Goal: Communication & Community: Answer question/provide support

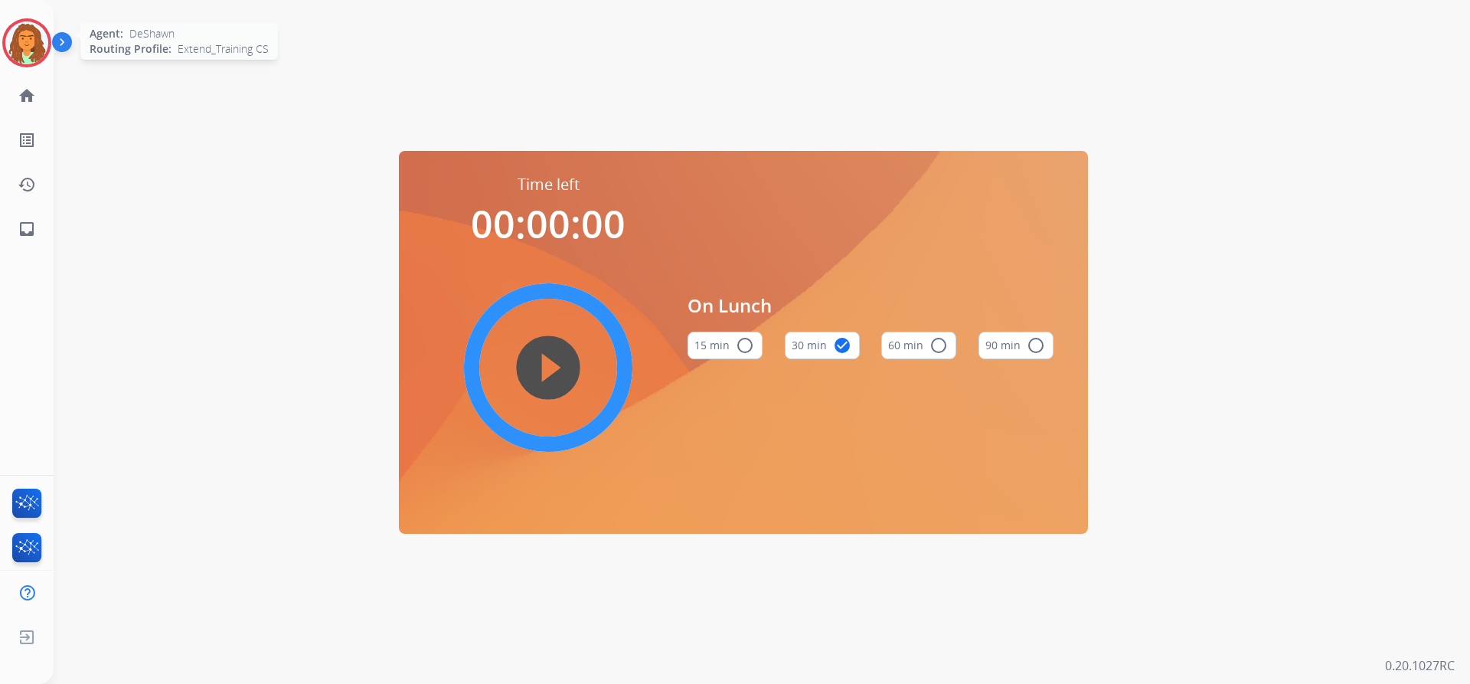
click at [29, 33] on img at bounding box center [26, 42] width 43 height 43
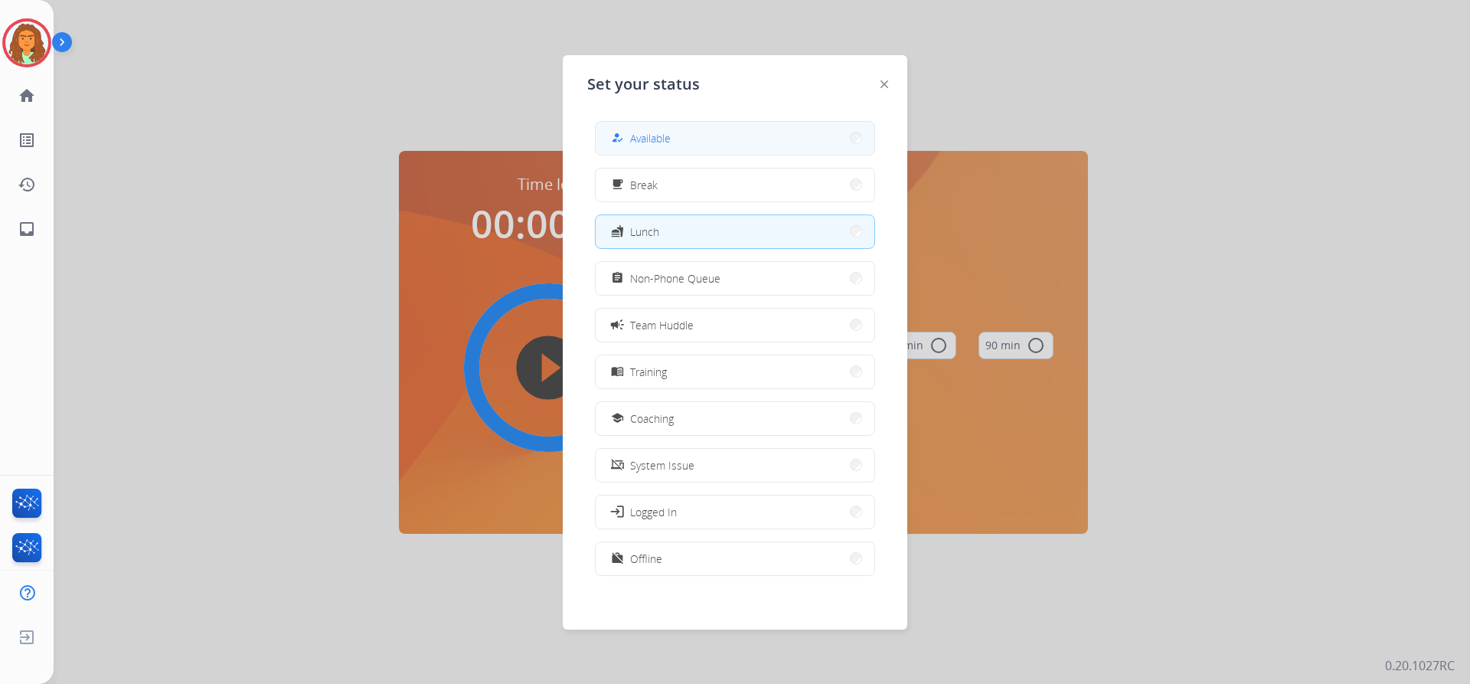
click at [626, 133] on div "how_to_reg" at bounding box center [619, 138] width 22 height 18
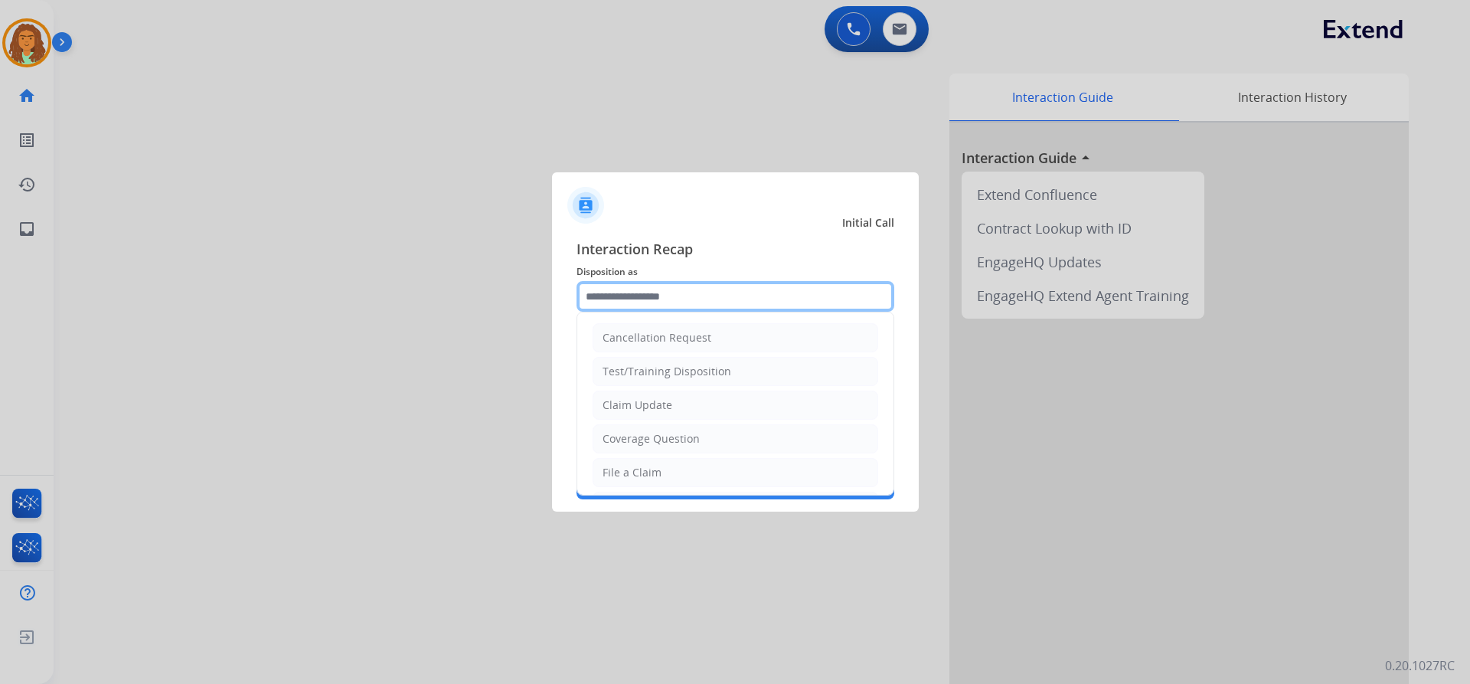
click at [590, 301] on input "text" at bounding box center [736, 296] width 318 height 31
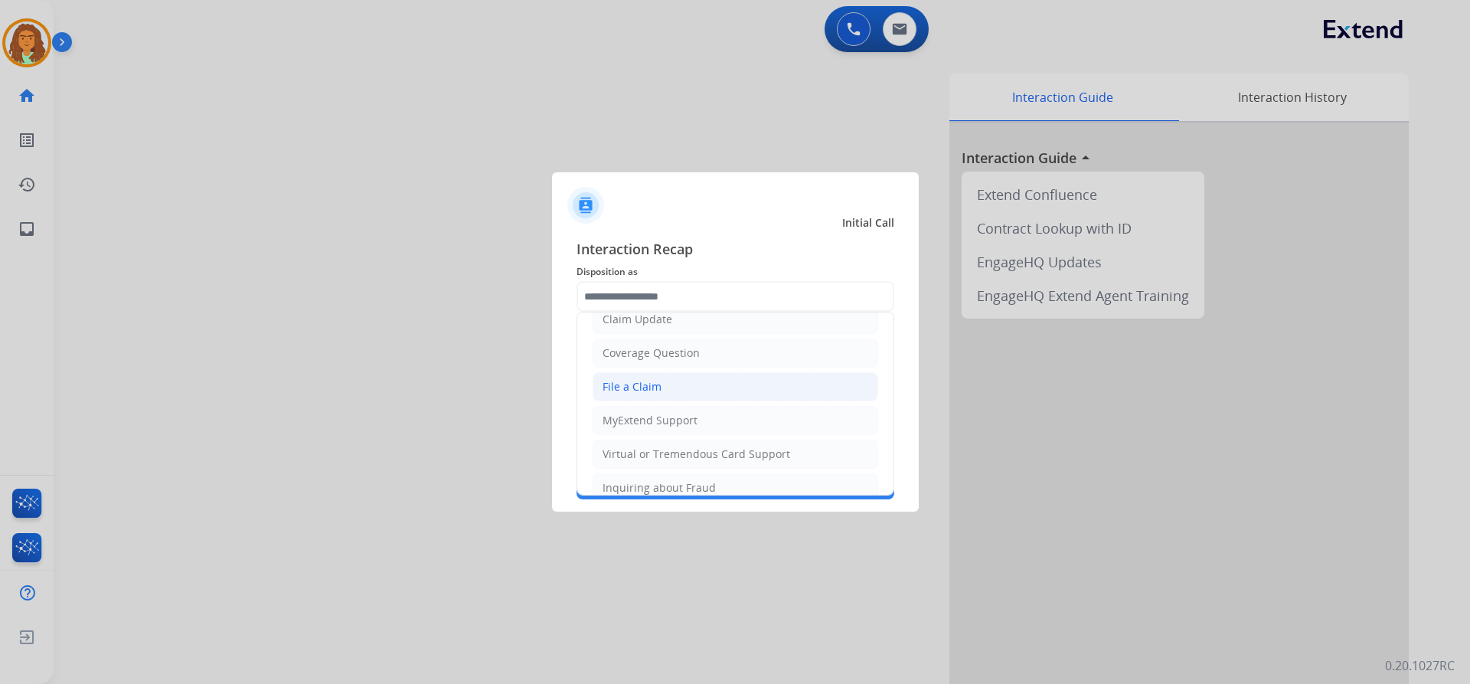
click at [633, 386] on div "File a Claim" at bounding box center [632, 386] width 59 height 15
type input "**********"
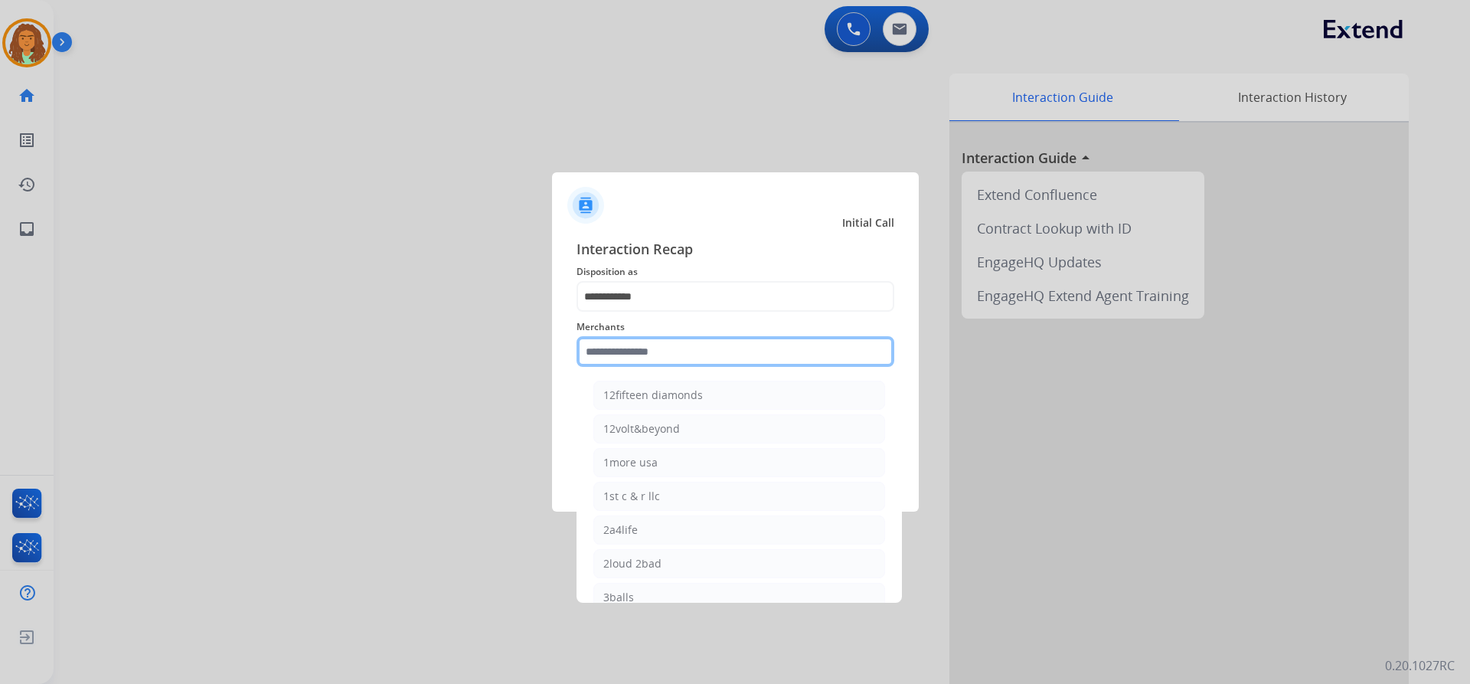
click at [622, 352] on input "text" at bounding box center [736, 351] width 318 height 31
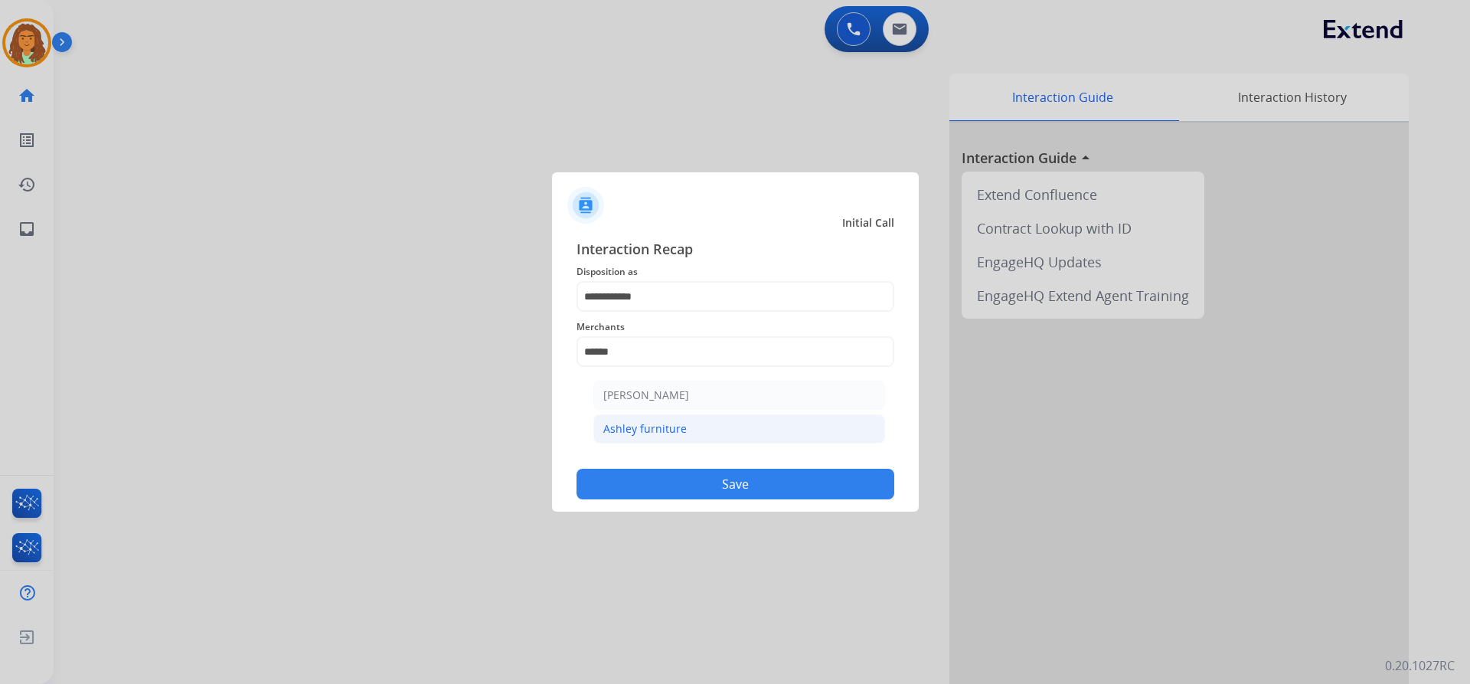
click at [649, 420] on li "Ashley furniture" at bounding box center [739, 428] width 292 height 29
type input "**********"
click at [704, 482] on button "Save" at bounding box center [736, 484] width 318 height 31
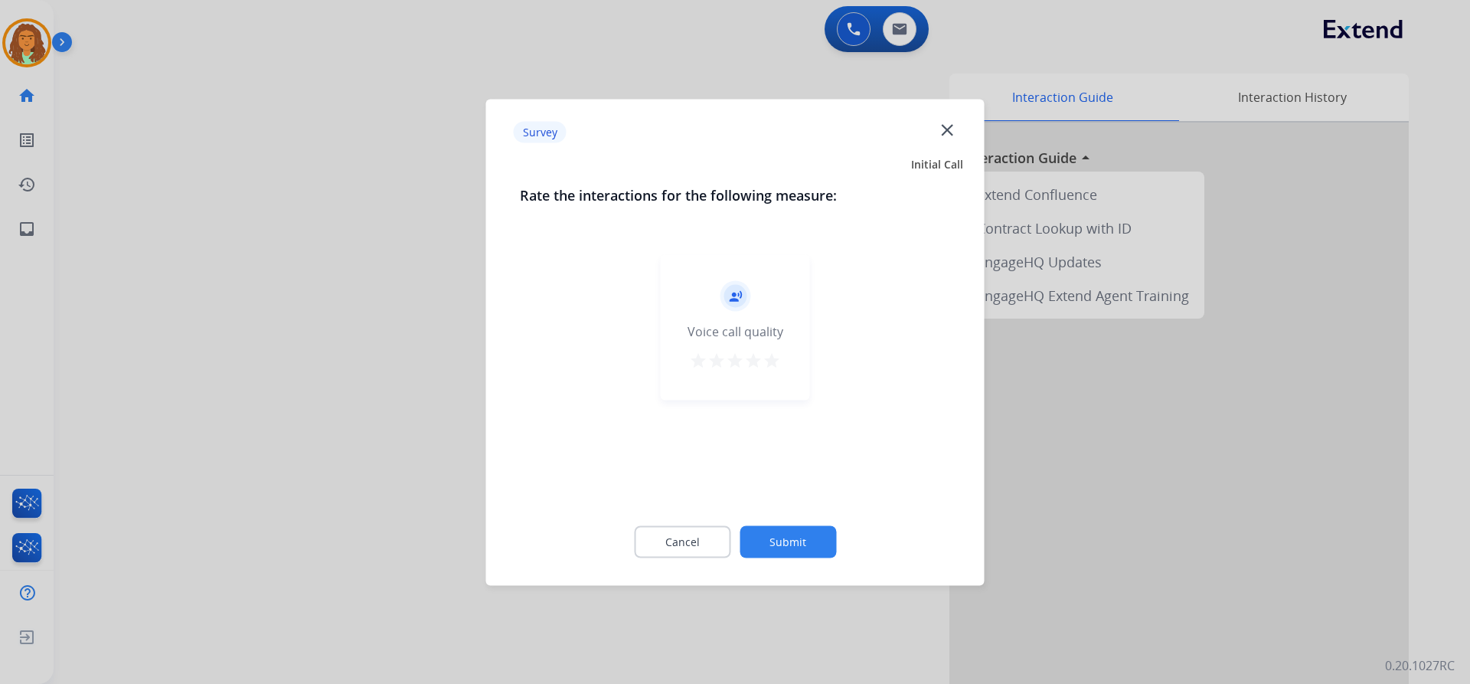
click at [778, 355] on mat-icon "star" at bounding box center [772, 360] width 18 height 18
click at [786, 535] on button "Submit" at bounding box center [788, 541] width 96 height 32
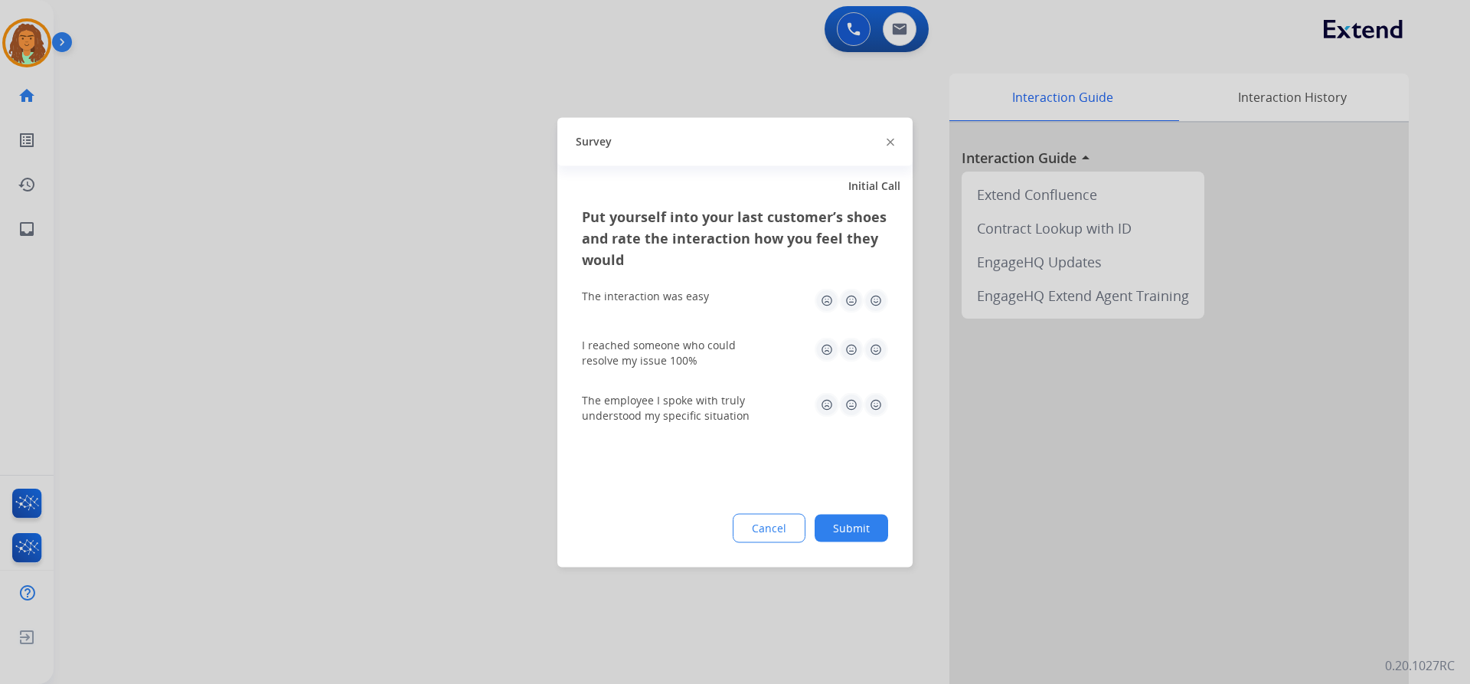
click at [874, 299] on img at bounding box center [876, 300] width 25 height 25
click at [871, 352] on img at bounding box center [876, 349] width 25 height 25
click at [875, 397] on img at bounding box center [876, 404] width 25 height 25
click at [860, 523] on button "Submit" at bounding box center [852, 528] width 74 height 28
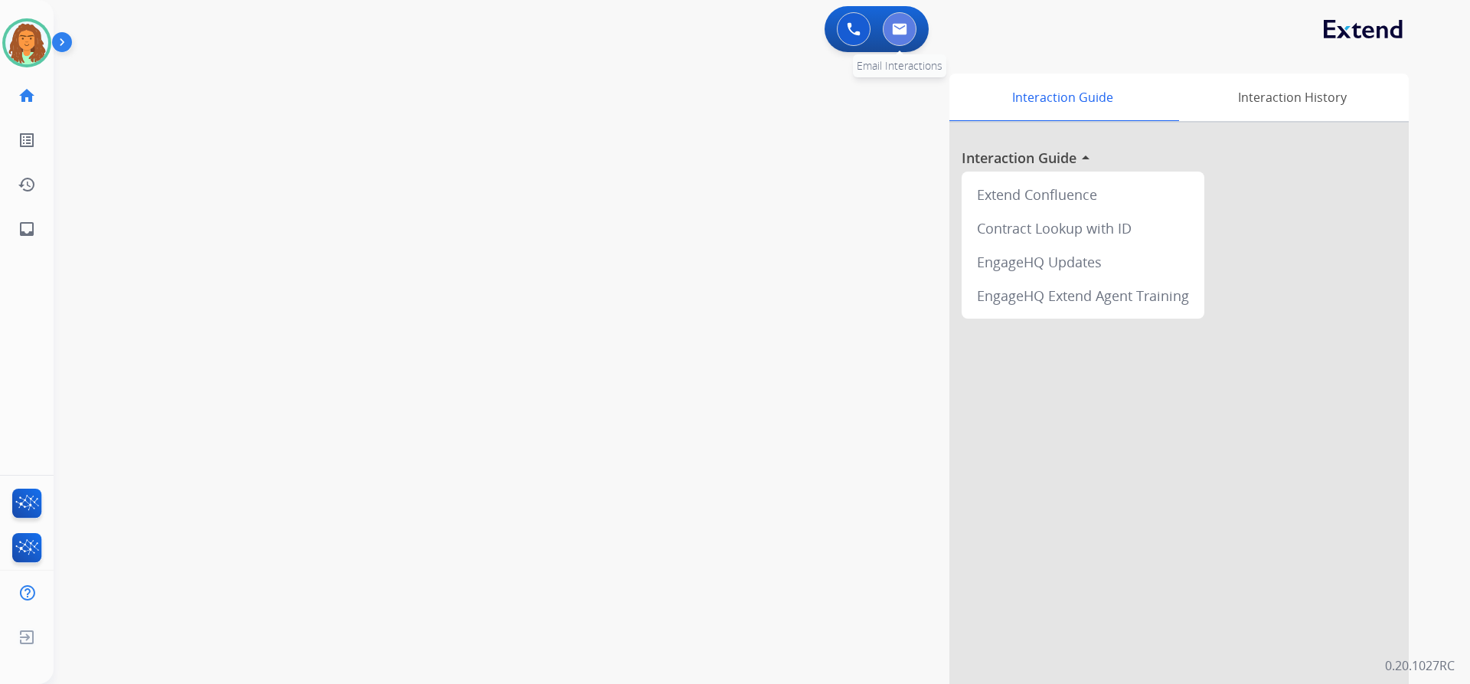
click at [903, 27] on img at bounding box center [899, 29] width 15 height 12
select select "**********"
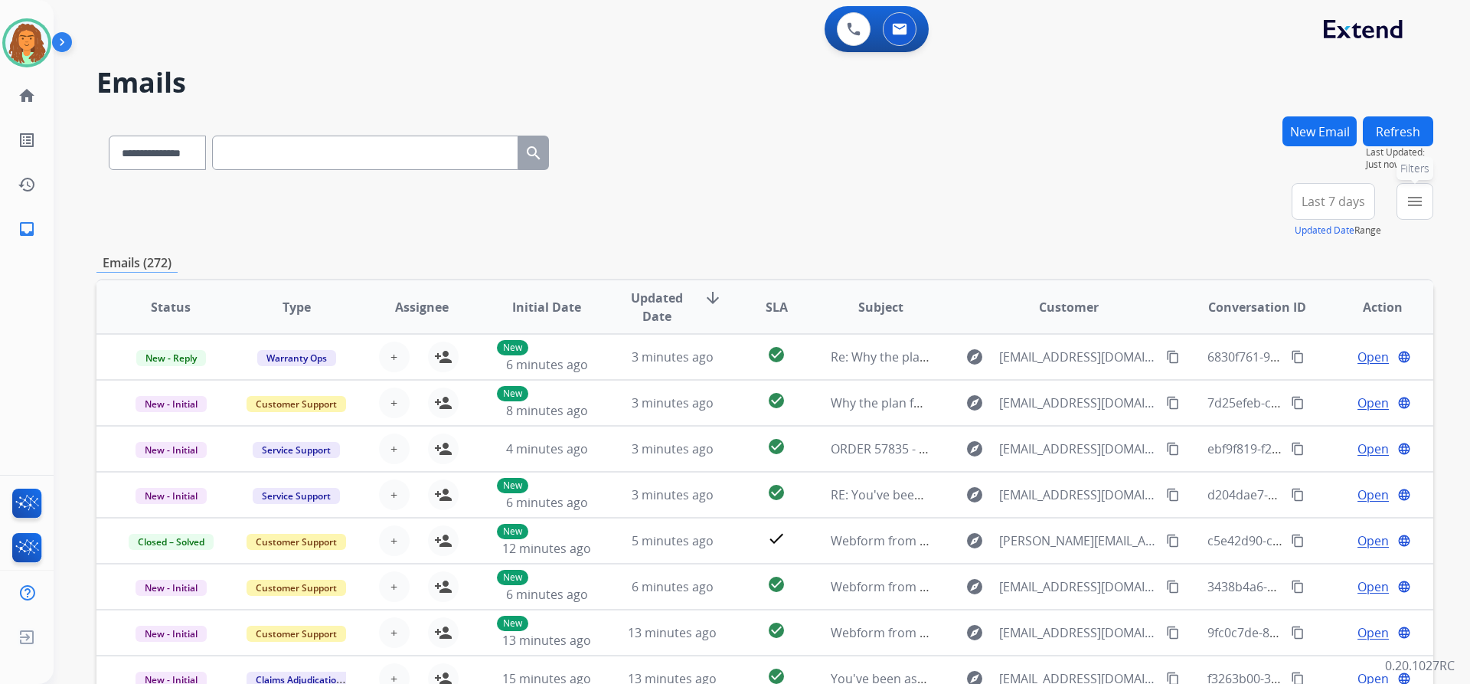
click at [1411, 199] on mat-icon "menu" at bounding box center [1415, 201] width 18 height 18
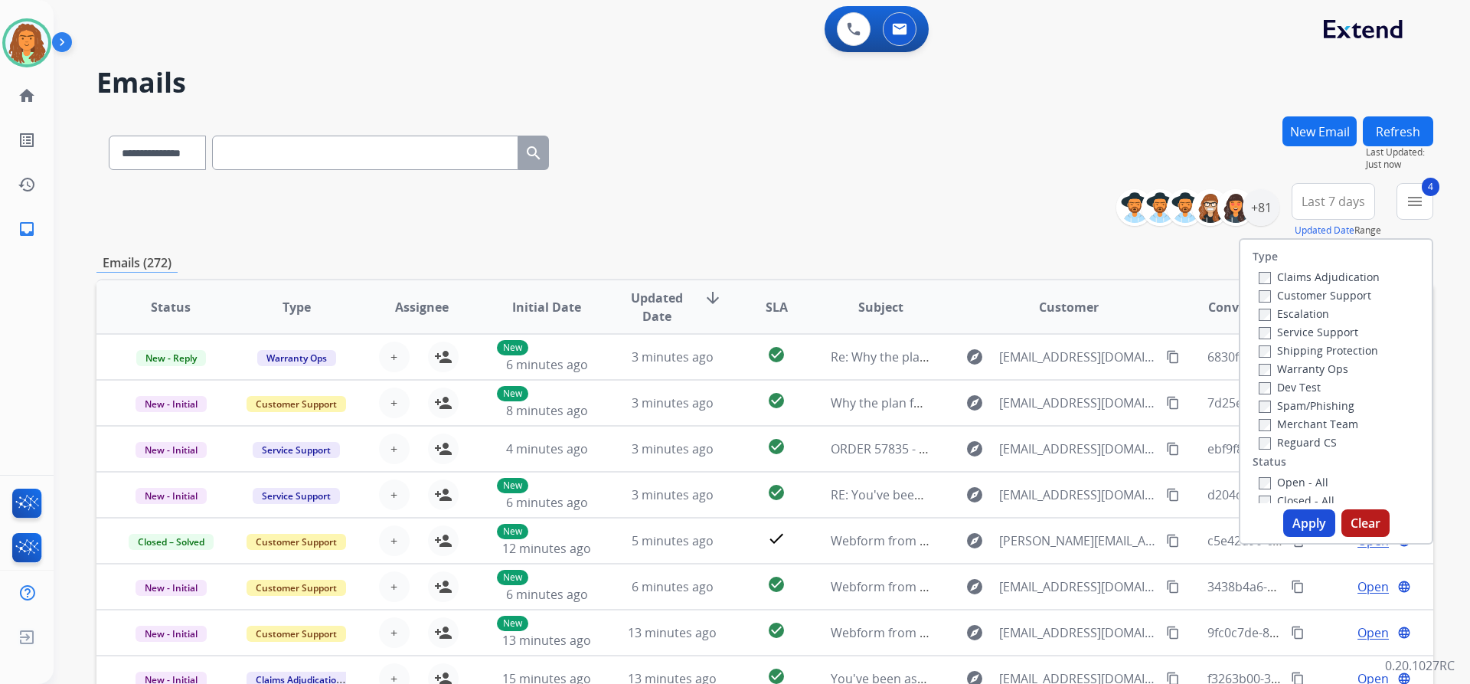
click at [1299, 525] on button "Apply" at bounding box center [1309, 523] width 52 height 28
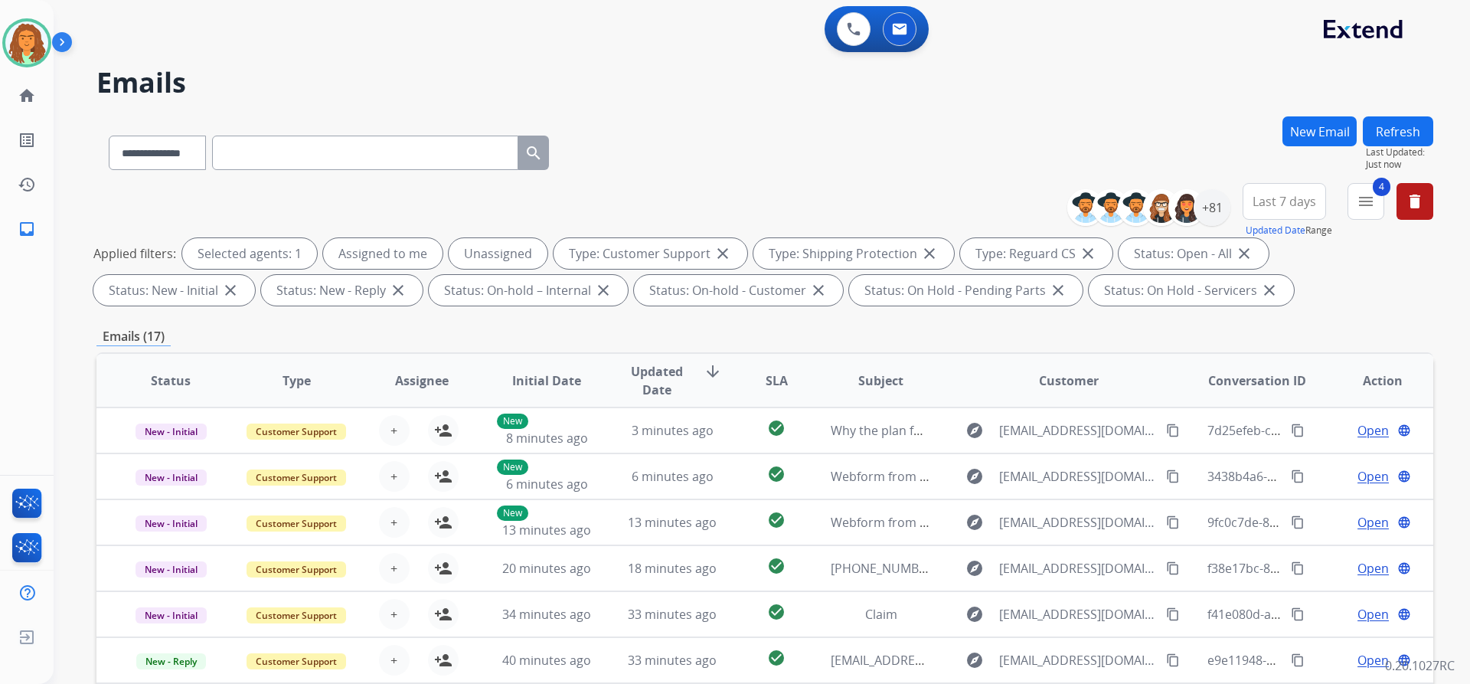
click at [1285, 200] on span "Last 7 days" at bounding box center [1285, 201] width 64 height 6
click at [1259, 391] on div "Last 90 days" at bounding box center [1280, 387] width 84 height 23
click at [1189, 310] on div "**********" at bounding box center [764, 247] width 1337 height 129
click at [1214, 205] on div "+134" at bounding box center [1212, 207] width 37 height 37
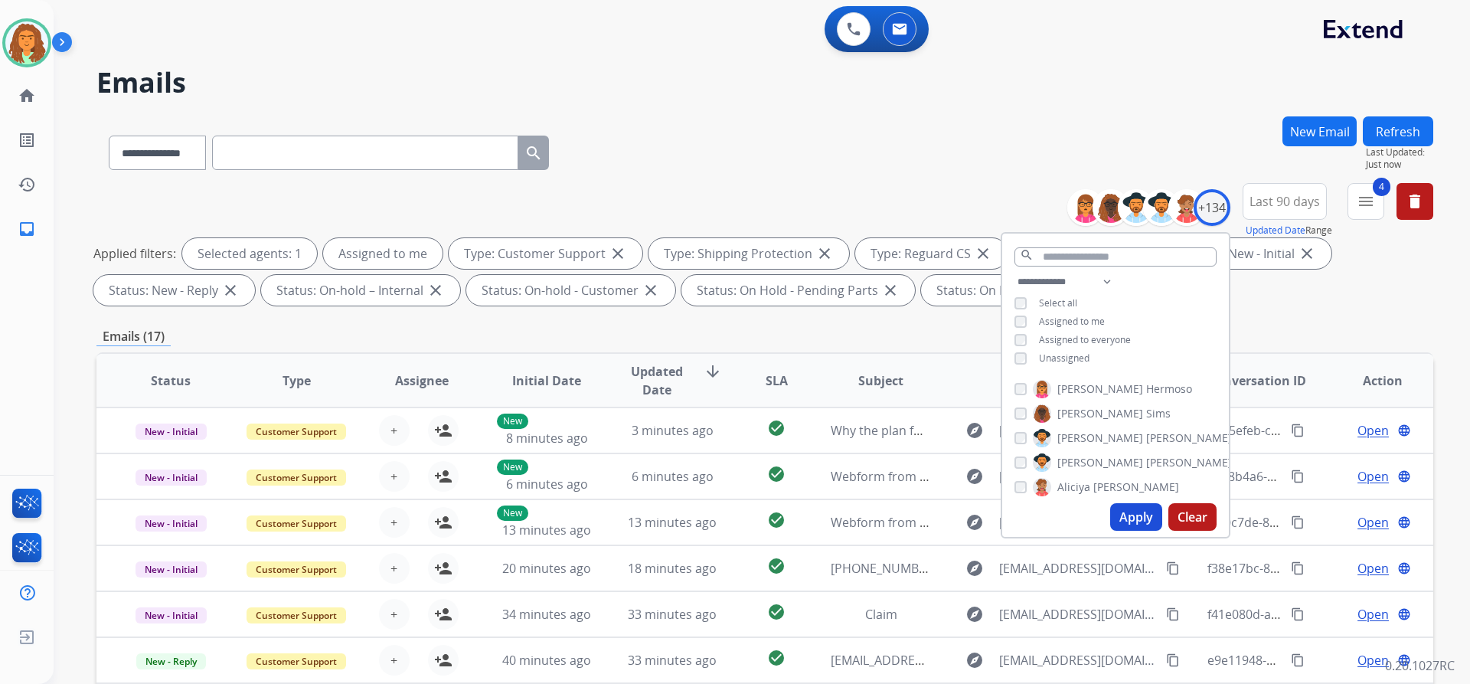
click at [1133, 518] on button "Apply" at bounding box center [1136, 517] width 52 height 28
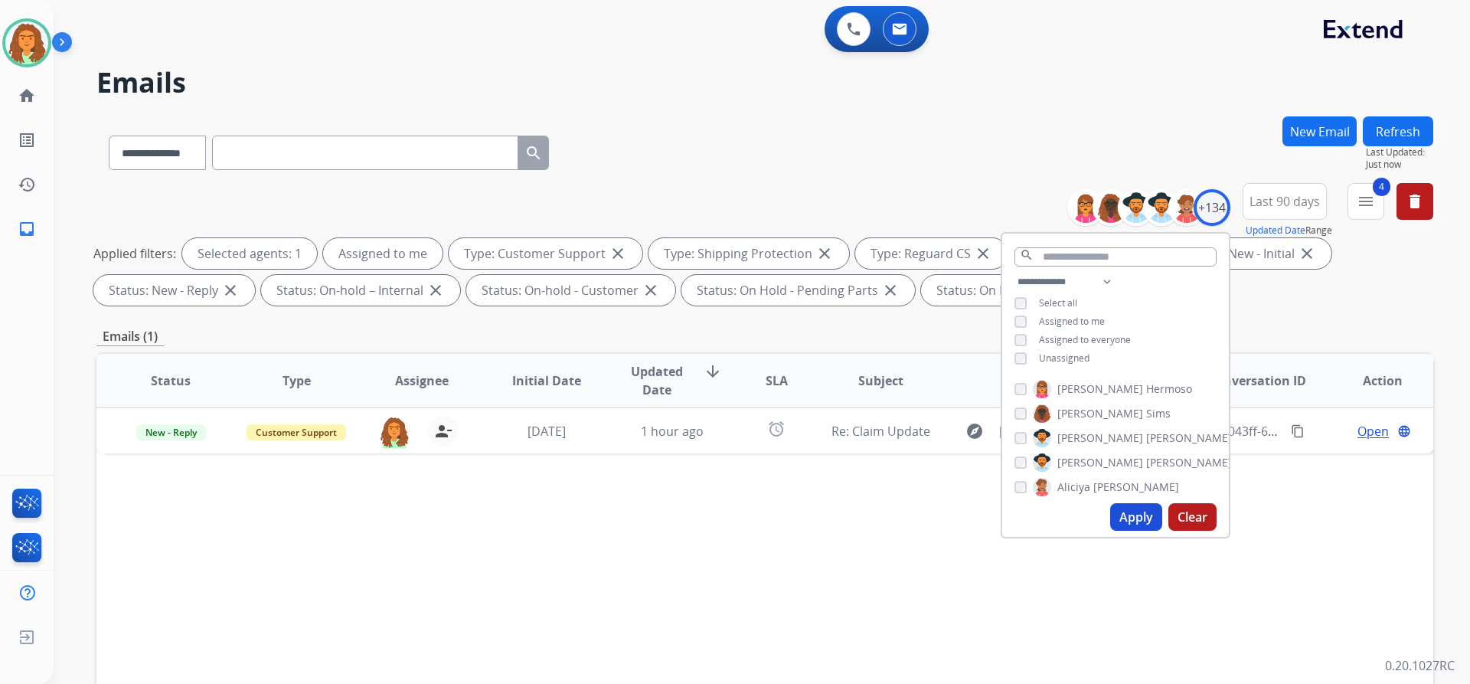
click at [1263, 318] on div "**********" at bounding box center [764, 530] width 1337 height 829
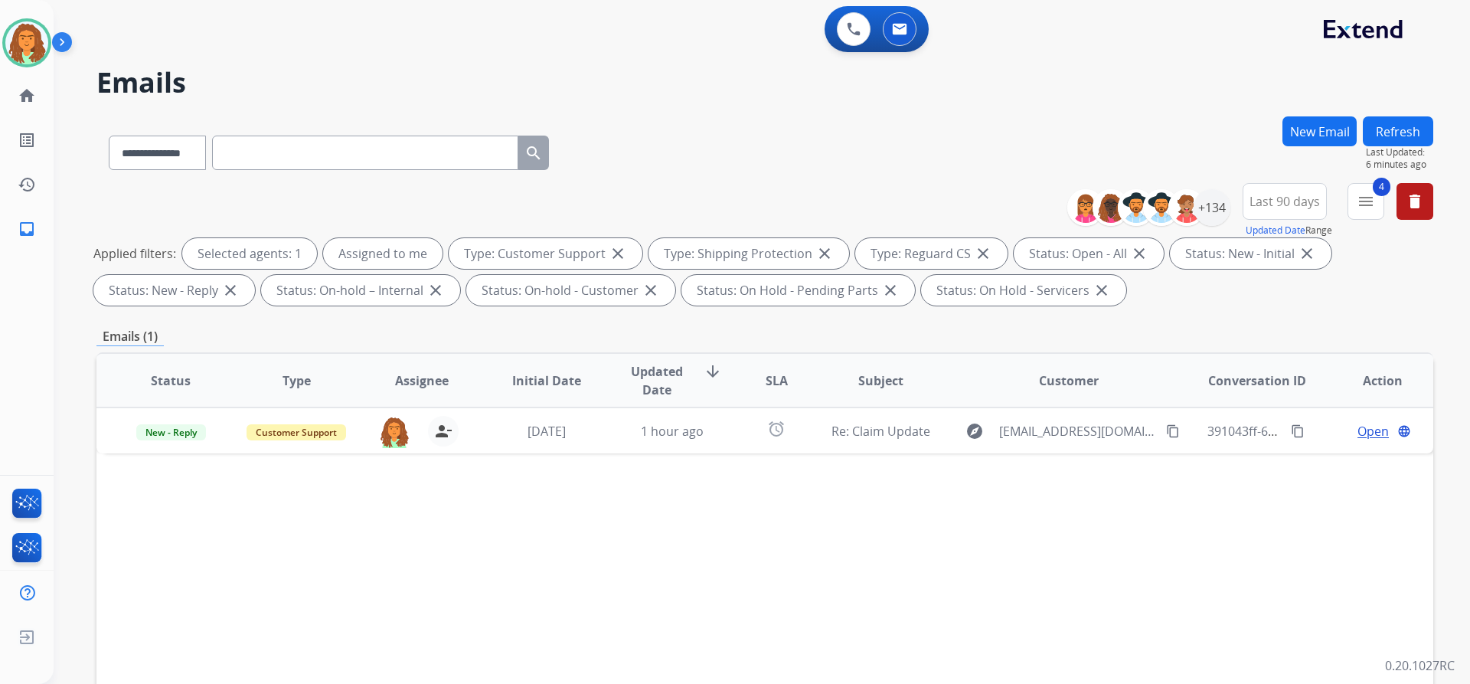
click at [1313, 128] on button "New Email" at bounding box center [1320, 131] width 74 height 30
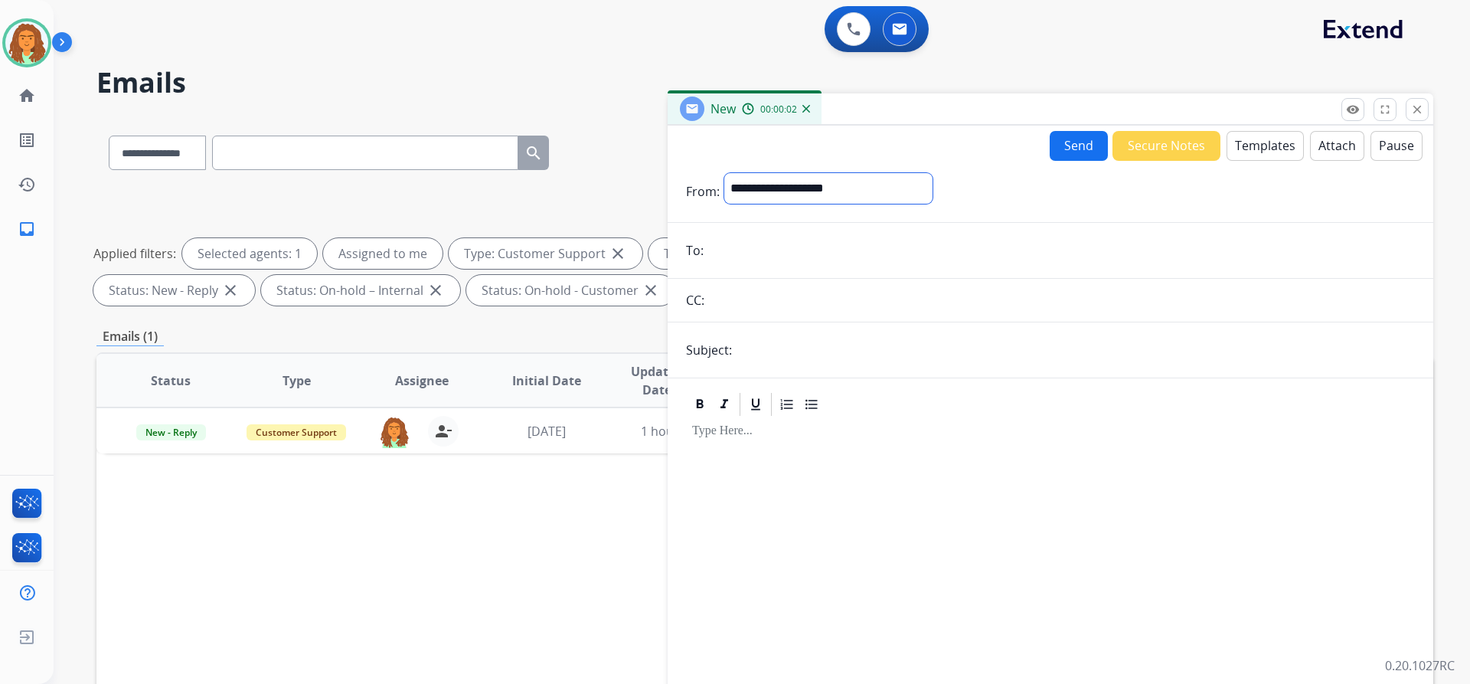
click at [849, 185] on select "**********" at bounding box center [828, 188] width 208 height 31
select select "**********"
click at [724, 173] on select "**********" at bounding box center [828, 188] width 208 height 31
click at [714, 253] on input "email" at bounding box center [1061, 252] width 707 height 31
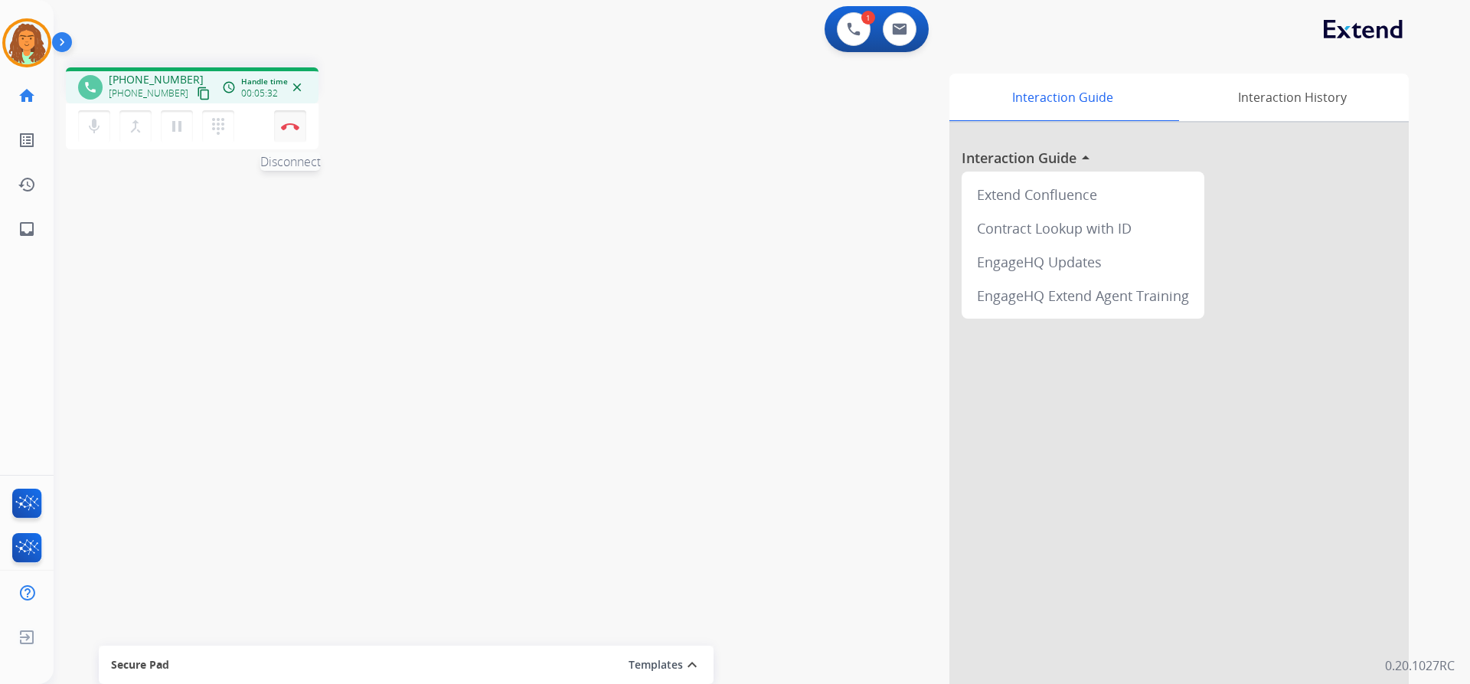
click at [294, 126] on img at bounding box center [290, 127] width 18 height 8
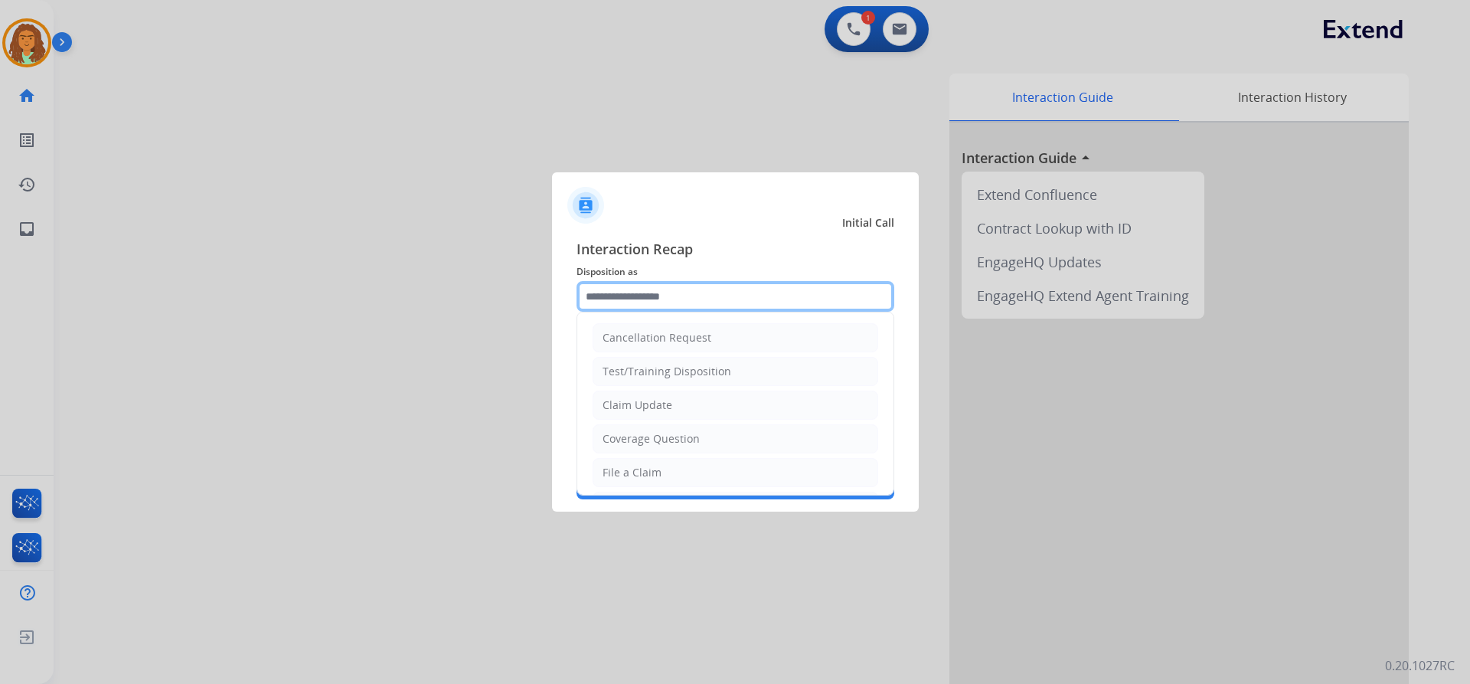
click at [628, 297] on input "text" at bounding box center [736, 296] width 318 height 31
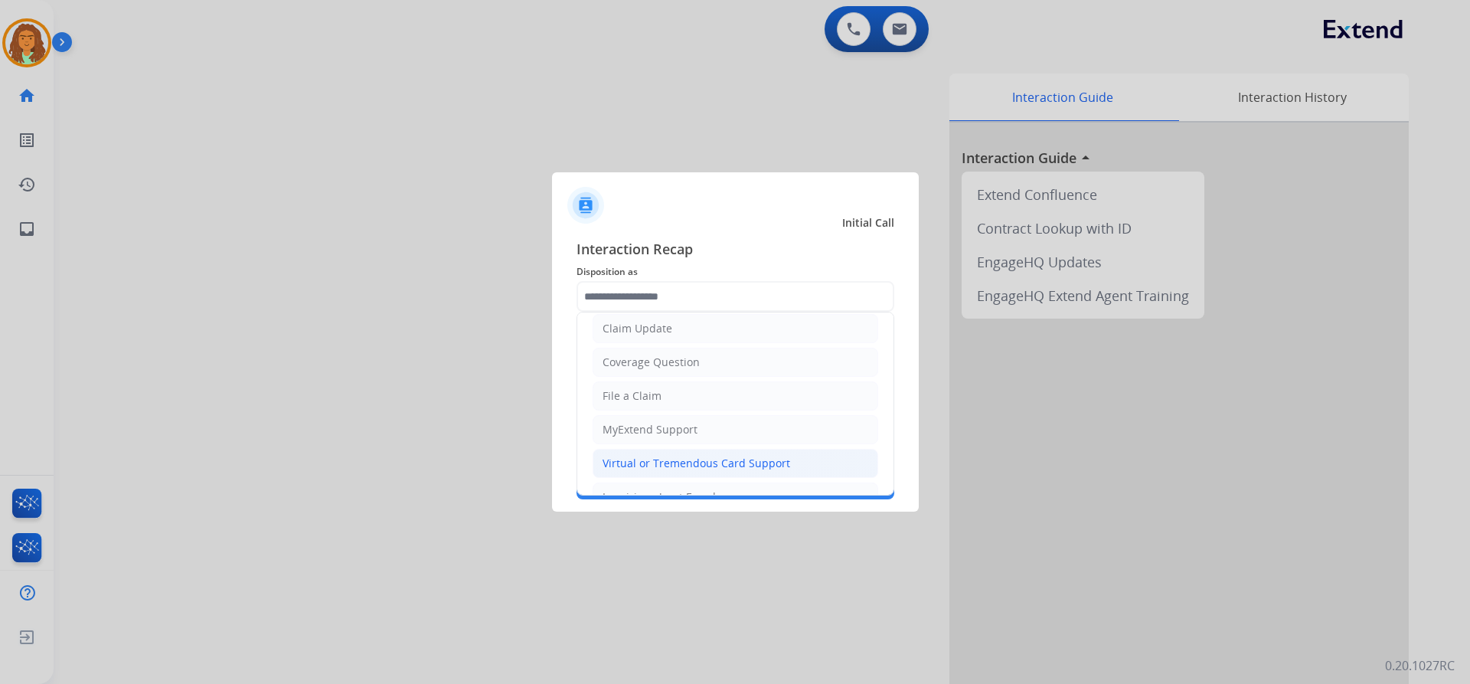
click at [706, 458] on div "Virtual or Tremendous Card Support" at bounding box center [697, 463] width 188 height 15
type input "**********"
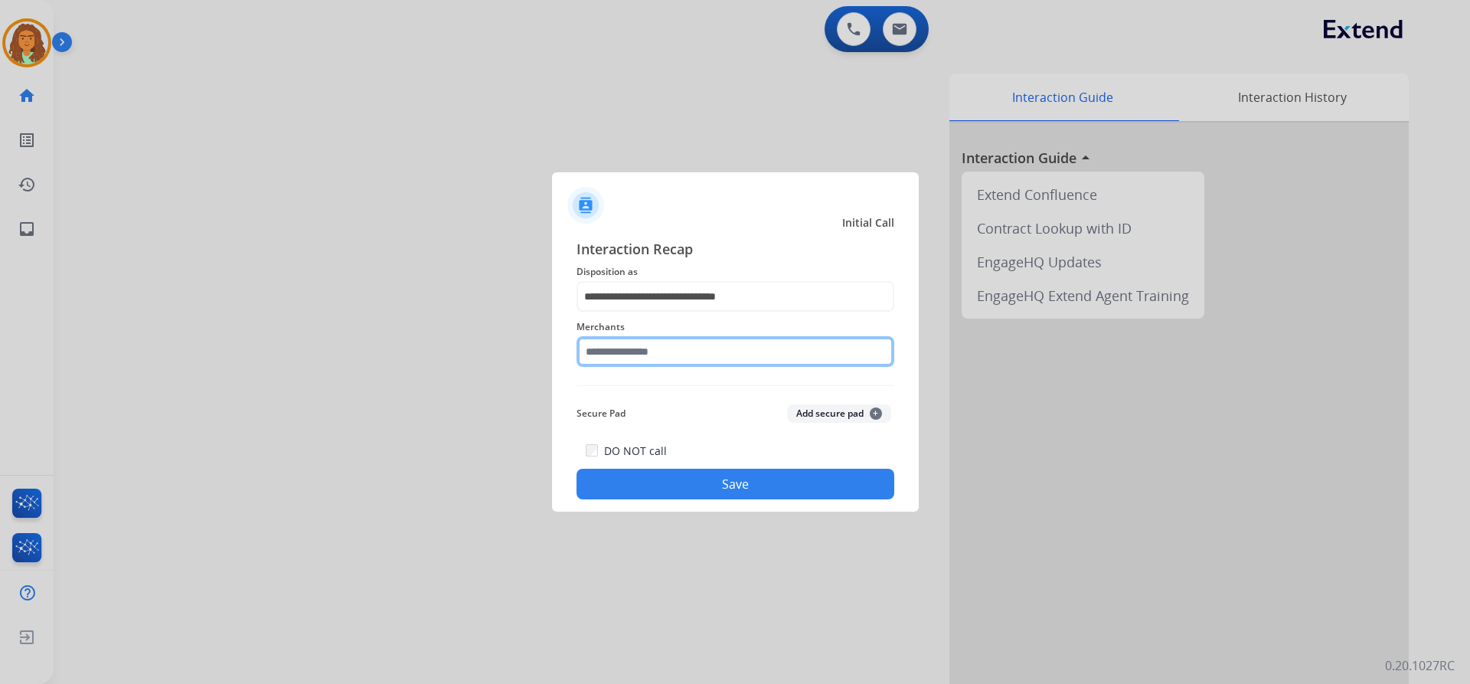
click at [636, 354] on input "text" at bounding box center [736, 351] width 318 height 31
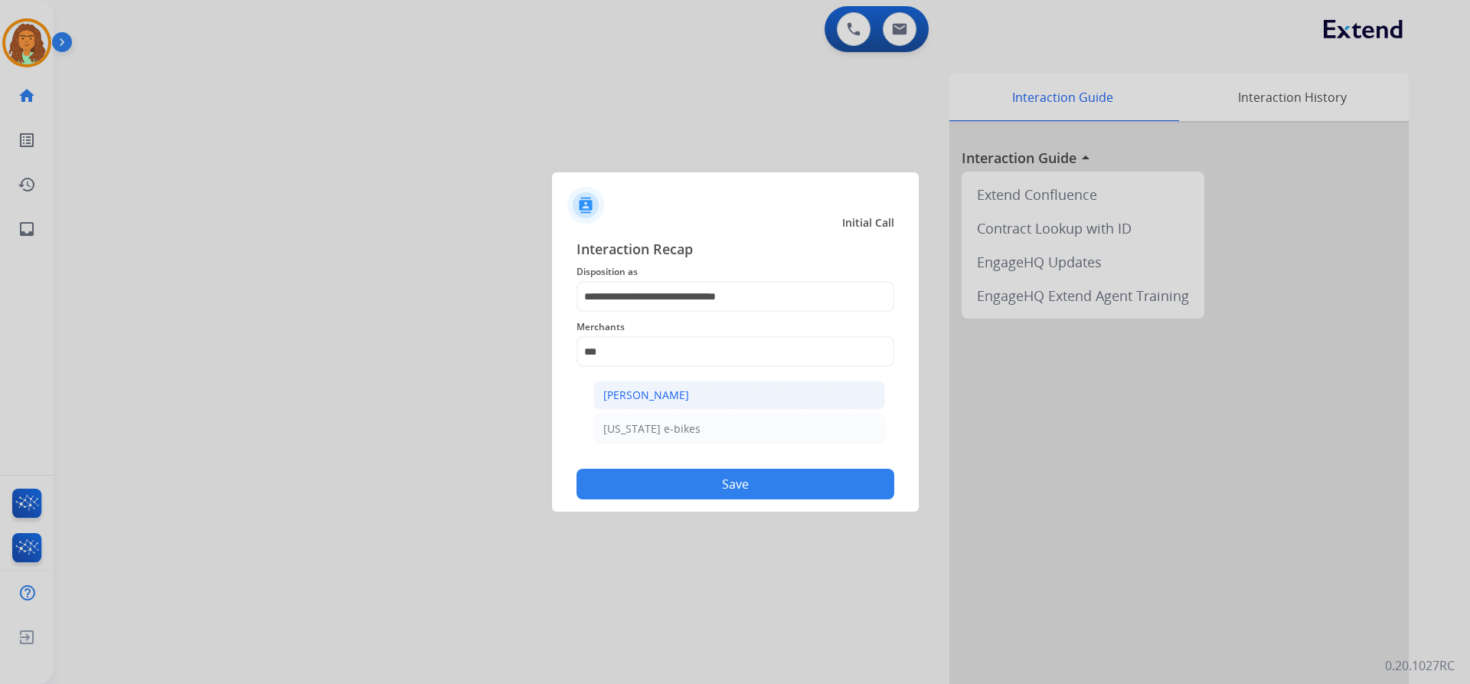
click at [649, 387] on div "[PERSON_NAME]" at bounding box center [646, 394] width 86 height 15
type input "**********"
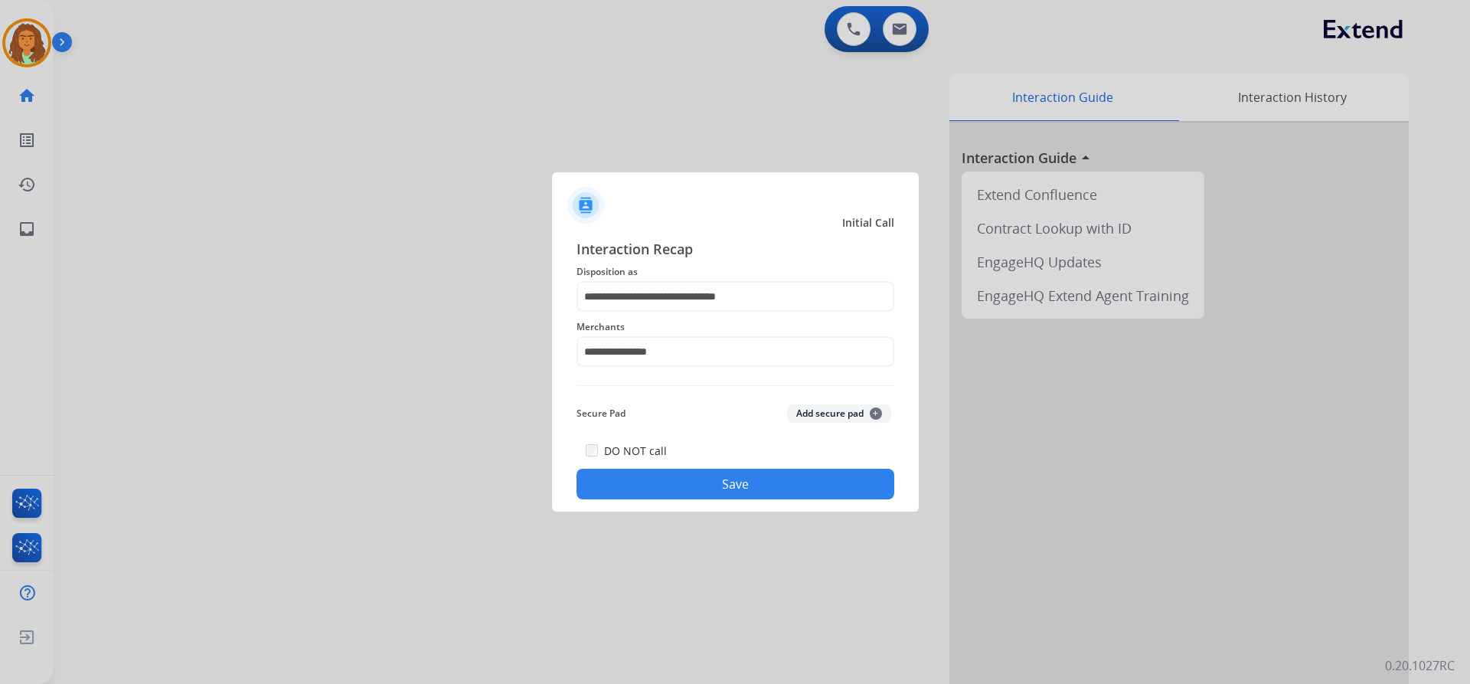
click at [715, 480] on button "Save" at bounding box center [736, 484] width 318 height 31
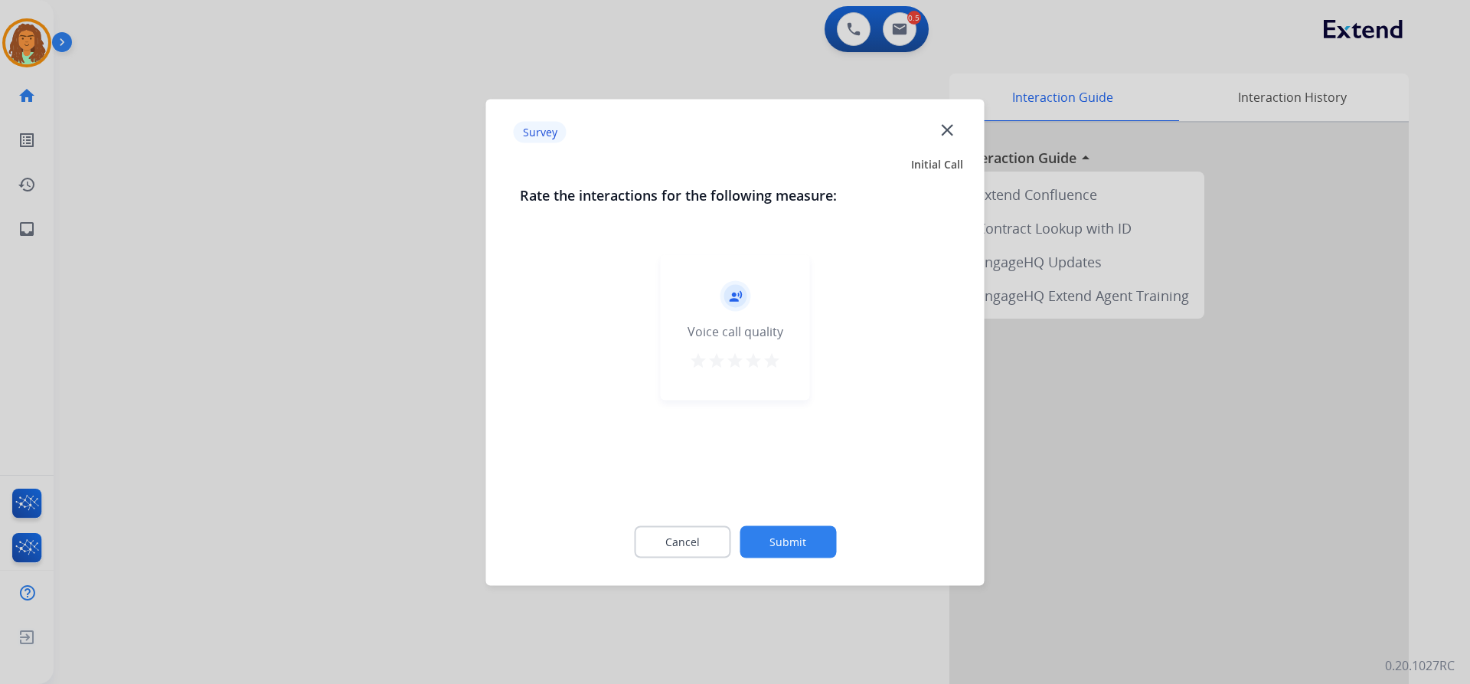
click at [770, 342] on div "record_voice_over Voice call quality star star star star star" at bounding box center [735, 327] width 149 height 146
click at [773, 360] on mat-icon "star" at bounding box center [772, 360] width 18 height 18
click at [802, 522] on div "Cancel Submit" at bounding box center [735, 541] width 431 height 69
click at [804, 533] on button "Submit" at bounding box center [788, 541] width 96 height 32
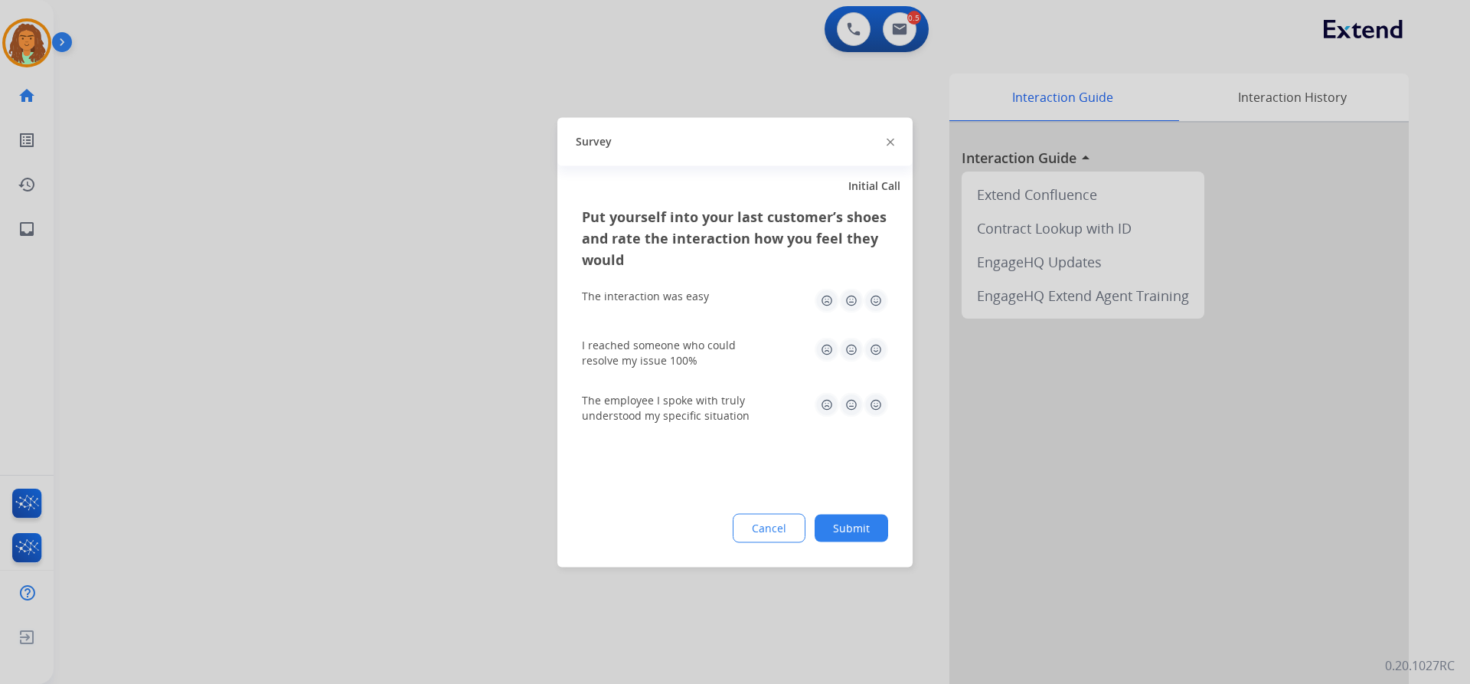
click at [874, 303] on img at bounding box center [876, 300] width 25 height 25
click at [878, 348] on img at bounding box center [876, 349] width 25 height 25
click at [875, 397] on img at bounding box center [876, 404] width 25 height 25
click at [866, 528] on button "Submit" at bounding box center [852, 528] width 74 height 28
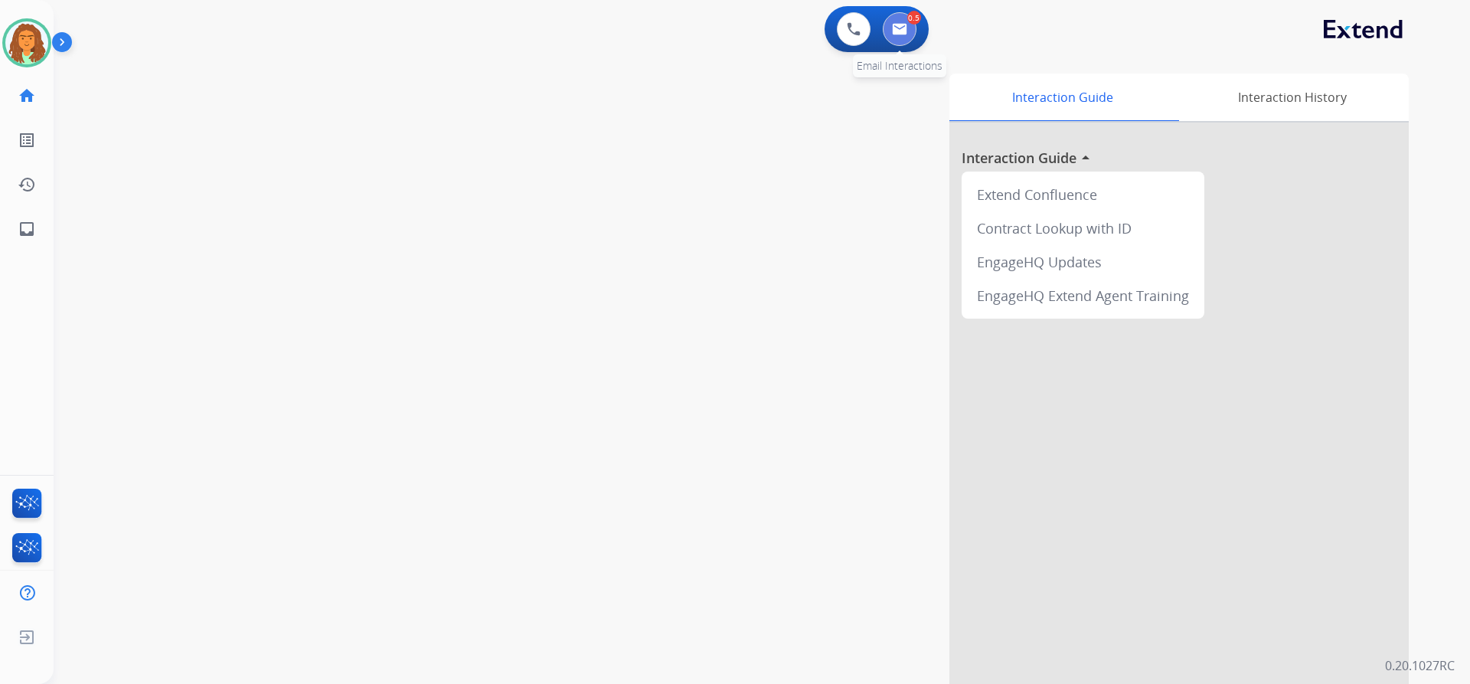
click at [901, 21] on button at bounding box center [900, 29] width 34 height 34
select select "**********"
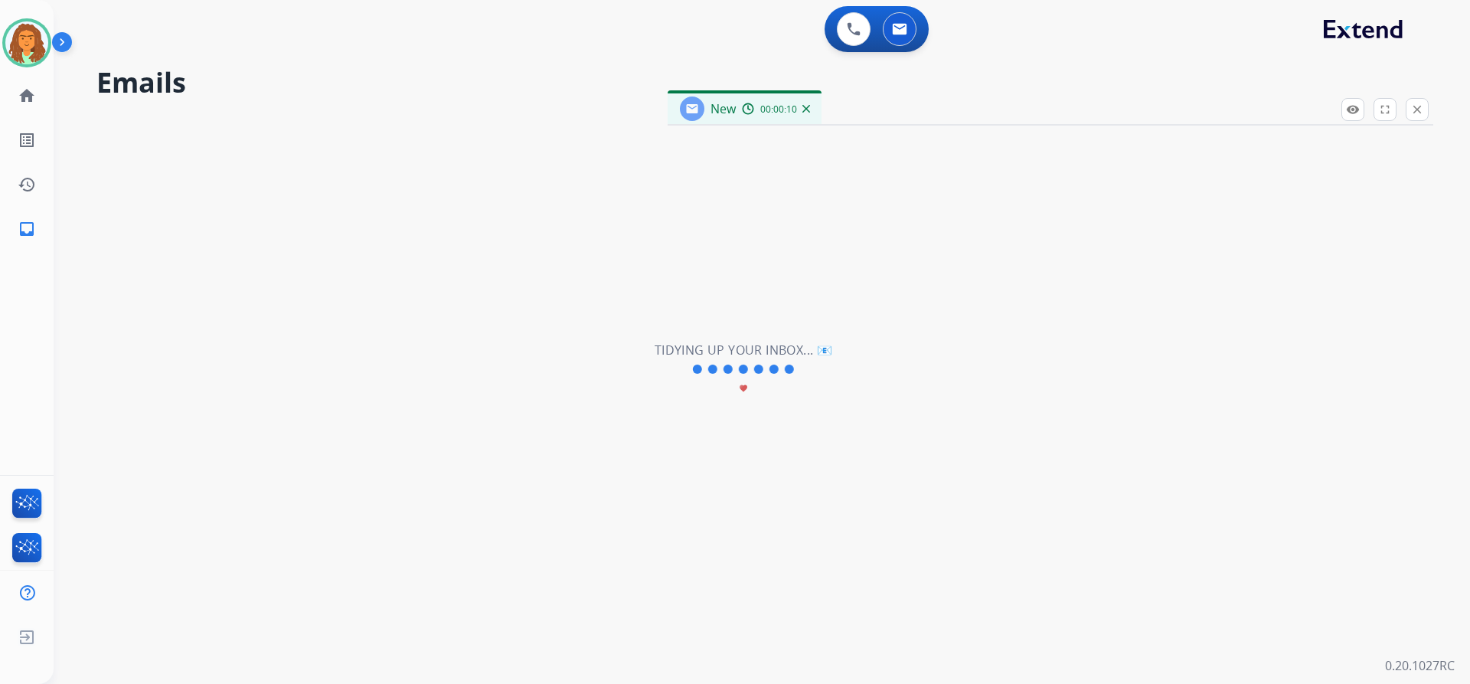
select select "**********"
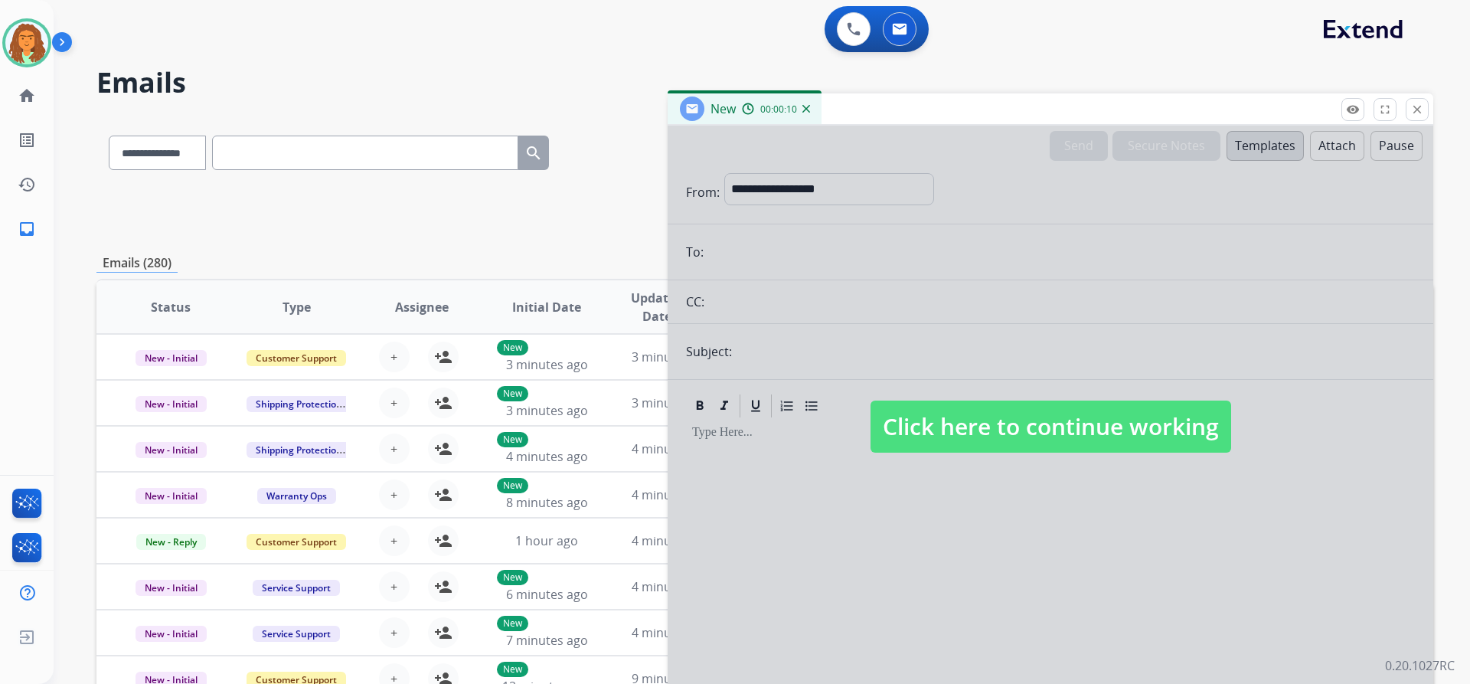
click at [1034, 432] on span "Click here to continue working" at bounding box center [1051, 427] width 361 height 52
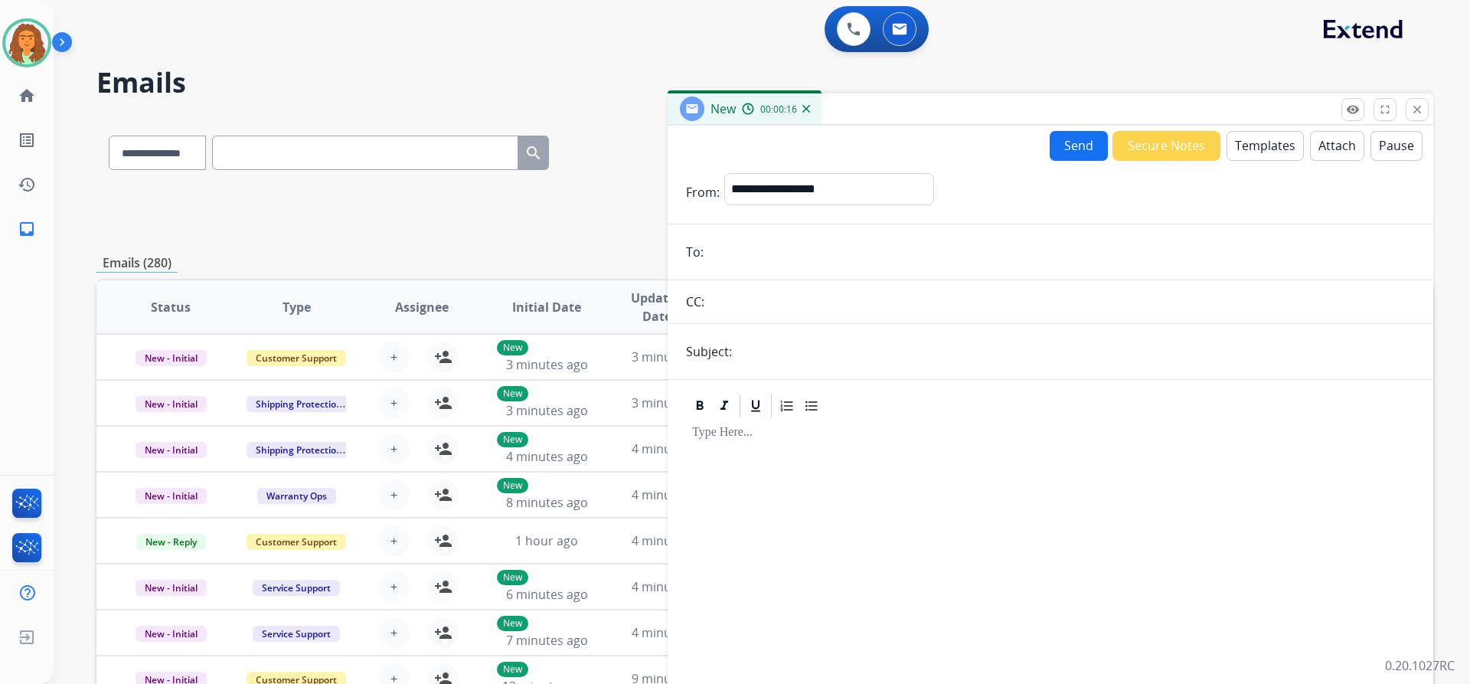
click at [731, 251] on input "email" at bounding box center [1061, 252] width 707 height 31
paste input "**********"
type input "**********"
click at [773, 355] on input "text" at bounding box center [1076, 351] width 679 height 31
type input "**********"
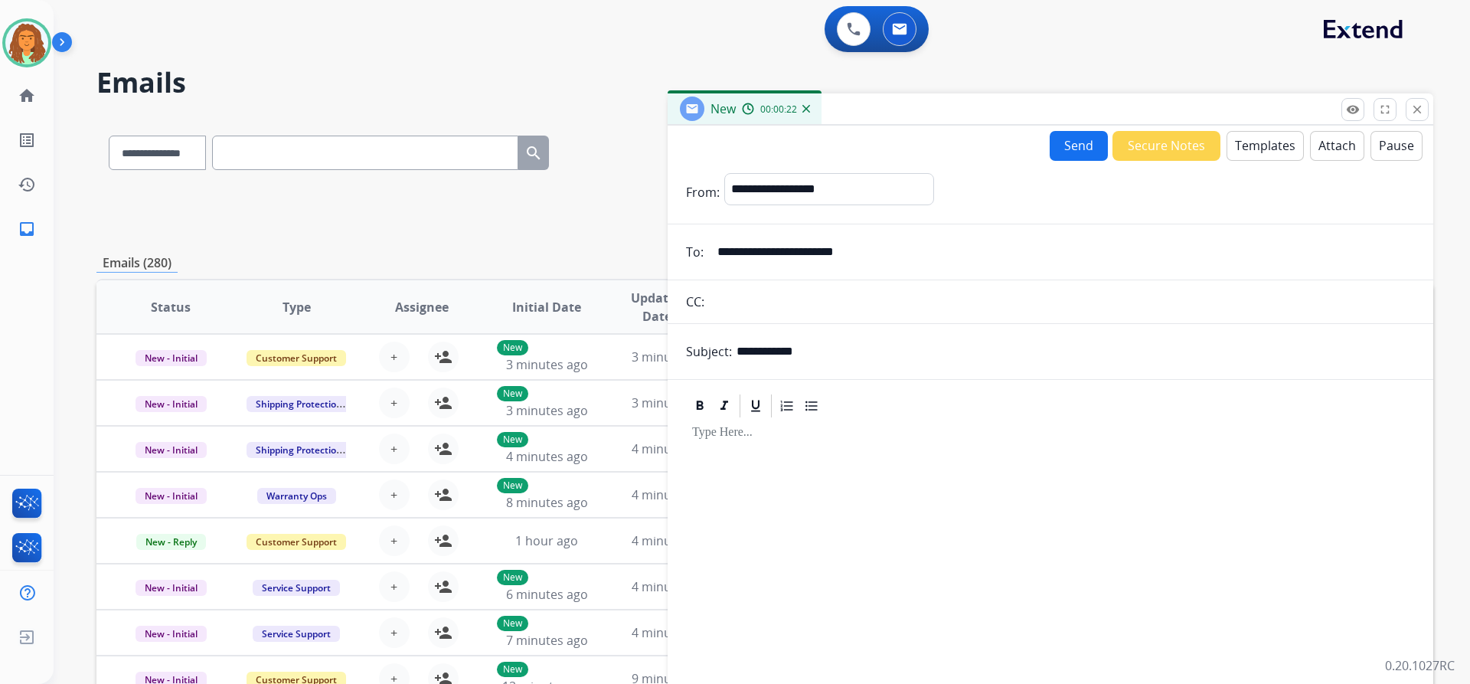
click at [782, 444] on div at bounding box center [1050, 551] width 729 height 263
click at [1259, 151] on button "Templates" at bounding box center [1265, 146] width 77 height 30
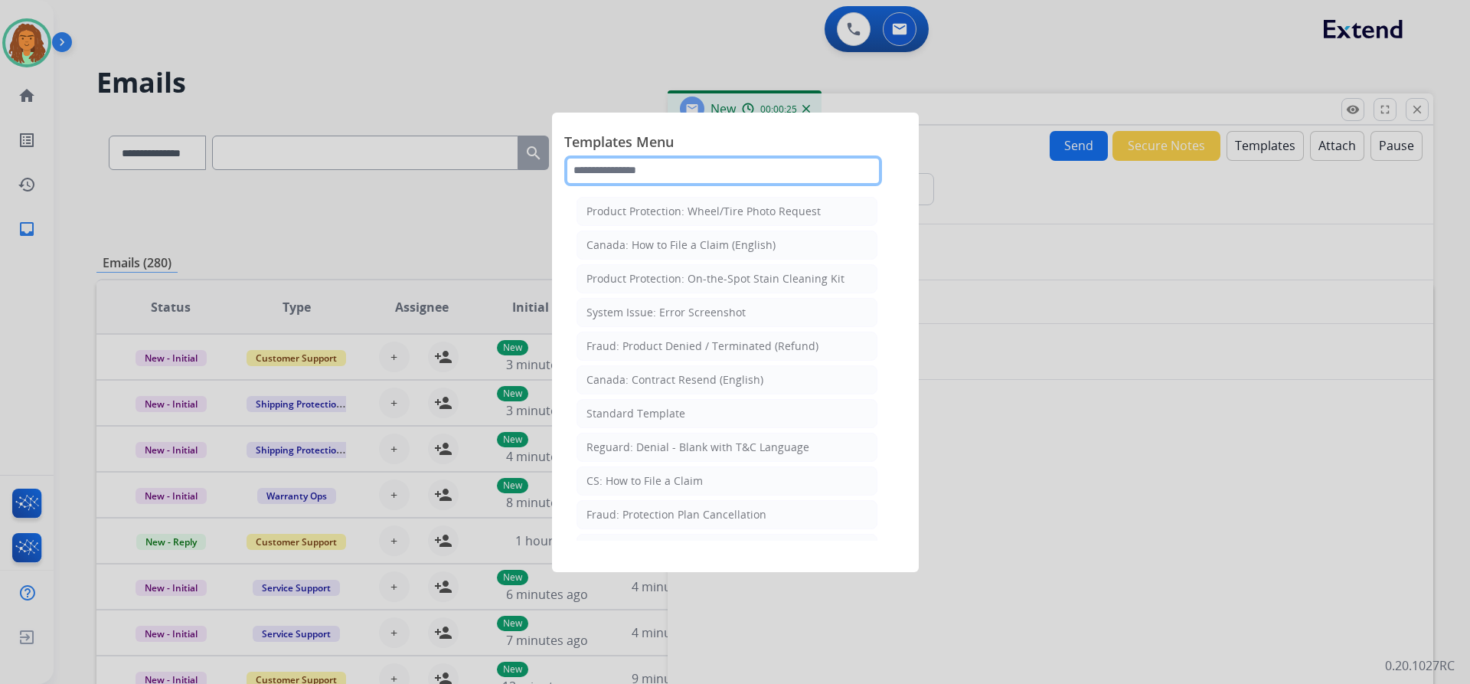
click at [597, 171] on input "text" at bounding box center [723, 170] width 318 height 31
type input "******"
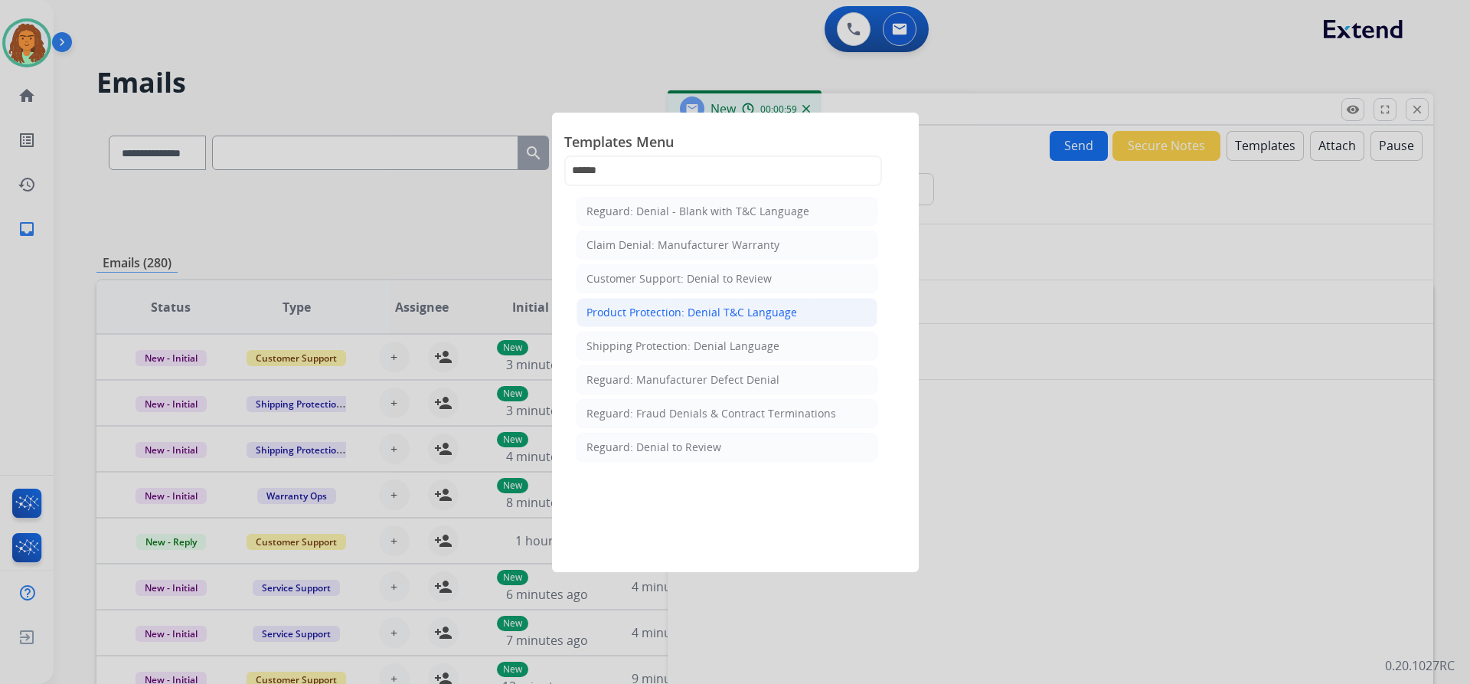
click at [639, 312] on div "Product Protection: Denial T&C Language" at bounding box center [692, 312] width 211 height 15
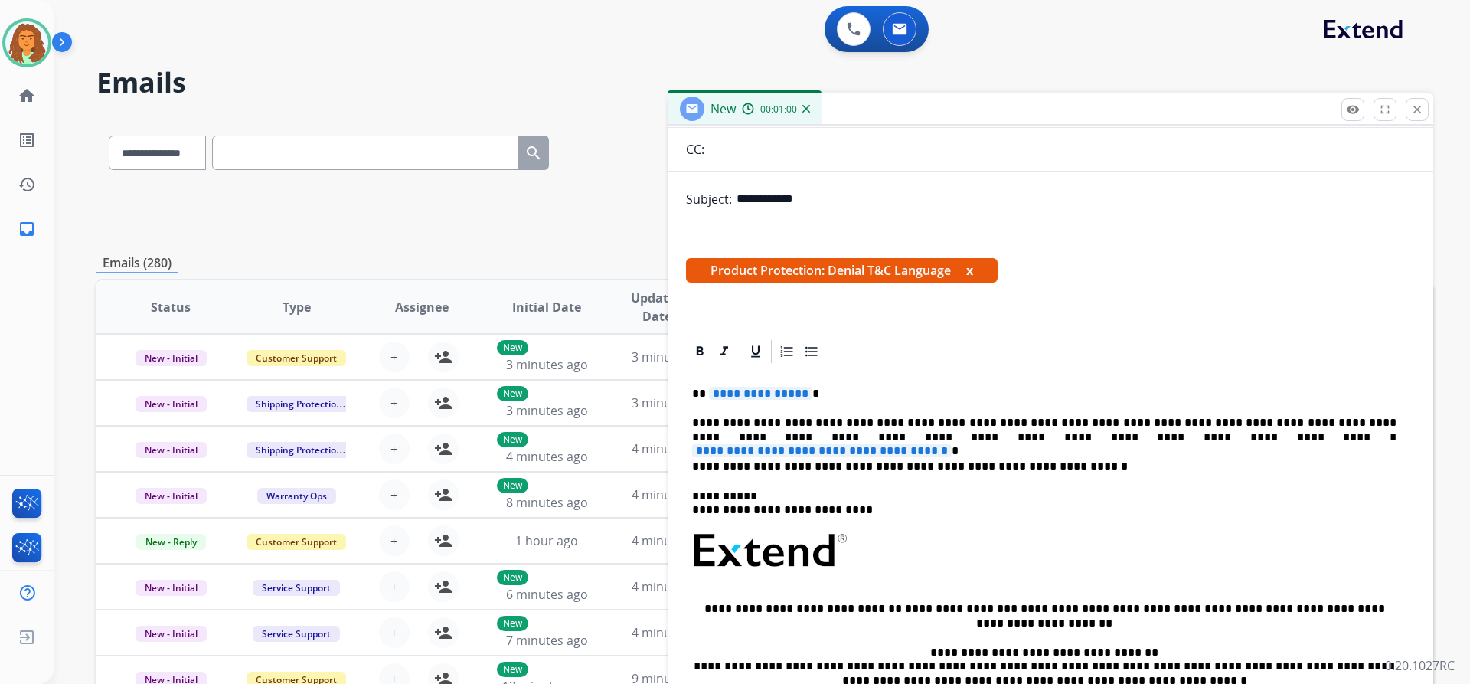
scroll to position [153, 0]
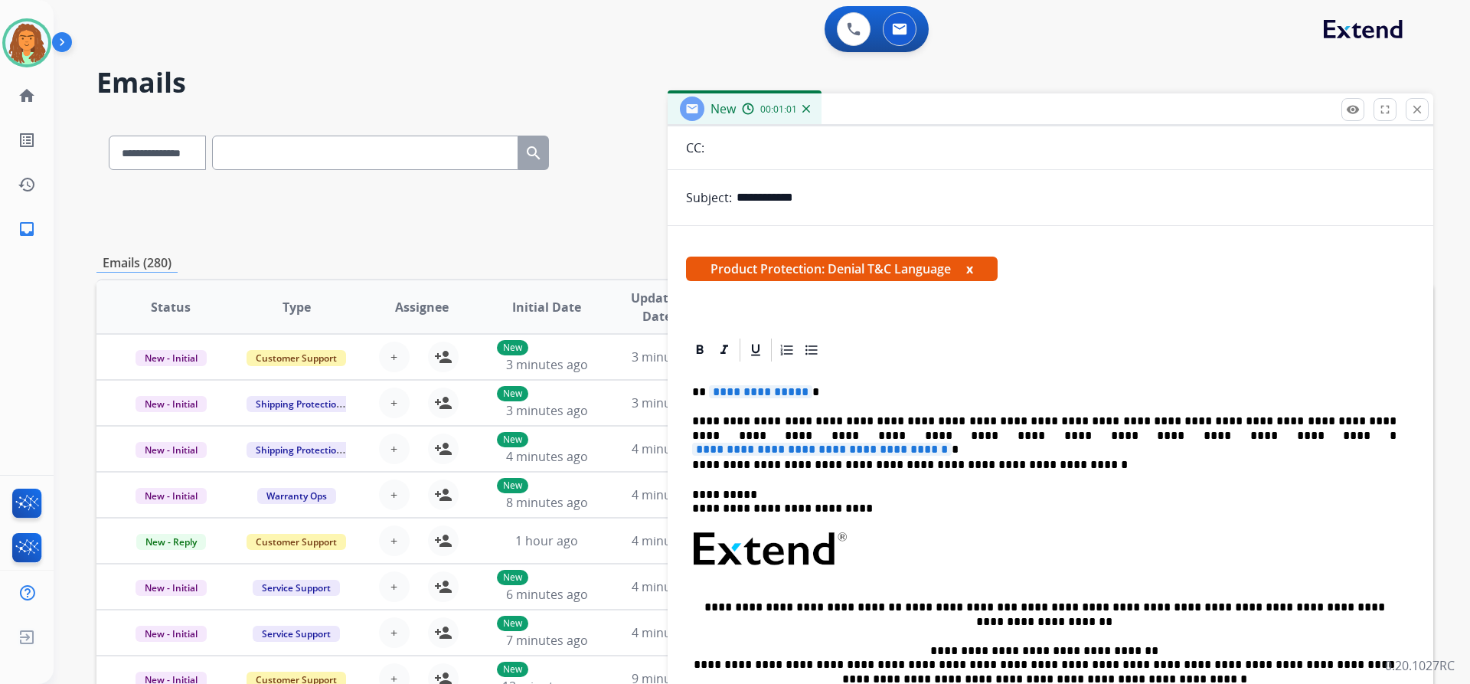
click at [802, 392] on span "**********" at bounding box center [760, 391] width 103 height 13
click at [952, 443] on span "**********" at bounding box center [822, 449] width 260 height 13
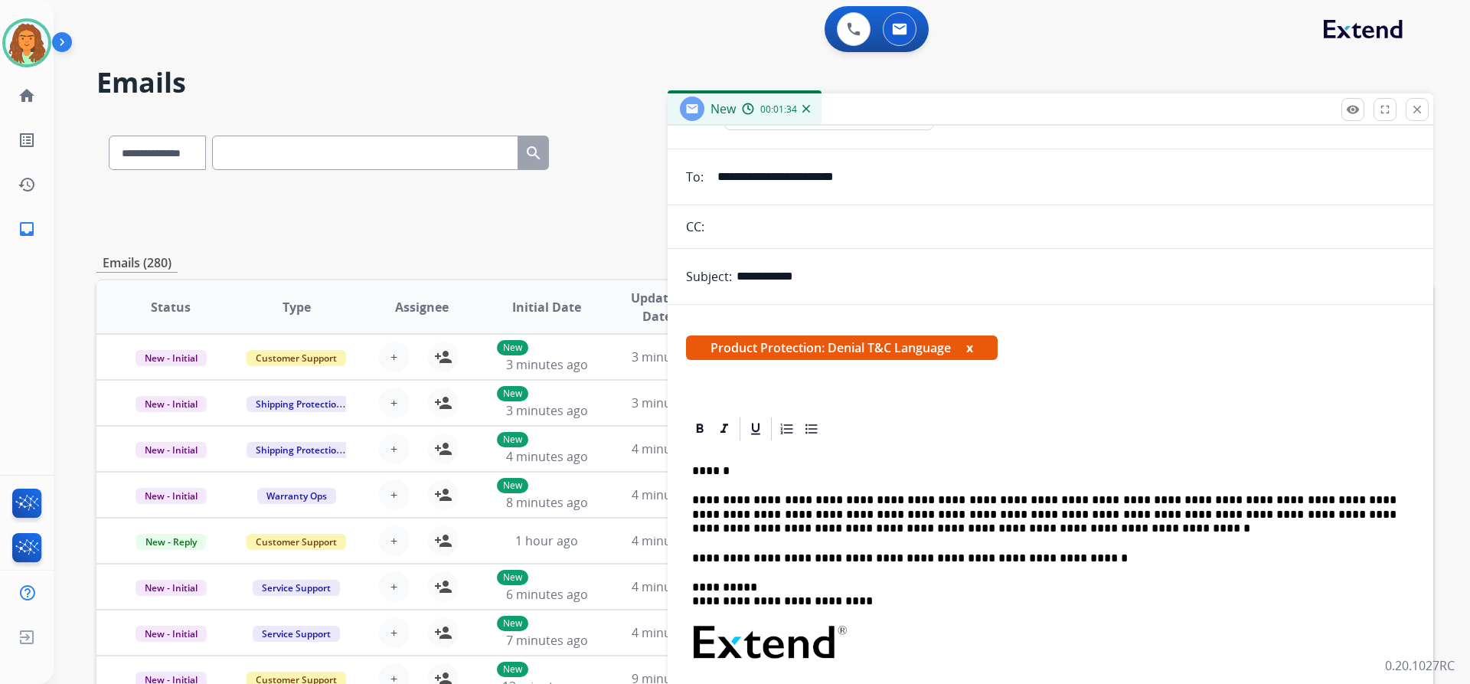
scroll to position [0, 0]
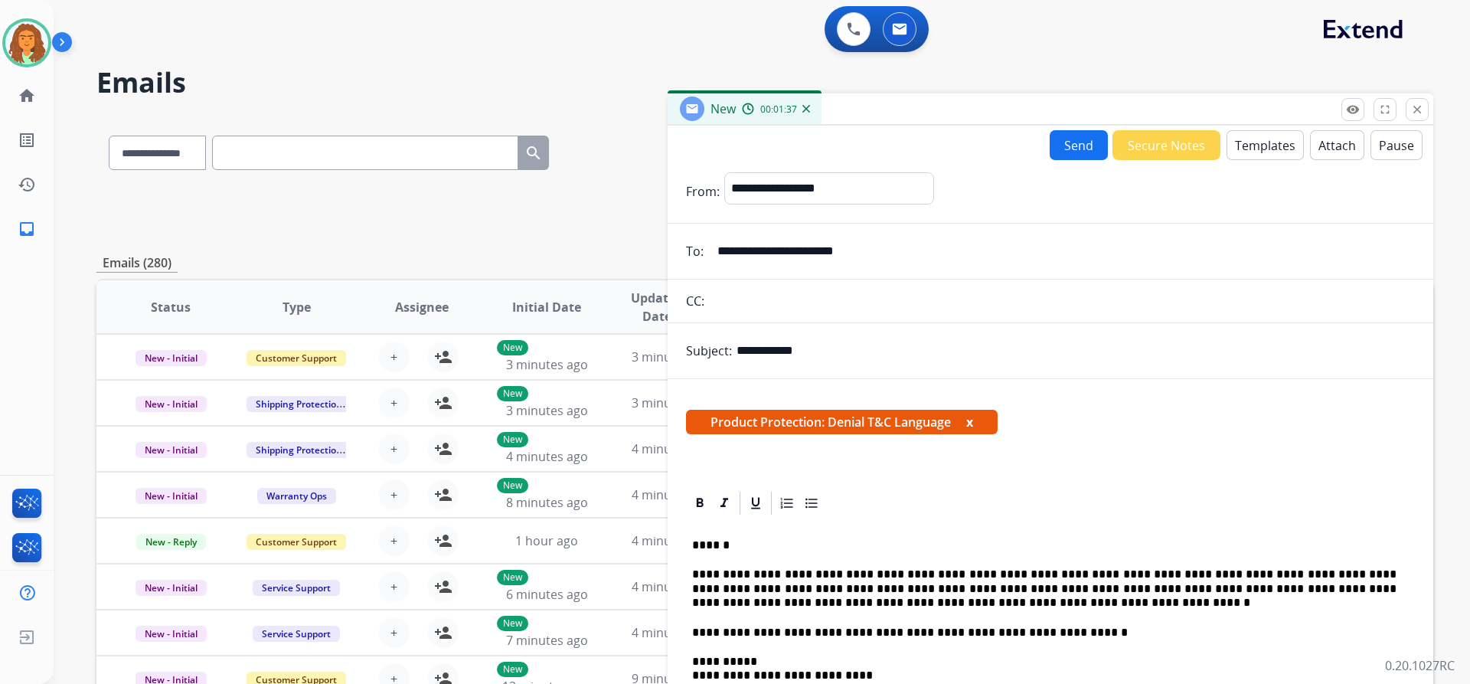
click at [1336, 148] on button "Attach" at bounding box center [1337, 145] width 54 height 30
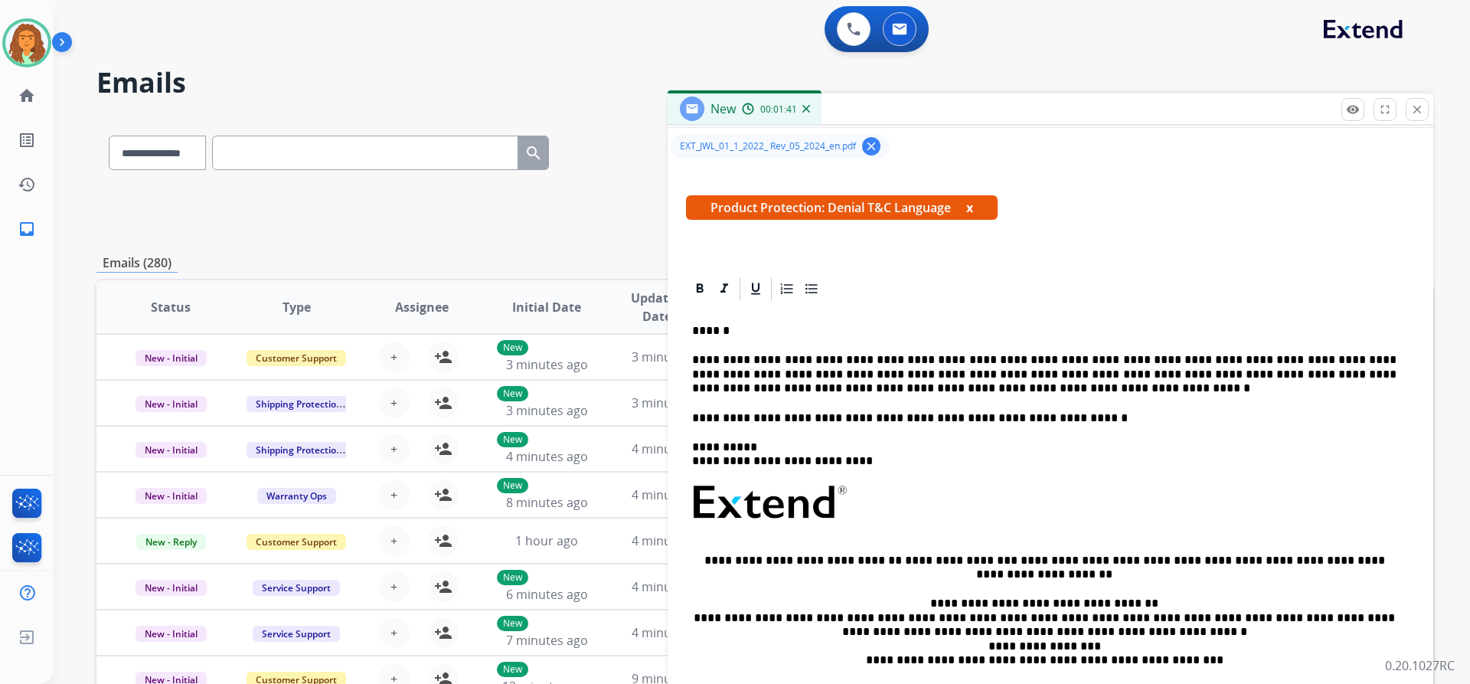
scroll to position [306, 0]
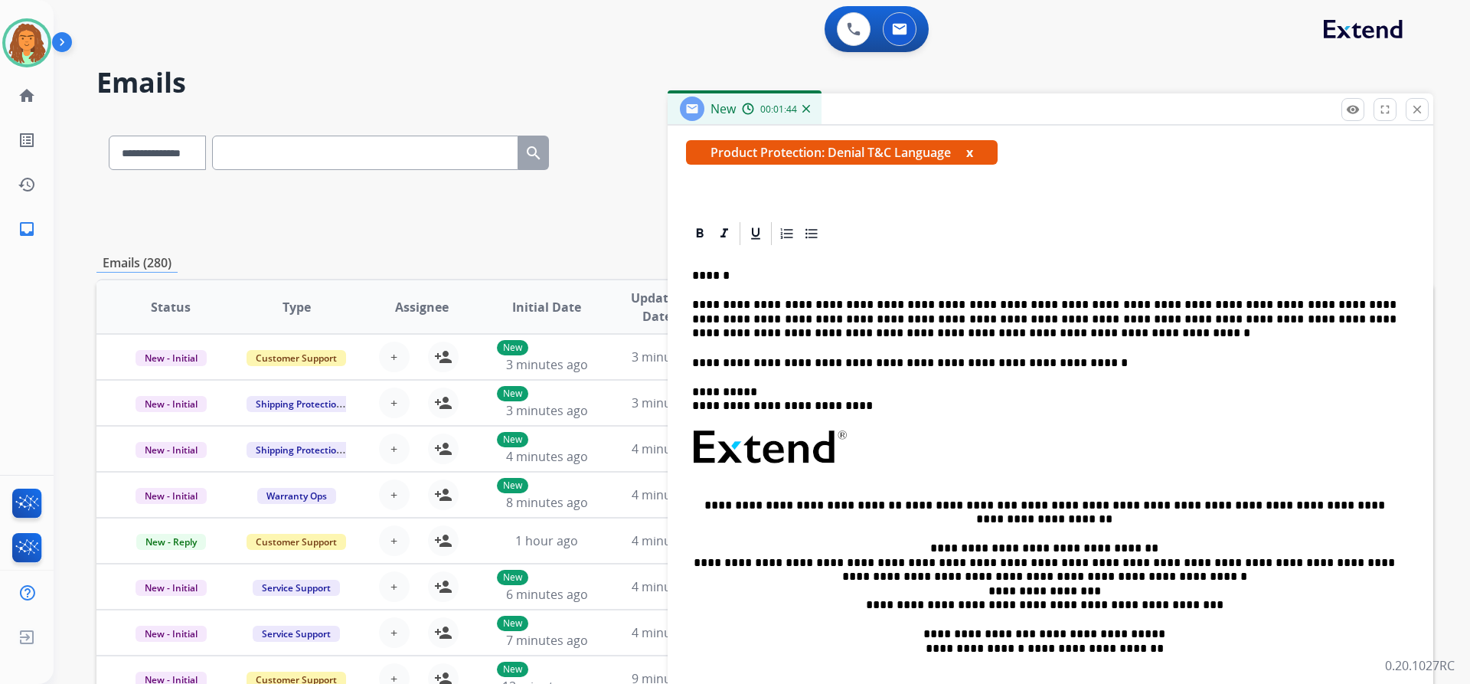
click at [1046, 365] on p "**********" at bounding box center [1044, 363] width 705 height 14
click at [1290, 364] on p "**********" at bounding box center [1044, 363] width 705 height 14
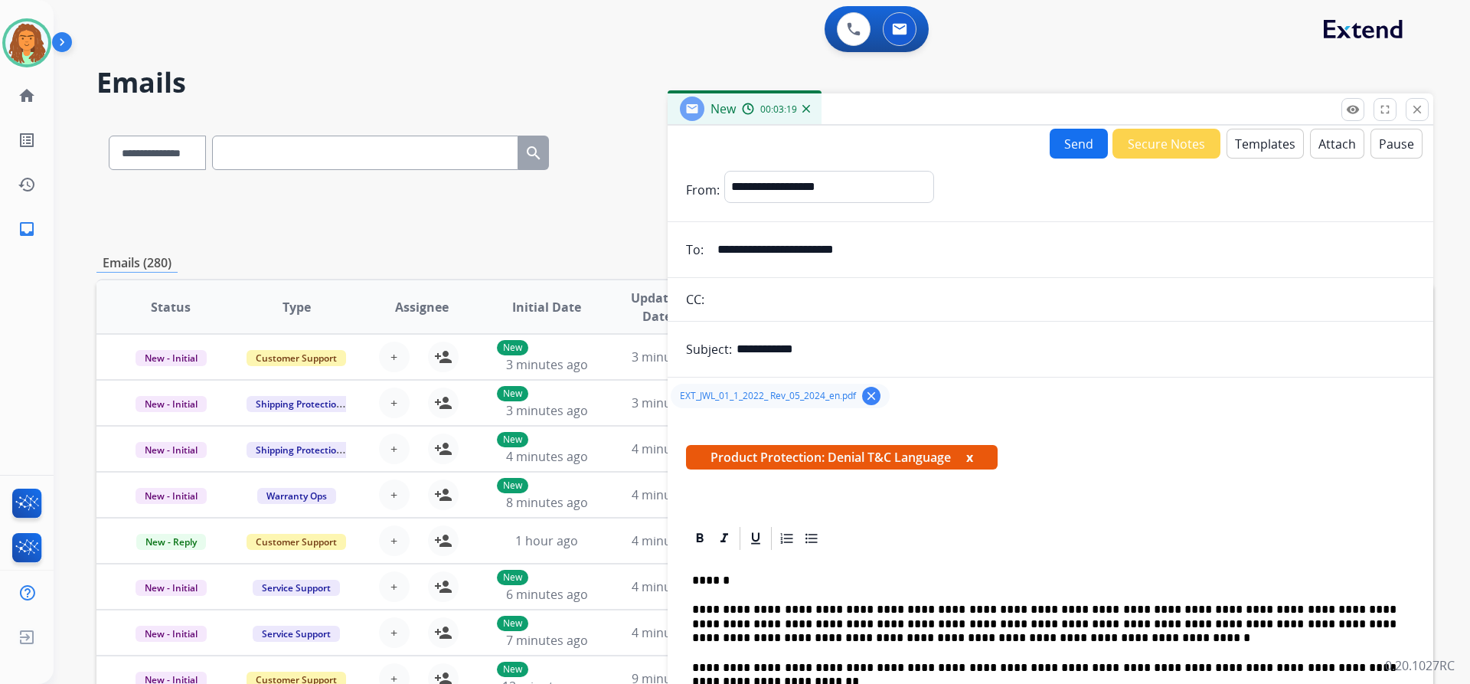
scroll to position [0, 0]
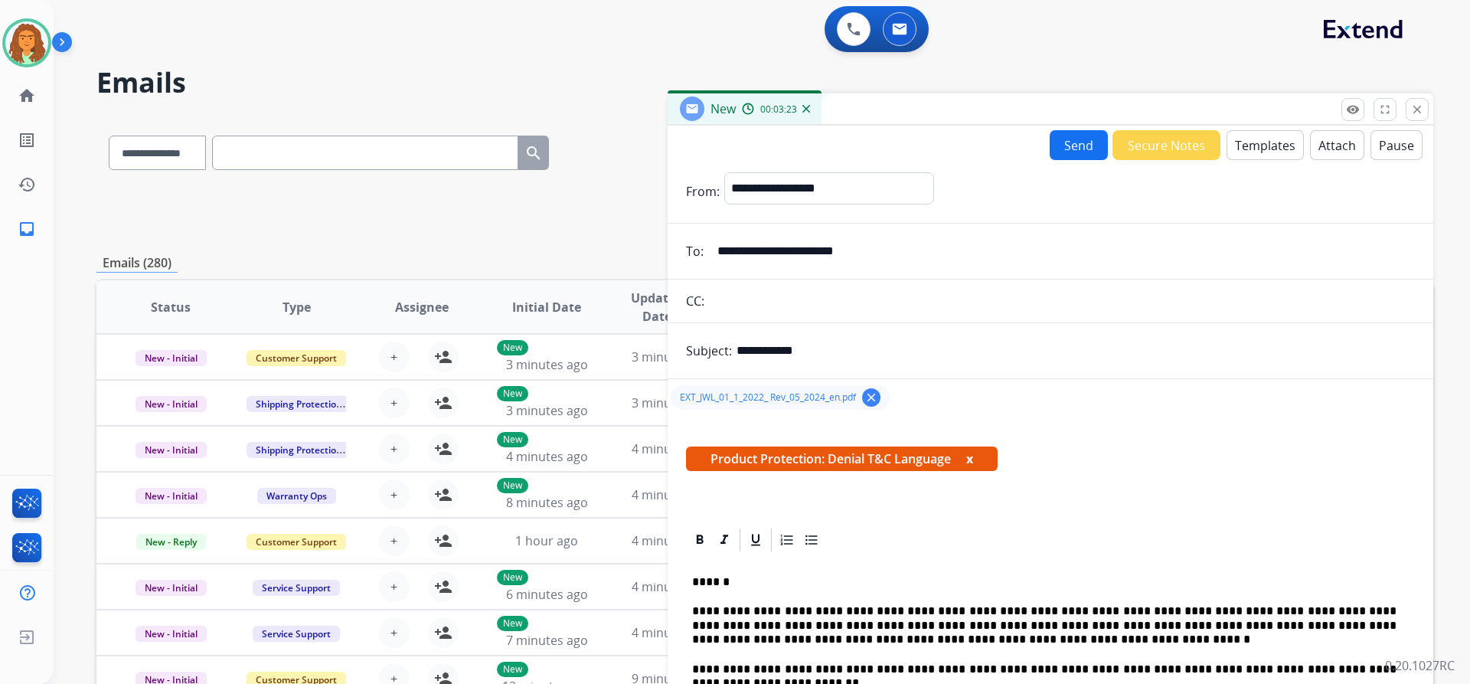
click at [1058, 144] on button "Send" at bounding box center [1079, 145] width 58 height 30
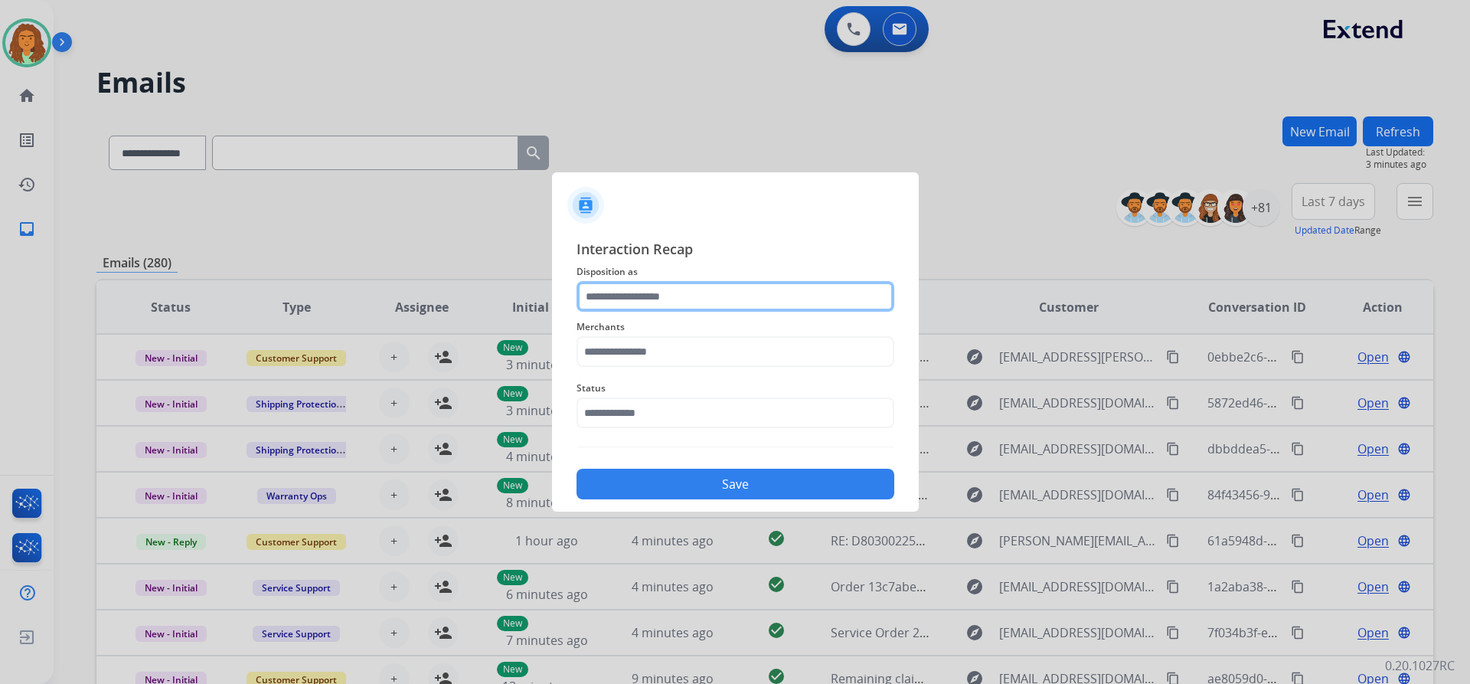
click at [629, 296] on input "text" at bounding box center [736, 296] width 318 height 31
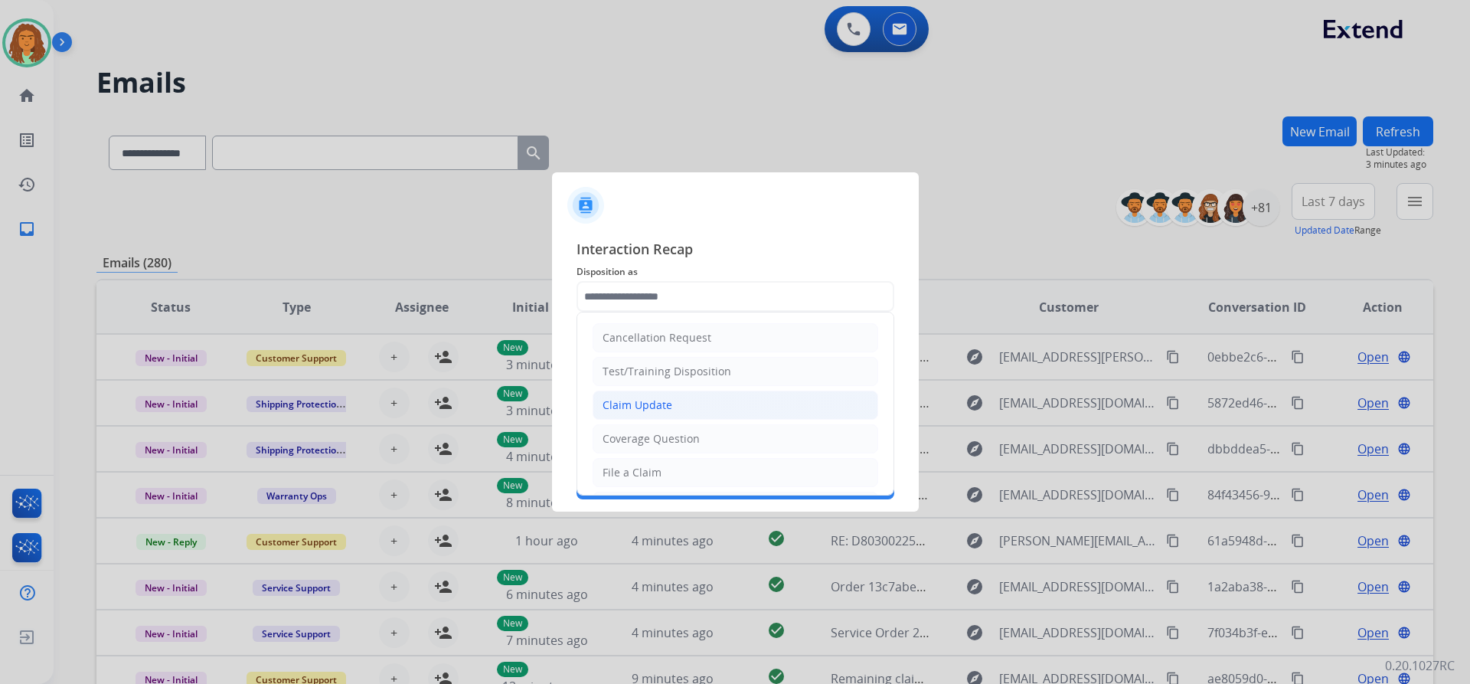
click at [653, 407] on div "Claim Update" at bounding box center [638, 404] width 70 height 15
type input "**********"
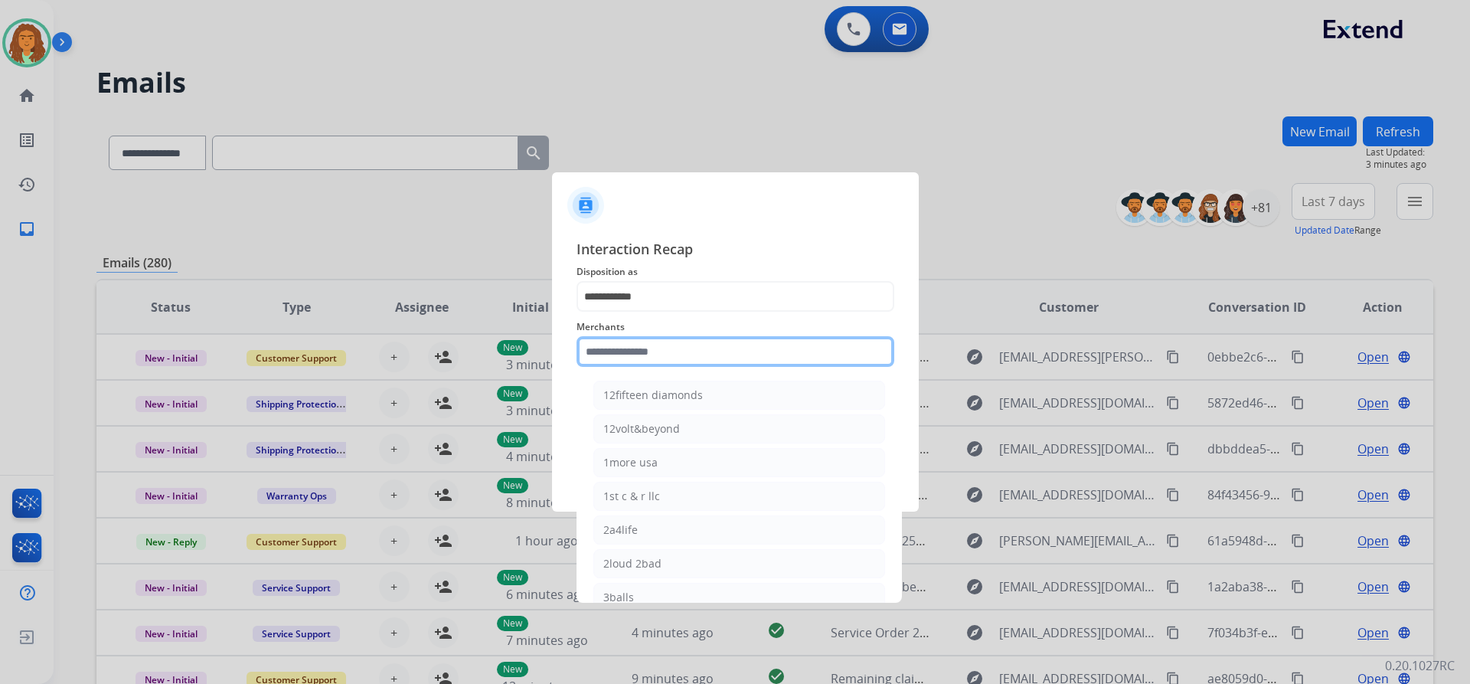
click at [643, 349] on input "text" at bounding box center [736, 351] width 318 height 31
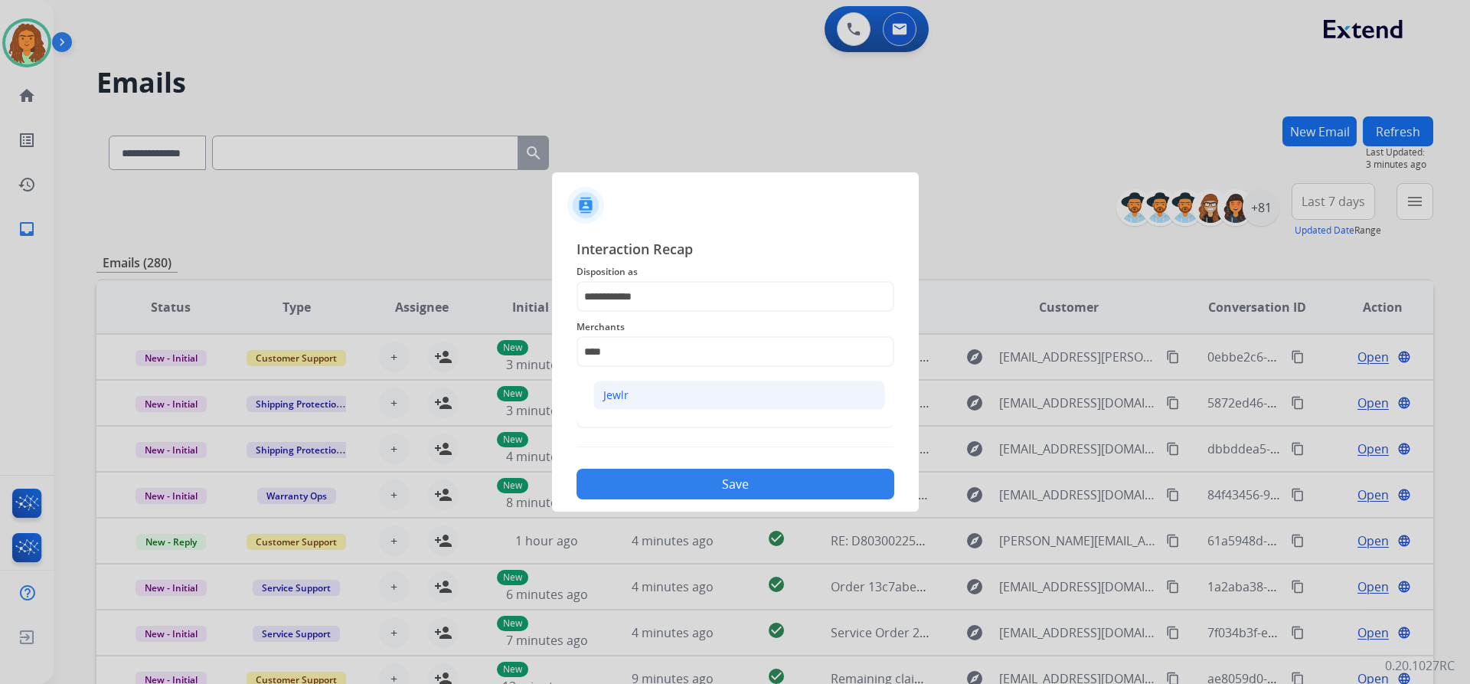
click at [632, 398] on li "Jewlr" at bounding box center [739, 395] width 292 height 29
type input "*****"
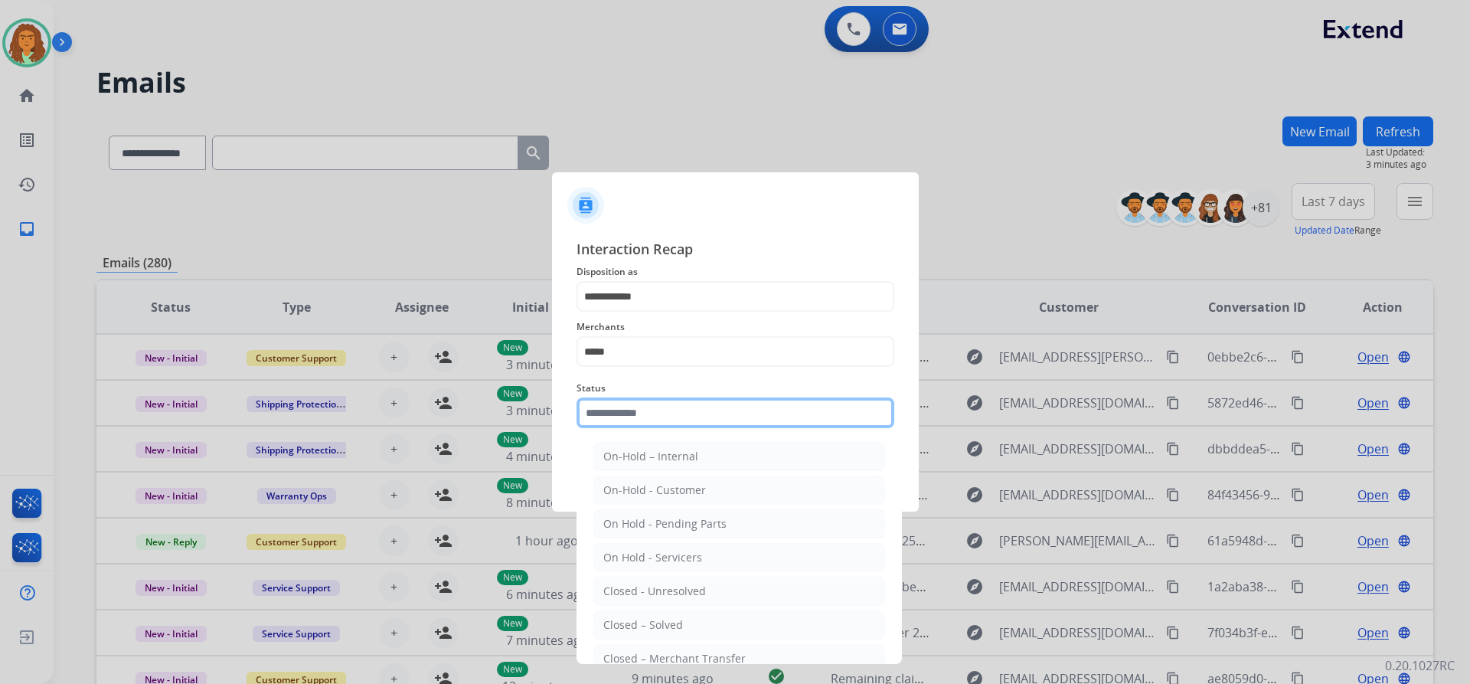
click at [647, 410] on input "text" at bounding box center [736, 412] width 318 height 31
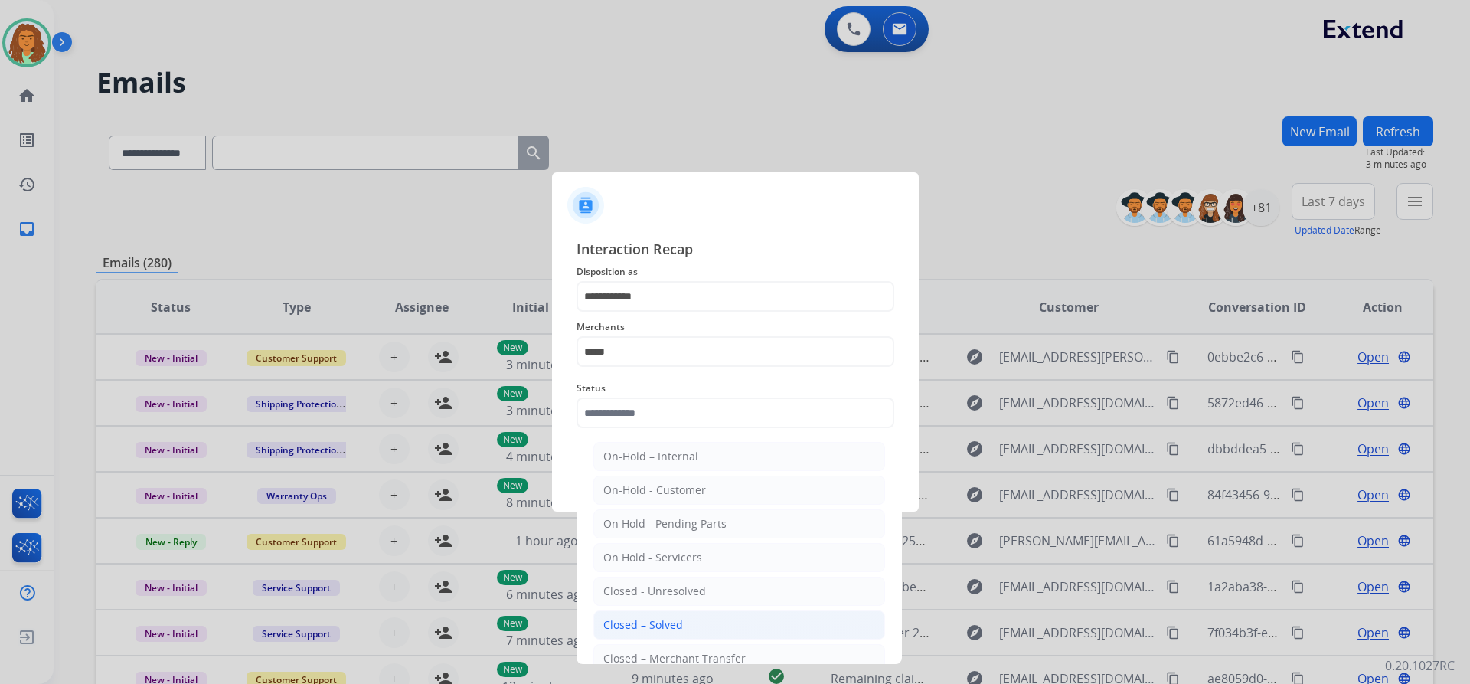
click at [635, 626] on div "Closed – Solved" at bounding box center [643, 624] width 80 height 15
type input "**********"
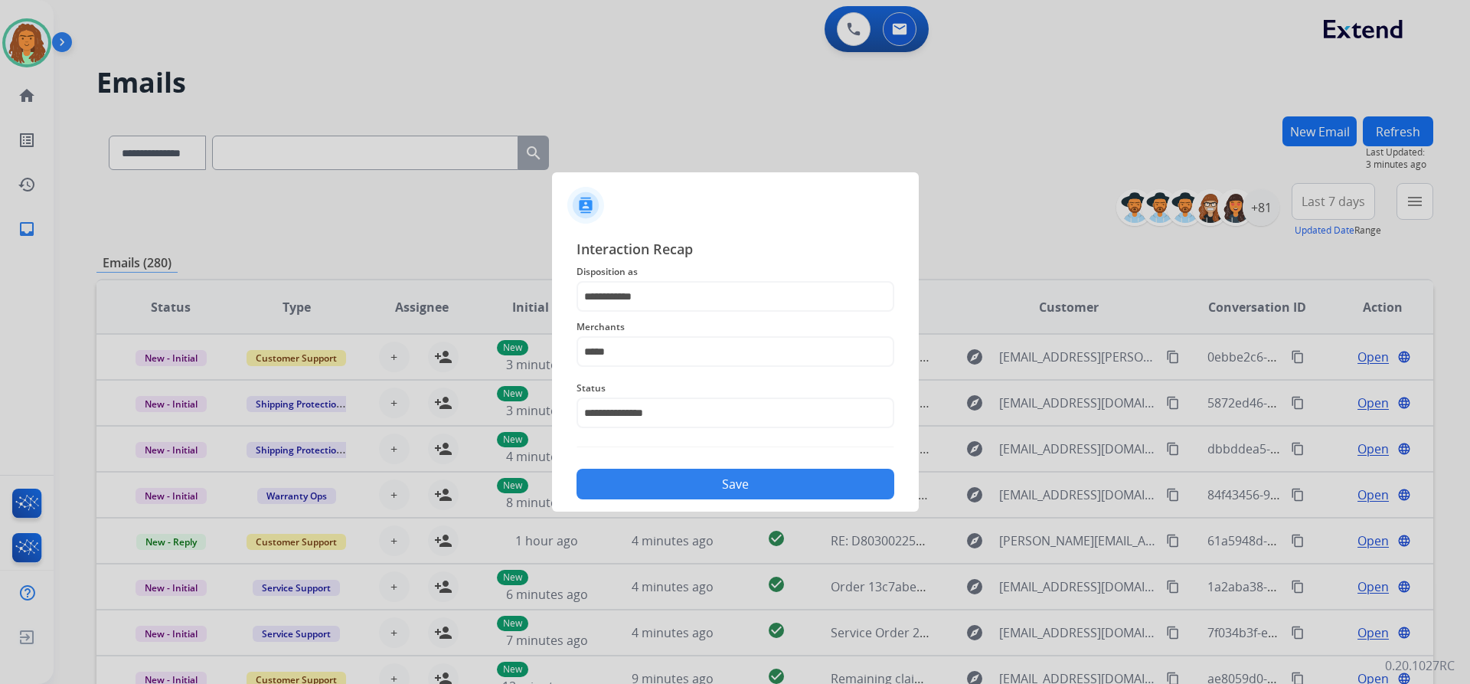
click at [714, 482] on button "Save" at bounding box center [736, 484] width 318 height 31
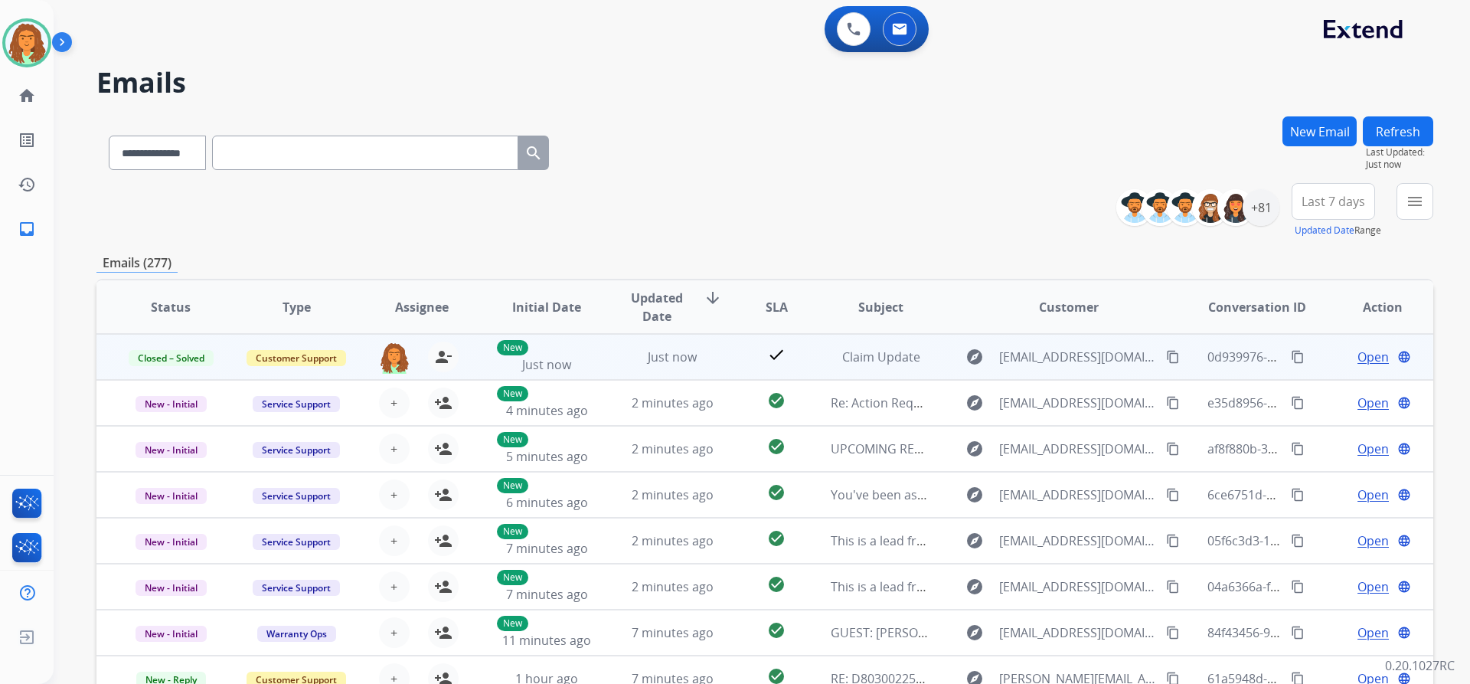
click at [1291, 355] on mat-icon "content_copy" at bounding box center [1298, 357] width 14 height 14
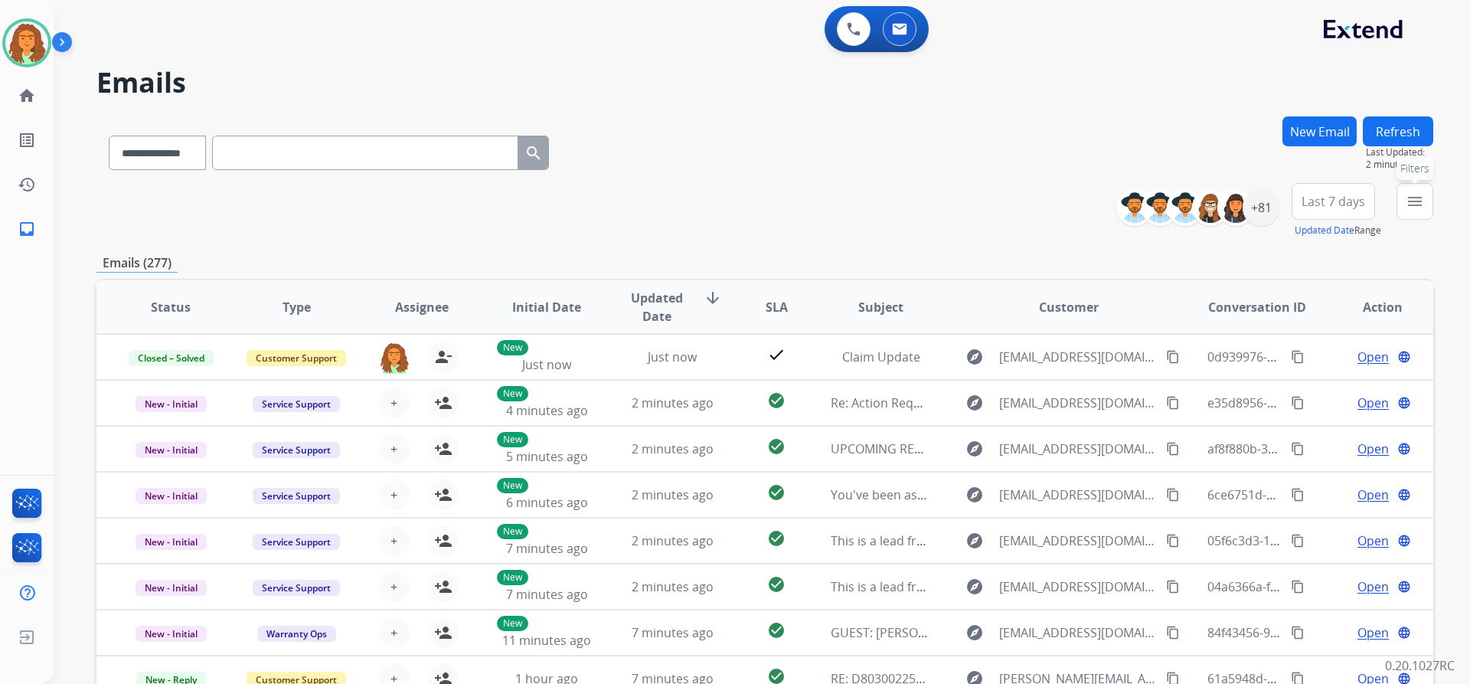
click at [1414, 195] on mat-icon "menu" at bounding box center [1415, 201] width 18 height 18
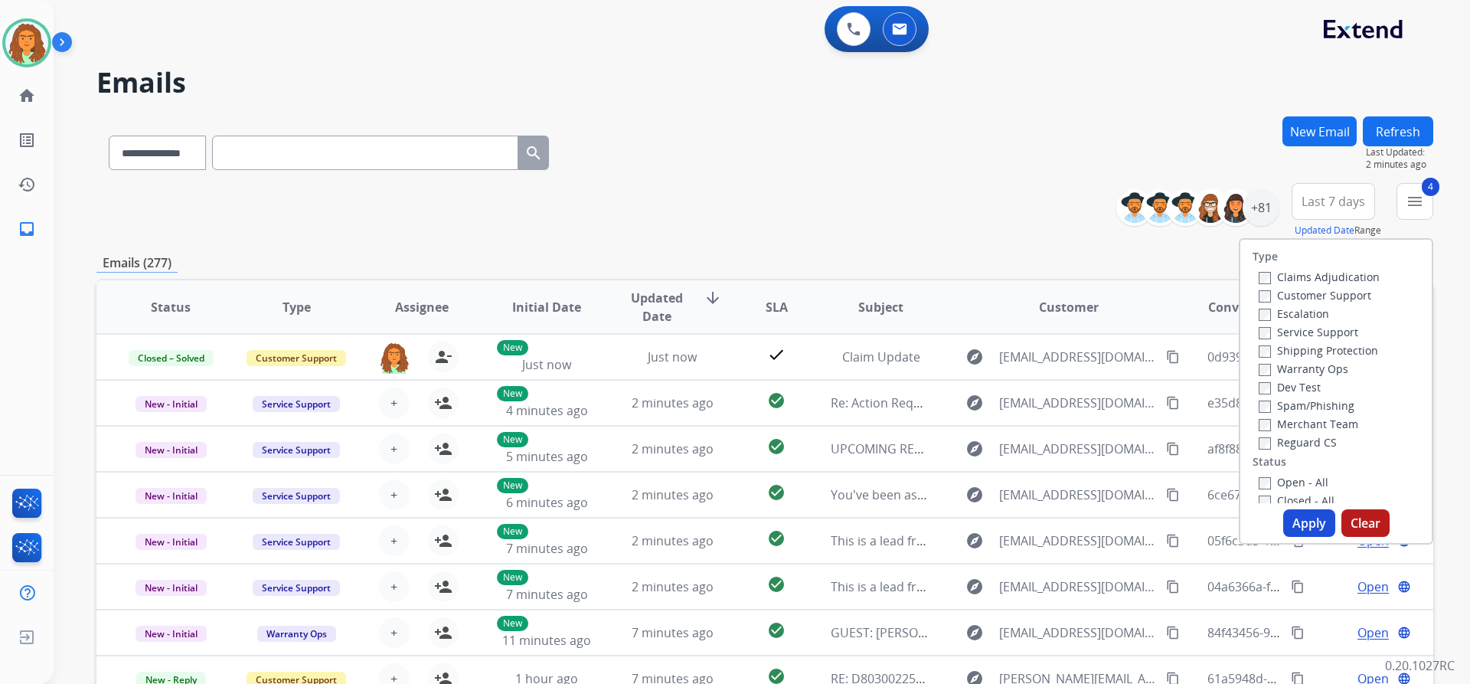
click at [1304, 522] on button "Apply" at bounding box center [1309, 523] width 52 height 28
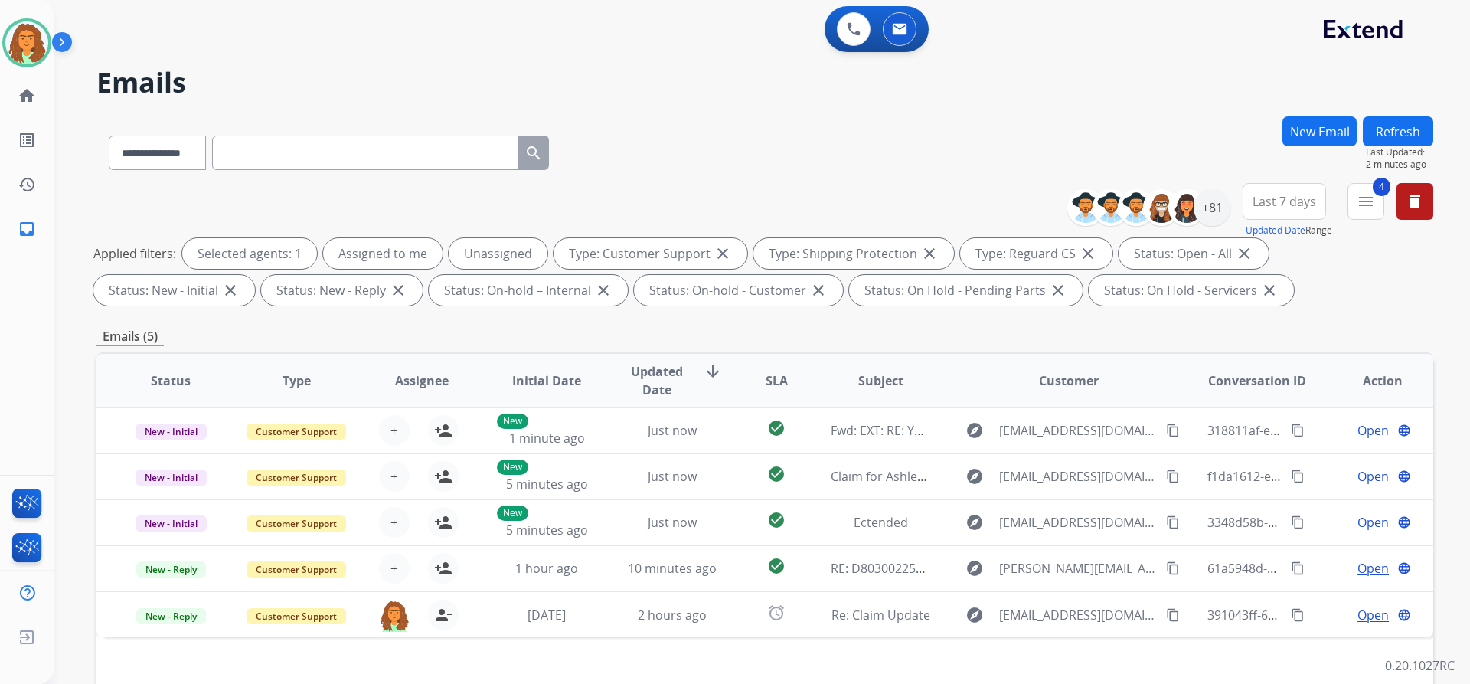
click at [1283, 198] on span "Last 7 days" at bounding box center [1285, 201] width 64 height 6
click at [1280, 390] on div "Last 90 days" at bounding box center [1280, 387] width 84 height 23
click at [1159, 324] on div "**********" at bounding box center [764, 530] width 1337 height 829
click at [1218, 212] on div "+134" at bounding box center [1212, 207] width 37 height 37
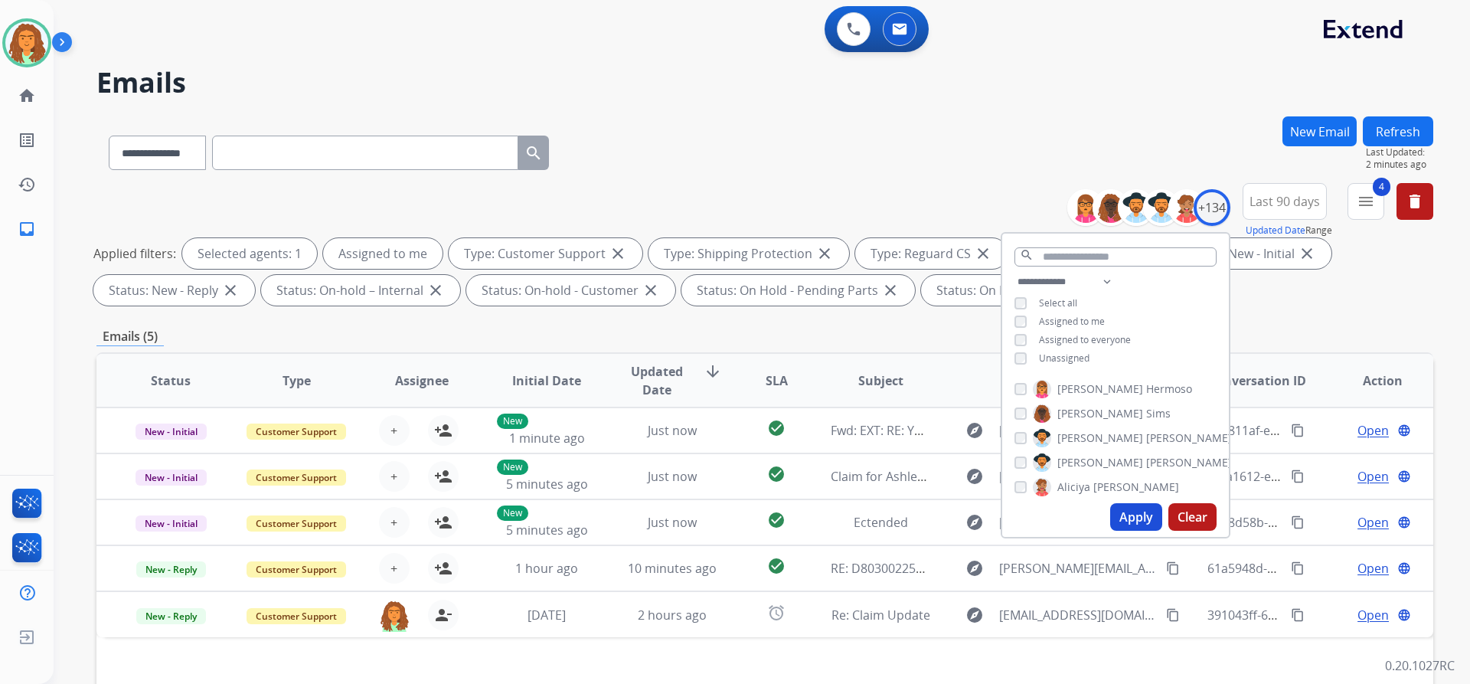
click at [1122, 514] on button "Apply" at bounding box center [1136, 517] width 52 height 28
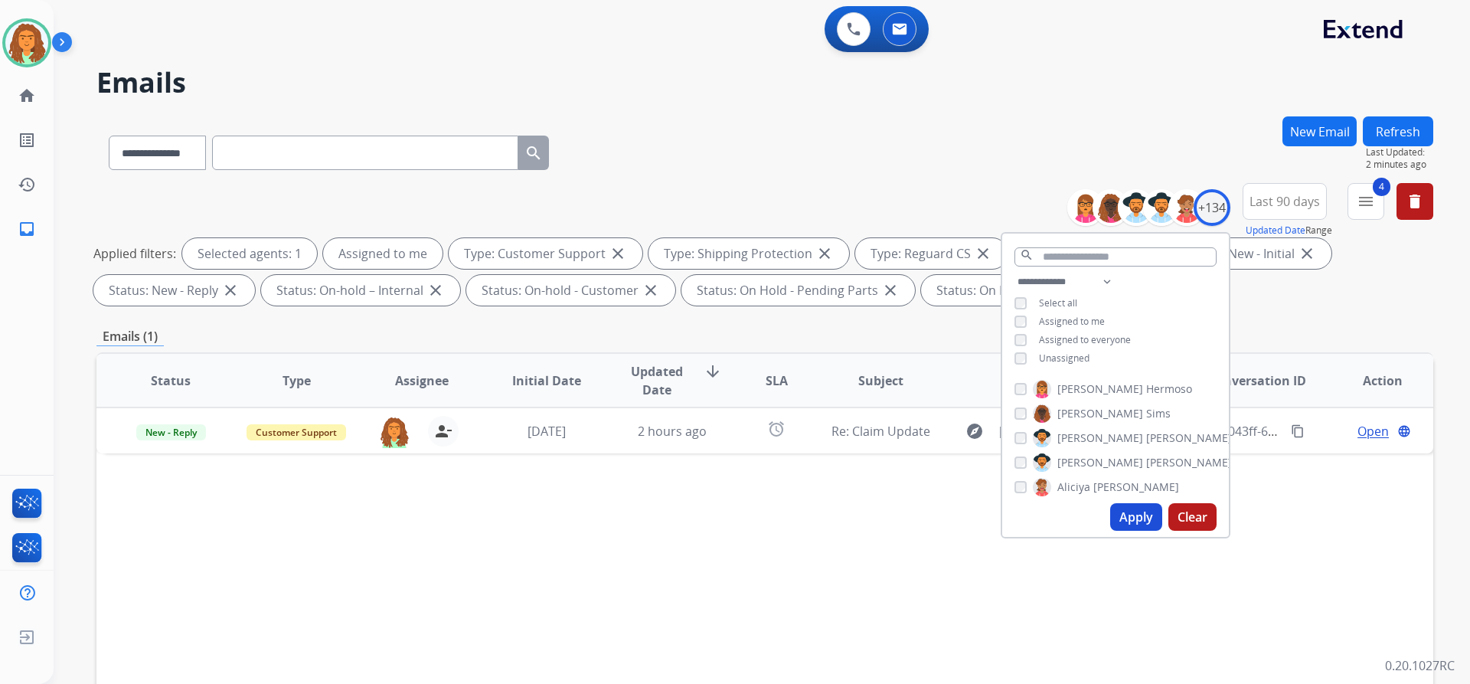
click at [1290, 323] on div "**********" at bounding box center [764, 530] width 1337 height 829
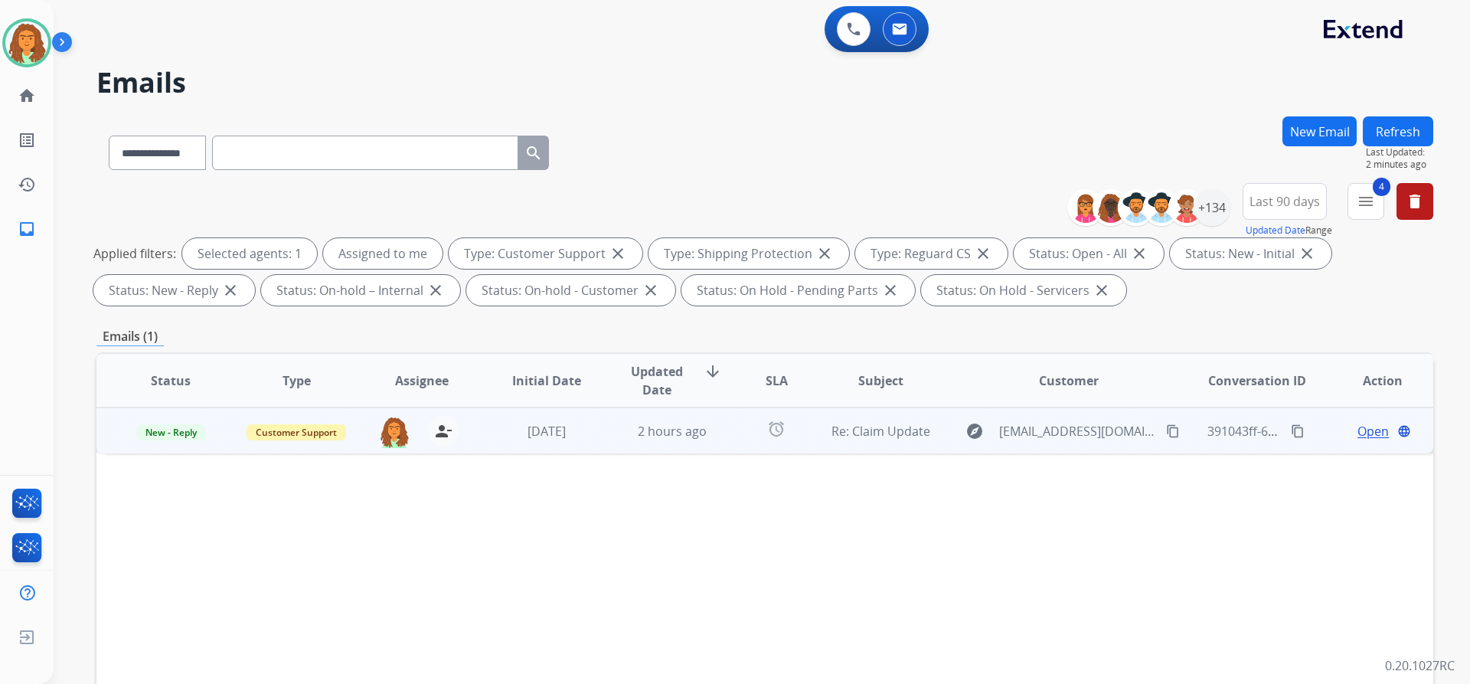
click at [806, 436] on td "Re: Claim Update" at bounding box center [869, 430] width 126 height 46
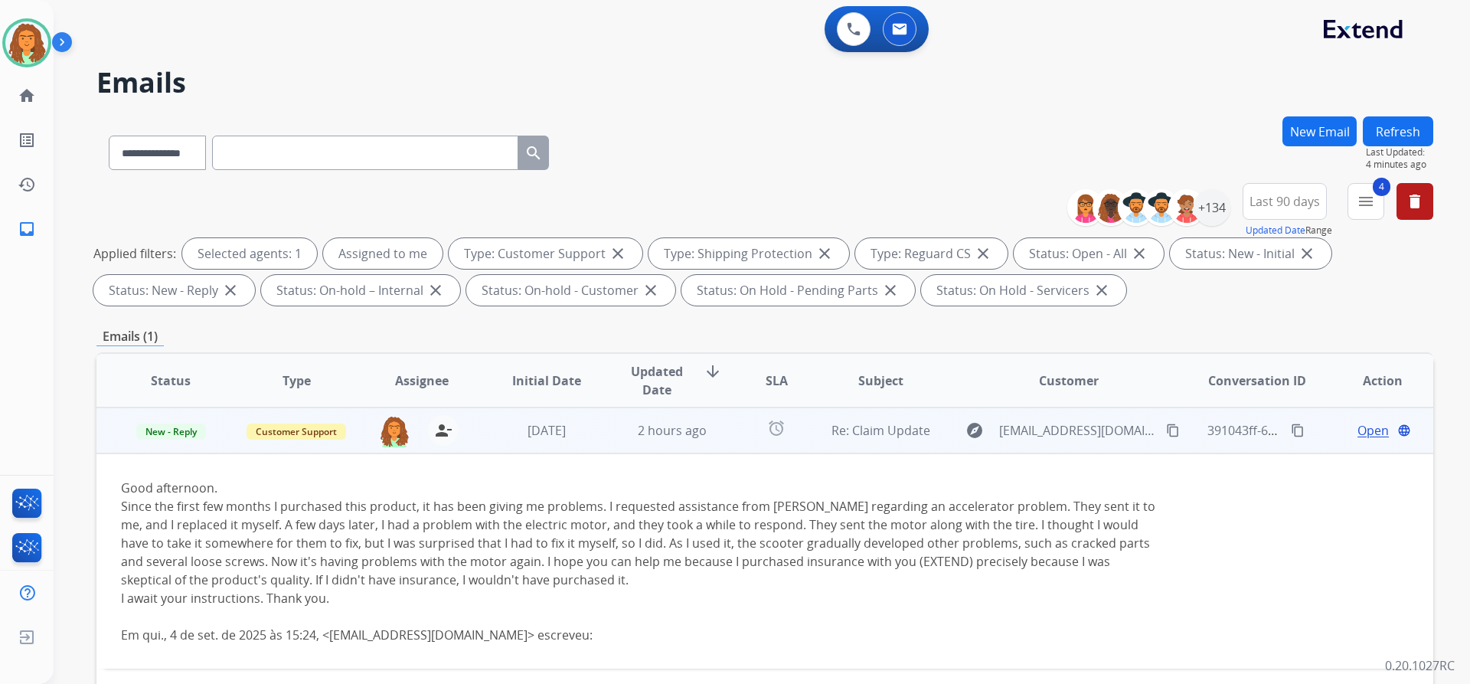
click at [1166, 430] on mat-icon "content_copy" at bounding box center [1173, 430] width 14 height 14
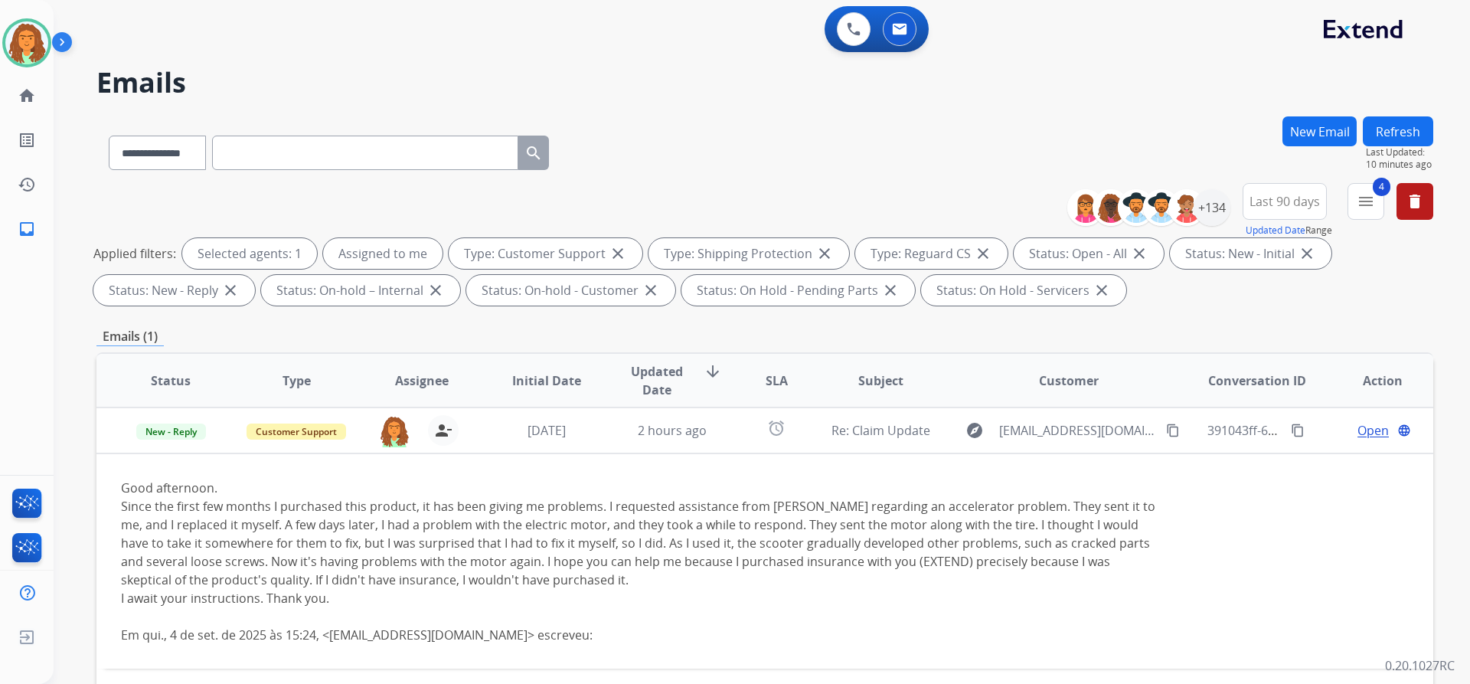
click at [267, 147] on input "text" at bounding box center [365, 153] width 306 height 34
paste input "**********"
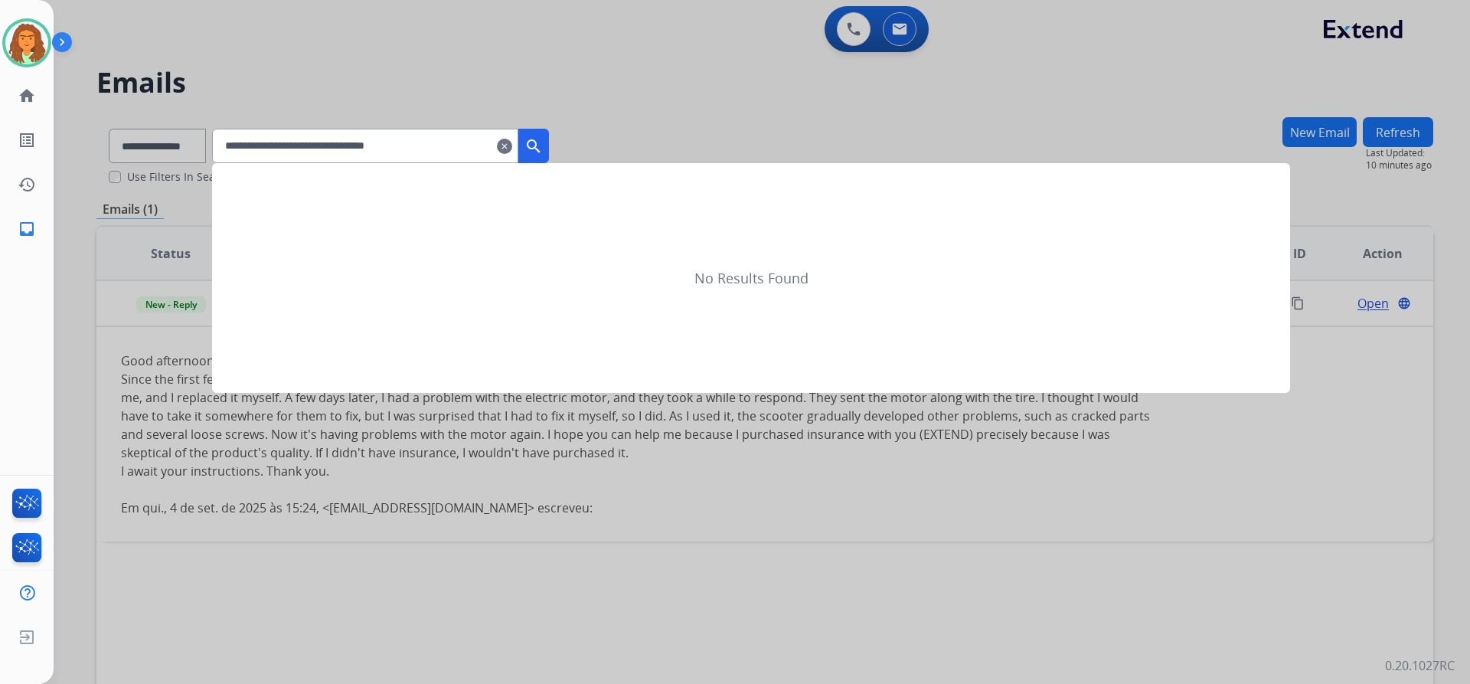
type input "**********"
click at [543, 146] on mat-icon "search" at bounding box center [534, 146] width 18 height 18
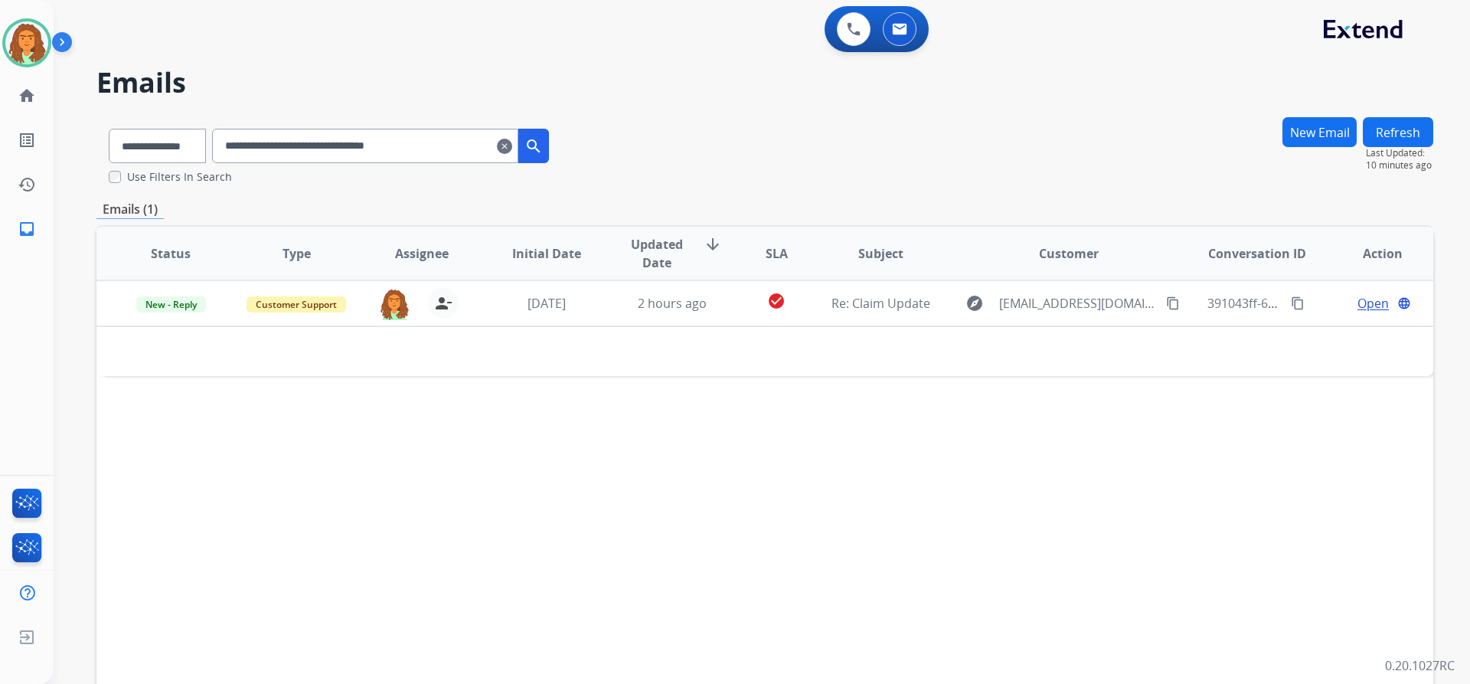
click at [543, 149] on mat-icon "search" at bounding box center [534, 146] width 18 height 18
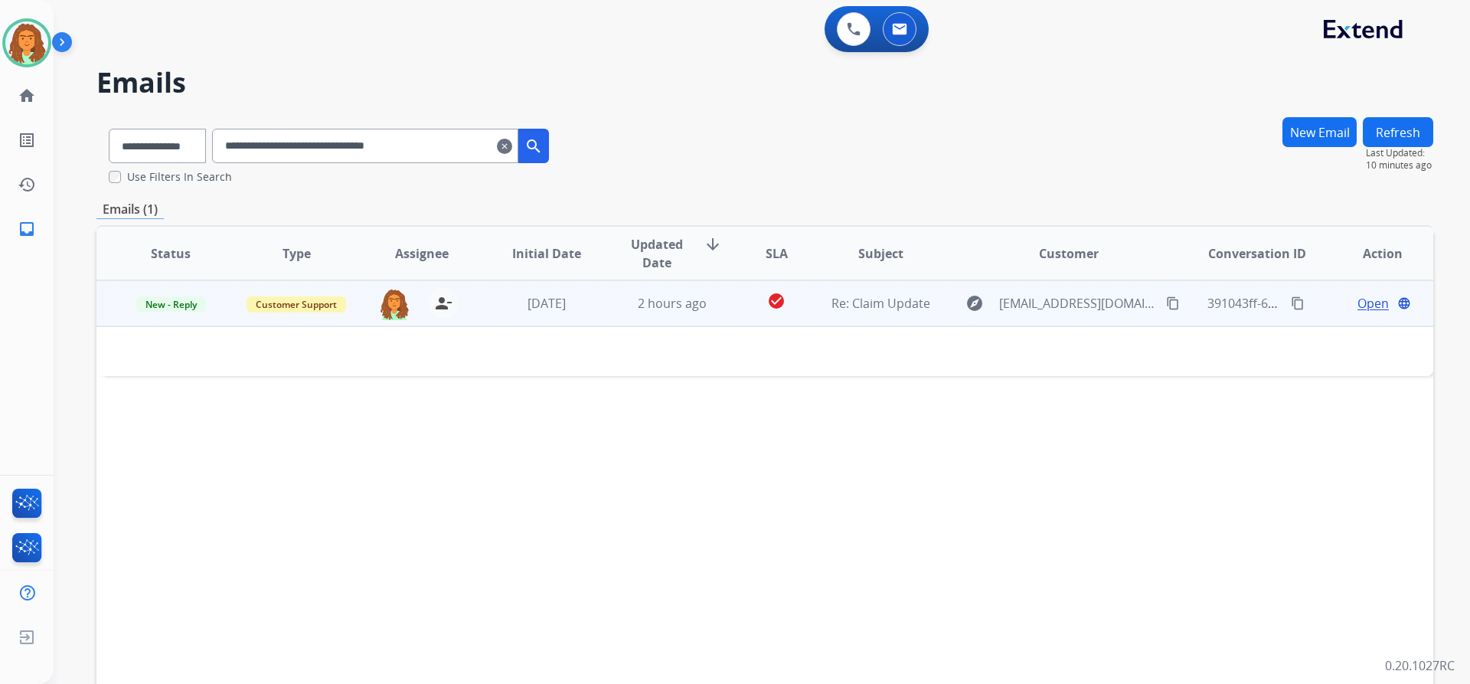
click at [723, 317] on td "check_circle" at bounding box center [764, 303] width 83 height 46
click at [741, 319] on td "check_circle" at bounding box center [764, 303] width 83 height 46
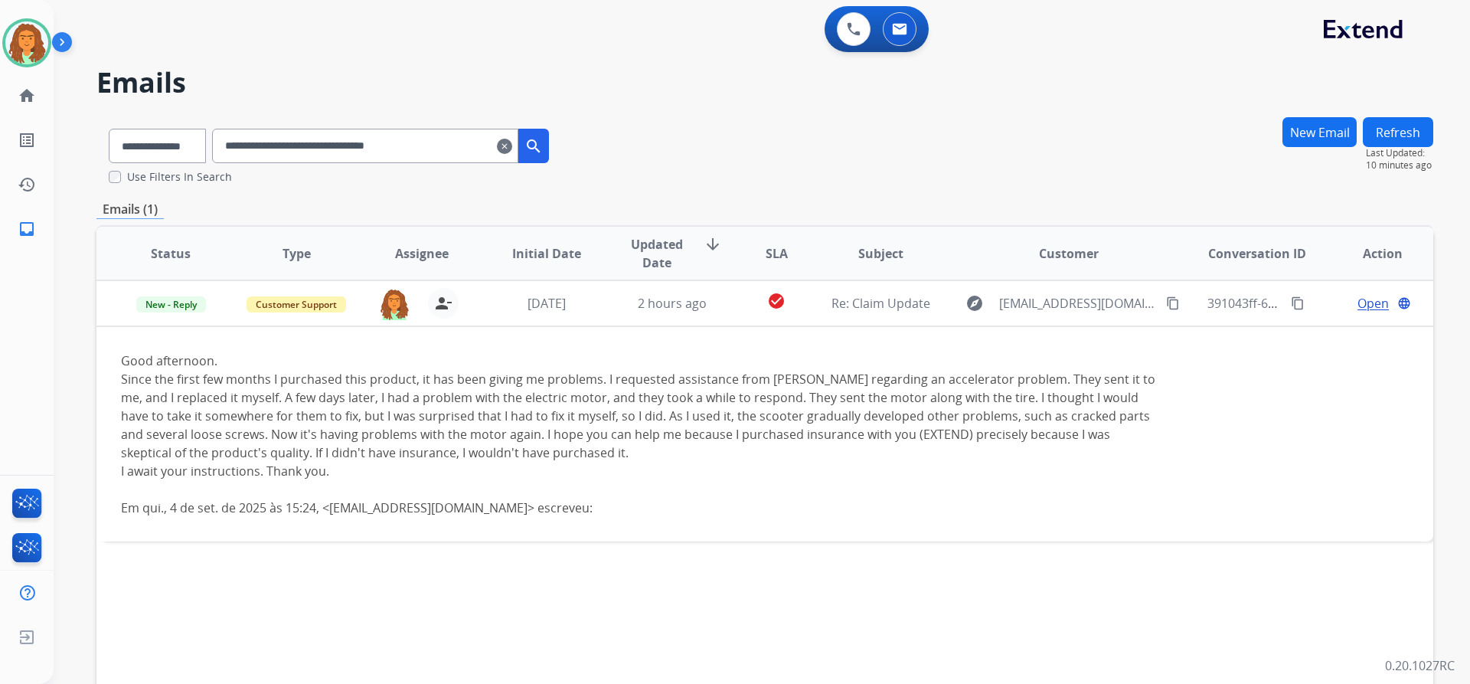
click at [512, 147] on mat-icon "clear" at bounding box center [504, 146] width 15 height 18
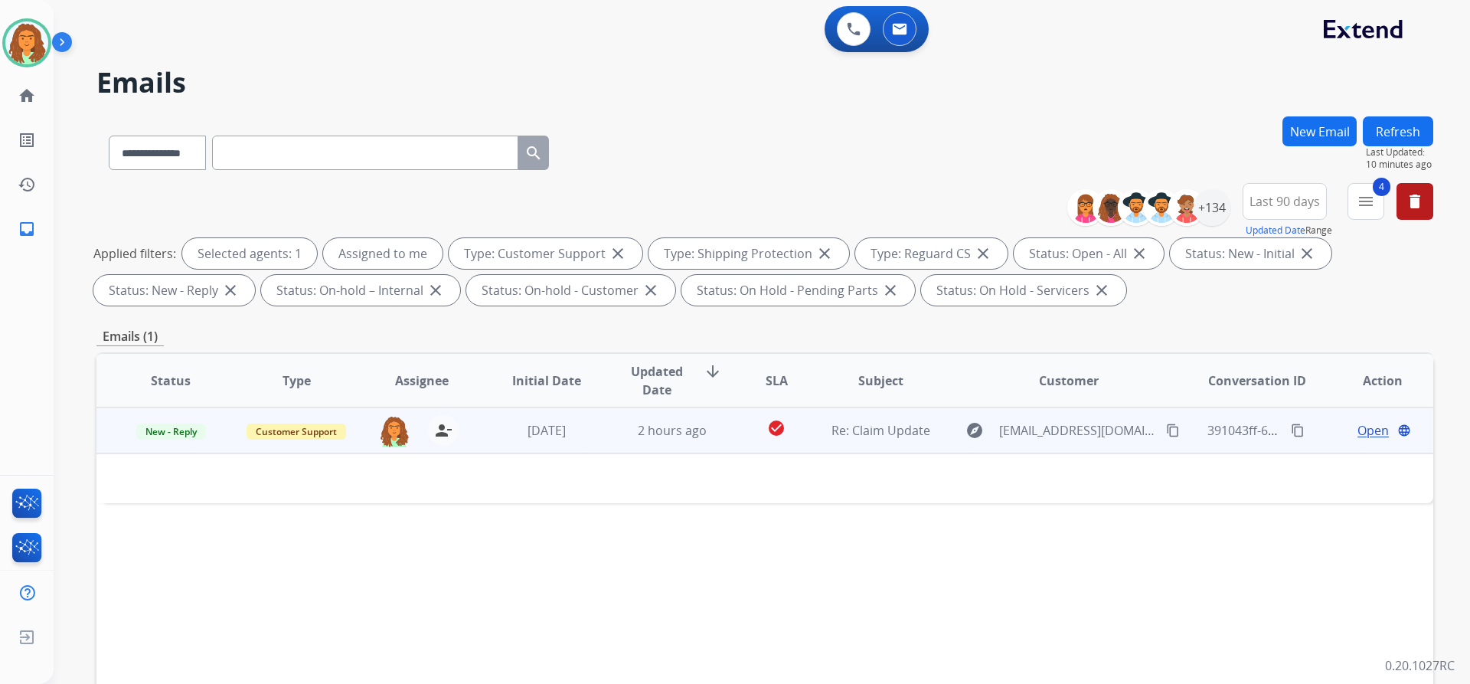
click at [1358, 433] on span "Open" at bounding box center [1373, 430] width 31 height 18
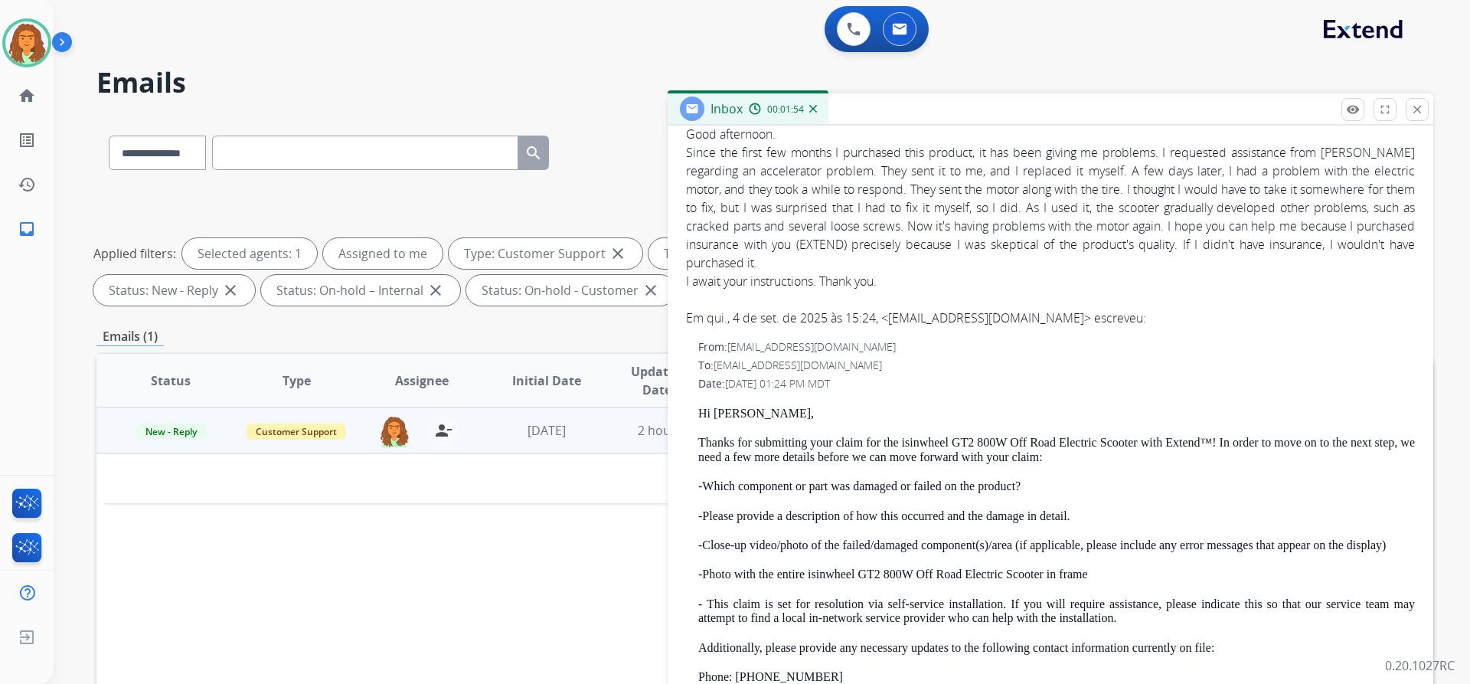
scroll to position [77, 0]
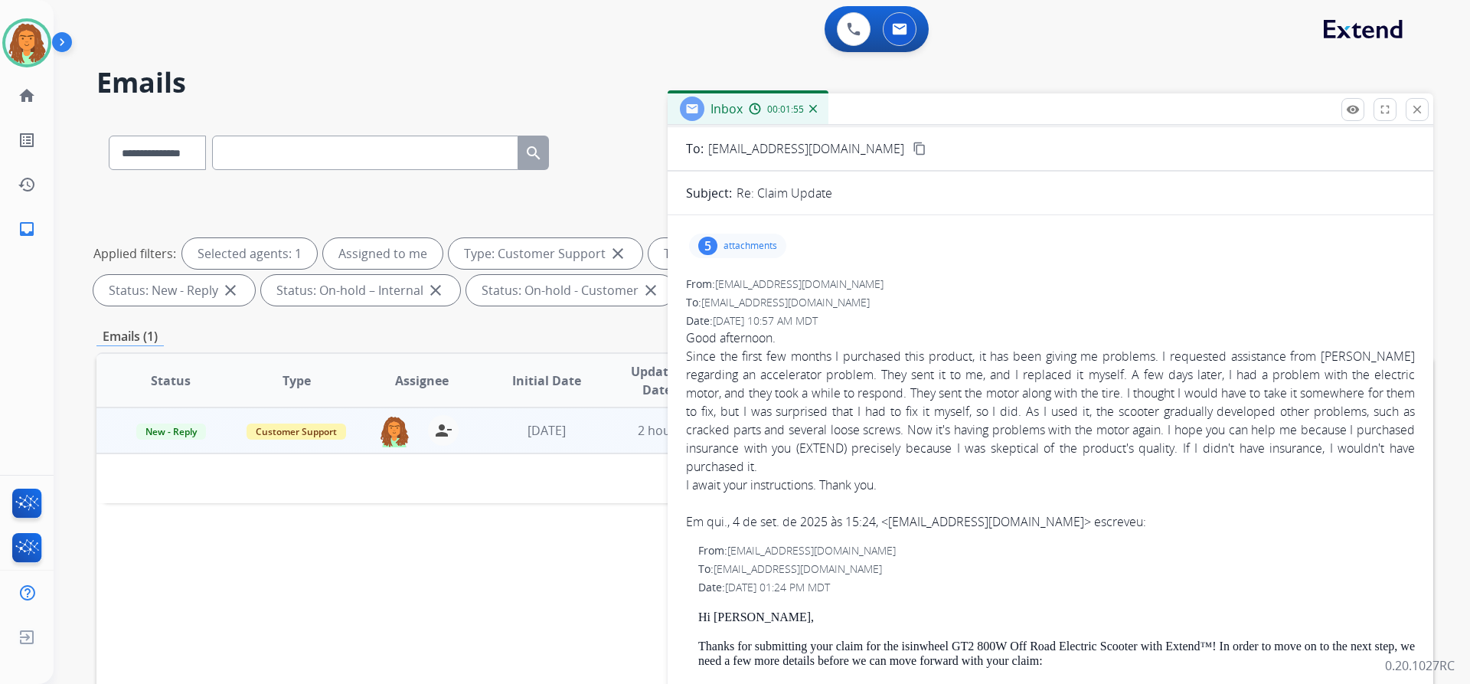
click at [741, 240] on p "attachments" at bounding box center [751, 246] width 54 height 12
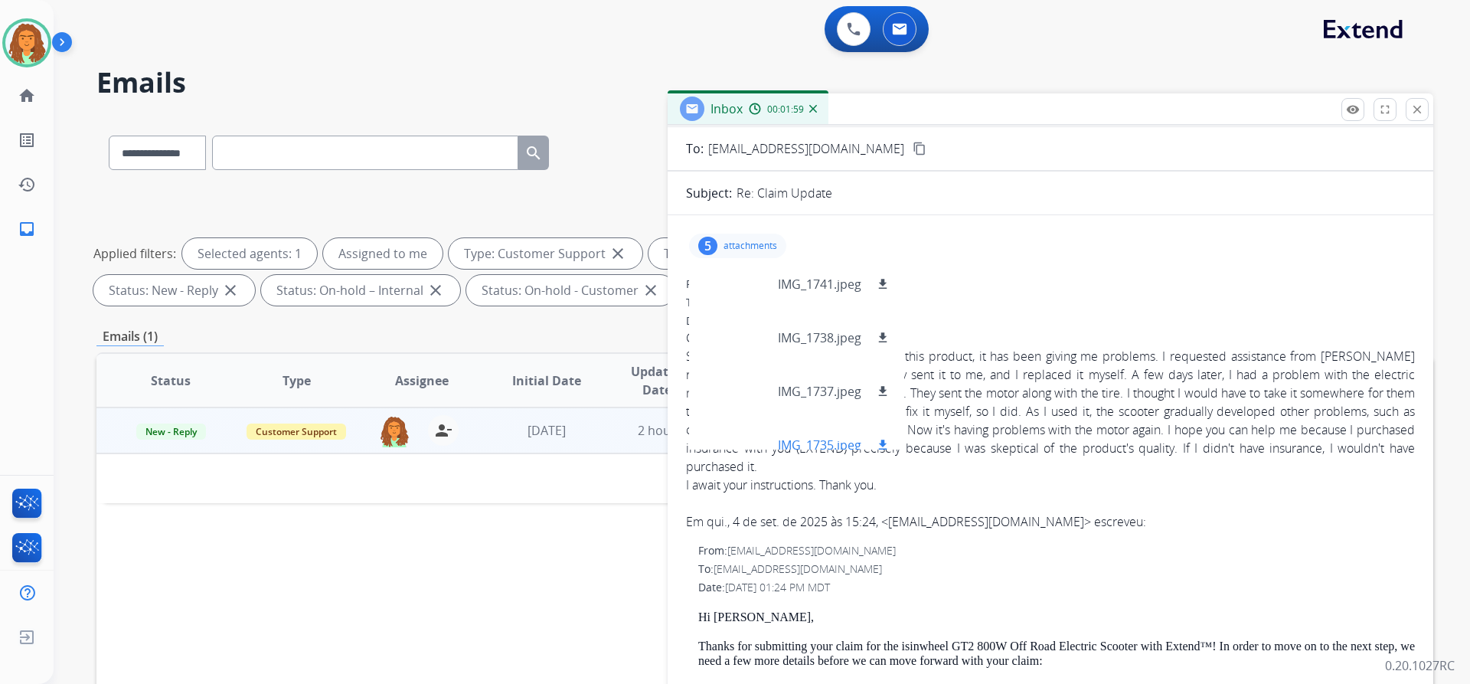
scroll to position [0, 0]
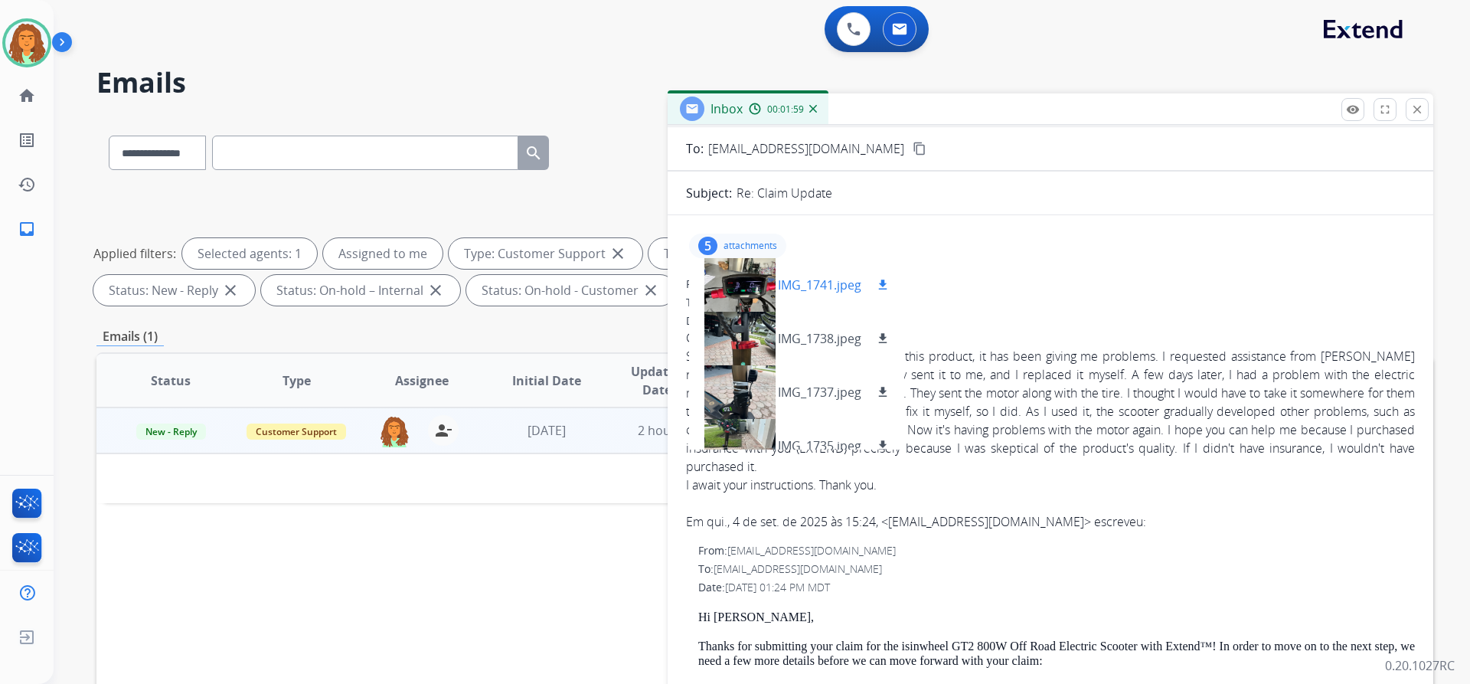
click at [763, 274] on div at bounding box center [739, 285] width 77 height 54
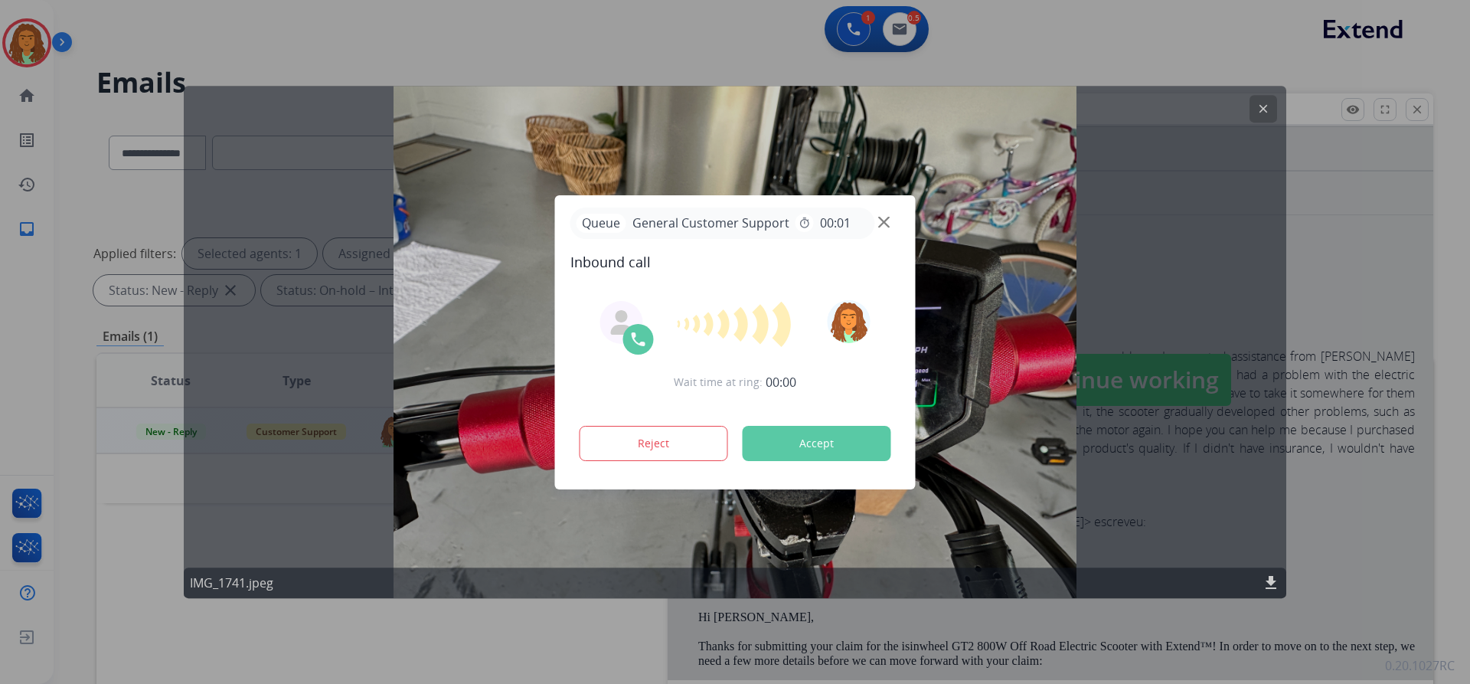
click at [1264, 105] on div at bounding box center [735, 342] width 1470 height 684
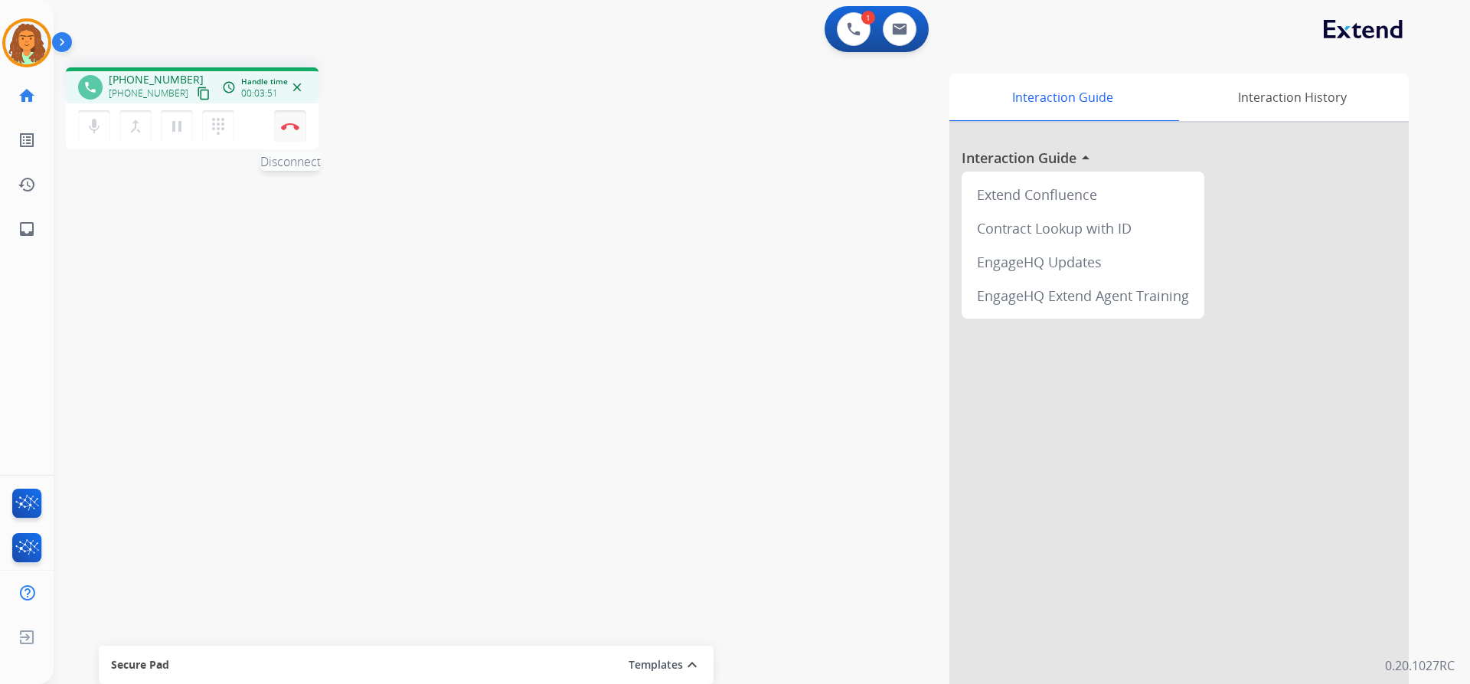
click at [294, 123] on img at bounding box center [290, 127] width 18 height 8
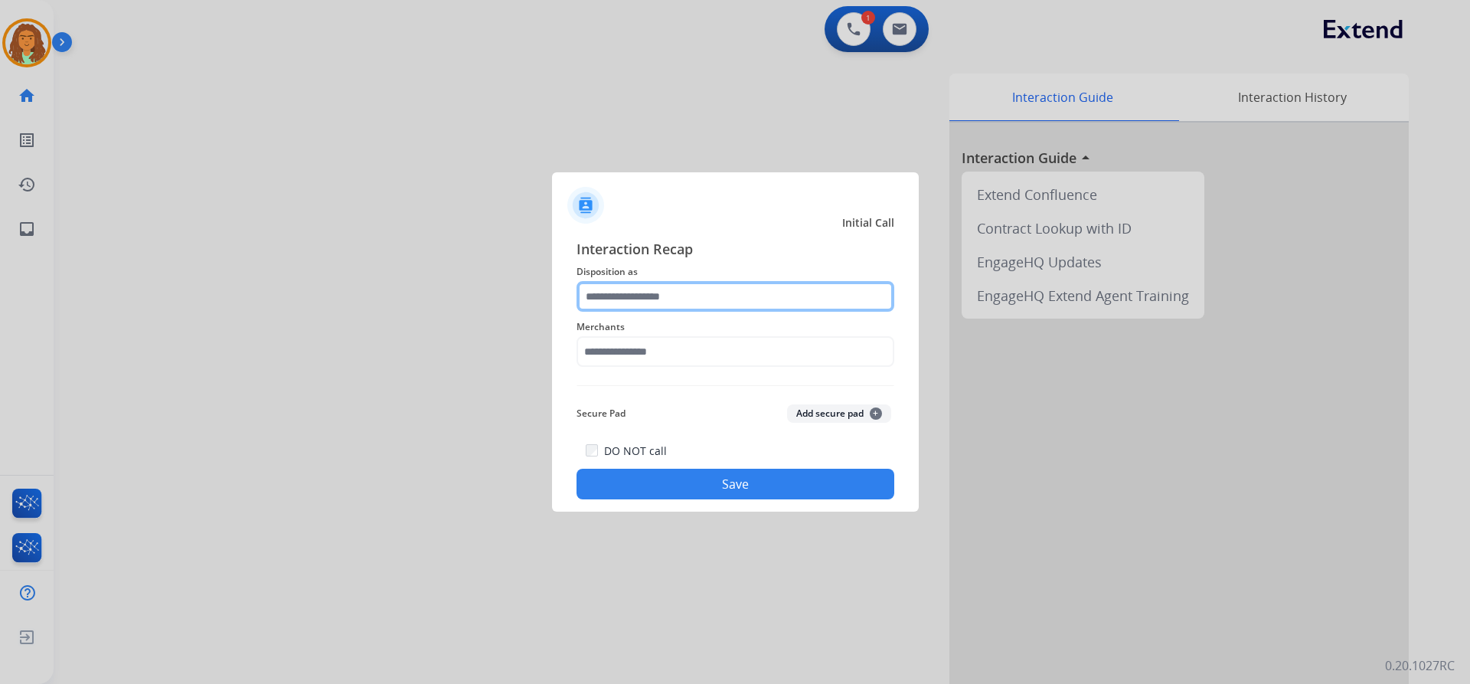
click at [683, 291] on input "text" at bounding box center [736, 296] width 318 height 31
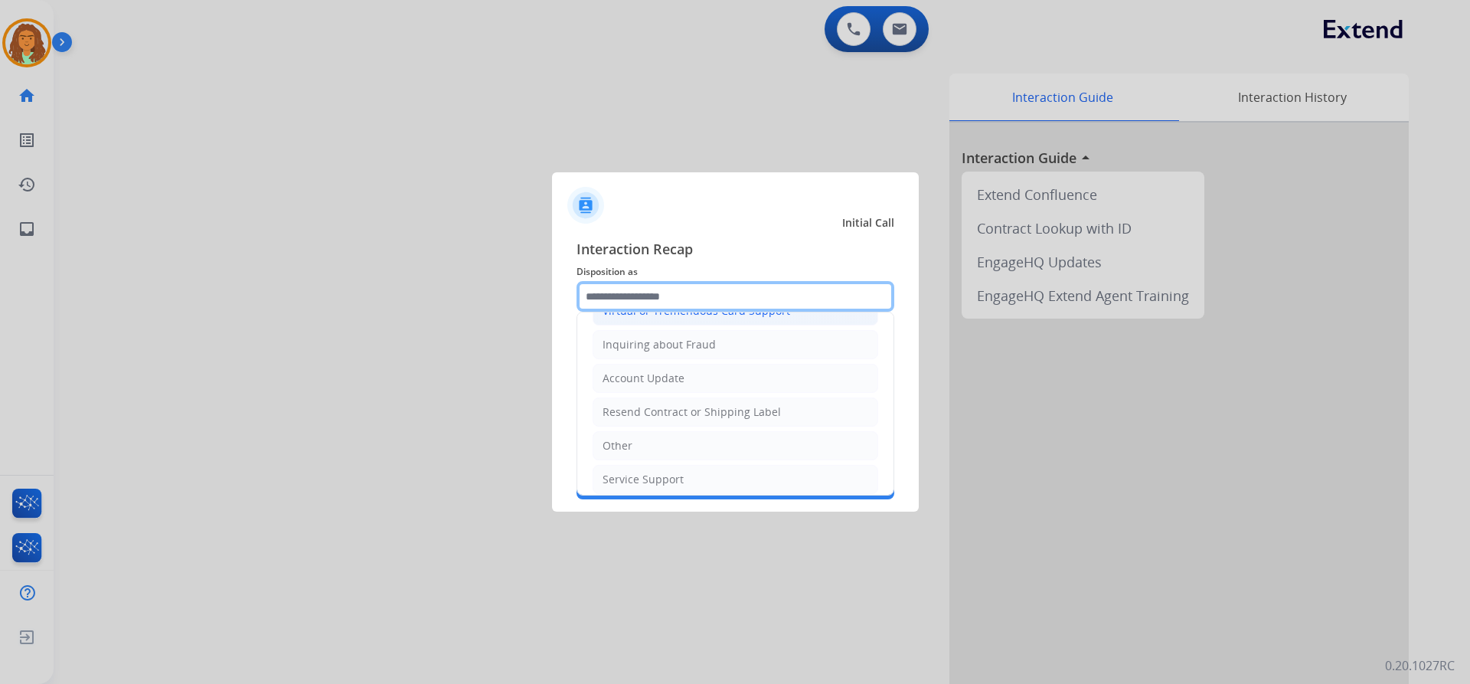
scroll to position [239, 0]
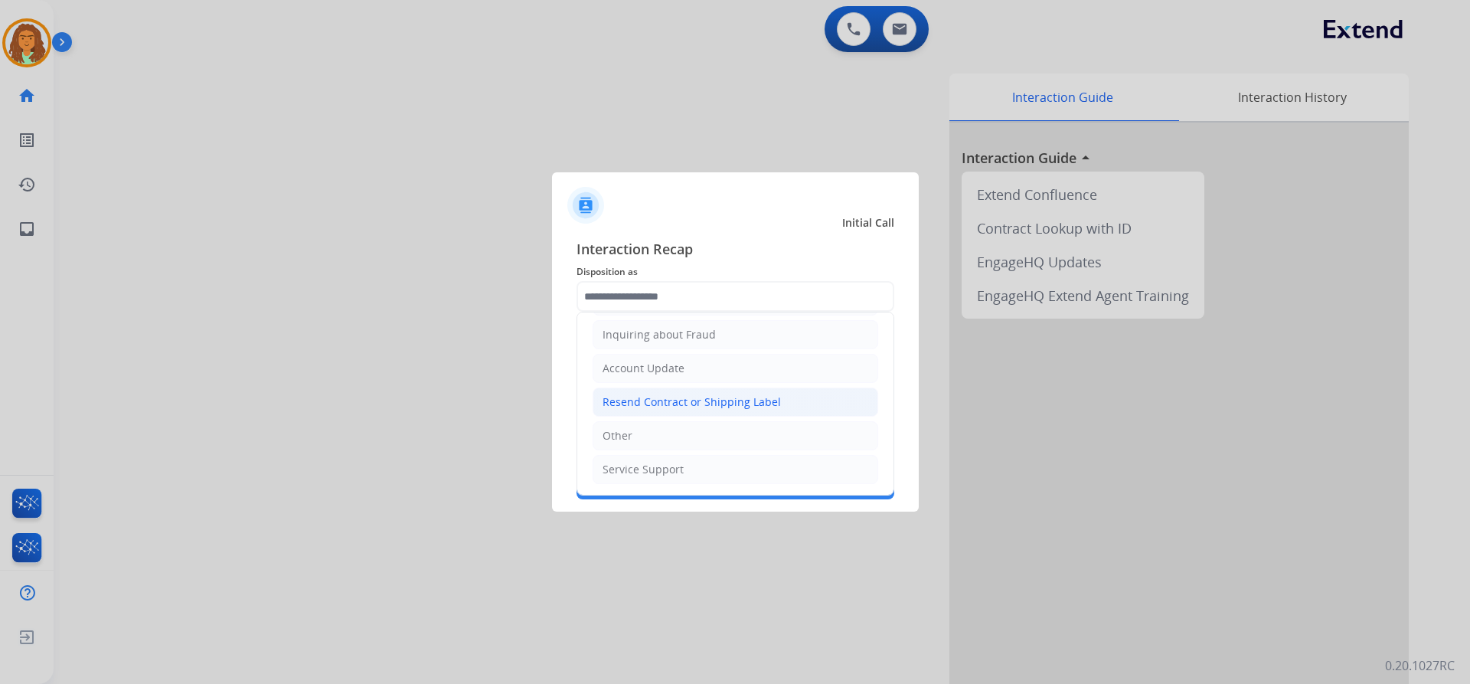
click at [630, 399] on div "Resend Contract or Shipping Label" at bounding box center [692, 401] width 178 height 15
type input "**********"
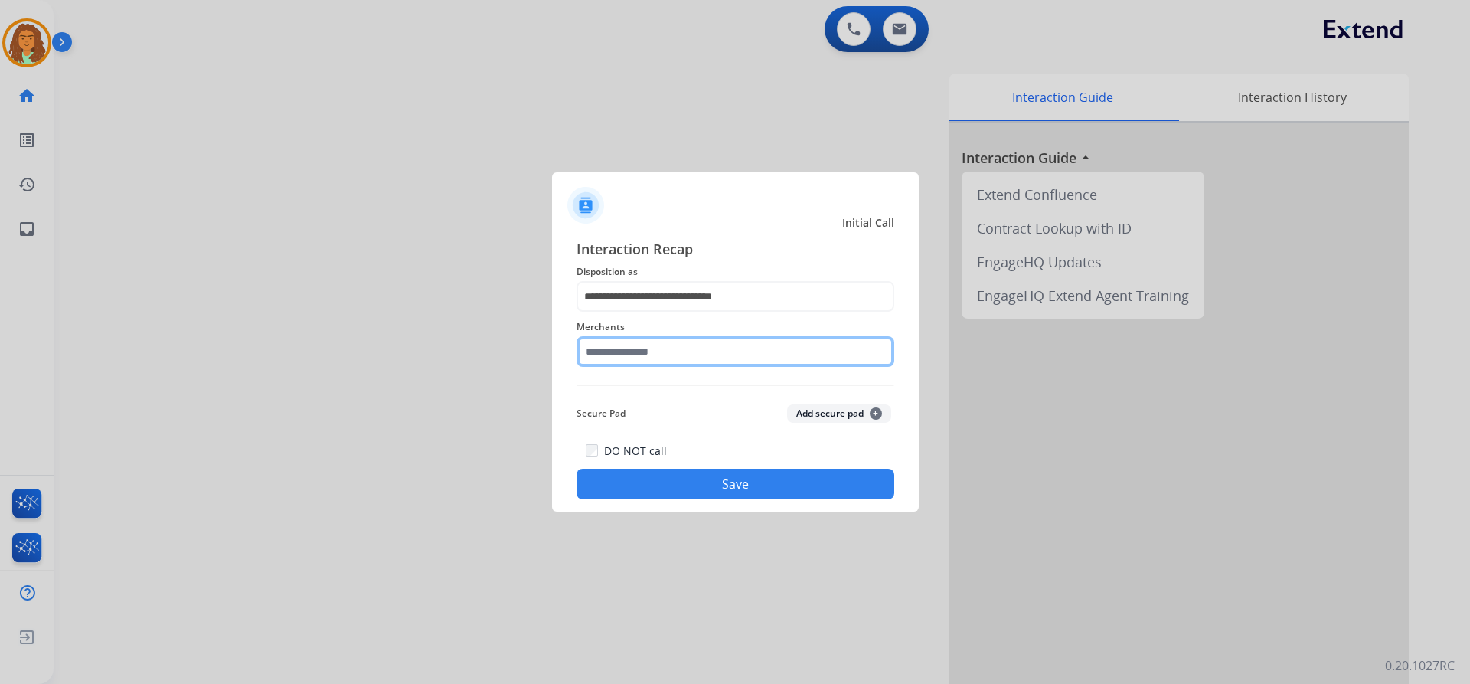
click at [648, 351] on input "text" at bounding box center [736, 351] width 318 height 31
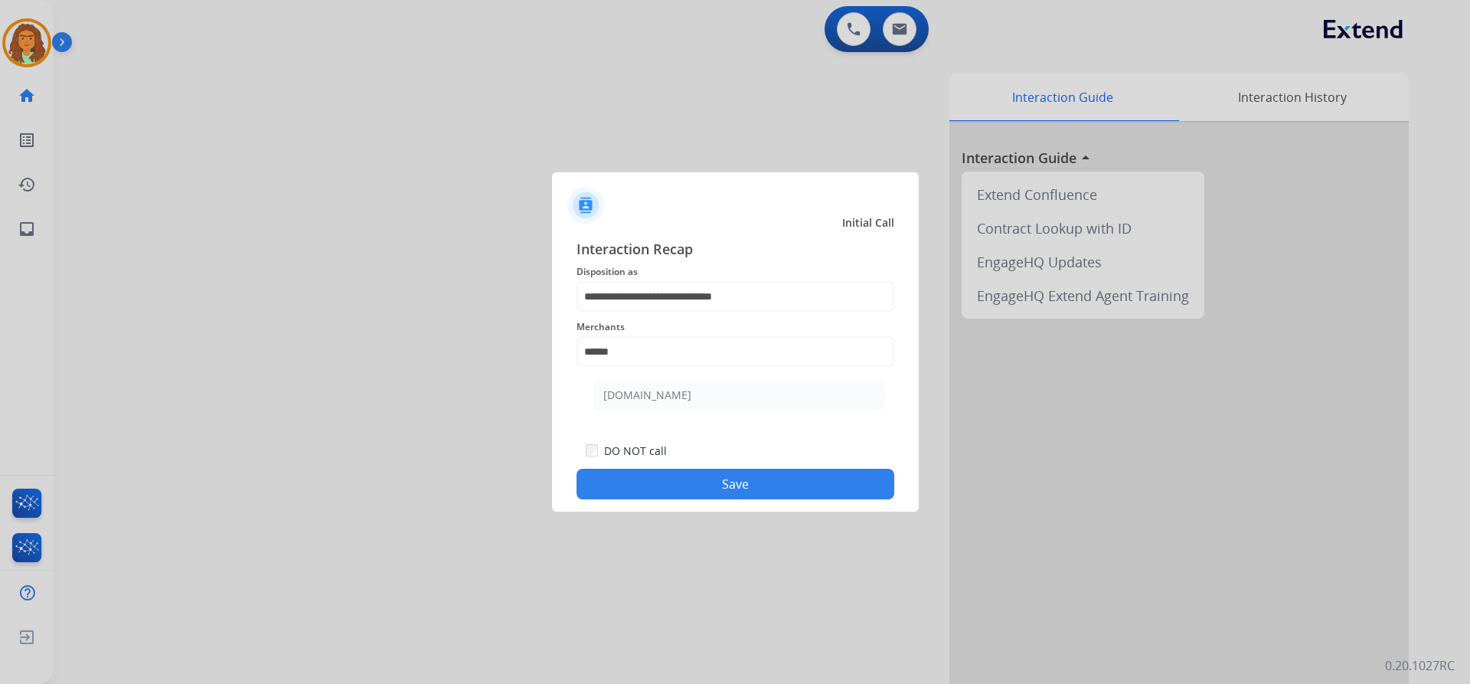
click at [631, 387] on li "[DOMAIN_NAME]" at bounding box center [739, 395] width 292 height 29
type input "**********"
click at [730, 476] on button "Save" at bounding box center [736, 484] width 318 height 31
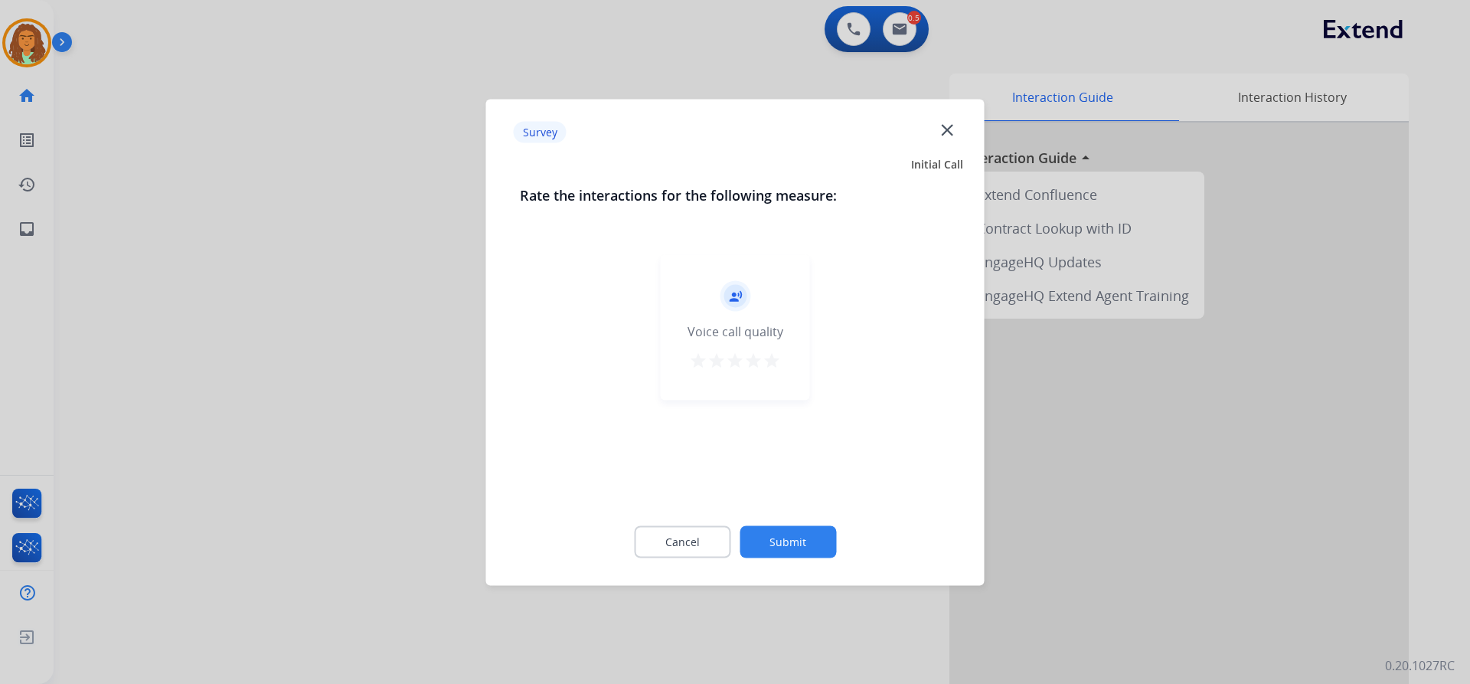
click at [773, 360] on mat-icon "star" at bounding box center [772, 360] width 18 height 18
click at [788, 537] on button "Submit" at bounding box center [788, 541] width 96 height 32
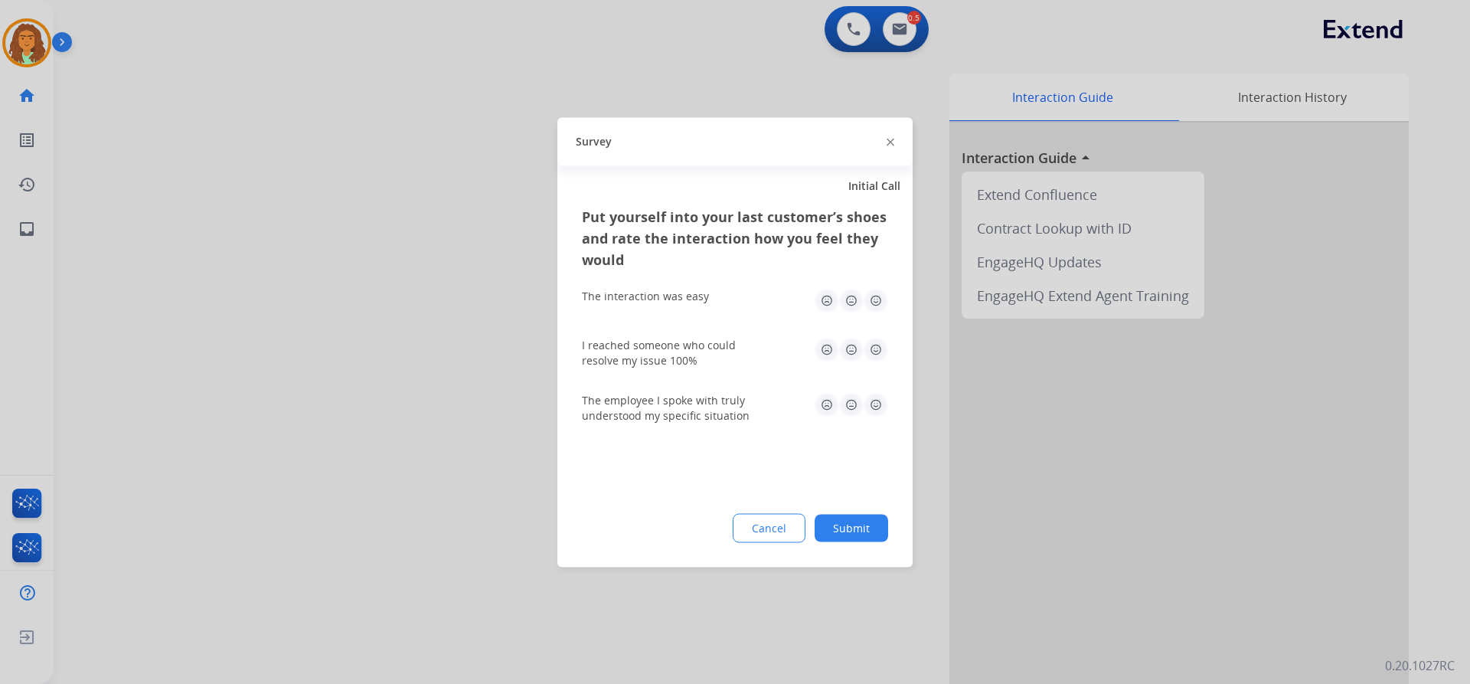
click at [875, 299] on img at bounding box center [876, 300] width 25 height 25
click at [875, 347] on img at bounding box center [876, 349] width 25 height 25
click at [877, 408] on img at bounding box center [876, 404] width 25 height 25
click at [858, 525] on button "Submit" at bounding box center [852, 528] width 74 height 28
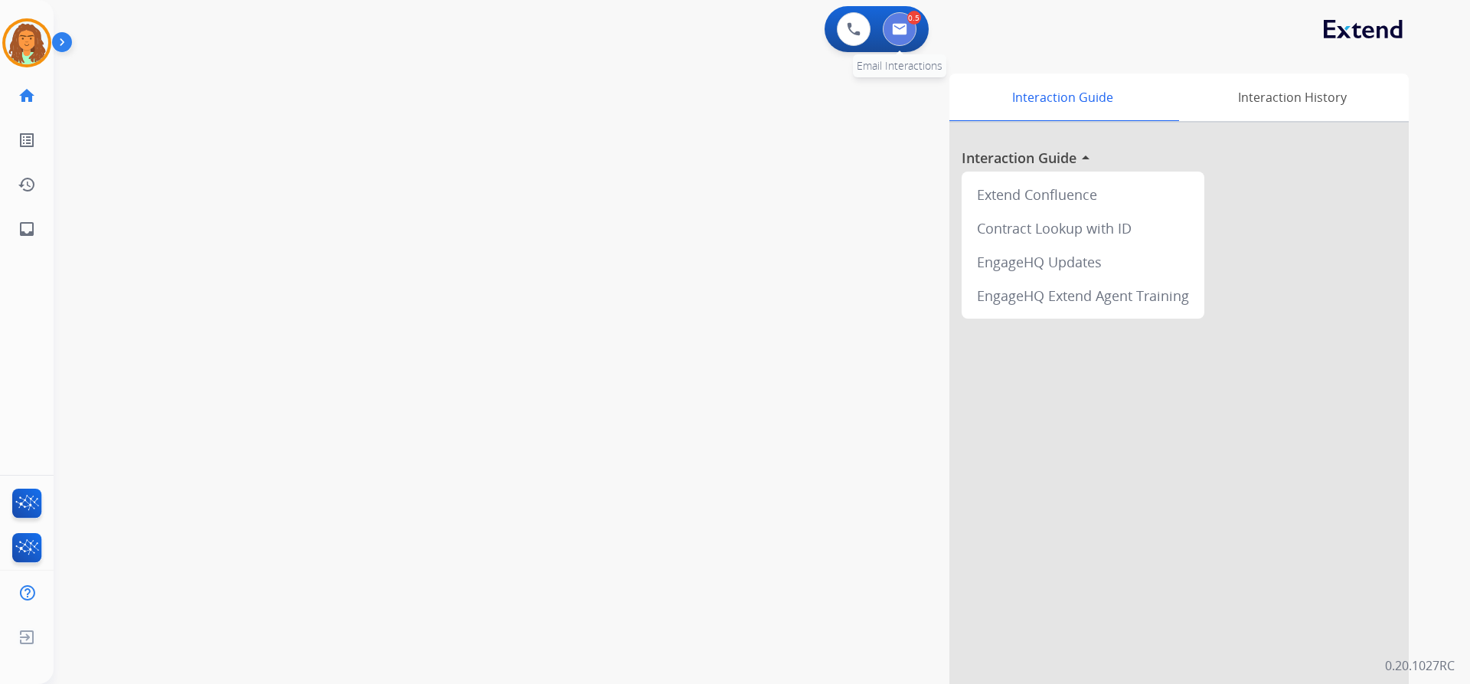
click at [906, 29] on img at bounding box center [899, 29] width 15 height 12
select select "**********"
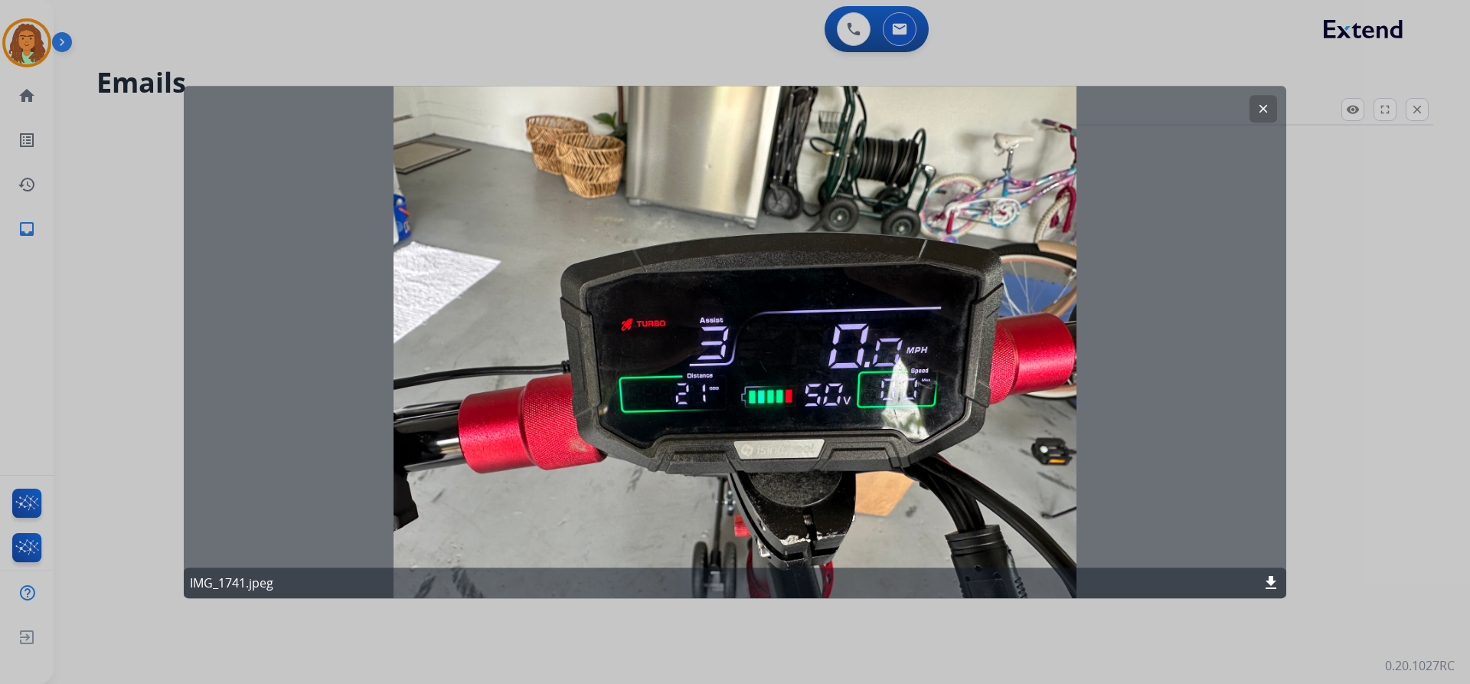
select select "**********"
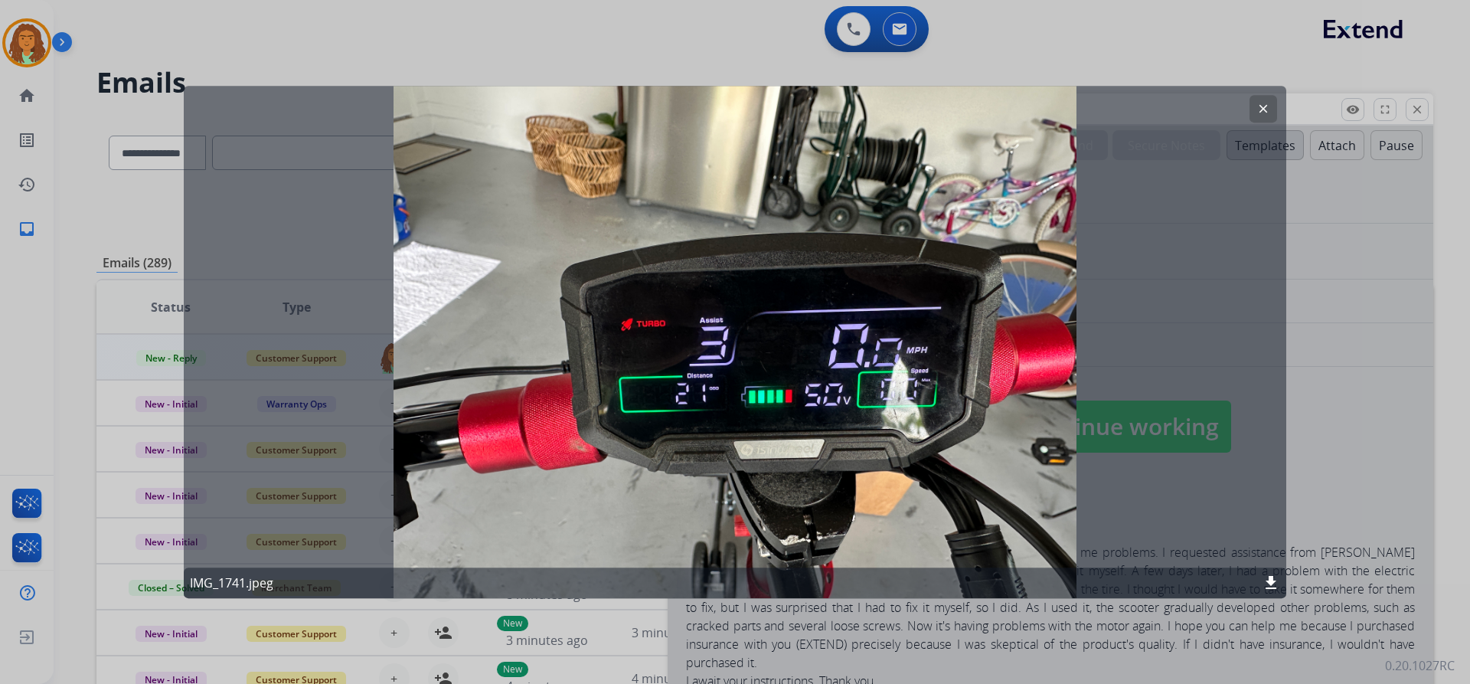
click at [1261, 104] on mat-icon "clear" at bounding box center [1264, 109] width 14 height 14
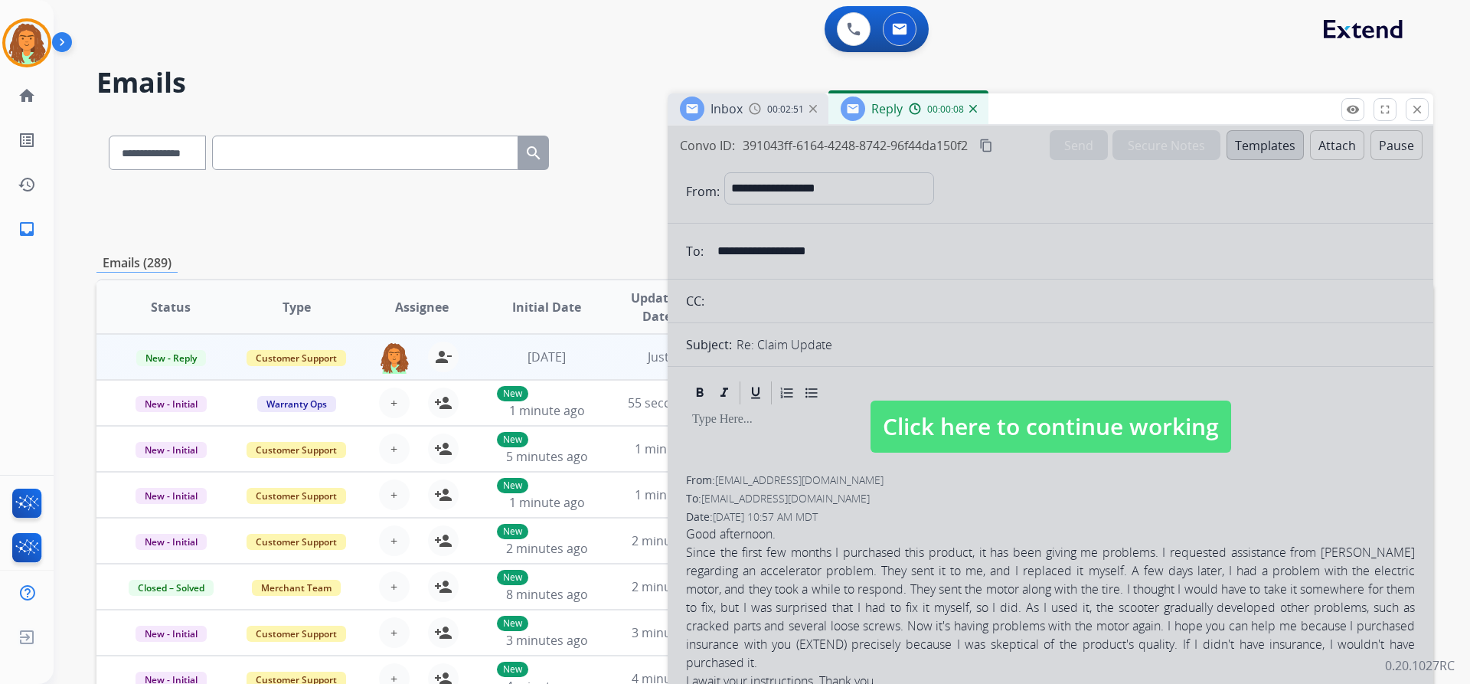
click at [1019, 423] on span "Click here to continue working" at bounding box center [1051, 427] width 361 height 52
select select
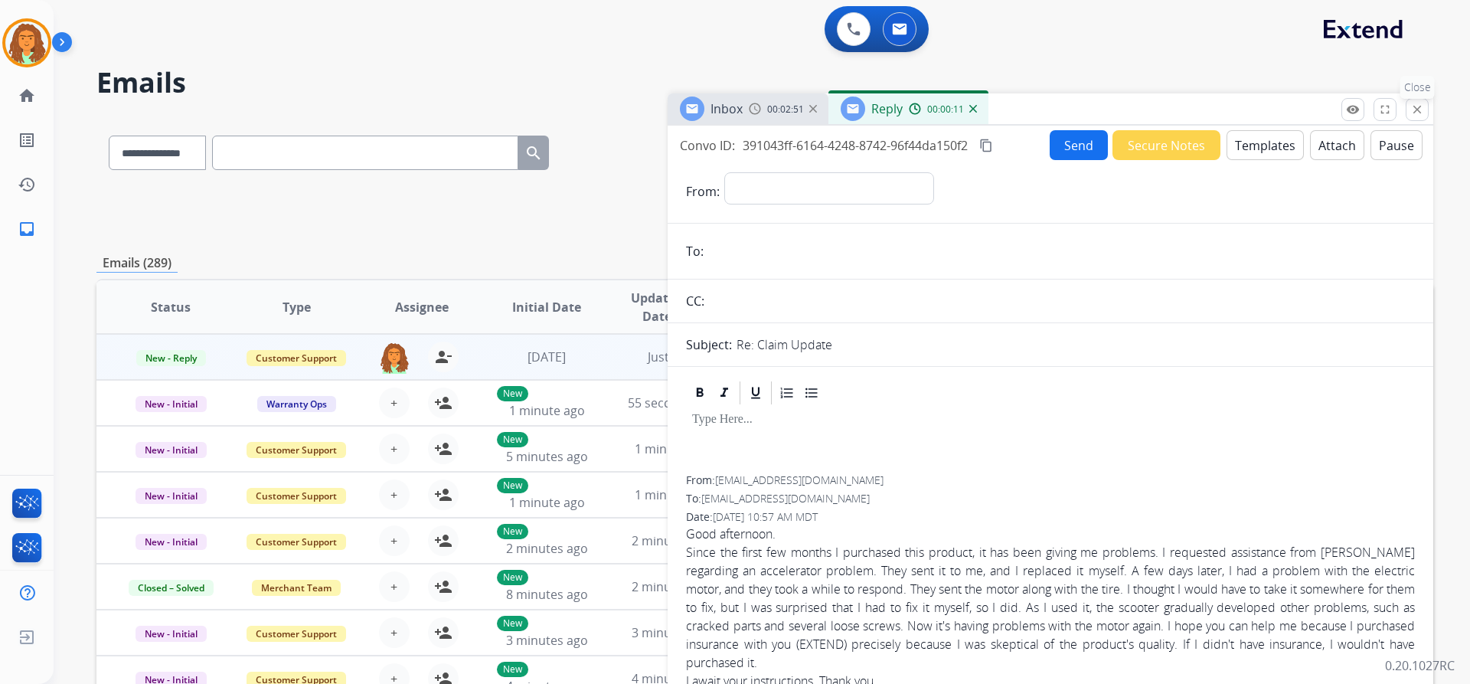
click at [1416, 108] on mat-icon "close" at bounding box center [1418, 110] width 14 height 14
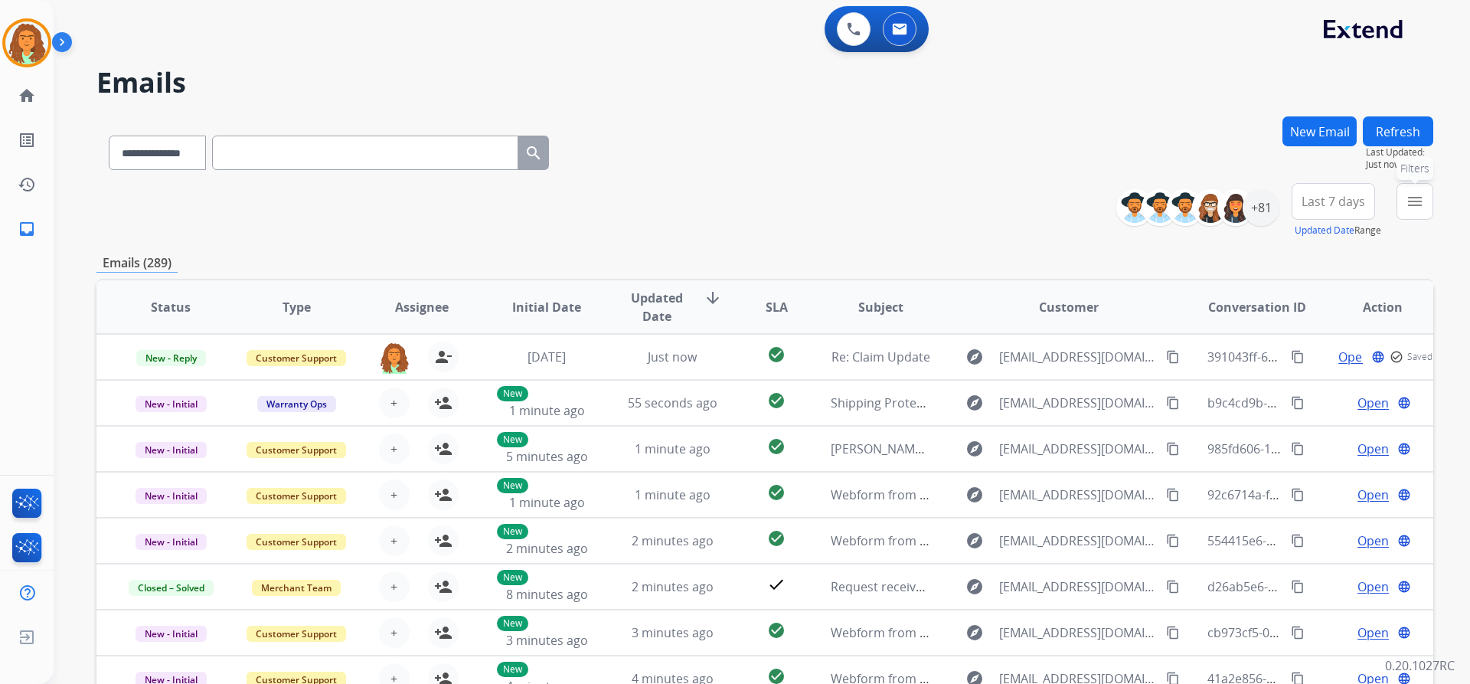
click at [1411, 195] on mat-icon "menu" at bounding box center [1415, 201] width 18 height 18
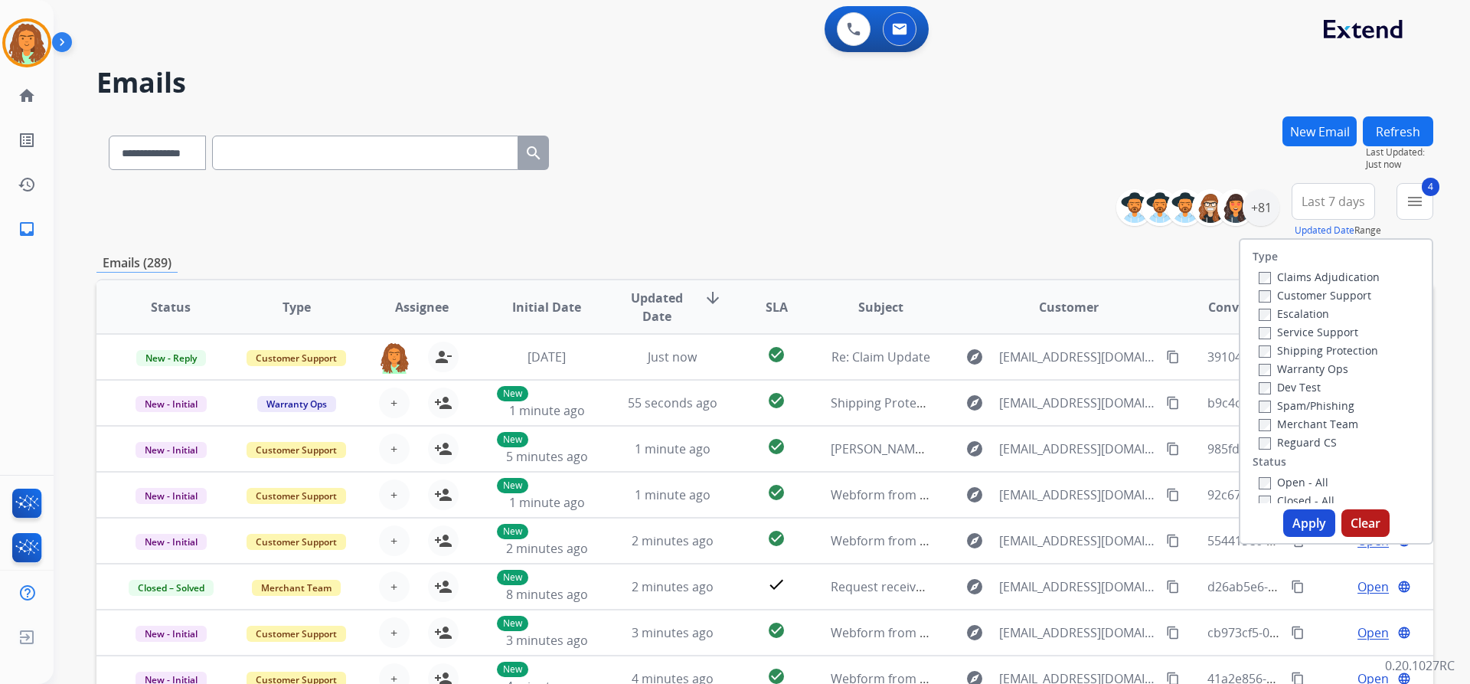
click at [1294, 520] on button "Apply" at bounding box center [1309, 523] width 52 height 28
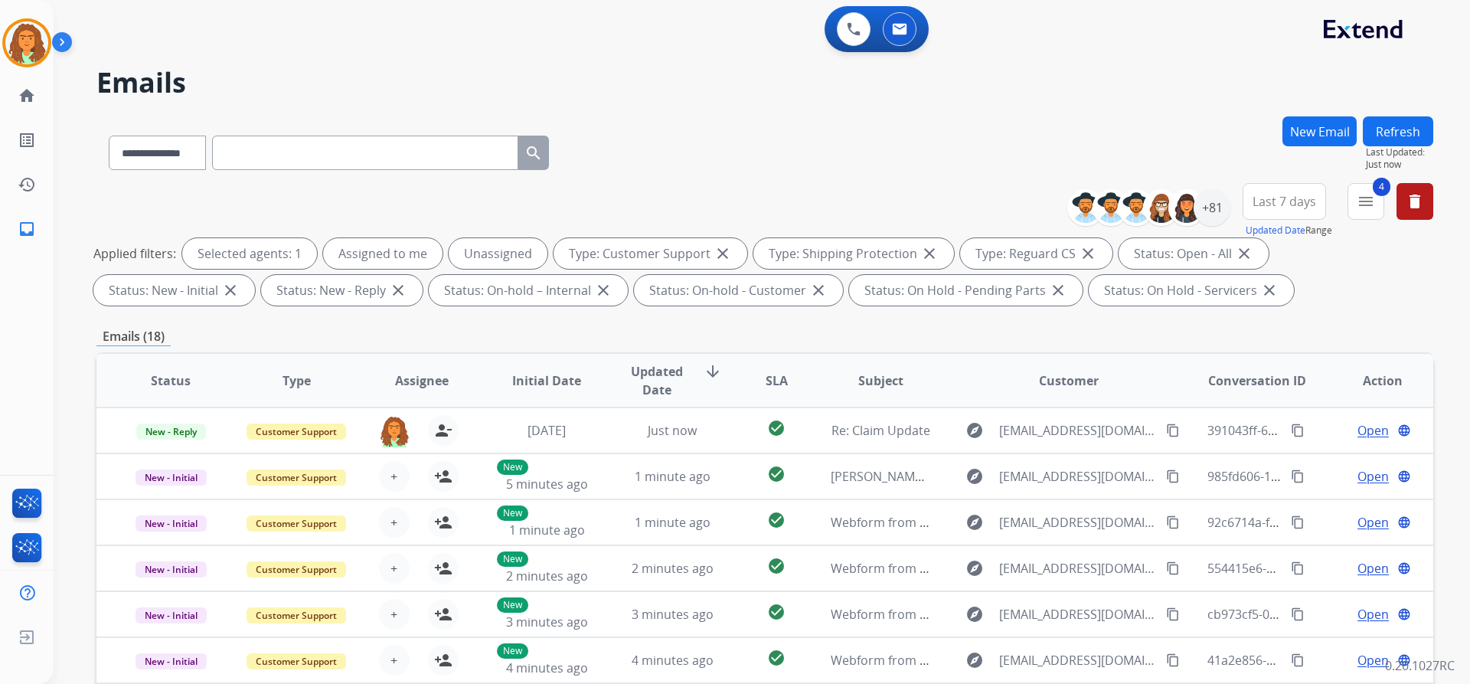
click at [1275, 204] on span "Last 7 days" at bounding box center [1285, 201] width 64 height 6
click at [1261, 385] on div "Last 90 days" at bounding box center [1280, 387] width 84 height 23
drag, startPoint x: 1156, startPoint y: 318, endPoint x: 1166, endPoint y: 312, distance: 11.3
click at [1156, 318] on div "**********" at bounding box center [764, 530] width 1337 height 829
click at [1211, 208] on div "+134" at bounding box center [1212, 207] width 37 height 37
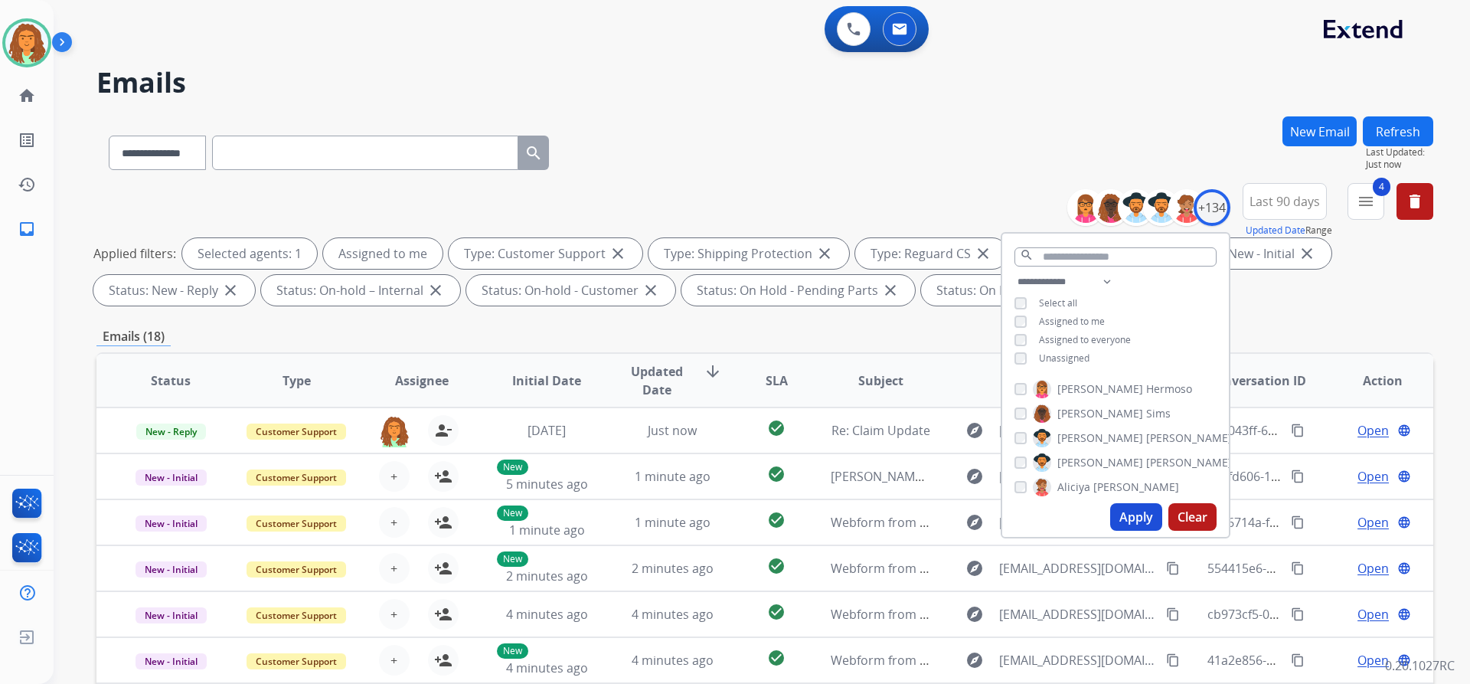
click at [1123, 517] on button "Apply" at bounding box center [1136, 517] width 52 height 28
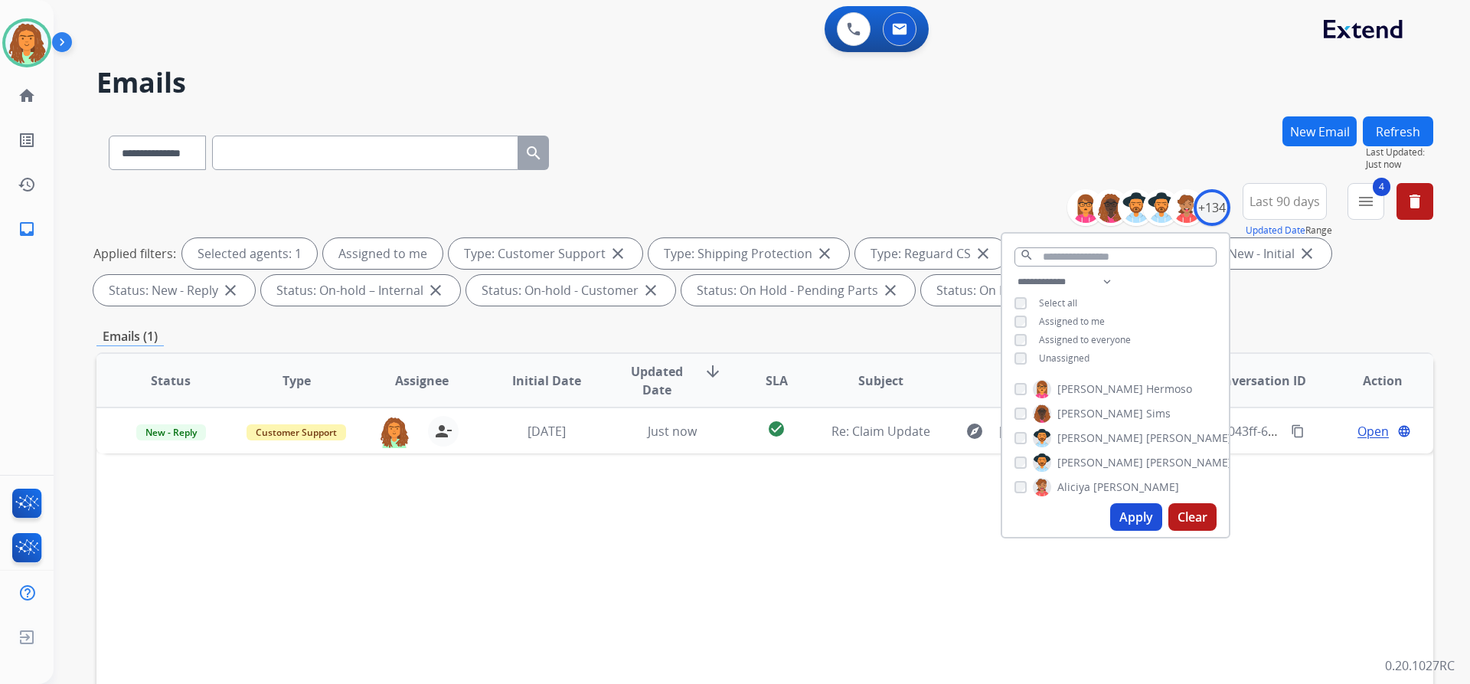
click at [926, 331] on div "Emails (1)" at bounding box center [764, 336] width 1337 height 19
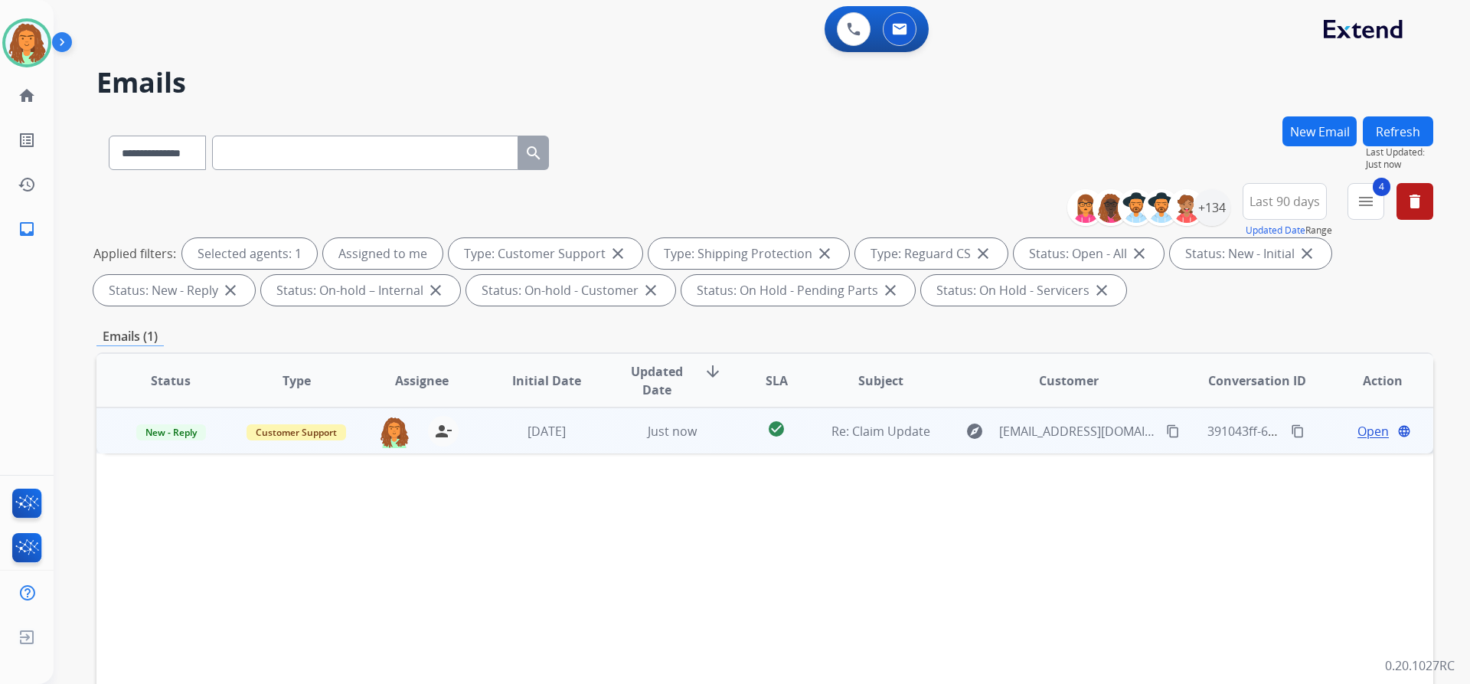
click at [607, 443] on td "Just now" at bounding box center [661, 430] width 126 height 46
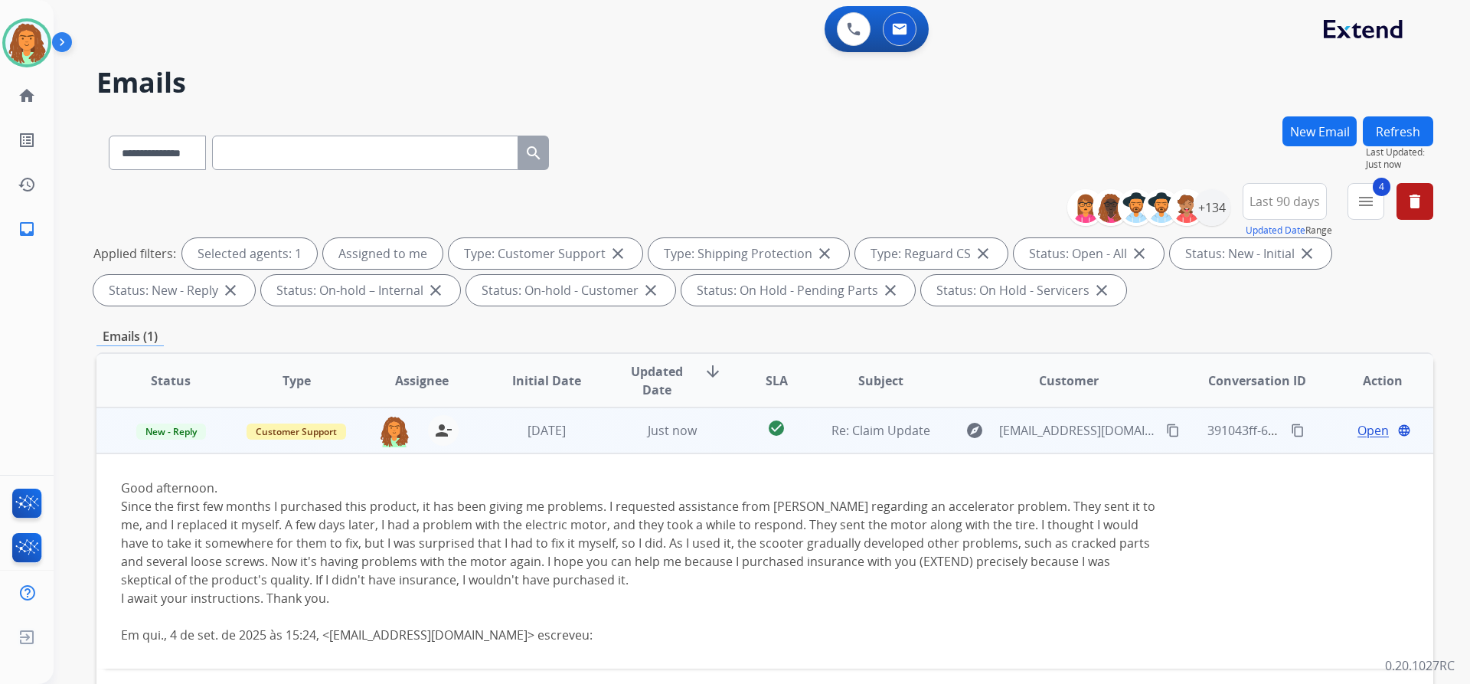
click at [1358, 432] on span "Open" at bounding box center [1373, 430] width 31 height 18
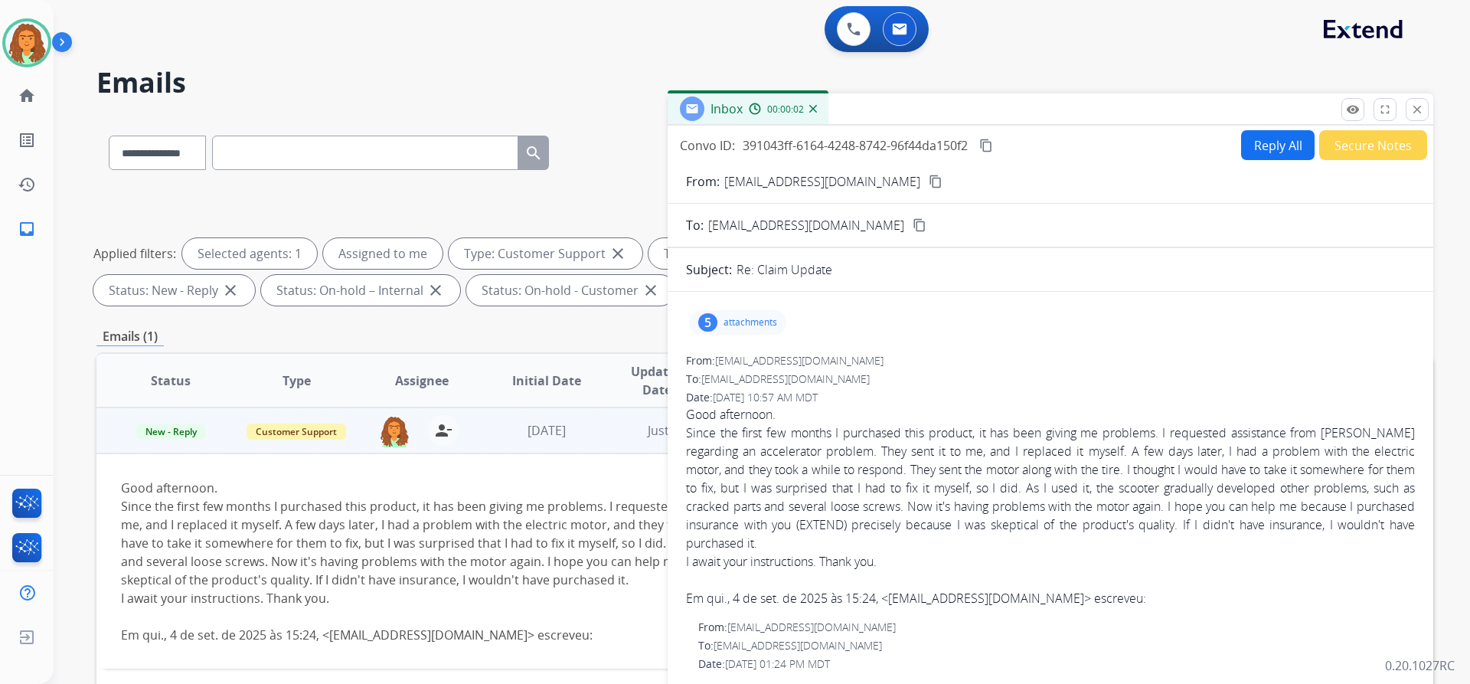
click at [725, 322] on p "attachments" at bounding box center [751, 322] width 54 height 12
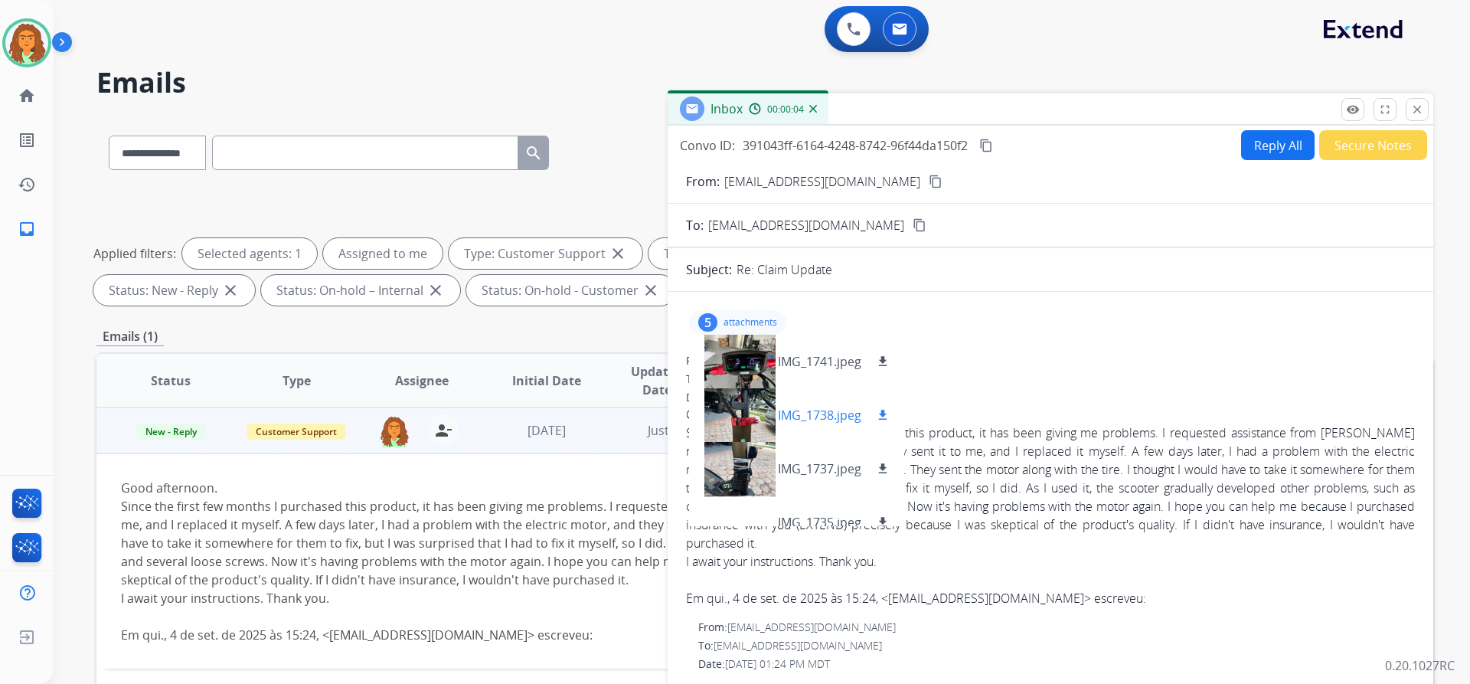
click at [741, 407] on div at bounding box center [739, 415] width 77 height 54
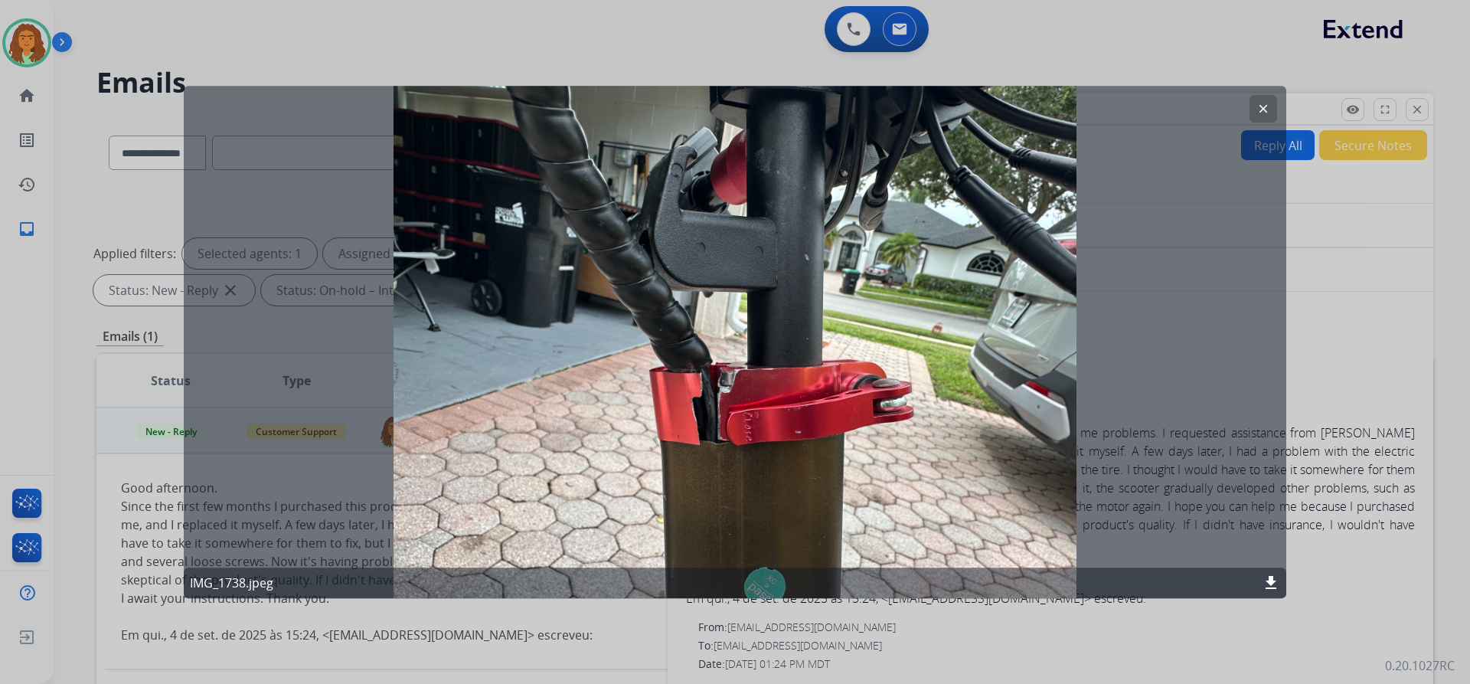
click at [1261, 102] on mat-icon "clear" at bounding box center [1264, 109] width 14 height 14
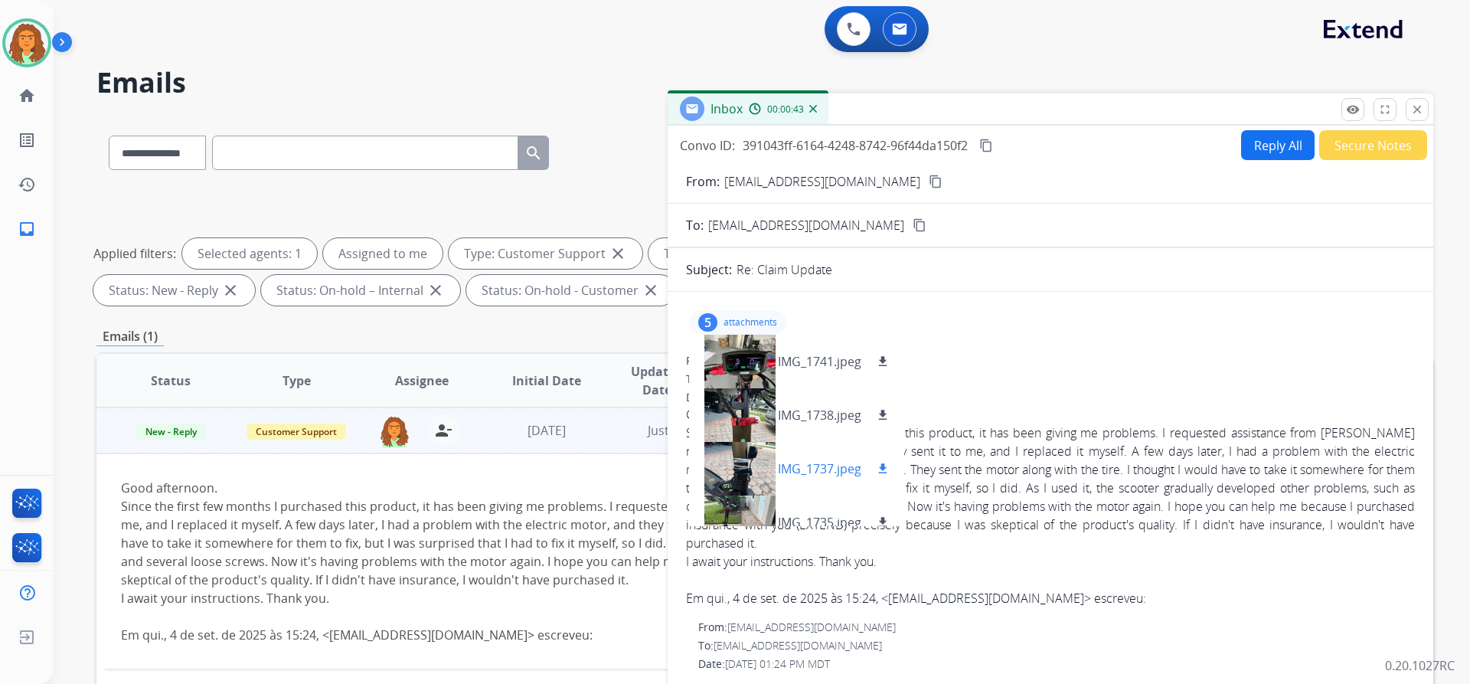
click at [742, 466] on div at bounding box center [739, 469] width 77 height 54
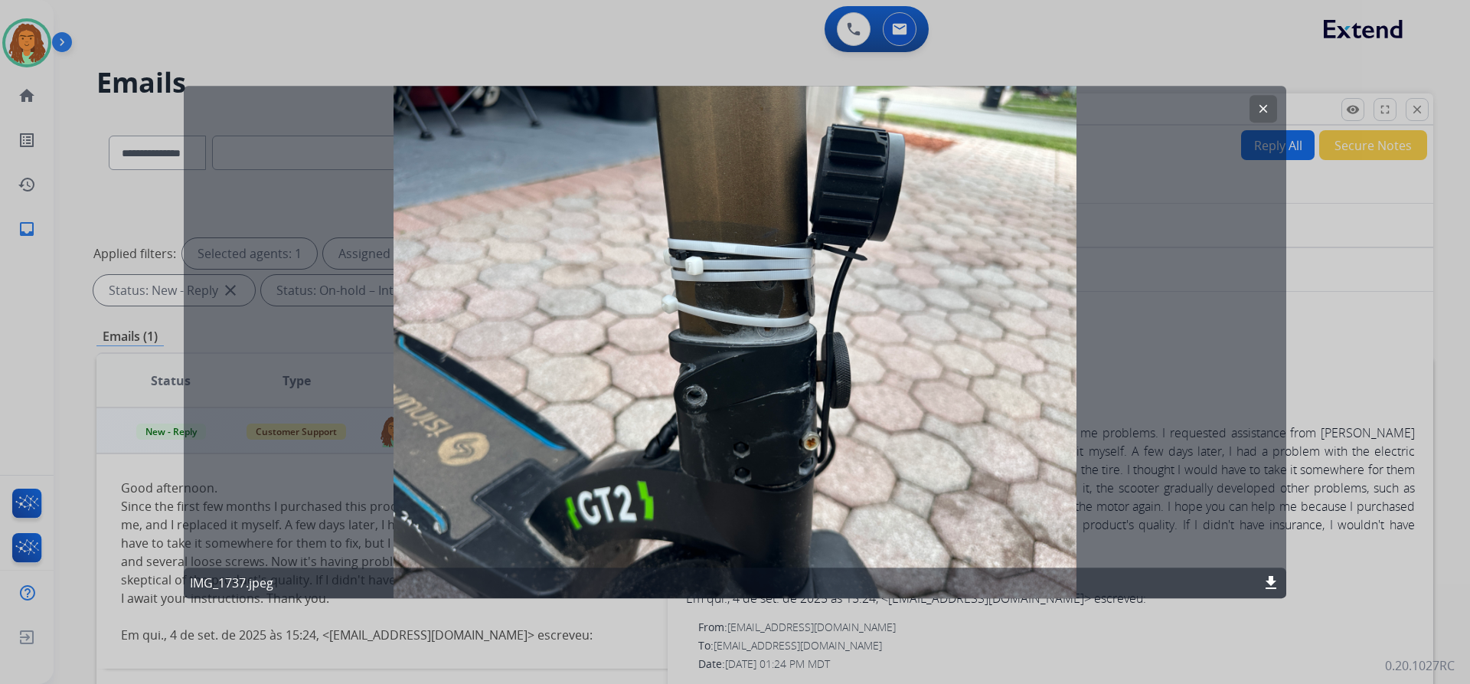
click at [1267, 108] on mat-icon "clear" at bounding box center [1264, 109] width 14 height 14
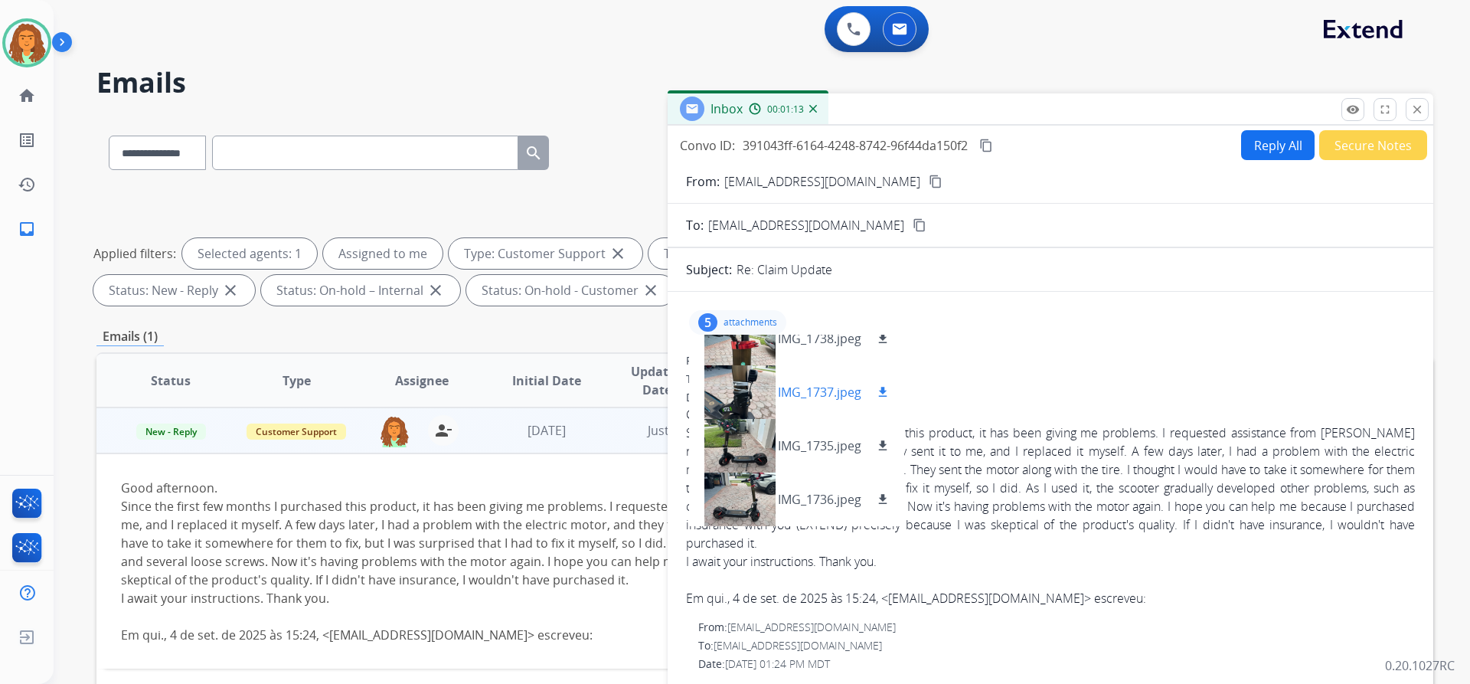
scroll to position [77, 0]
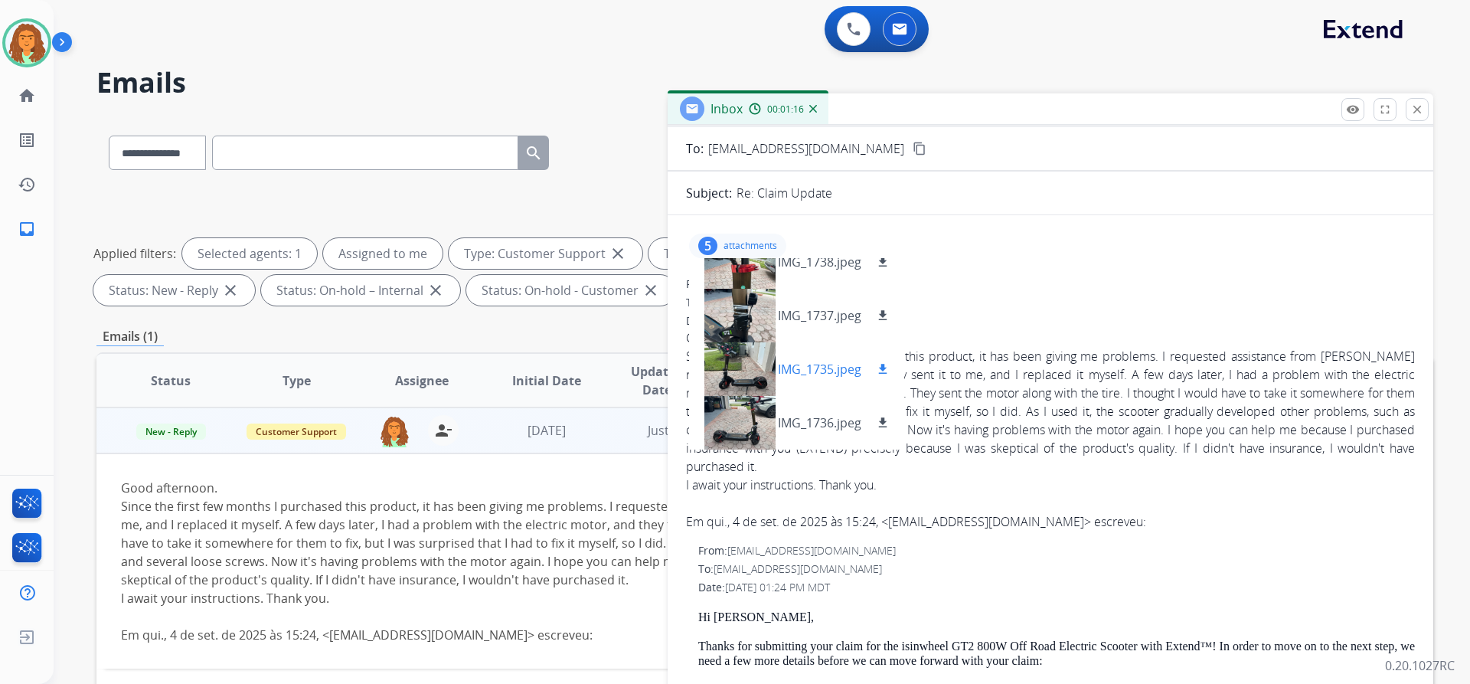
click at [754, 368] on div at bounding box center [739, 369] width 77 height 54
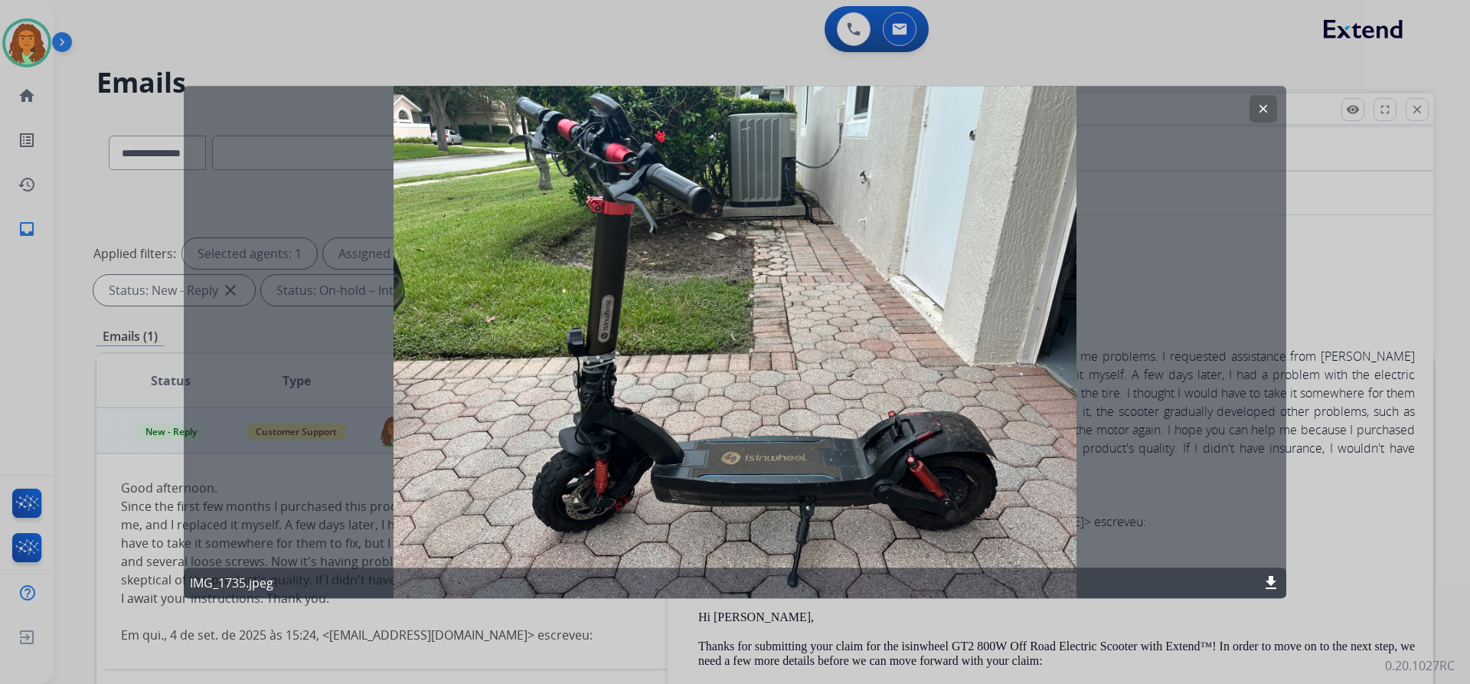
click at [1258, 105] on mat-icon "clear" at bounding box center [1264, 109] width 14 height 14
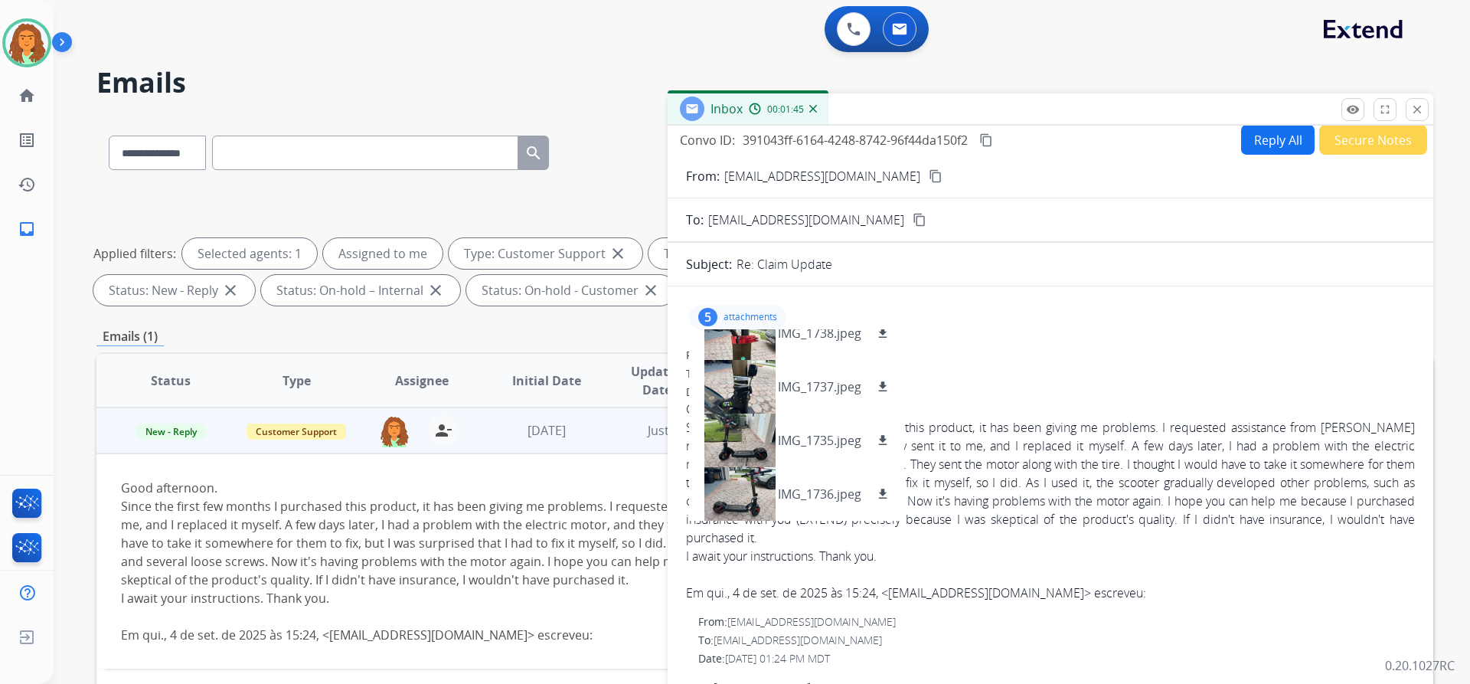
scroll to position [0, 0]
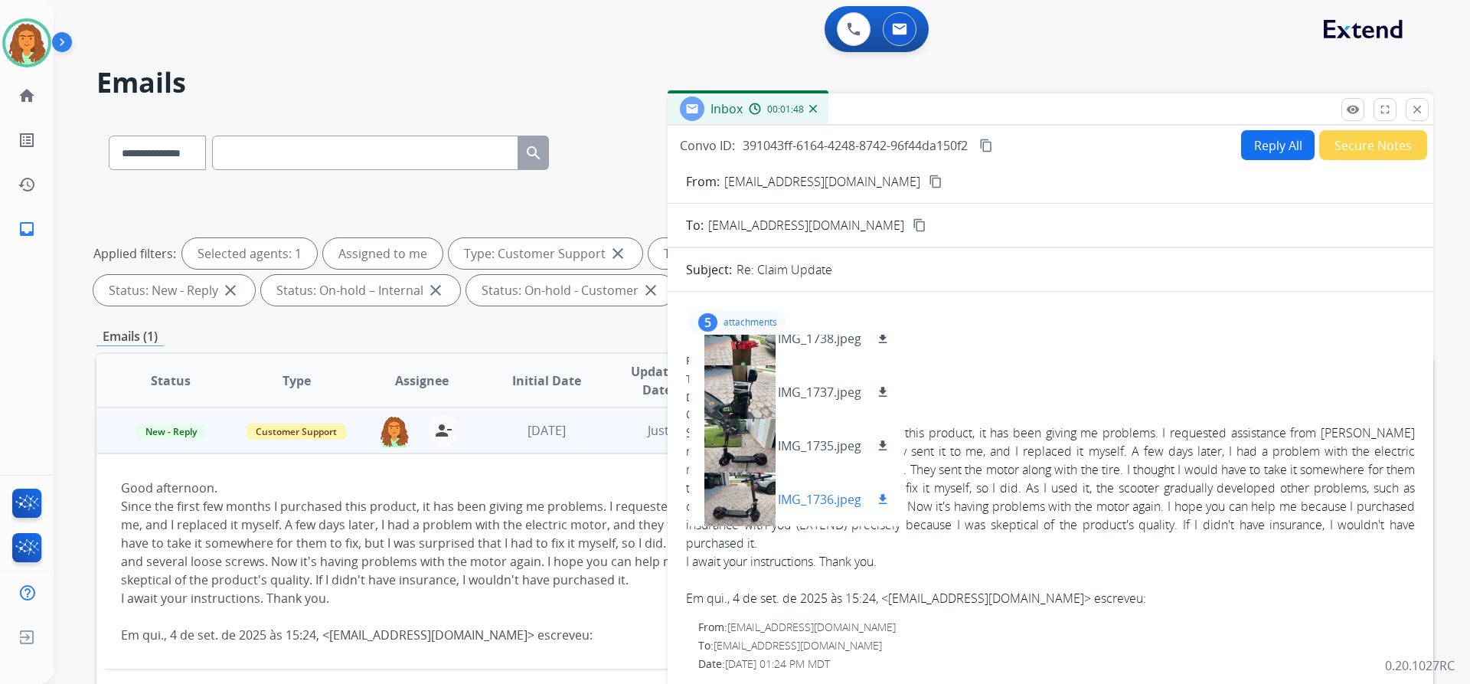
click at [751, 497] on div at bounding box center [739, 499] width 77 height 54
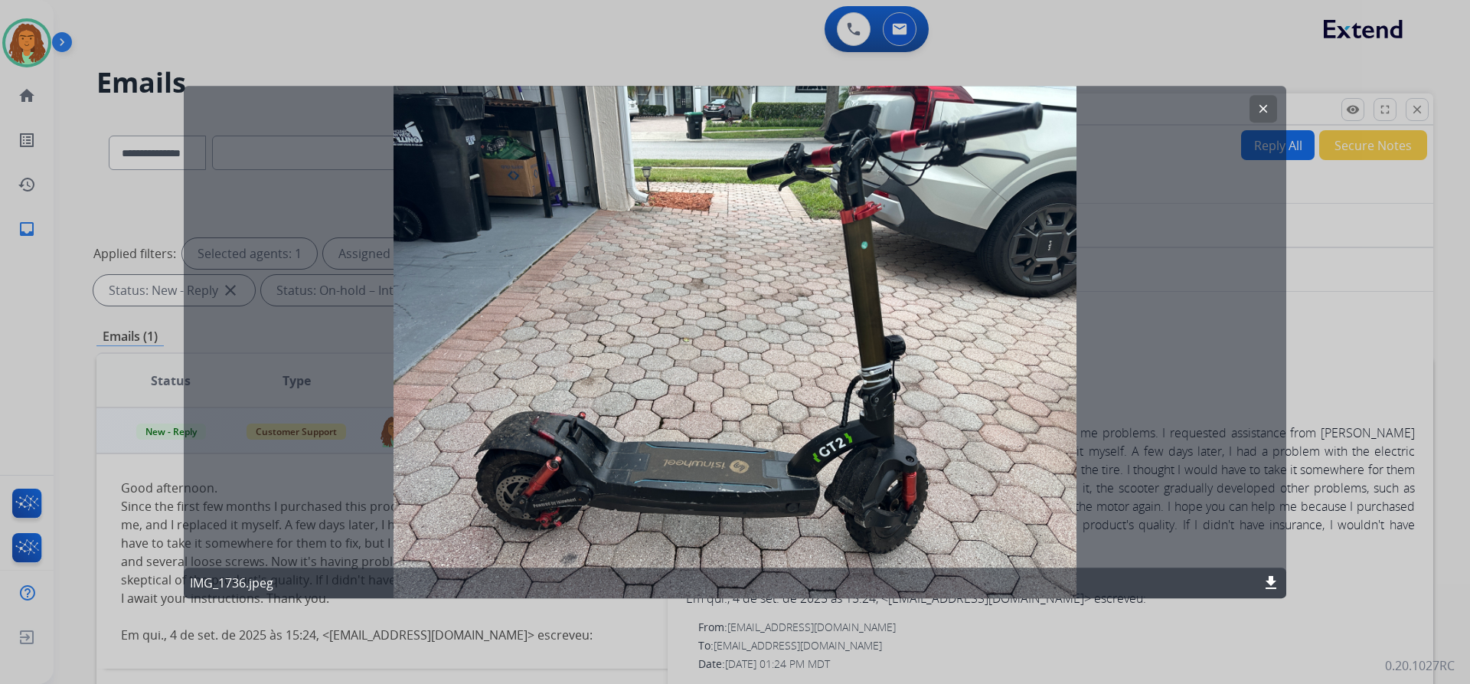
click at [1261, 110] on mat-icon "clear" at bounding box center [1264, 109] width 14 height 14
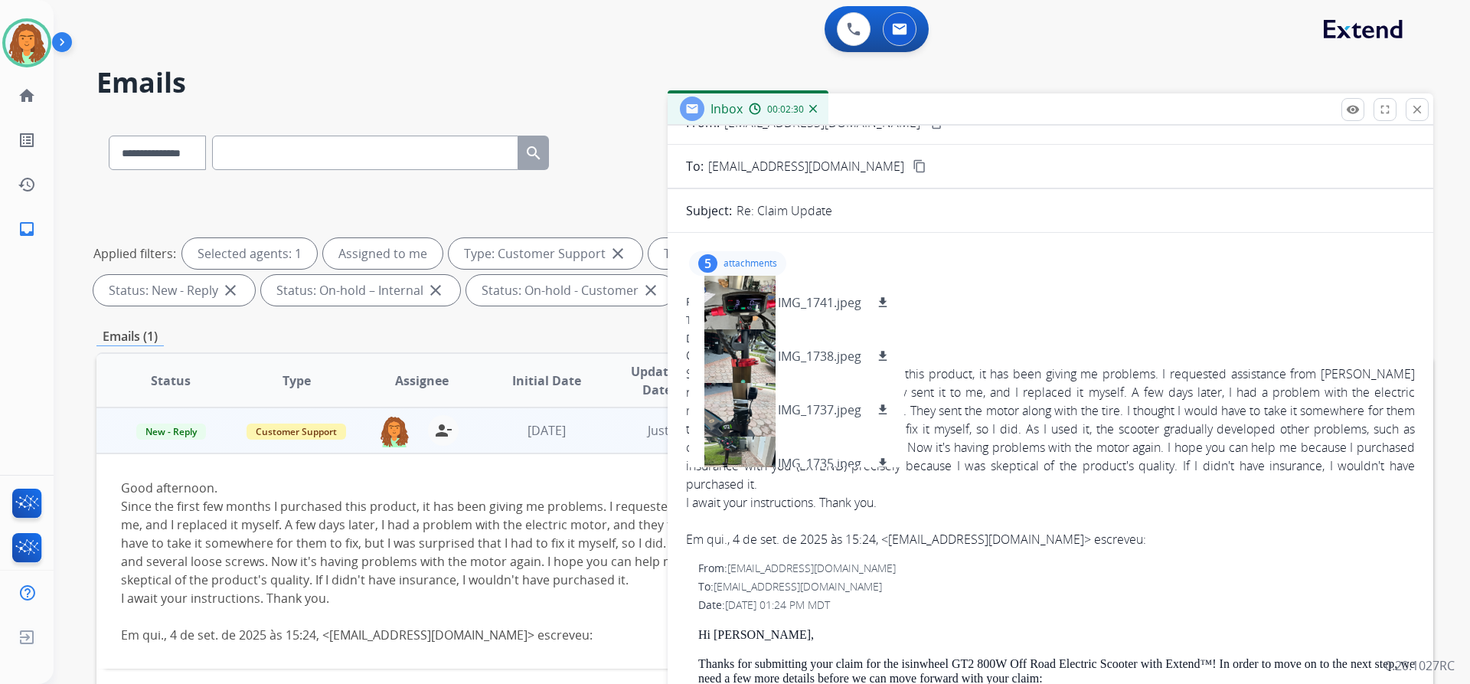
scroll to position [77, 0]
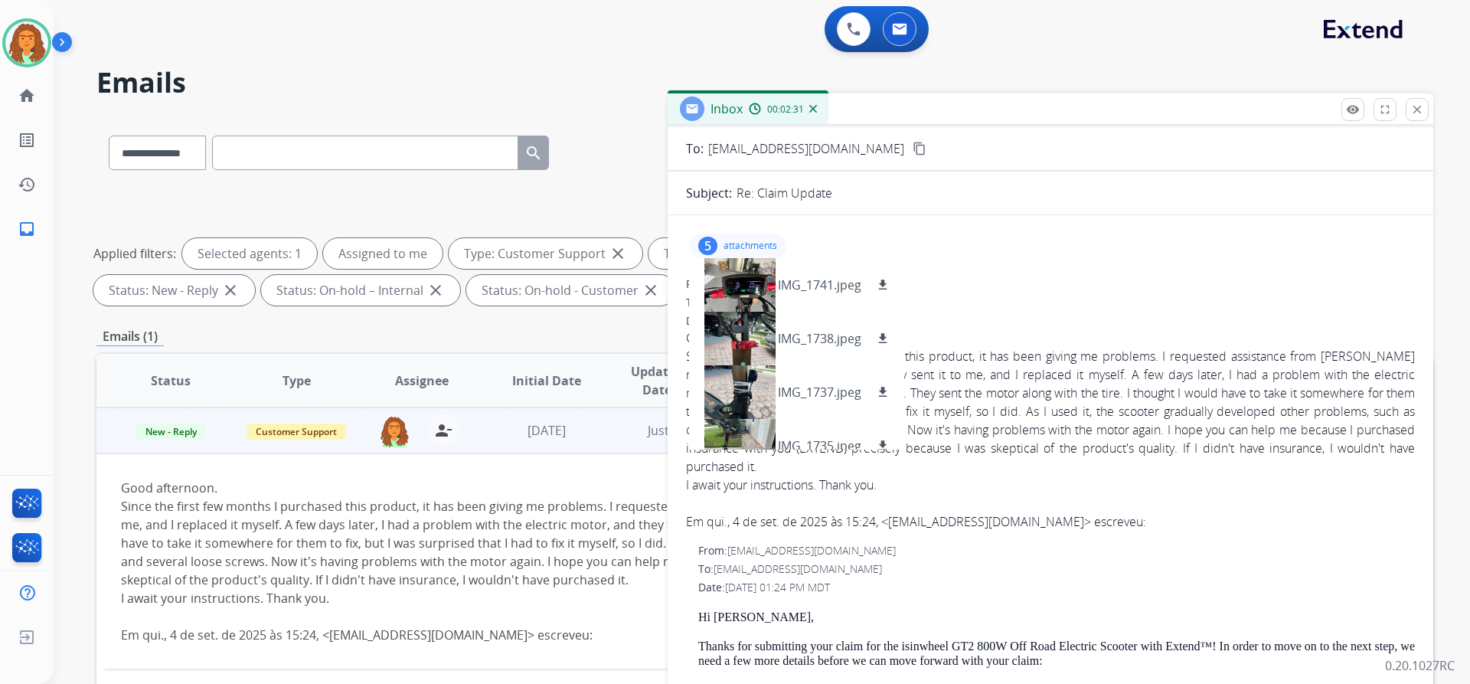
click at [744, 244] on p "attachments" at bounding box center [751, 246] width 54 height 12
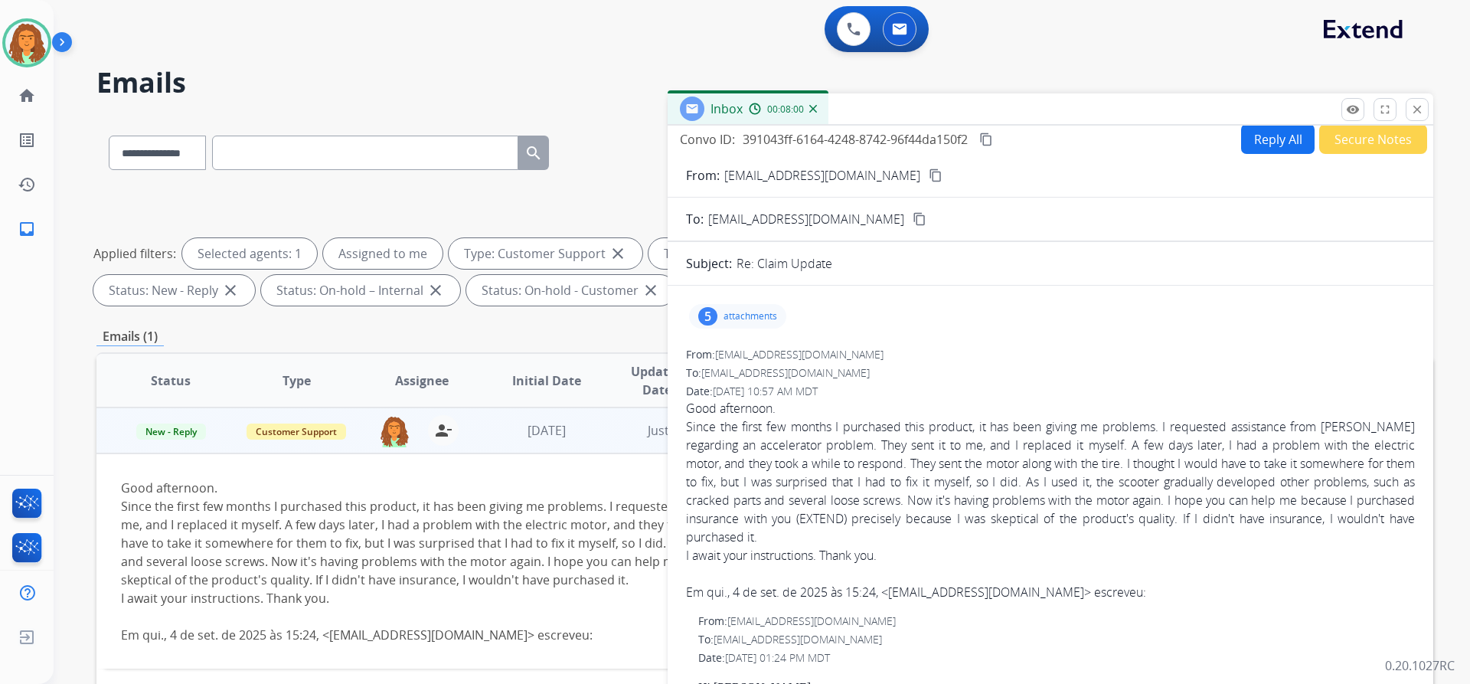
scroll to position [0, 0]
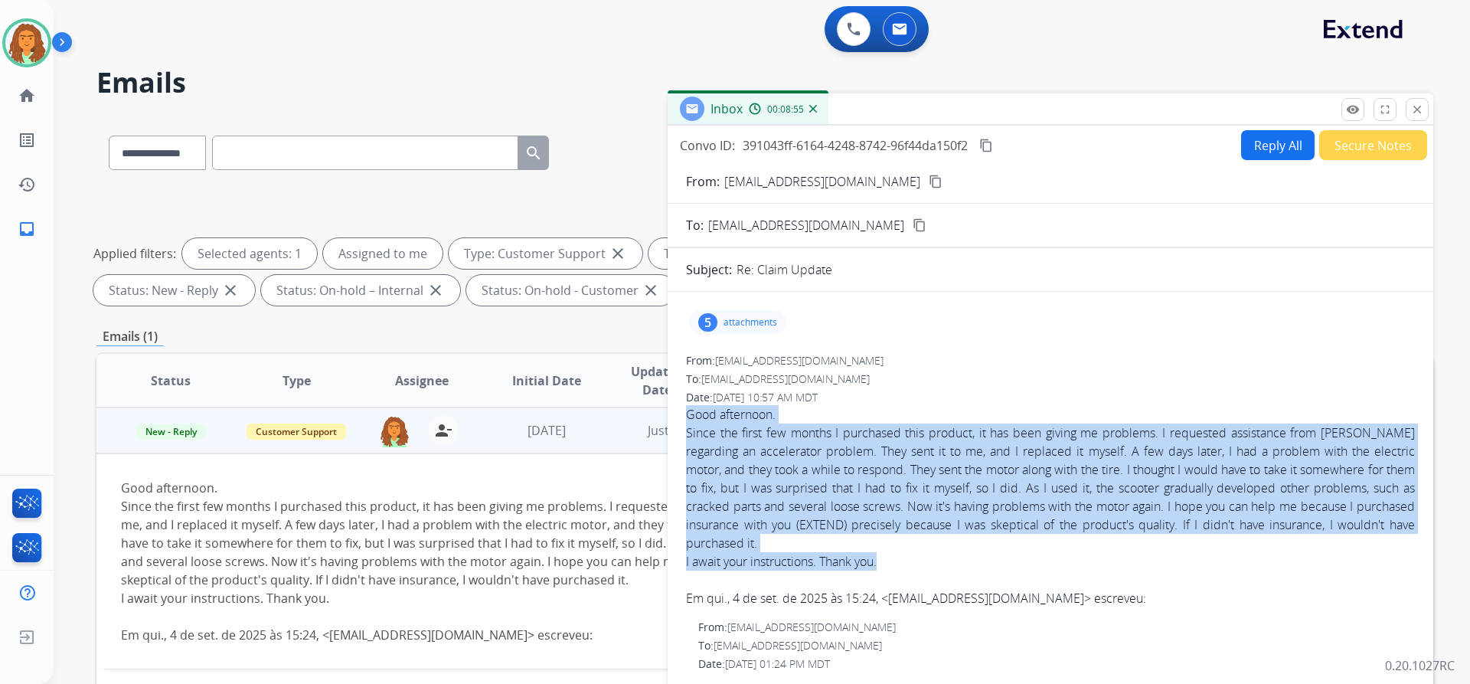
drag, startPoint x: 686, startPoint y: 414, endPoint x: 830, endPoint y: 533, distance: 187.1
click at [885, 563] on div "Good afternoon. Since the first few months I purchased this product, it has bee…" at bounding box center [1050, 487] width 729 height 165
copy div "Good afternoon. Since the first few months I purchased this product, it has bee…"
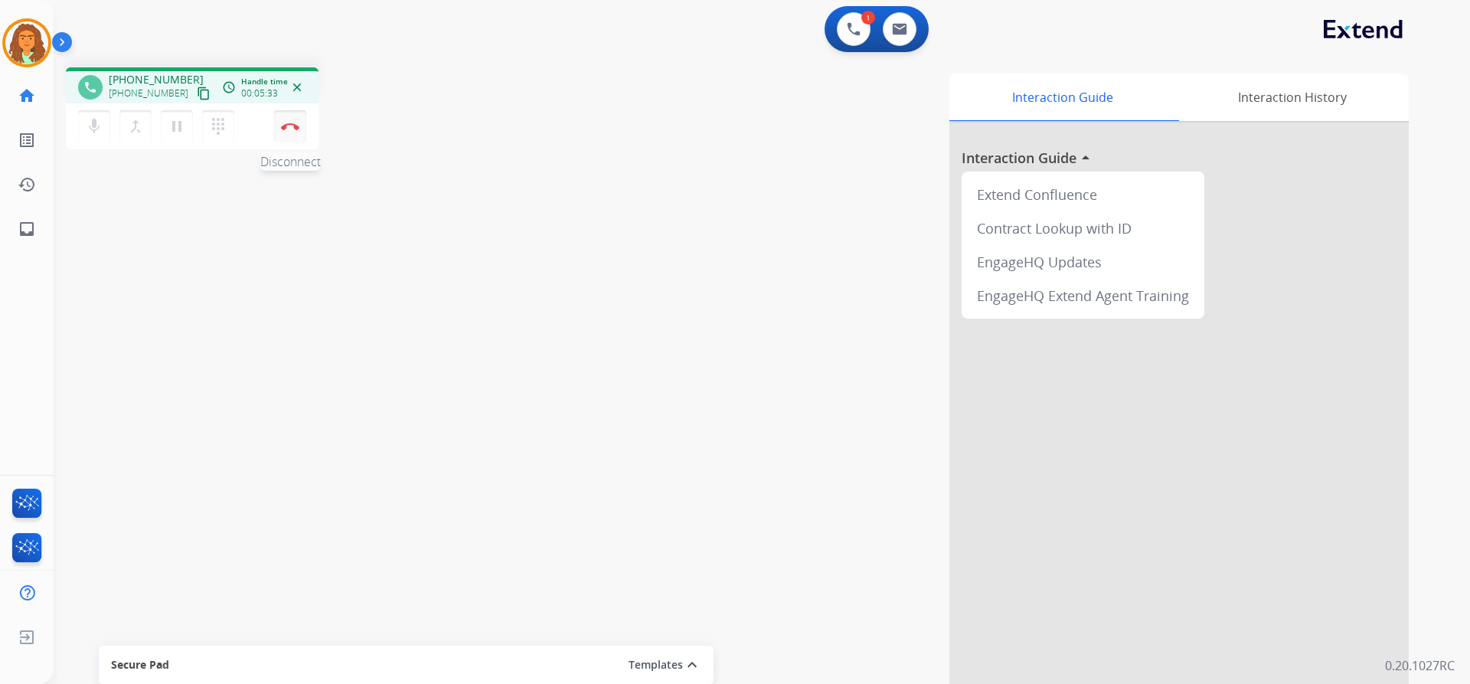
click at [289, 129] on img at bounding box center [290, 127] width 18 height 8
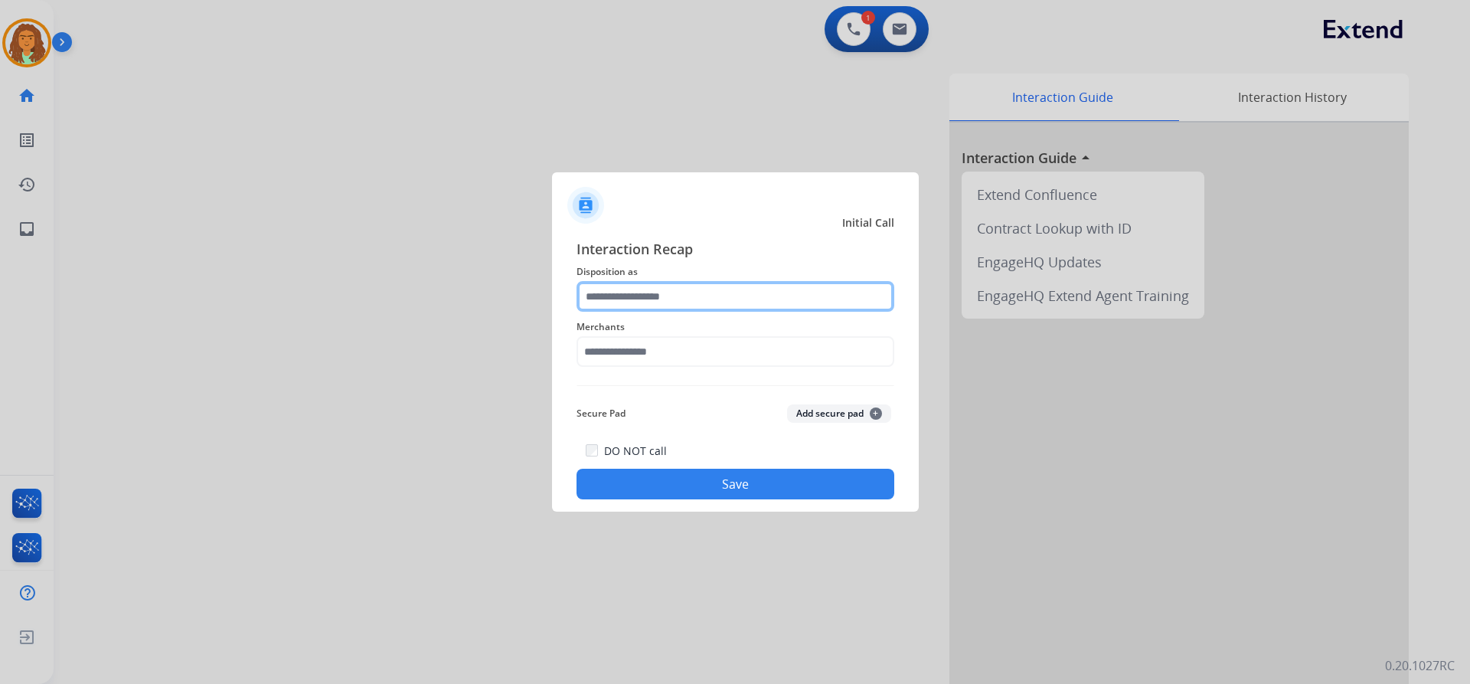
click at [616, 289] on input "text" at bounding box center [736, 296] width 318 height 31
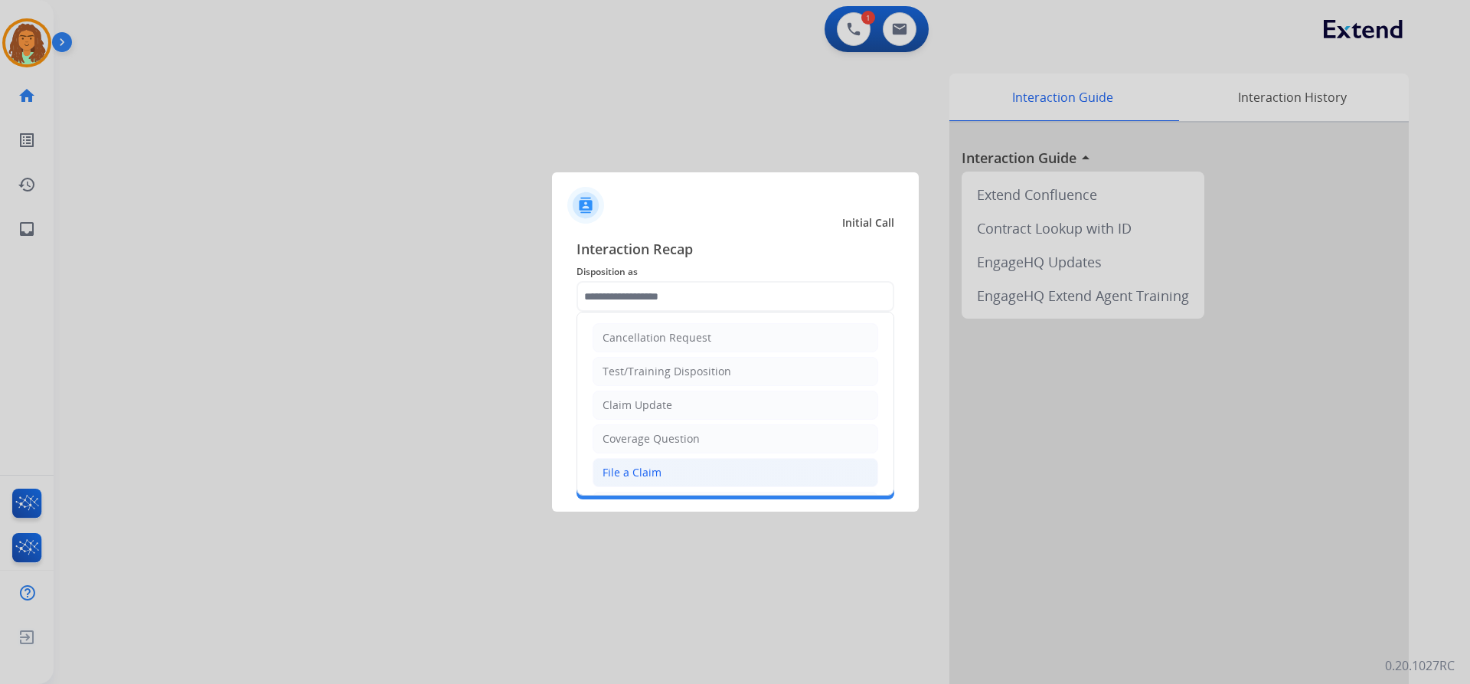
click at [643, 472] on div "File a Claim" at bounding box center [632, 472] width 59 height 15
type input "**********"
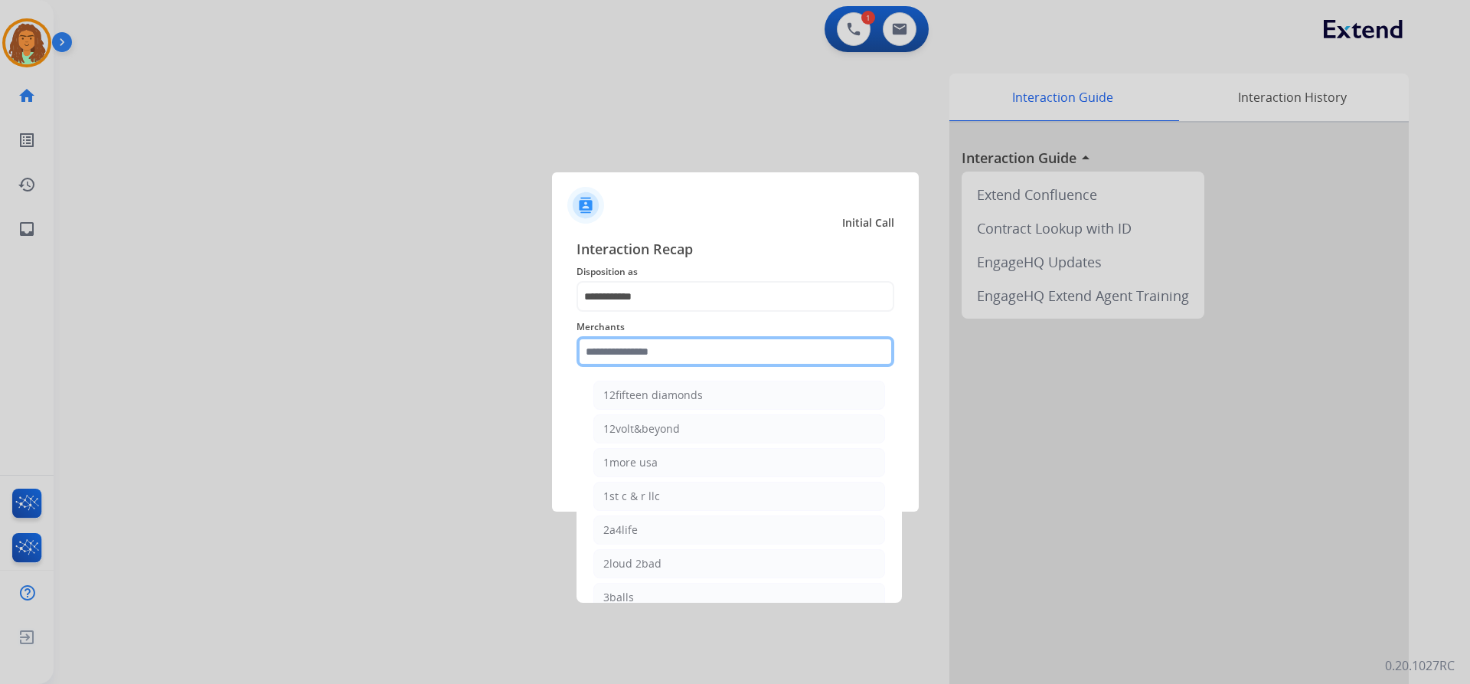
click at [644, 353] on input "text" at bounding box center [736, 351] width 318 height 31
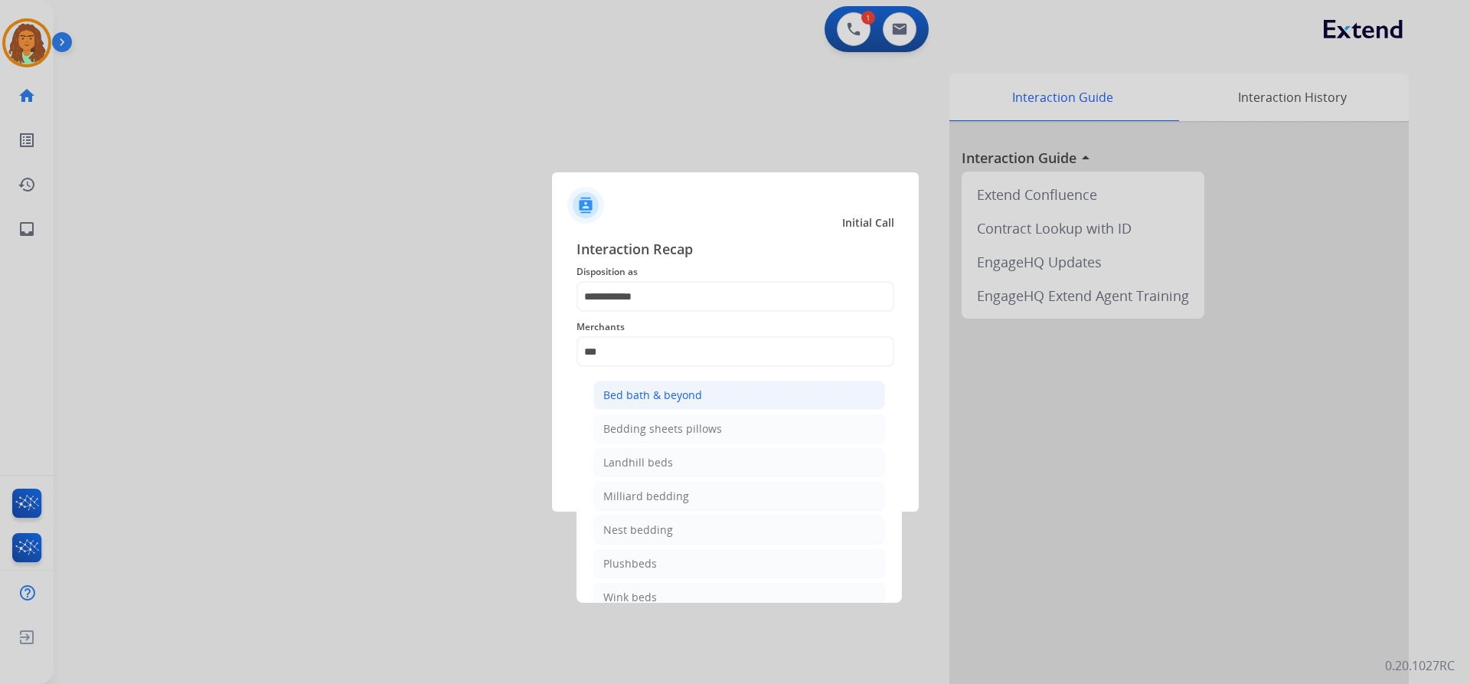
click at [701, 388] on li "Bed bath & beyond" at bounding box center [739, 395] width 292 height 29
type input "**********"
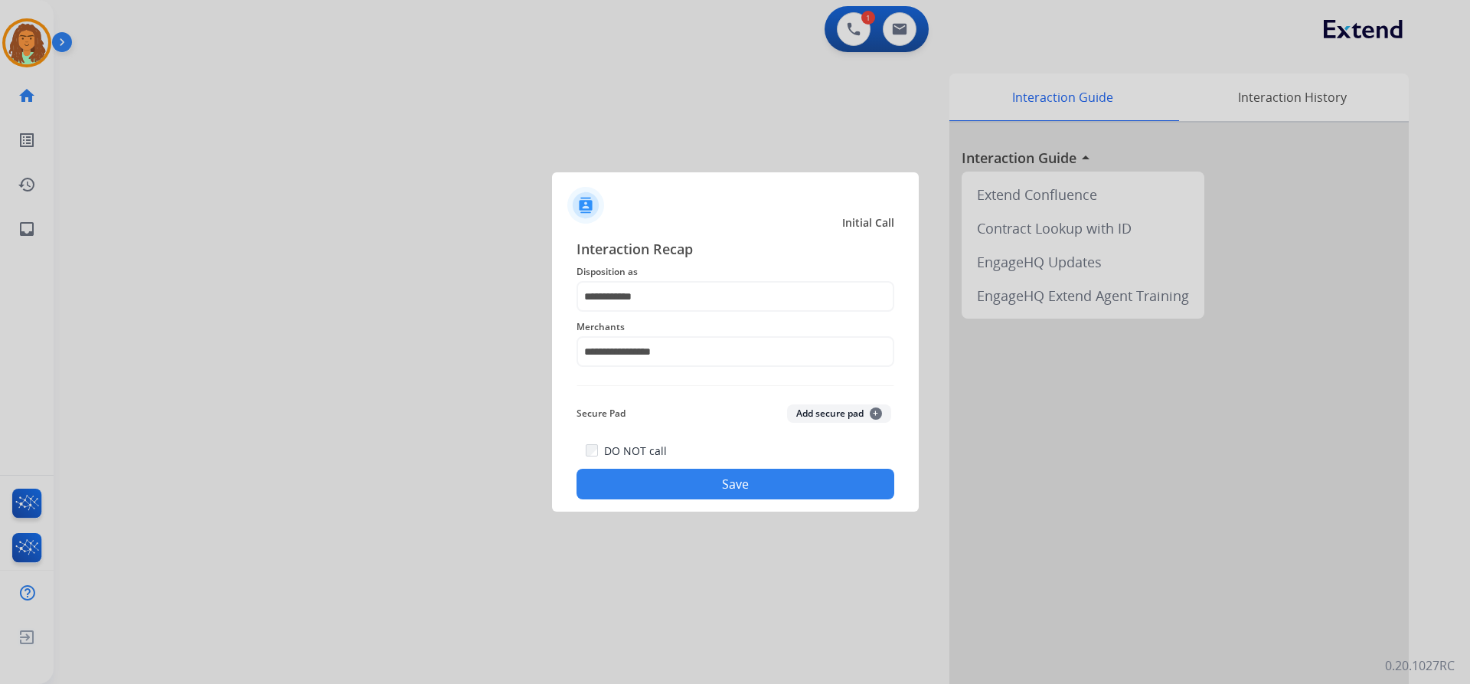
click at [699, 476] on button "Save" at bounding box center [736, 484] width 318 height 31
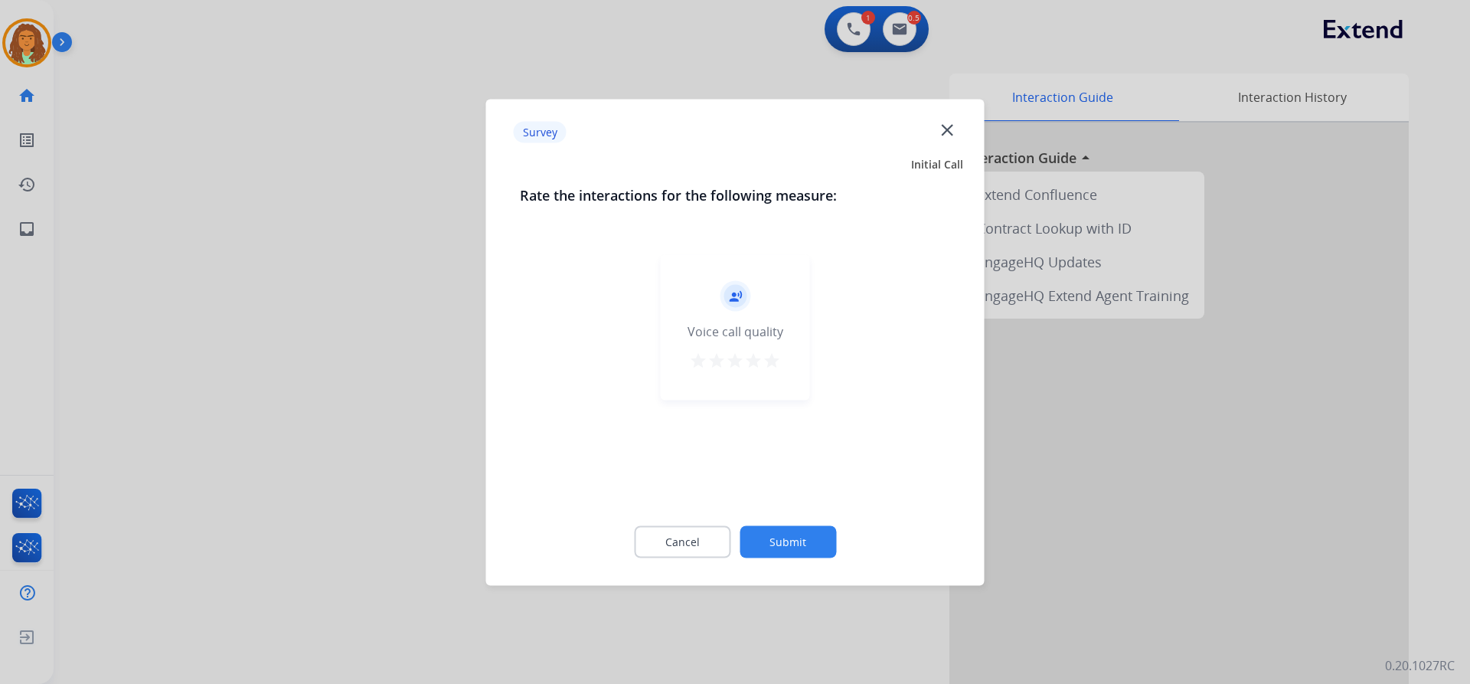
click at [771, 355] on mat-icon "star" at bounding box center [772, 360] width 18 height 18
click at [786, 544] on button "Submit" at bounding box center [788, 541] width 96 height 32
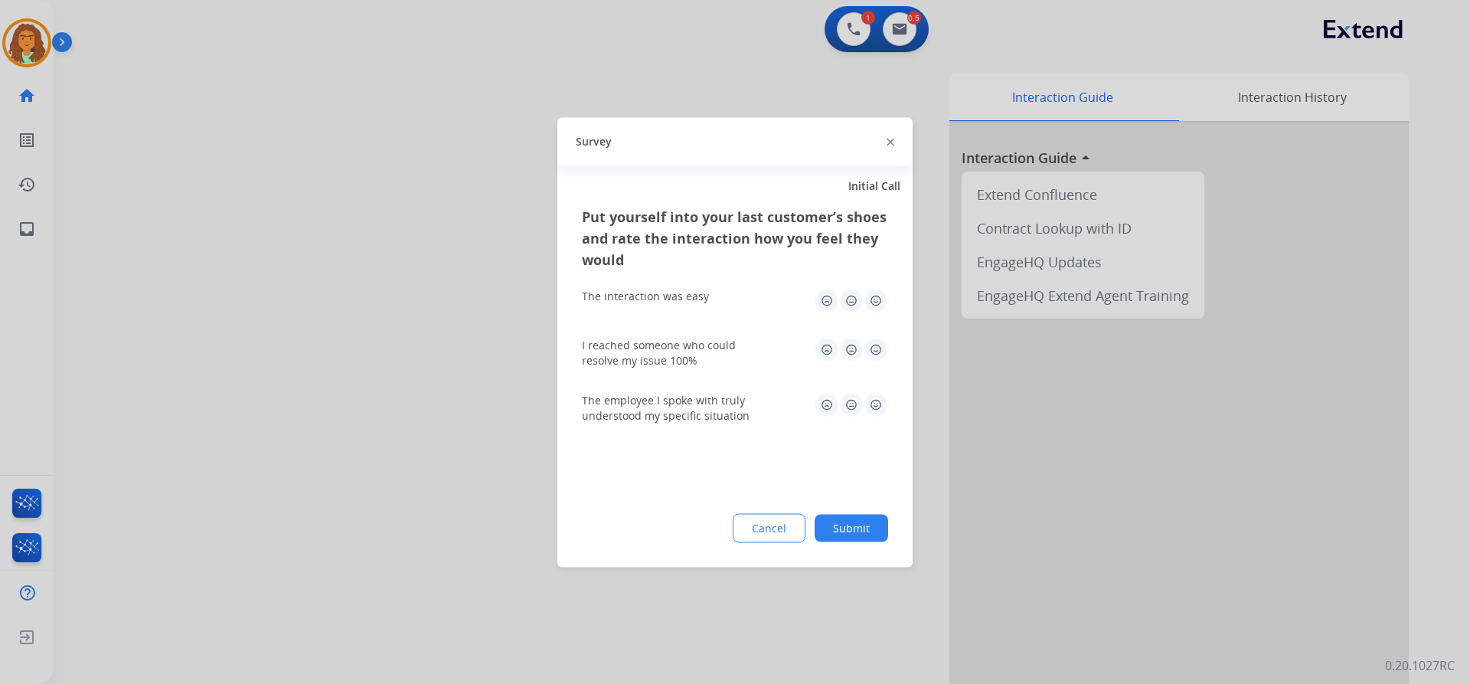
click at [877, 295] on img at bounding box center [876, 300] width 25 height 25
click at [874, 345] on img at bounding box center [876, 349] width 25 height 25
click at [877, 399] on img at bounding box center [876, 404] width 25 height 25
click at [865, 521] on button "Submit" at bounding box center [852, 528] width 74 height 28
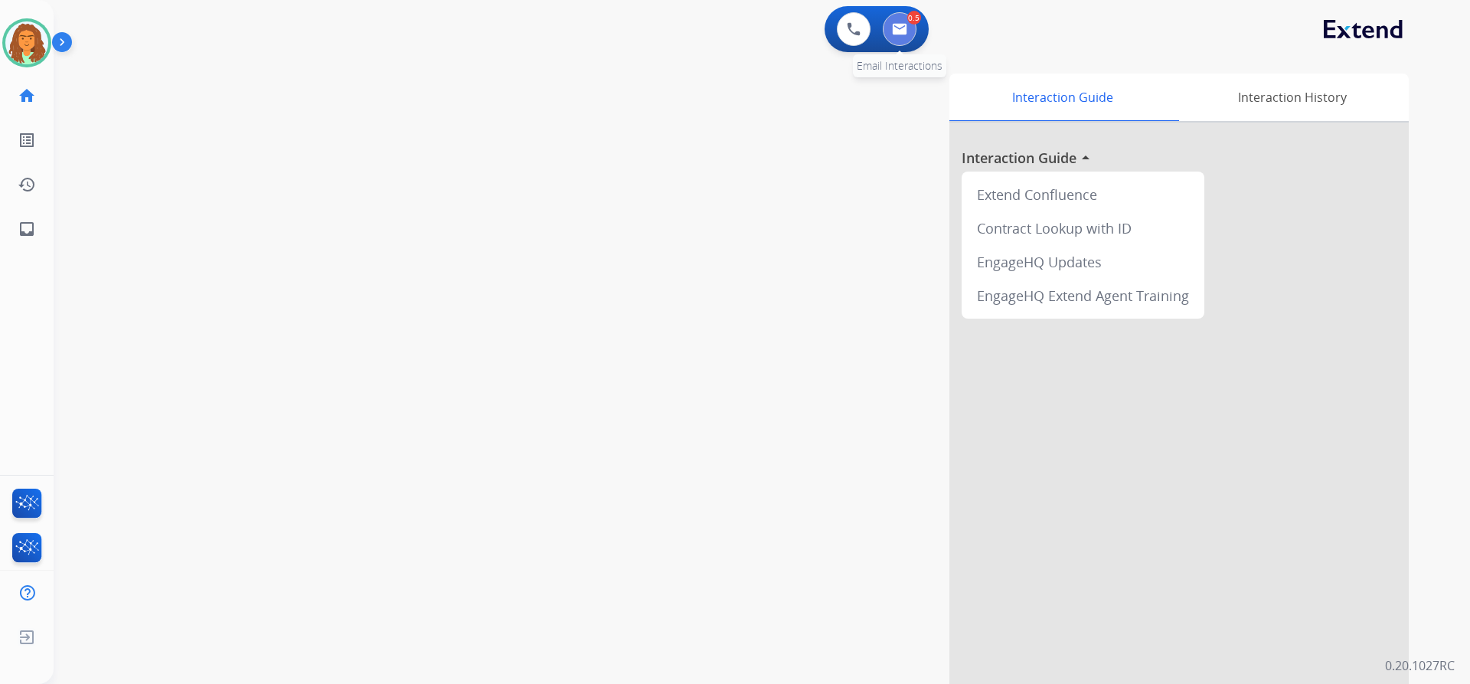
click at [899, 33] on img at bounding box center [899, 29] width 15 height 12
select select "**********"
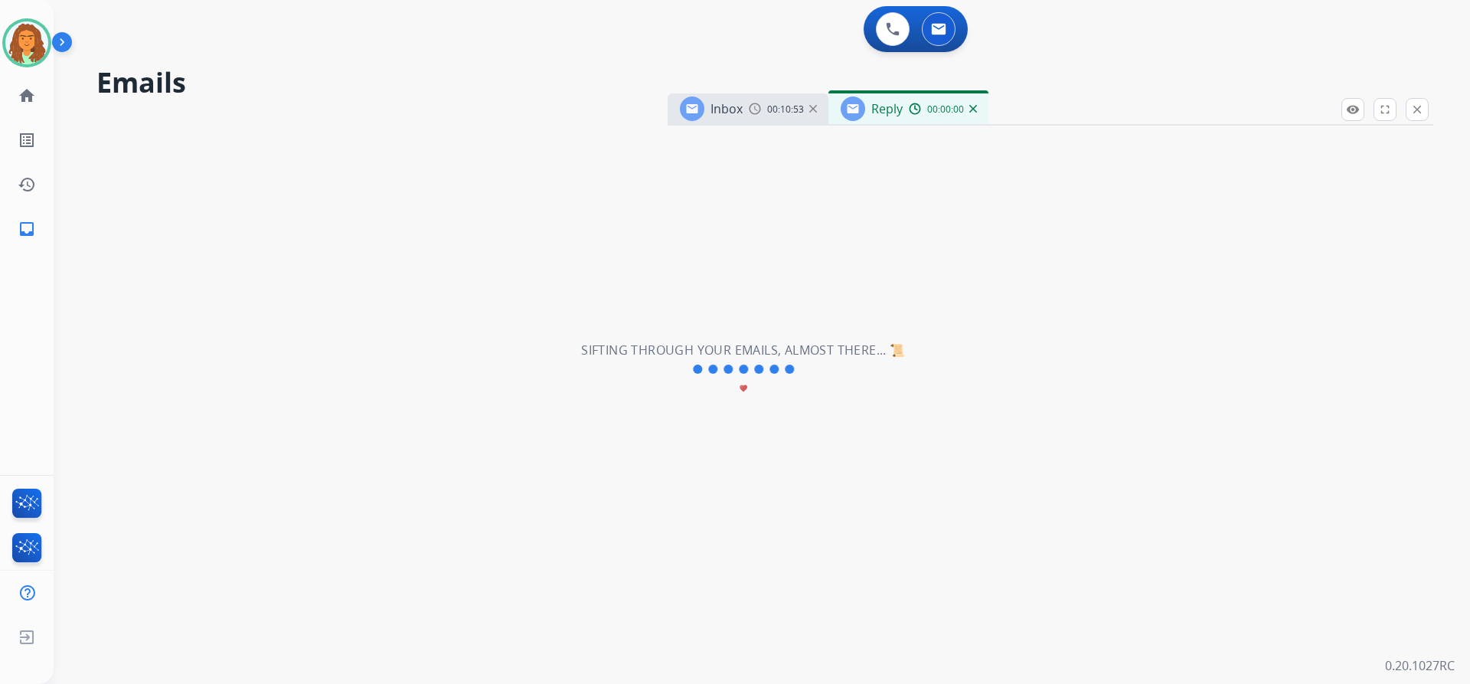
select select "**********"
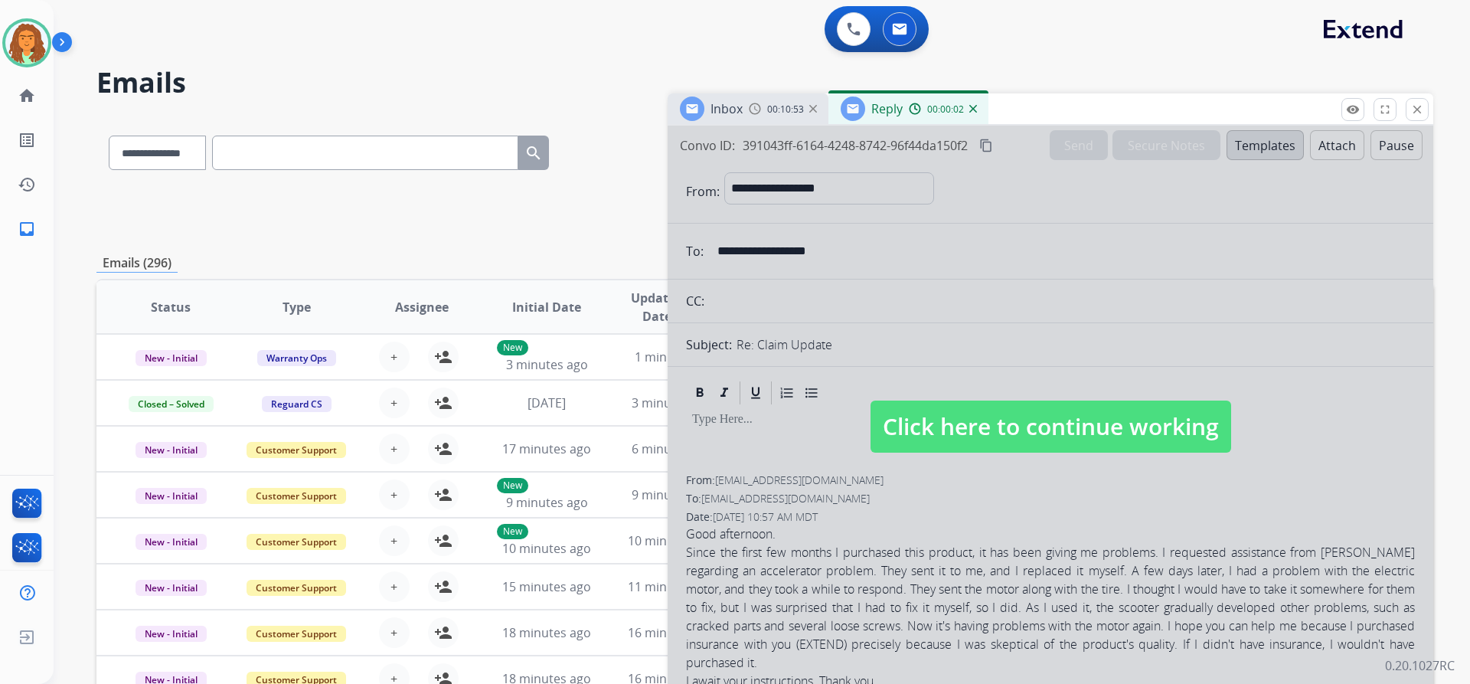
click at [964, 408] on span "Click here to continue working" at bounding box center [1051, 427] width 361 height 52
select select
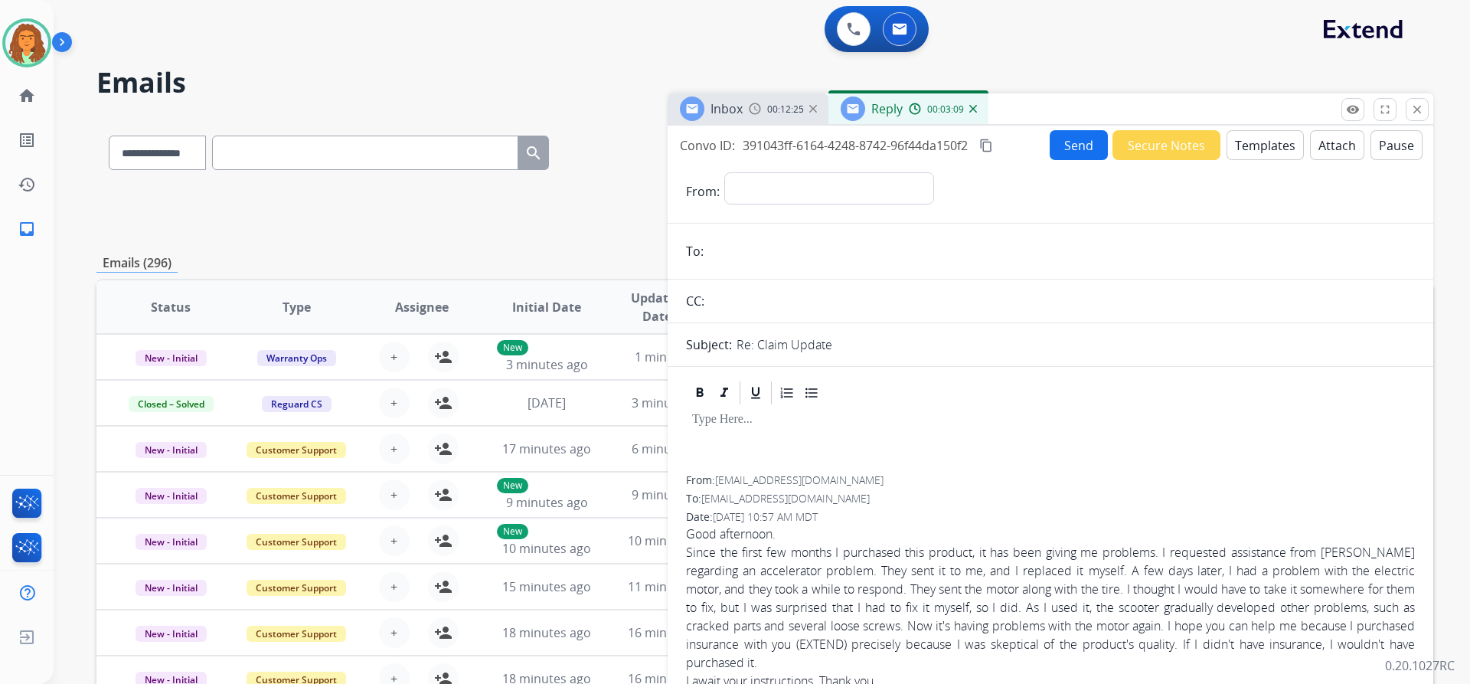
click at [1253, 146] on button "Templates" at bounding box center [1265, 145] width 77 height 30
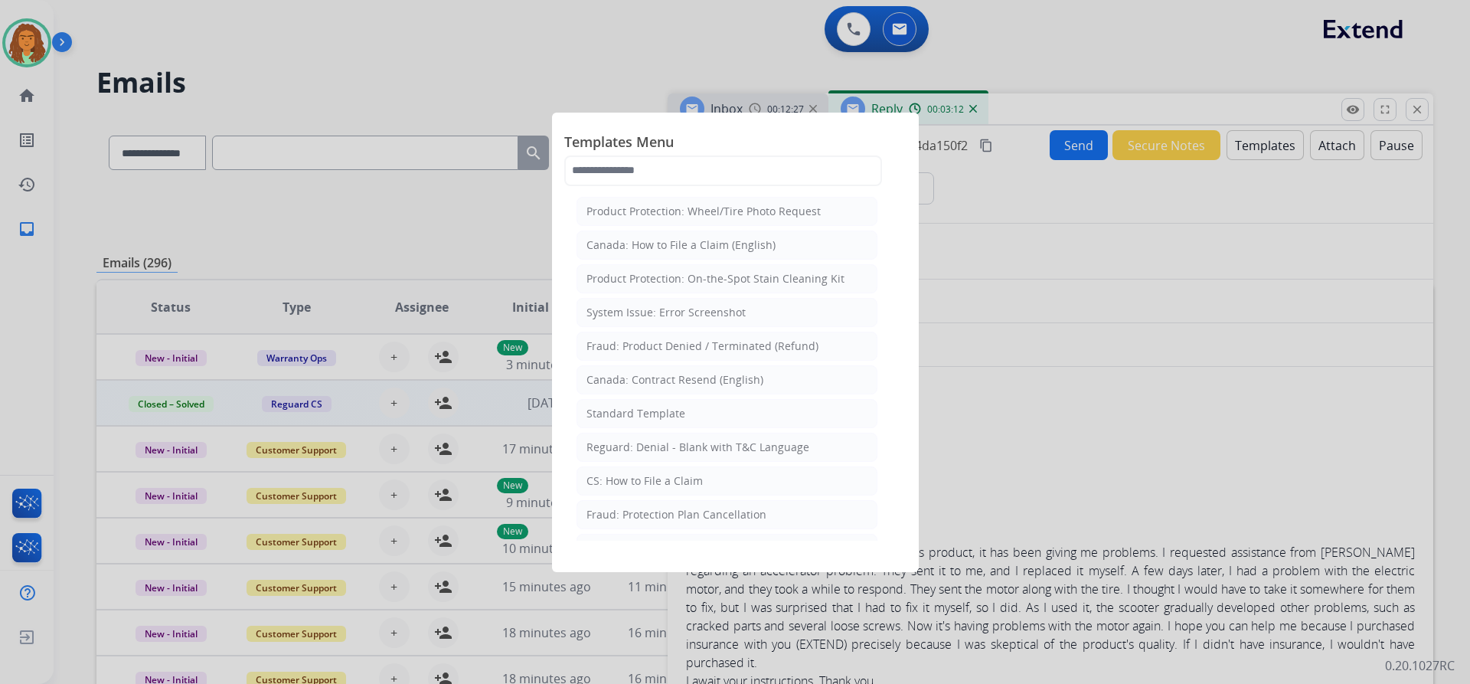
click at [624, 410] on div "Standard Template" at bounding box center [636, 413] width 99 height 15
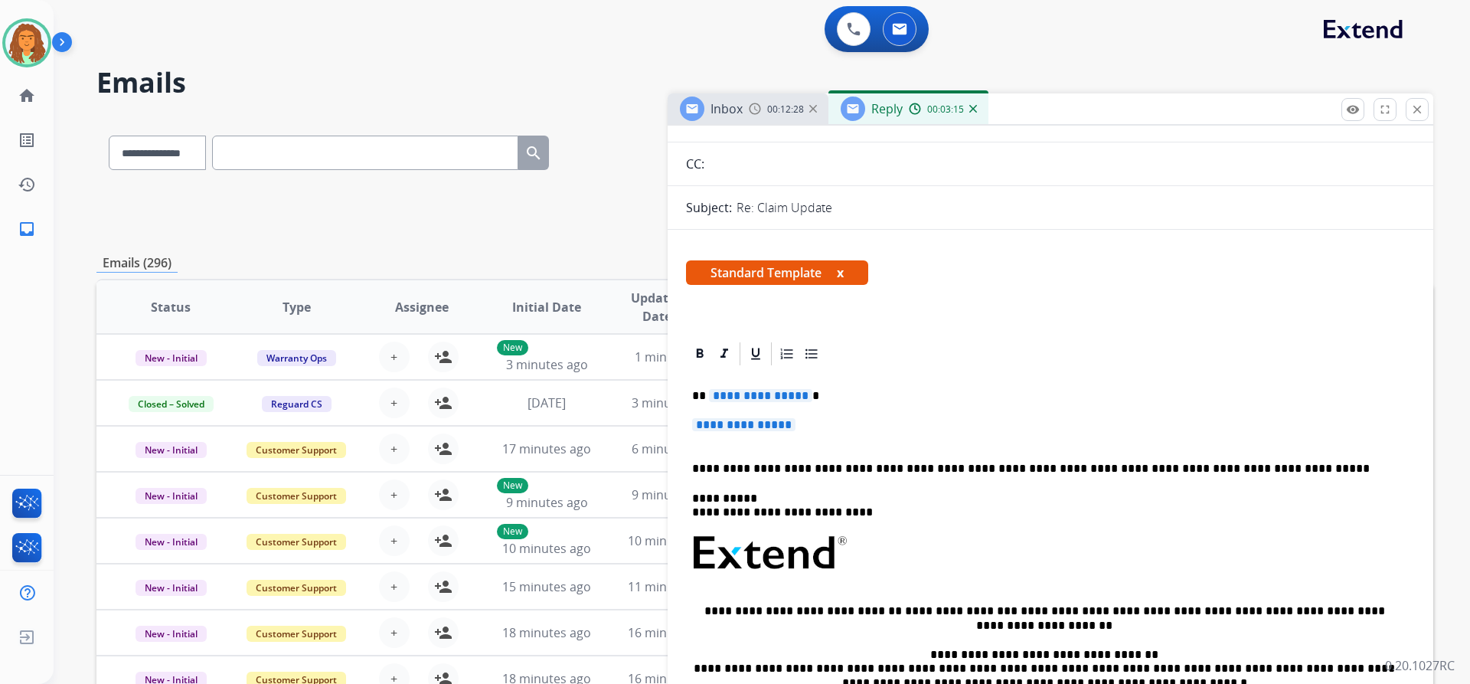
scroll to position [153, 0]
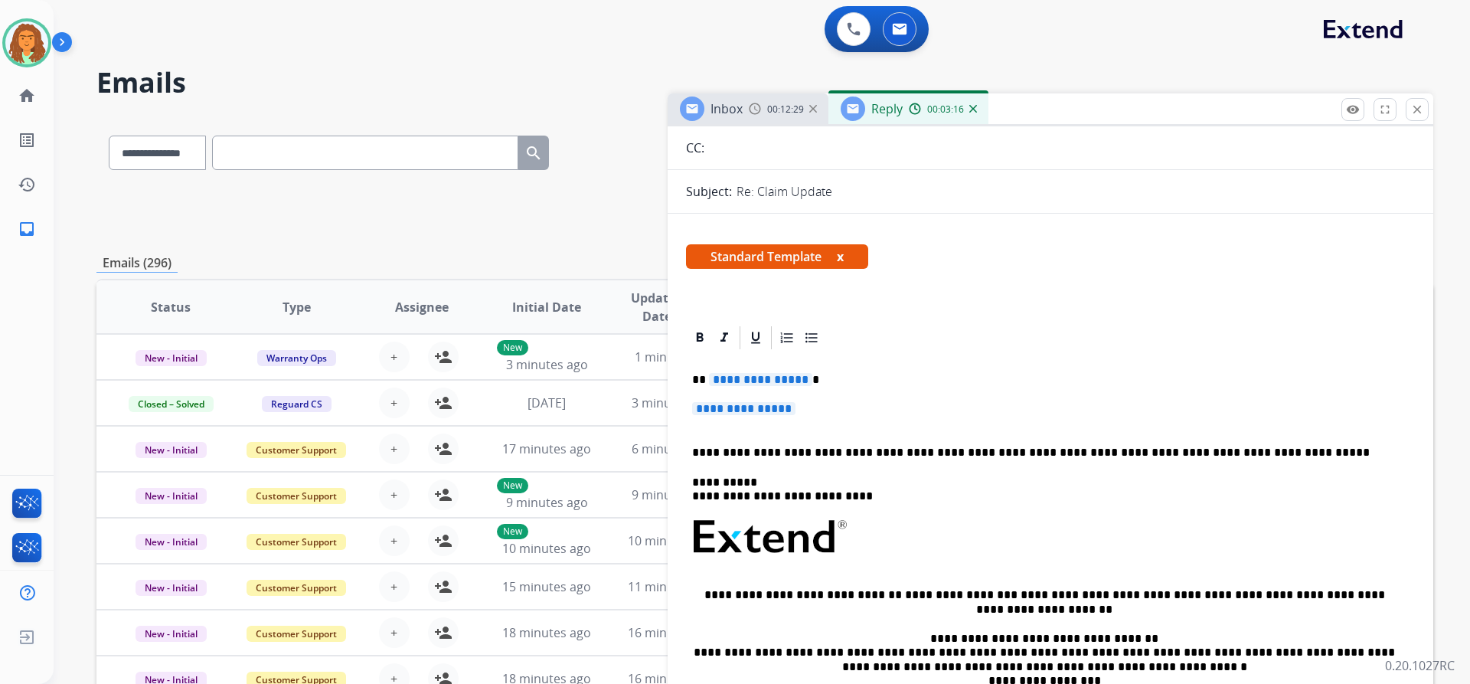
click at [800, 378] on span "**********" at bounding box center [760, 379] width 103 height 13
click at [701, 414] on span "**********" at bounding box center [743, 408] width 103 height 13
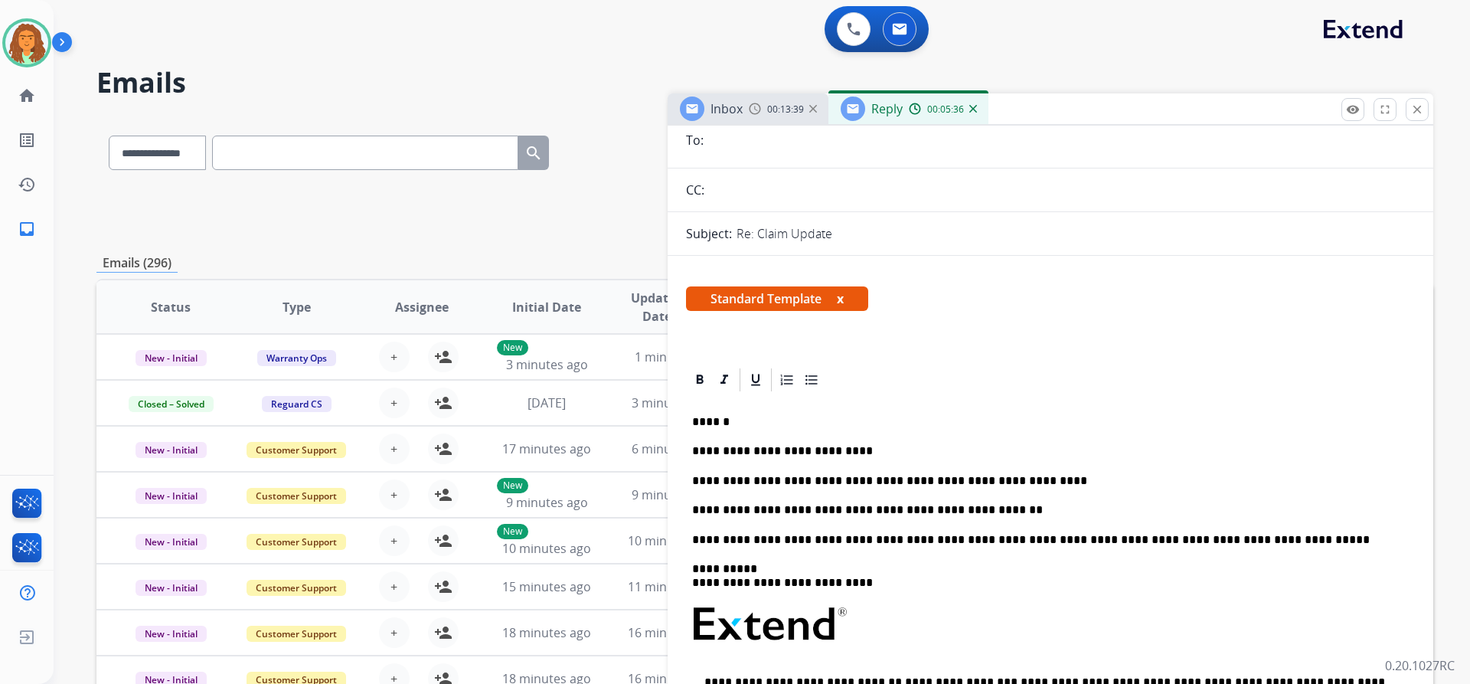
scroll to position [0, 0]
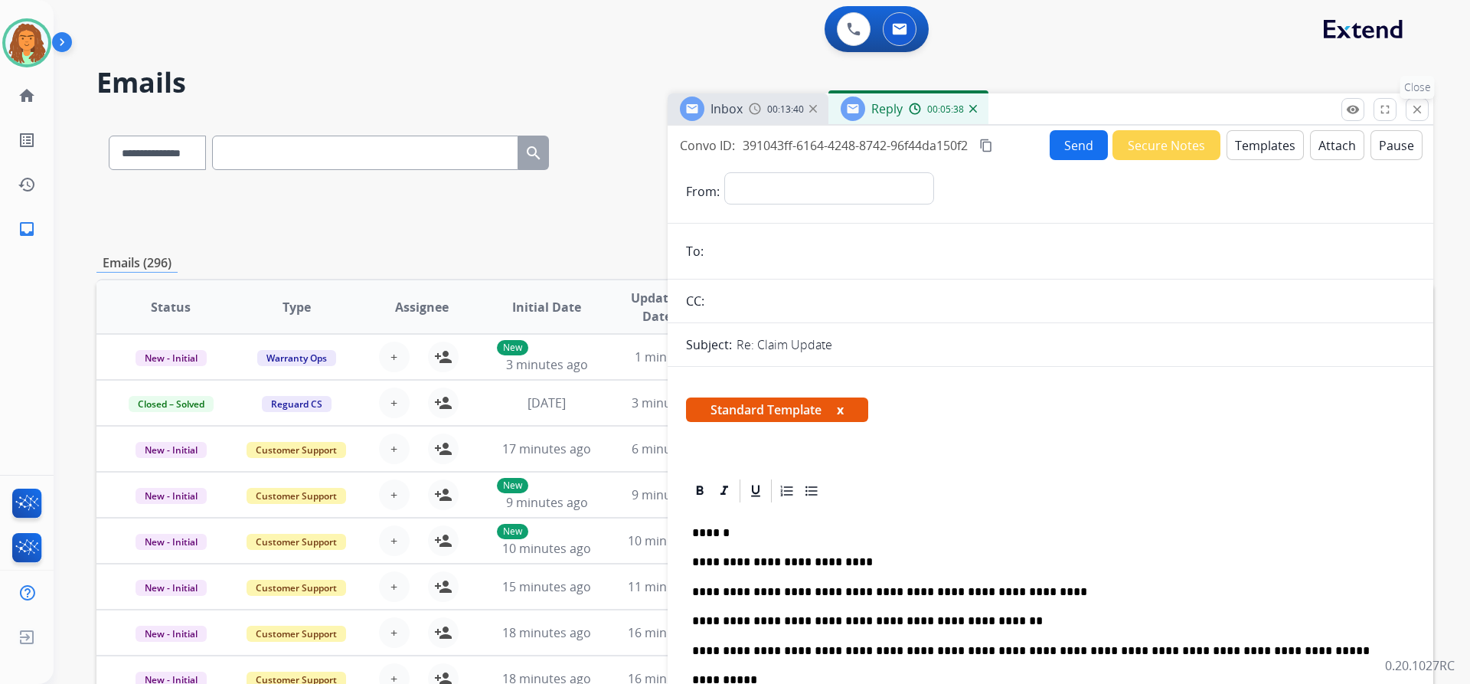
click at [1416, 106] on mat-icon "close" at bounding box center [1418, 110] width 14 height 14
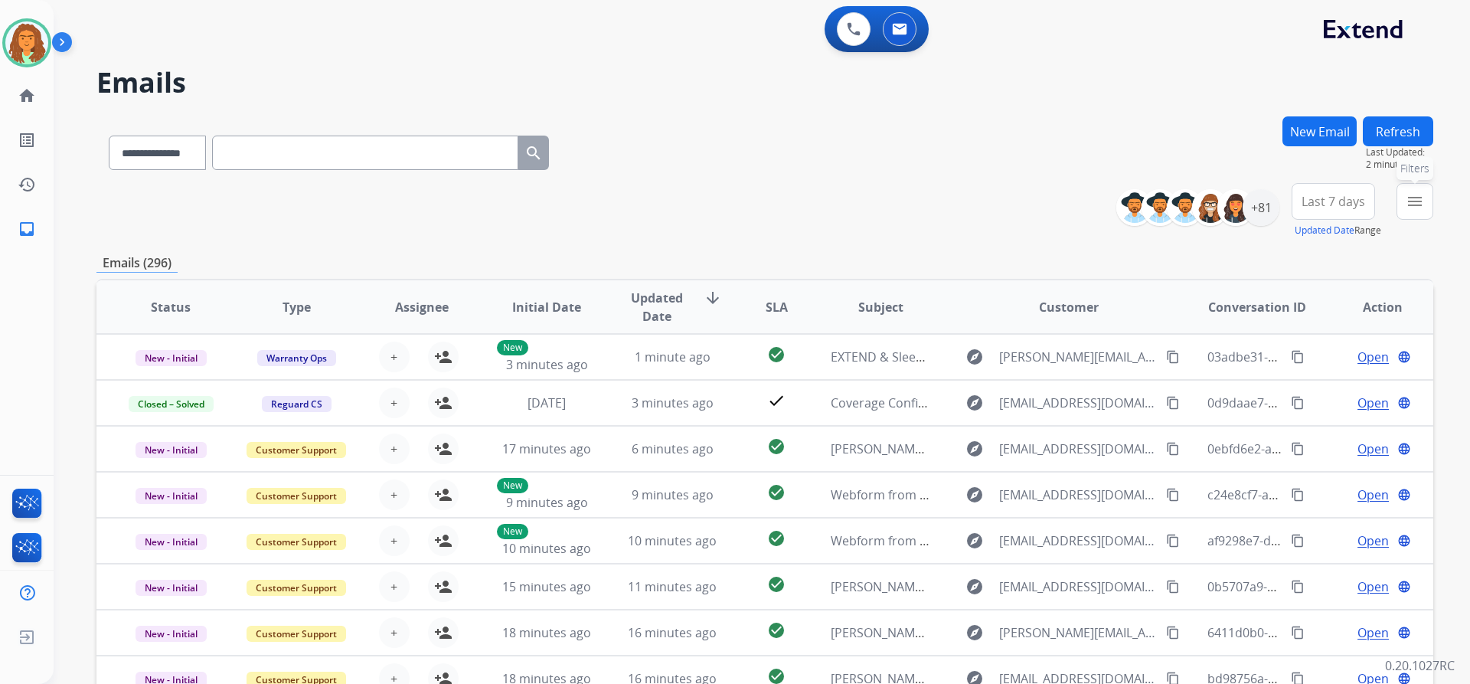
click at [1414, 199] on mat-icon "menu" at bounding box center [1415, 201] width 18 height 18
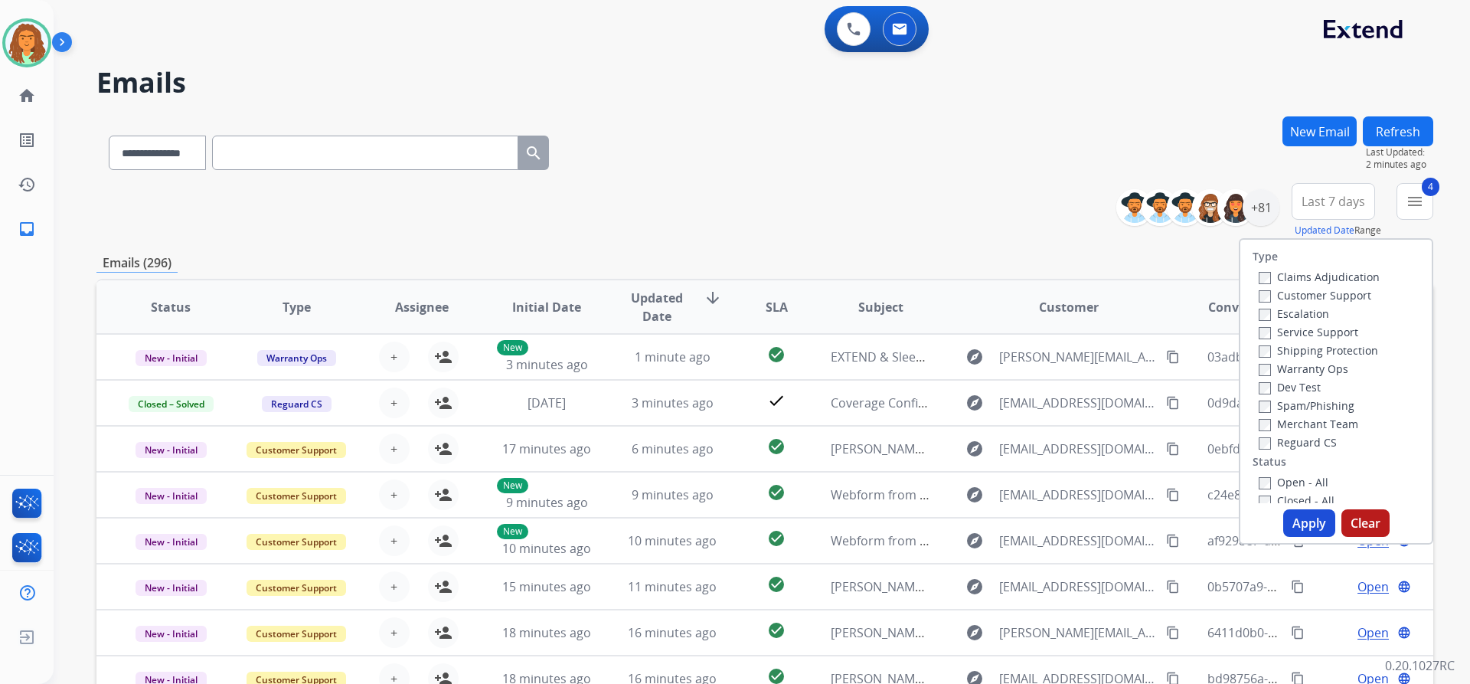
click at [1297, 518] on button "Apply" at bounding box center [1309, 523] width 52 height 28
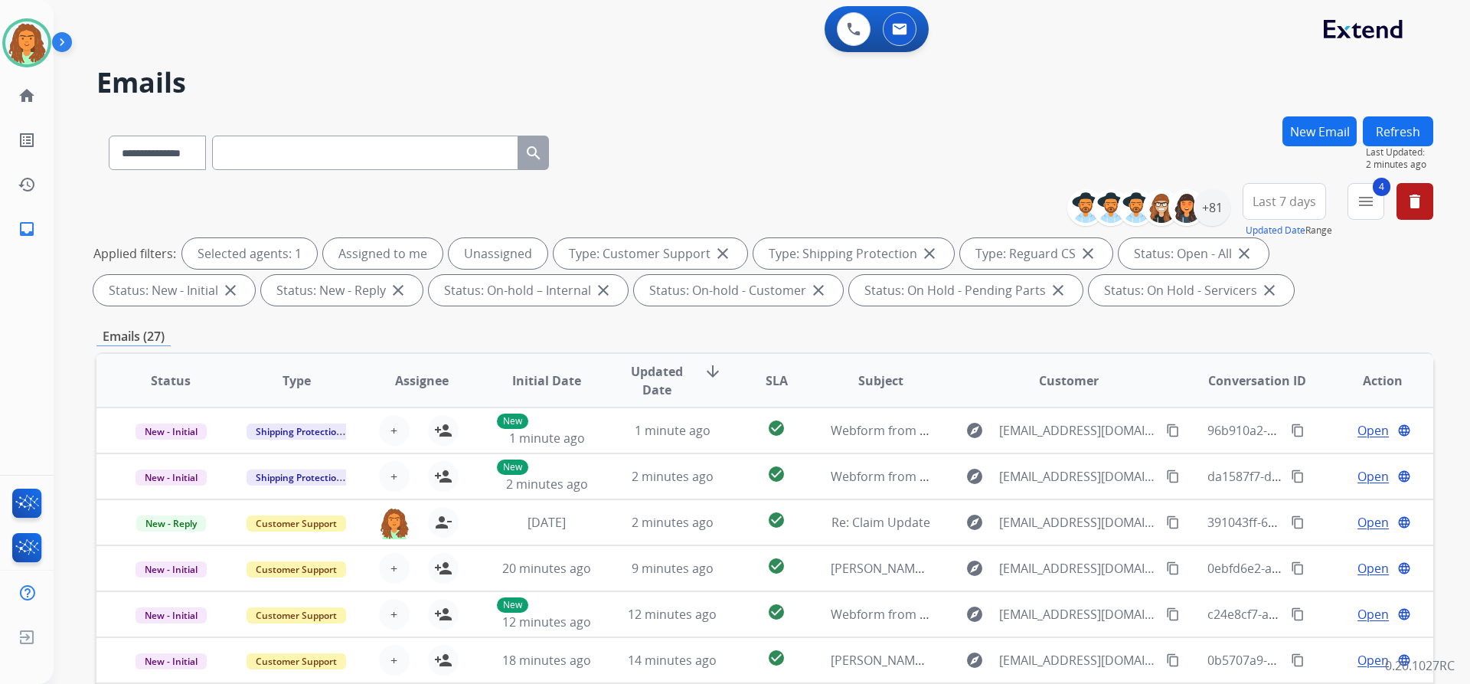
click at [1287, 204] on span "Last 7 days" at bounding box center [1285, 201] width 64 height 6
click at [1259, 388] on div "Last 90 days" at bounding box center [1280, 387] width 84 height 23
click at [1172, 319] on div "**********" at bounding box center [764, 530] width 1337 height 829
click at [1211, 204] on div "+134" at bounding box center [1212, 207] width 37 height 37
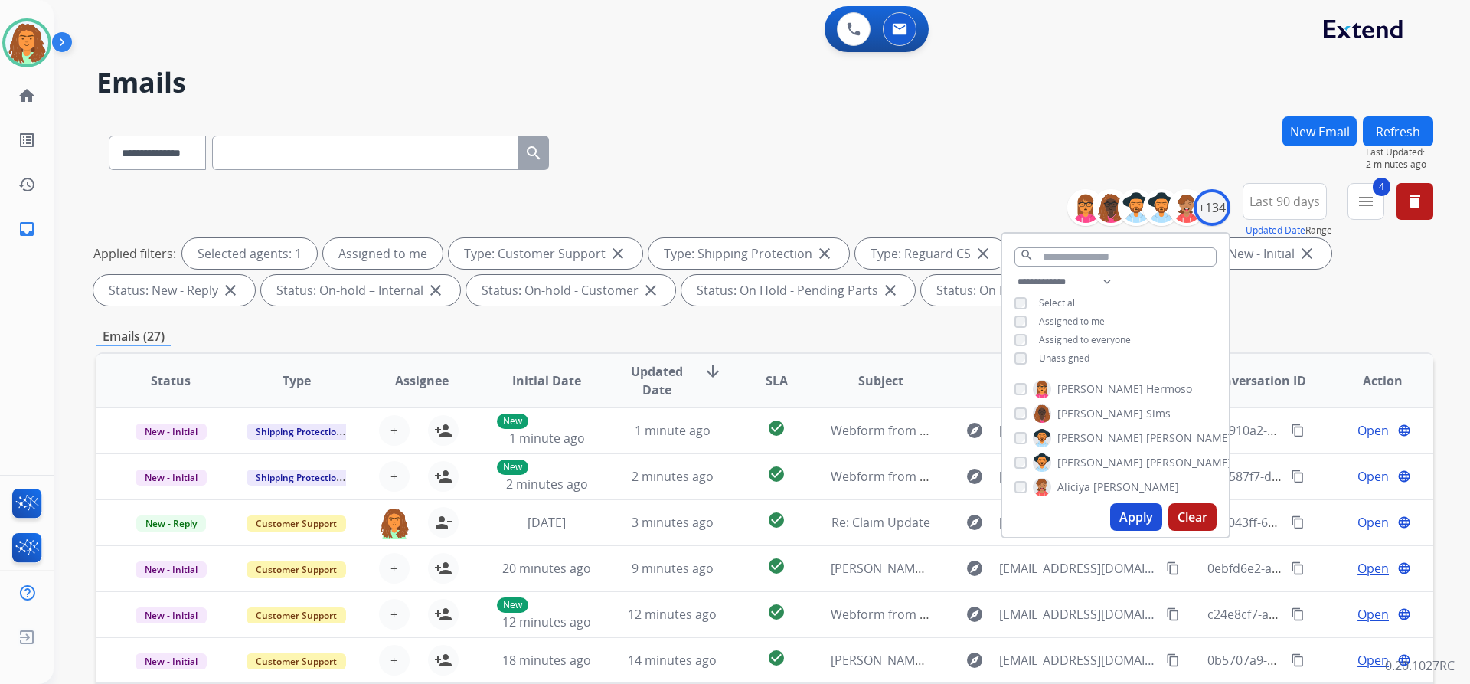
click at [1123, 512] on button "Apply" at bounding box center [1136, 517] width 52 height 28
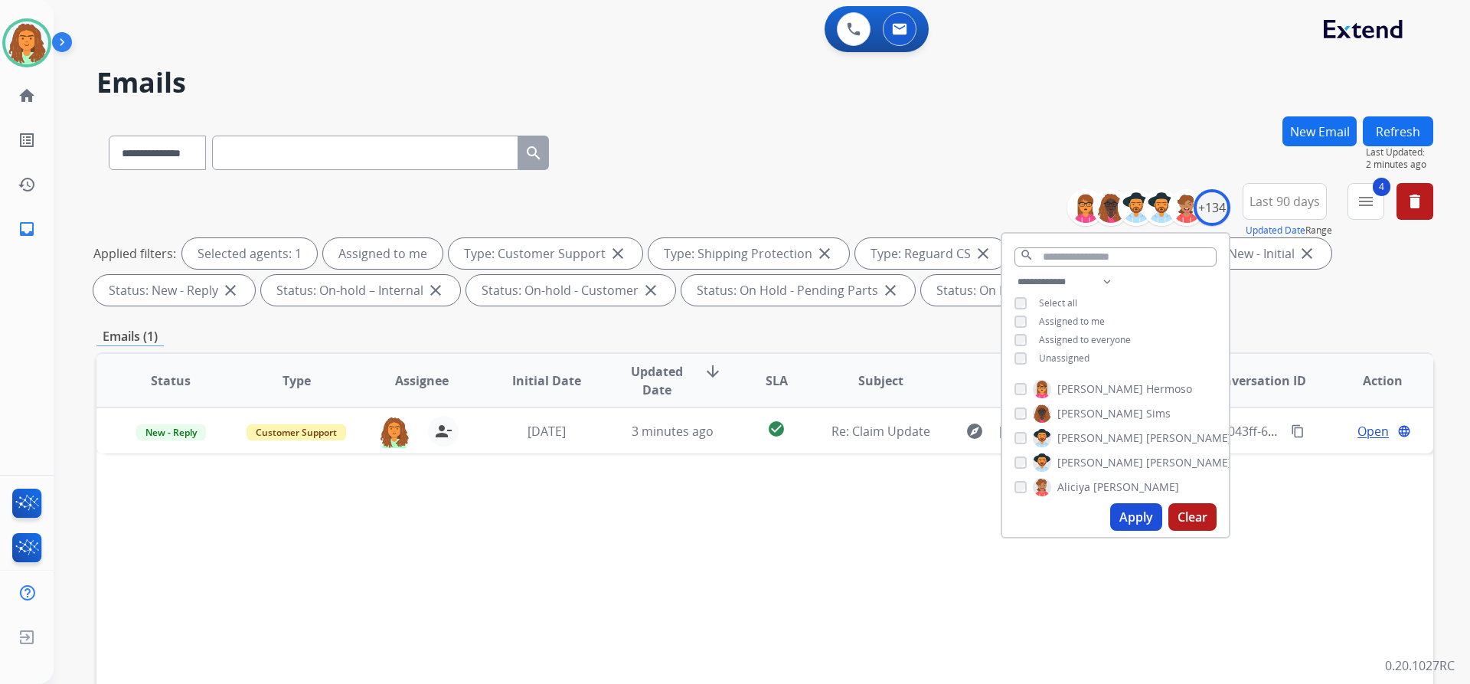
click at [1299, 297] on div "Applied filters: Selected agents: 1 Assigned to me Type: Customer Support close…" at bounding box center [761, 271] width 1337 height 67
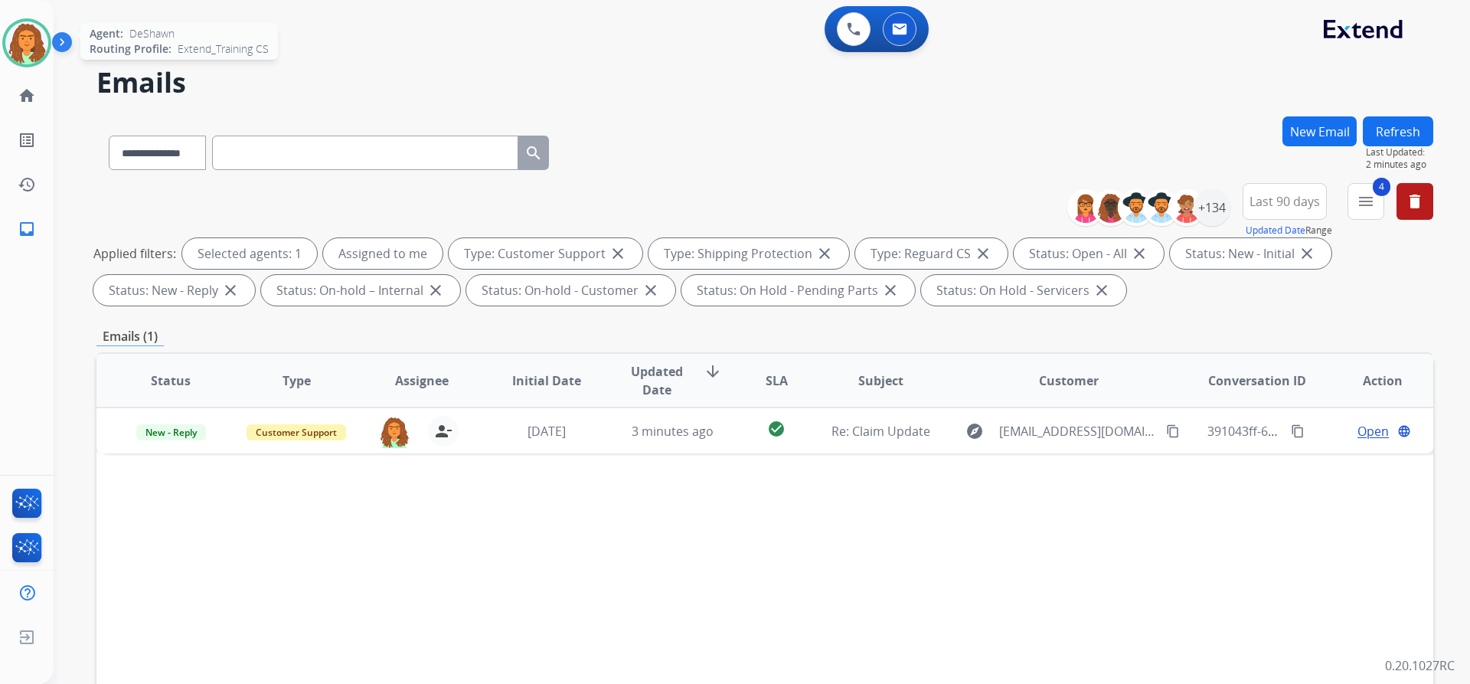
click at [27, 31] on img at bounding box center [26, 42] width 43 height 43
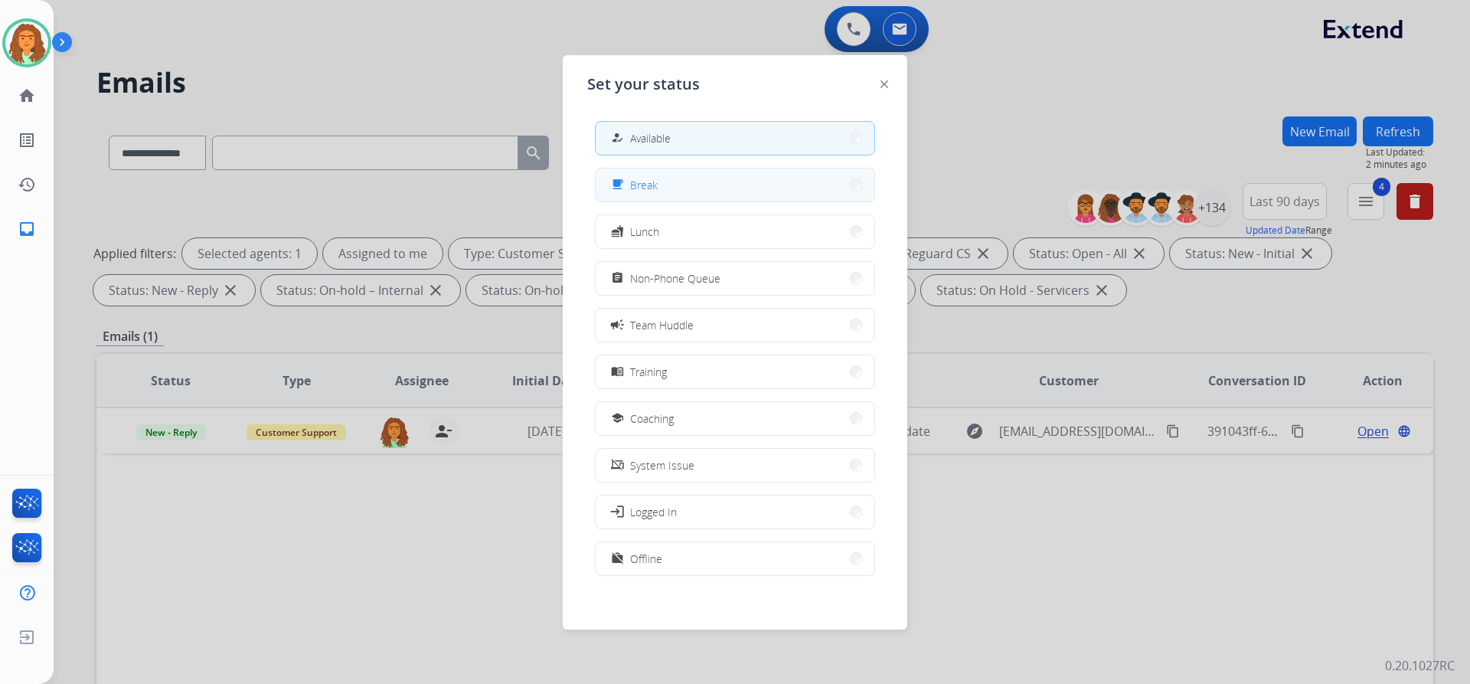
click at [684, 181] on button "free_breakfast Break" at bounding box center [735, 184] width 279 height 33
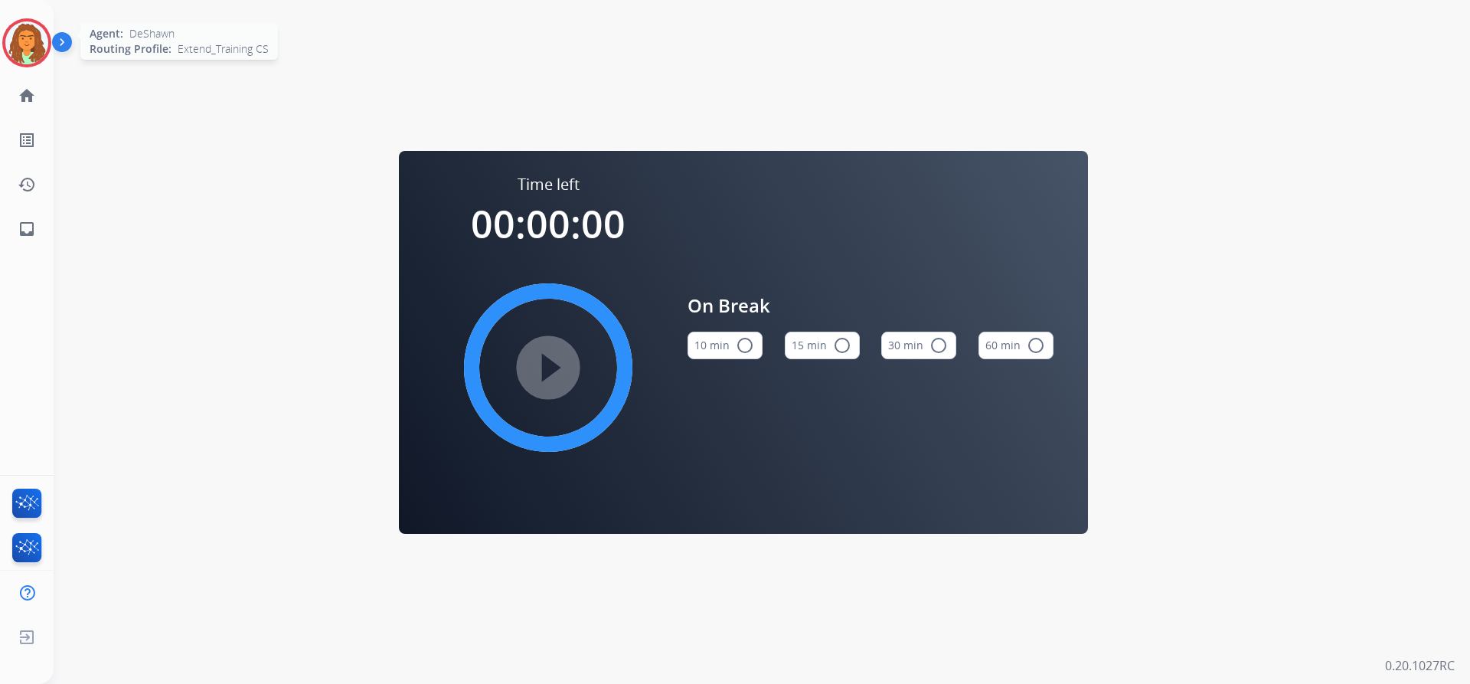
click at [42, 41] on img at bounding box center [26, 42] width 43 height 43
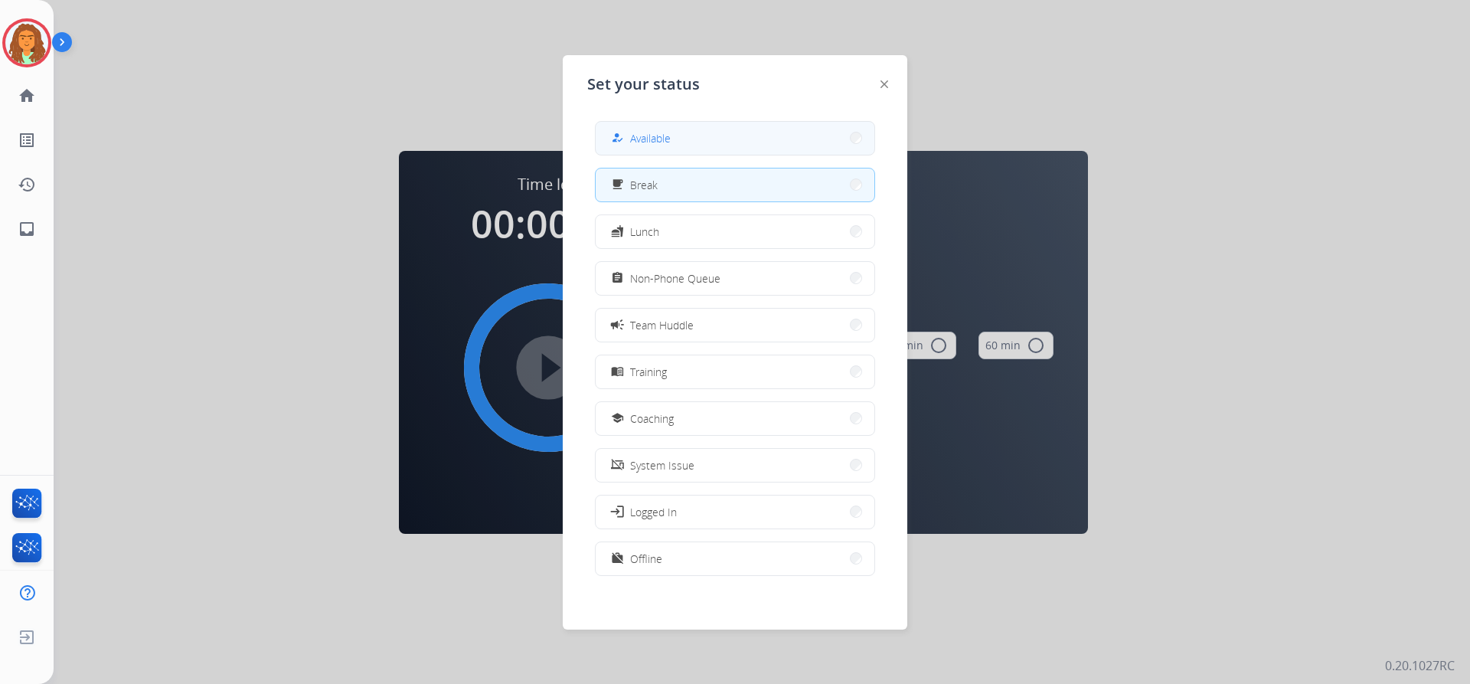
click at [681, 134] on button "how_to_reg Available" at bounding box center [735, 138] width 279 height 33
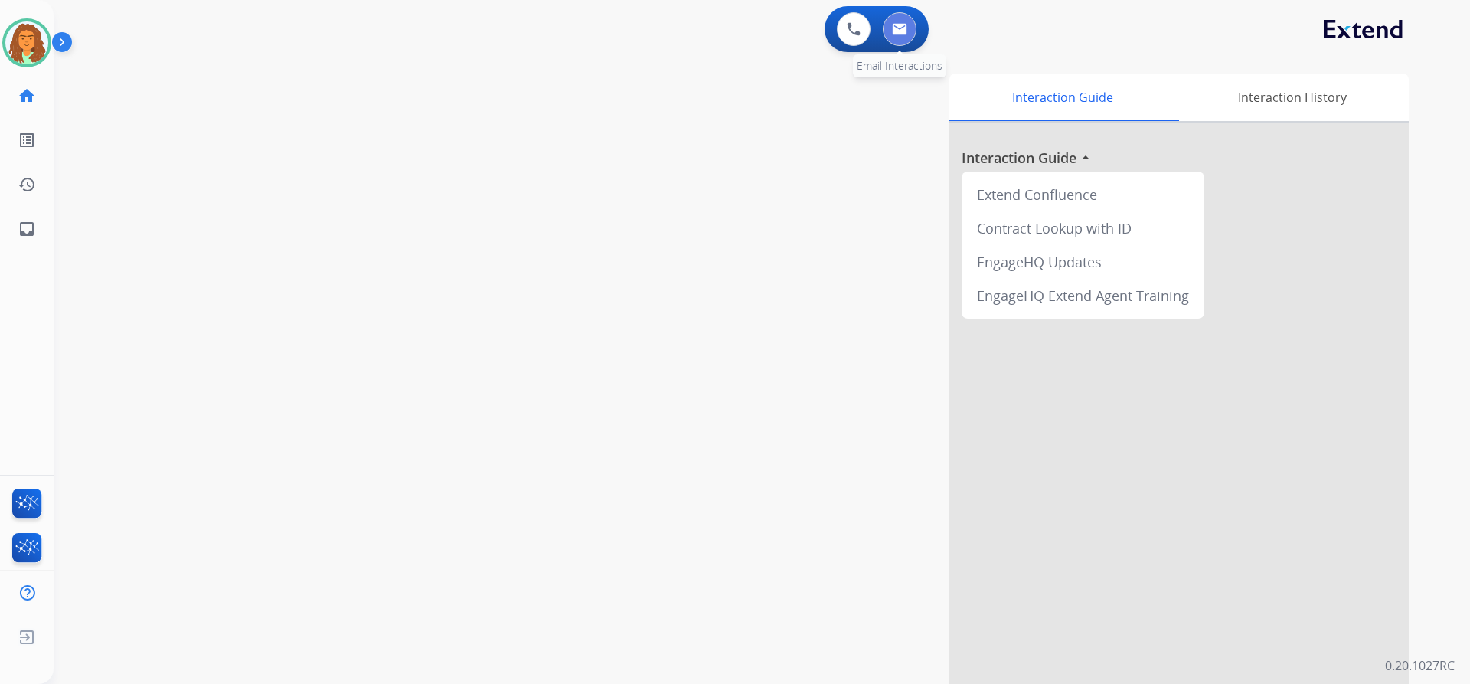
click at [898, 28] on img at bounding box center [899, 29] width 15 height 12
select select "**********"
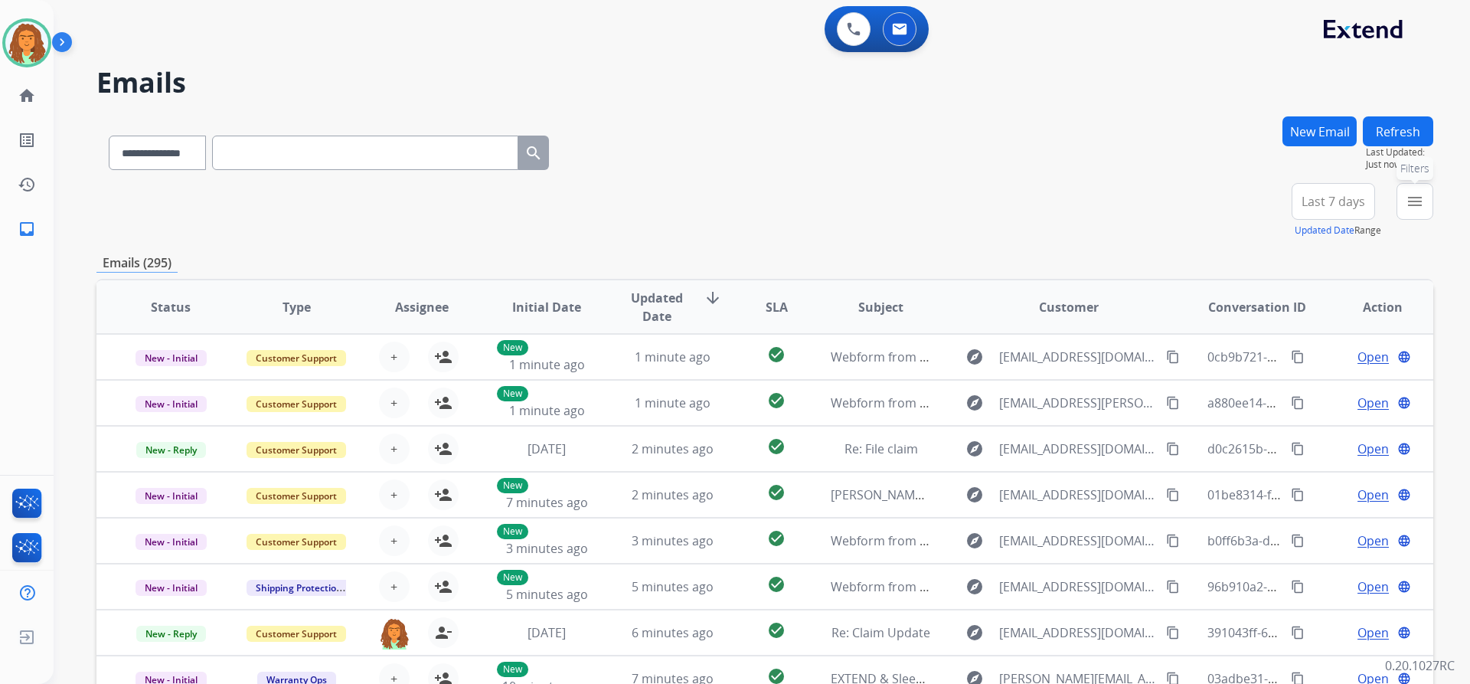
click at [1423, 204] on mat-icon "menu" at bounding box center [1415, 201] width 18 height 18
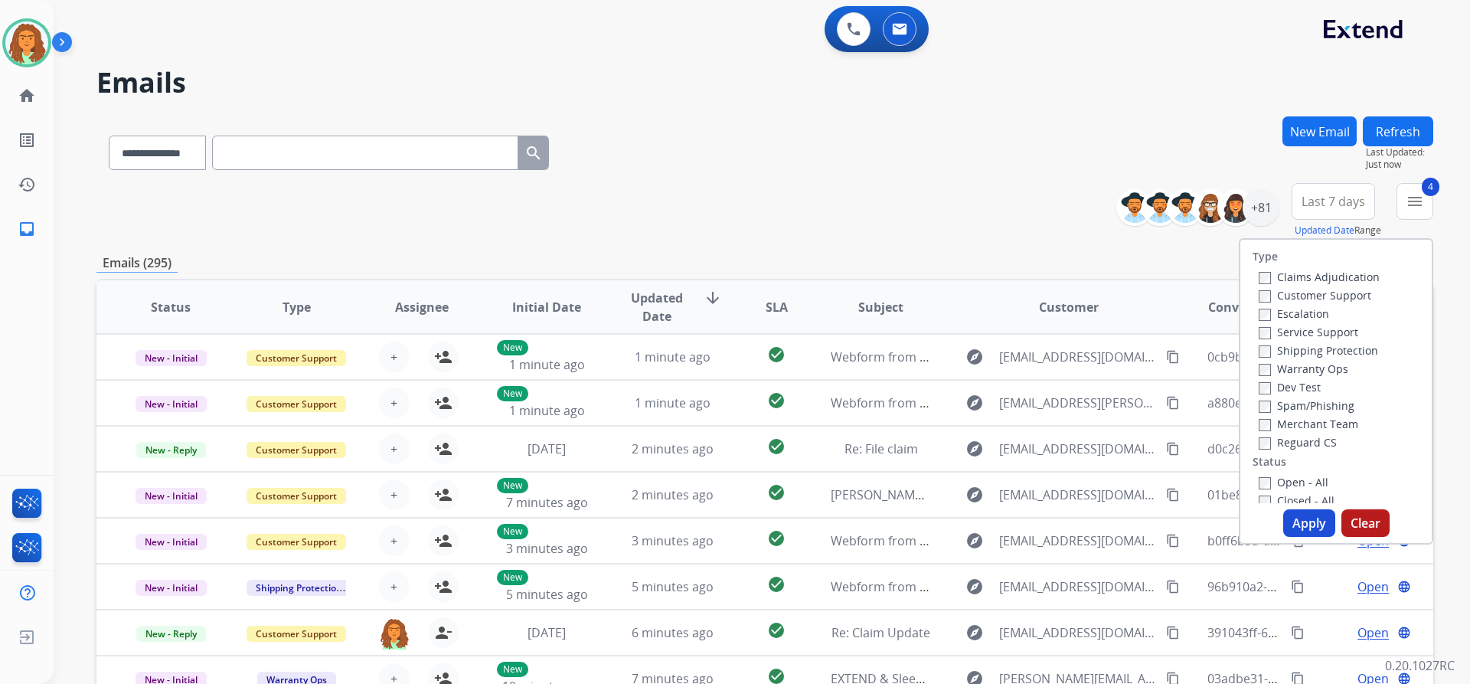
click at [1298, 517] on button "Apply" at bounding box center [1309, 523] width 52 height 28
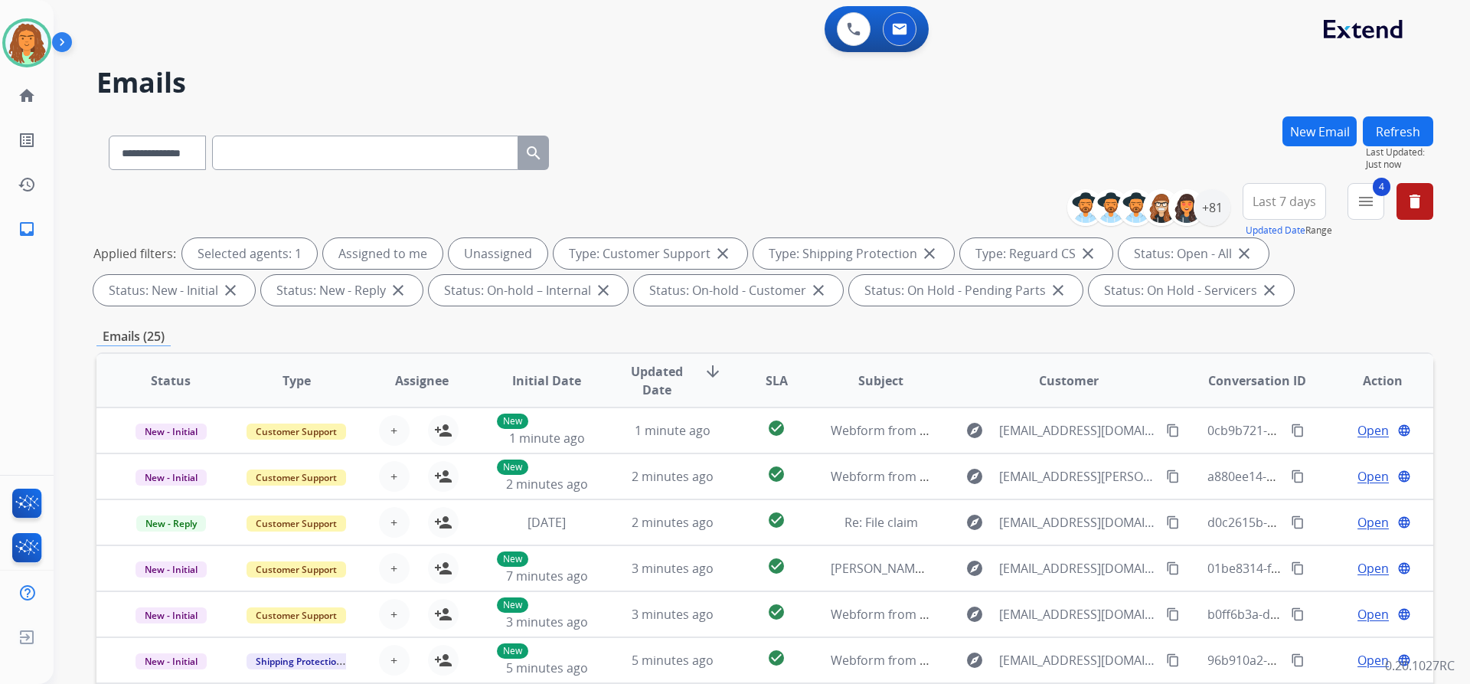
click at [1286, 201] on span "Last 7 days" at bounding box center [1285, 201] width 64 height 6
click at [1279, 383] on div "Last 90 days" at bounding box center [1280, 387] width 84 height 23
click at [1179, 310] on div "**********" at bounding box center [764, 247] width 1337 height 129
click at [1214, 213] on div "+81" at bounding box center [1212, 207] width 37 height 37
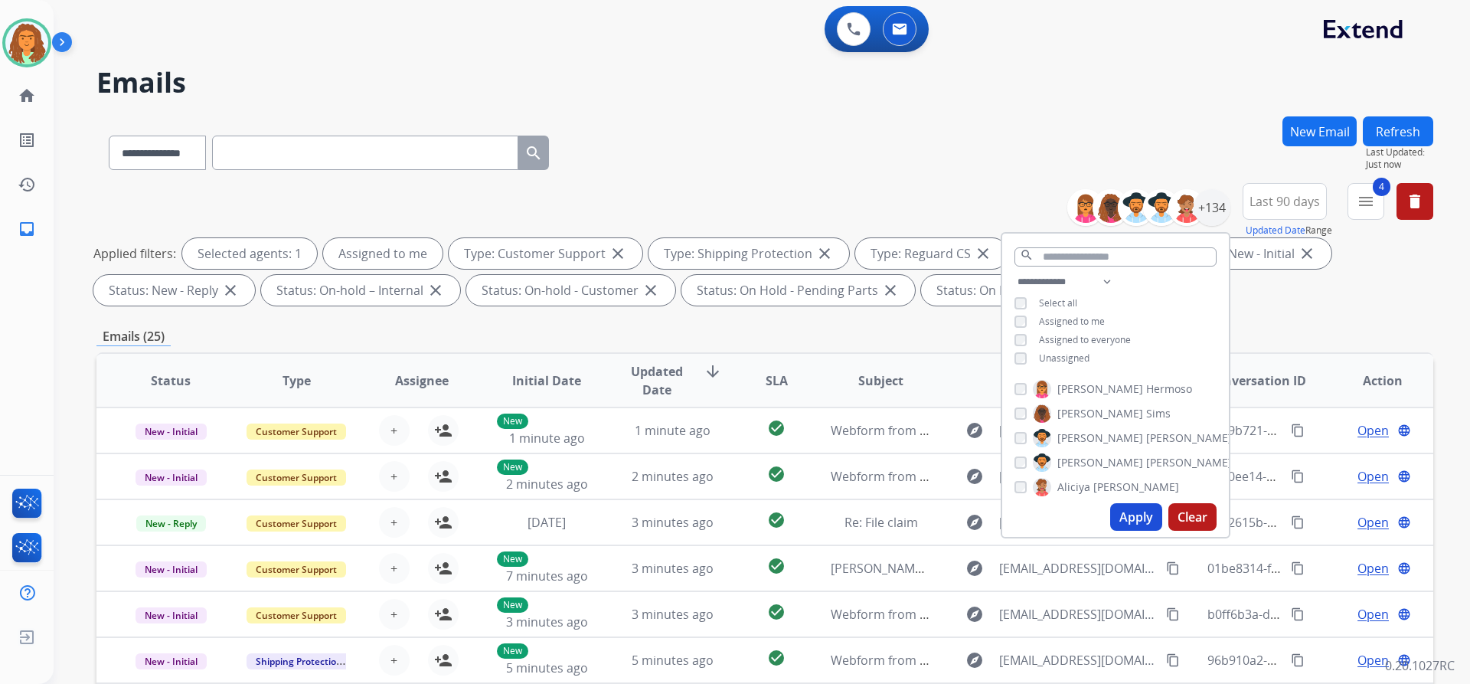
click at [1128, 512] on button "Apply" at bounding box center [1136, 517] width 52 height 28
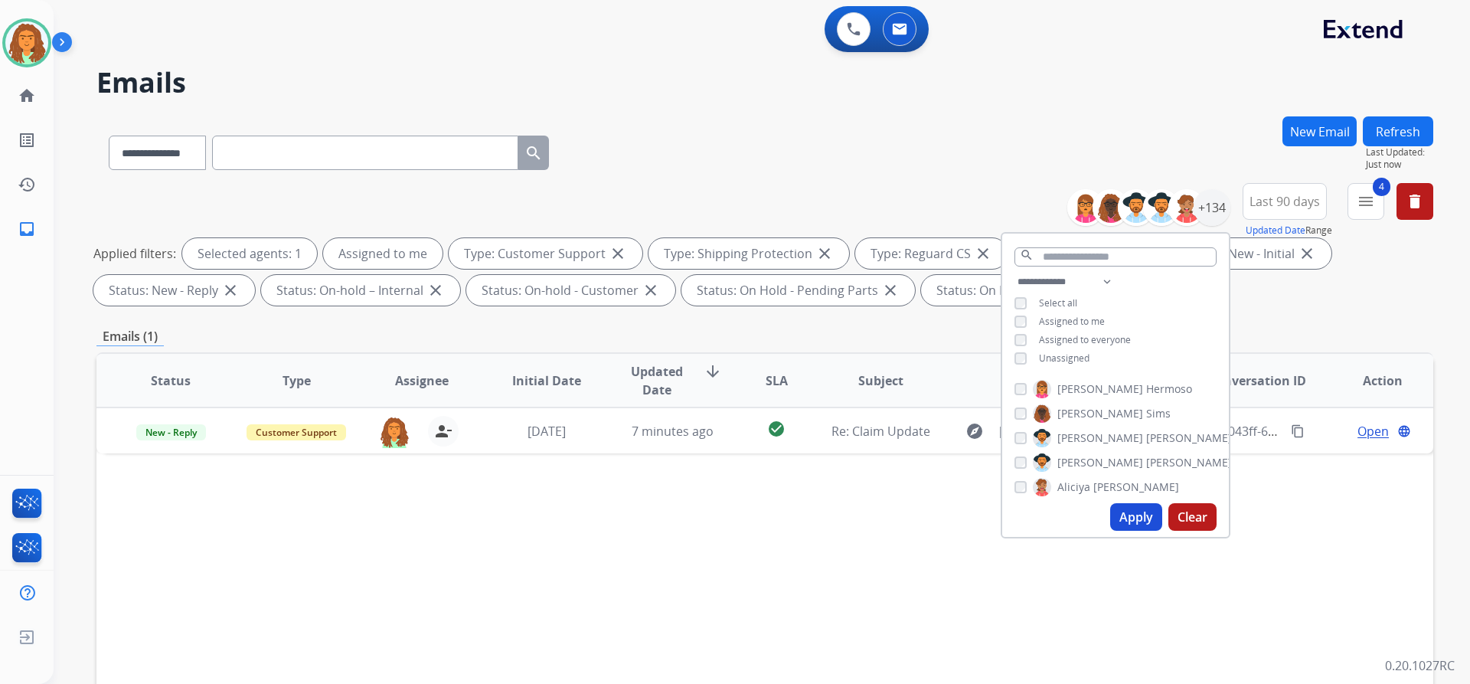
click at [868, 338] on div "Emails (1)" at bounding box center [764, 336] width 1337 height 19
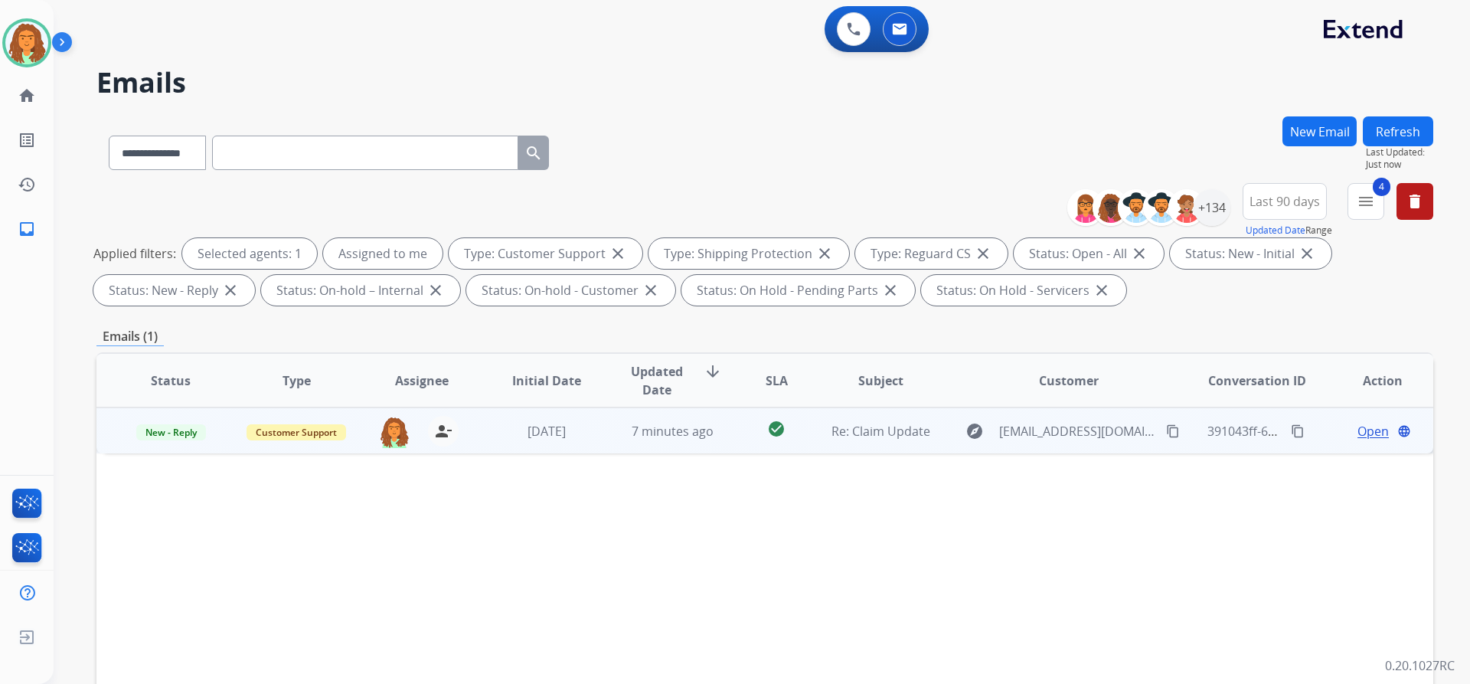
click at [943, 446] on td "explore giovani@zagonel.com content_copy" at bounding box center [1057, 430] width 250 height 46
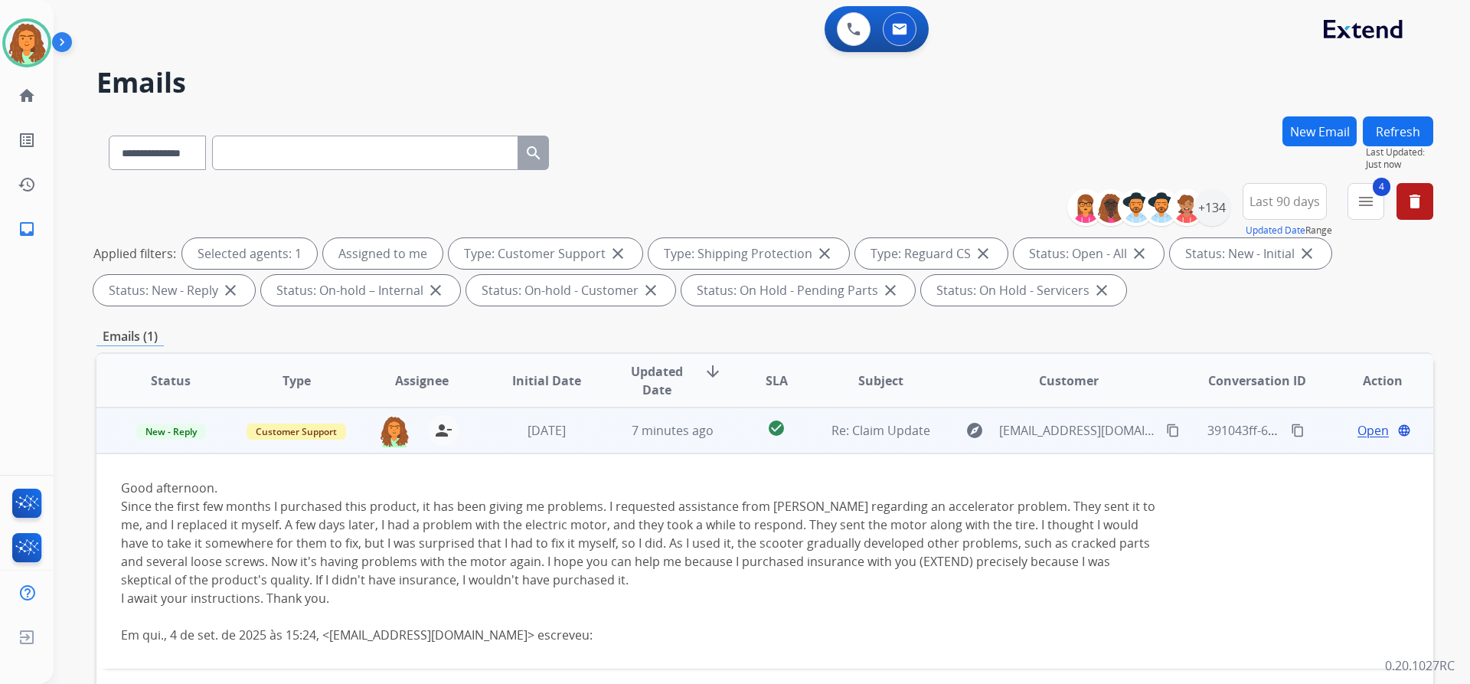
click at [1358, 433] on span "Open" at bounding box center [1373, 430] width 31 height 18
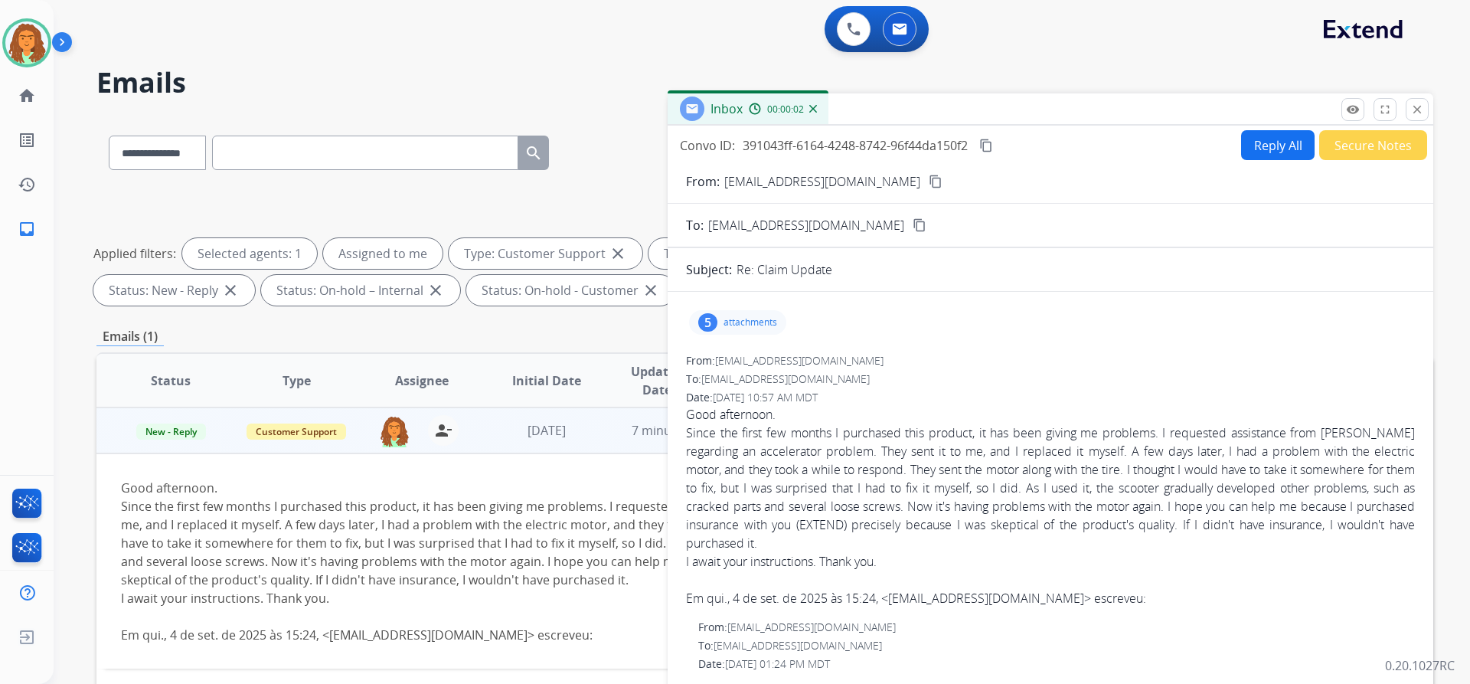
click at [1265, 145] on button "Reply All" at bounding box center [1278, 145] width 74 height 30
select select "**********"
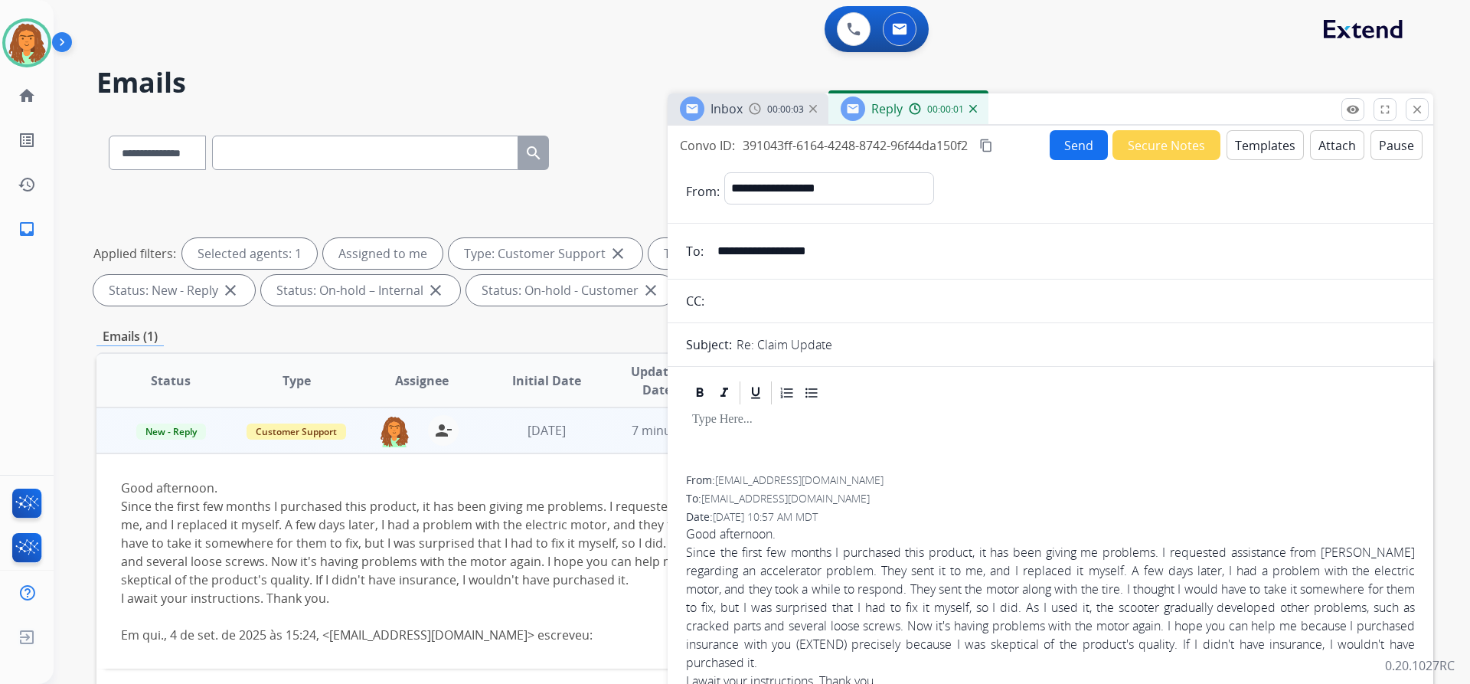
click at [1258, 147] on button "Templates" at bounding box center [1265, 145] width 77 height 30
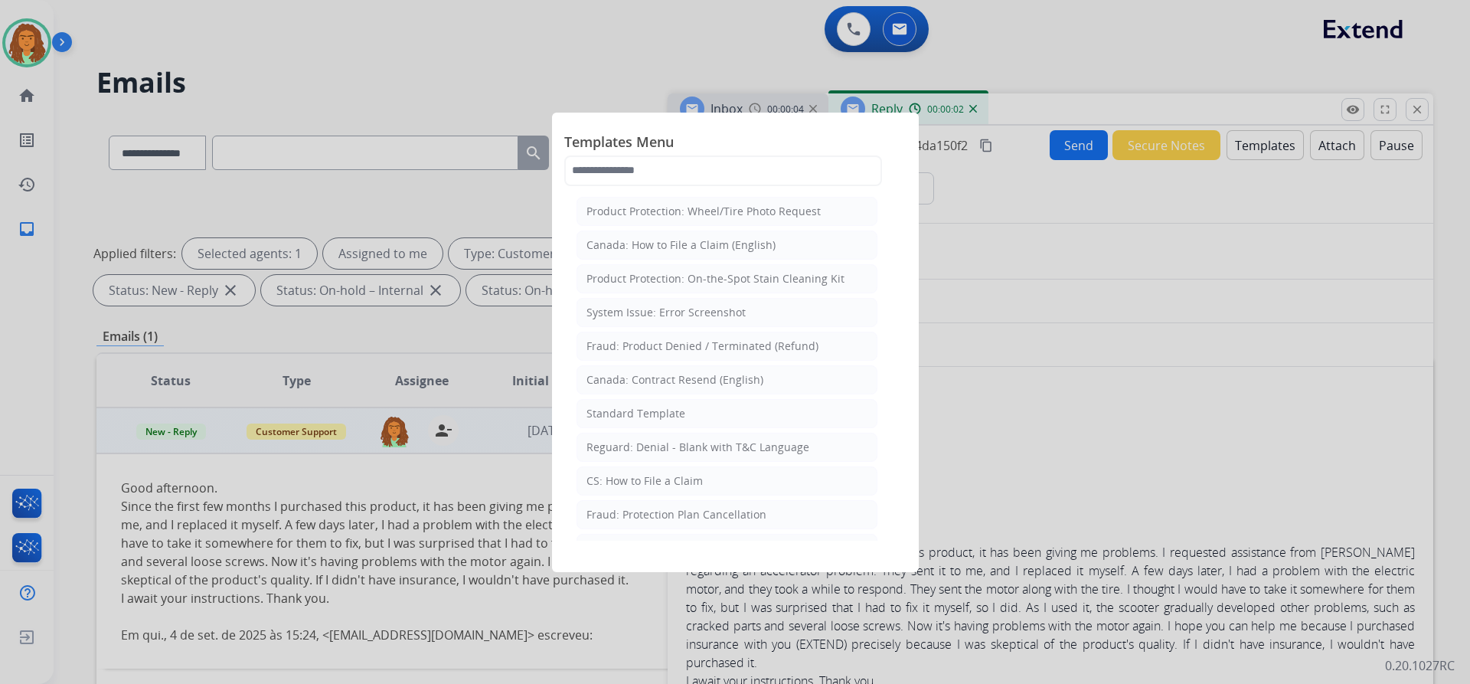
click at [626, 415] on div "Standard Template" at bounding box center [636, 413] width 99 height 15
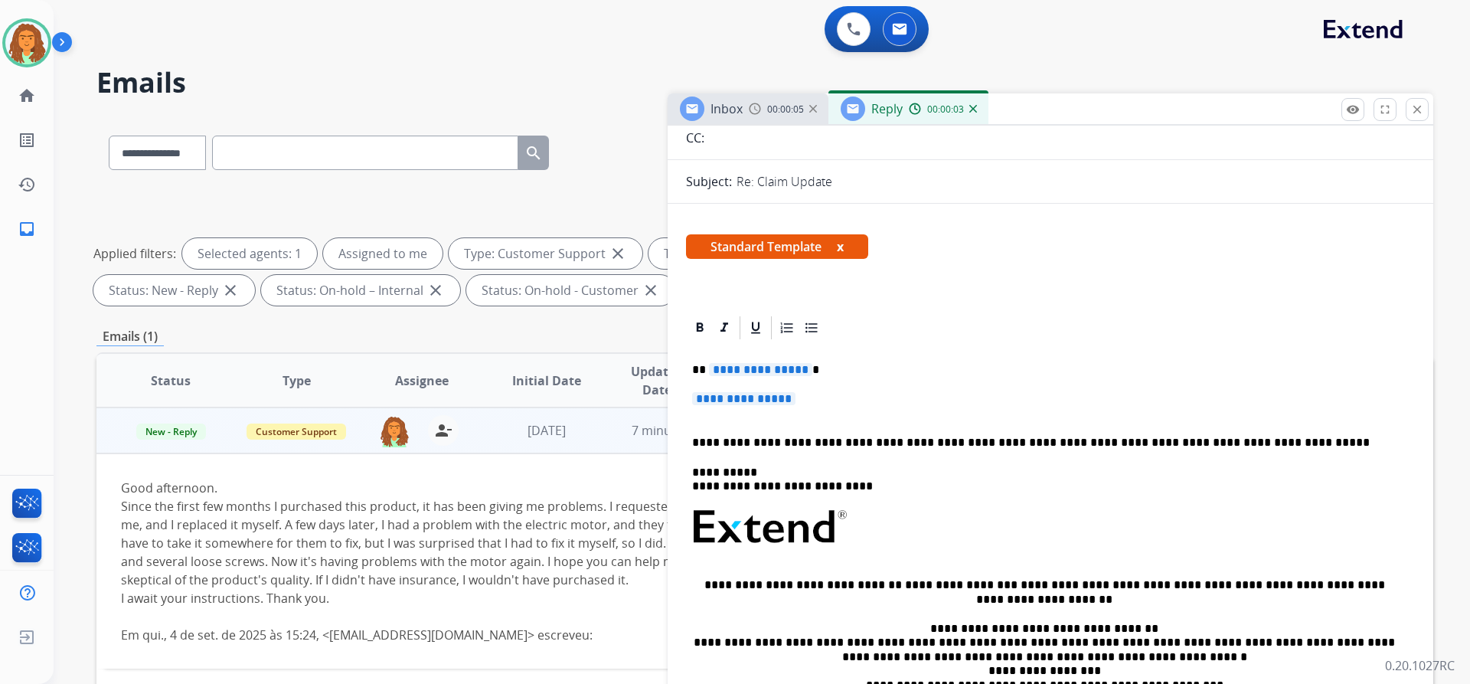
scroll to position [230, 0]
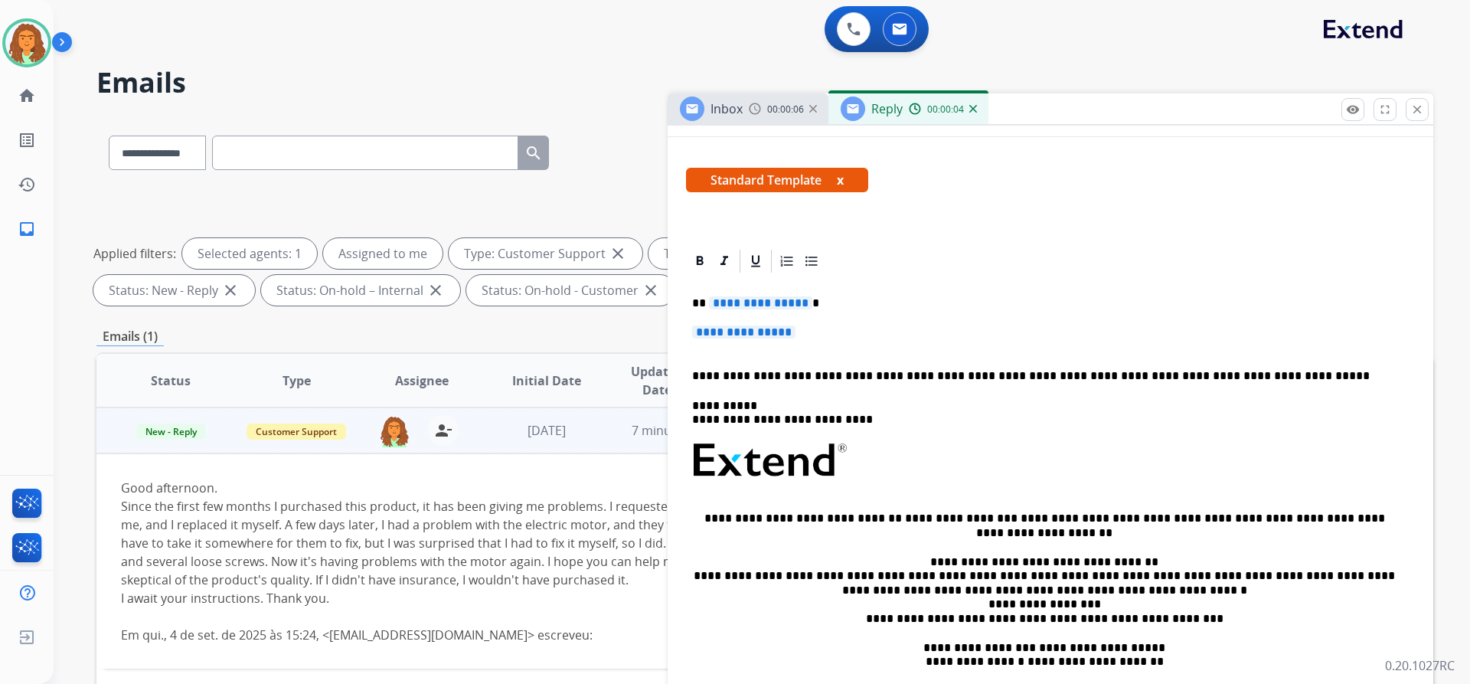
click at [803, 304] on p "**********" at bounding box center [1044, 303] width 705 height 14
click at [703, 332] on span "**********" at bounding box center [743, 331] width 103 height 13
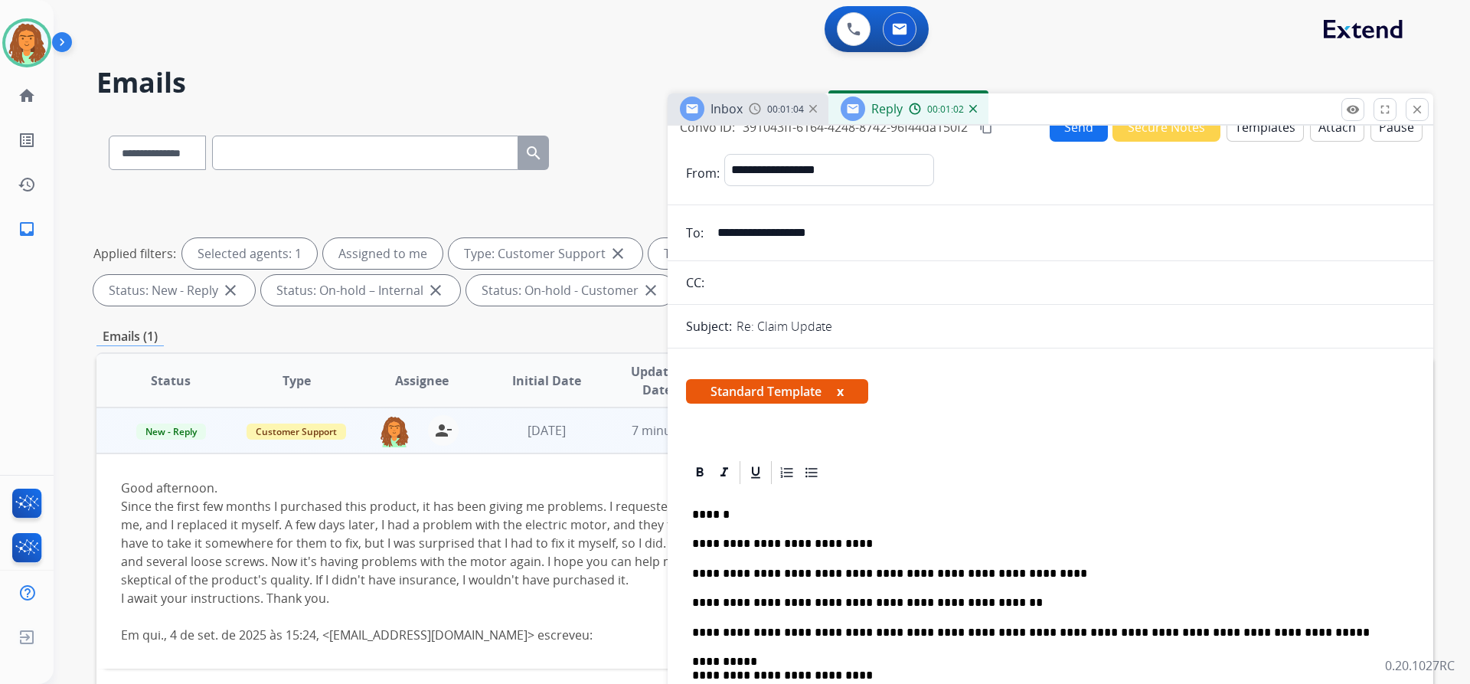
scroll to position [0, 0]
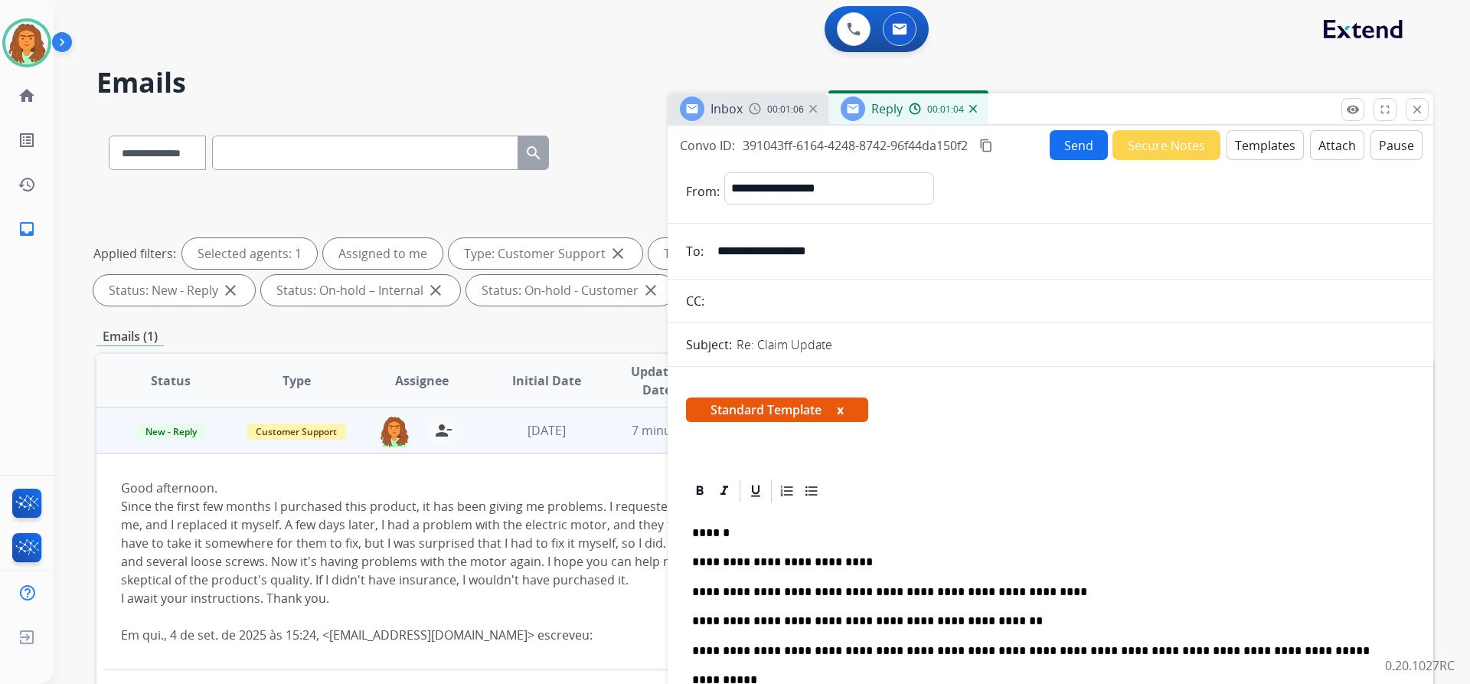
click at [987, 145] on mat-icon "content_copy" at bounding box center [986, 146] width 14 height 14
click at [1061, 146] on button "Send" at bounding box center [1079, 145] width 58 height 30
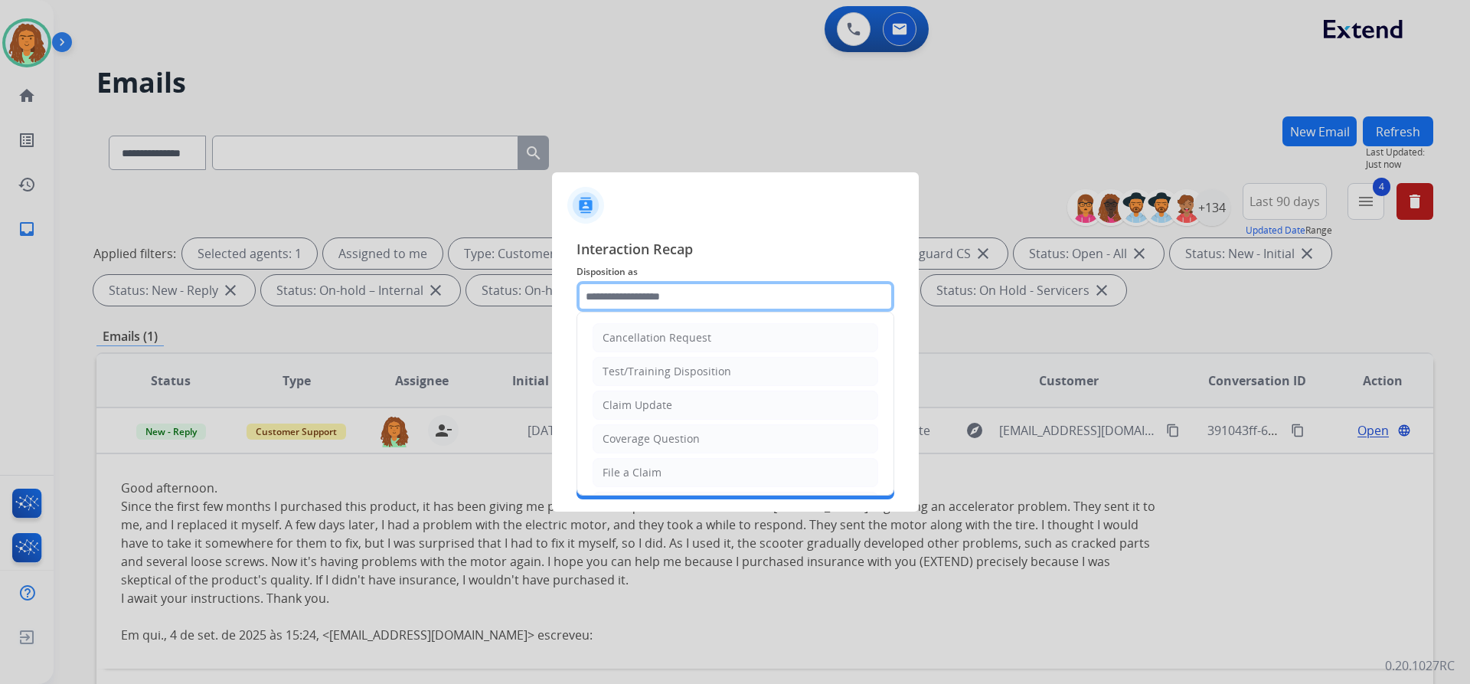
click at [613, 289] on input "text" at bounding box center [736, 296] width 318 height 31
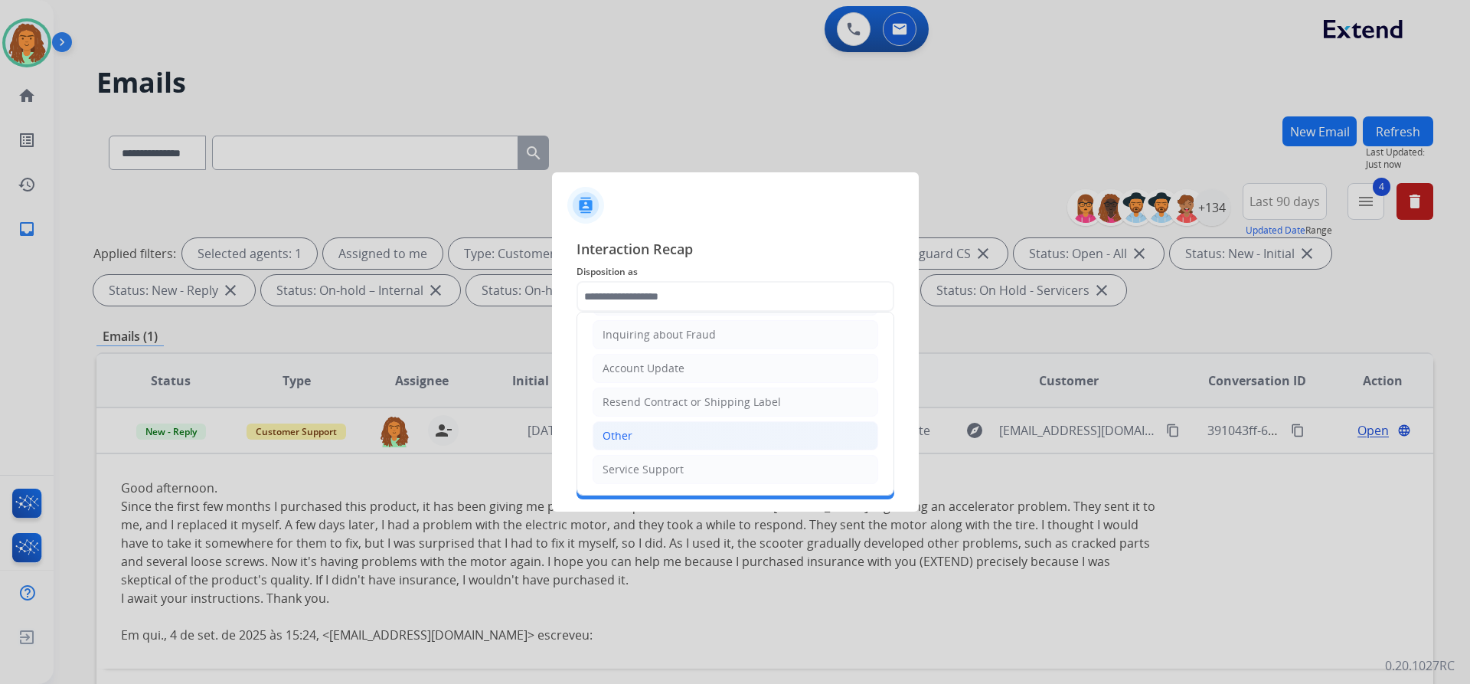
click at [614, 436] on div "Other" at bounding box center [618, 435] width 30 height 15
type input "*****"
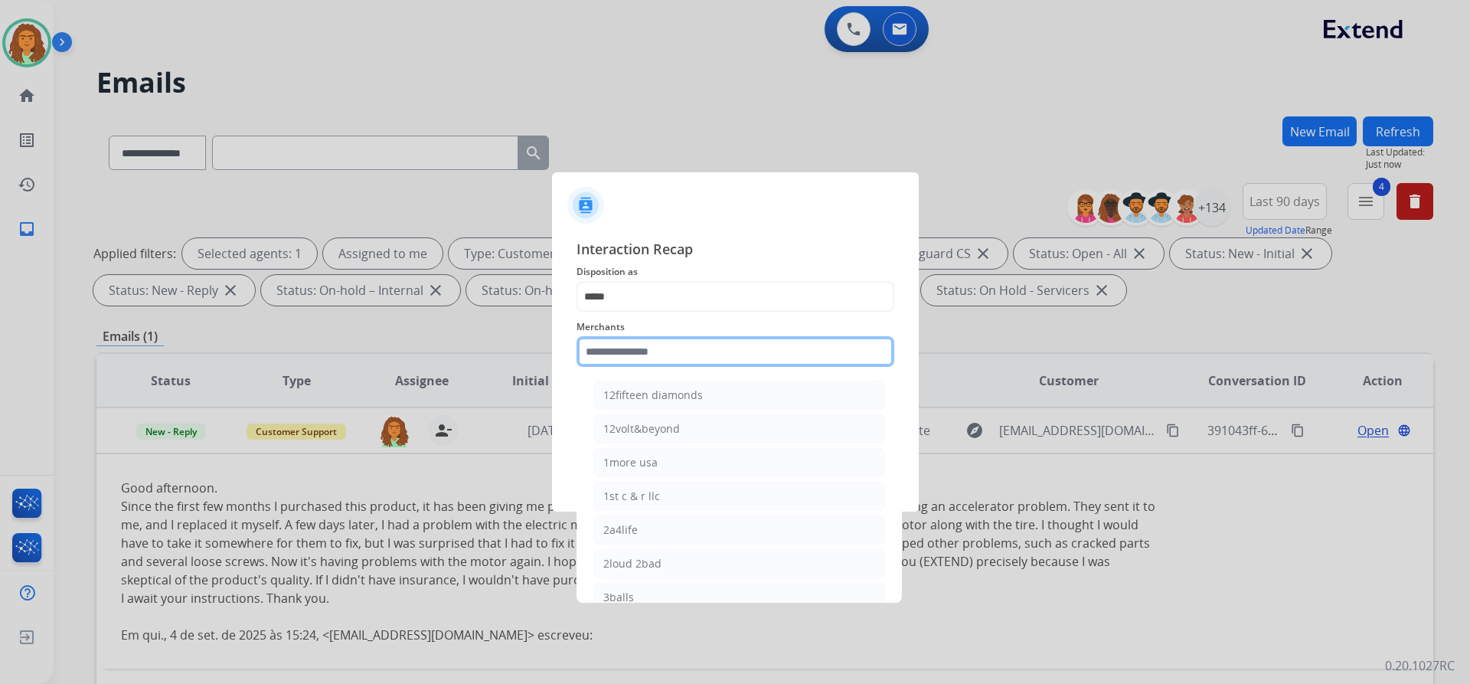
click at [636, 348] on input "text" at bounding box center [736, 351] width 318 height 31
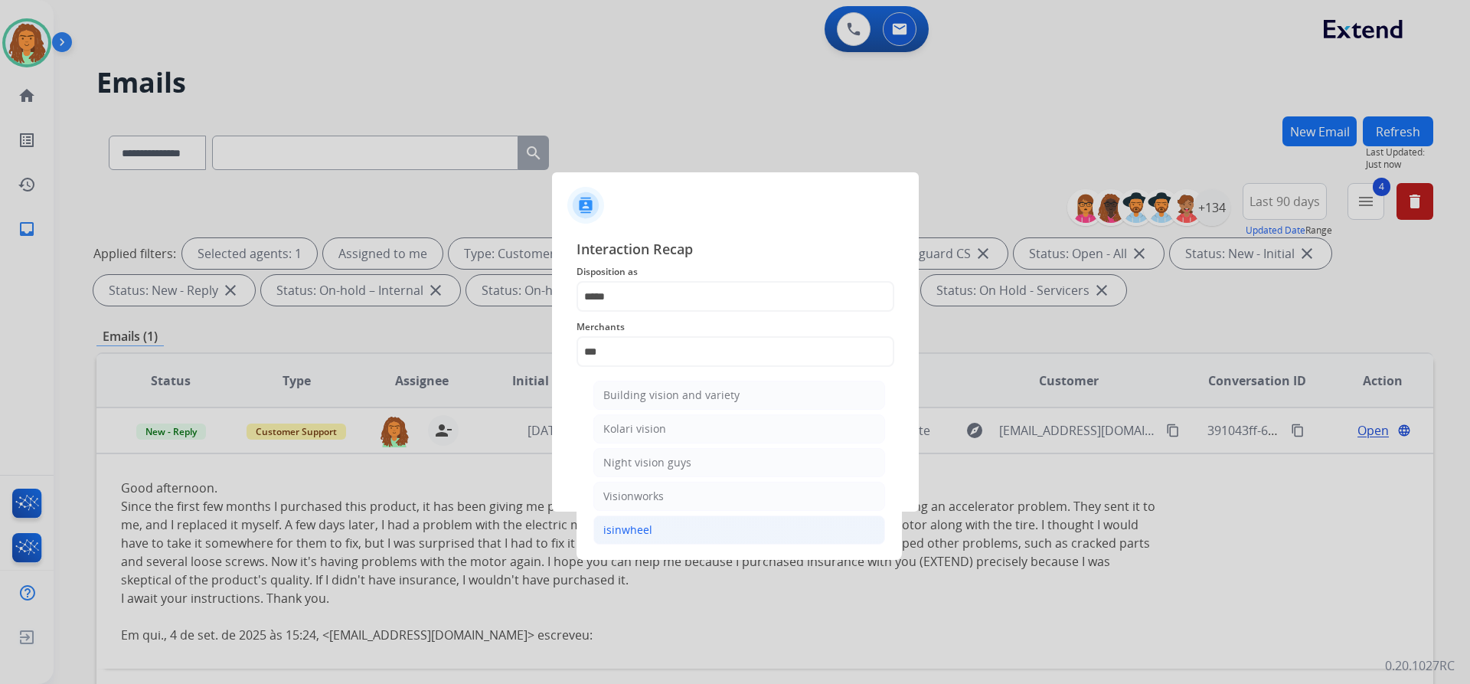
click at [626, 535] on div "isinwheel" at bounding box center [627, 529] width 49 height 15
type input "*********"
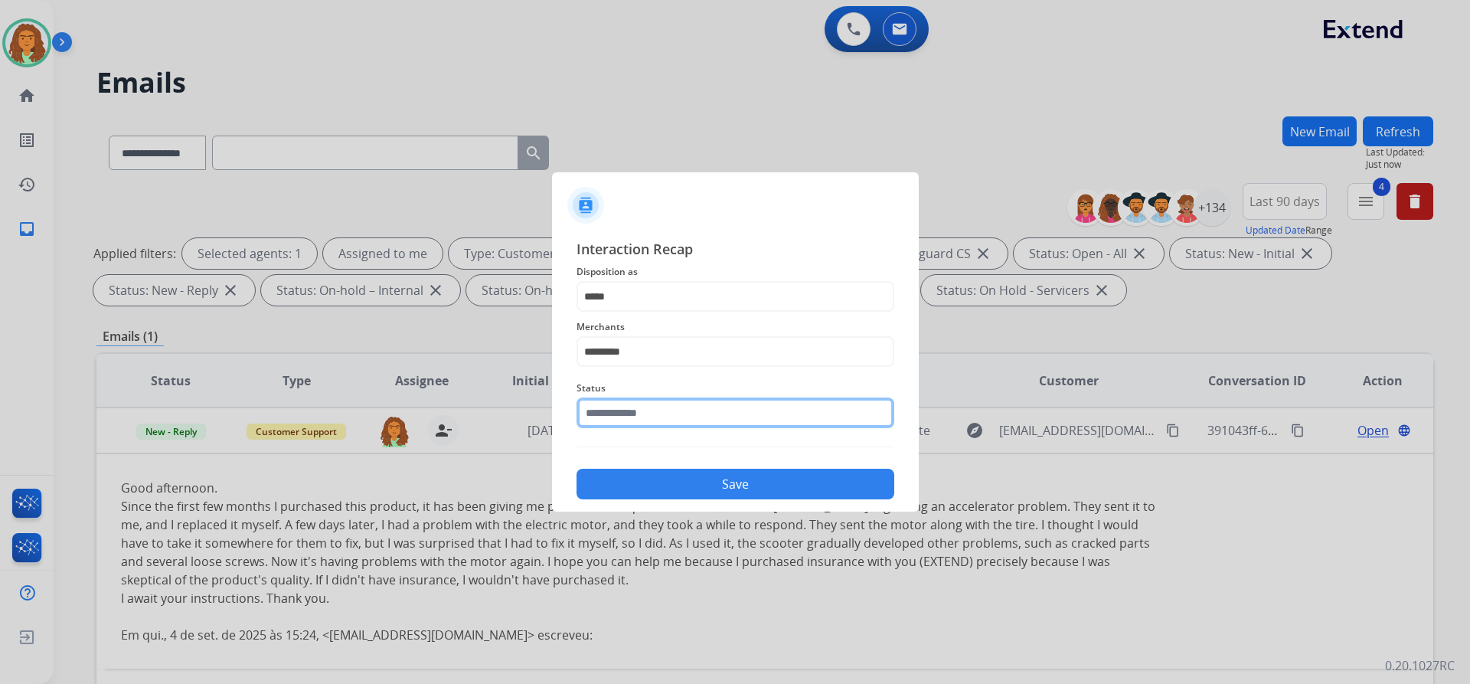
click at [660, 413] on input "text" at bounding box center [736, 412] width 318 height 31
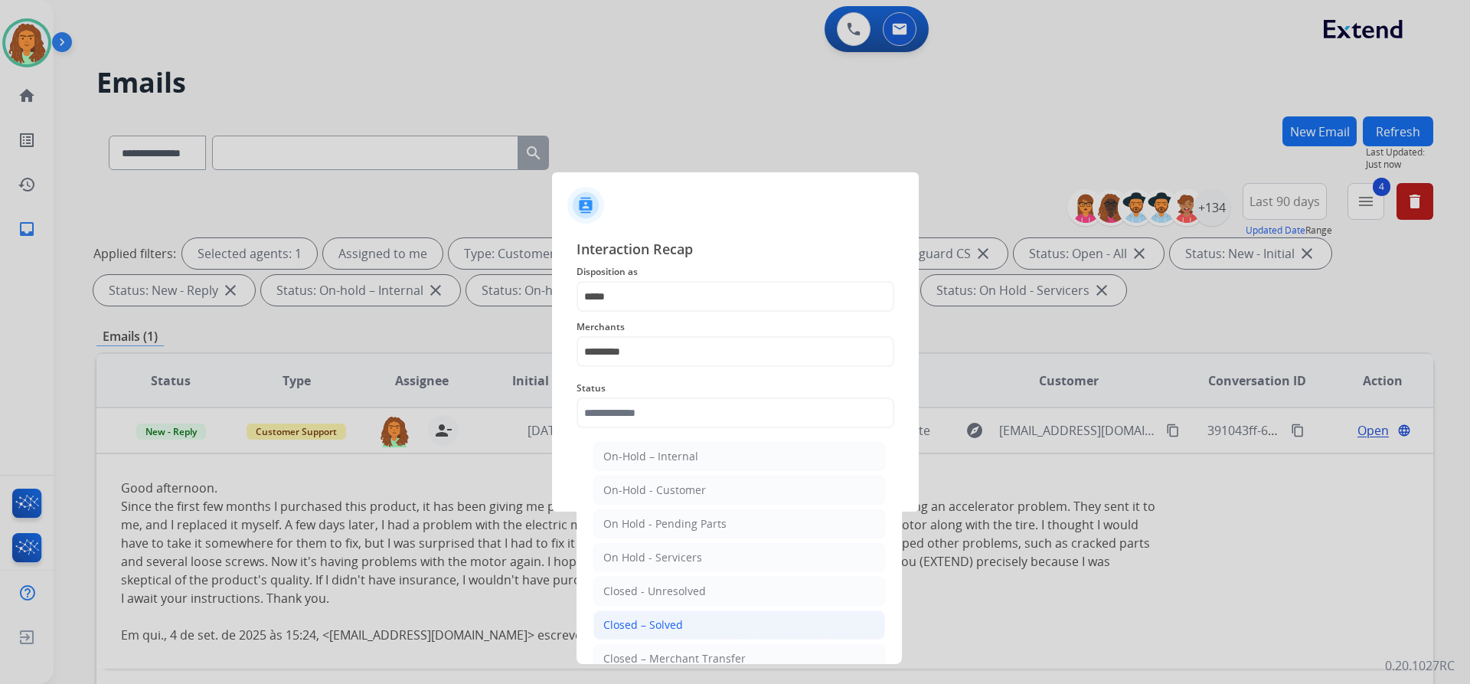
click at [646, 625] on div "Closed – Solved" at bounding box center [643, 624] width 80 height 15
type input "**********"
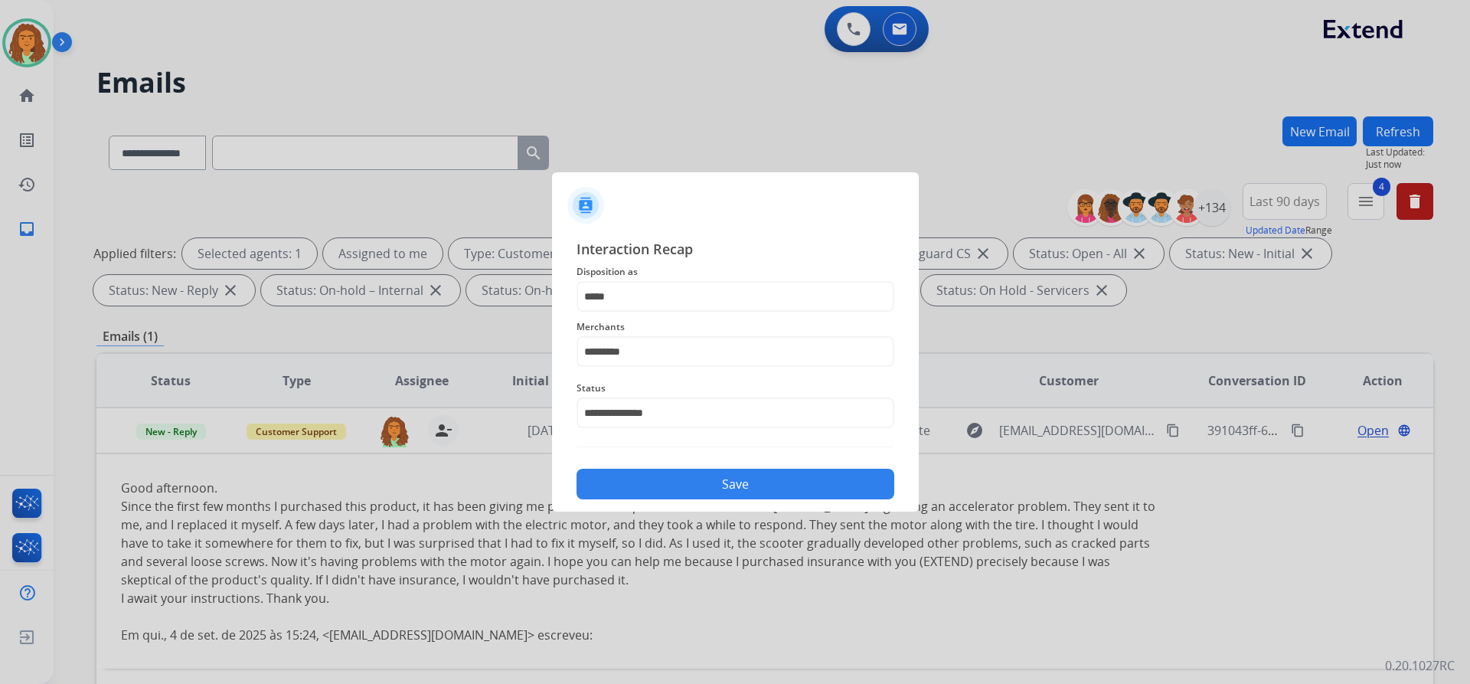
click at [678, 485] on button "Save" at bounding box center [736, 484] width 318 height 31
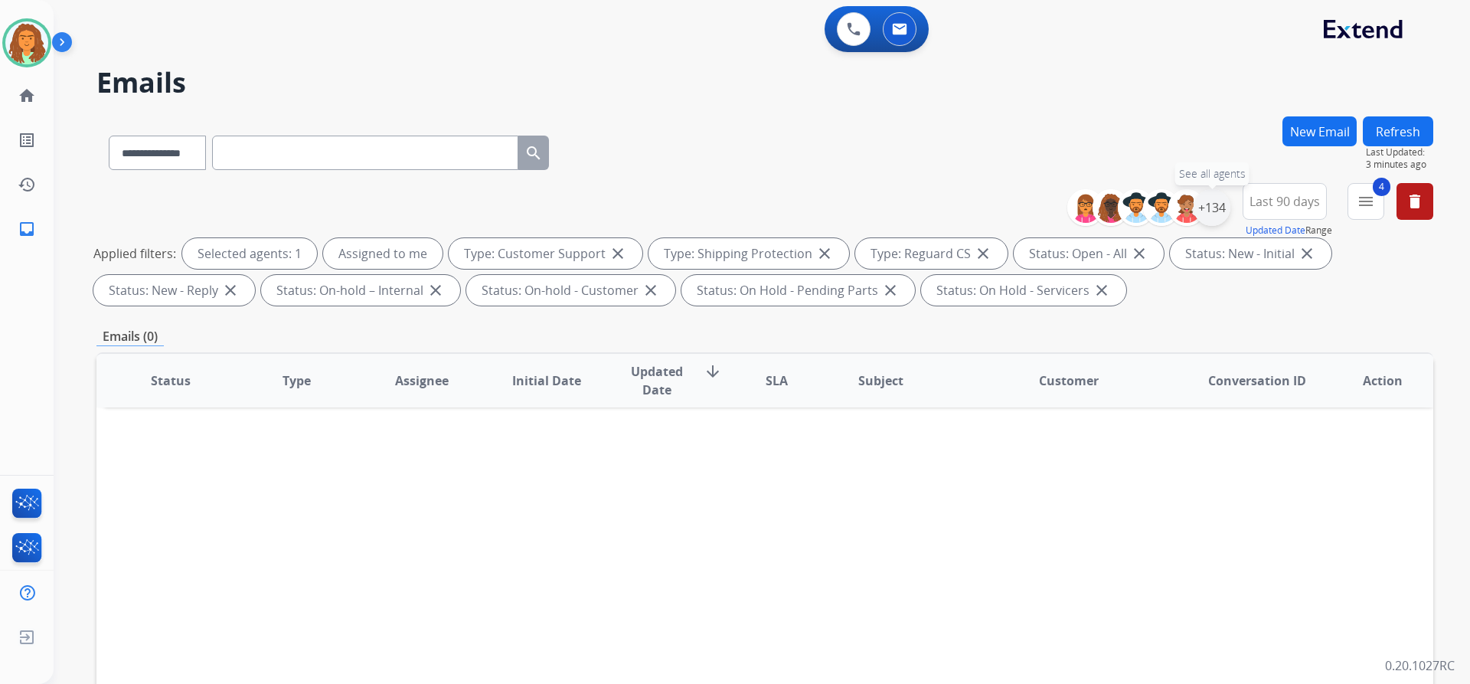
click at [1224, 211] on div "+134" at bounding box center [1212, 207] width 37 height 37
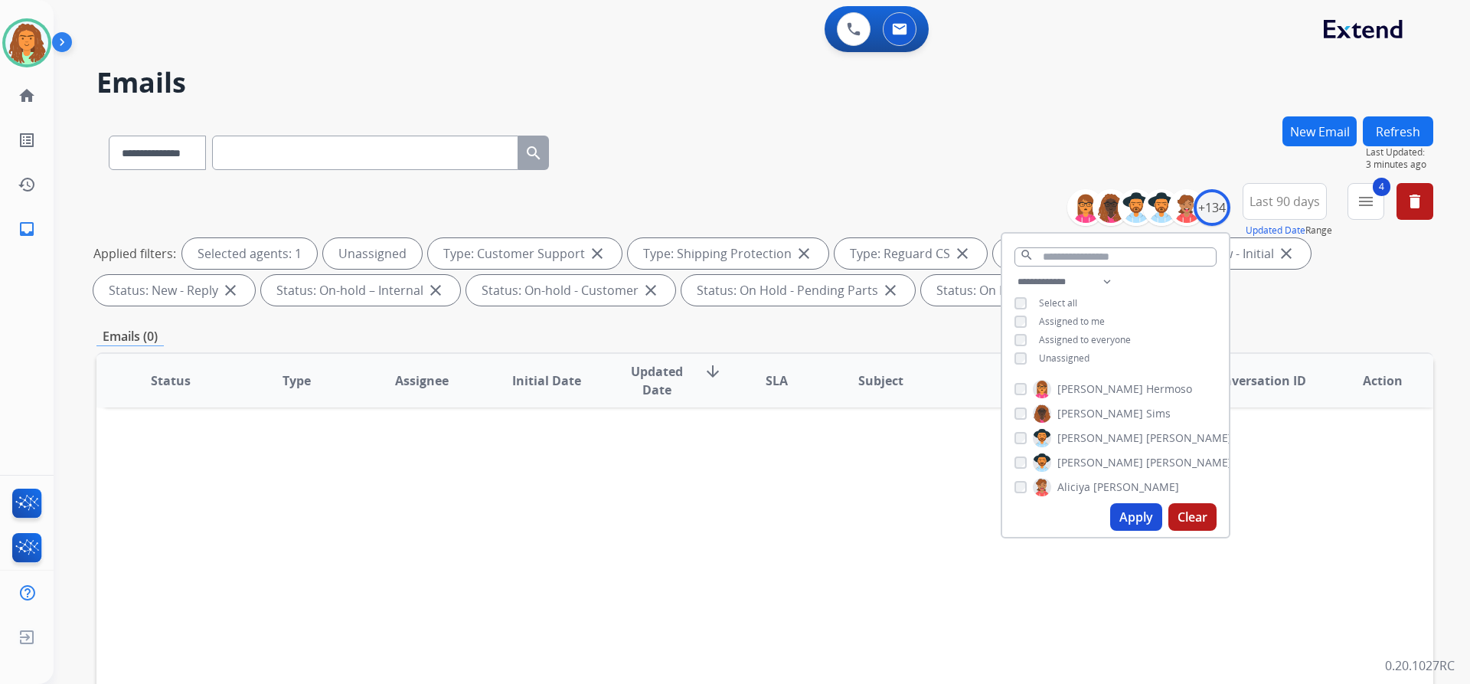
click at [1127, 514] on button "Apply" at bounding box center [1136, 517] width 52 height 28
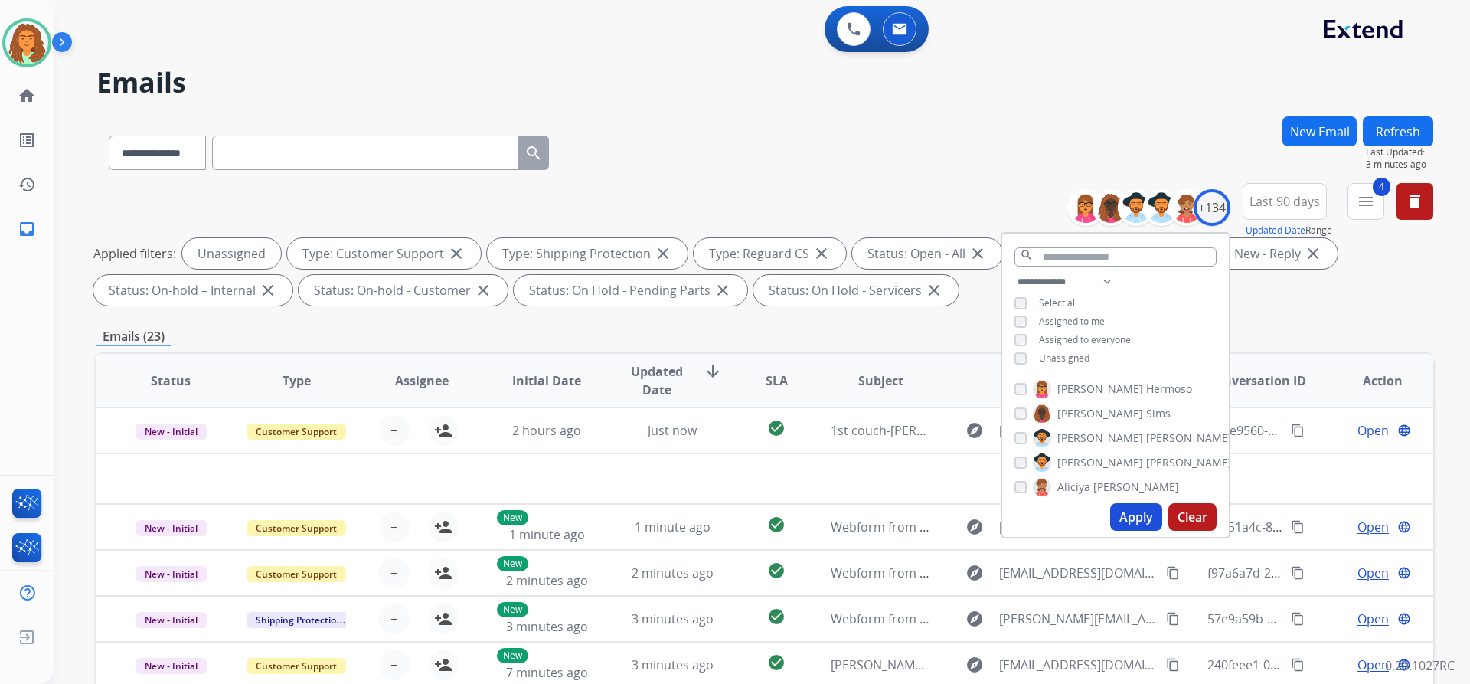
click at [639, 335] on div "Emails (23)" at bounding box center [764, 336] width 1337 height 19
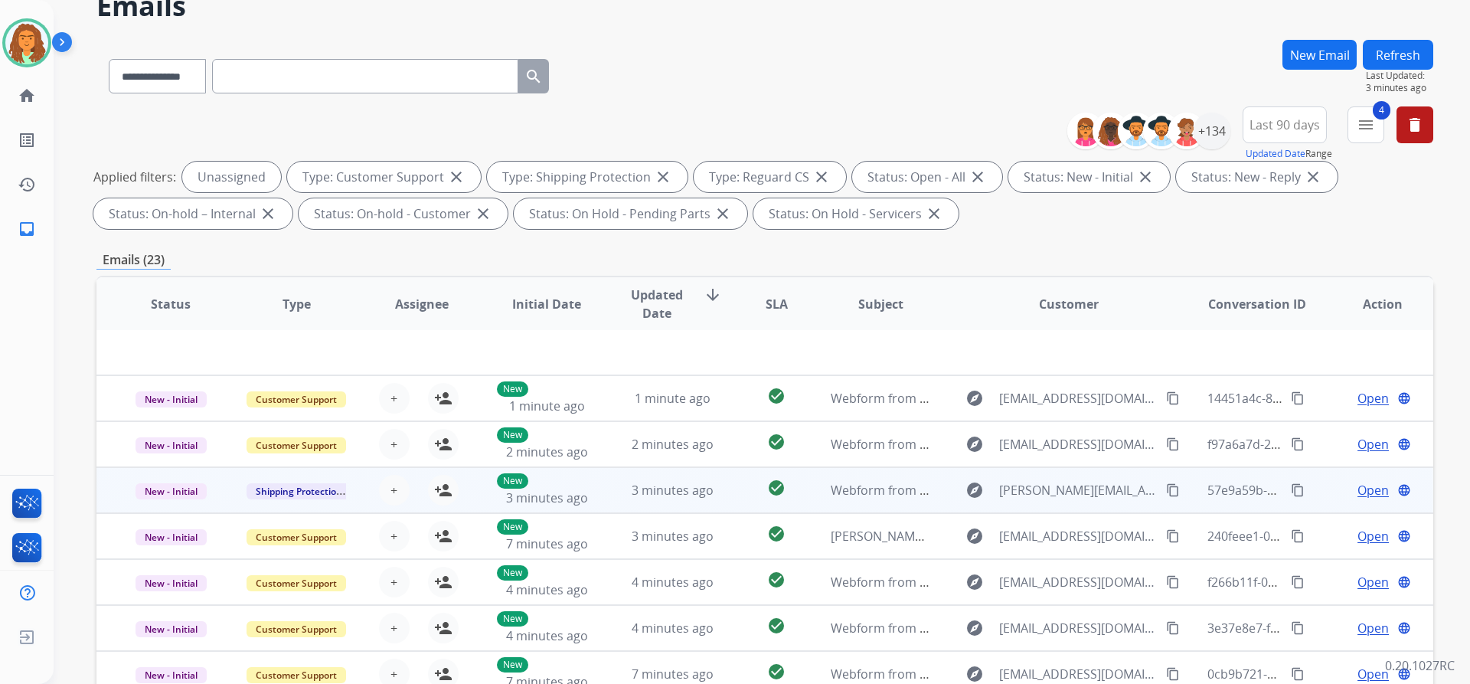
scroll to position [261, 0]
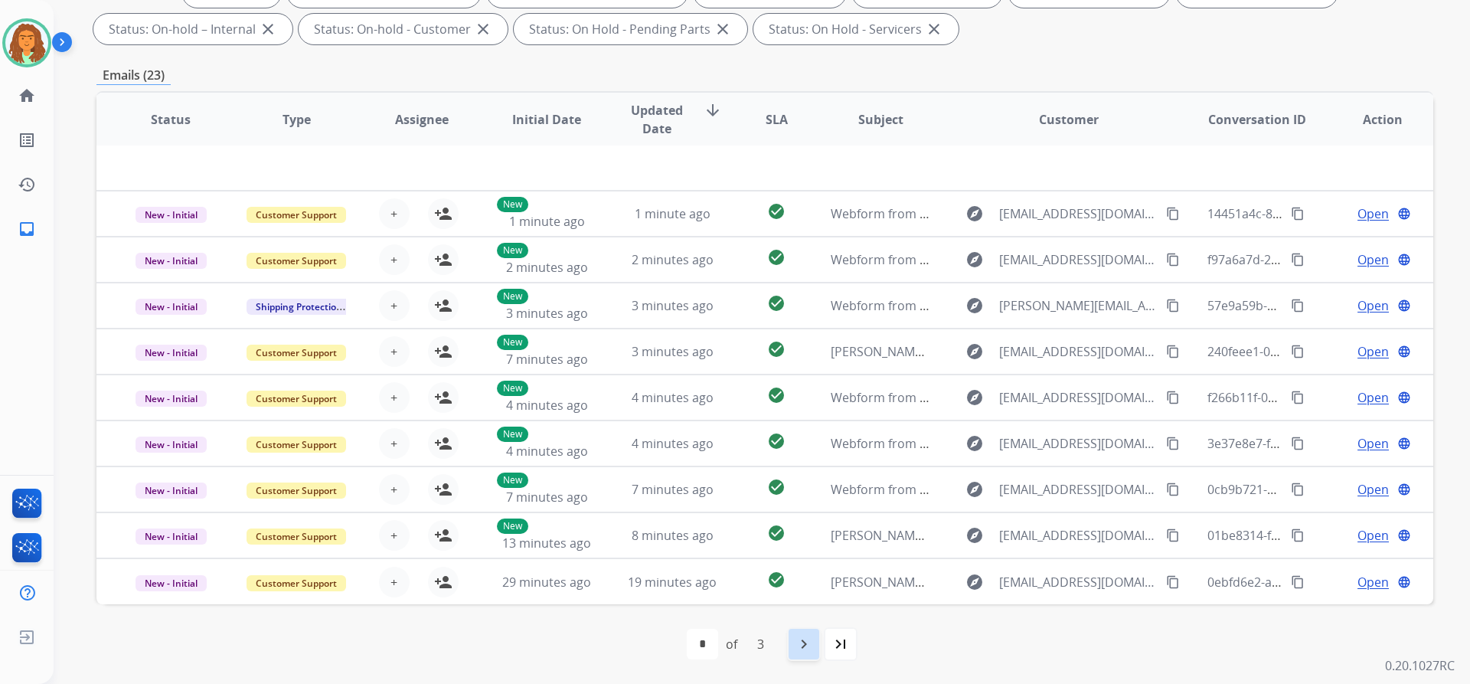
click at [807, 644] on mat-icon "navigate_next" at bounding box center [804, 644] width 18 height 18
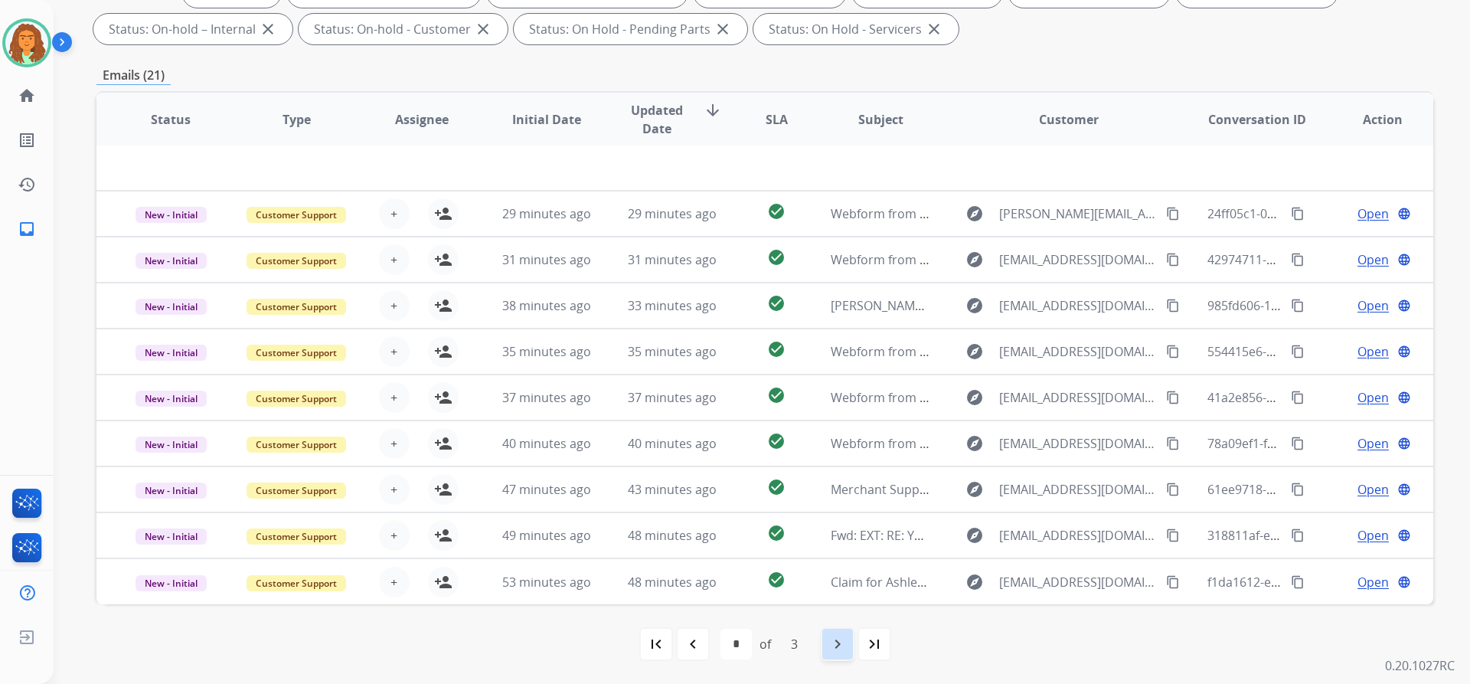
click at [836, 642] on mat-icon "navigate_next" at bounding box center [838, 644] width 18 height 18
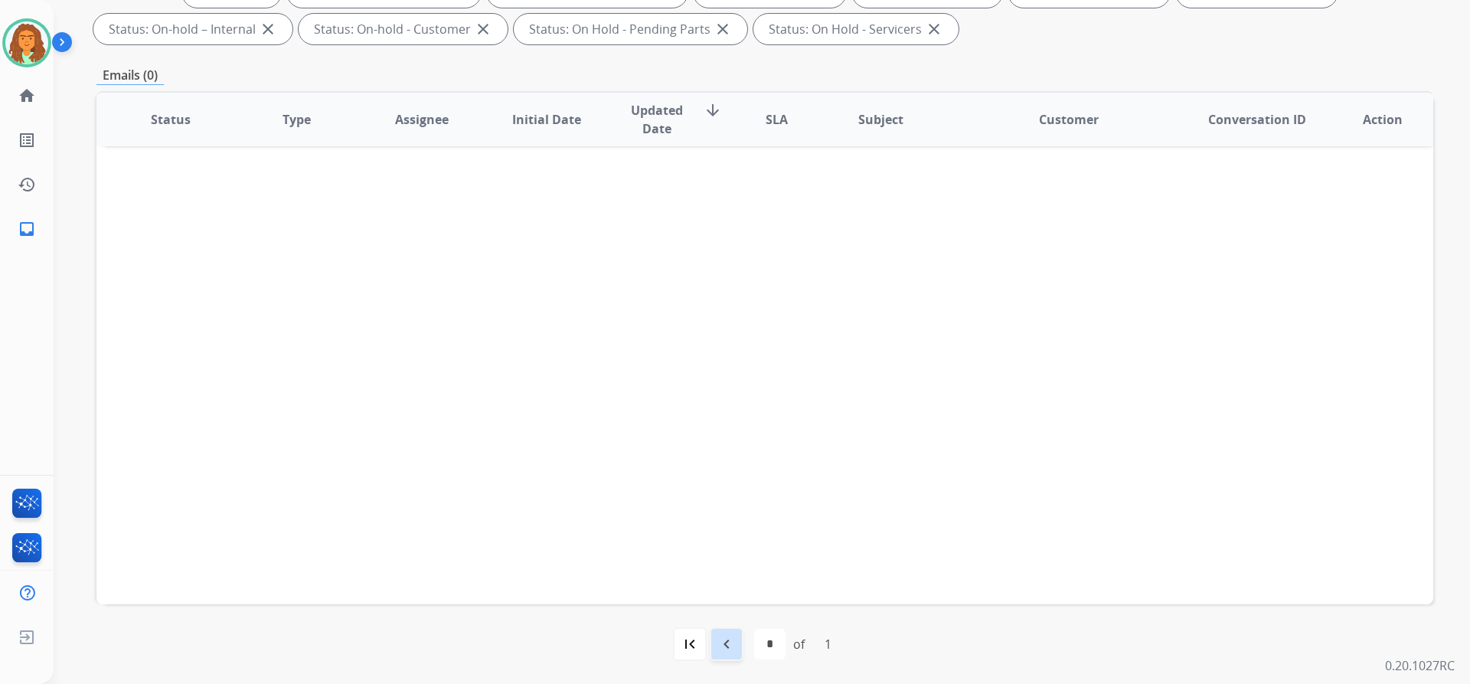
click at [729, 639] on mat-icon "navigate_before" at bounding box center [727, 644] width 18 height 18
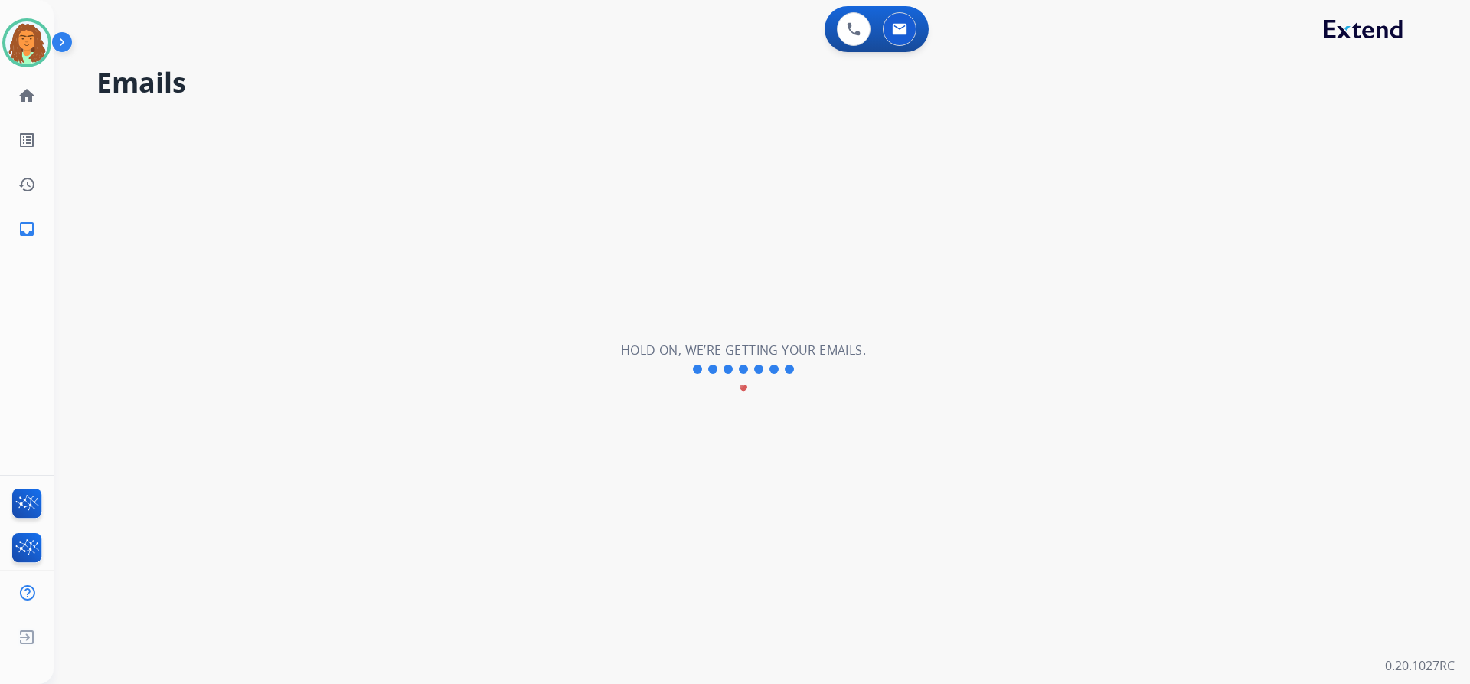
scroll to position [0, 0]
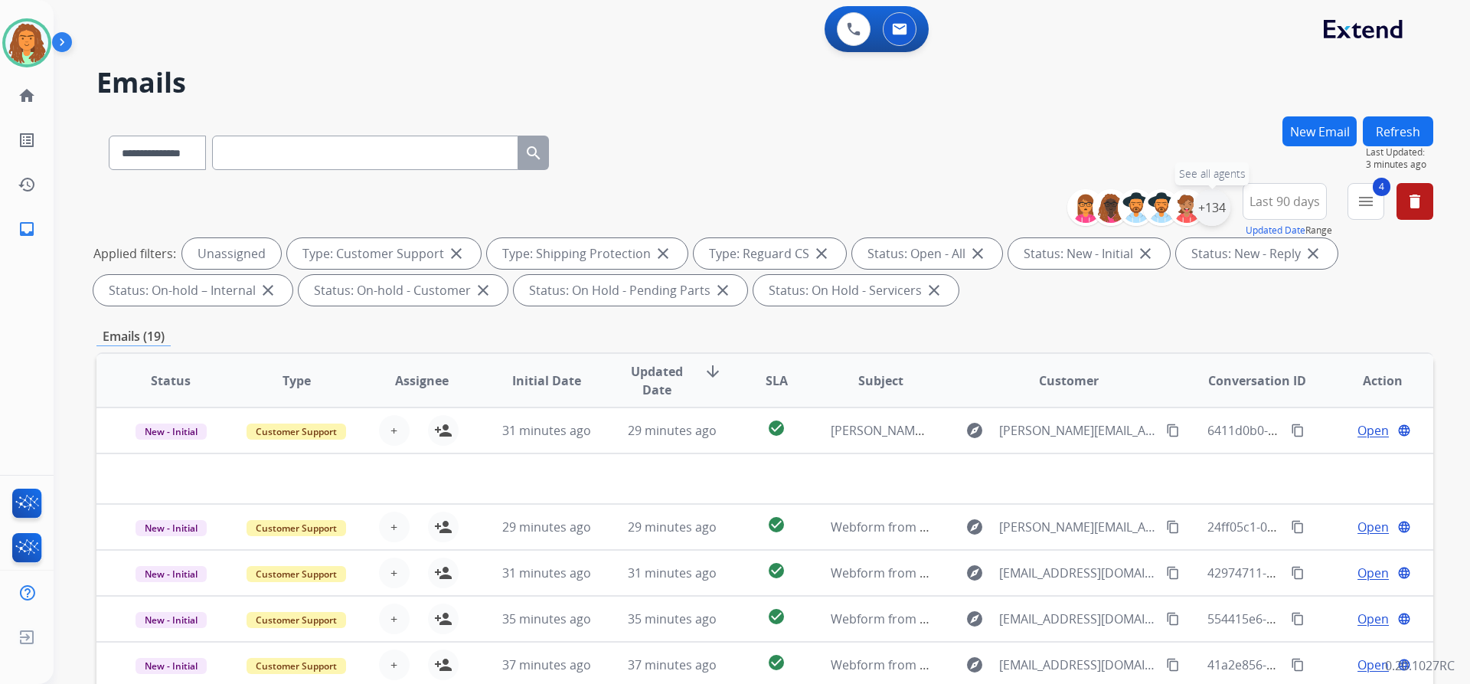
click at [1218, 209] on div "+134" at bounding box center [1212, 207] width 37 height 37
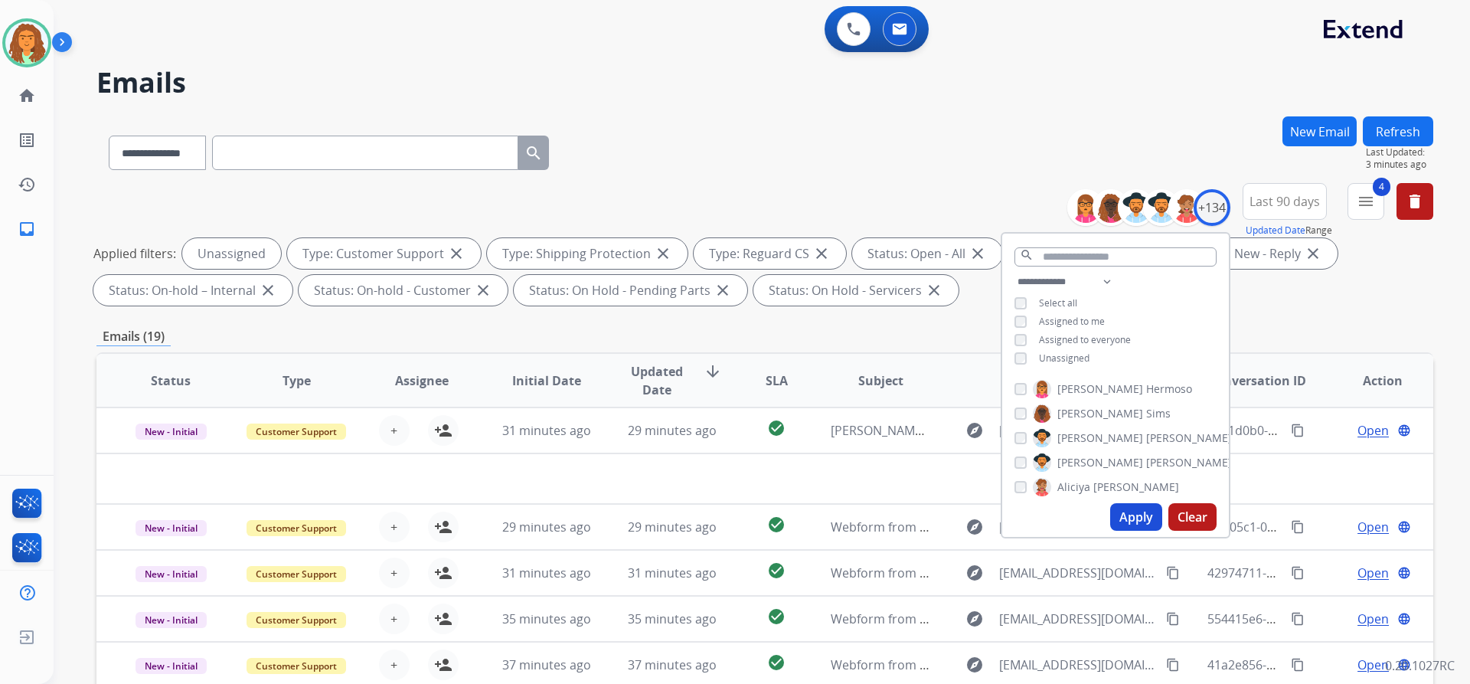
click at [1130, 510] on button "Apply" at bounding box center [1136, 517] width 52 height 28
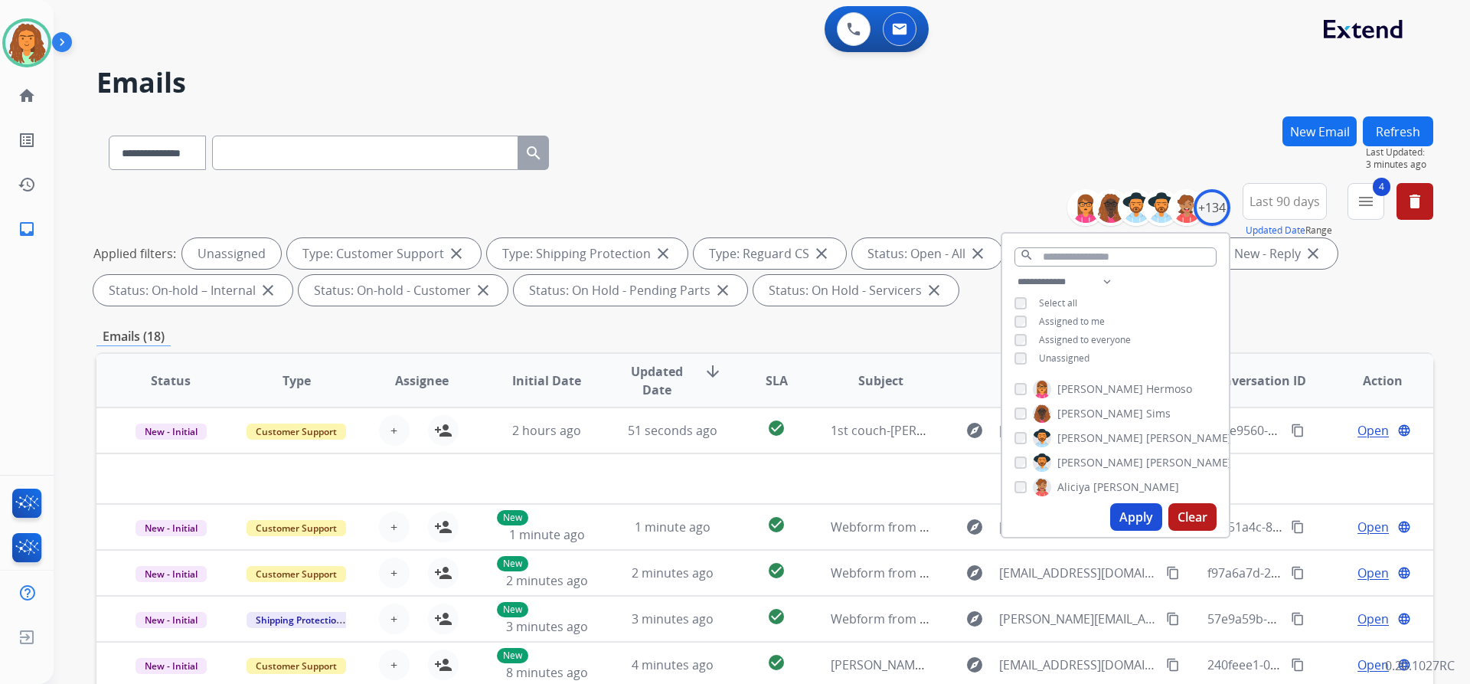
click at [961, 319] on div "**********" at bounding box center [764, 530] width 1337 height 829
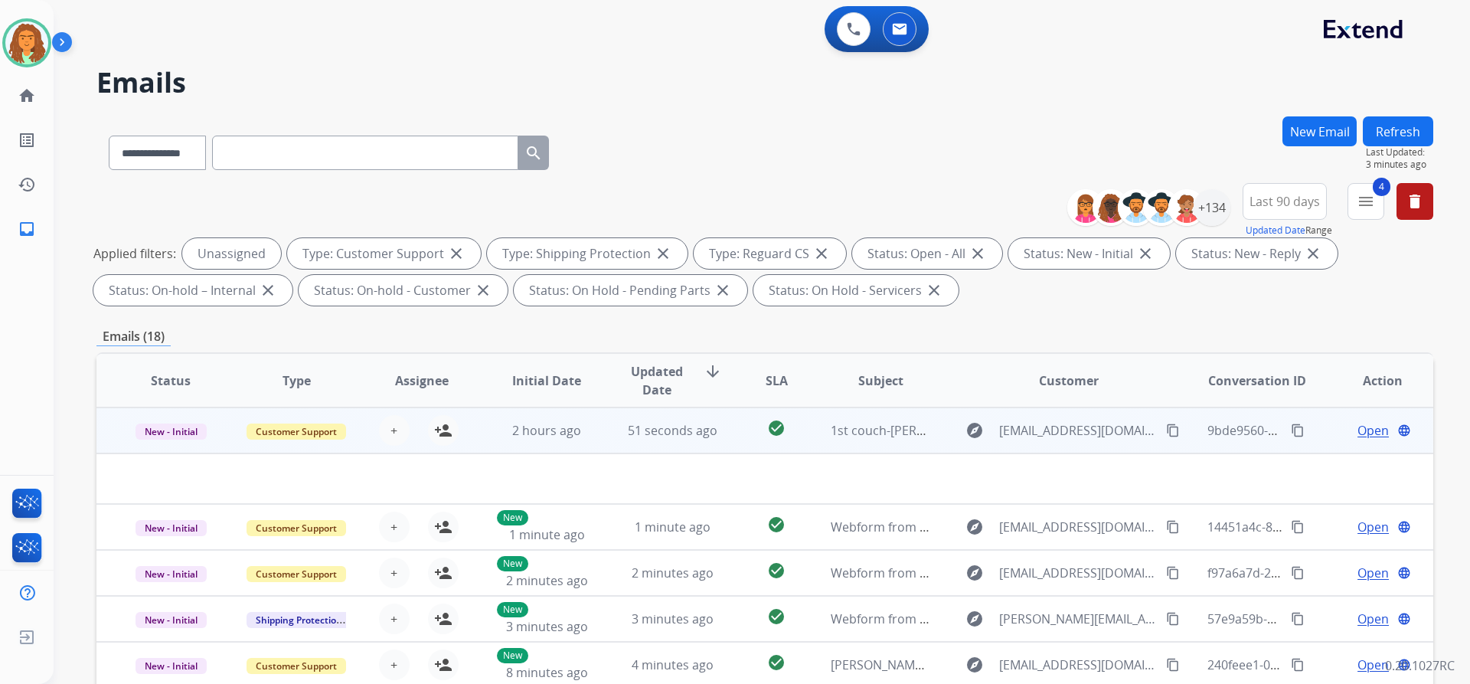
click at [832, 447] on td "1st couch-Yolanta Kochan" at bounding box center [869, 430] width 126 height 46
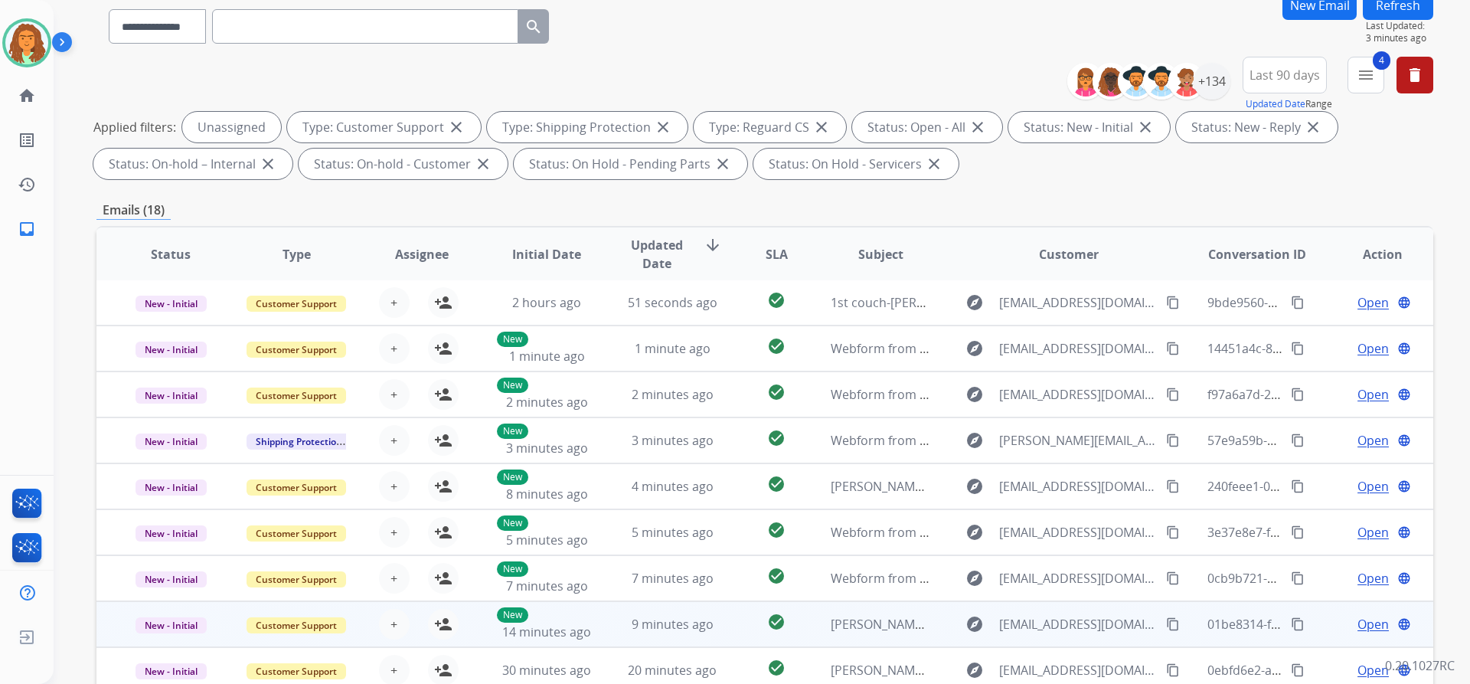
scroll to position [261, 0]
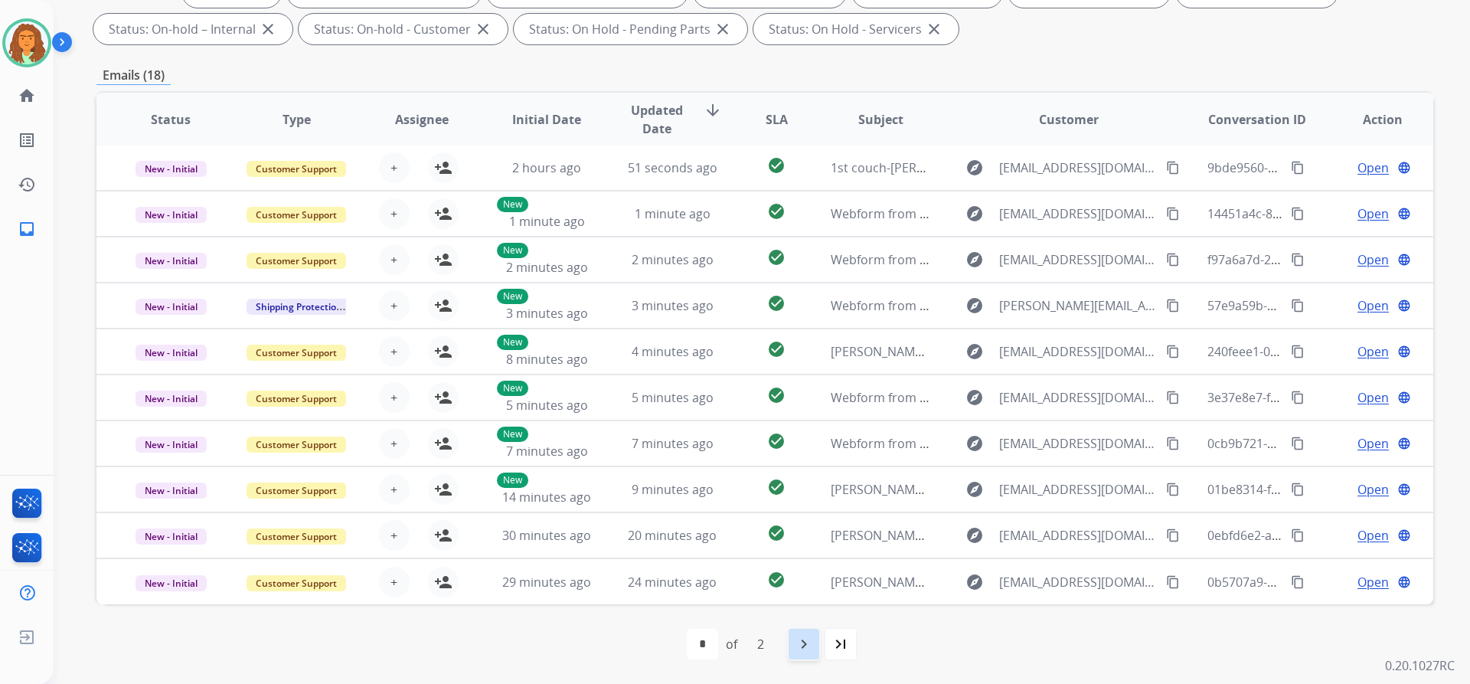
click at [803, 647] on mat-icon "navigate_next" at bounding box center [804, 644] width 18 height 18
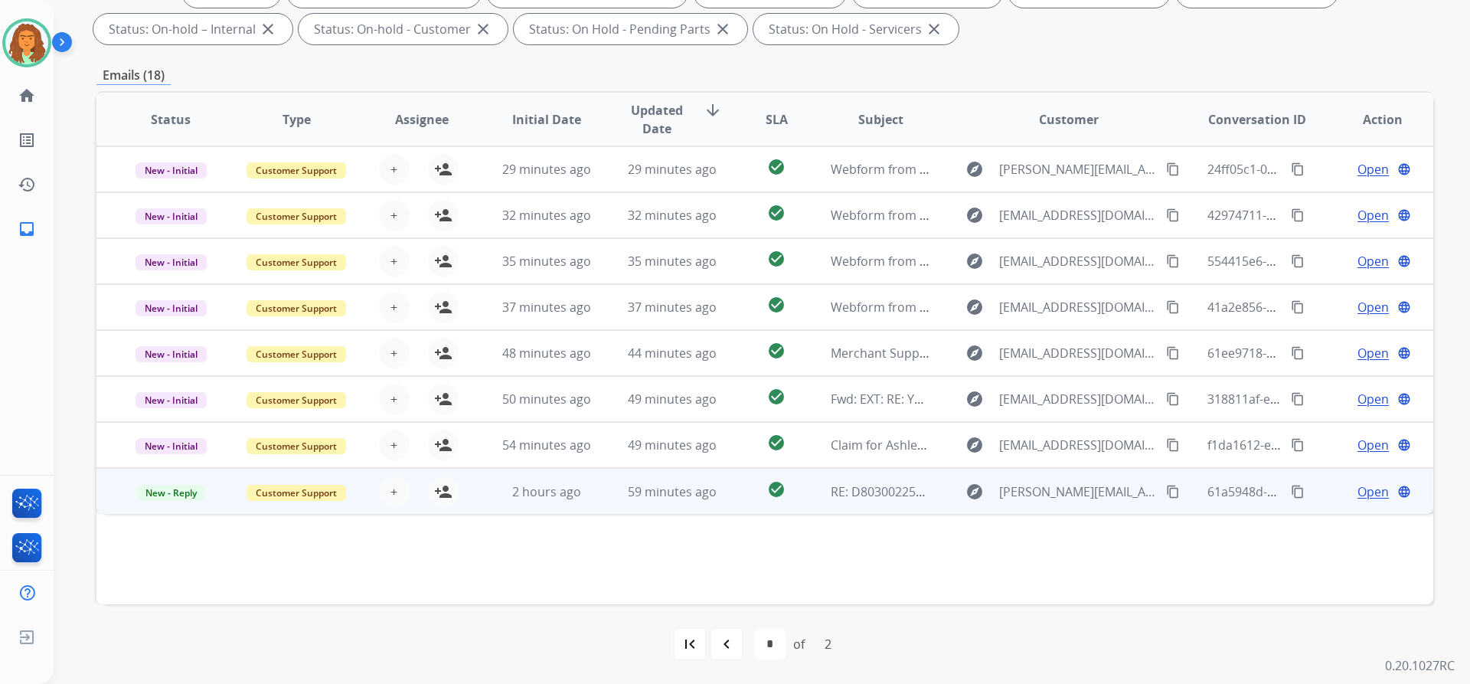
click at [728, 497] on td "check_circle" at bounding box center [764, 491] width 83 height 46
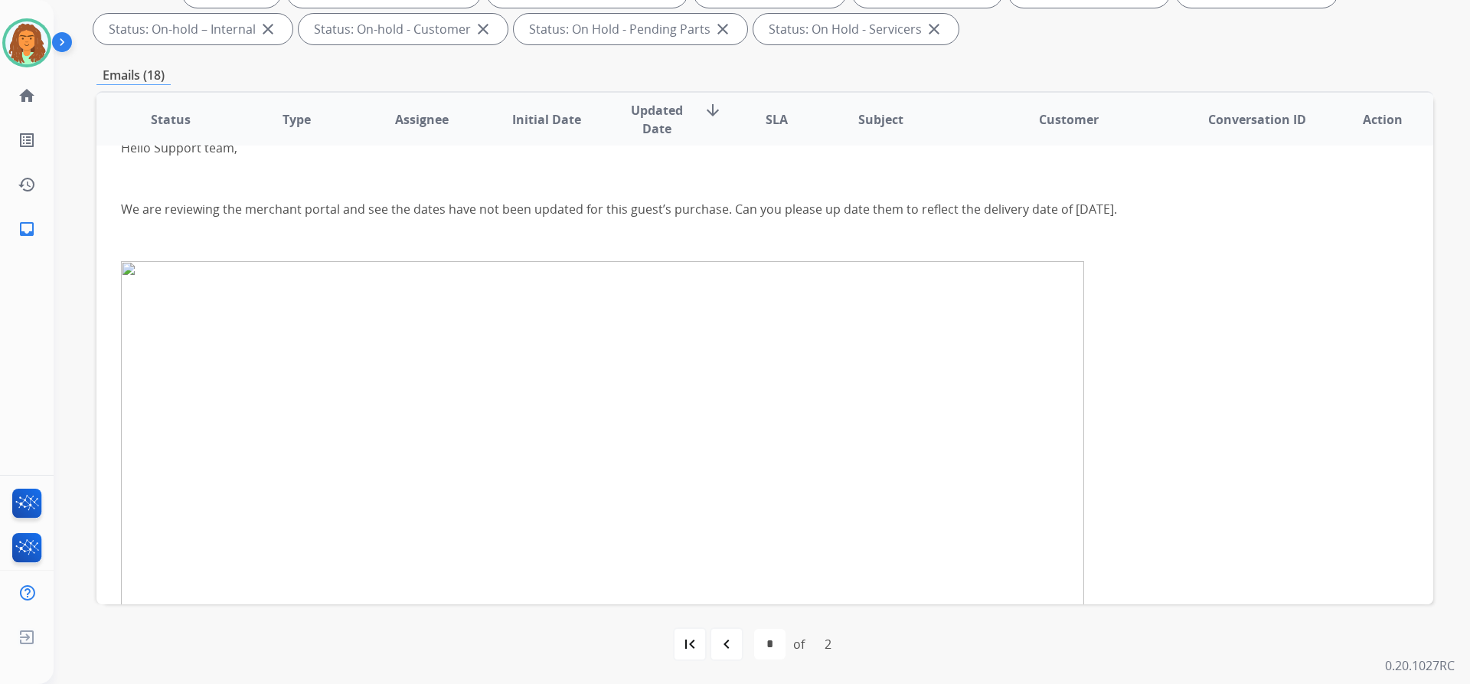
scroll to position [18, 0]
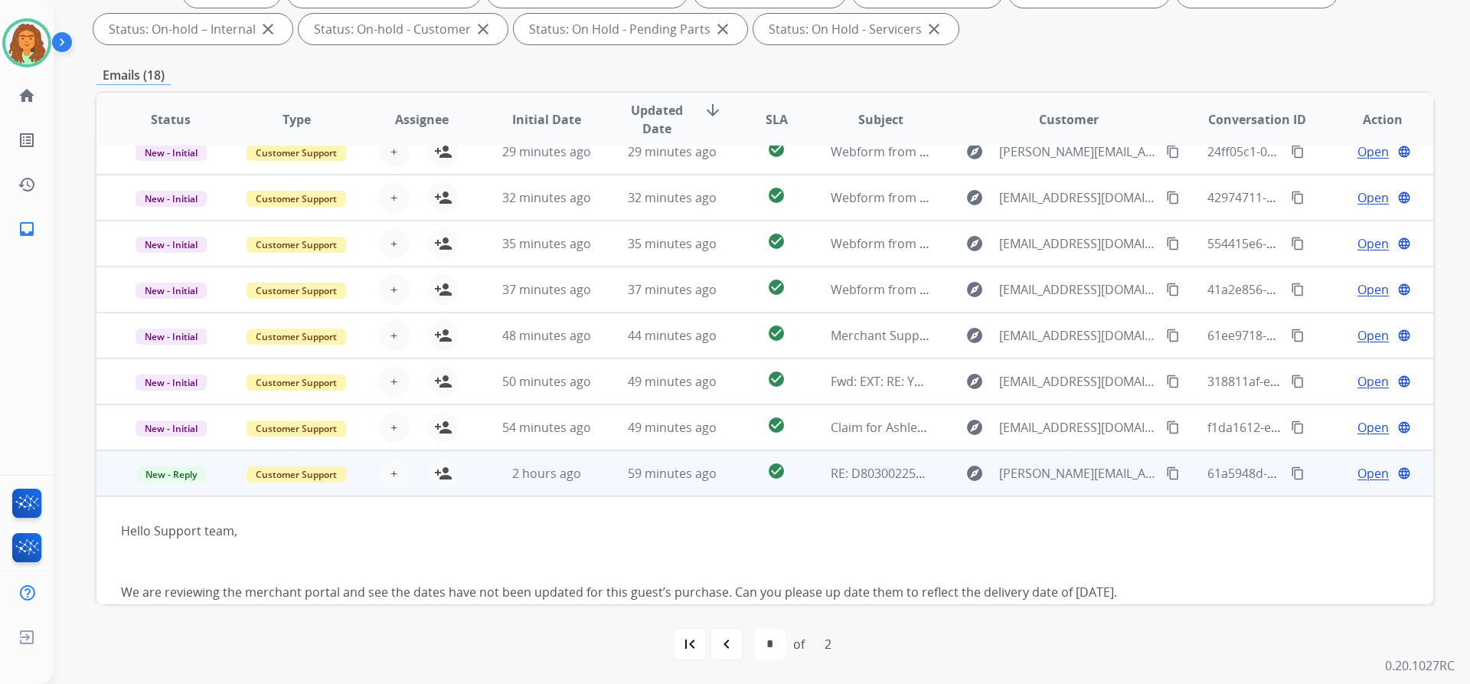
click at [728, 476] on td "check_circle" at bounding box center [764, 473] width 83 height 46
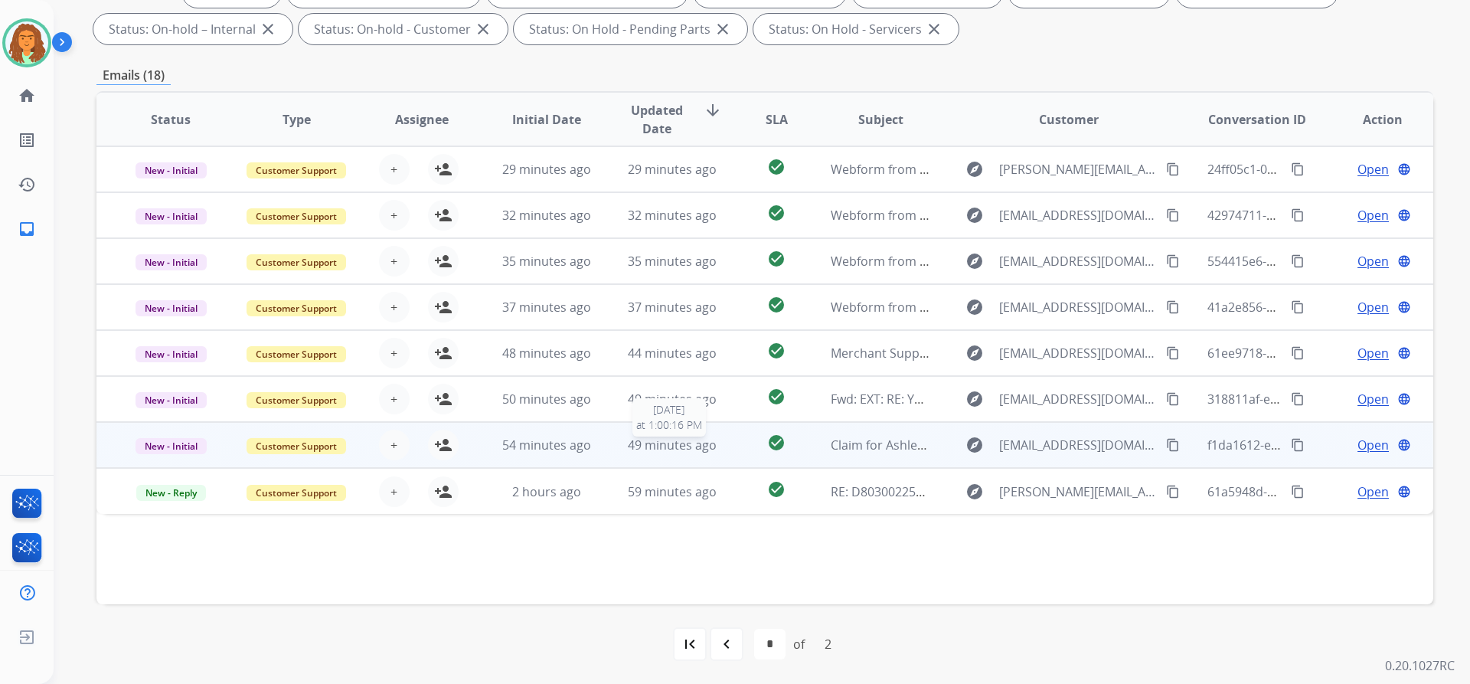
click at [715, 450] on div "49 minutes ago" at bounding box center [673, 445] width 100 height 18
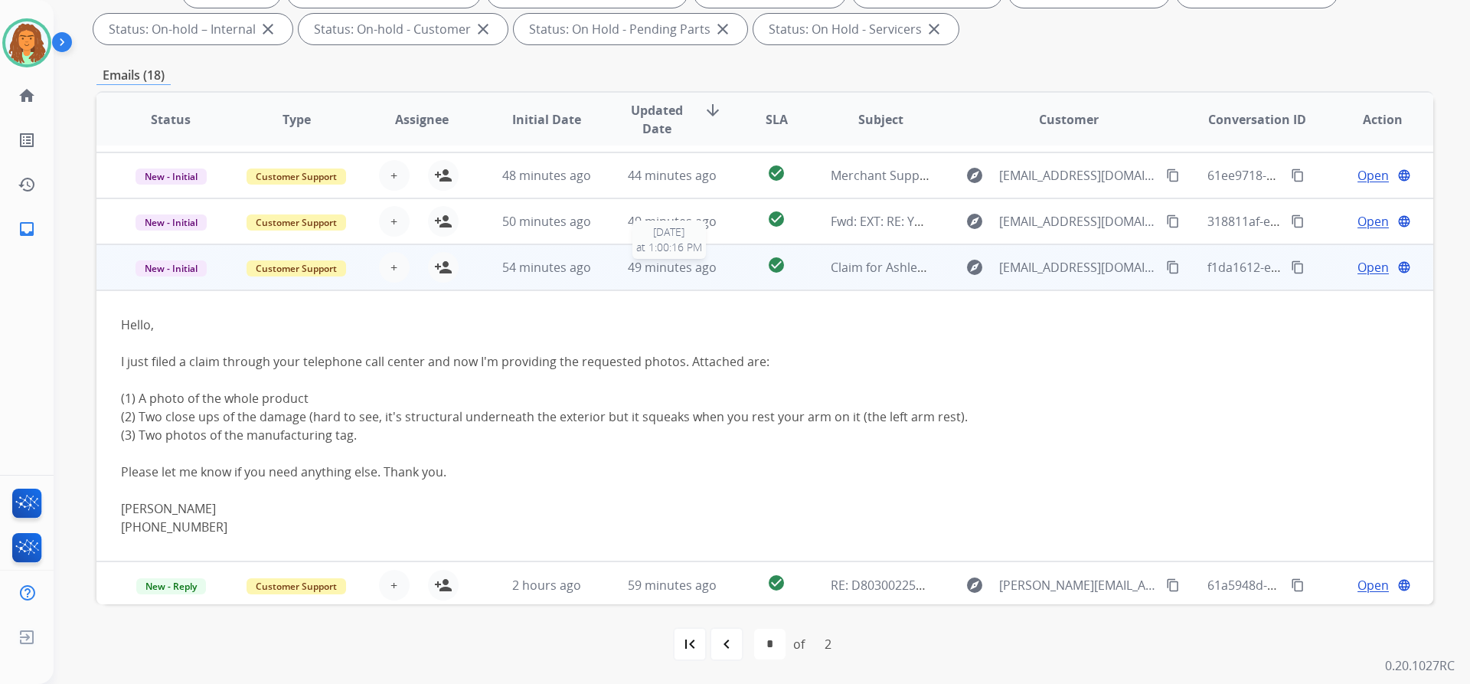
scroll to position [181, 0]
click at [1166, 262] on mat-icon "content_copy" at bounding box center [1173, 264] width 14 height 14
click at [440, 261] on mat-icon "person_add" at bounding box center [443, 264] width 18 height 18
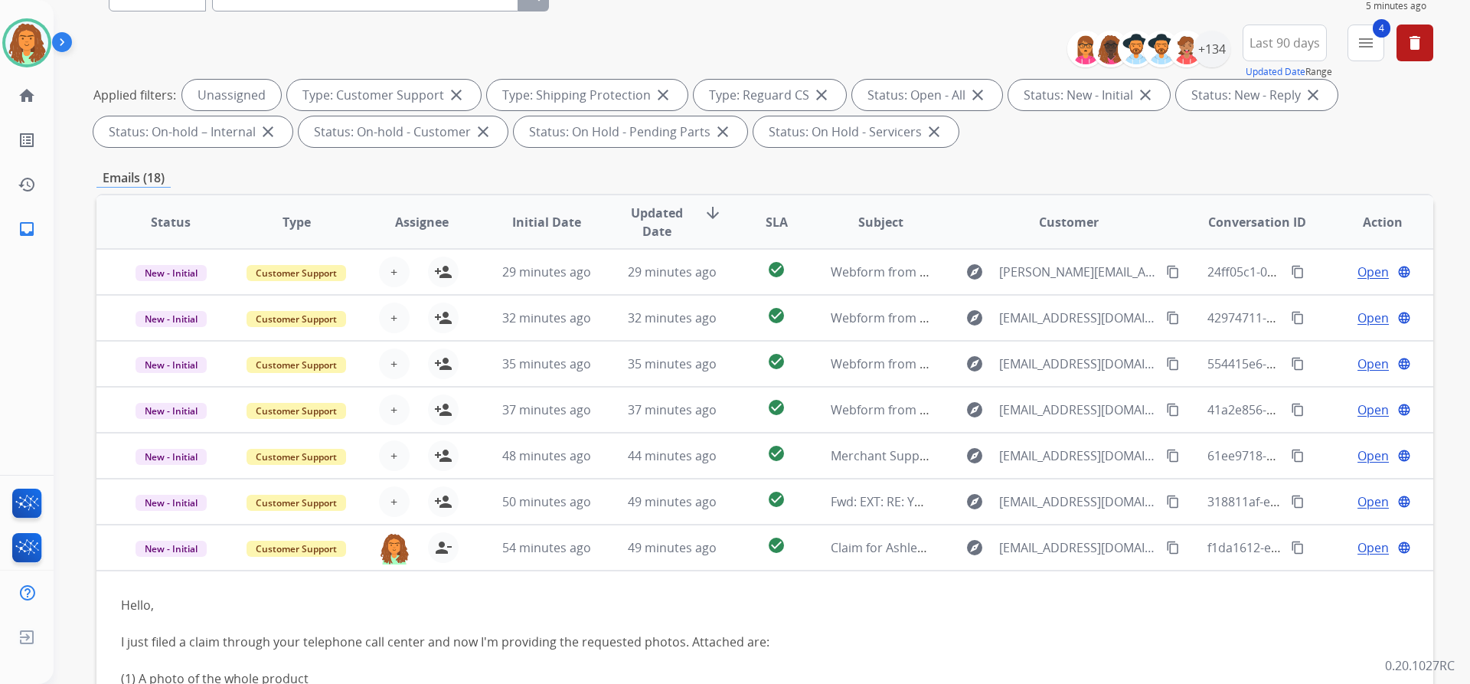
scroll to position [0, 0]
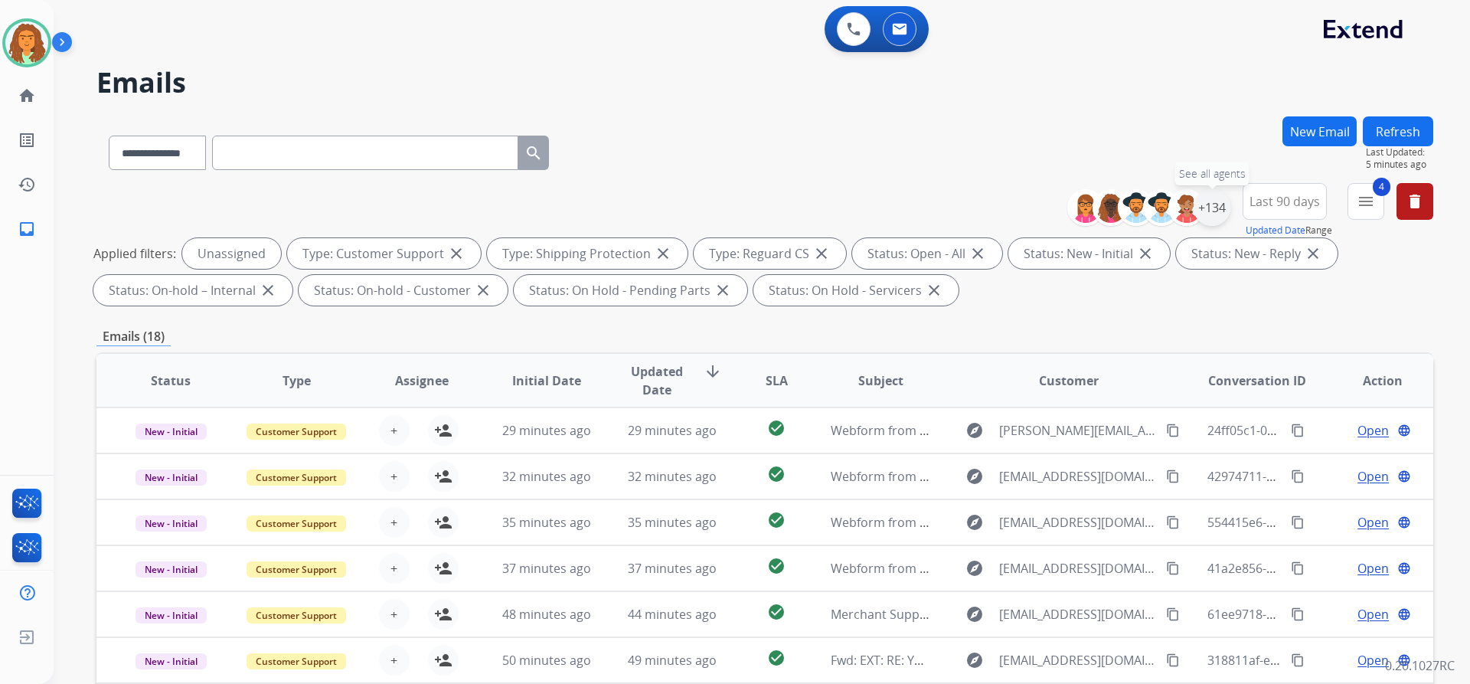
click at [1215, 198] on div "+134" at bounding box center [1212, 207] width 37 height 37
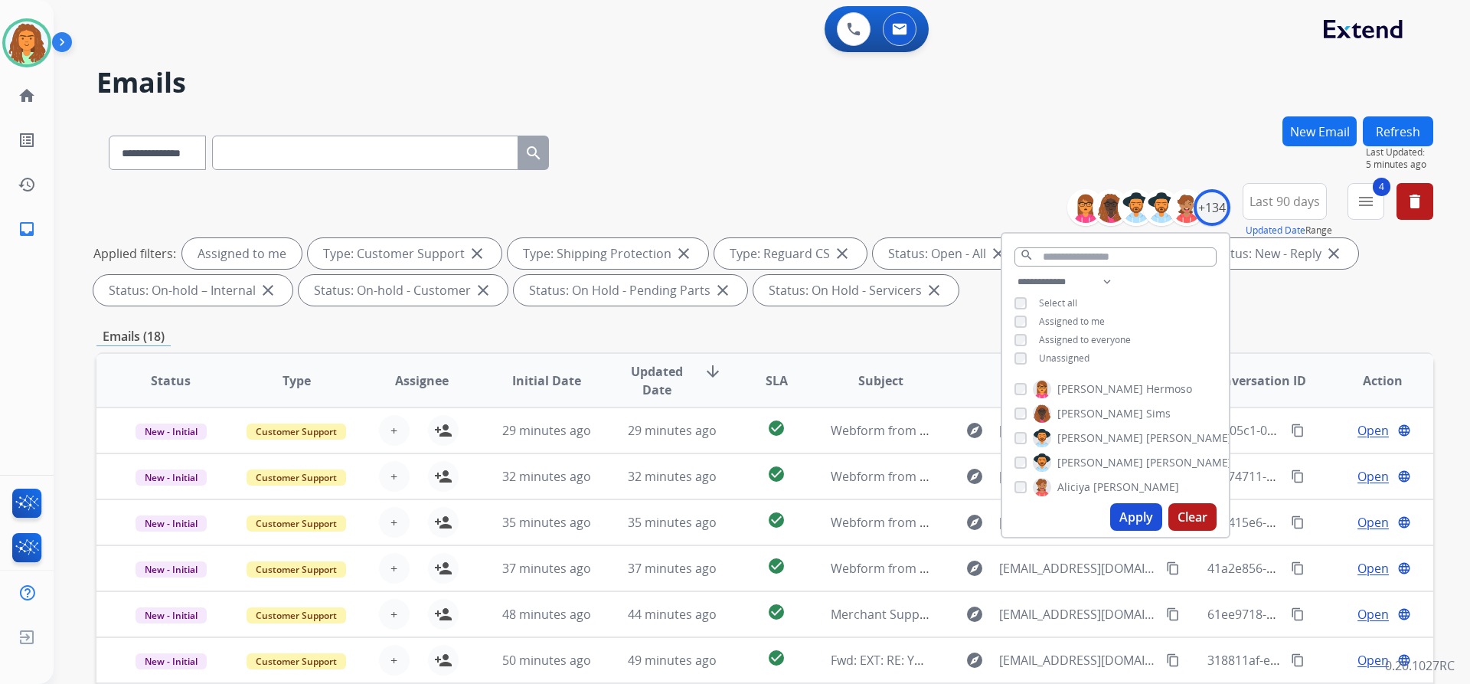
click at [1122, 514] on button "Apply" at bounding box center [1136, 517] width 52 height 28
select select "*"
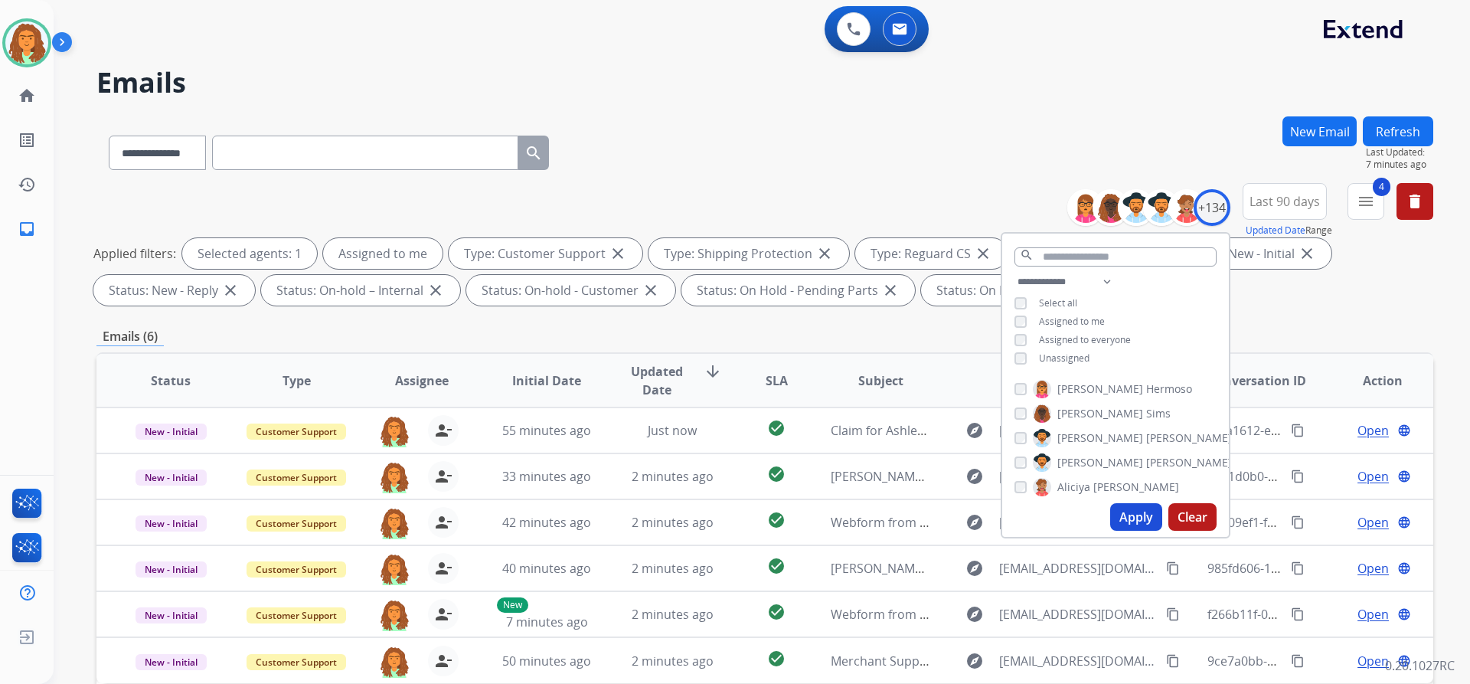
click at [757, 334] on div "Emails (6)" at bounding box center [764, 336] width 1337 height 19
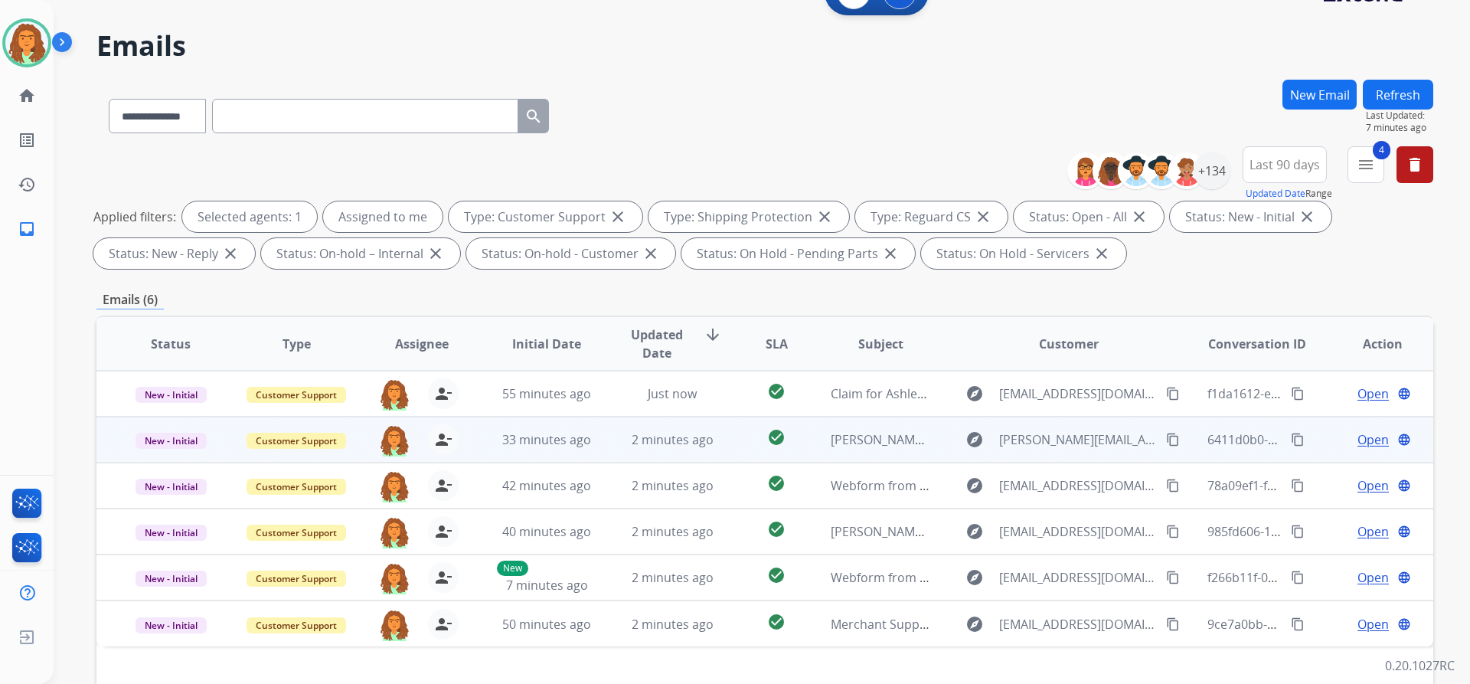
scroll to position [31, 0]
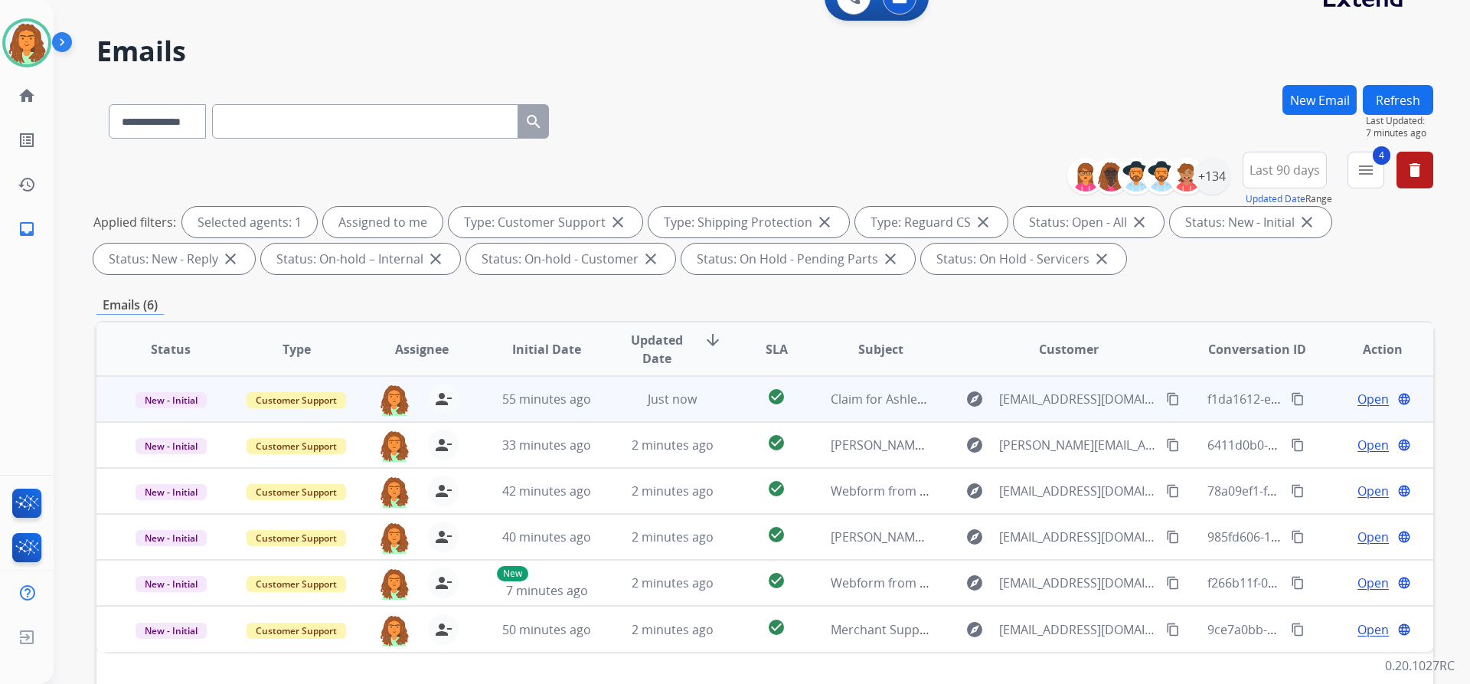
click at [586, 415] on td "55 minutes ago" at bounding box center [535, 399] width 126 height 46
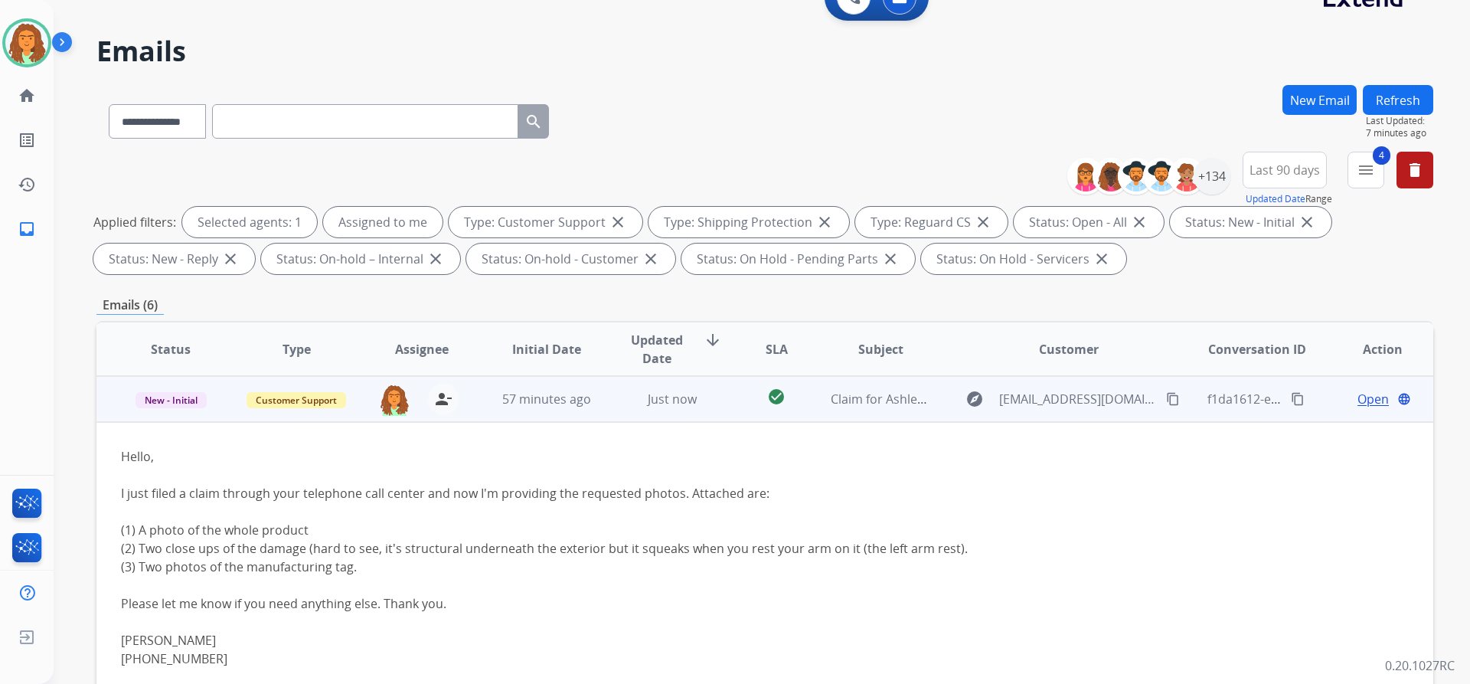
click at [1358, 400] on span "Open" at bounding box center [1373, 399] width 31 height 18
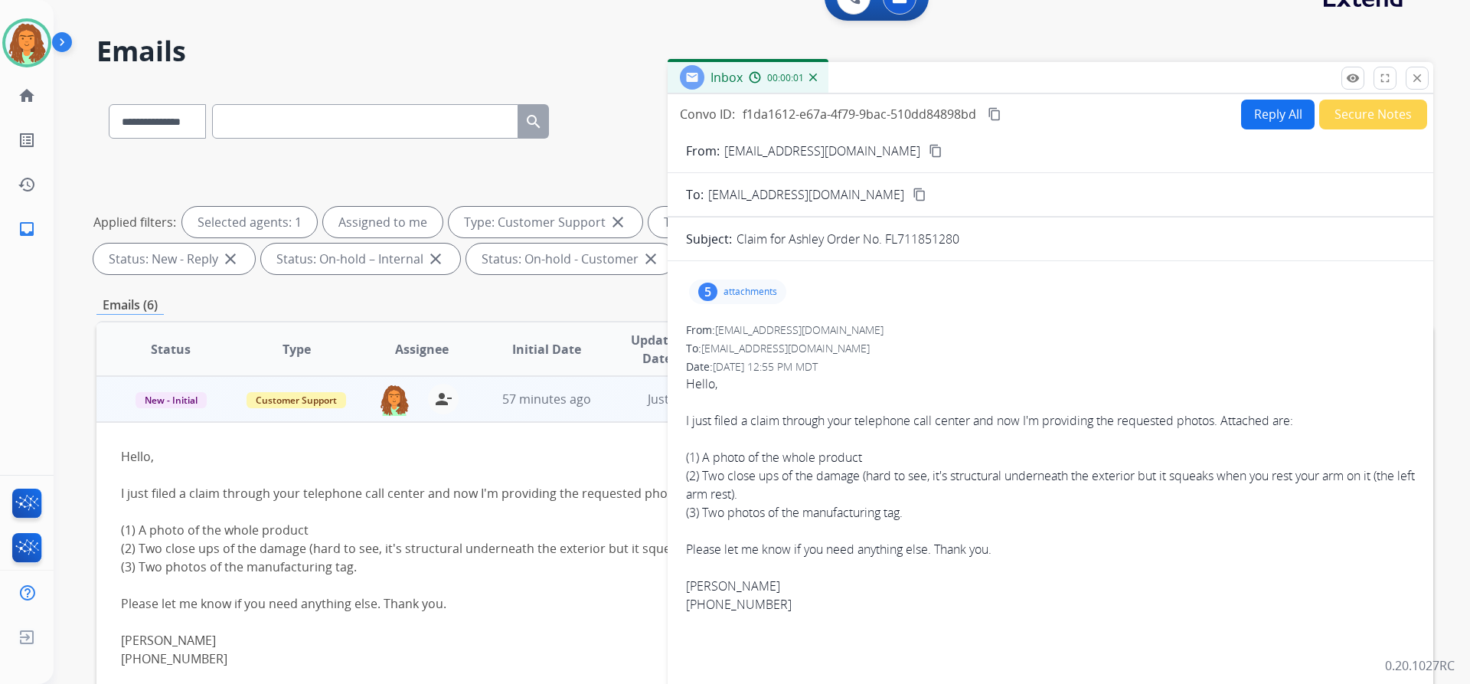
click at [723, 288] on div "5 attachments" at bounding box center [737, 292] width 97 height 25
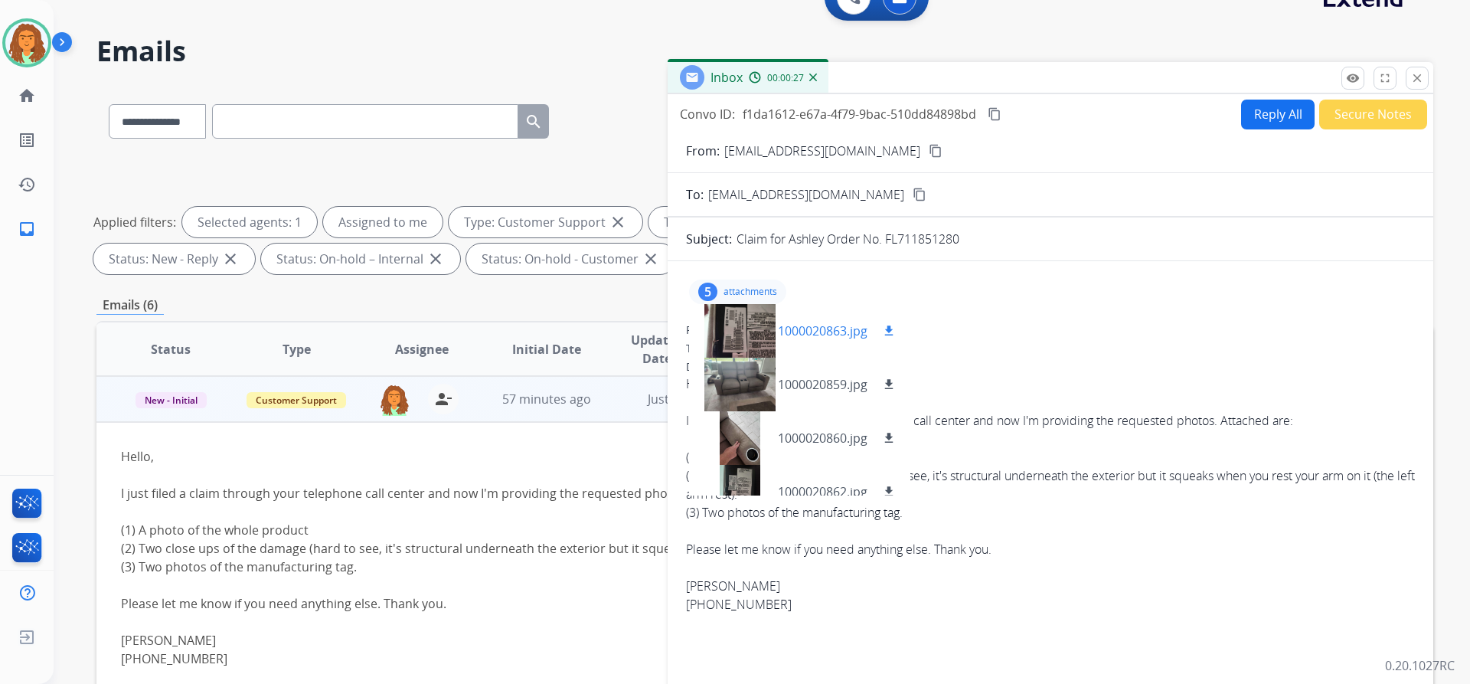
click at [761, 325] on div at bounding box center [739, 331] width 77 height 54
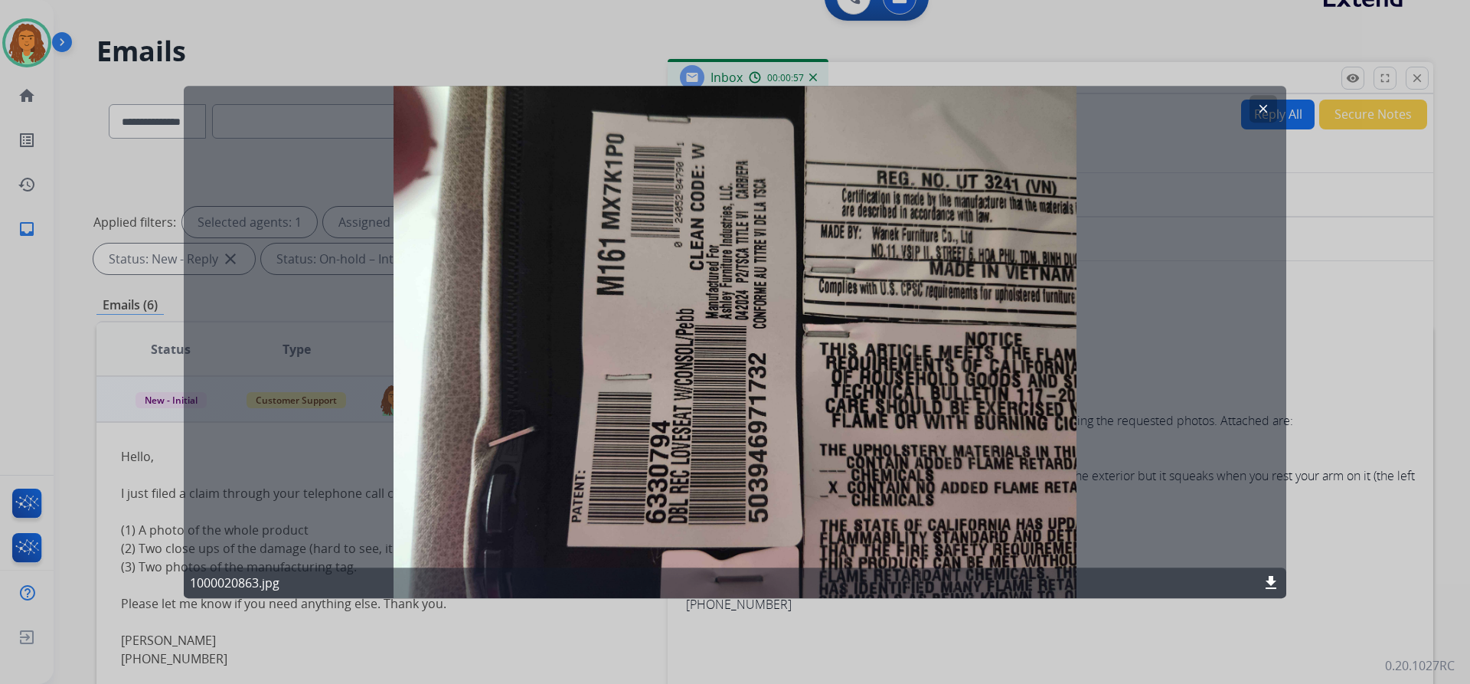
click at [1261, 106] on mat-icon "clear" at bounding box center [1264, 109] width 14 height 14
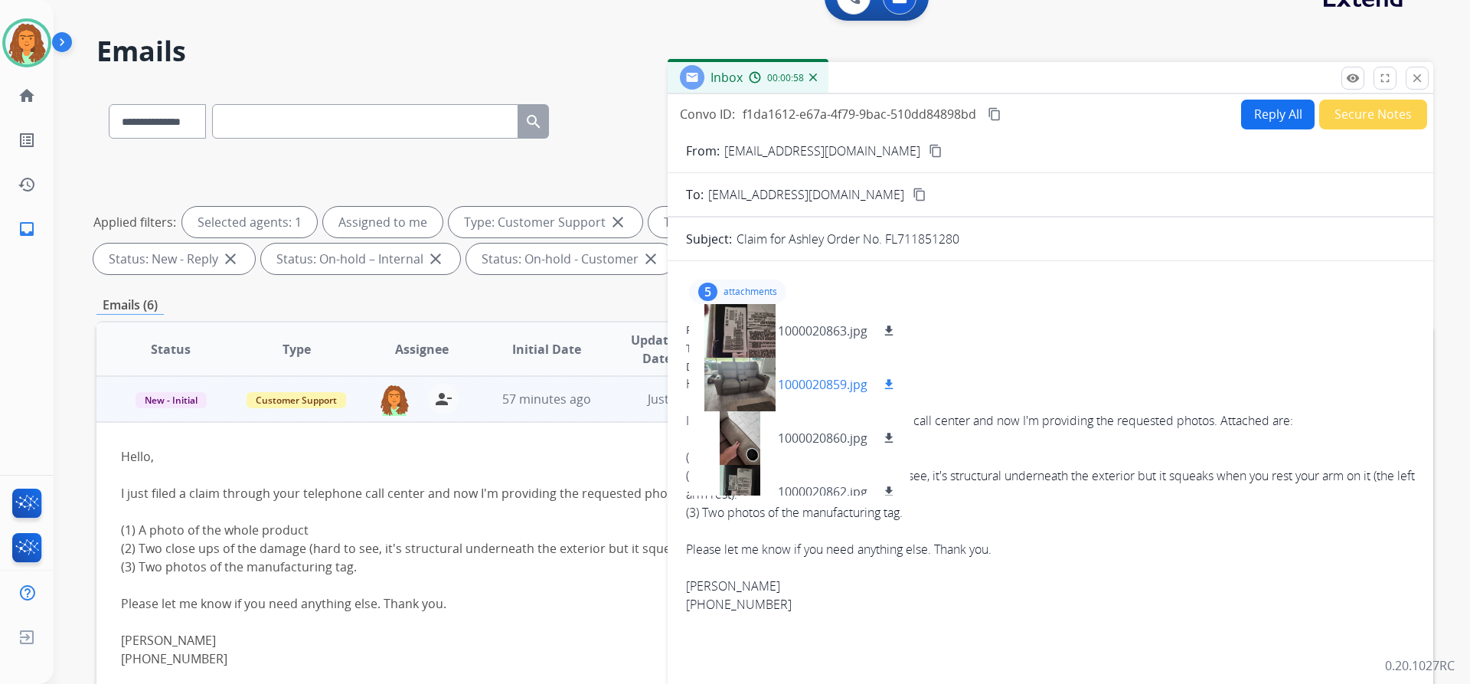
click at [738, 387] on div at bounding box center [739, 385] width 77 height 54
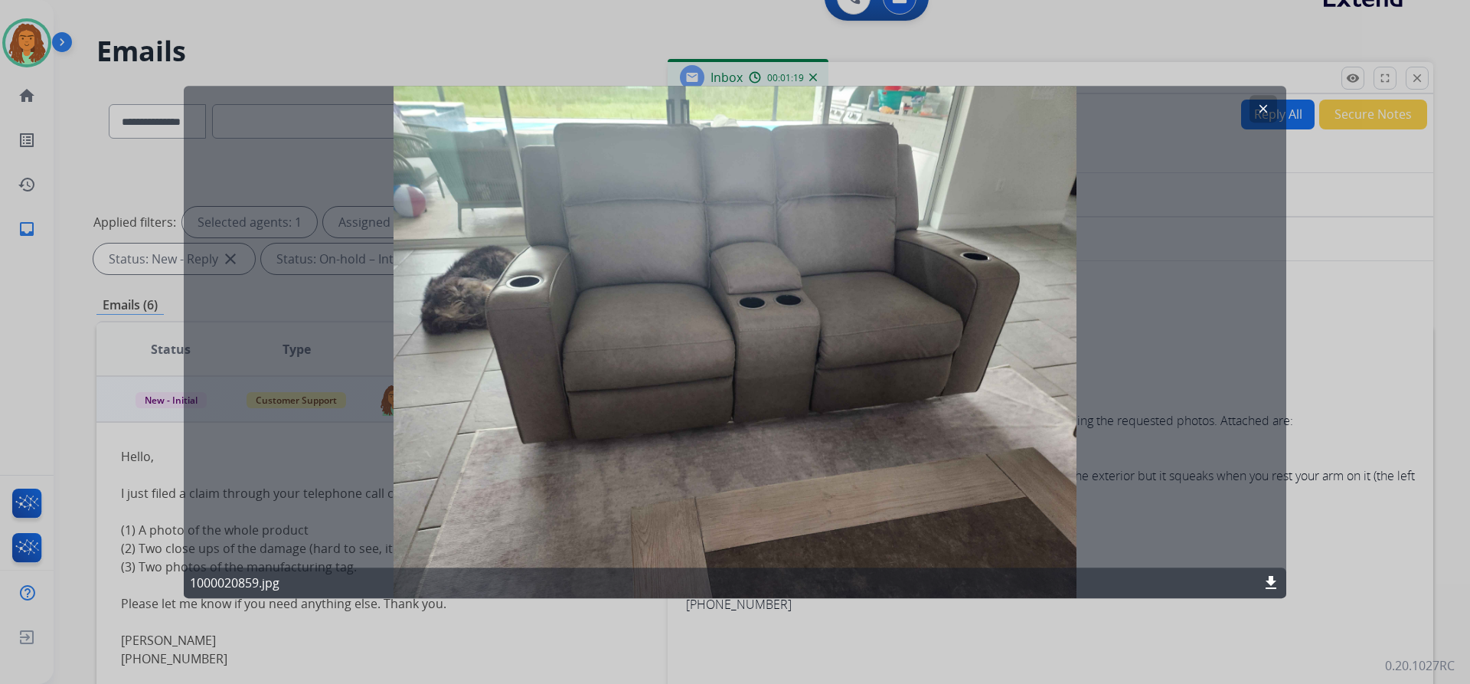
click at [1263, 104] on mat-icon "clear" at bounding box center [1264, 109] width 14 height 14
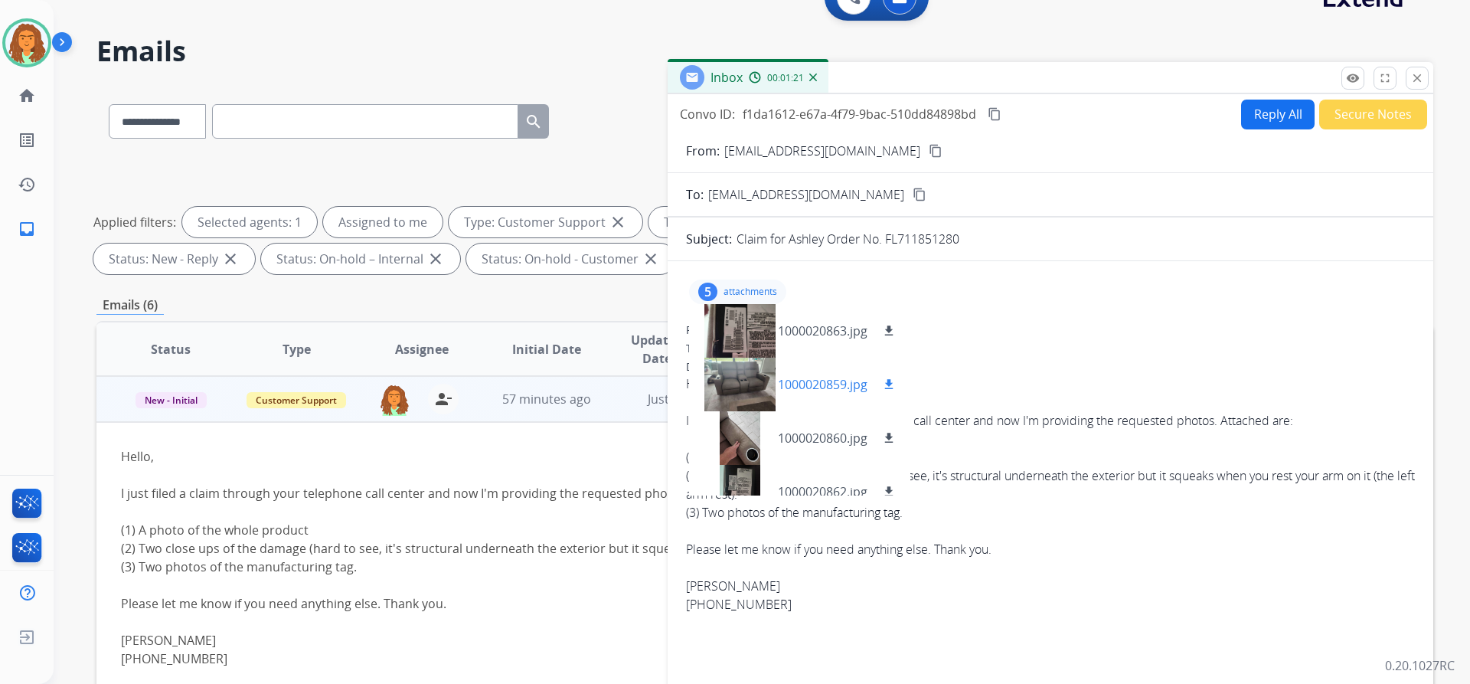
scroll to position [77, 0]
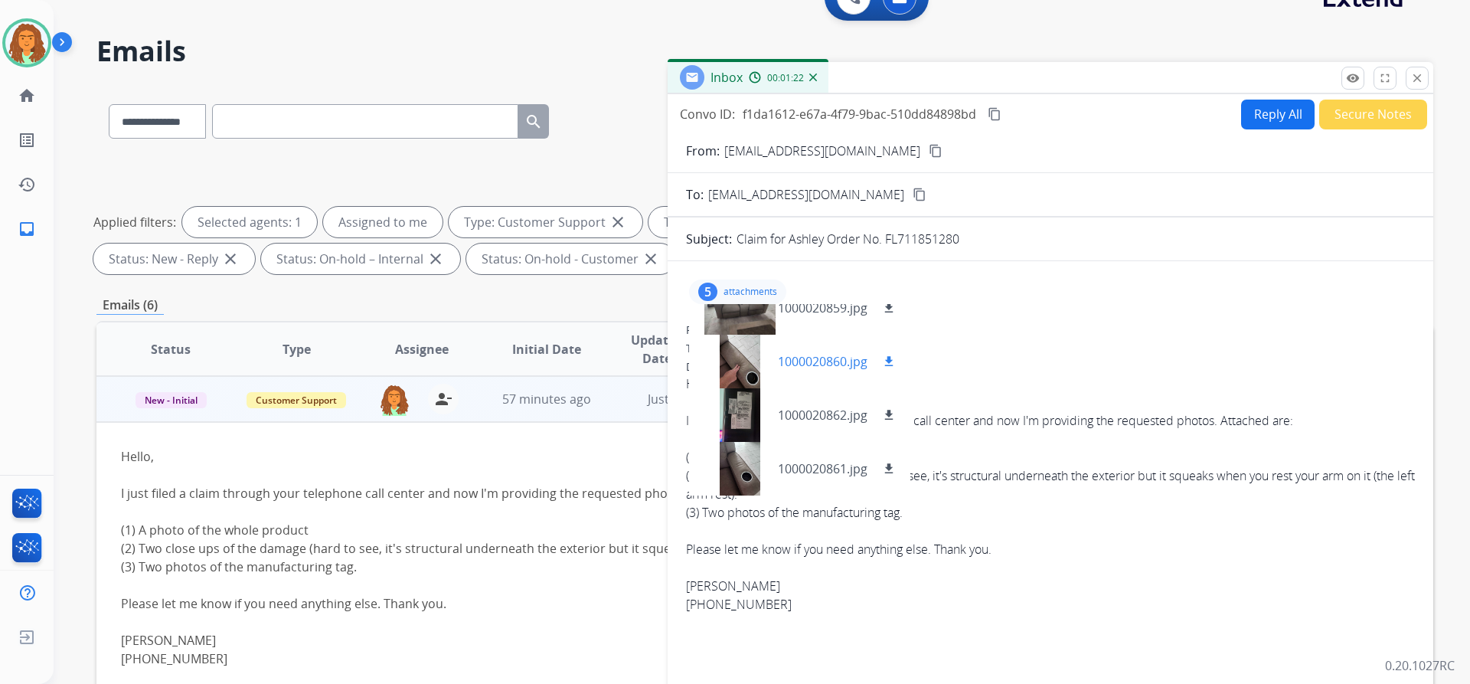
click at [734, 359] on div at bounding box center [739, 362] width 77 height 54
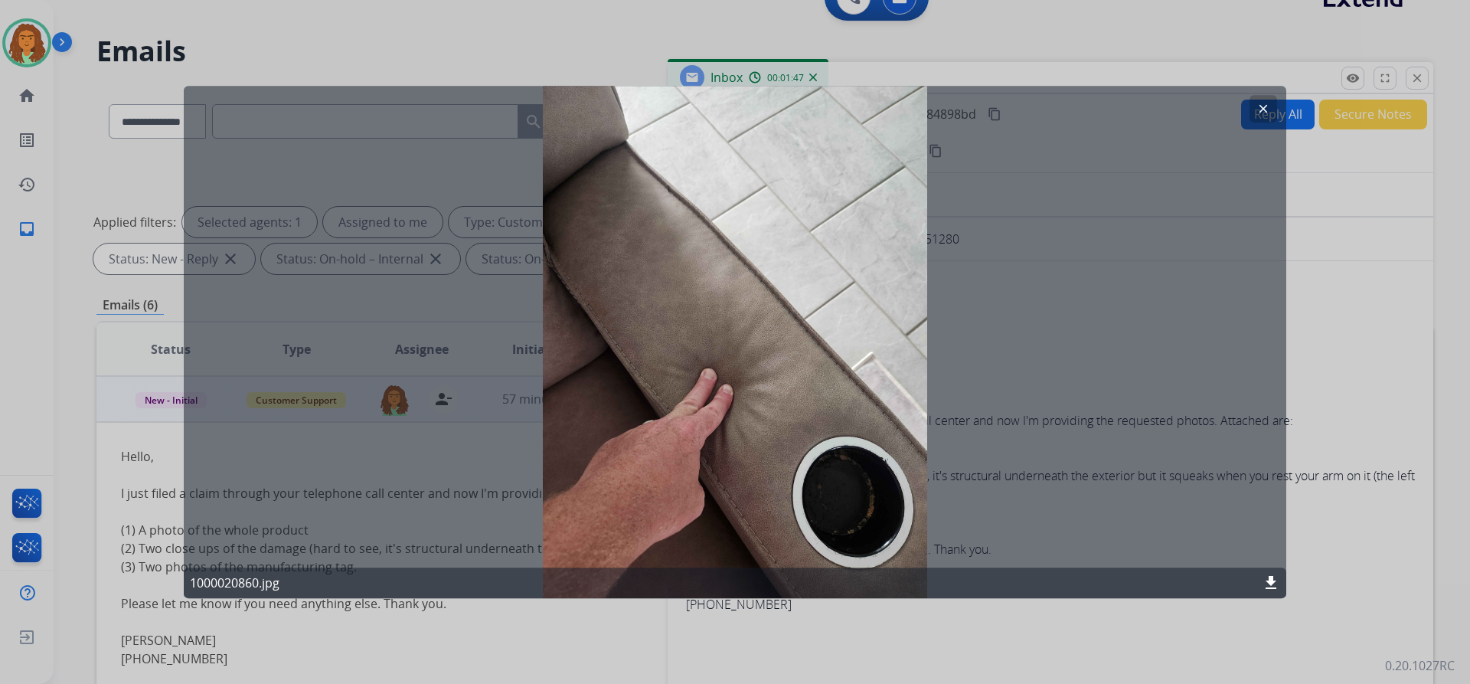
click at [1264, 110] on mat-icon "clear" at bounding box center [1264, 109] width 14 height 14
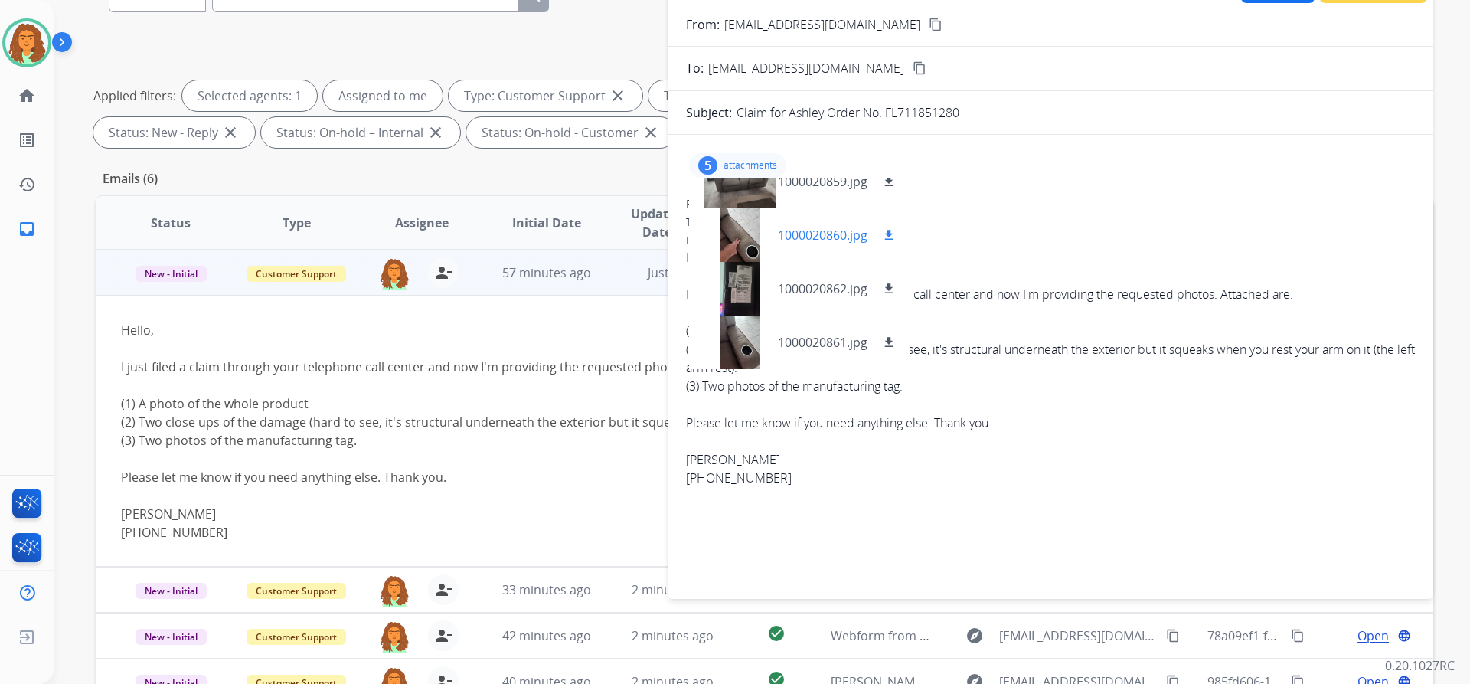
scroll to position [185, 0]
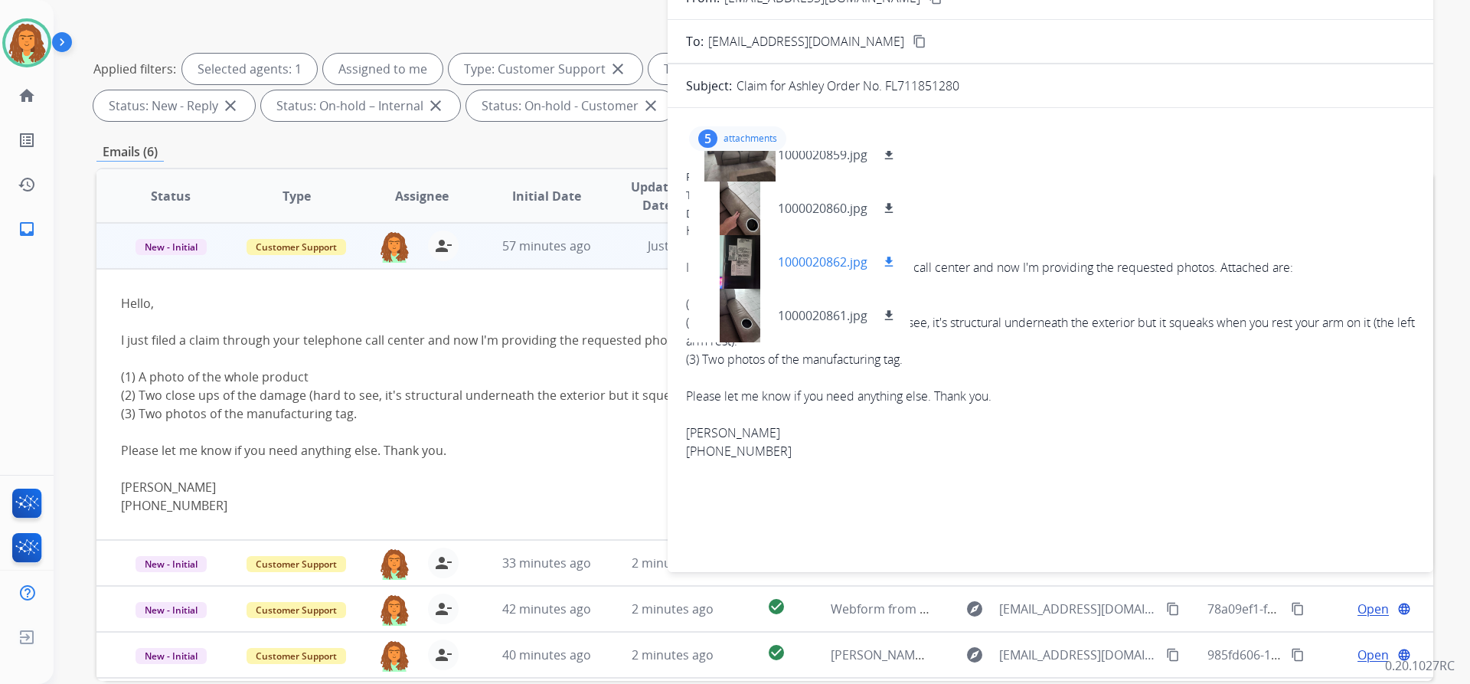
click at [745, 254] on div at bounding box center [739, 262] width 77 height 54
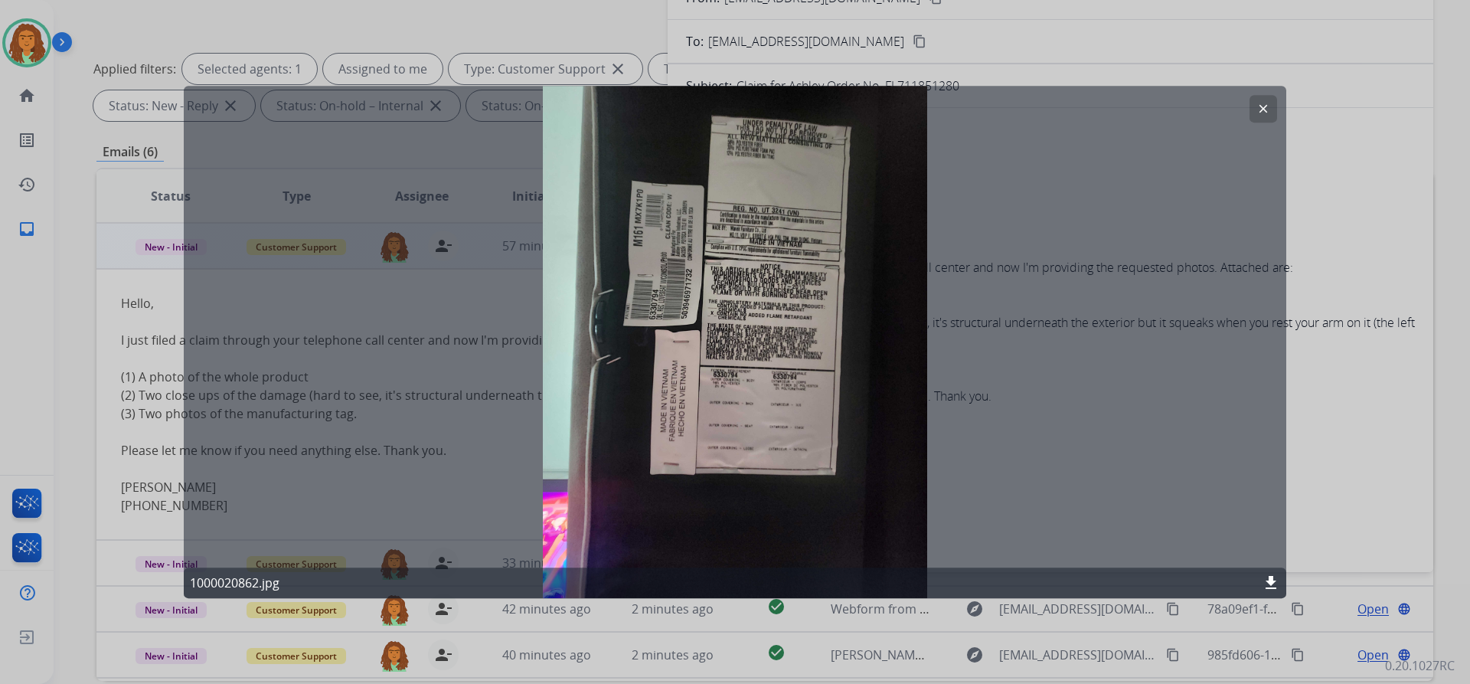
click at [1267, 109] on mat-icon "clear" at bounding box center [1264, 109] width 14 height 14
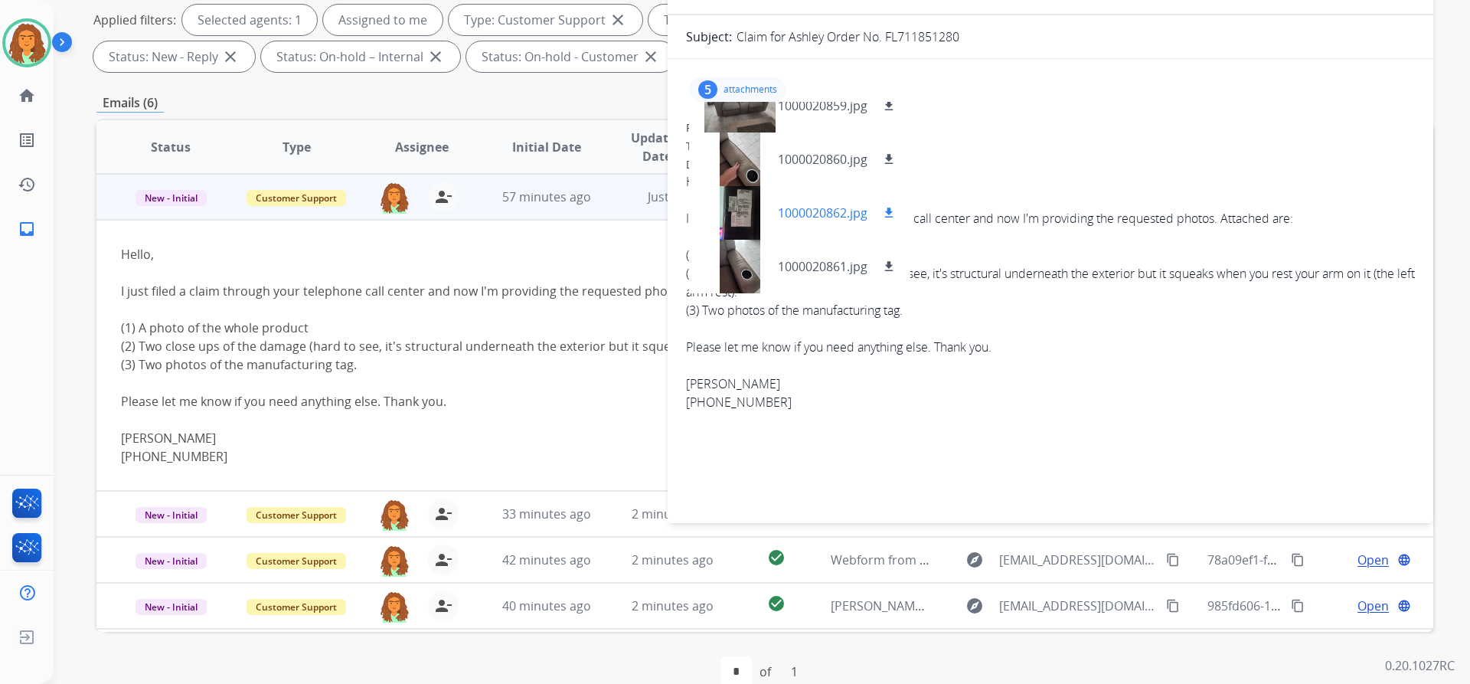
scroll to position [261, 0]
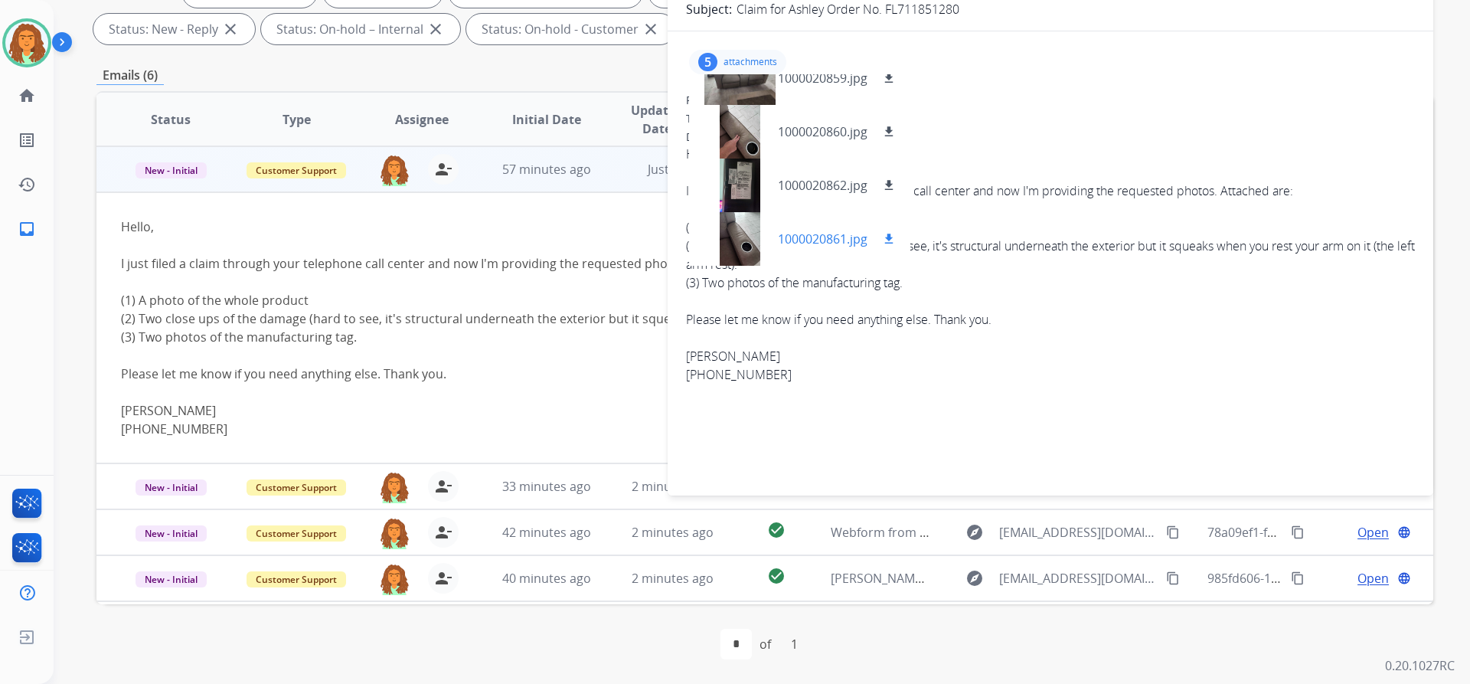
click at [741, 244] on div at bounding box center [739, 239] width 77 height 54
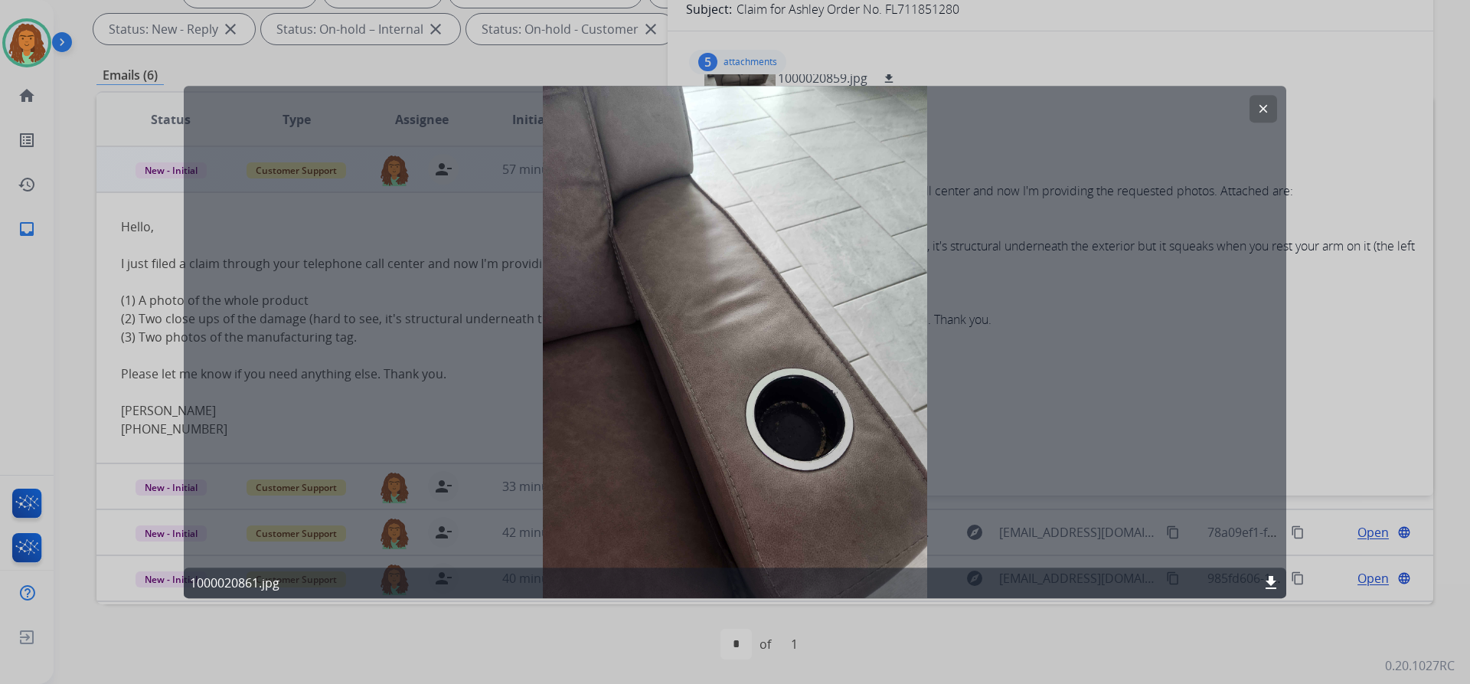
click at [1264, 104] on mat-icon "clear" at bounding box center [1264, 109] width 14 height 14
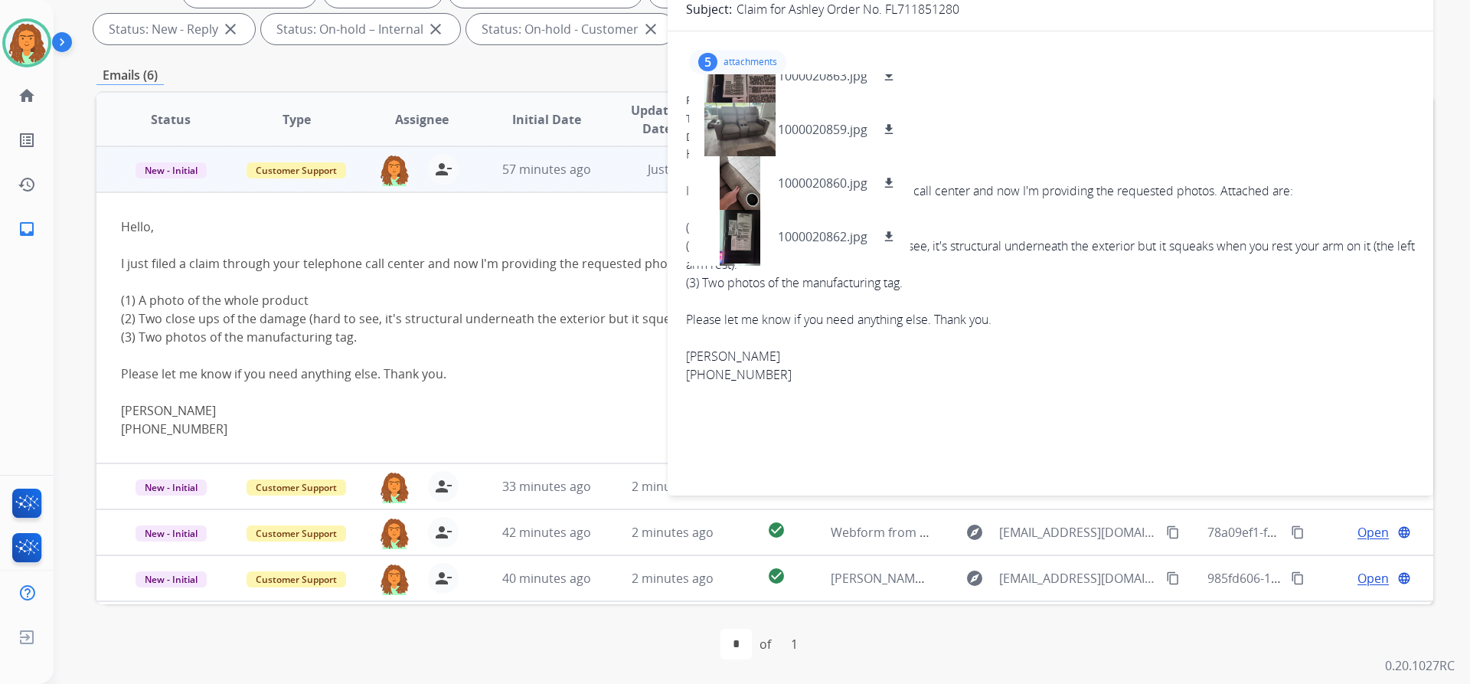
scroll to position [0, 0]
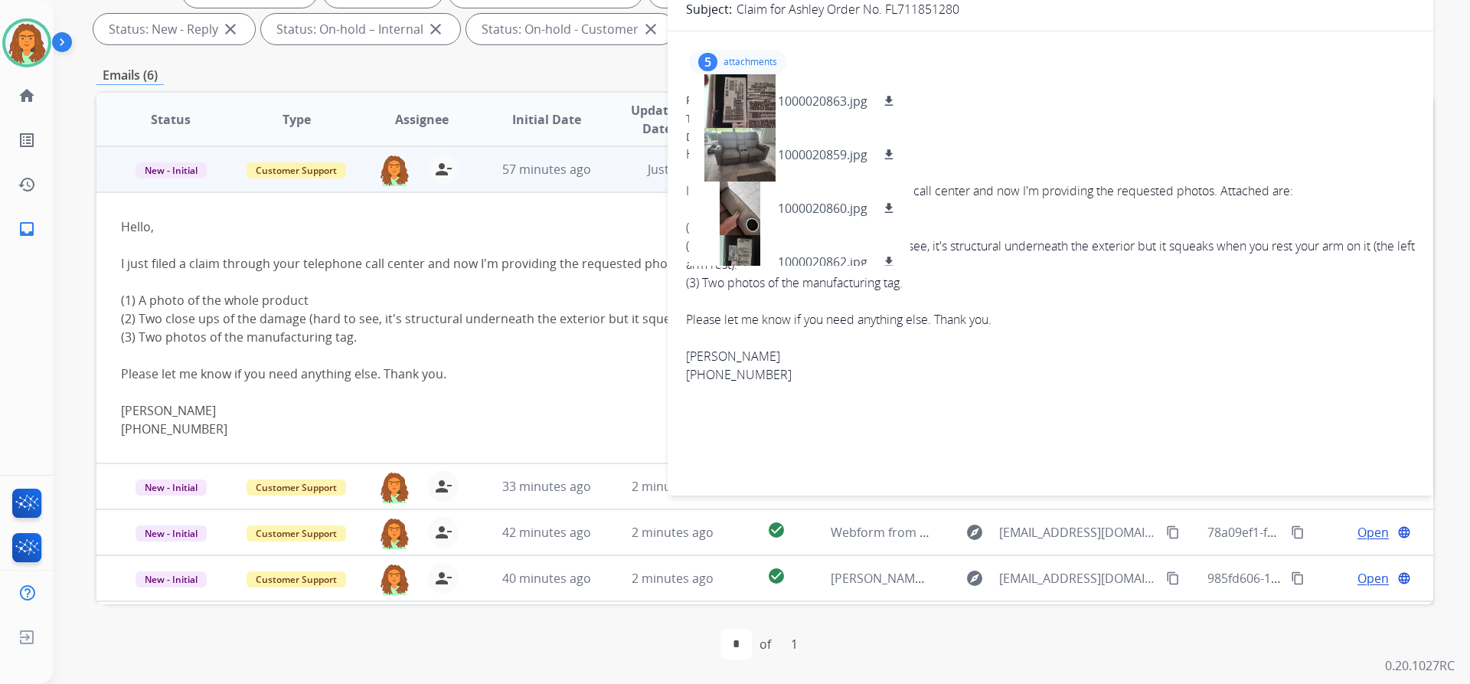
click at [764, 59] on p "attachments" at bounding box center [751, 62] width 54 height 12
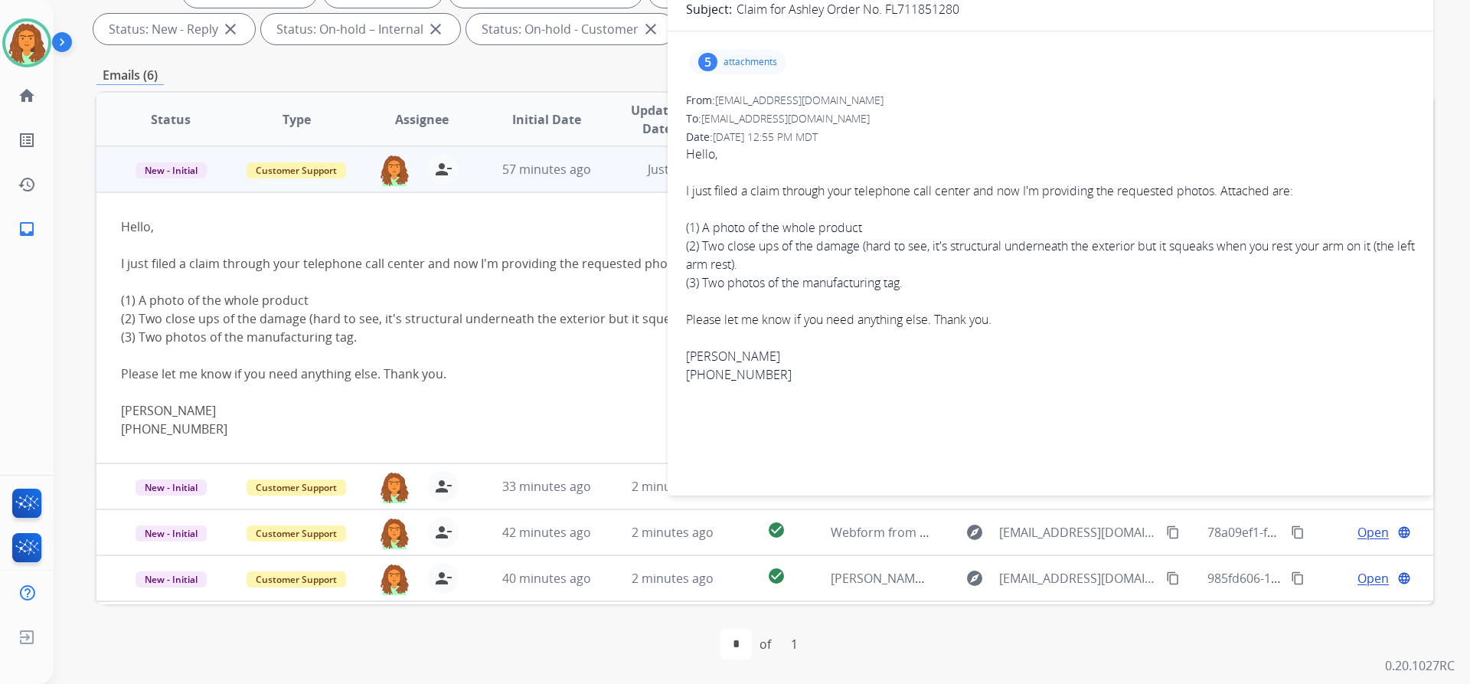
click at [741, 56] on p "attachments" at bounding box center [751, 62] width 54 height 12
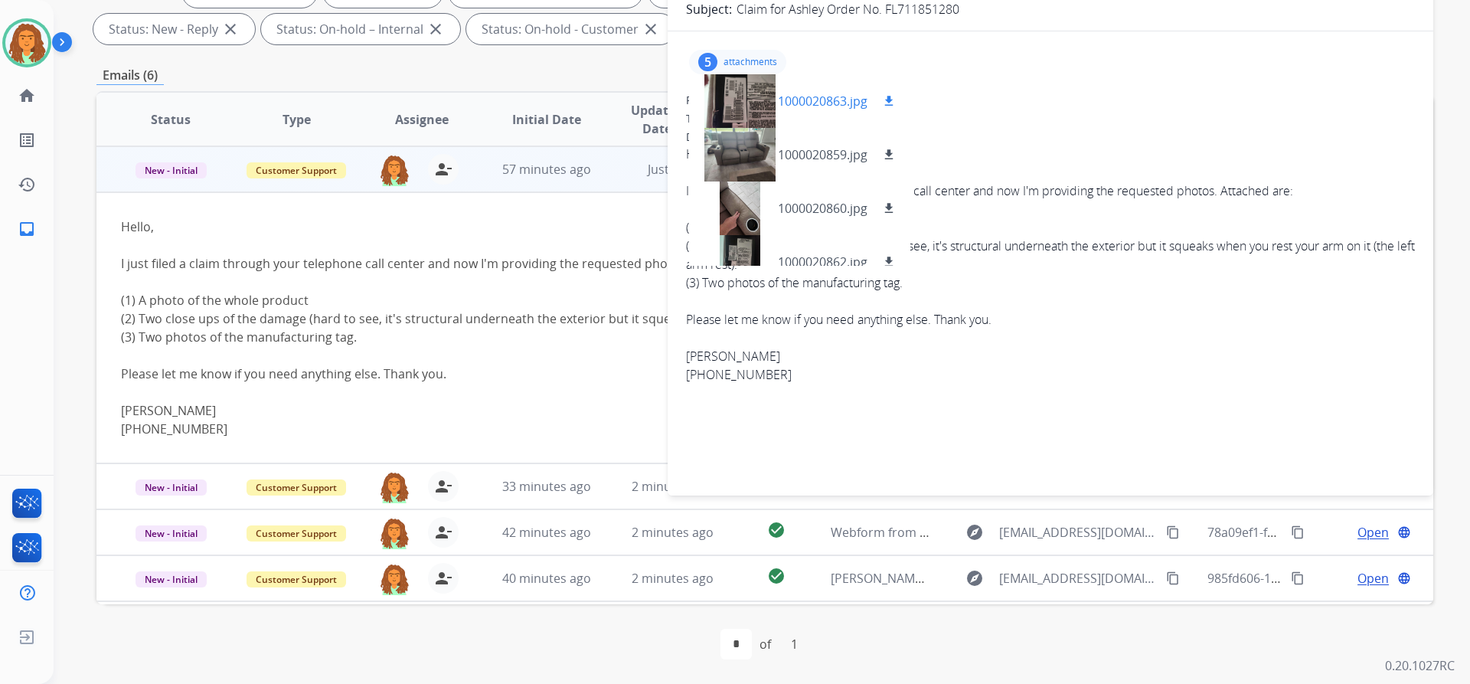
click at [743, 97] on div at bounding box center [739, 101] width 77 height 54
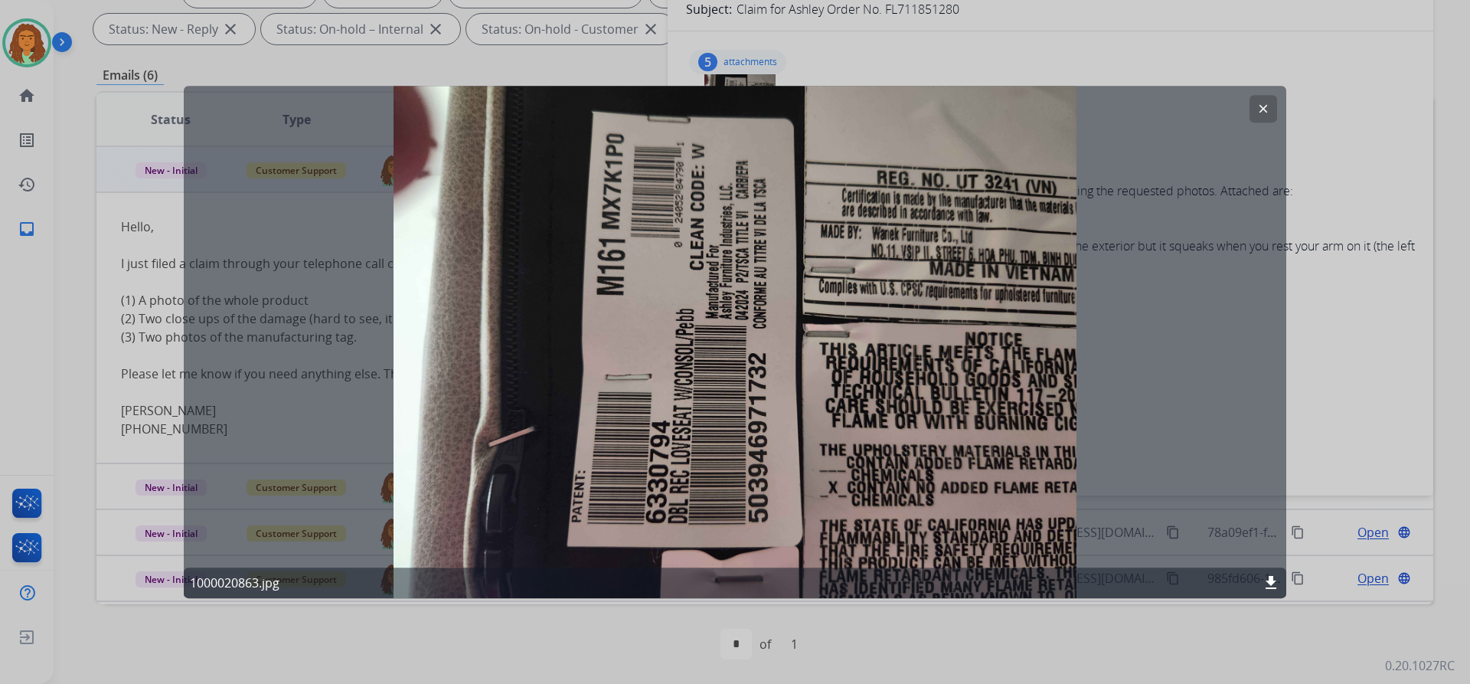
click at [1256, 106] on button "clear" at bounding box center [1264, 109] width 28 height 28
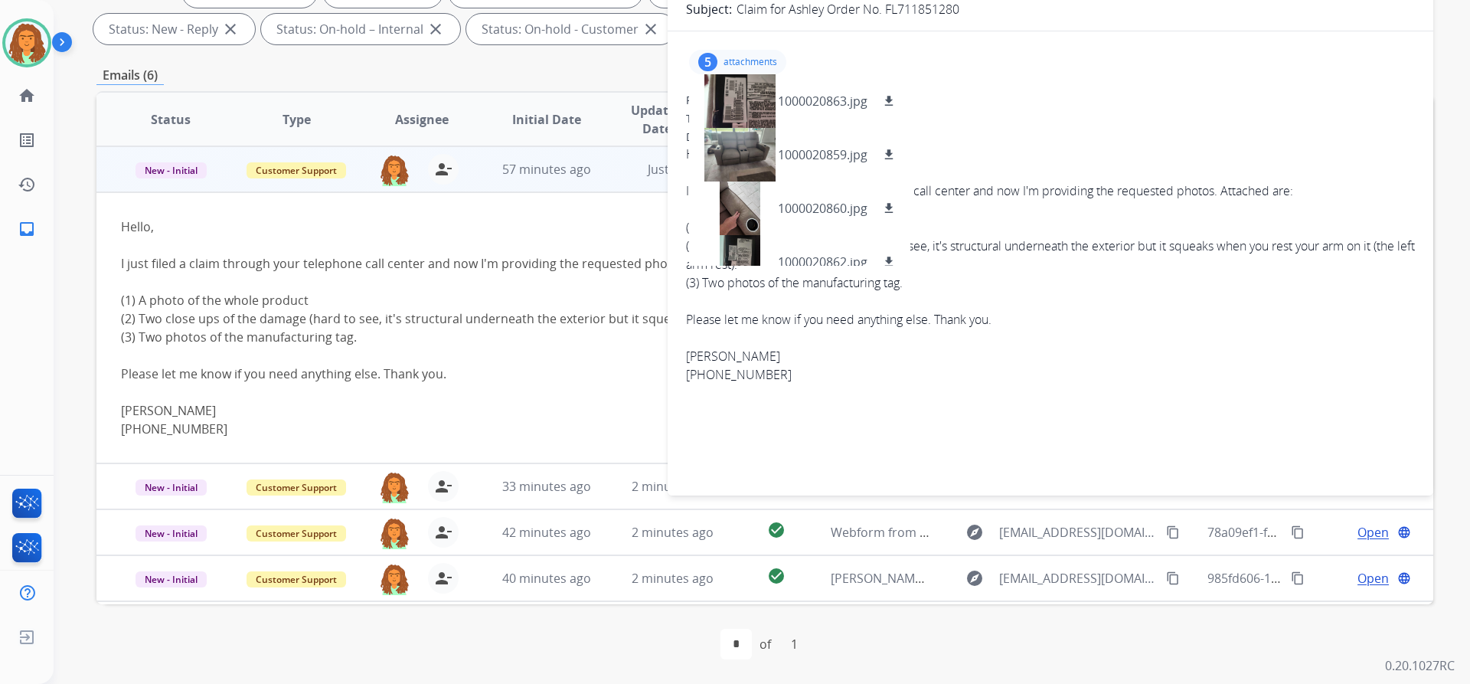
click at [738, 58] on p "attachments" at bounding box center [751, 62] width 54 height 12
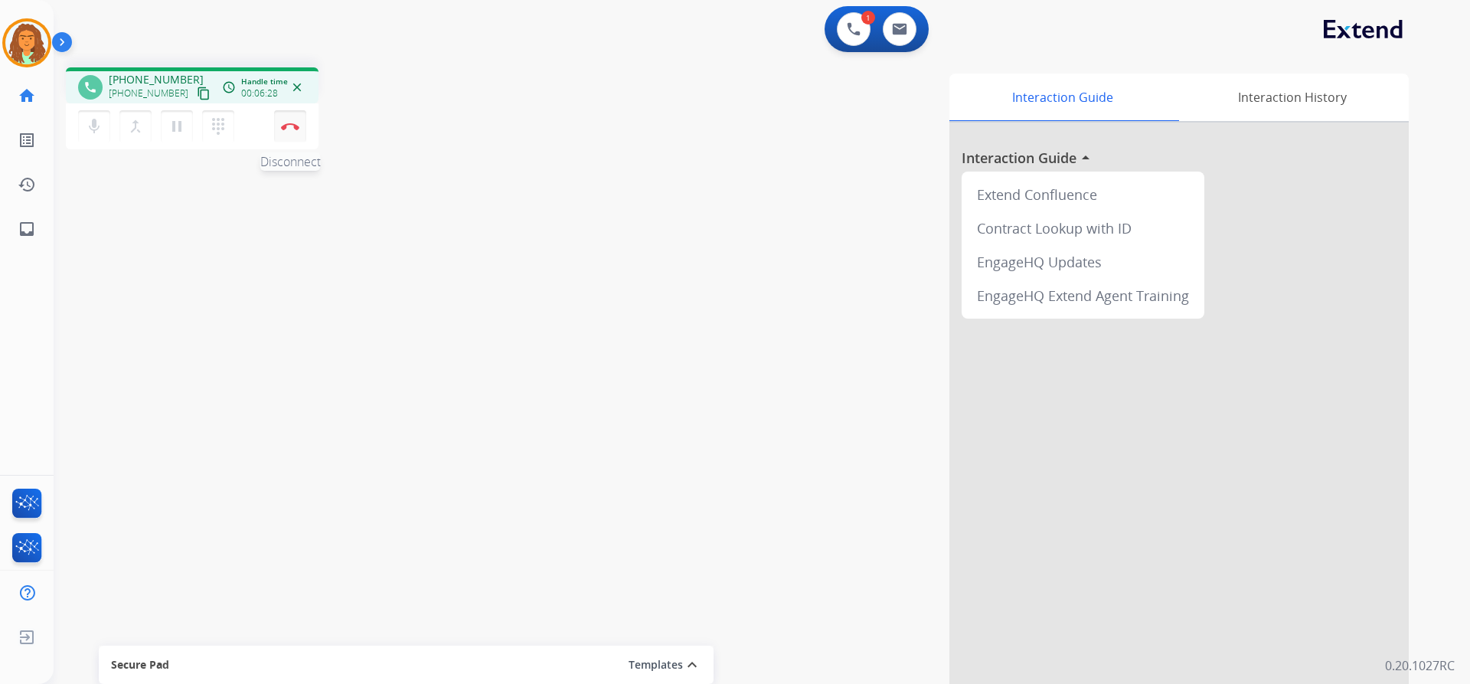
click at [285, 124] on img at bounding box center [290, 127] width 18 height 8
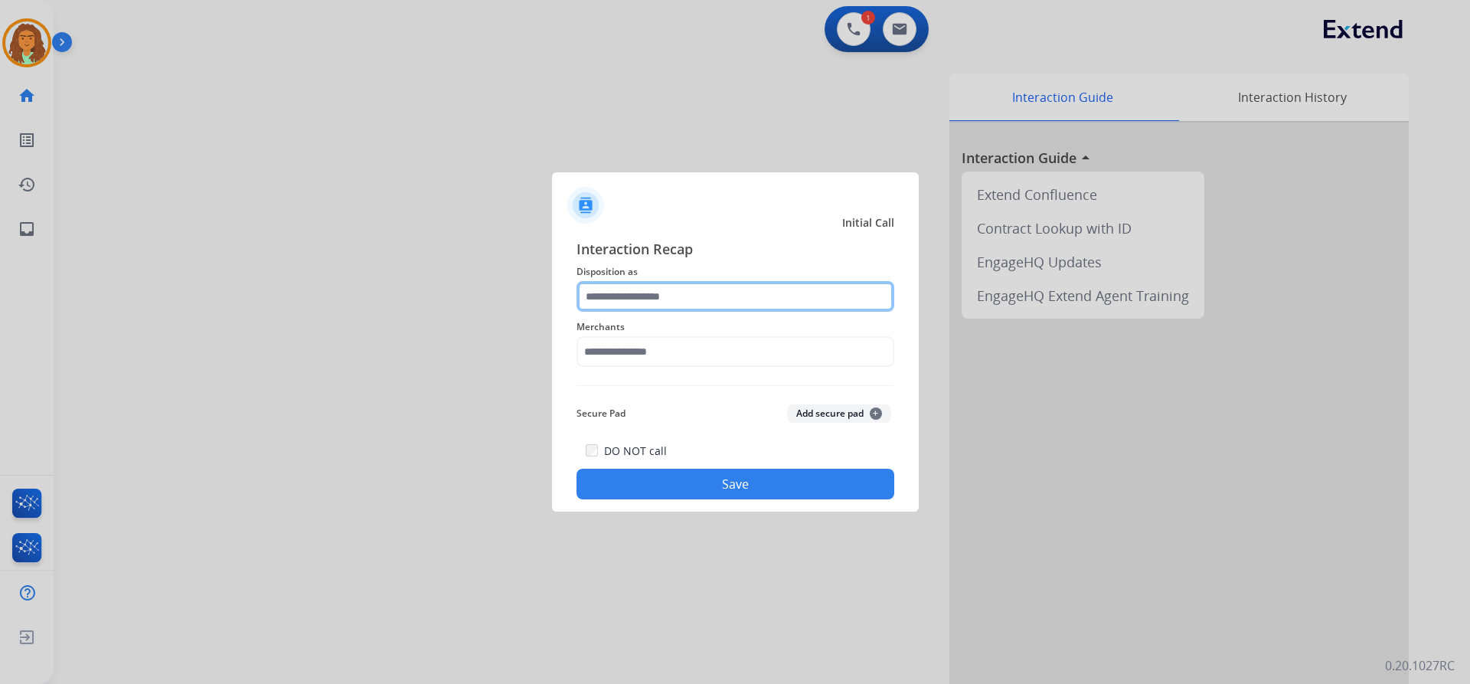
click at [636, 298] on input "text" at bounding box center [736, 296] width 318 height 31
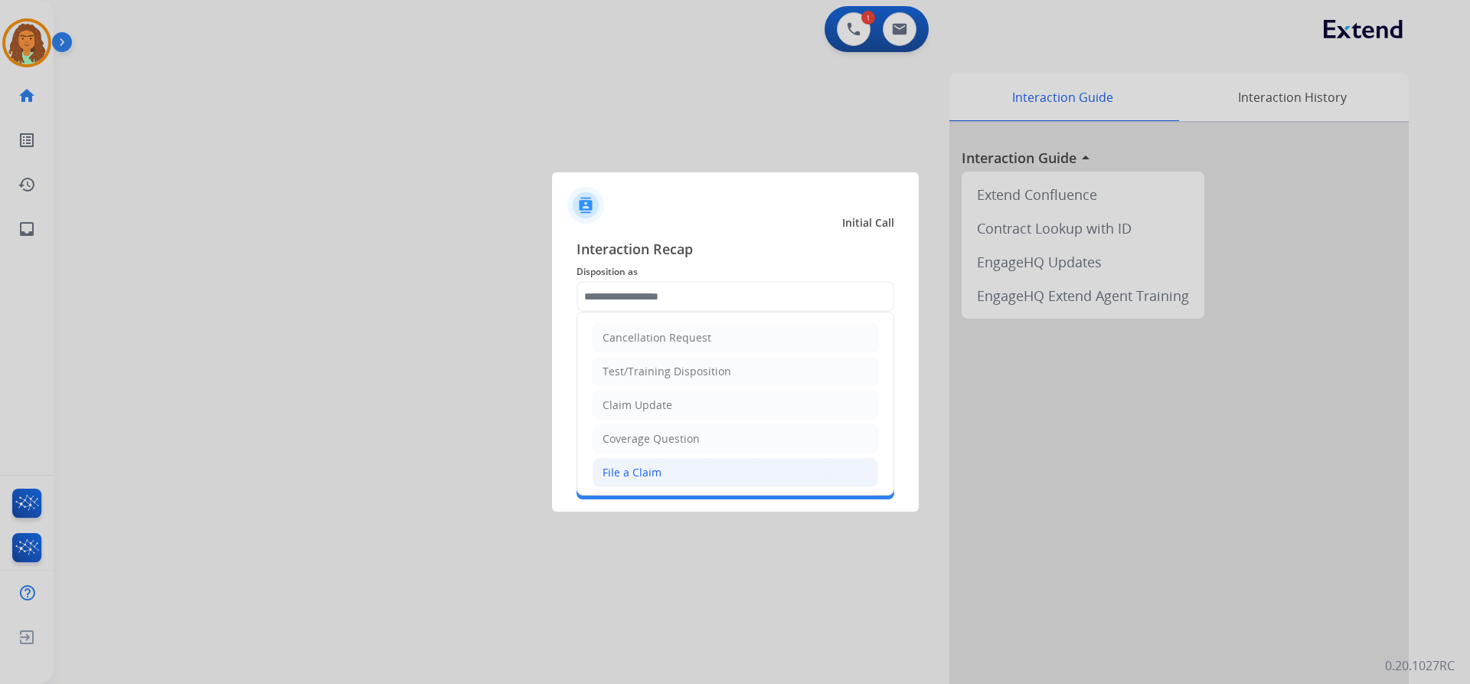
click at [642, 469] on div "File a Claim" at bounding box center [632, 472] width 59 height 15
type input "**********"
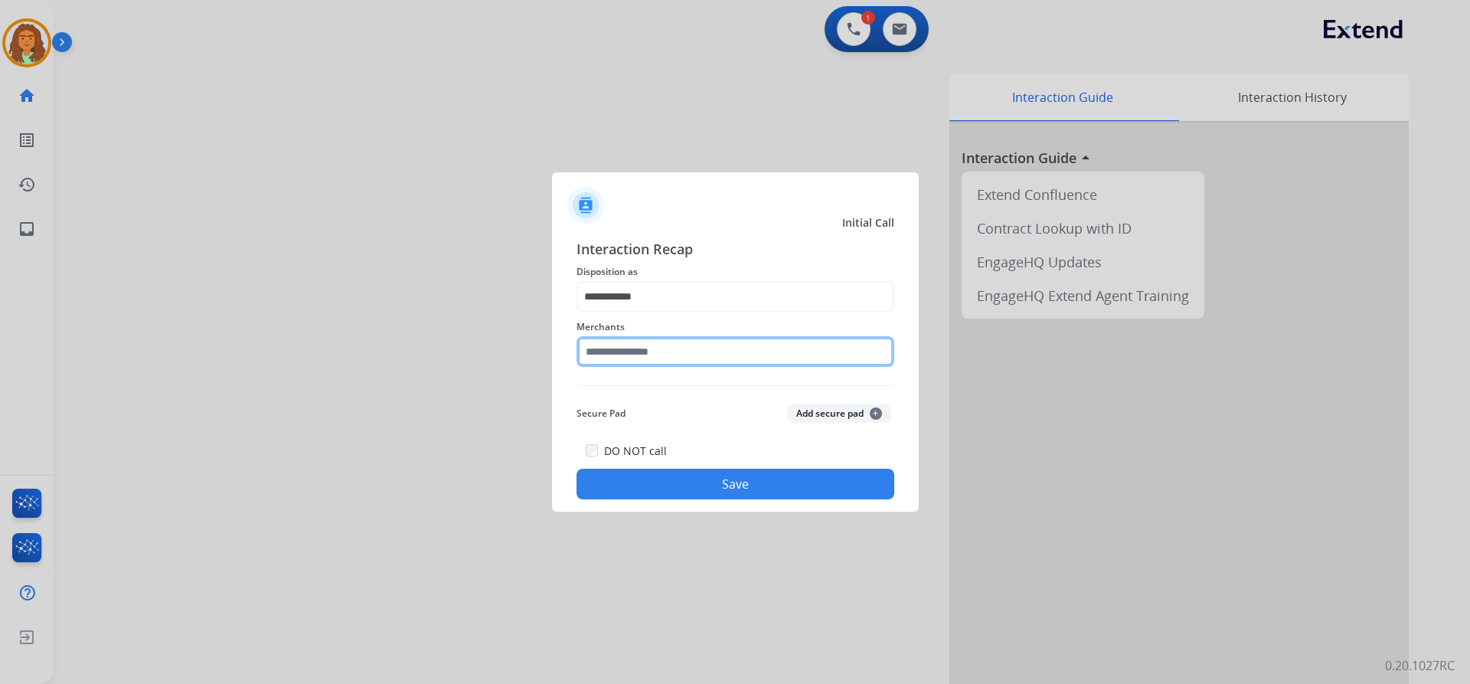
click at [634, 352] on input "text" at bounding box center [736, 351] width 318 height 31
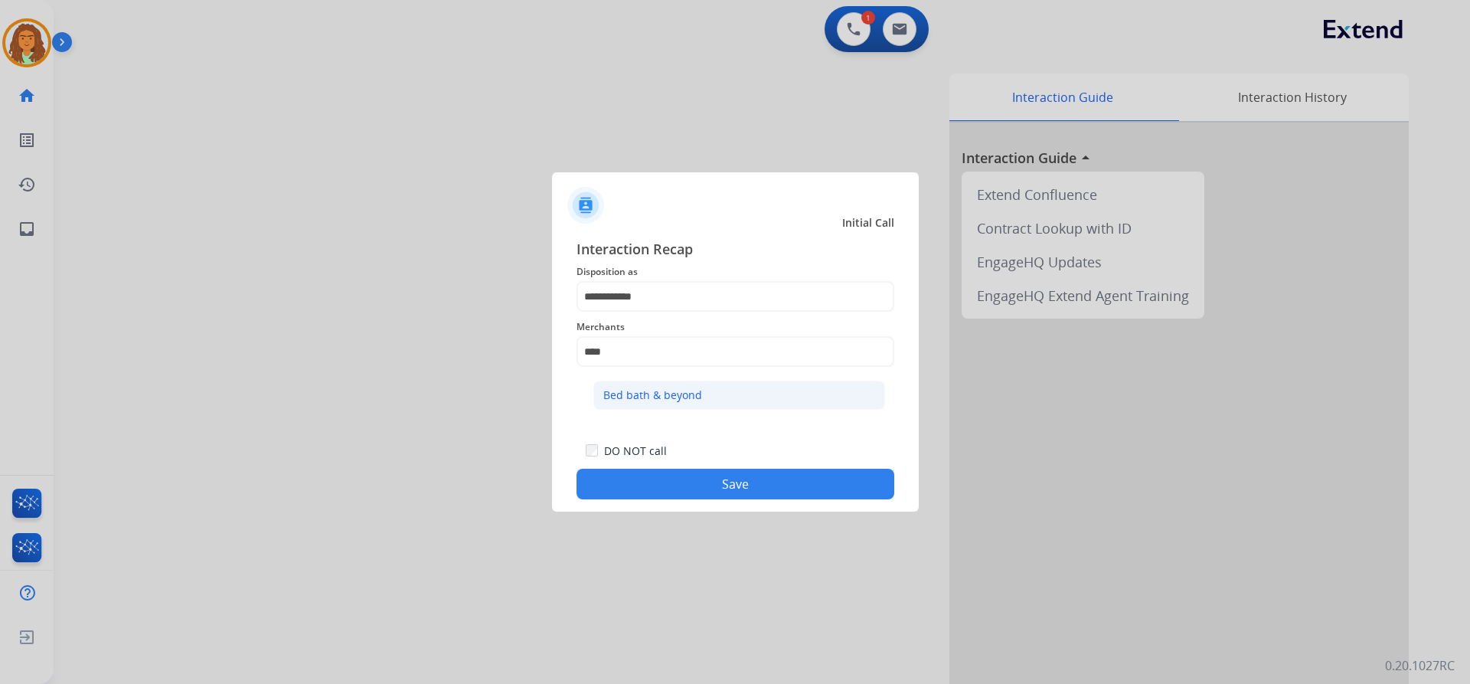
click at [675, 392] on div "Bed bath & beyond" at bounding box center [652, 394] width 99 height 15
type input "**********"
click at [730, 488] on button "Save" at bounding box center [736, 484] width 318 height 31
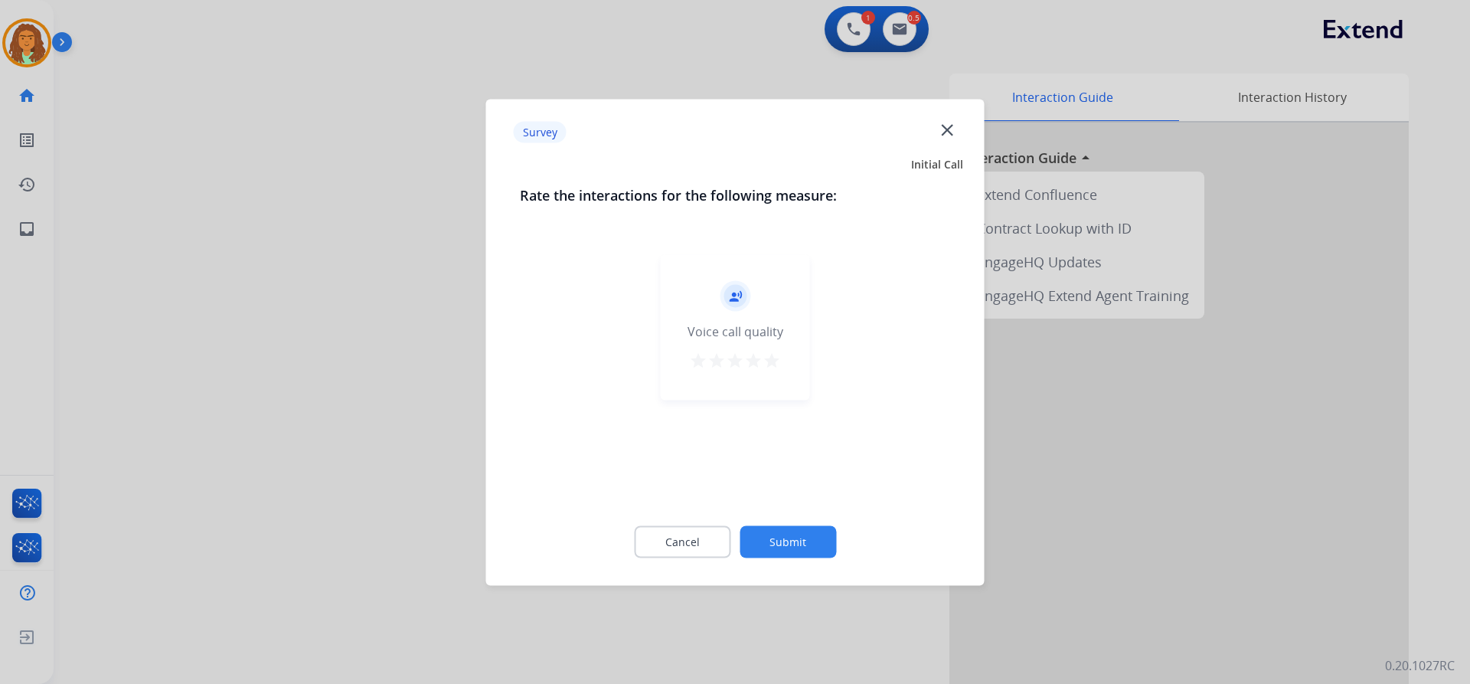
click at [779, 361] on mat-icon "star" at bounding box center [772, 360] width 18 height 18
click at [808, 537] on button "Submit" at bounding box center [788, 541] width 96 height 32
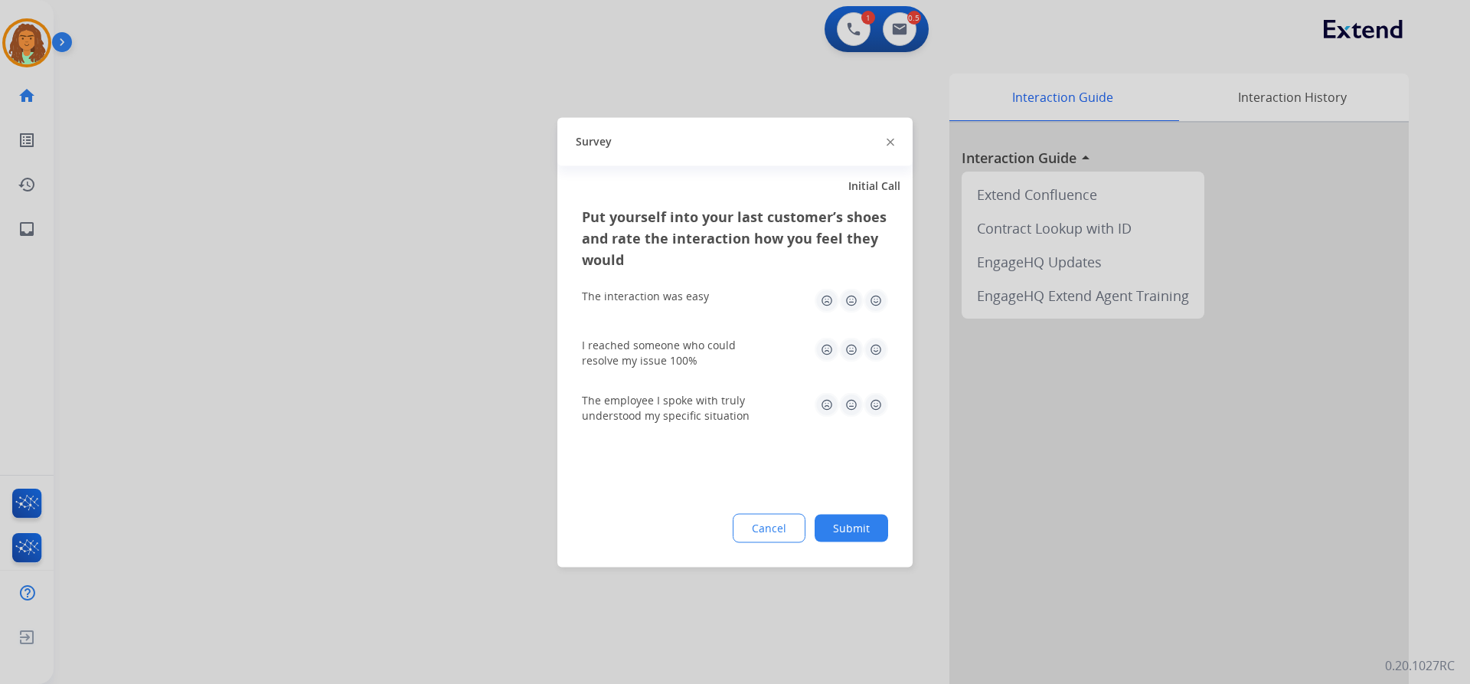
click at [872, 301] on img at bounding box center [876, 300] width 25 height 25
click at [877, 351] on img at bounding box center [876, 349] width 25 height 25
click at [878, 400] on img at bounding box center [876, 404] width 25 height 25
click at [868, 528] on button "Submit" at bounding box center [852, 528] width 74 height 28
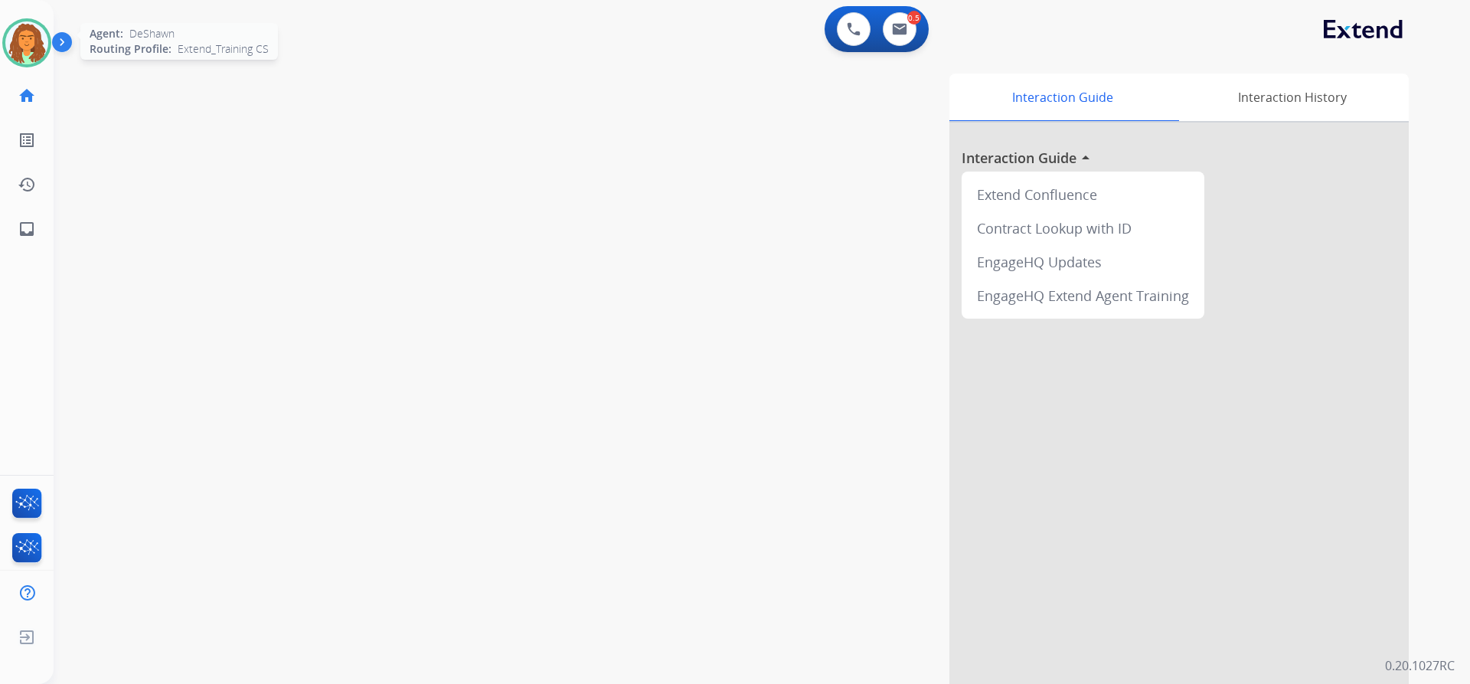
click at [40, 38] on img at bounding box center [26, 42] width 43 height 43
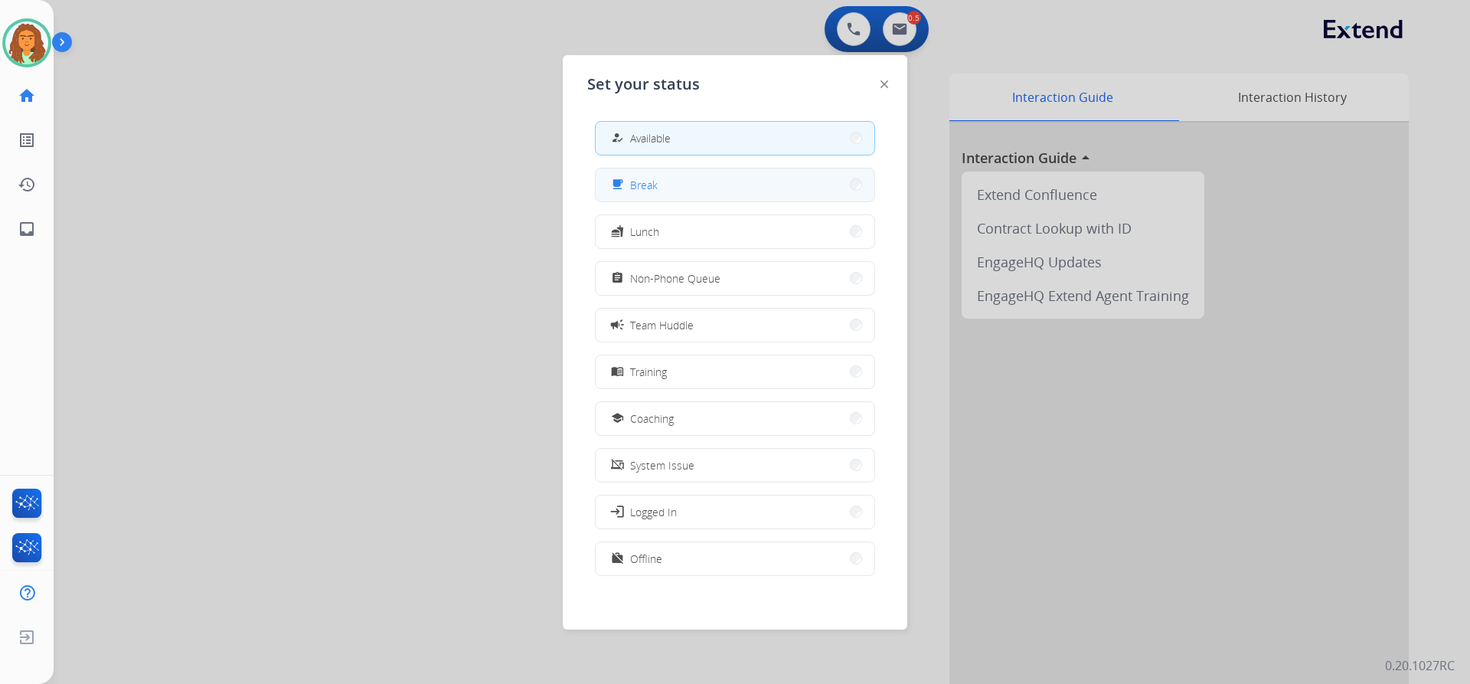
click at [740, 188] on button "free_breakfast Break" at bounding box center [735, 184] width 279 height 33
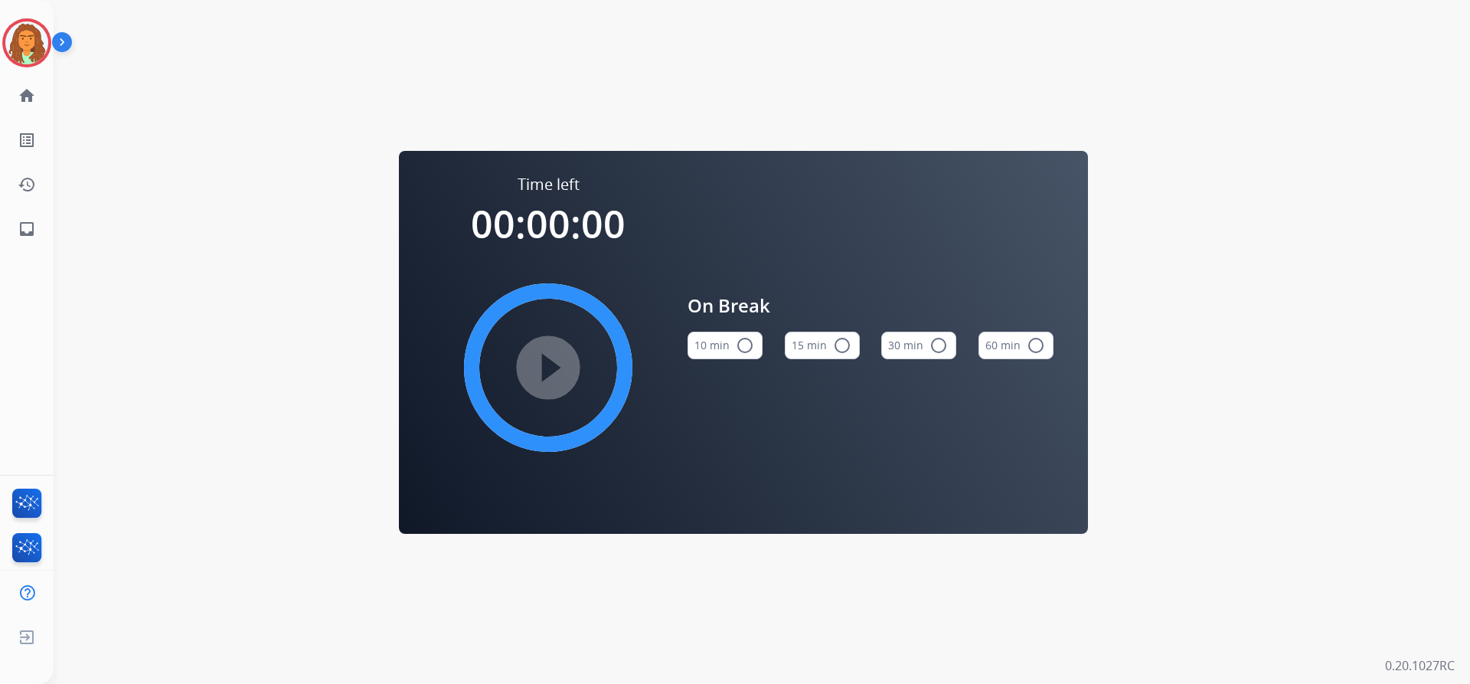
click at [741, 344] on mat-icon "radio_button_unchecked" at bounding box center [745, 345] width 18 height 18
click at [553, 359] on mat-icon "play_circle_filled" at bounding box center [548, 367] width 18 height 18
click at [29, 44] on img at bounding box center [26, 42] width 43 height 43
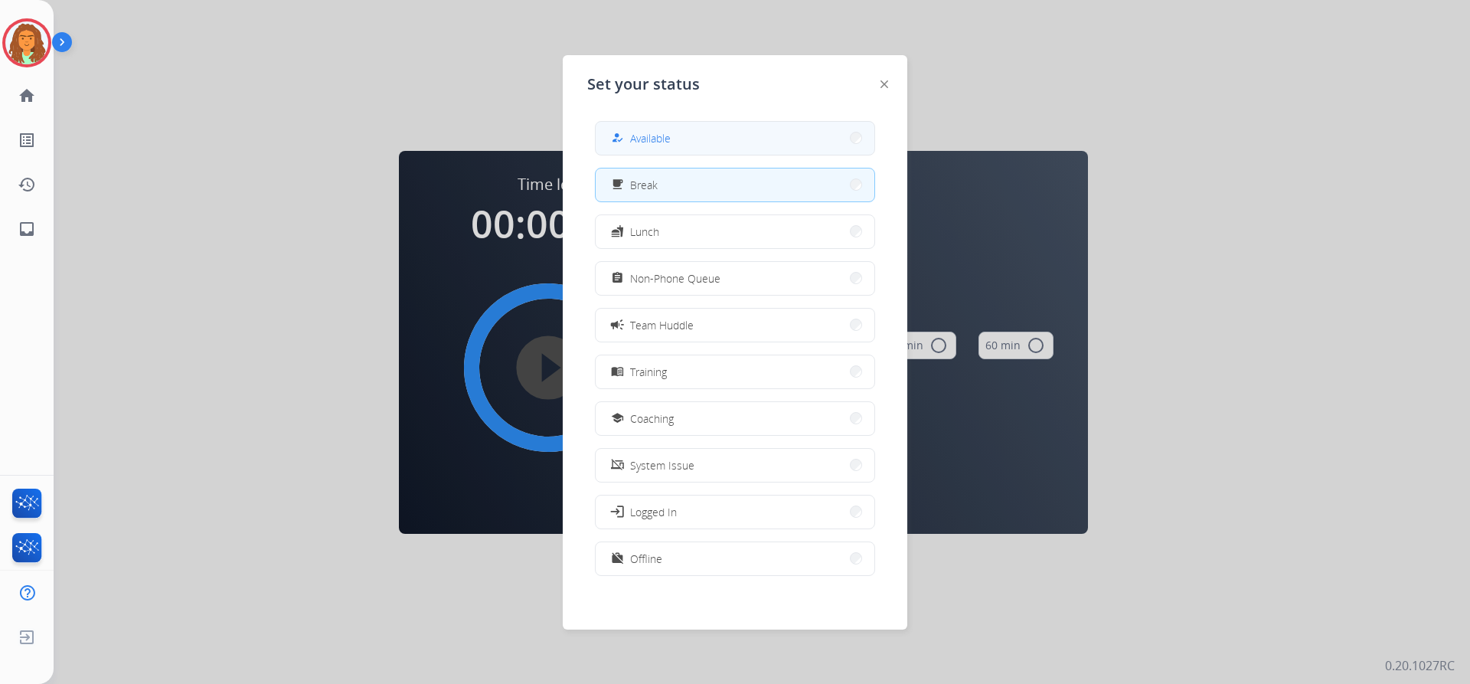
click at [719, 136] on button "how_to_reg Available" at bounding box center [735, 138] width 279 height 33
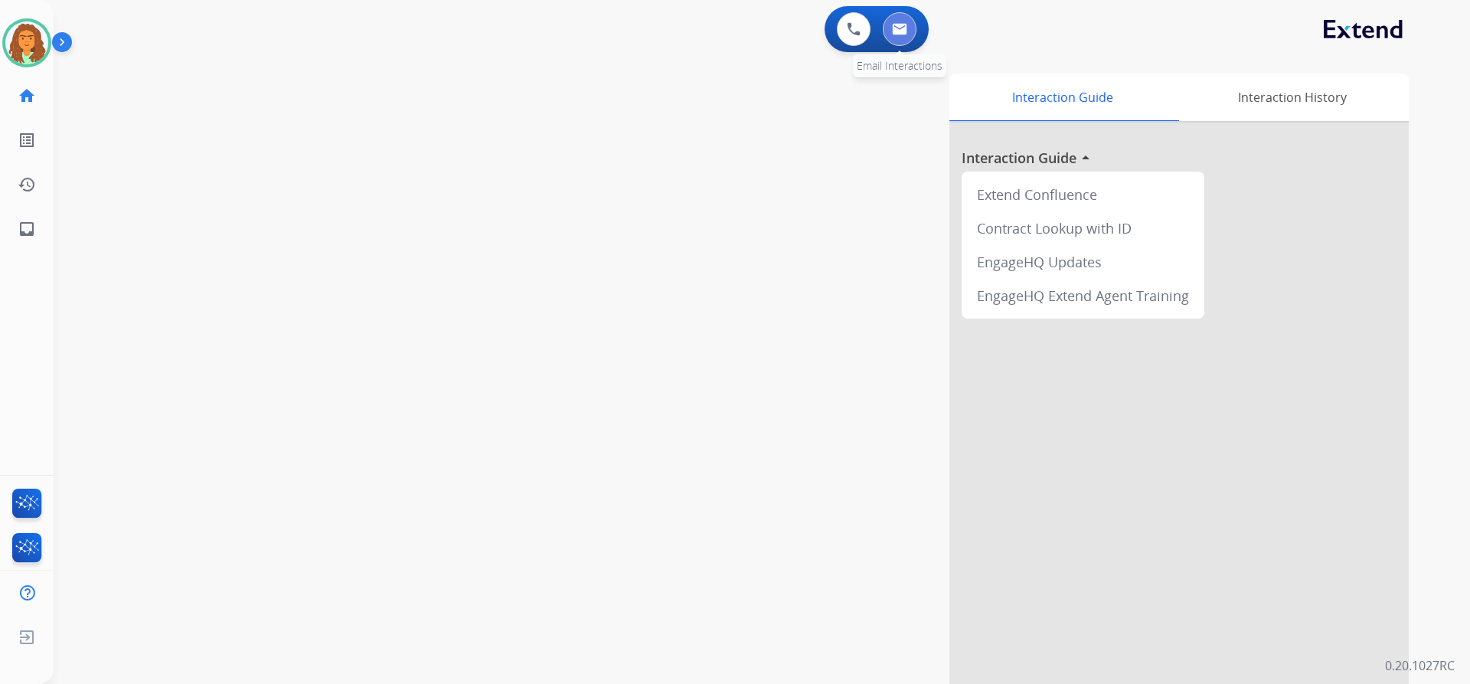
click at [898, 28] on img at bounding box center [899, 29] width 15 height 12
select select "**********"
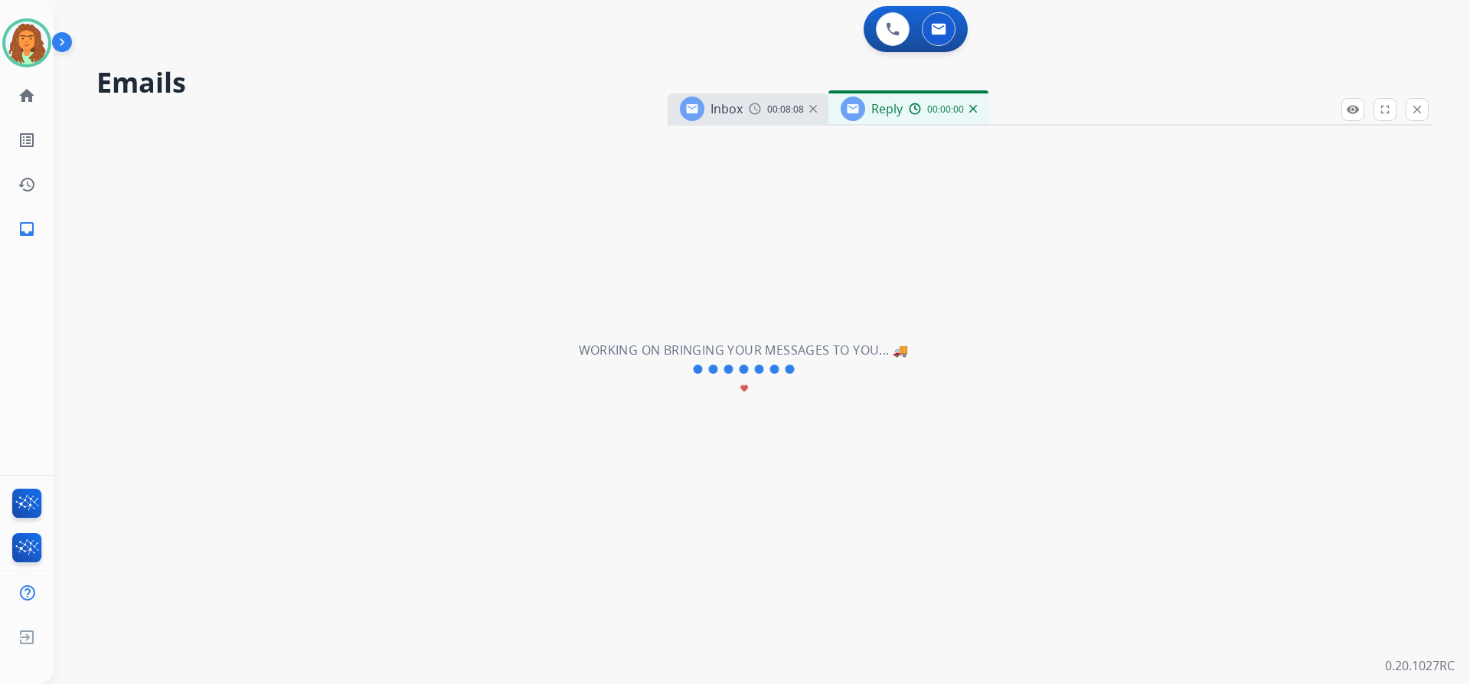
select select "**********"
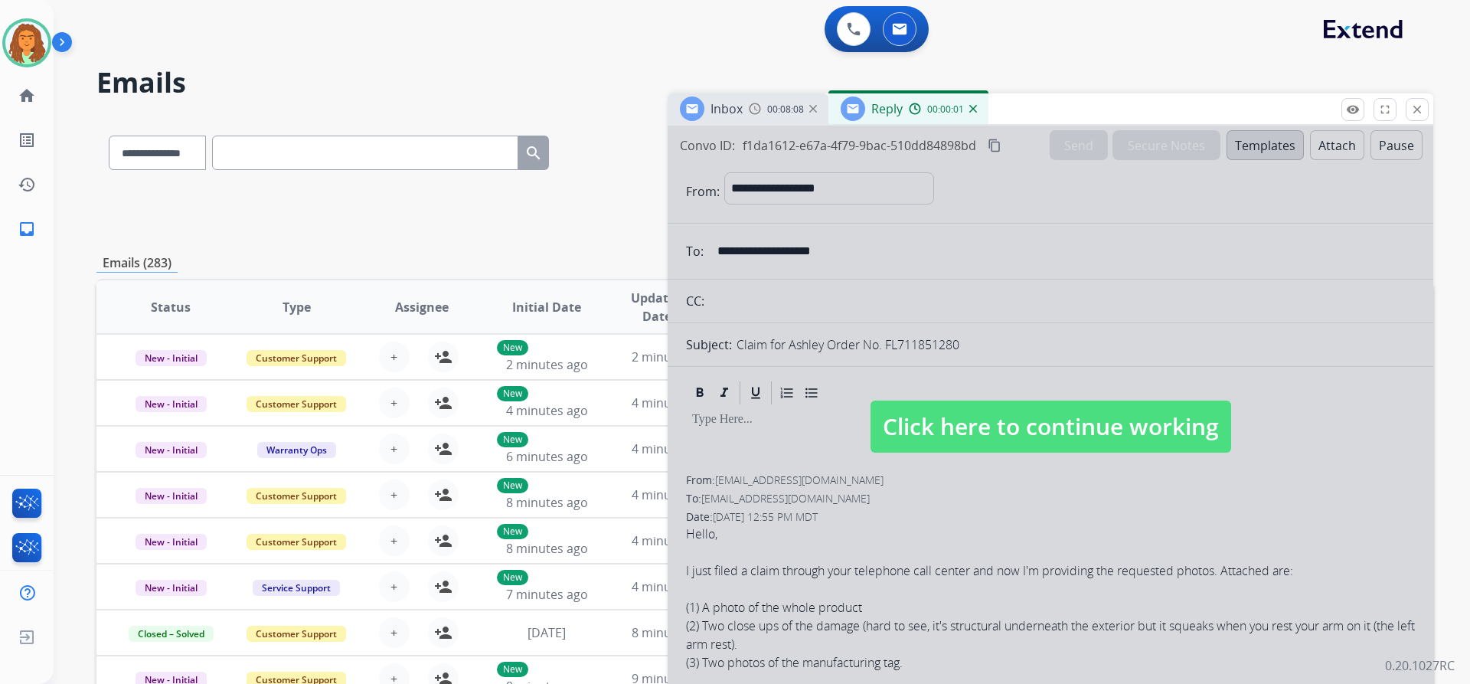
click at [957, 430] on span "Click here to continue working" at bounding box center [1051, 427] width 361 height 52
select select
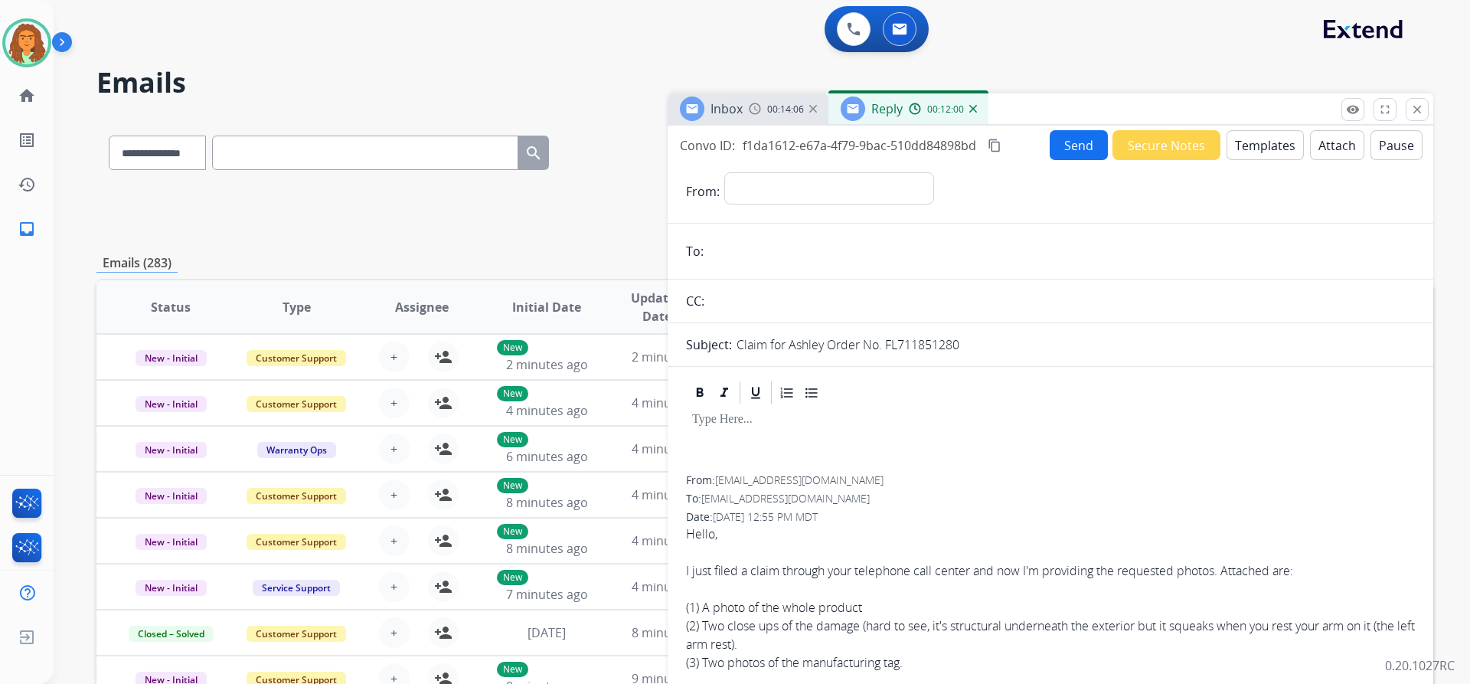
click at [1254, 143] on button "Templates" at bounding box center [1265, 145] width 77 height 30
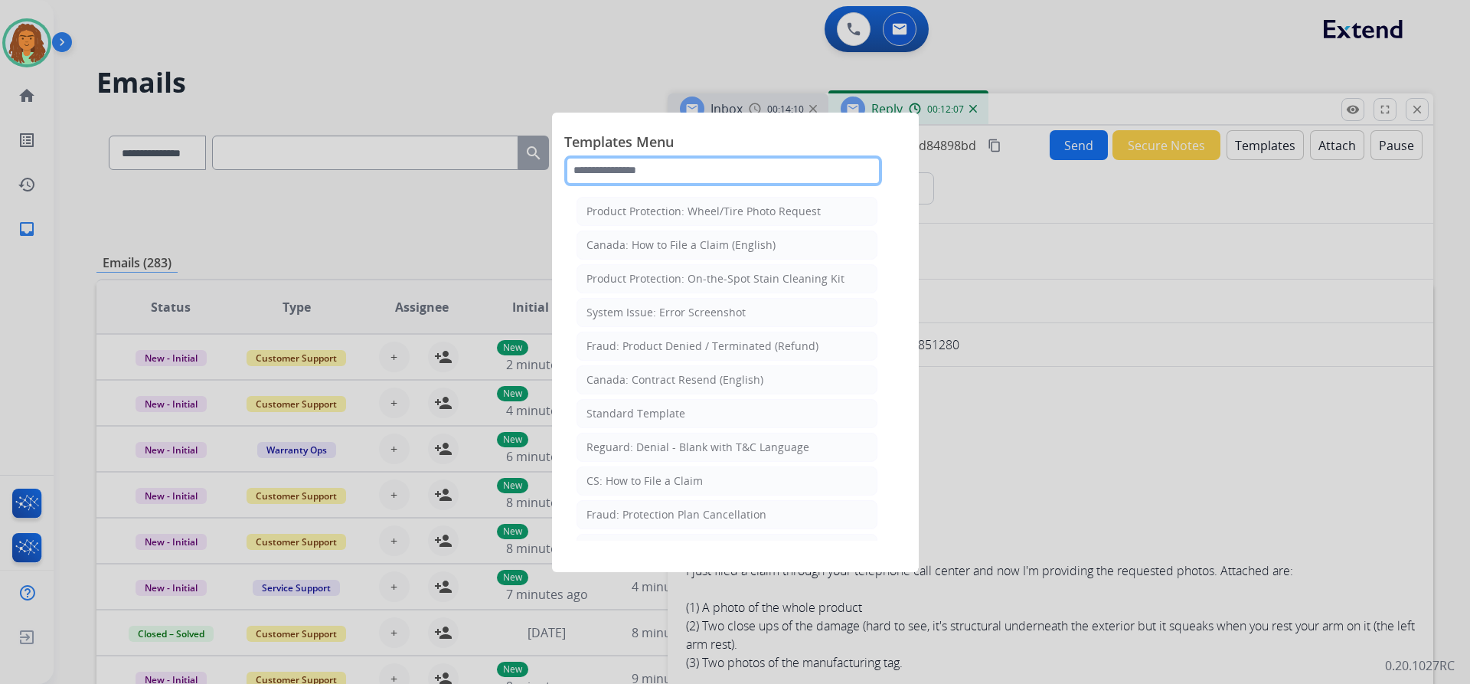
click at [641, 172] on input "text" at bounding box center [723, 170] width 318 height 31
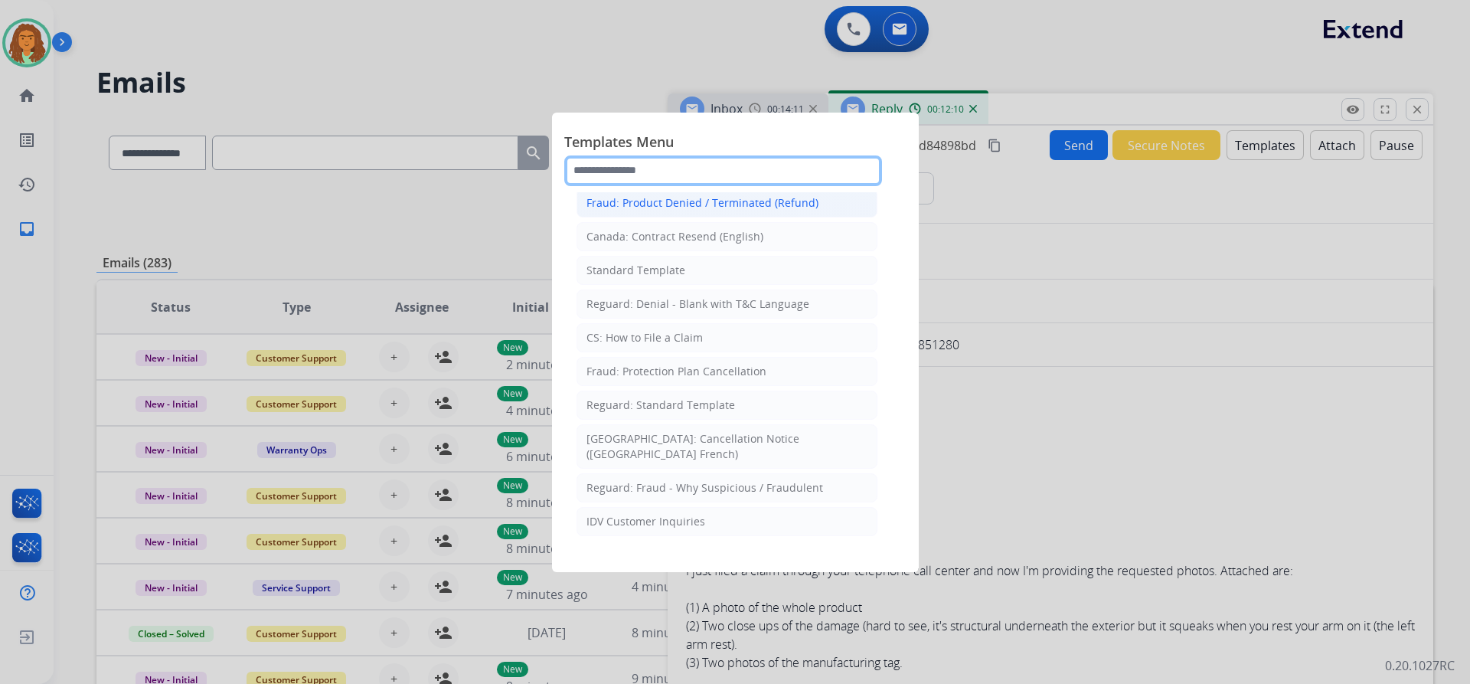
scroll to position [153, 0]
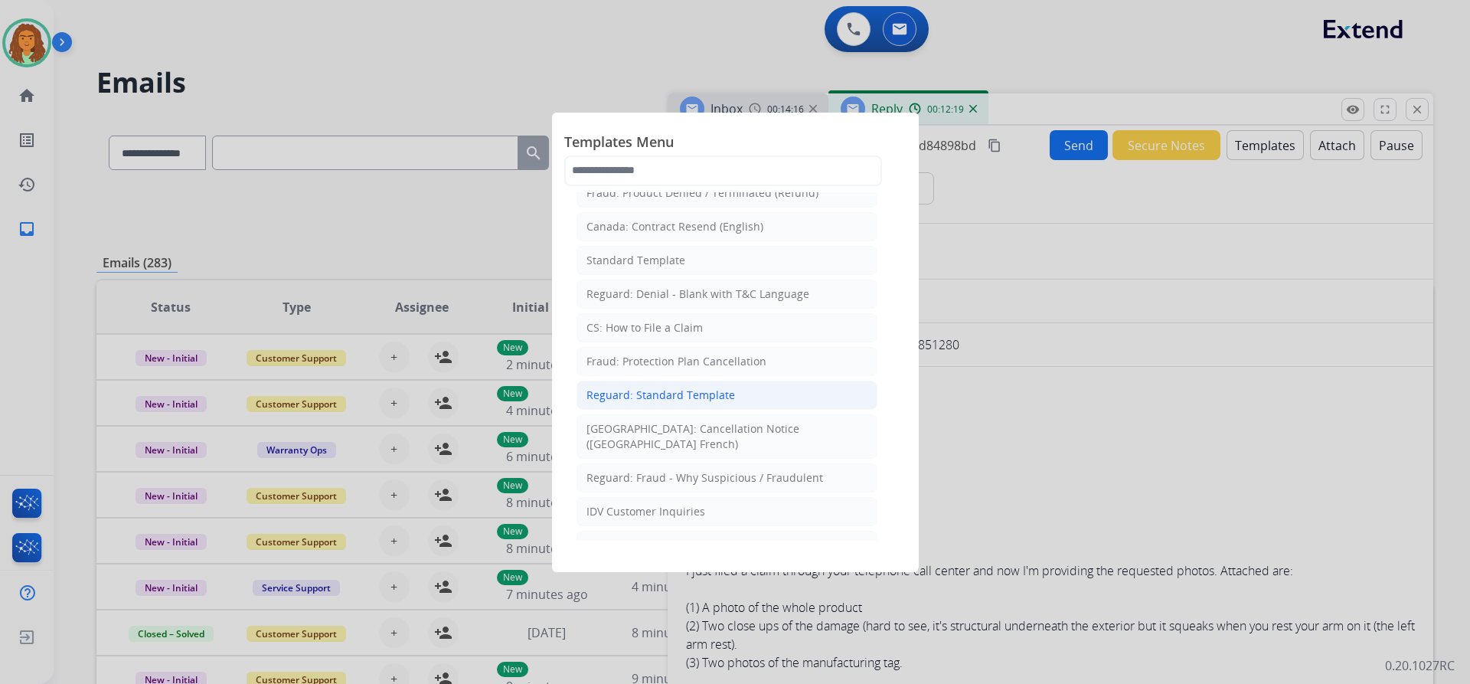
click at [680, 398] on div "Reguard: Standard Template" at bounding box center [661, 394] width 149 height 15
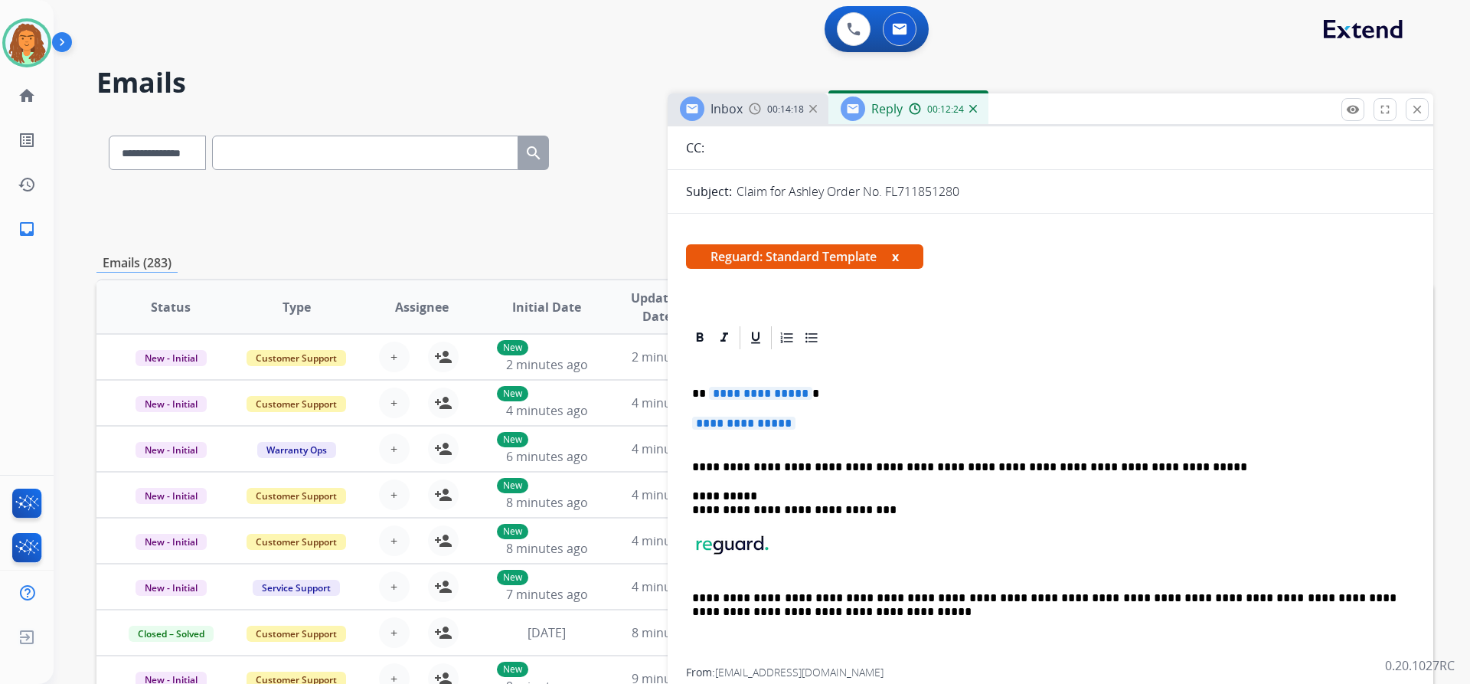
click at [802, 394] on span "**********" at bounding box center [760, 393] width 103 height 13
click at [704, 423] on span "**********" at bounding box center [743, 423] width 103 height 13
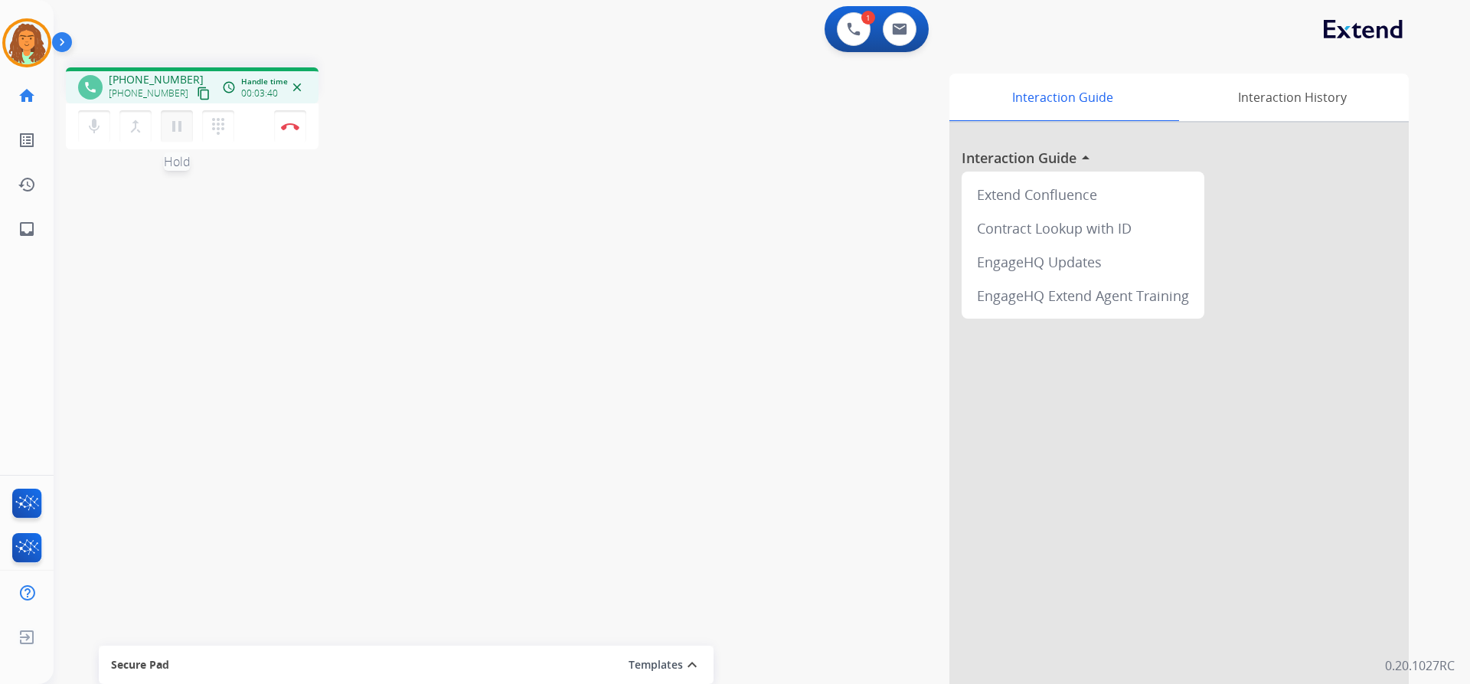
click at [171, 127] on mat-icon "pause" at bounding box center [177, 126] width 18 height 18
click at [177, 126] on mat-icon "play_arrow" at bounding box center [177, 126] width 18 height 18
click at [895, 26] on img at bounding box center [899, 29] width 15 height 12
select select "**********"
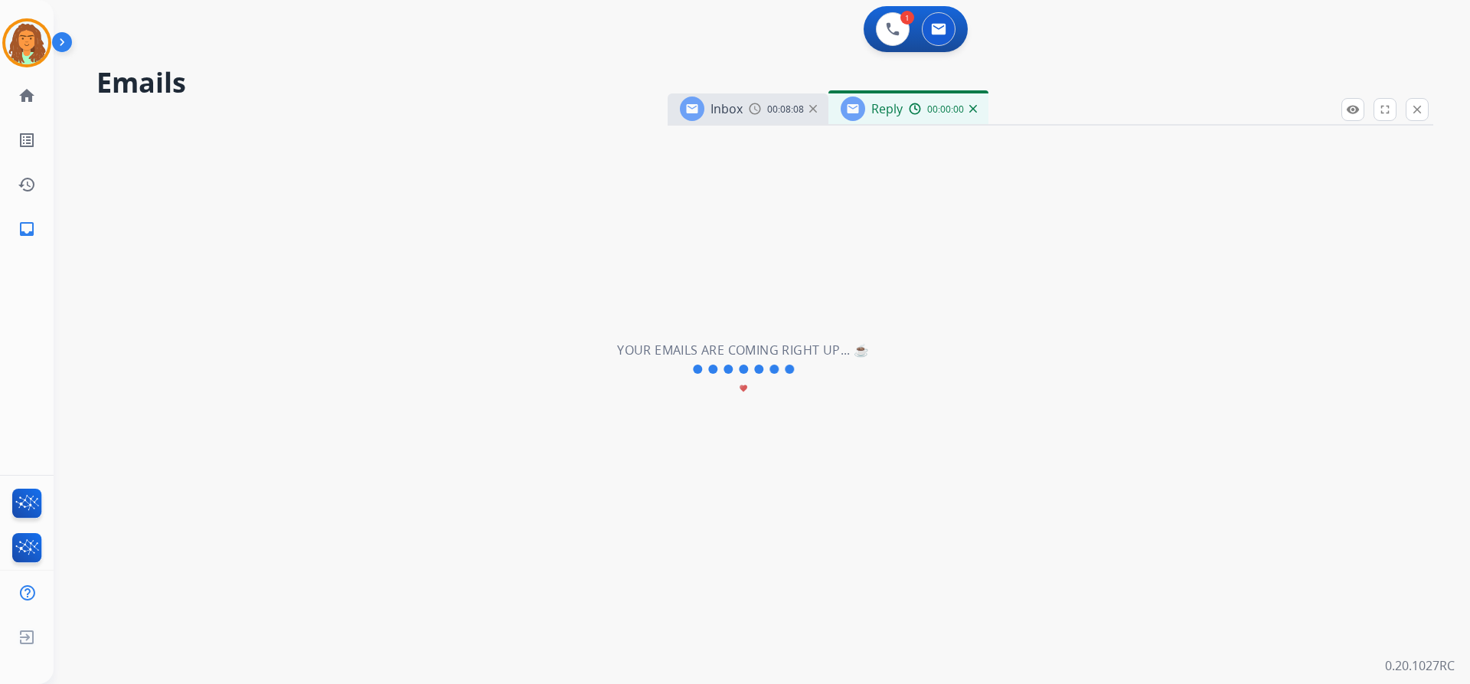
select select "**********"
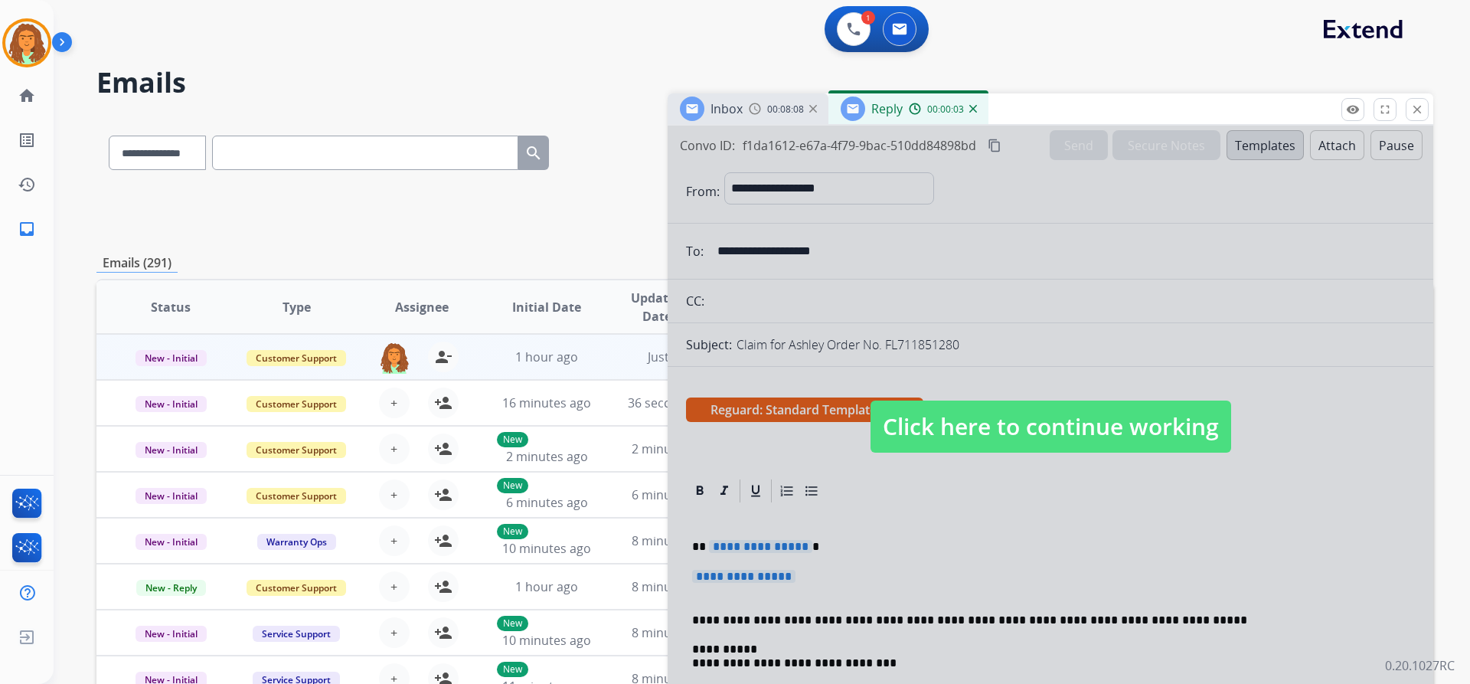
click at [1046, 427] on span "Click here to continue working" at bounding box center [1051, 427] width 361 height 52
select select
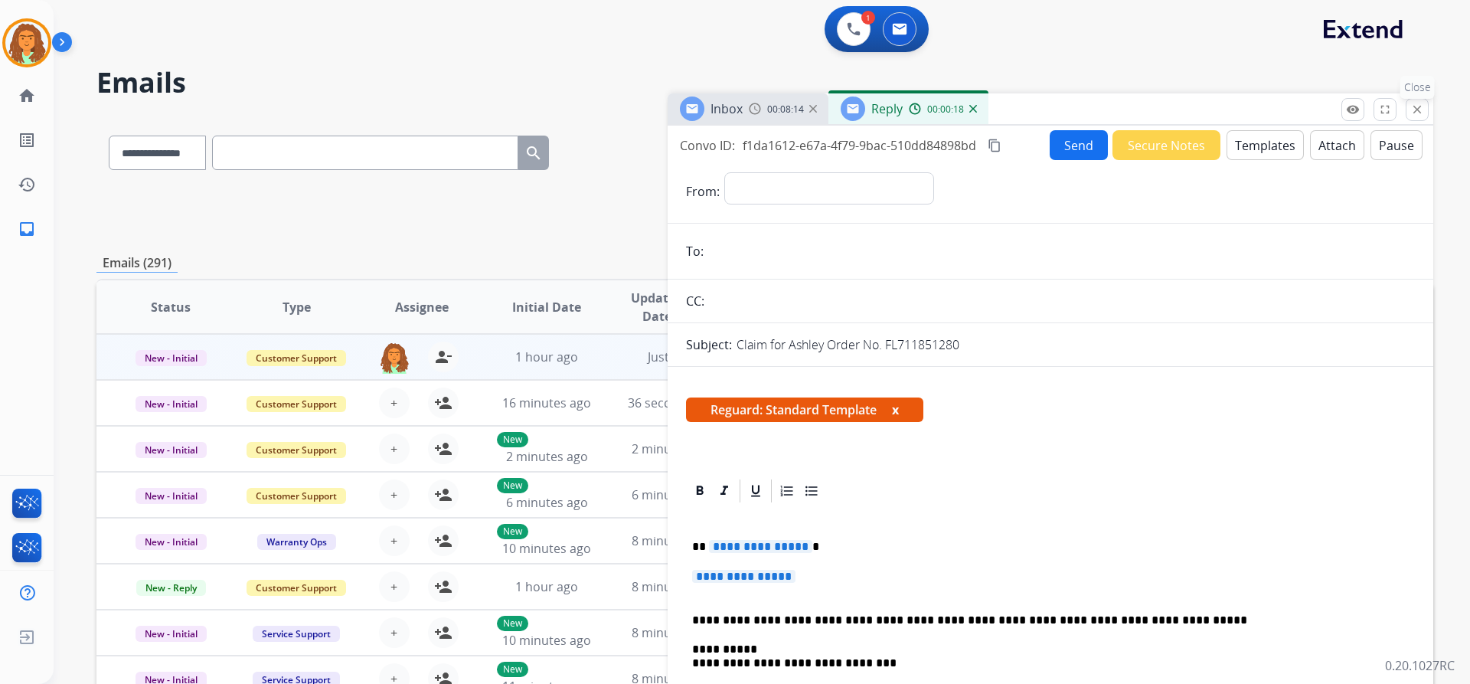
click at [1416, 110] on mat-icon "close" at bounding box center [1418, 110] width 14 height 14
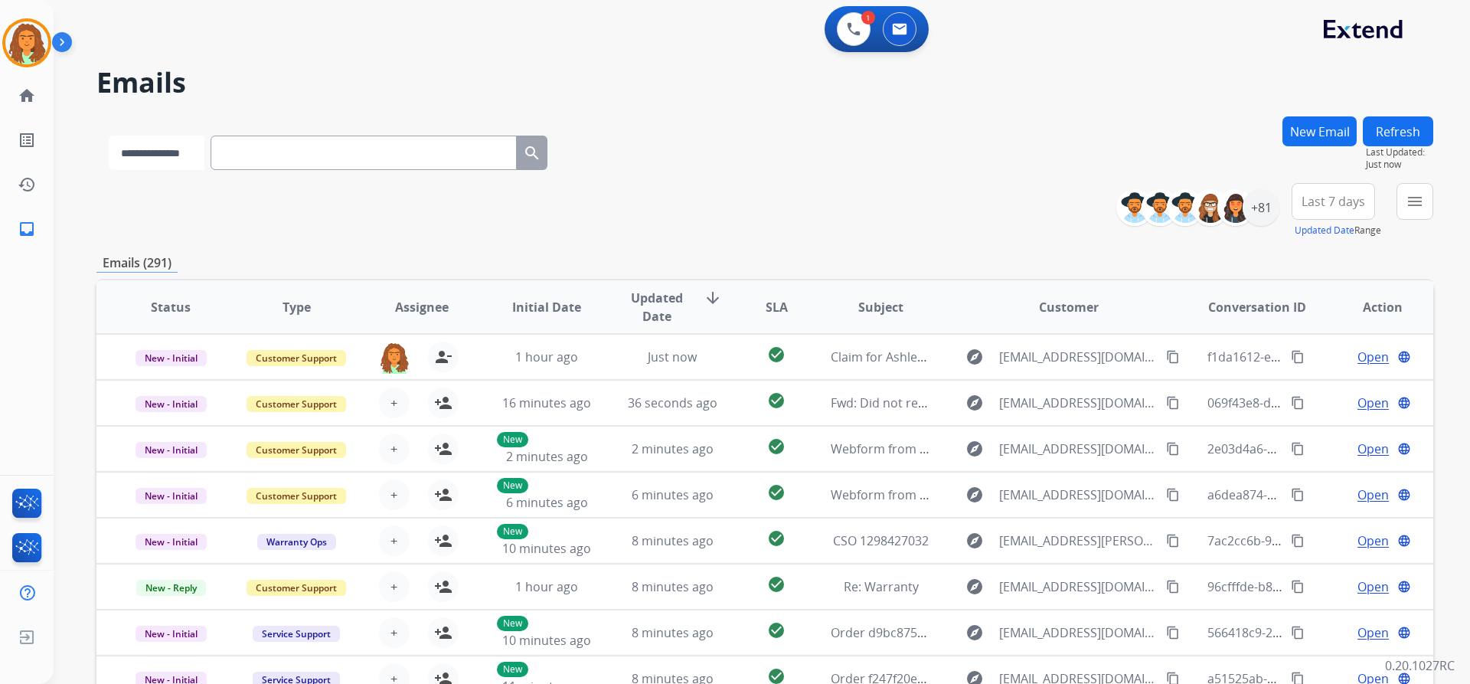
click at [204, 152] on select "**********" at bounding box center [157, 153] width 96 height 34
select select "**********"
click at [109, 136] on select "**********" at bounding box center [157, 153] width 96 height 34
click at [238, 150] on input "text" at bounding box center [365, 153] width 306 height 34
paste input "**********"
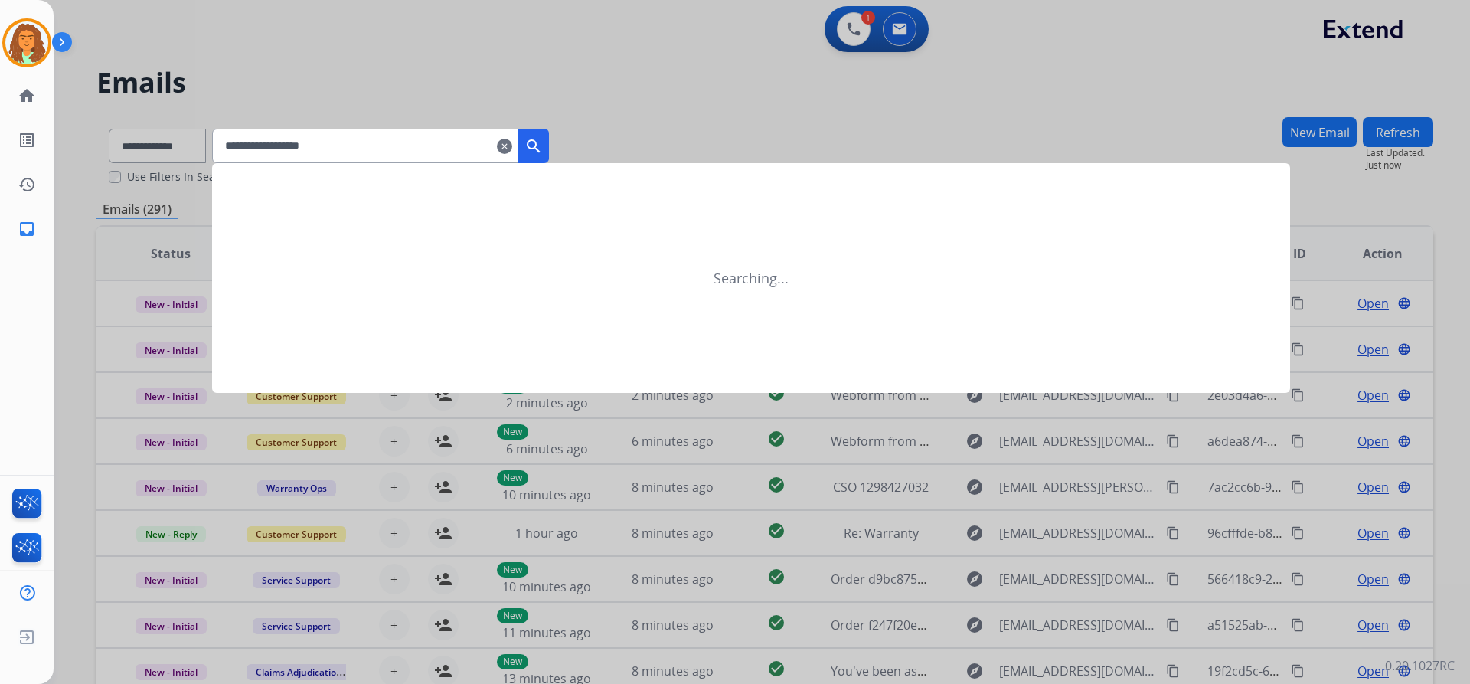
type input "**********"
click at [543, 140] on mat-icon "search" at bounding box center [534, 146] width 18 height 18
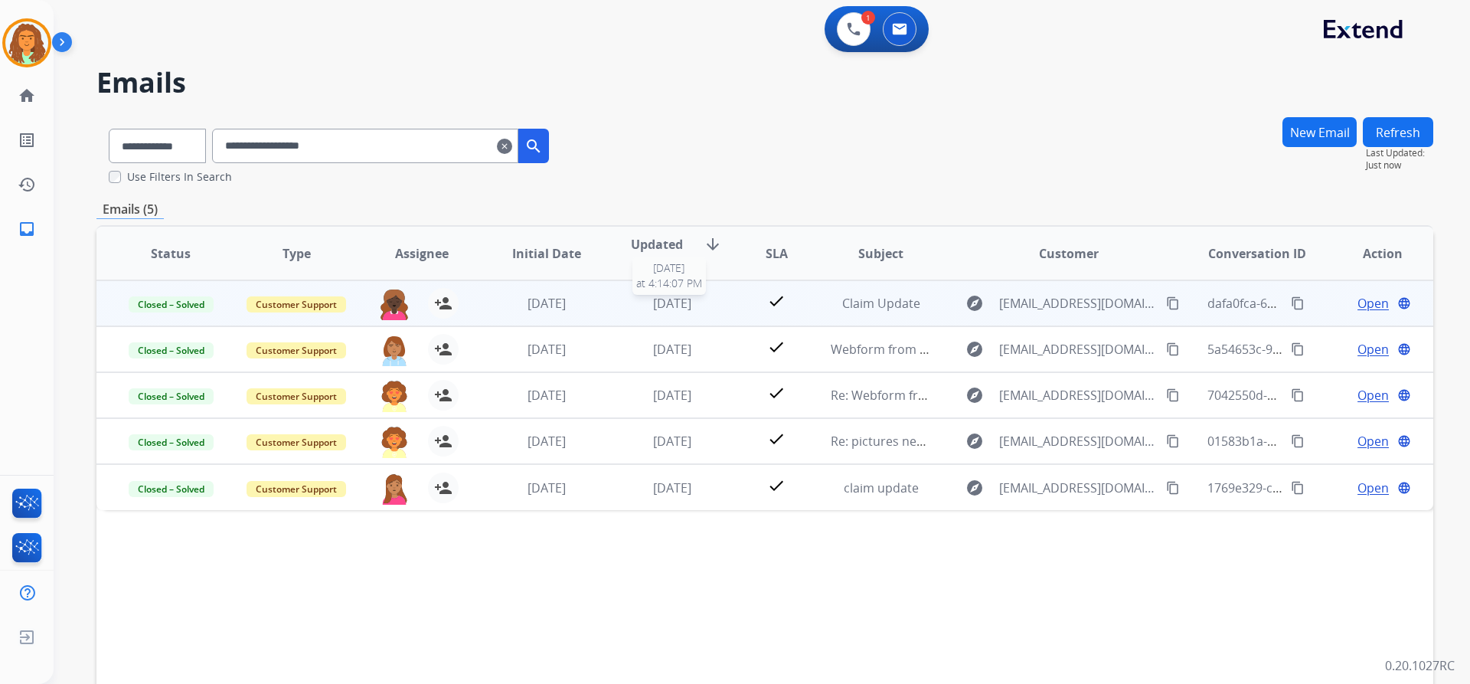
click at [623, 310] on div "[DATE]" at bounding box center [673, 303] width 100 height 18
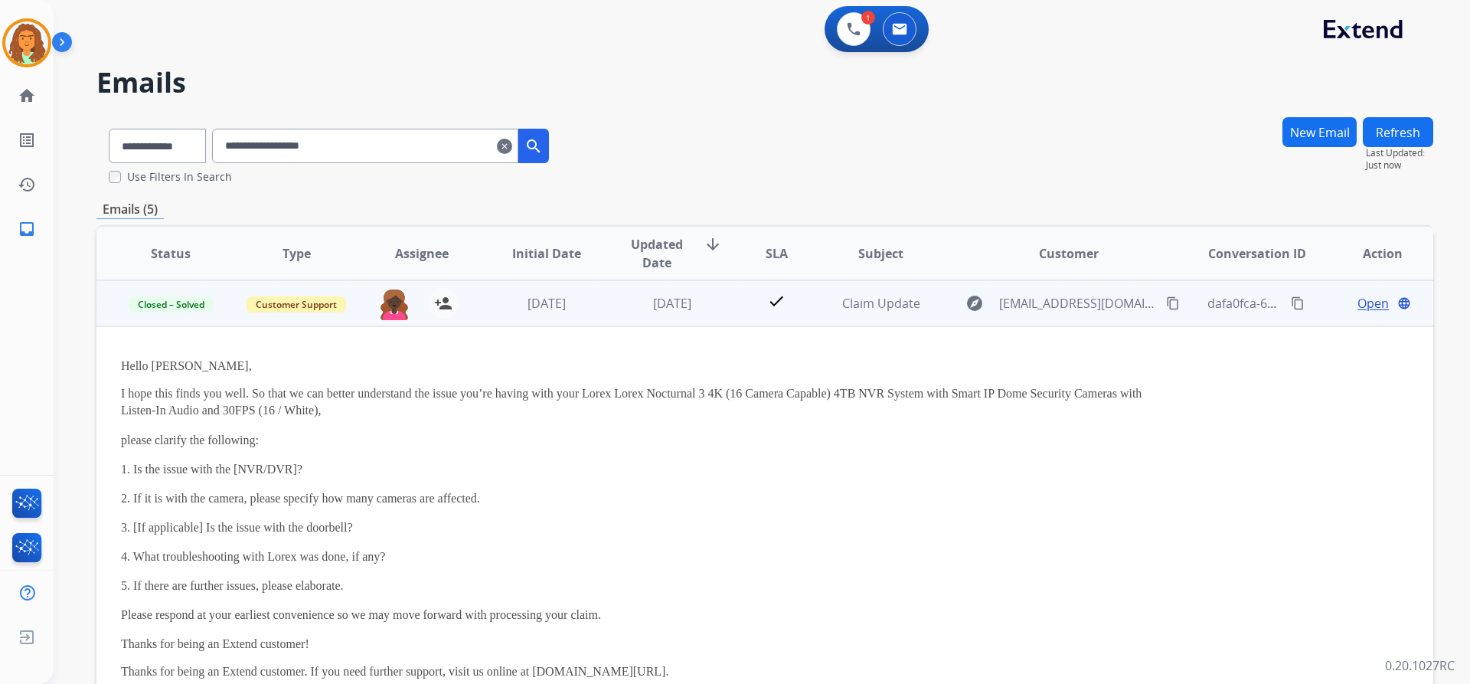
click at [607, 308] on td "[DATE]" at bounding box center [661, 303] width 126 height 46
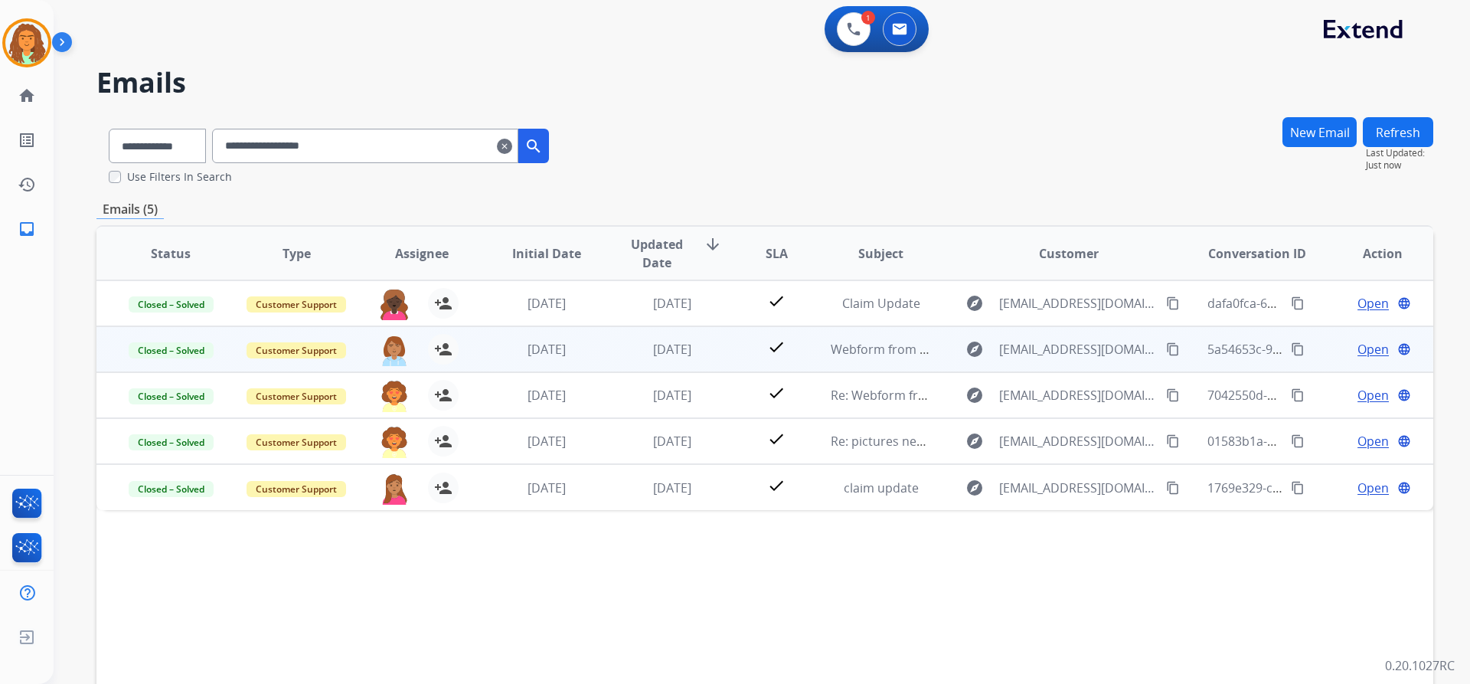
click at [621, 364] on td "[DATE]" at bounding box center [661, 349] width 126 height 46
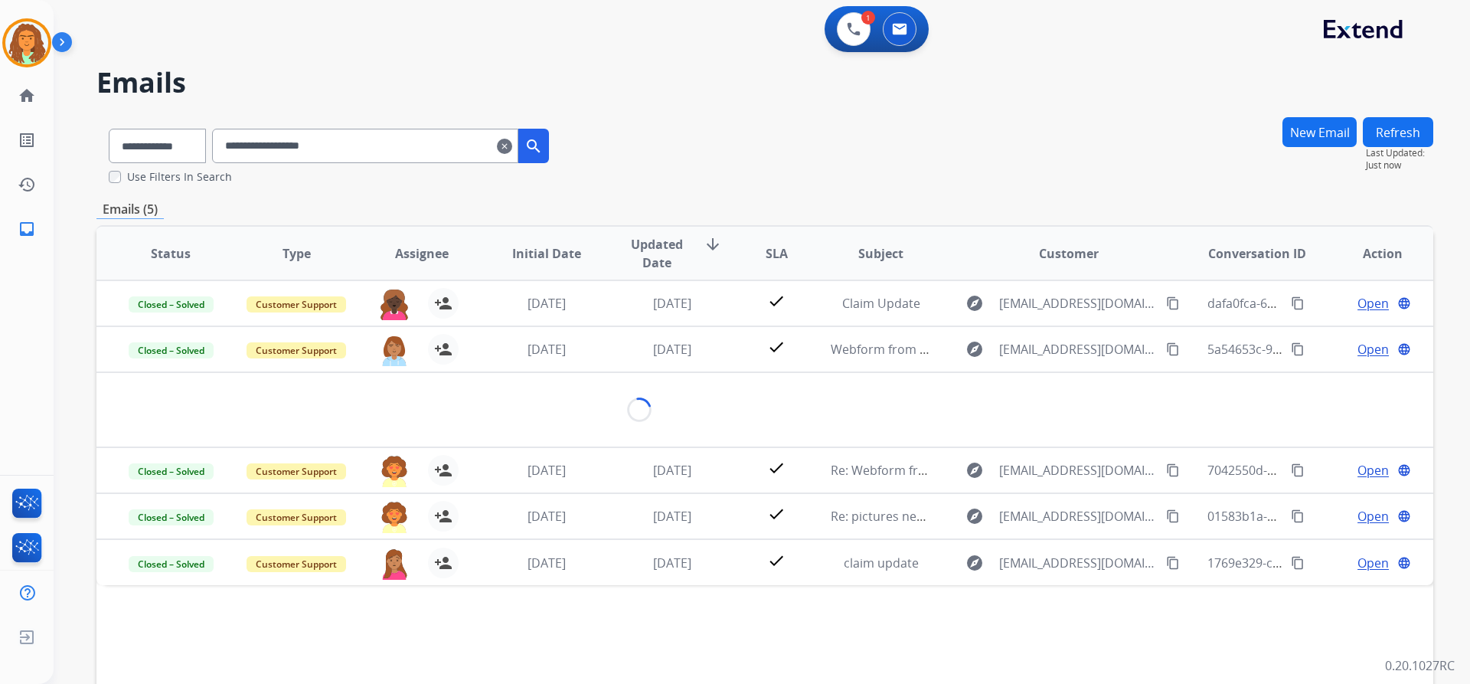
drag, startPoint x: 366, startPoint y: 146, endPoint x: 285, endPoint y: 153, distance: 81.5
click at [240, 141] on input "**********" at bounding box center [365, 146] width 306 height 34
click at [369, 146] on input "**********" at bounding box center [365, 146] width 306 height 34
drag, startPoint x: 371, startPoint y: 151, endPoint x: 269, endPoint y: 144, distance: 102.8
click at [239, 141] on input "**********" at bounding box center [365, 146] width 306 height 34
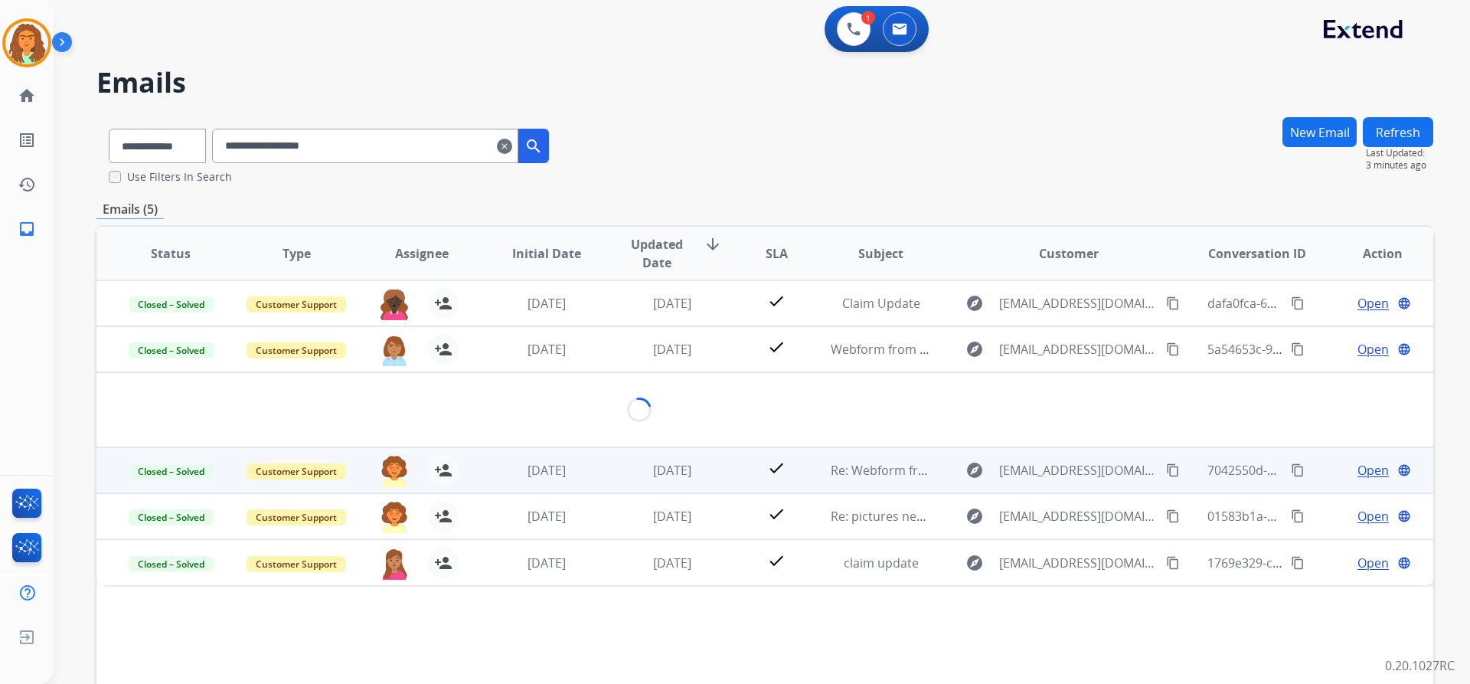
click at [610, 472] on td "[DATE]" at bounding box center [661, 470] width 126 height 46
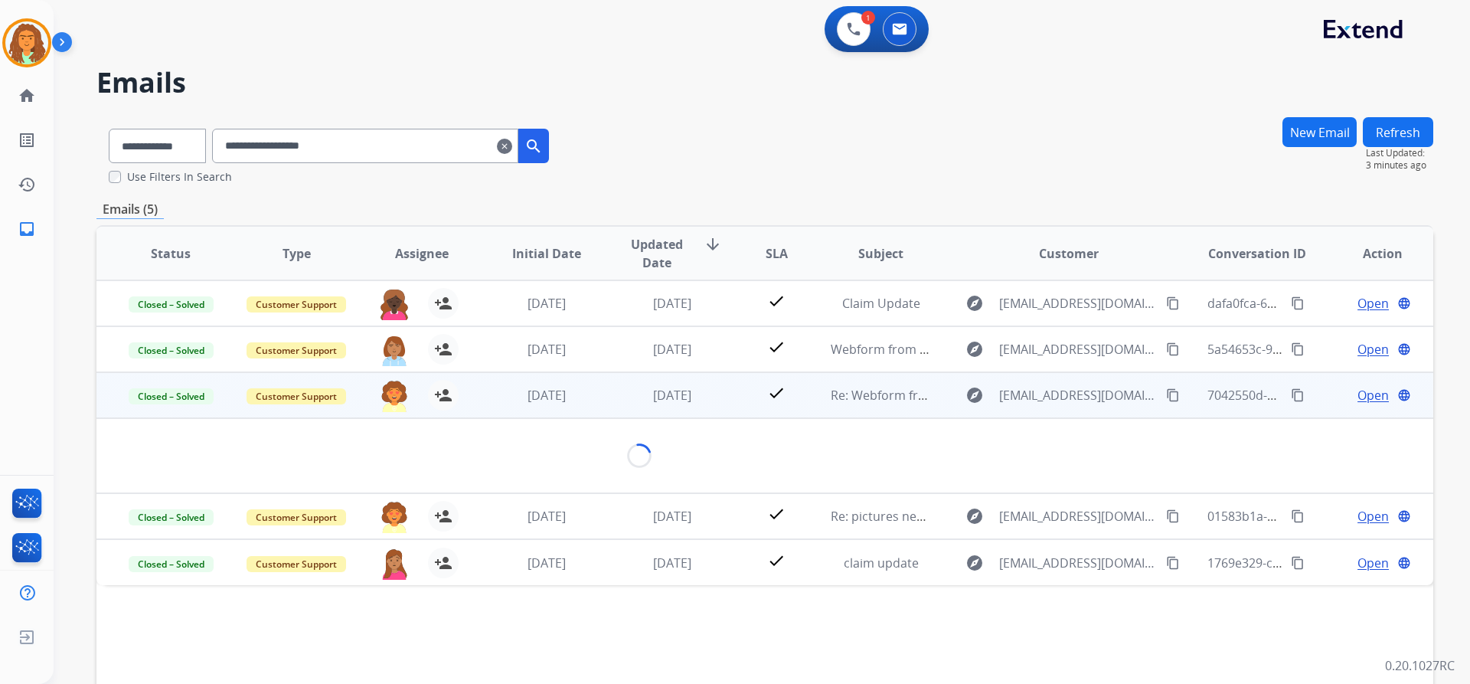
click at [601, 405] on td "[DATE]" at bounding box center [661, 395] width 126 height 46
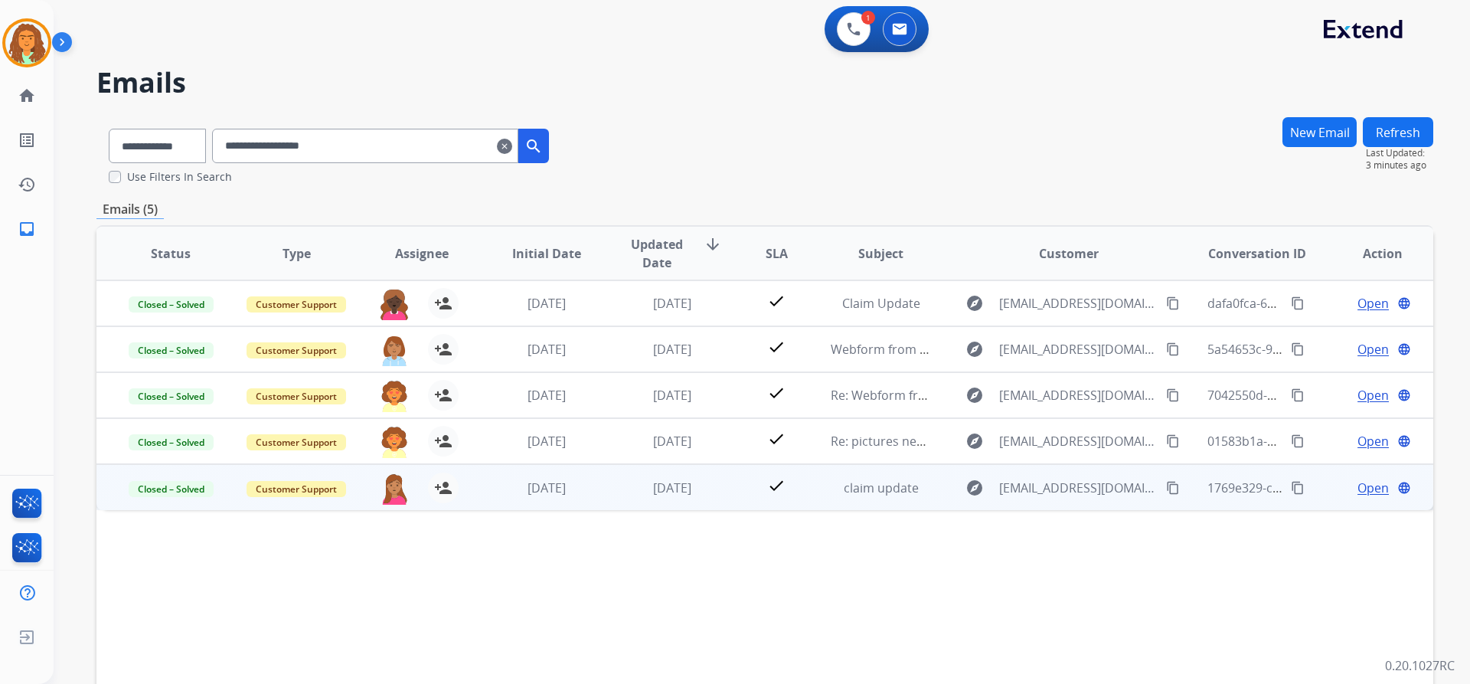
click at [614, 493] on td "[DATE]" at bounding box center [661, 487] width 126 height 46
click at [623, 491] on div "[DATE]" at bounding box center [673, 487] width 100 height 18
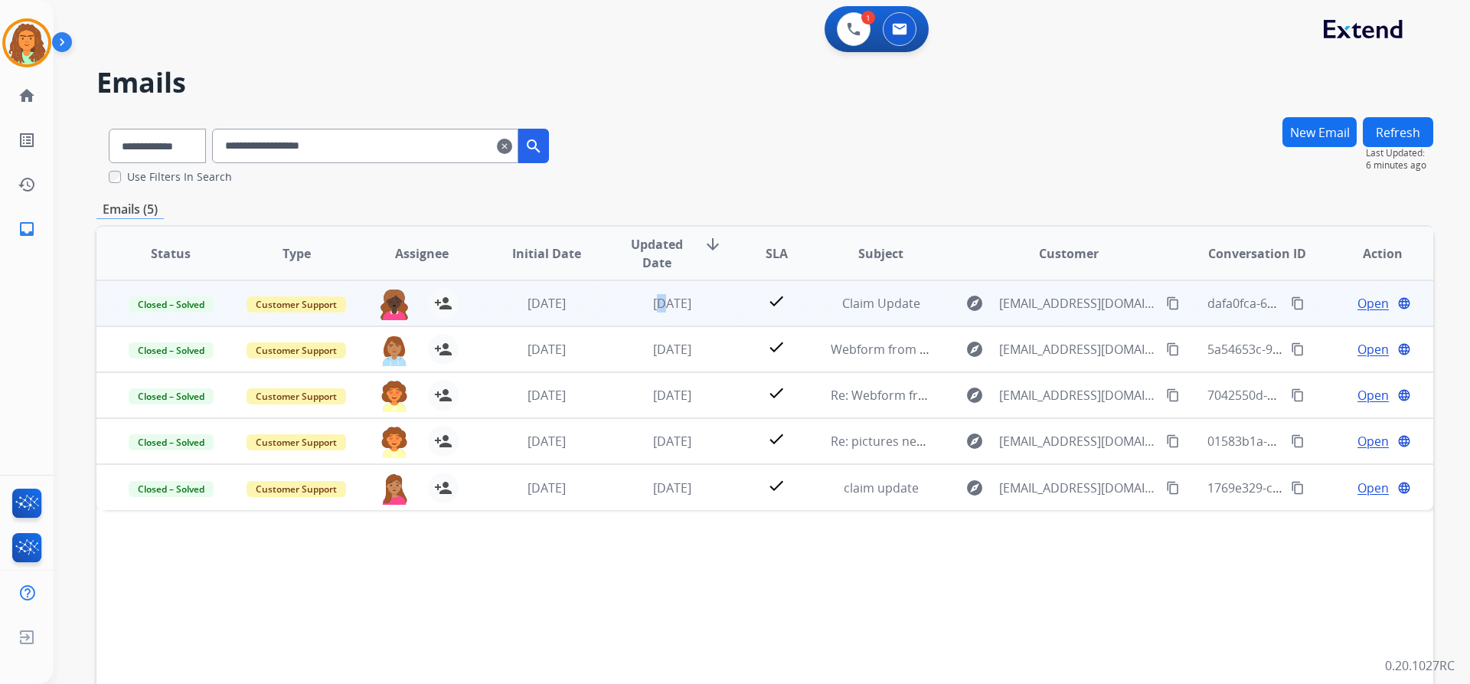
click at [644, 314] on td "[DATE]" at bounding box center [661, 303] width 126 height 46
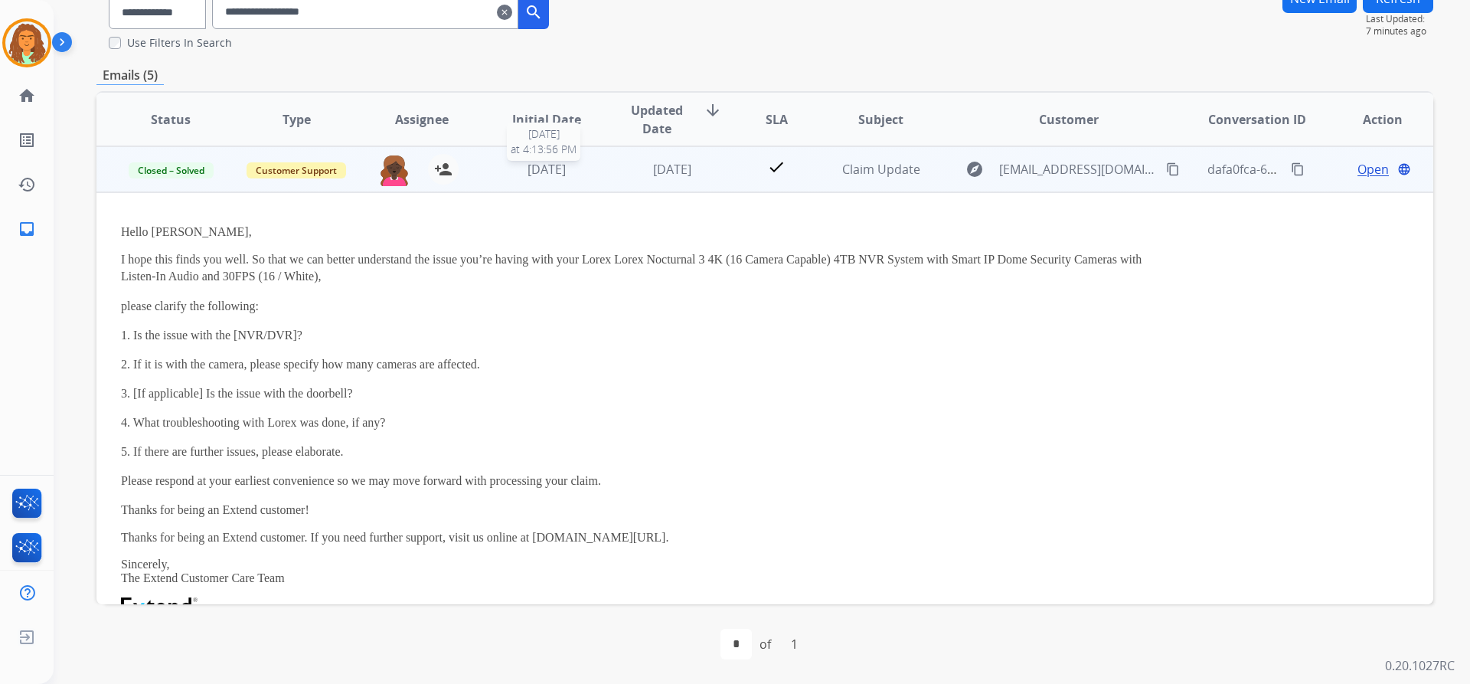
click at [504, 177] on div "[DATE]" at bounding box center [547, 169] width 100 height 18
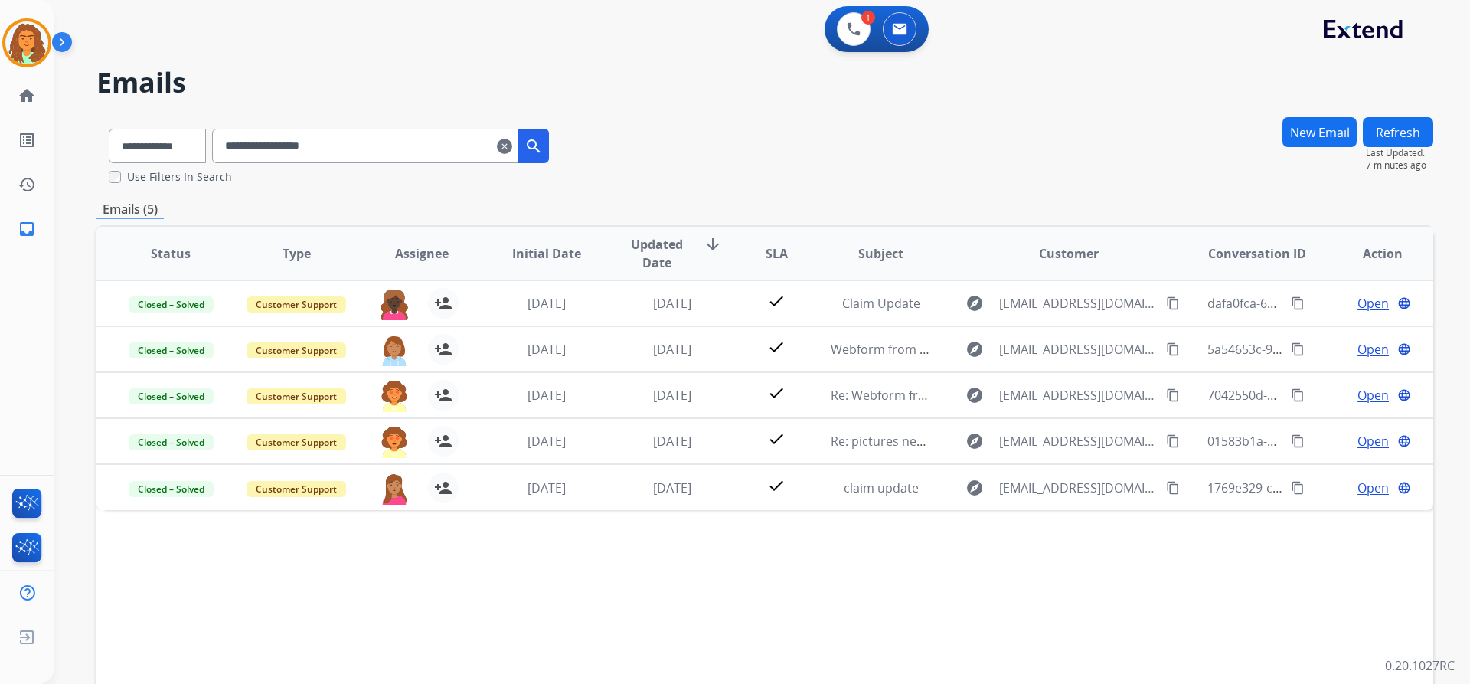
click at [543, 145] on mat-icon "search" at bounding box center [534, 146] width 18 height 18
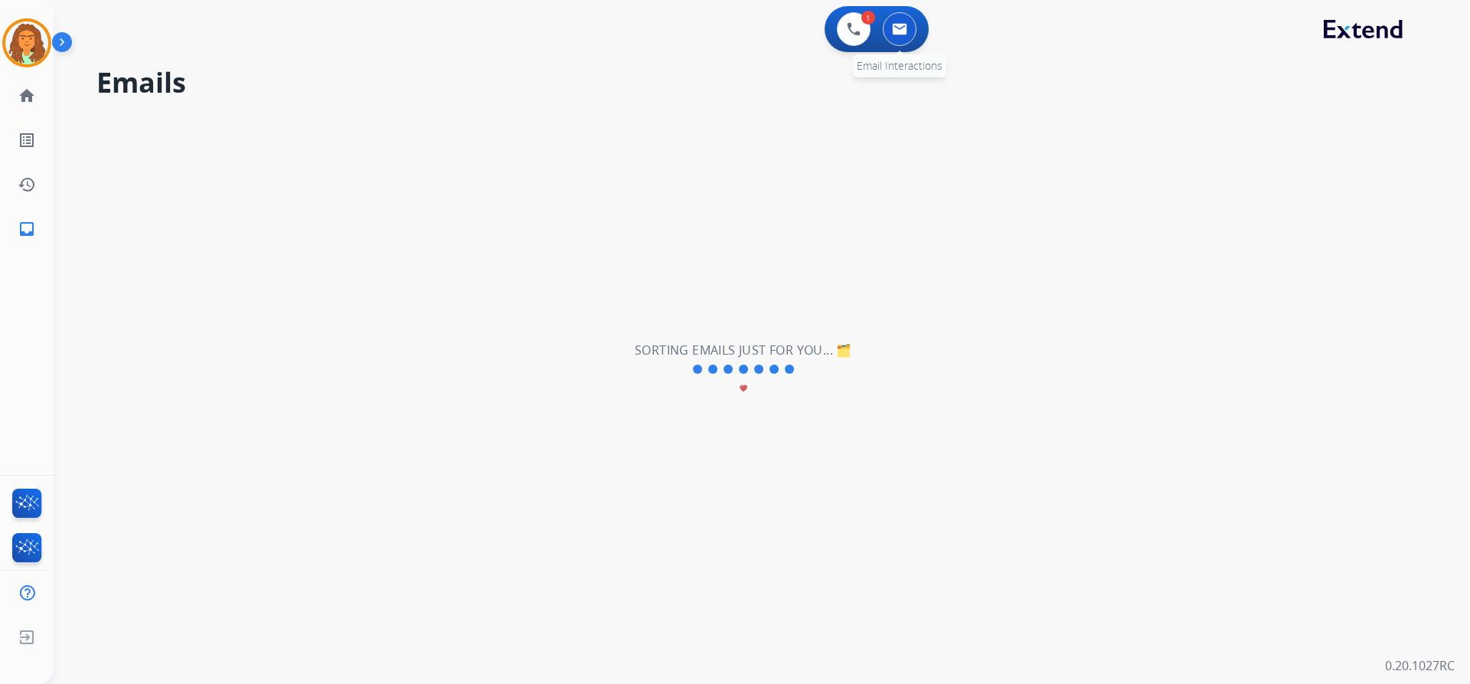
click at [906, 29] on img at bounding box center [899, 29] width 15 height 12
click at [862, 29] on button at bounding box center [854, 29] width 34 height 34
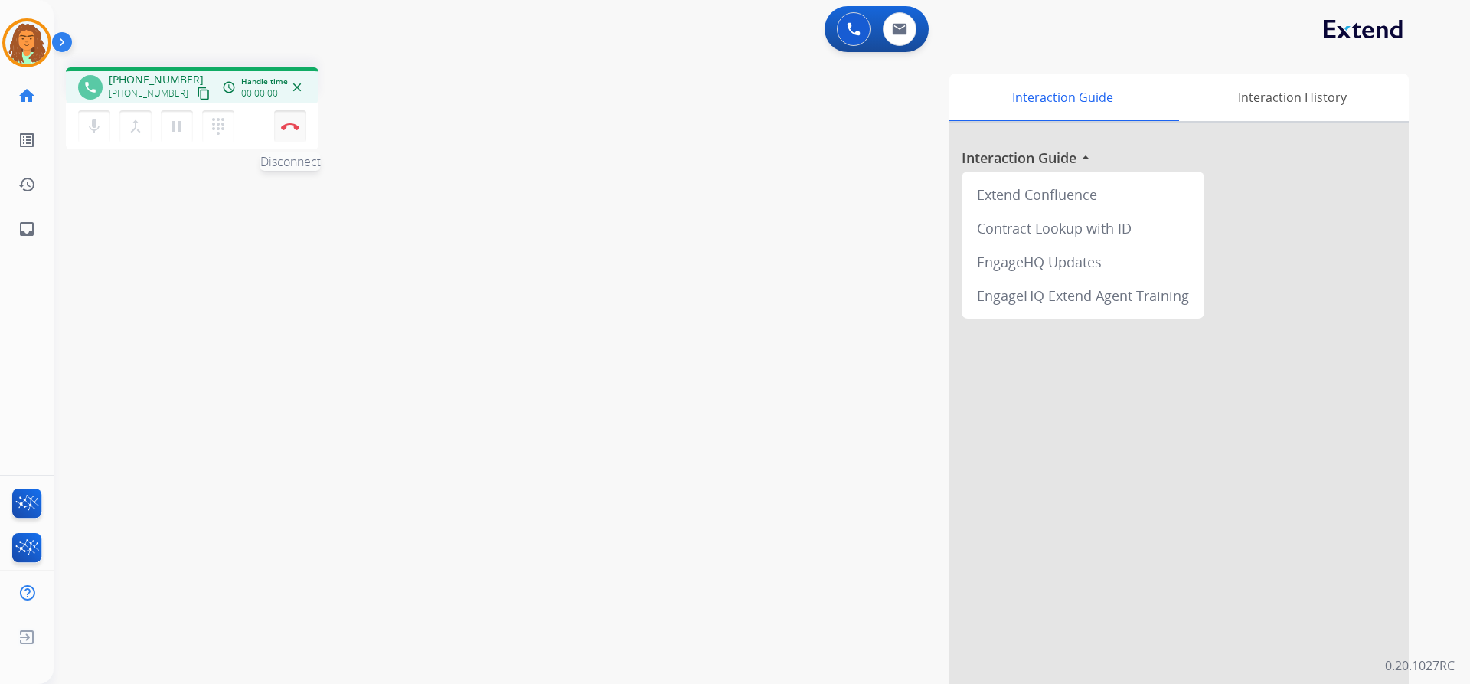
click at [293, 127] on img at bounding box center [290, 127] width 18 height 8
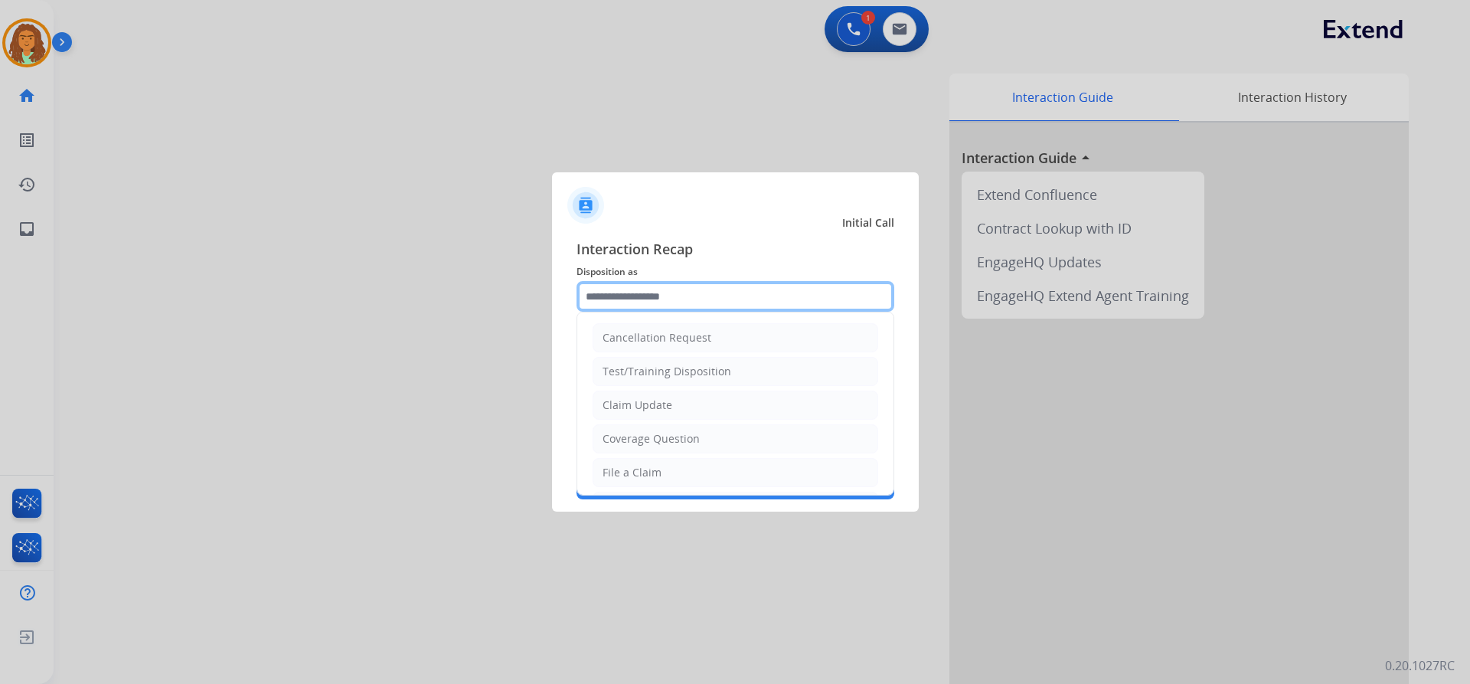
click at [636, 295] on input "text" at bounding box center [736, 296] width 318 height 31
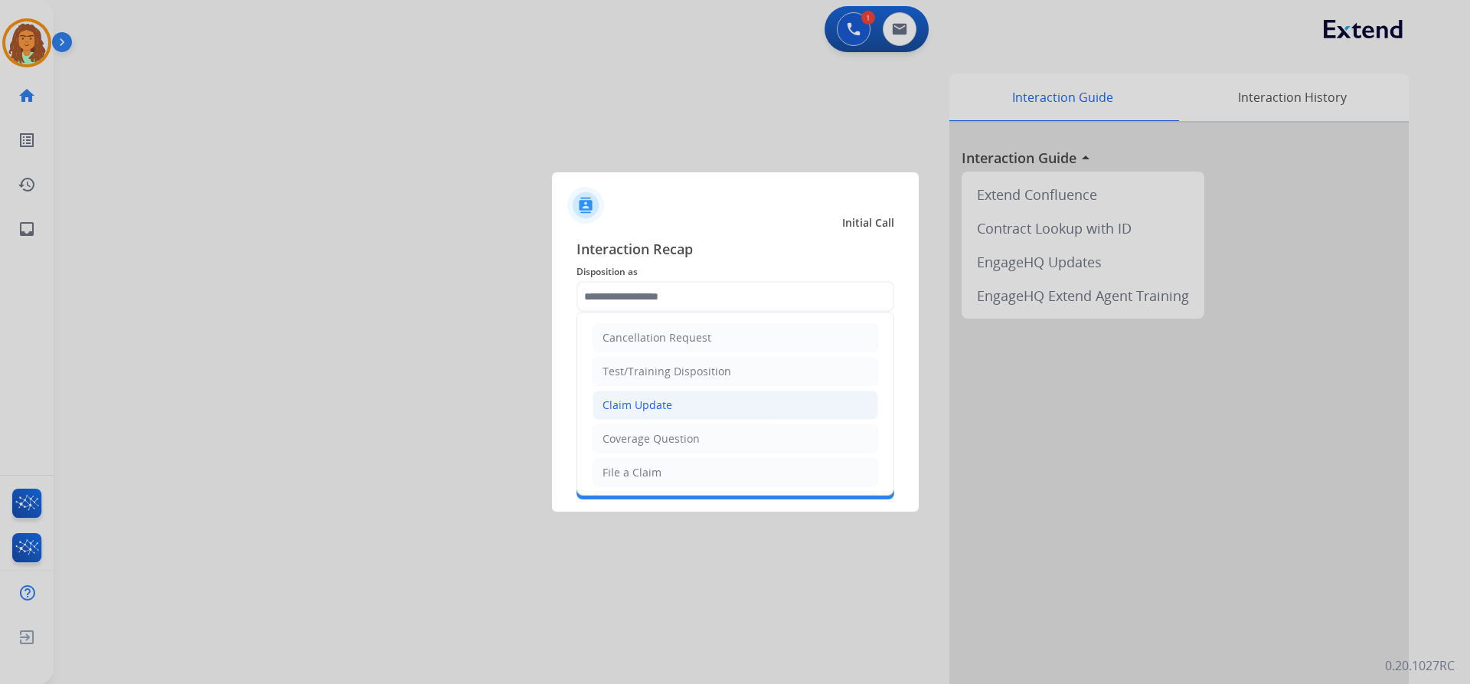
click at [645, 403] on div "Claim Update" at bounding box center [638, 404] width 70 height 15
type input "**********"
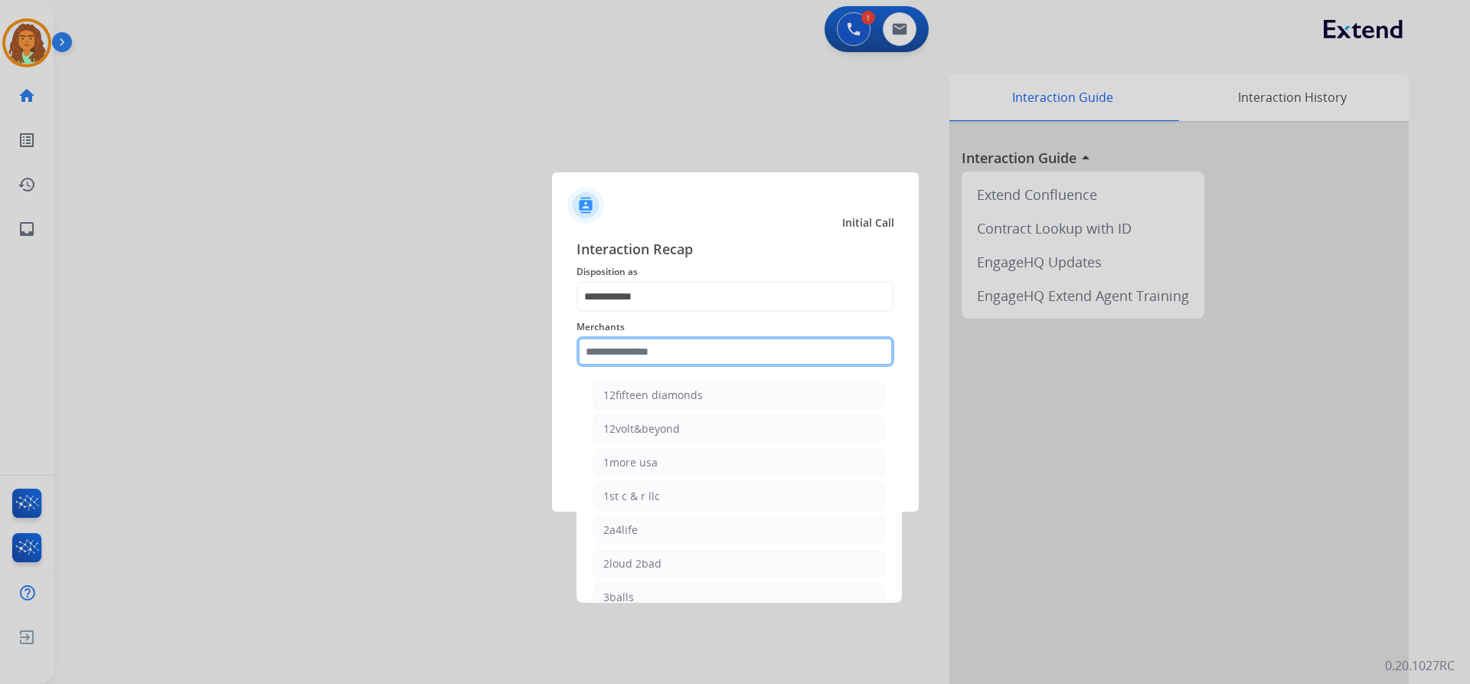
click at [612, 346] on input "text" at bounding box center [736, 351] width 318 height 31
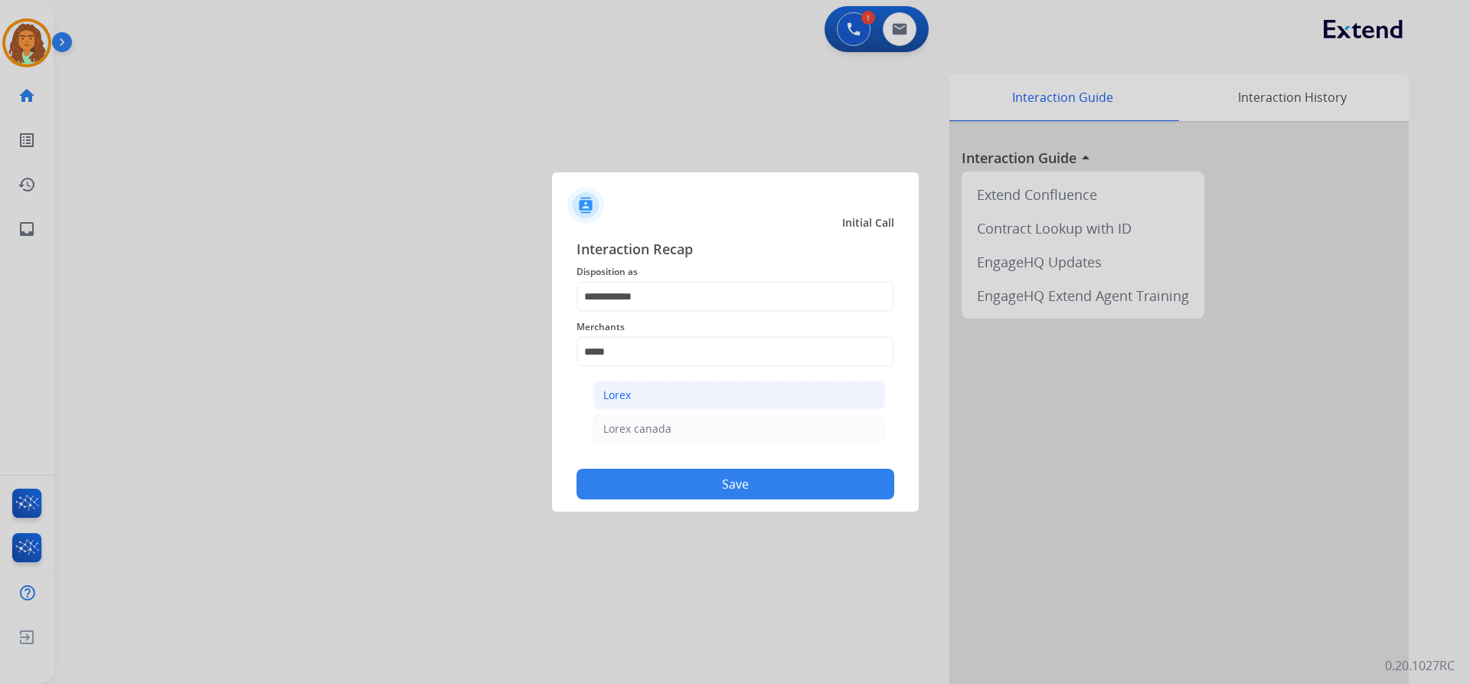
click at [632, 387] on li "Lorex" at bounding box center [739, 395] width 292 height 29
type input "*****"
click at [701, 481] on button "Save" at bounding box center [736, 484] width 318 height 31
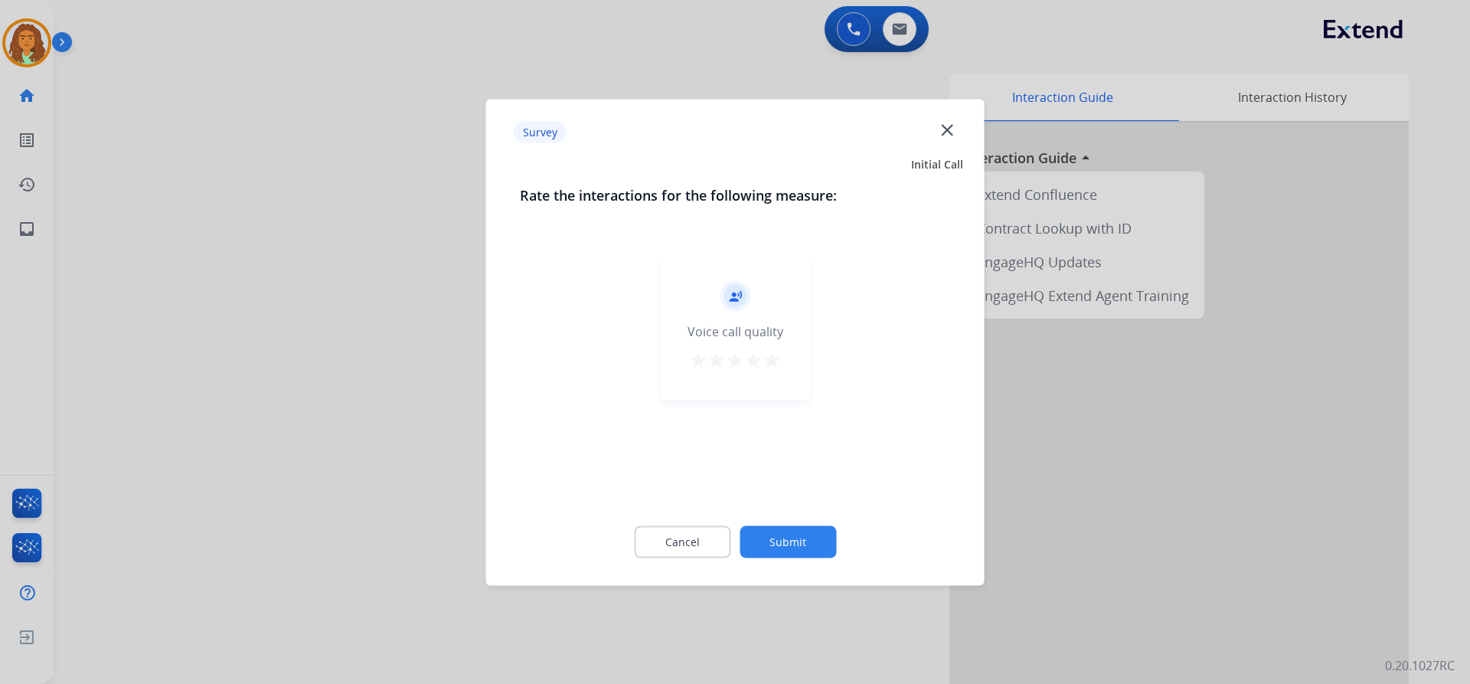
drag, startPoint x: 776, startPoint y: 361, endPoint x: 777, endPoint y: 407, distance: 46.0
click at [777, 361] on mat-icon "star" at bounding box center [772, 360] width 18 height 18
click at [789, 534] on button "Submit" at bounding box center [788, 541] width 96 height 32
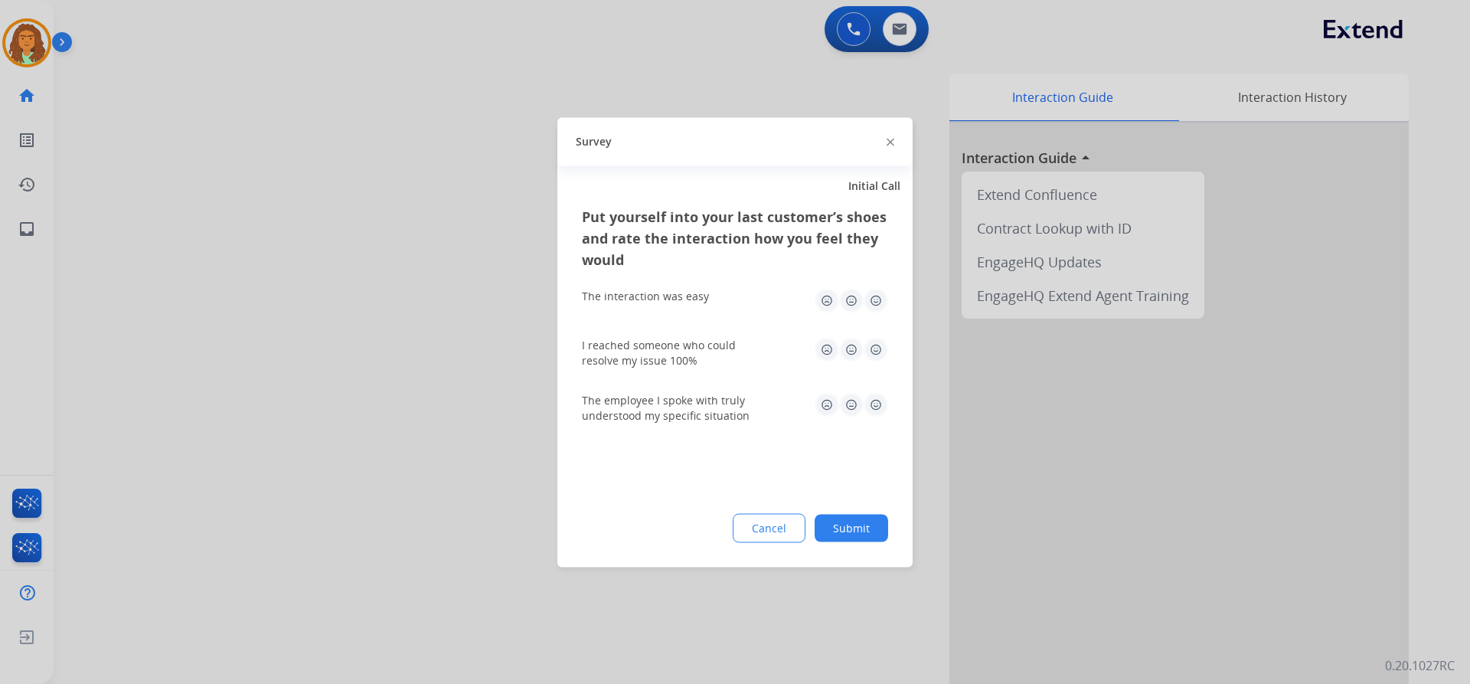
click at [875, 296] on img at bounding box center [876, 300] width 25 height 25
click at [875, 346] on img at bounding box center [876, 349] width 25 height 25
click at [876, 406] on img at bounding box center [876, 404] width 25 height 25
click at [858, 523] on button "Submit" at bounding box center [852, 528] width 74 height 28
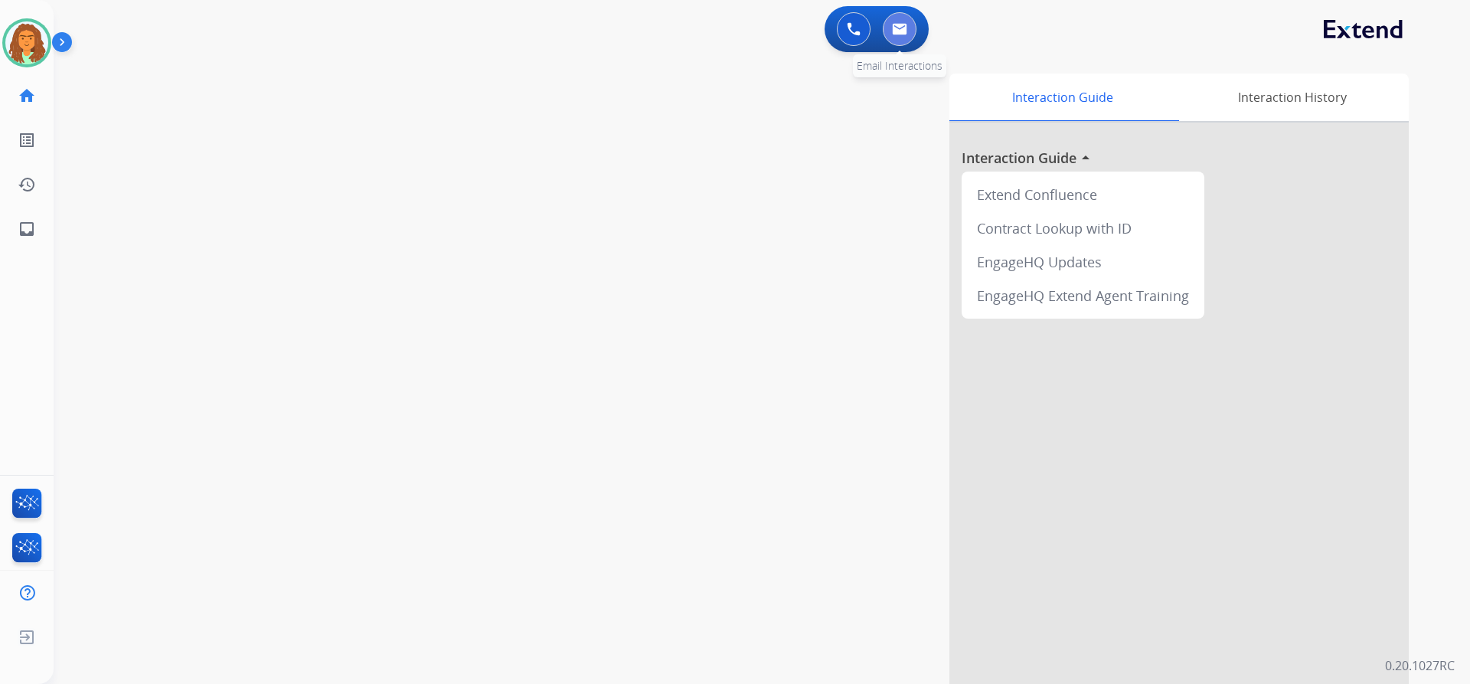
click at [898, 26] on img at bounding box center [899, 29] width 15 height 12
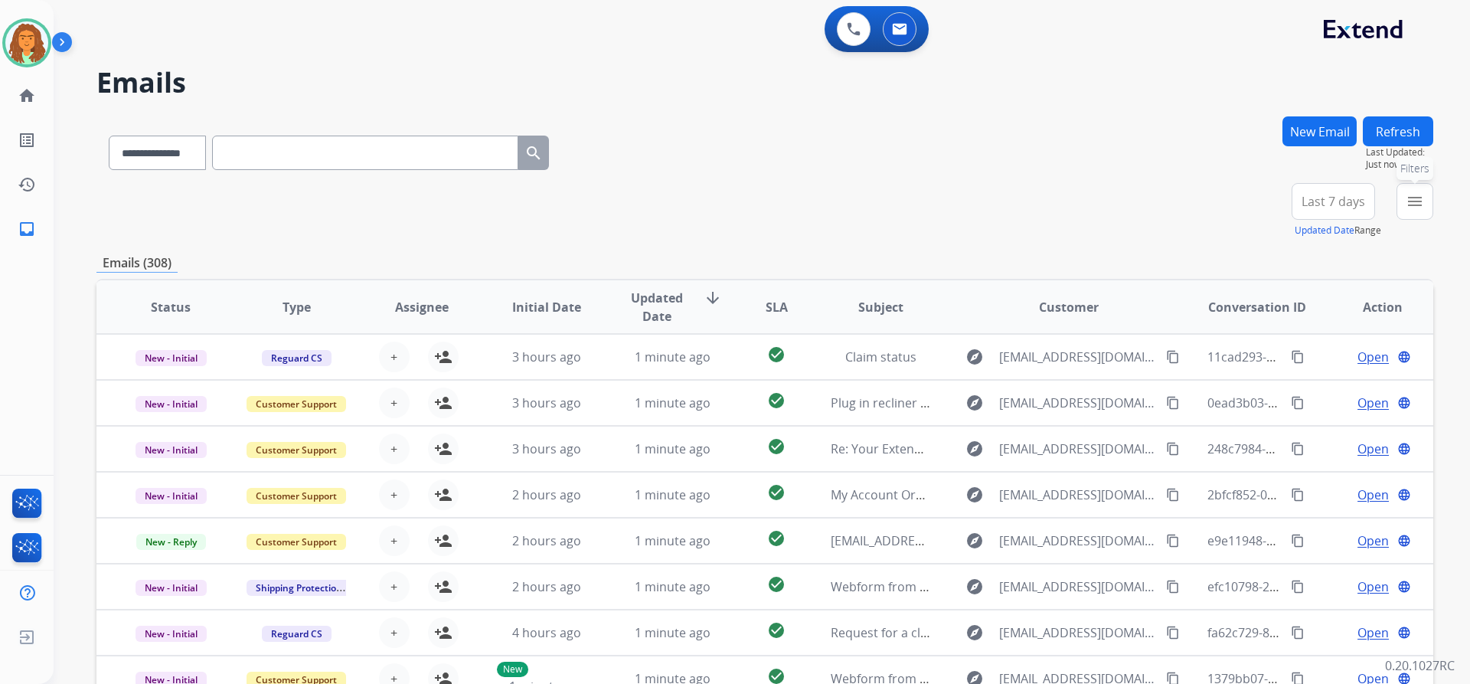
click at [1409, 201] on mat-icon "menu" at bounding box center [1415, 201] width 18 height 18
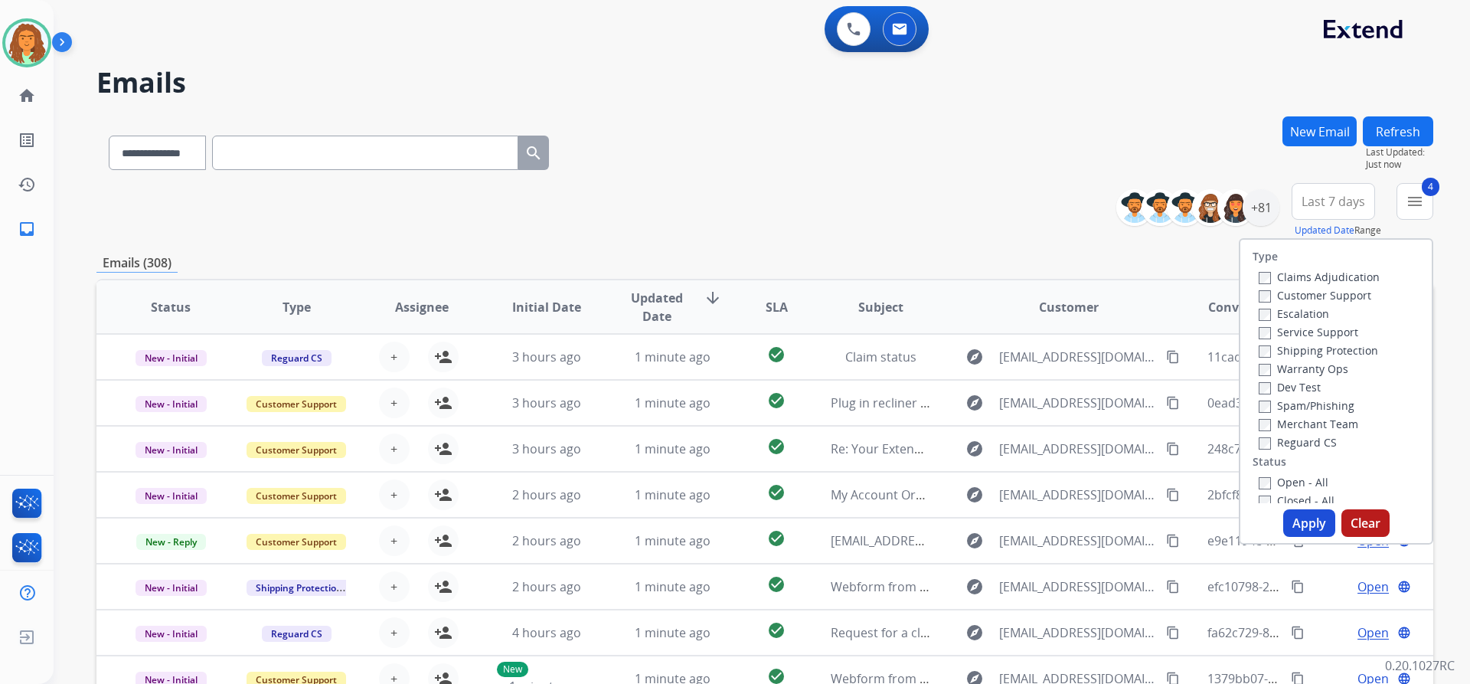
click at [1300, 528] on button "Apply" at bounding box center [1309, 523] width 52 height 28
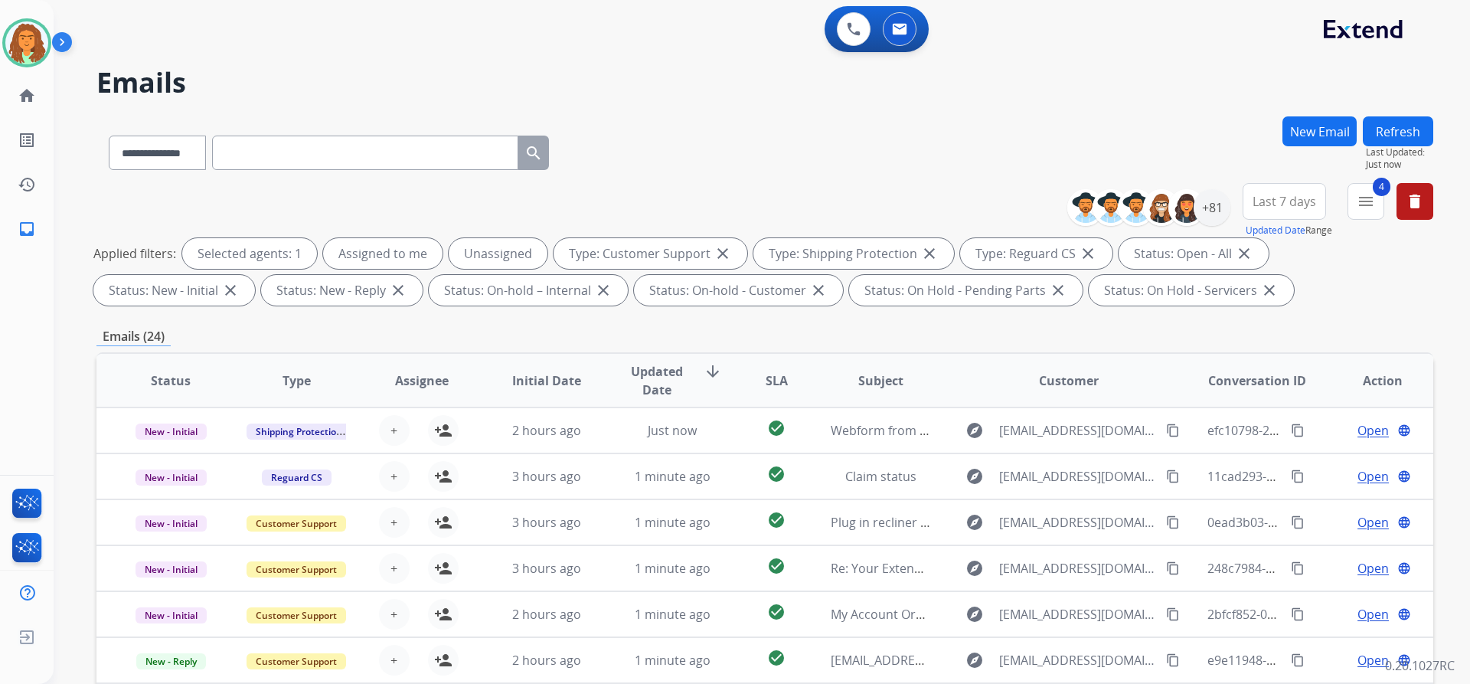
click at [1272, 199] on span "Last 7 days" at bounding box center [1285, 201] width 64 height 6
click at [1257, 387] on div "Last 90 days" at bounding box center [1280, 387] width 84 height 23
click at [1144, 327] on div "Emails (24)" at bounding box center [764, 336] width 1337 height 19
click at [1211, 206] on div "+81" at bounding box center [1212, 207] width 37 height 37
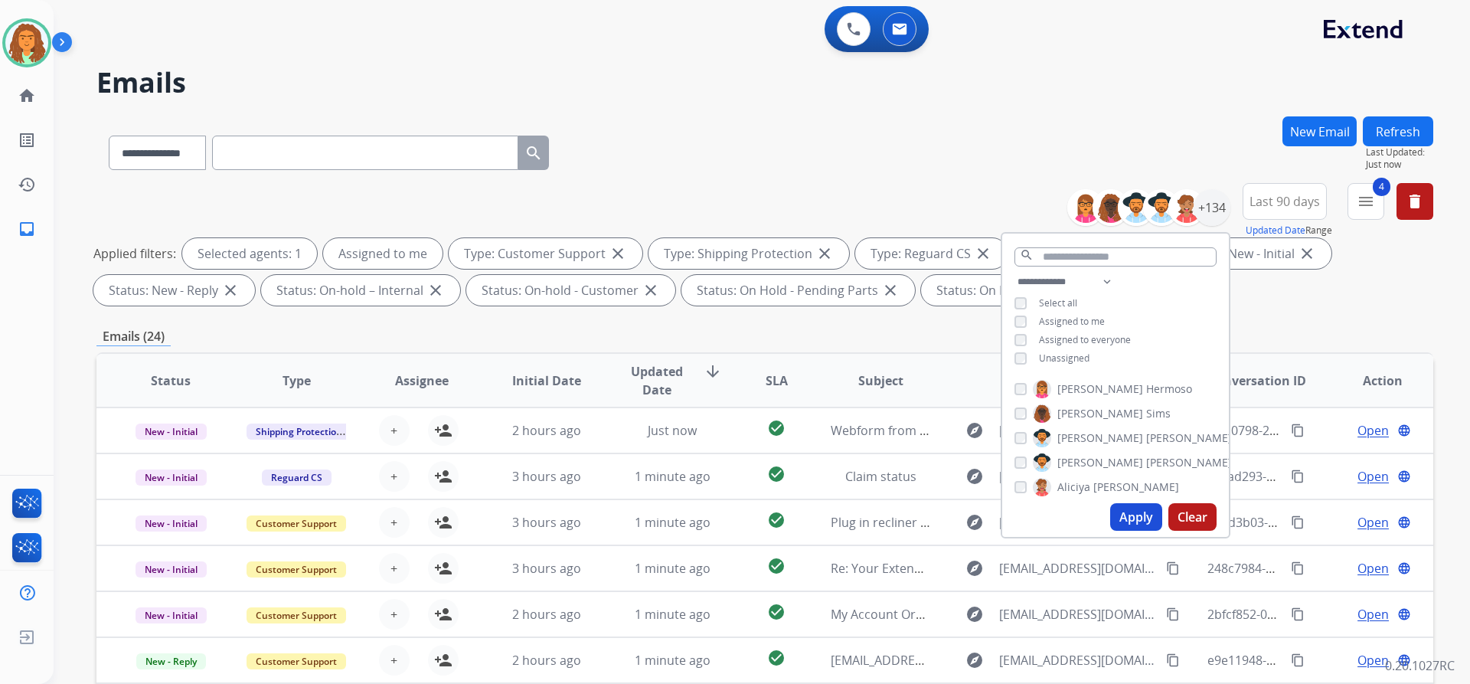
click at [1139, 514] on button "Apply" at bounding box center [1136, 517] width 52 height 28
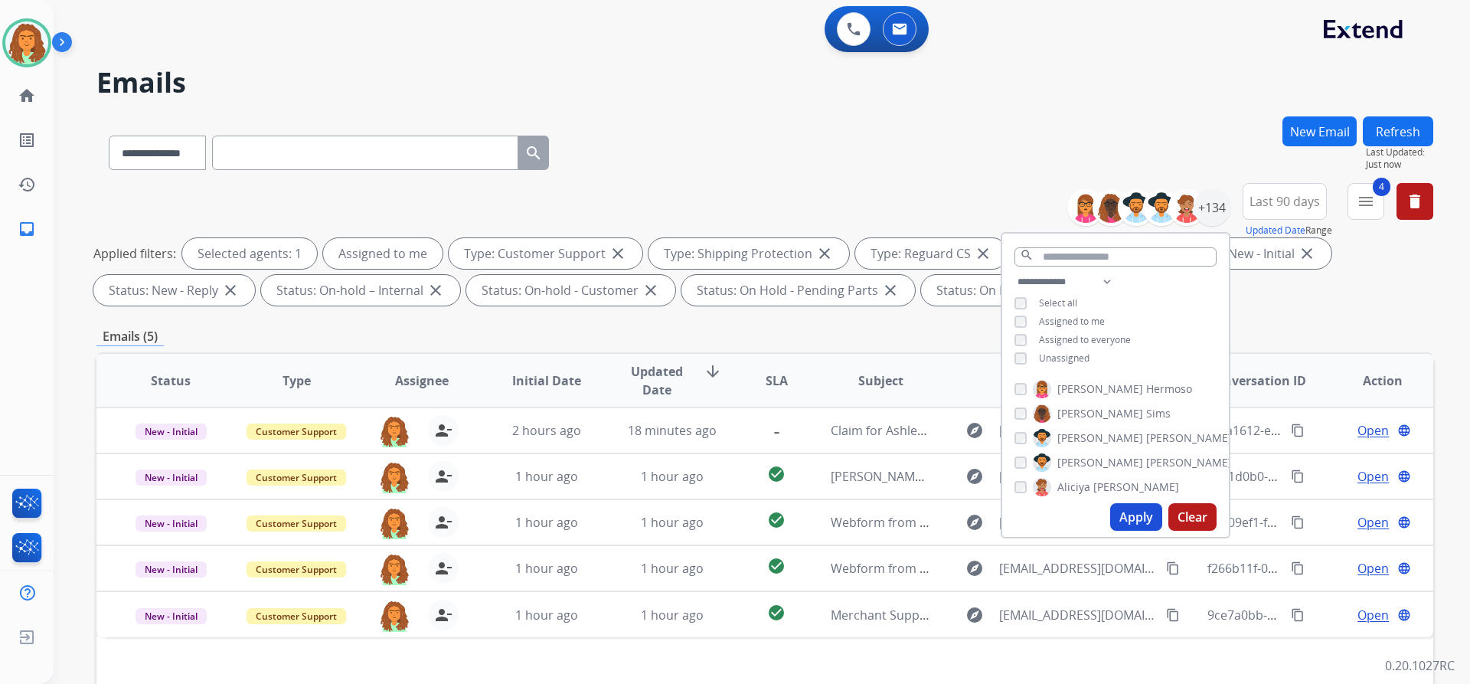
click at [1271, 310] on div "**********" at bounding box center [764, 247] width 1337 height 129
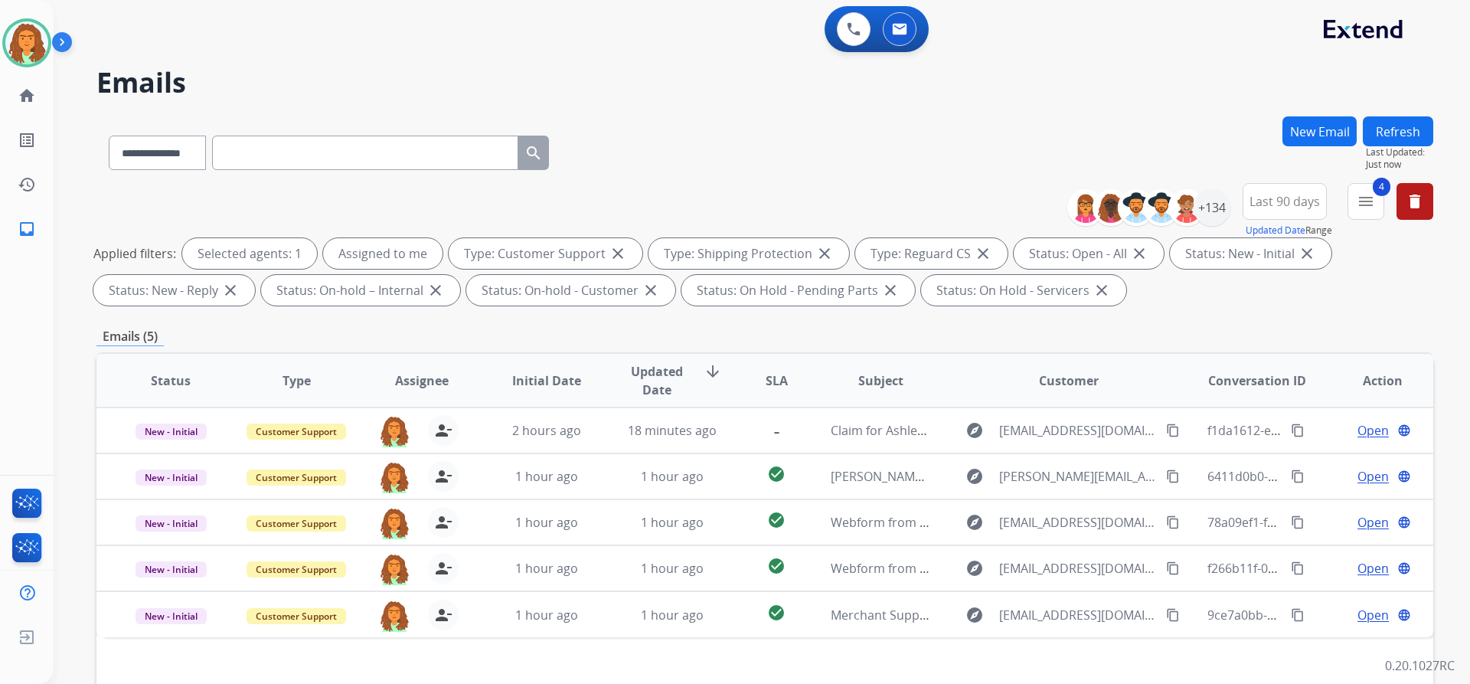
scroll to position [153, 0]
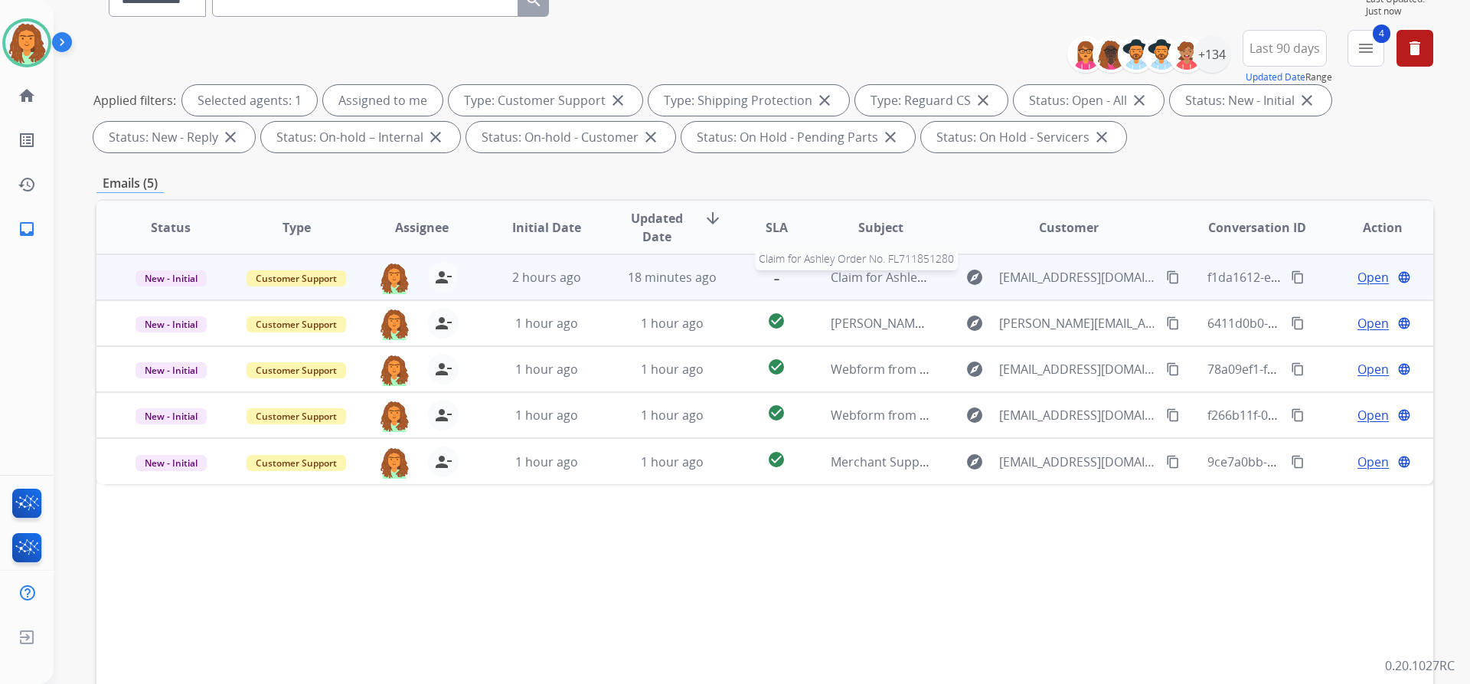
click at [861, 285] on span "Claim for Ashley Order No. FL711851280" at bounding box center [946, 277] width 231 height 17
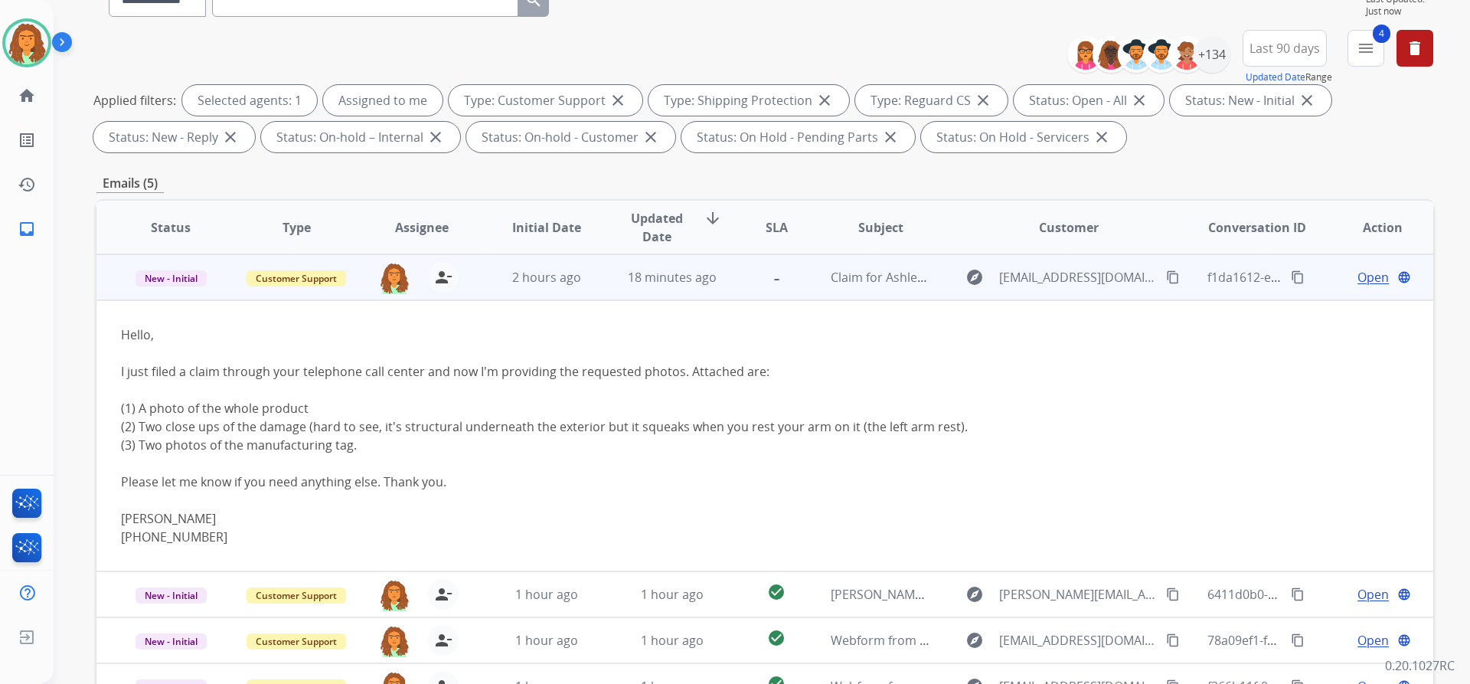
click at [1358, 276] on span "Open" at bounding box center [1373, 277] width 31 height 18
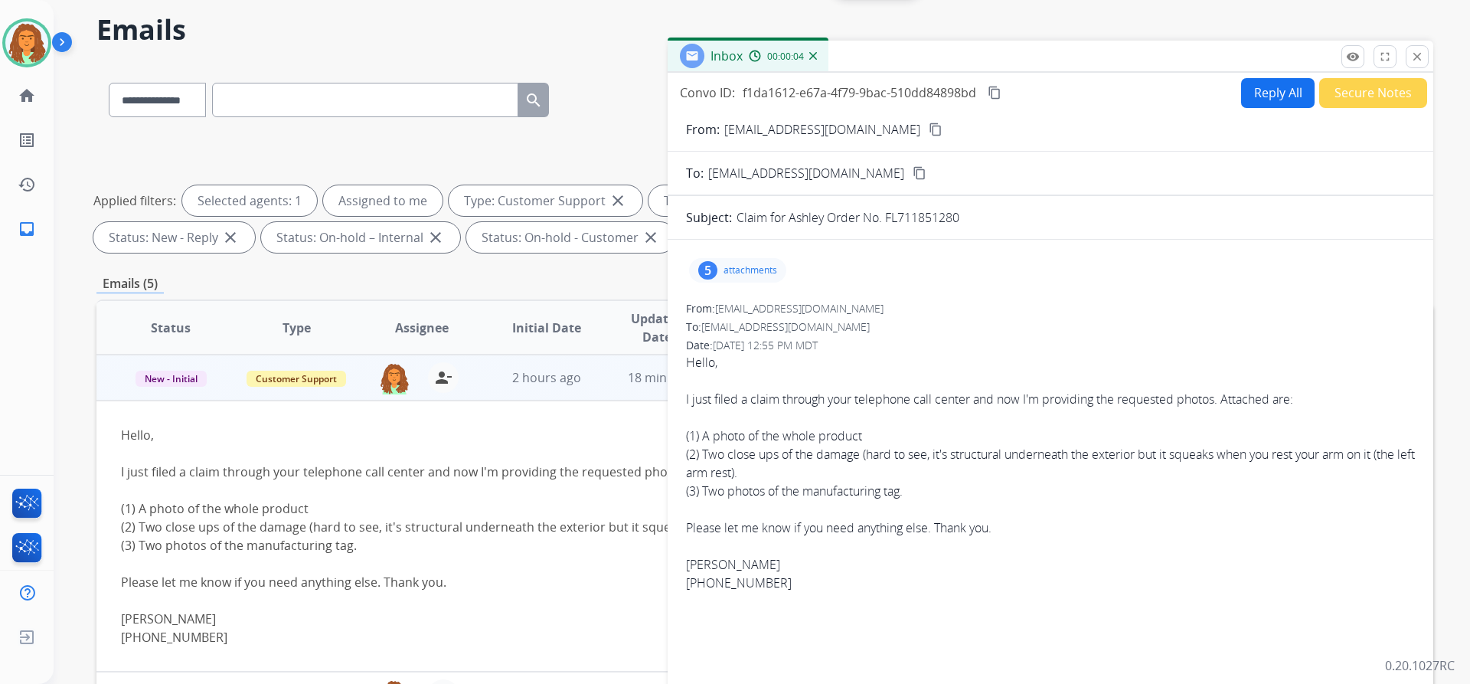
scroll to position [0, 0]
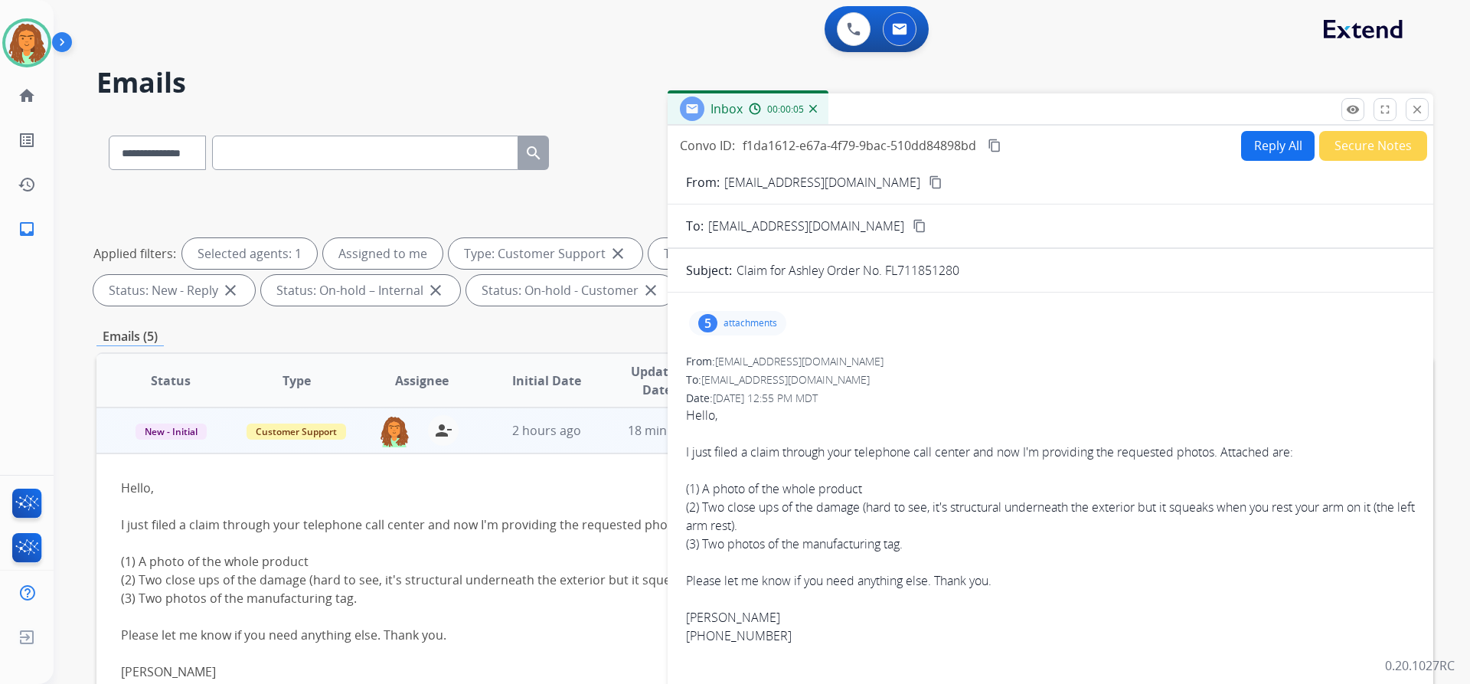
click at [1255, 146] on button "Reply All" at bounding box center [1278, 146] width 74 height 30
select select "**********"
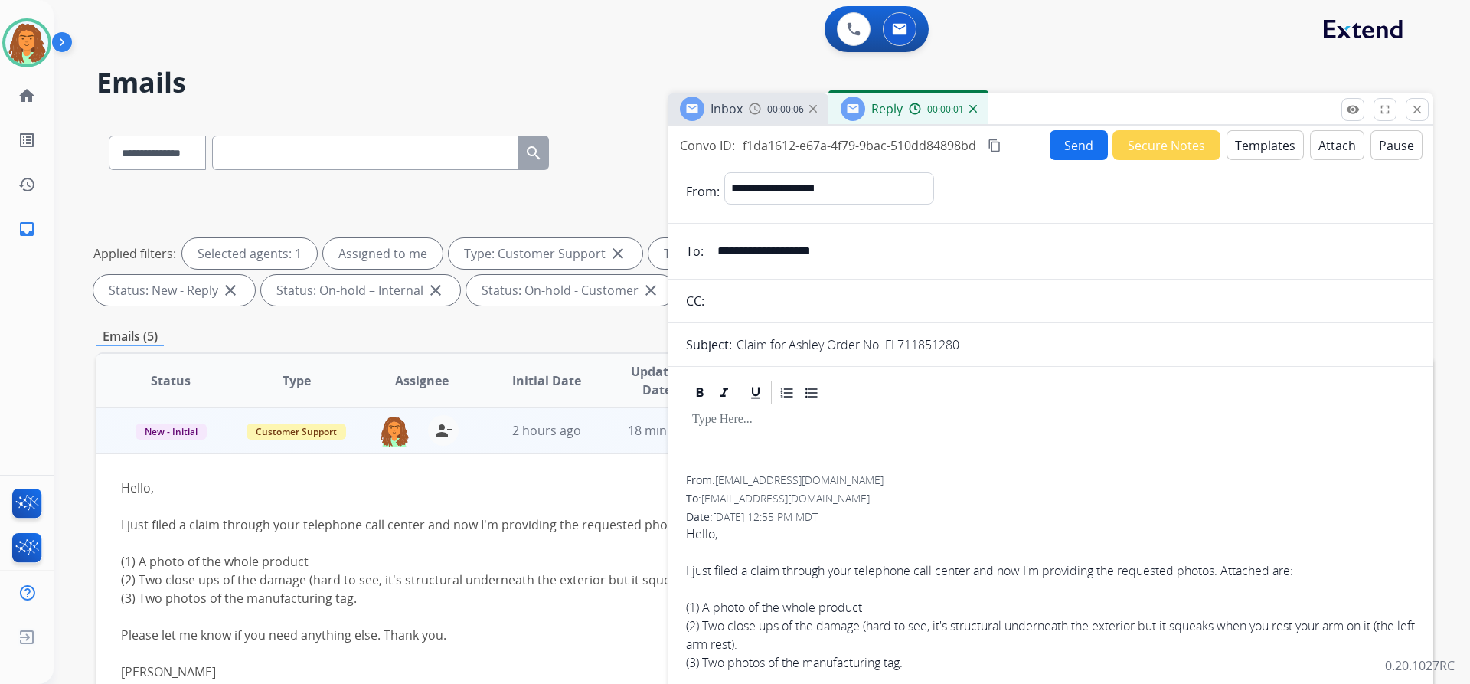
click at [1242, 146] on button "Templates" at bounding box center [1265, 145] width 77 height 30
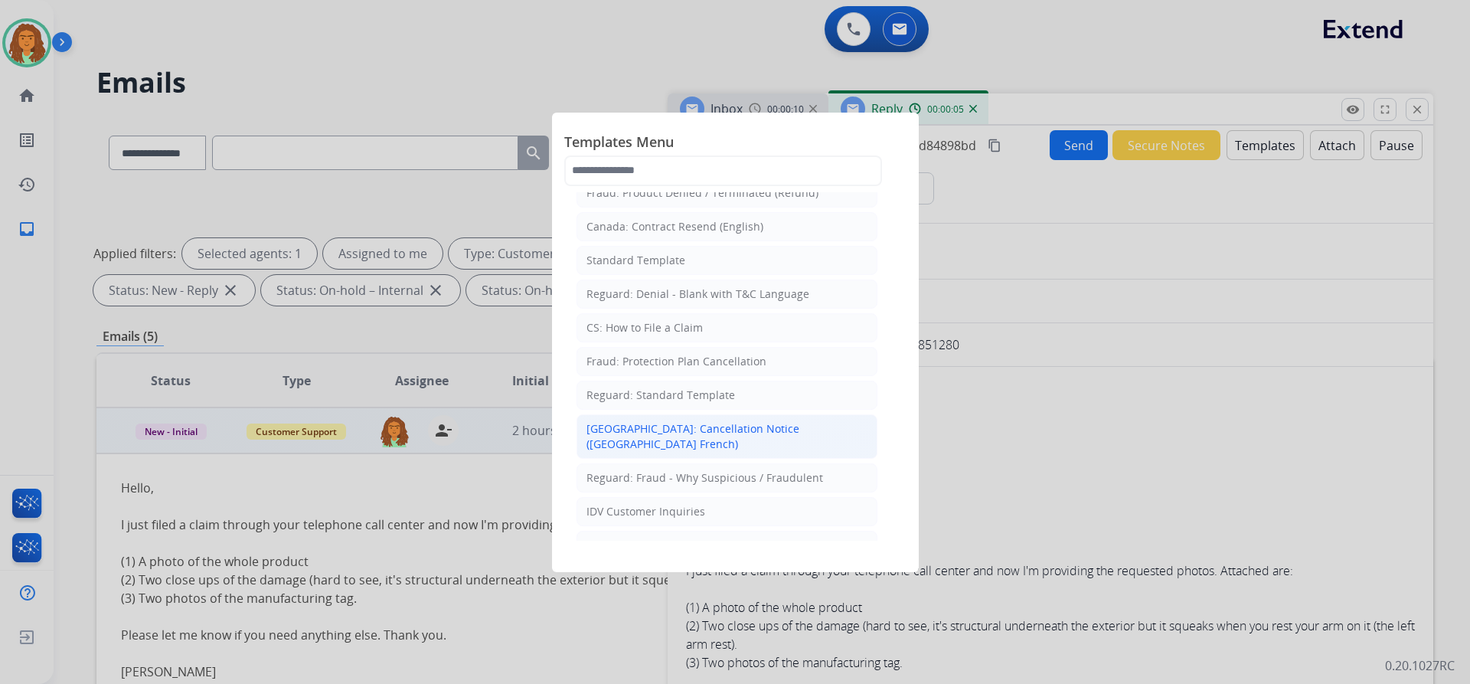
scroll to position [230, 0]
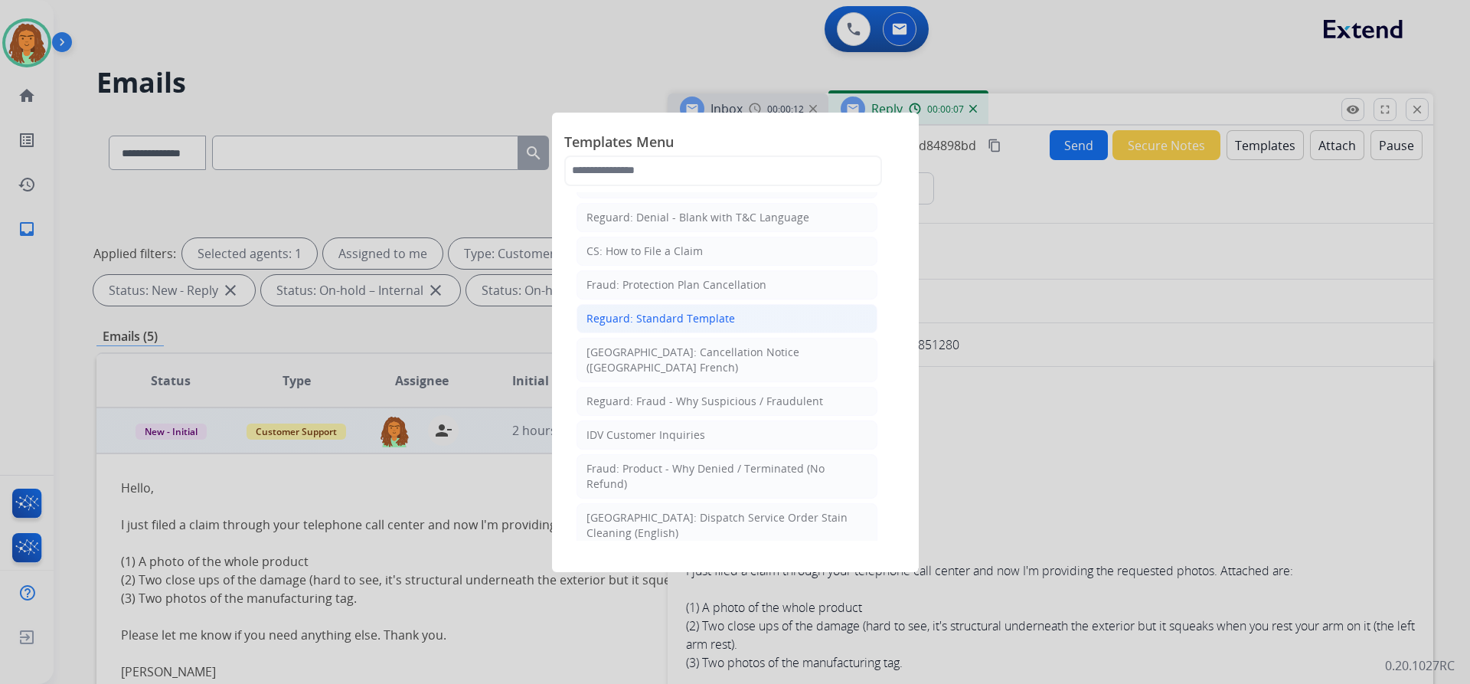
click at [676, 318] on div "Reguard: Standard Template" at bounding box center [661, 318] width 149 height 15
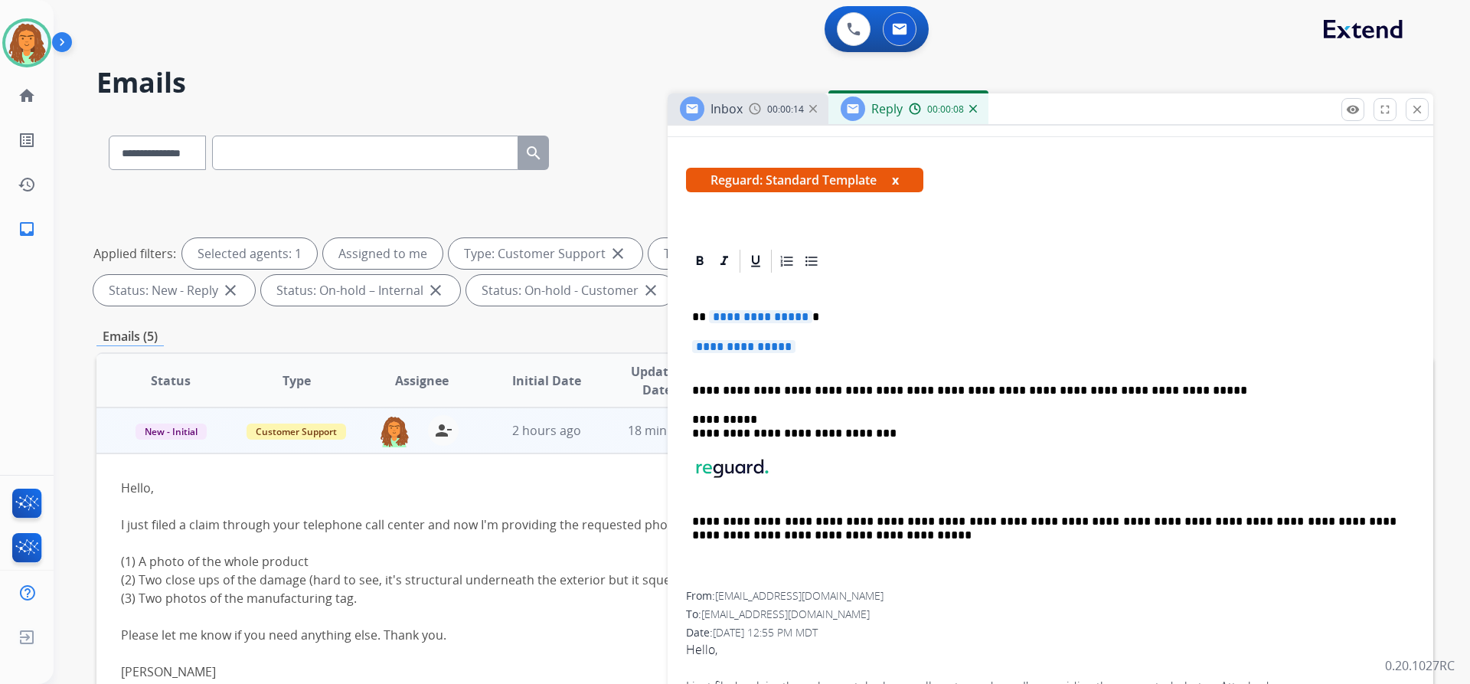
click at [799, 314] on span "**********" at bounding box center [760, 316] width 103 height 13
click at [716, 343] on span "**********" at bounding box center [743, 346] width 103 height 13
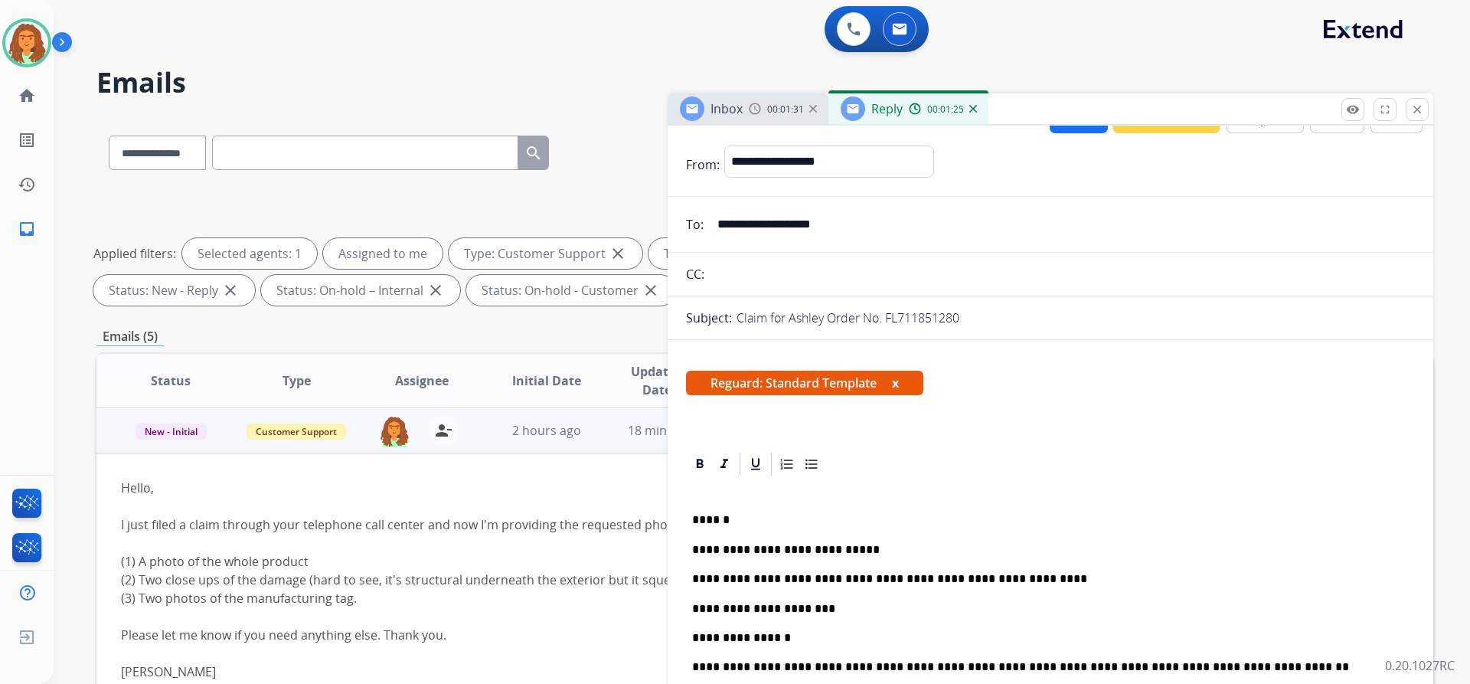
scroll to position [0, 0]
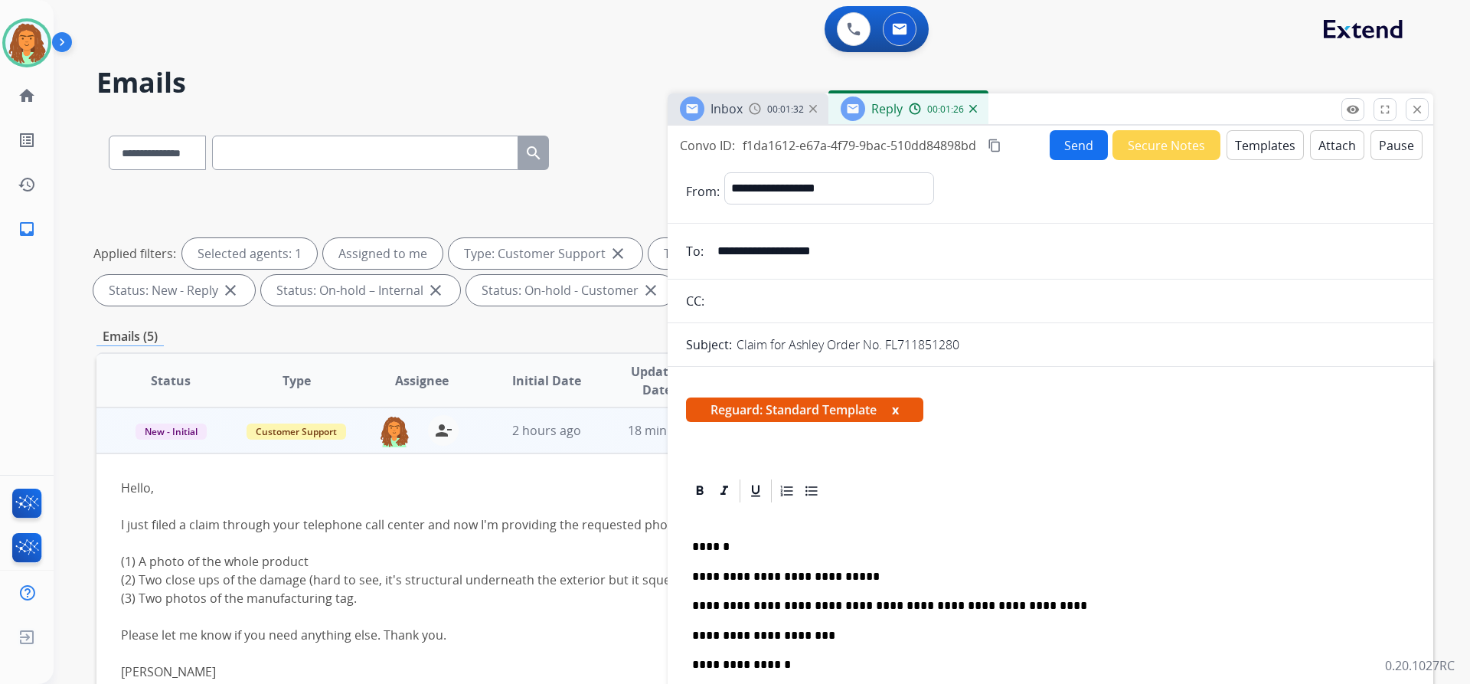
click at [994, 143] on mat-icon "content_copy" at bounding box center [995, 146] width 14 height 14
click at [1069, 144] on button "Send" at bounding box center [1079, 145] width 58 height 30
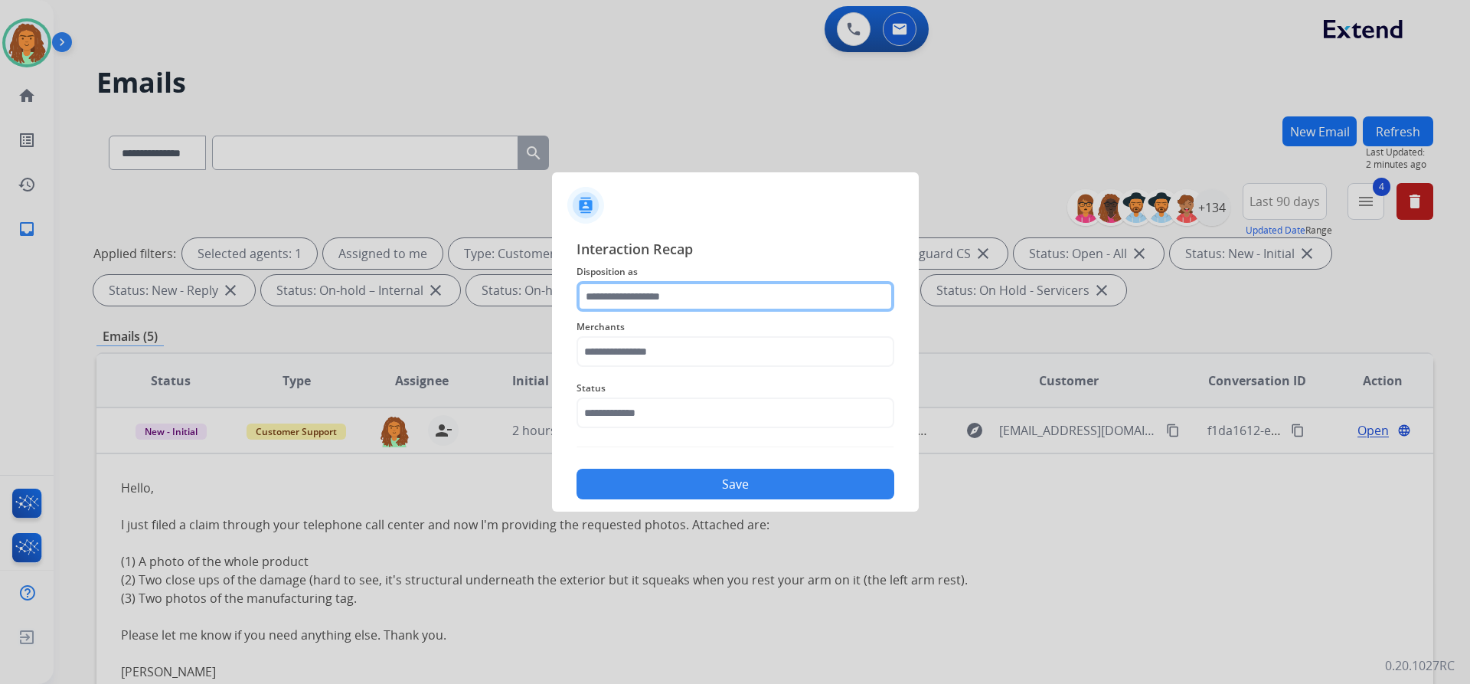
click at [621, 295] on input "text" at bounding box center [736, 296] width 318 height 31
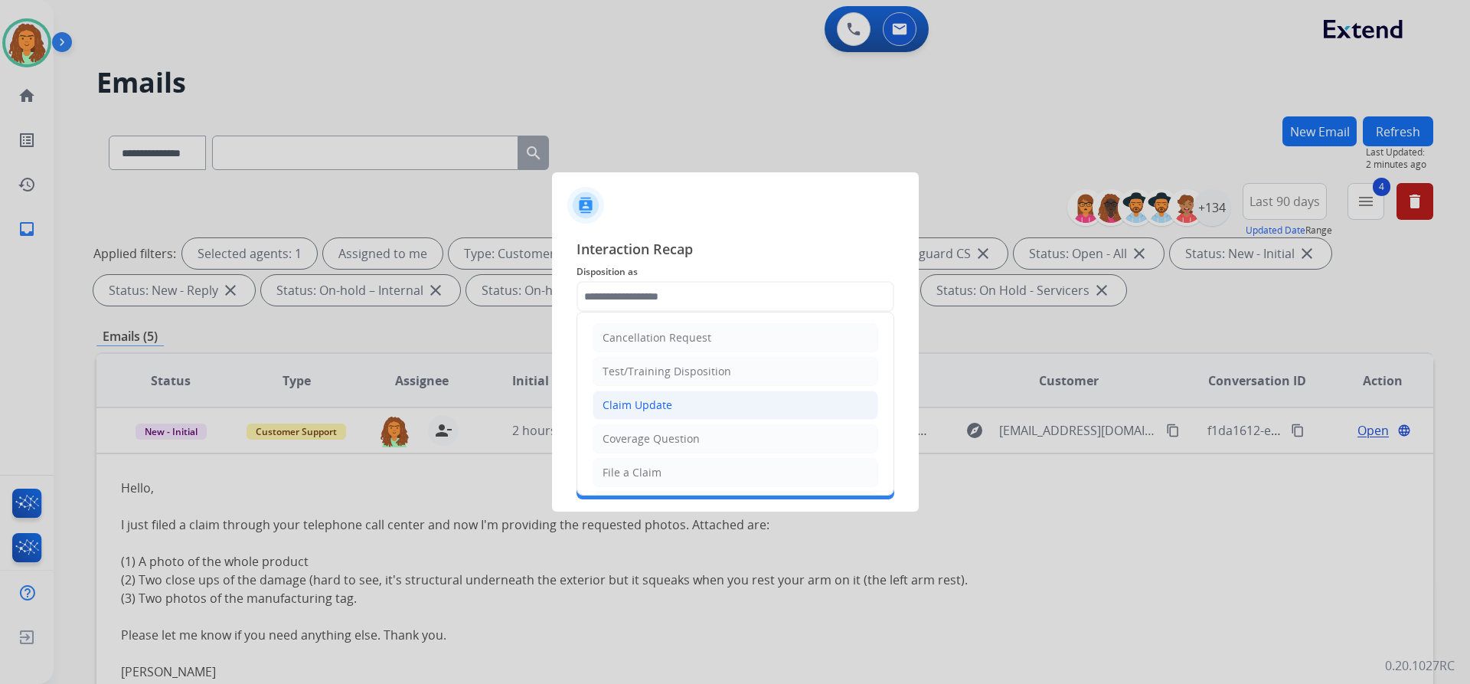
click at [662, 403] on div "Claim Update" at bounding box center [638, 404] width 70 height 15
type input "**********"
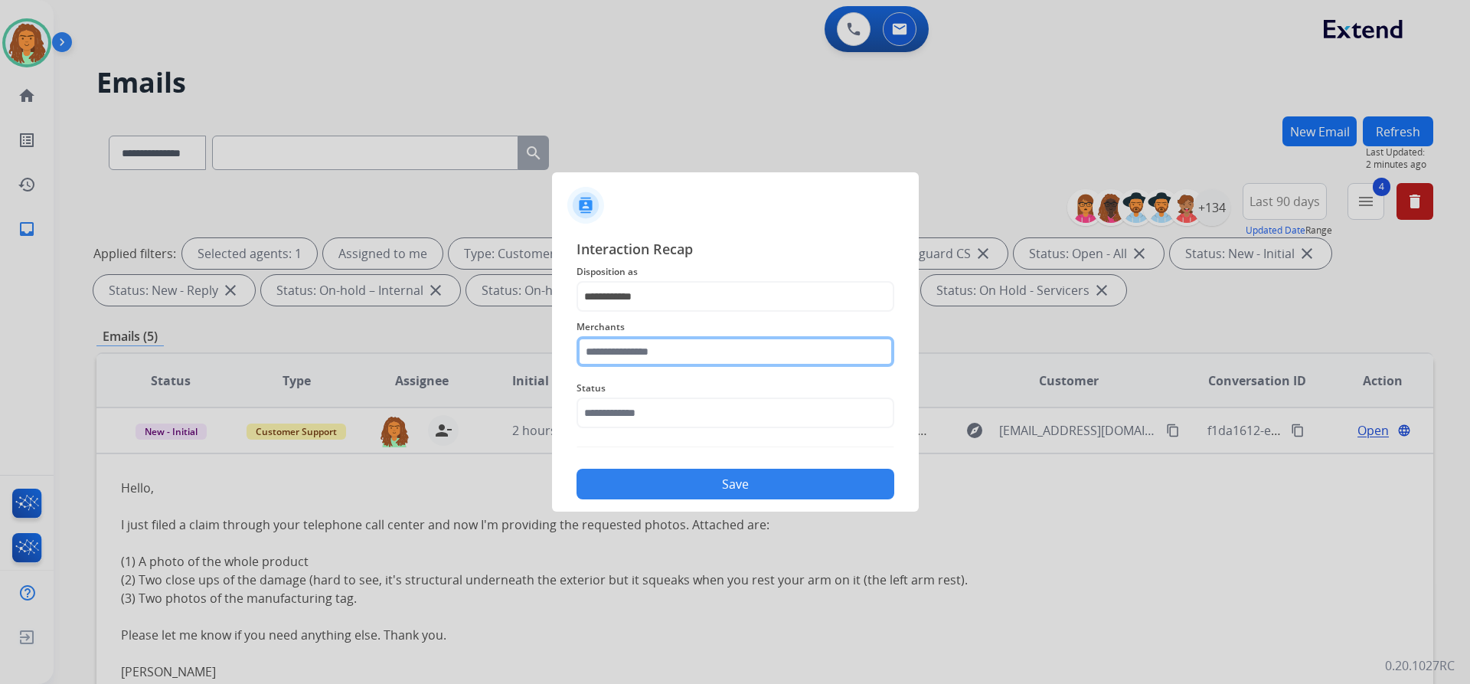
click at [652, 353] on input "text" at bounding box center [736, 351] width 318 height 31
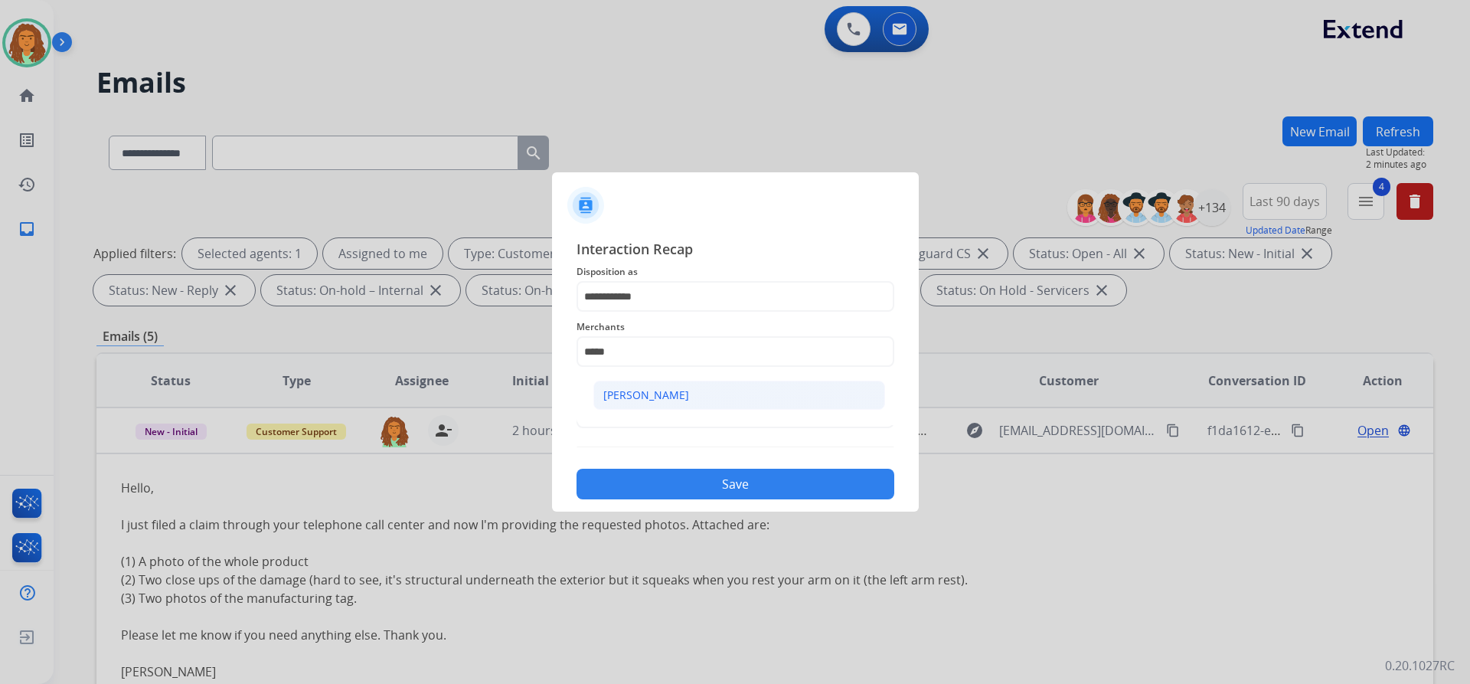
click at [674, 389] on div "[PERSON_NAME]" at bounding box center [646, 394] width 86 height 15
type input "**********"
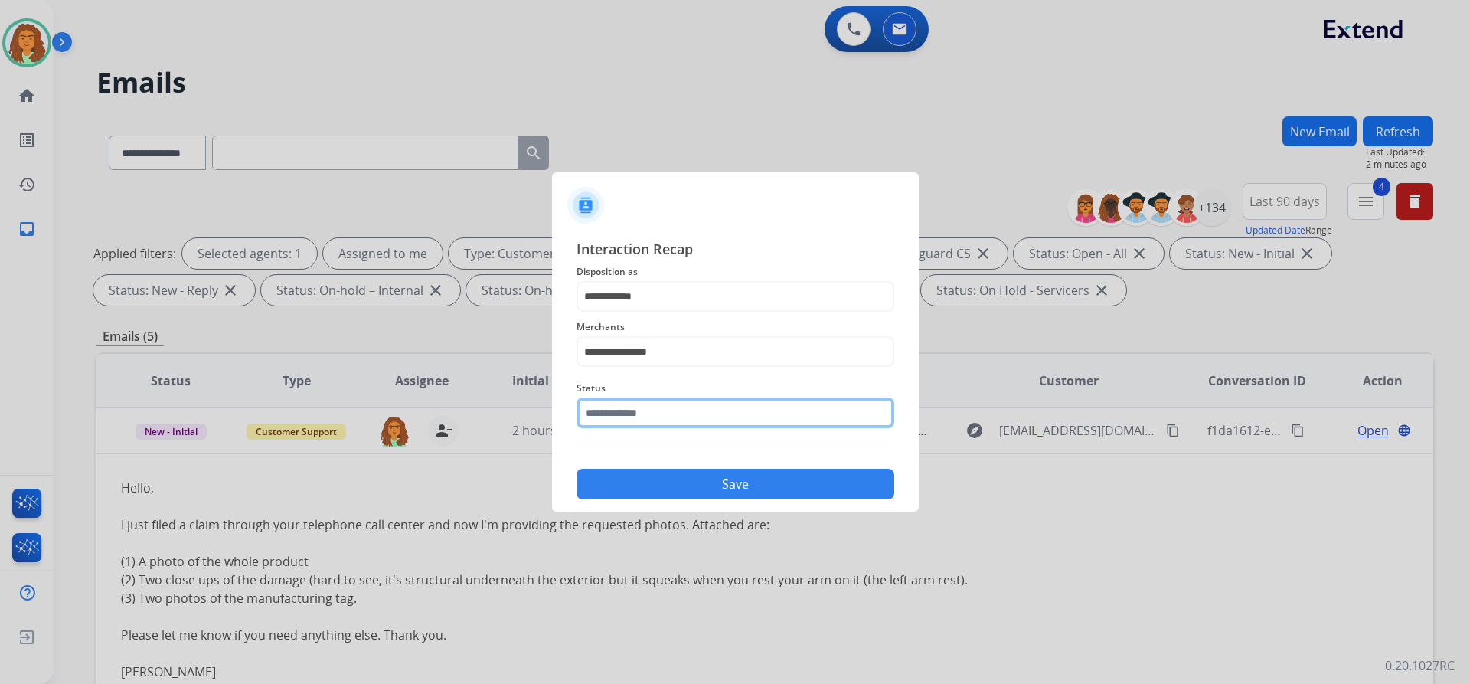
click at [647, 413] on input "text" at bounding box center [736, 412] width 318 height 31
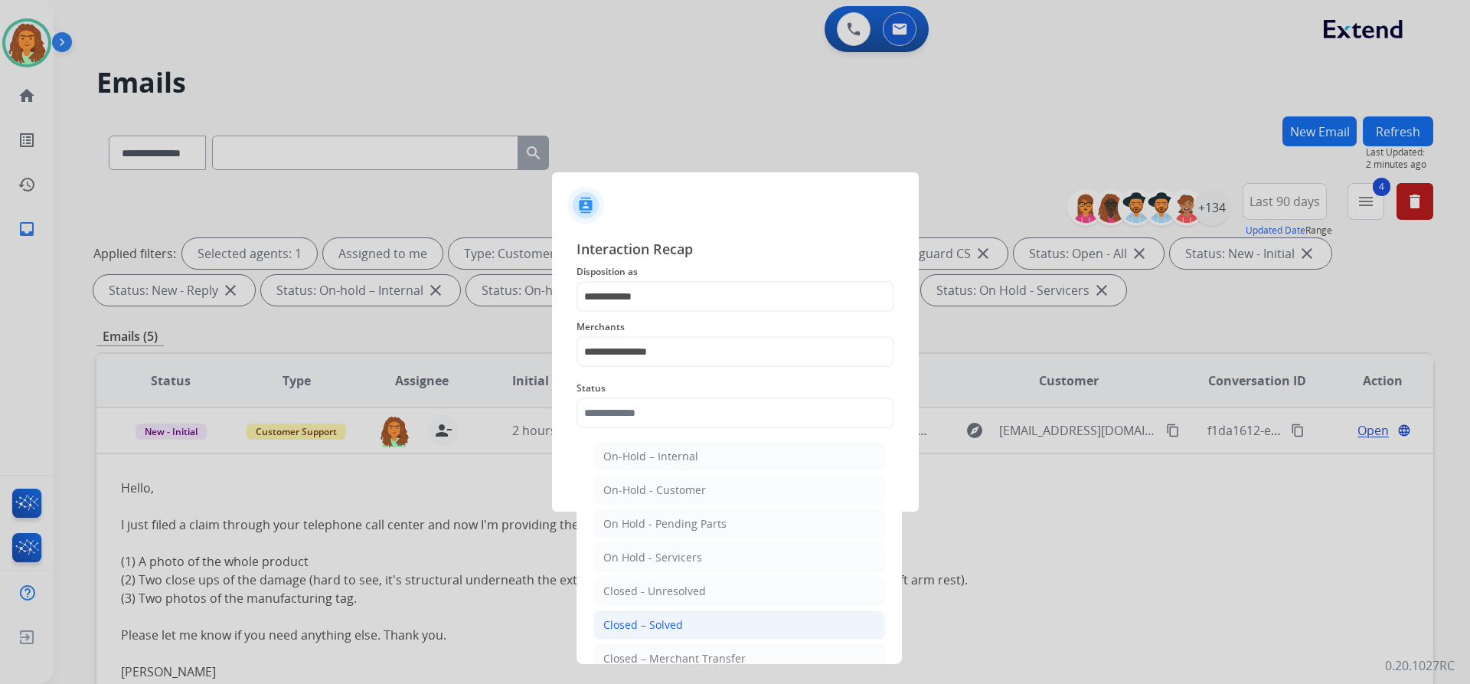
click at [643, 623] on div "Closed – Solved" at bounding box center [643, 624] width 80 height 15
type input "**********"
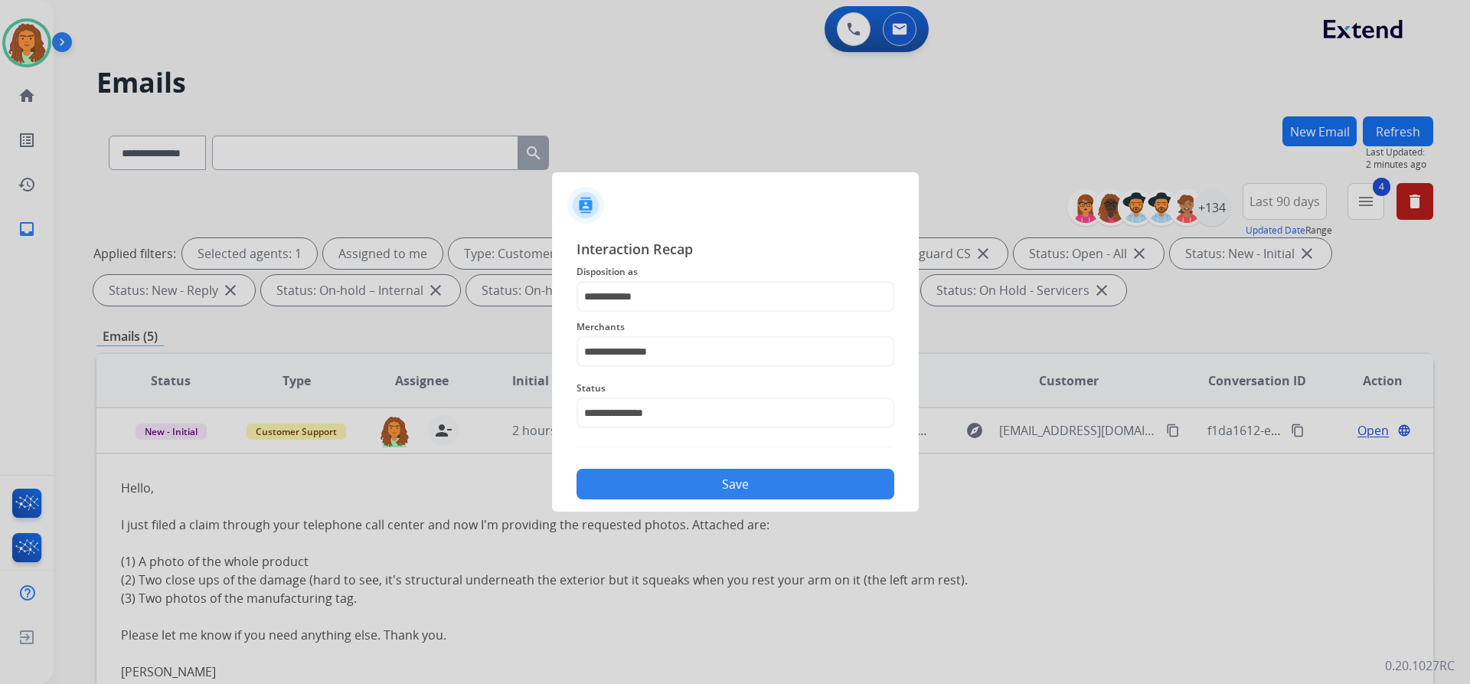
click at [730, 485] on button "Save" at bounding box center [736, 484] width 318 height 31
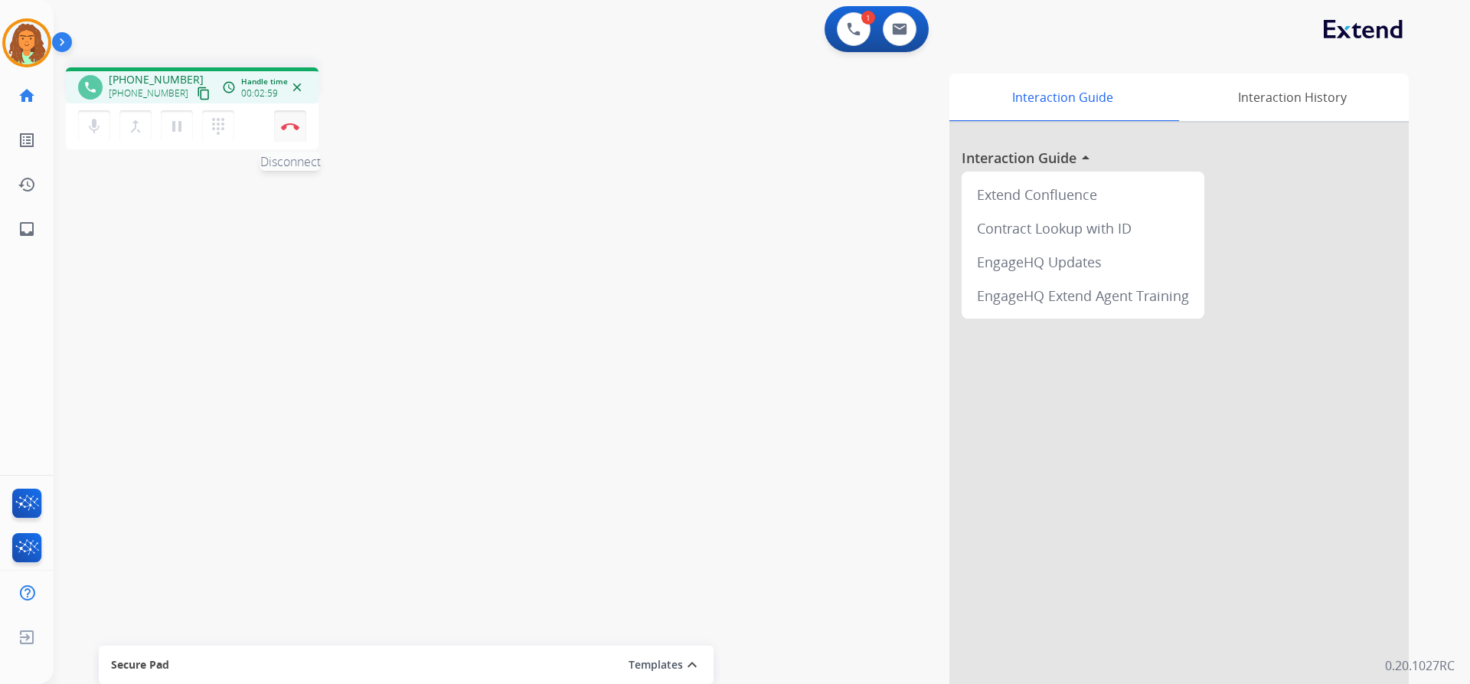
click at [289, 128] on img at bounding box center [290, 127] width 18 height 8
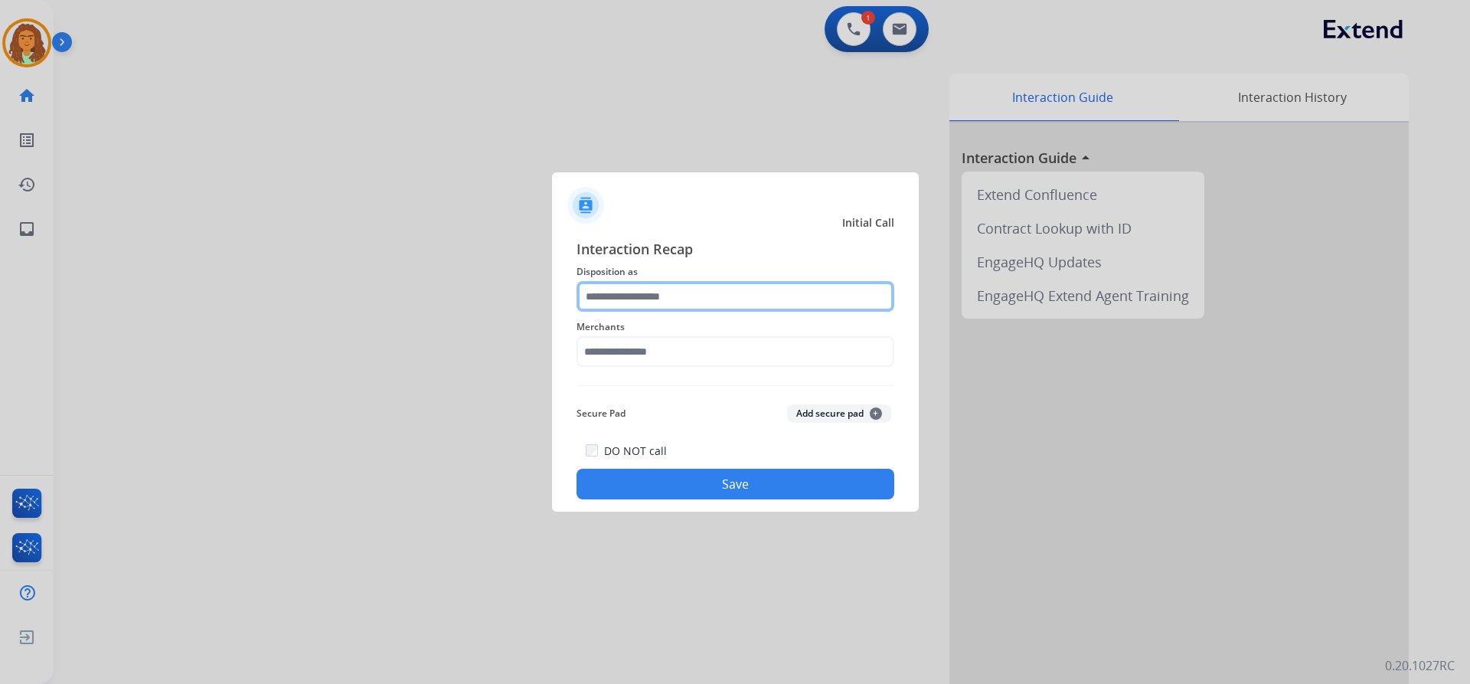
click at [617, 300] on input "text" at bounding box center [736, 296] width 318 height 31
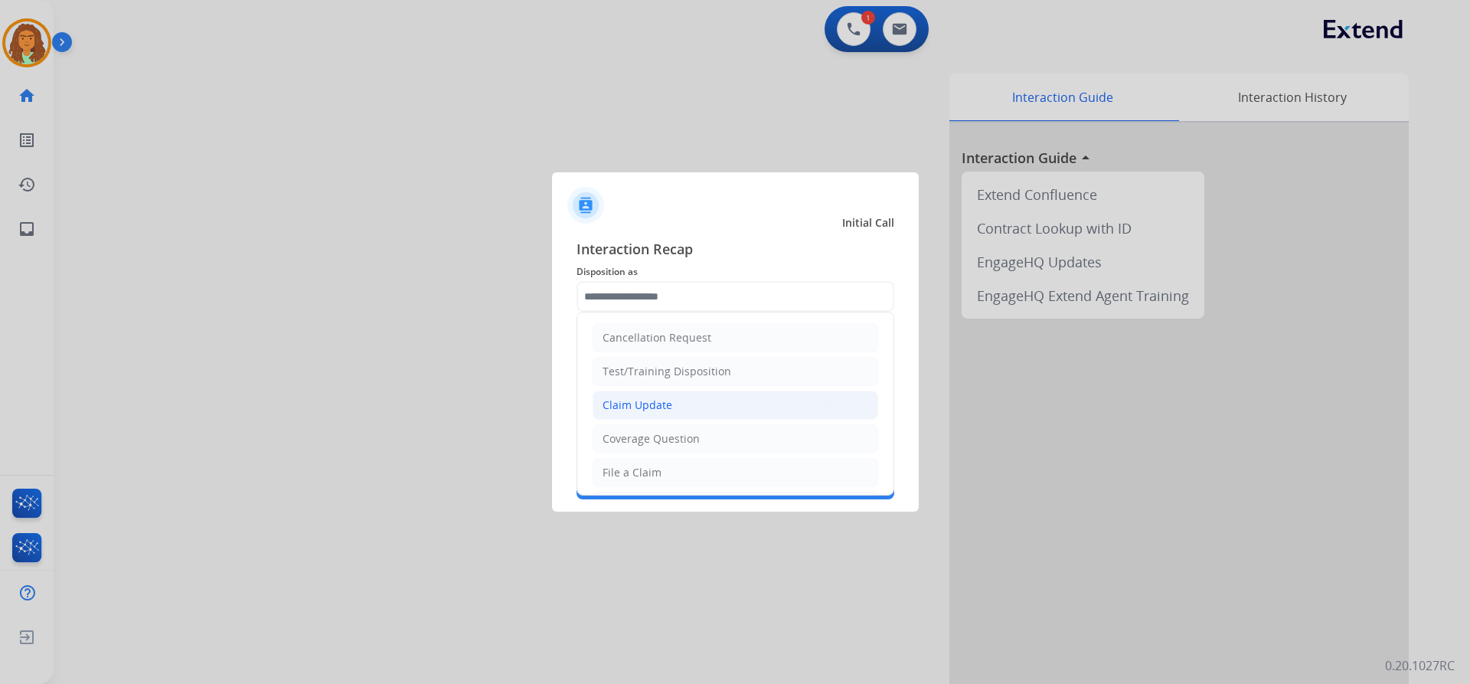
click at [653, 407] on div "Claim Update" at bounding box center [638, 404] width 70 height 15
type input "**********"
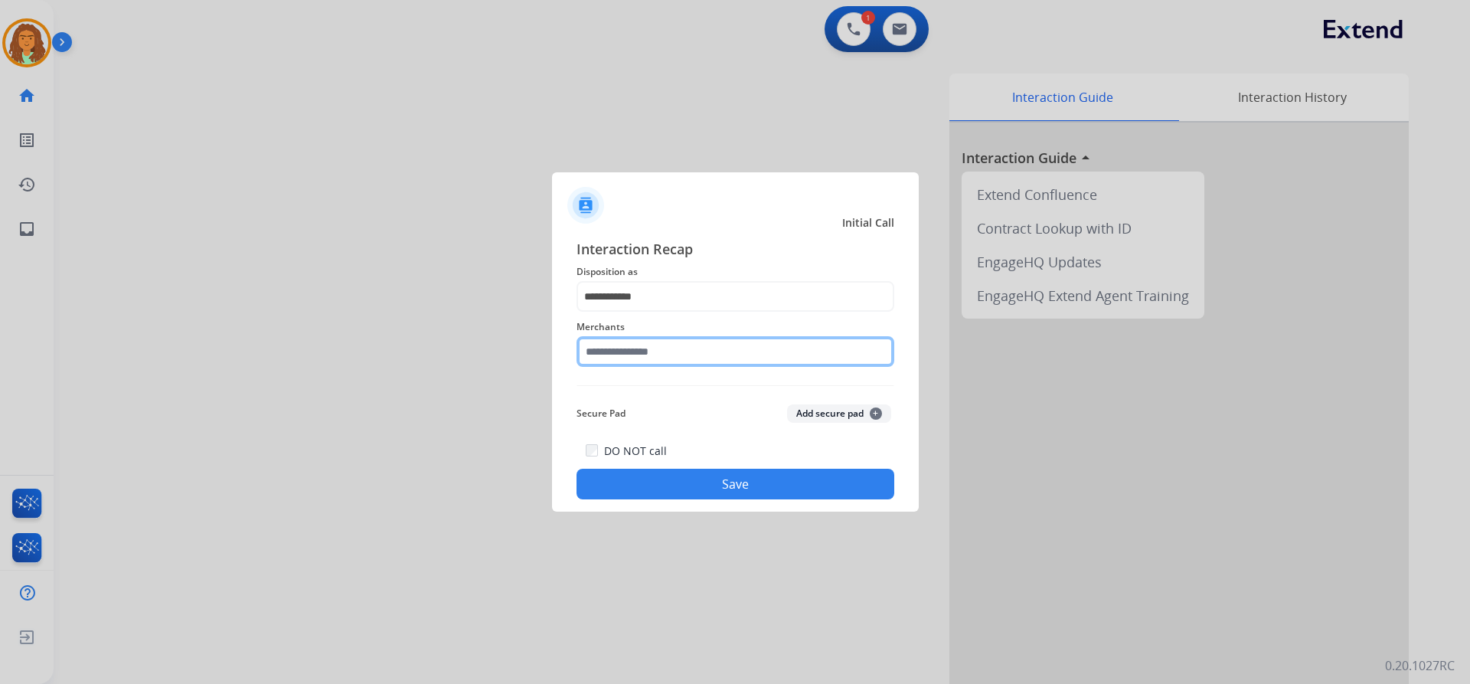
click at [623, 354] on input "text" at bounding box center [736, 351] width 318 height 31
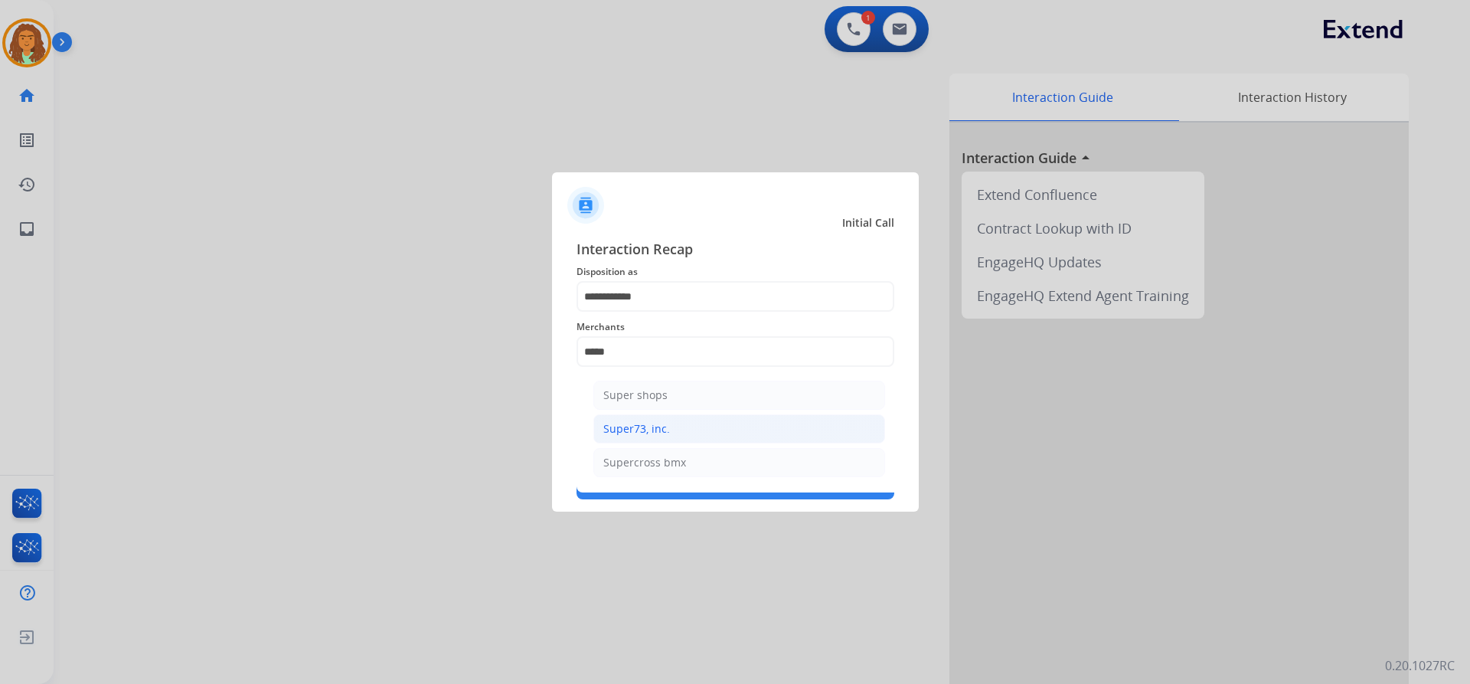
click at [635, 425] on div "Super73, inc." at bounding box center [636, 428] width 67 height 15
type input "**********"
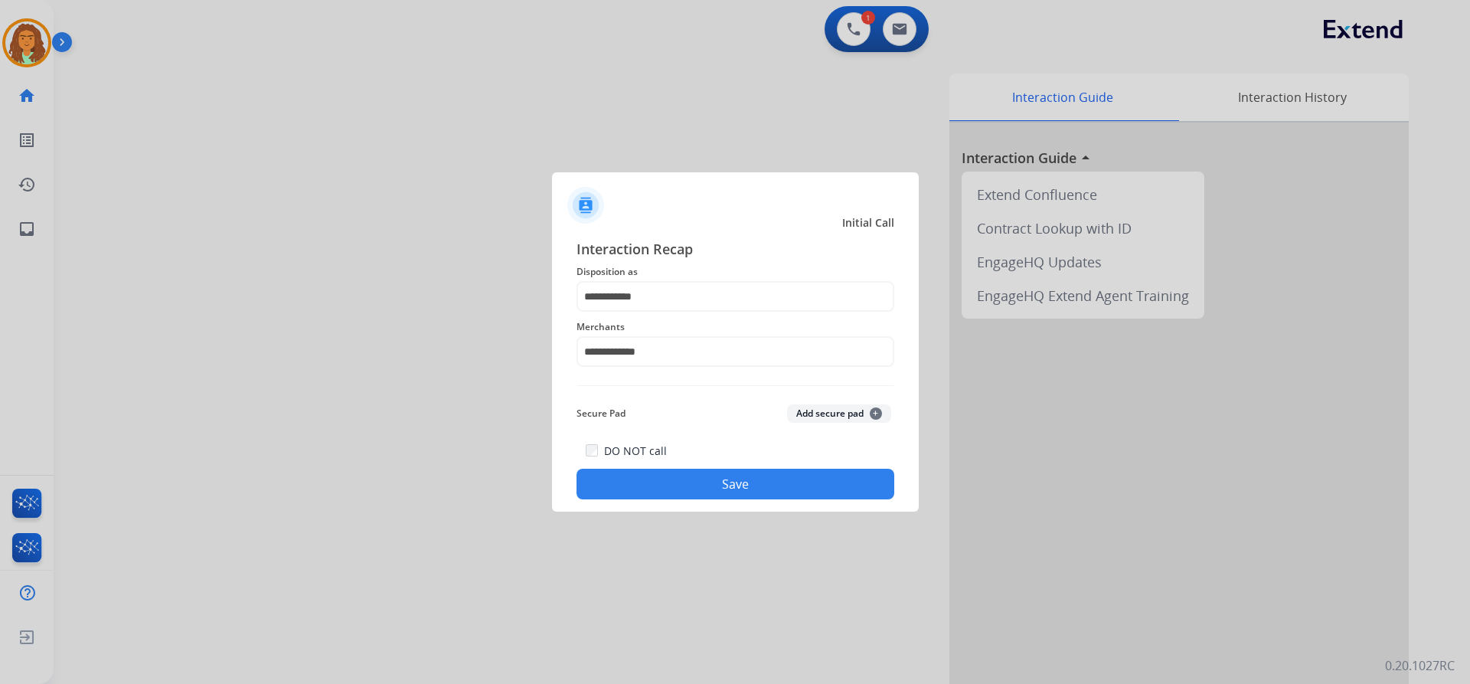
click at [711, 479] on button "Save" at bounding box center [736, 484] width 318 height 31
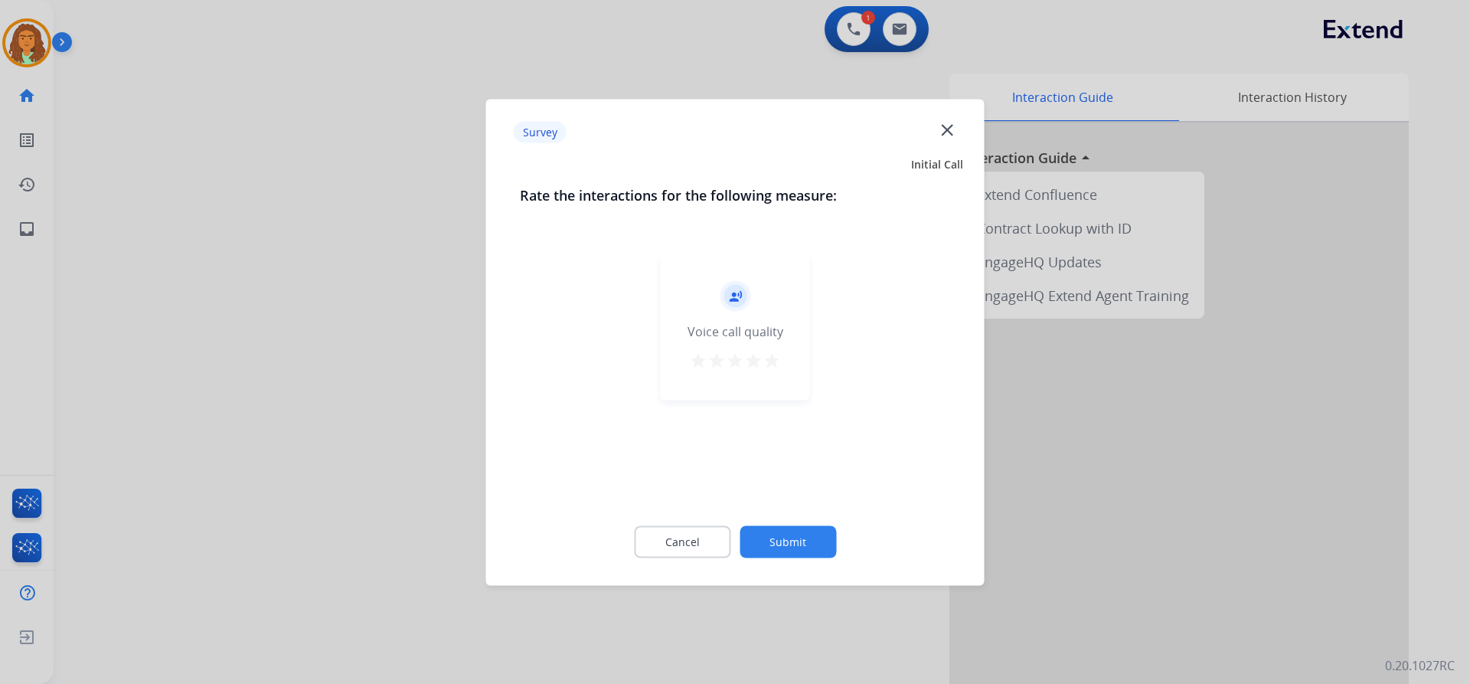
click at [770, 362] on mat-icon "star" at bounding box center [772, 360] width 18 height 18
click at [795, 541] on button "Submit" at bounding box center [788, 541] width 96 height 32
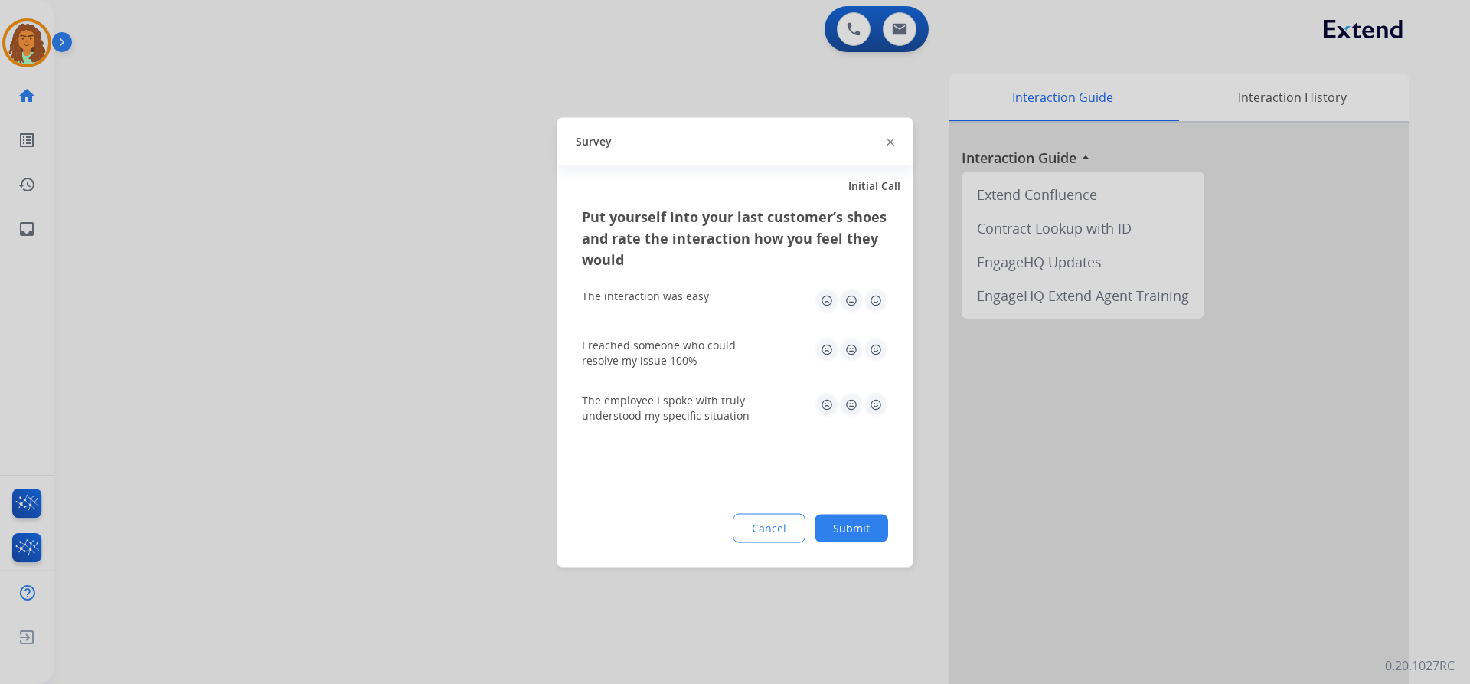
click at [871, 297] on img at bounding box center [876, 300] width 25 height 25
click at [878, 352] on img at bounding box center [876, 349] width 25 height 25
click at [878, 408] on img at bounding box center [876, 404] width 25 height 25
drag, startPoint x: 855, startPoint y: 528, endPoint x: 850, endPoint y: 515, distance: 14.1
click at [855, 528] on button "Submit" at bounding box center [852, 528] width 74 height 28
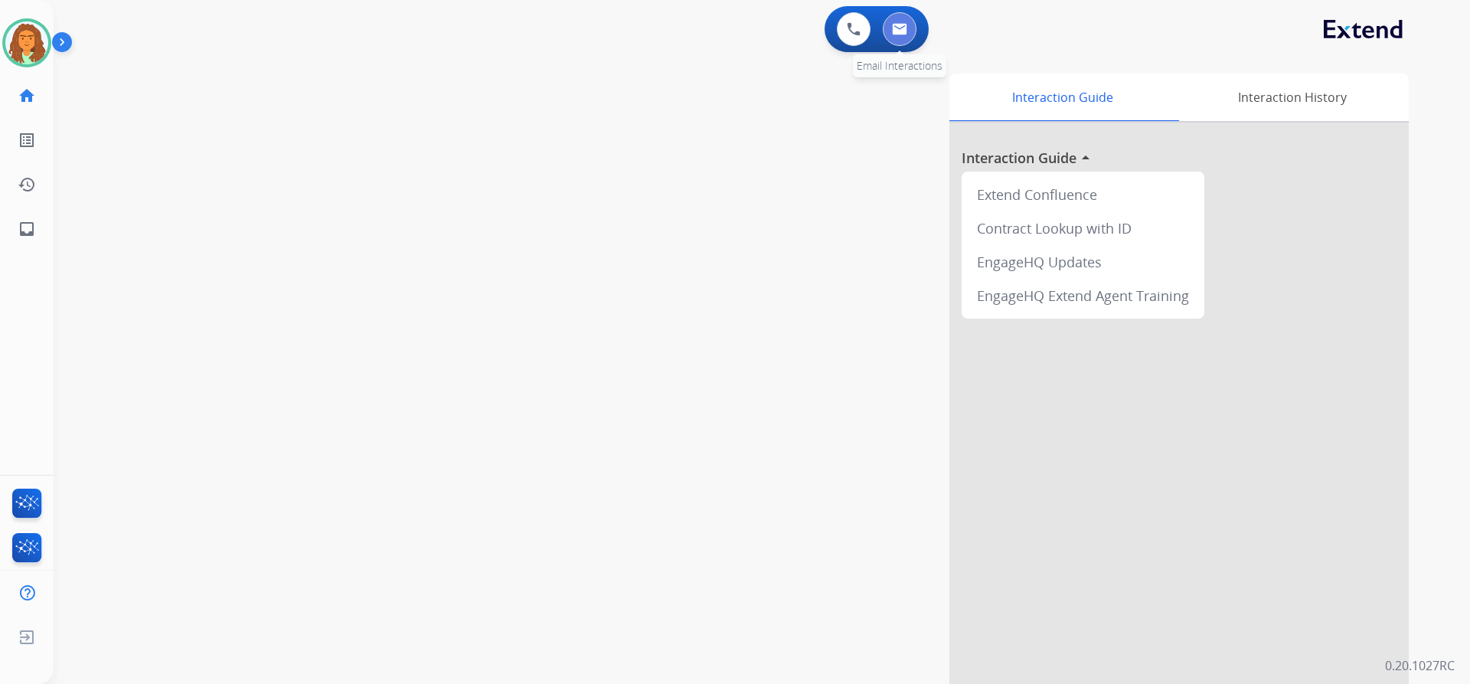
click at [907, 27] on img at bounding box center [899, 29] width 15 height 12
select select "**********"
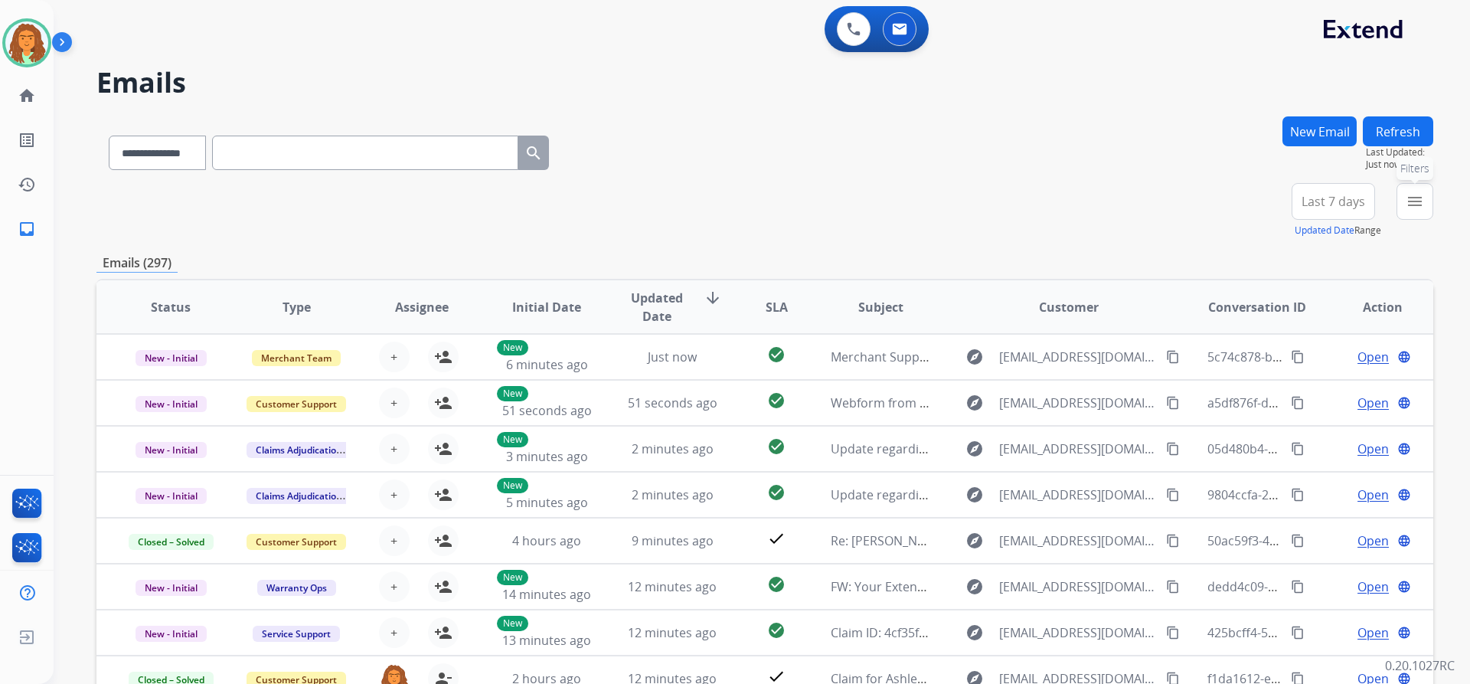
click at [1412, 195] on mat-icon "menu" at bounding box center [1415, 201] width 18 height 18
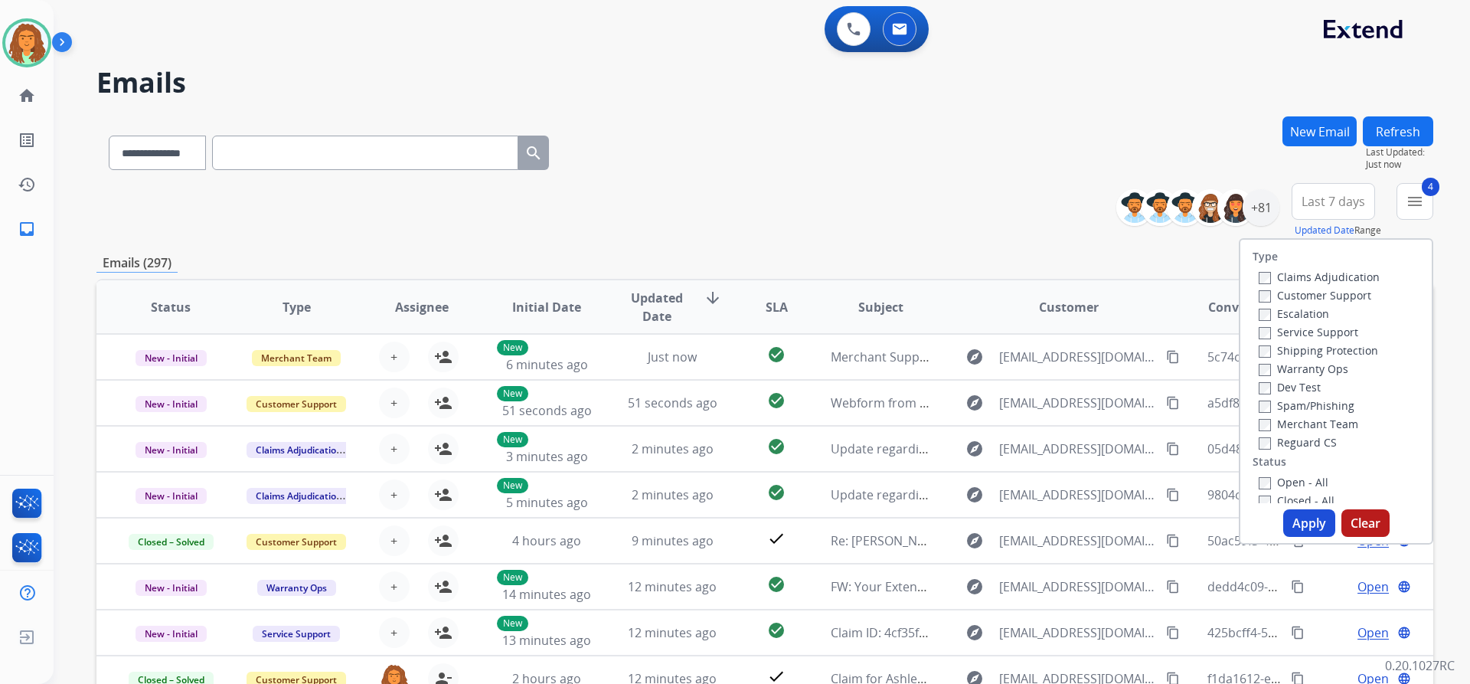
click at [1302, 522] on button "Apply" at bounding box center [1309, 523] width 52 height 28
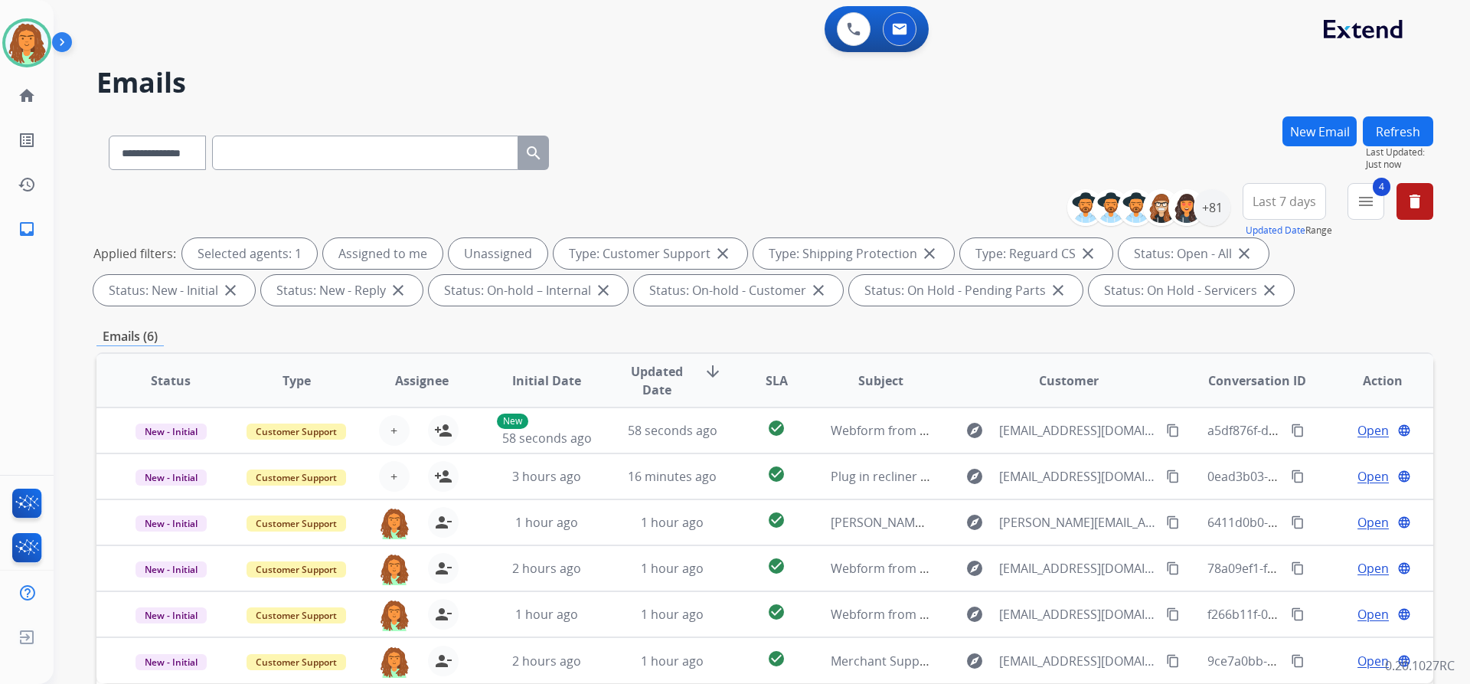
click at [1260, 204] on span "Last 7 days" at bounding box center [1285, 201] width 64 height 6
click at [1264, 385] on div "Last 90 days" at bounding box center [1280, 387] width 84 height 23
click at [1143, 306] on div "**********" at bounding box center [764, 247] width 1337 height 129
click at [1213, 206] on div "+134" at bounding box center [1212, 207] width 37 height 37
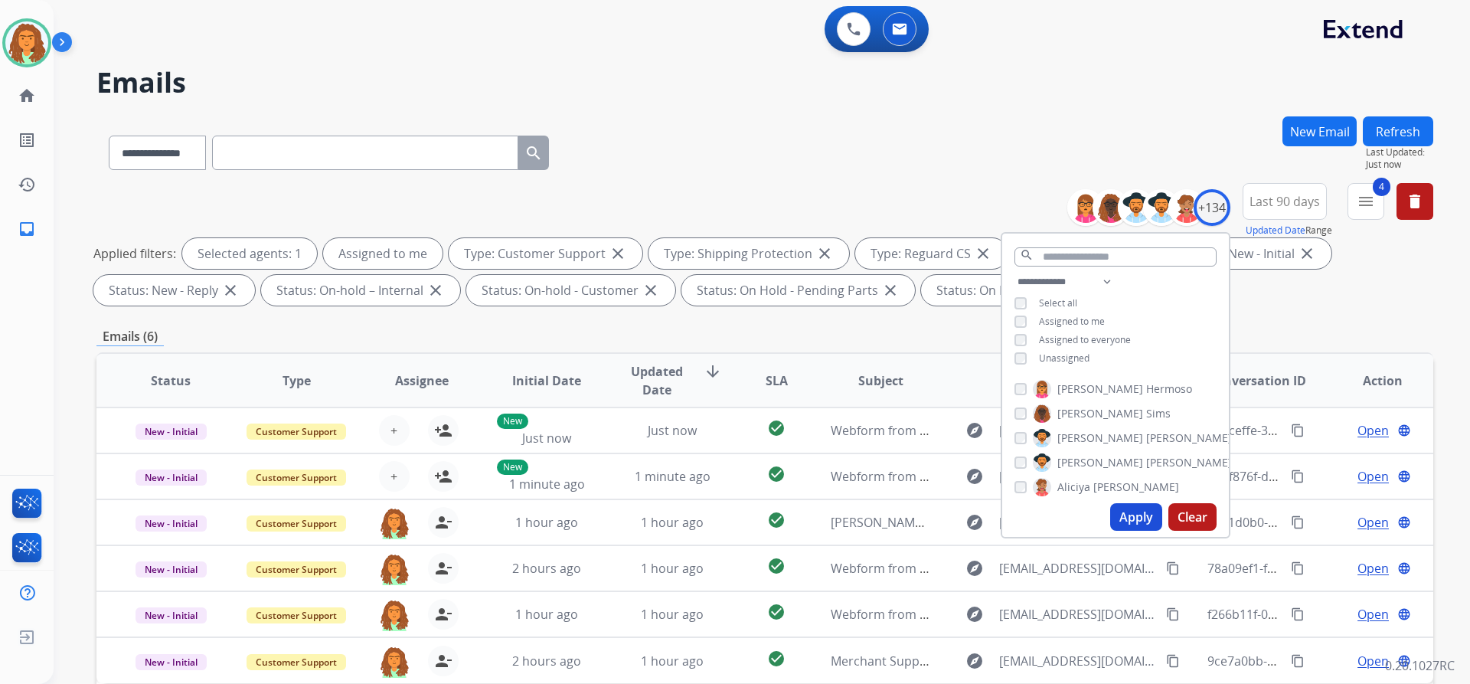
click at [1131, 515] on button "Apply" at bounding box center [1136, 517] width 52 height 28
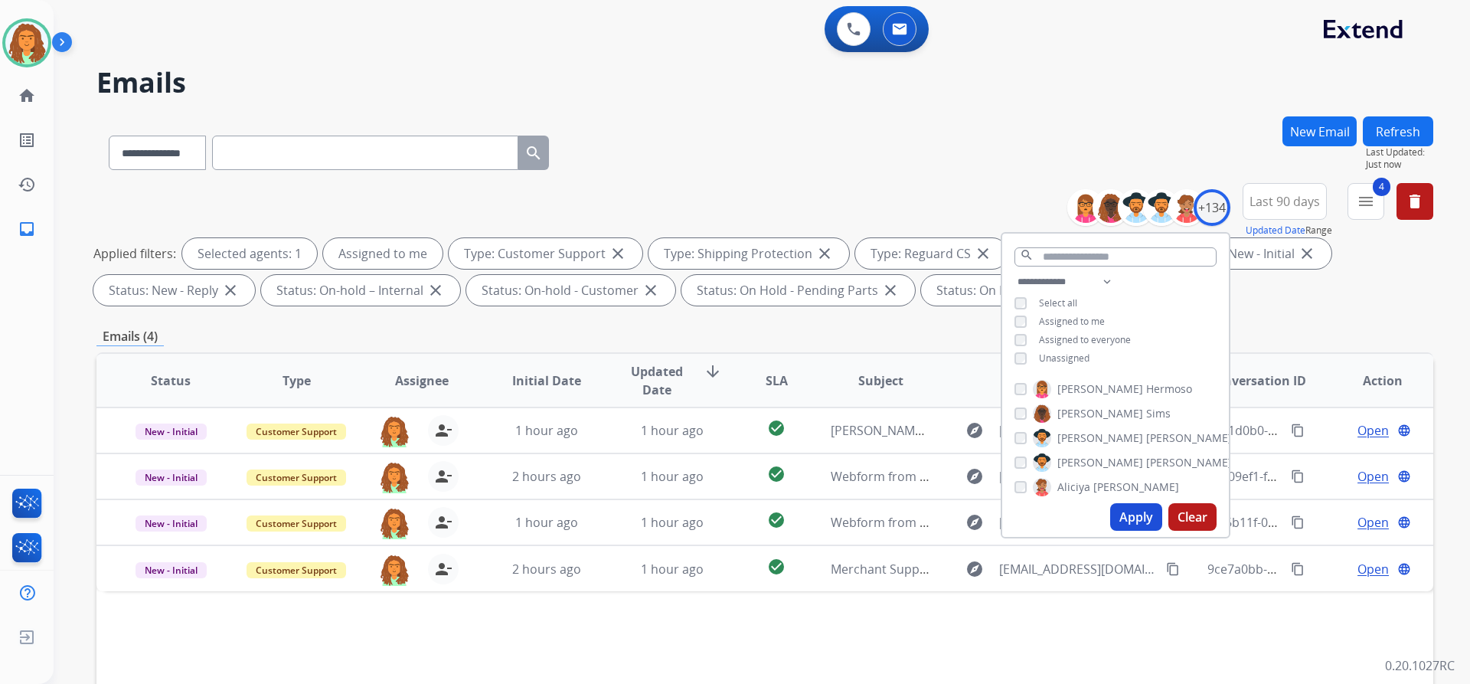
click at [1266, 305] on div "Applied filters: Selected agents: 1 Assigned to me Type: Customer Support close…" at bounding box center [761, 271] width 1337 height 67
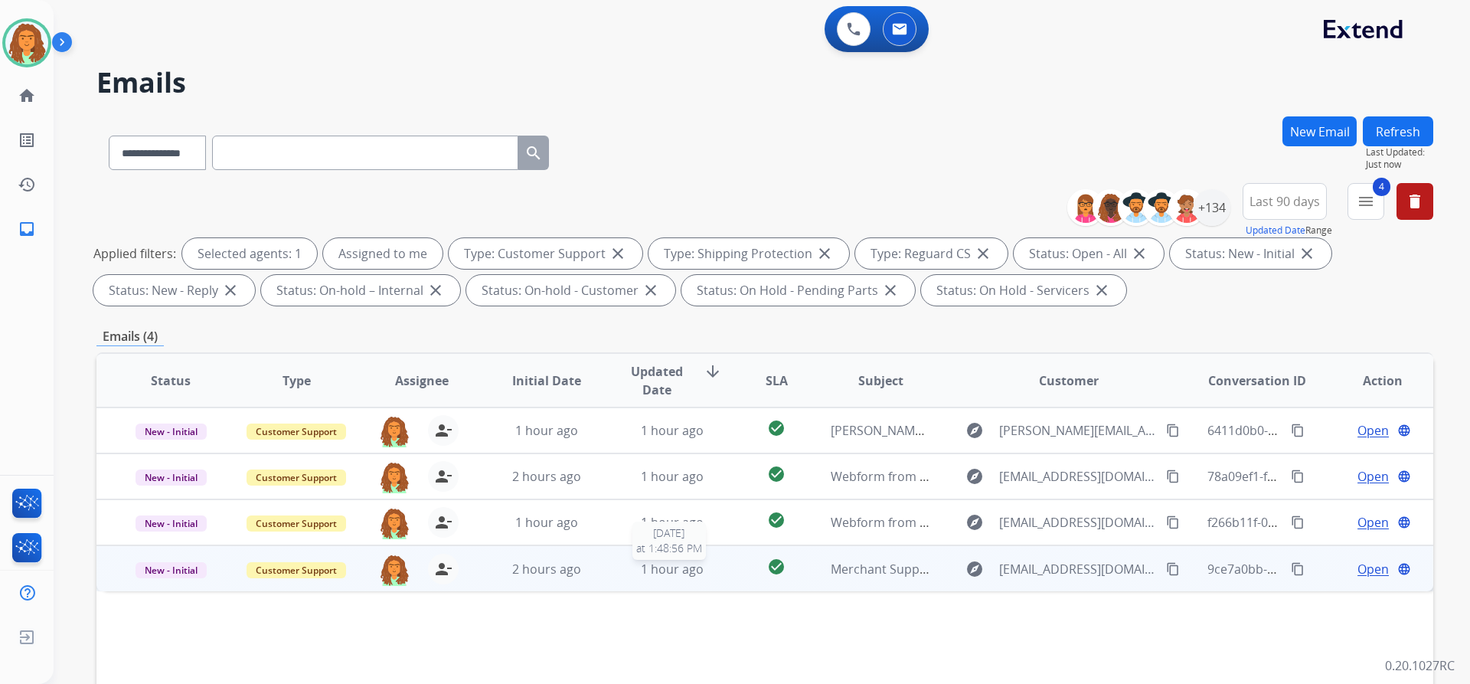
click at [678, 577] on span "1 hour ago" at bounding box center [672, 569] width 63 height 17
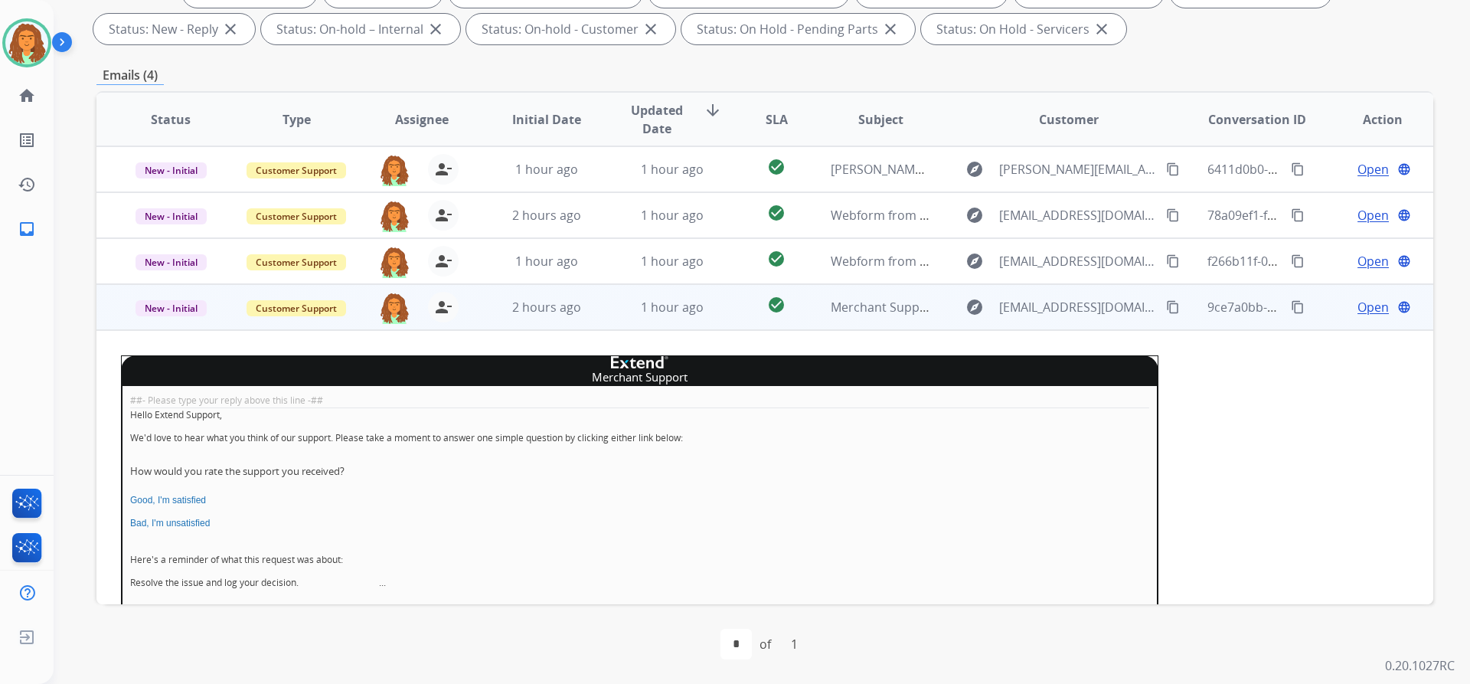
click at [1358, 308] on span "Open" at bounding box center [1373, 307] width 31 height 18
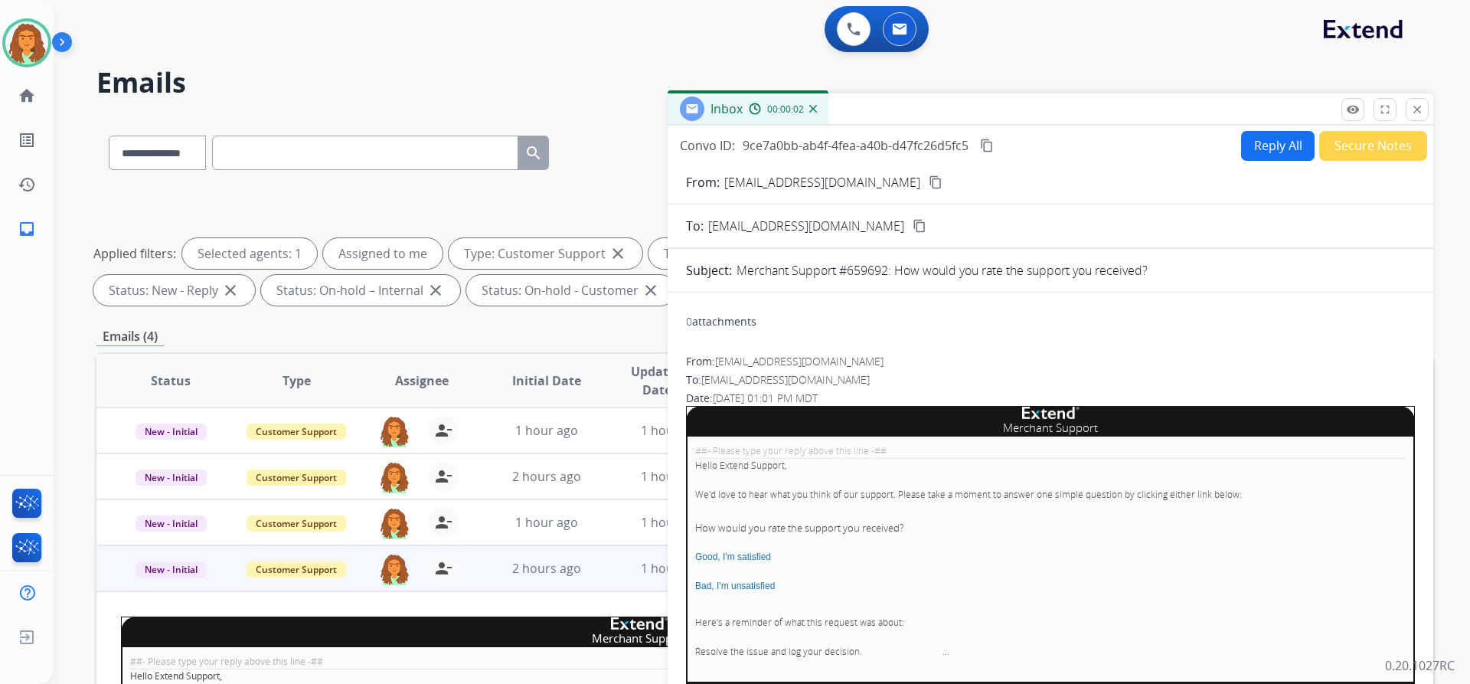
click at [1365, 145] on button "Secure Notes" at bounding box center [1373, 146] width 108 height 30
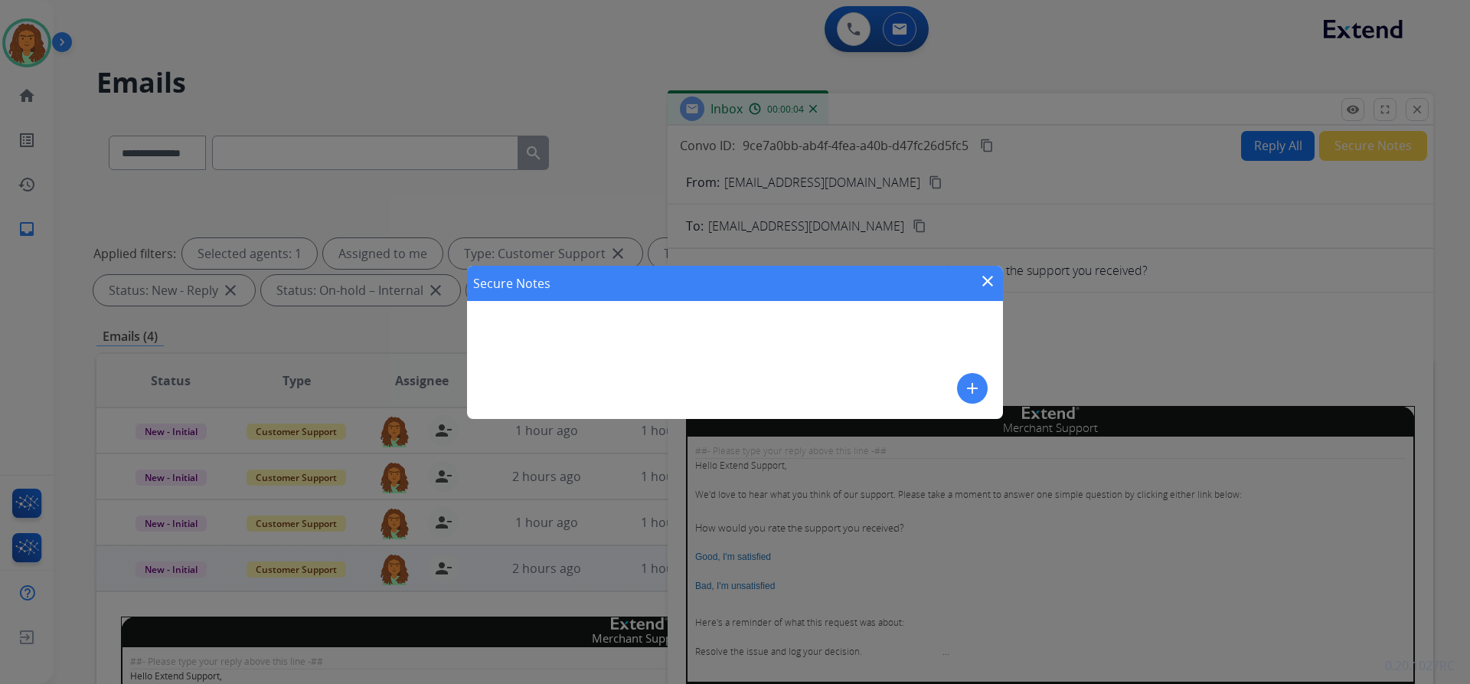
click at [971, 384] on mat-icon "add" at bounding box center [972, 388] width 18 height 18
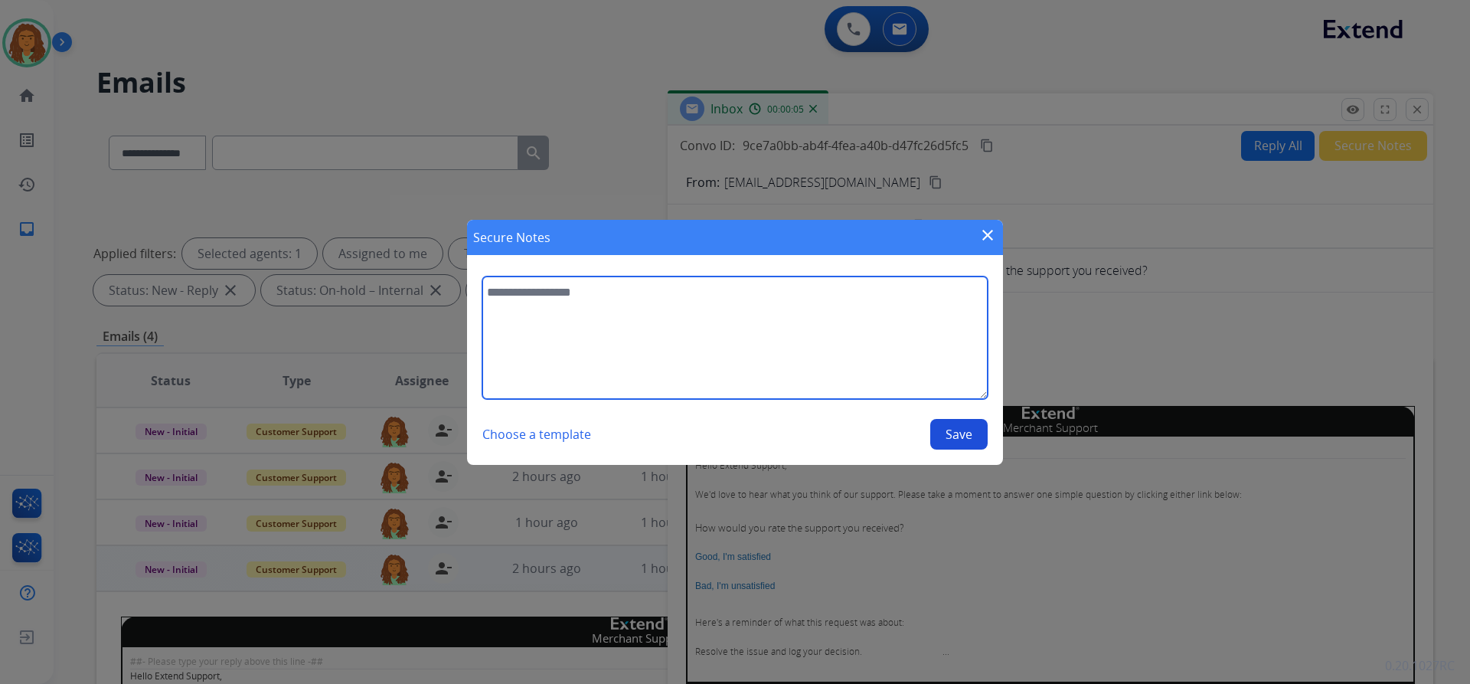
click at [520, 312] on textarea at bounding box center [734, 337] width 505 height 123
type textarea "**********"
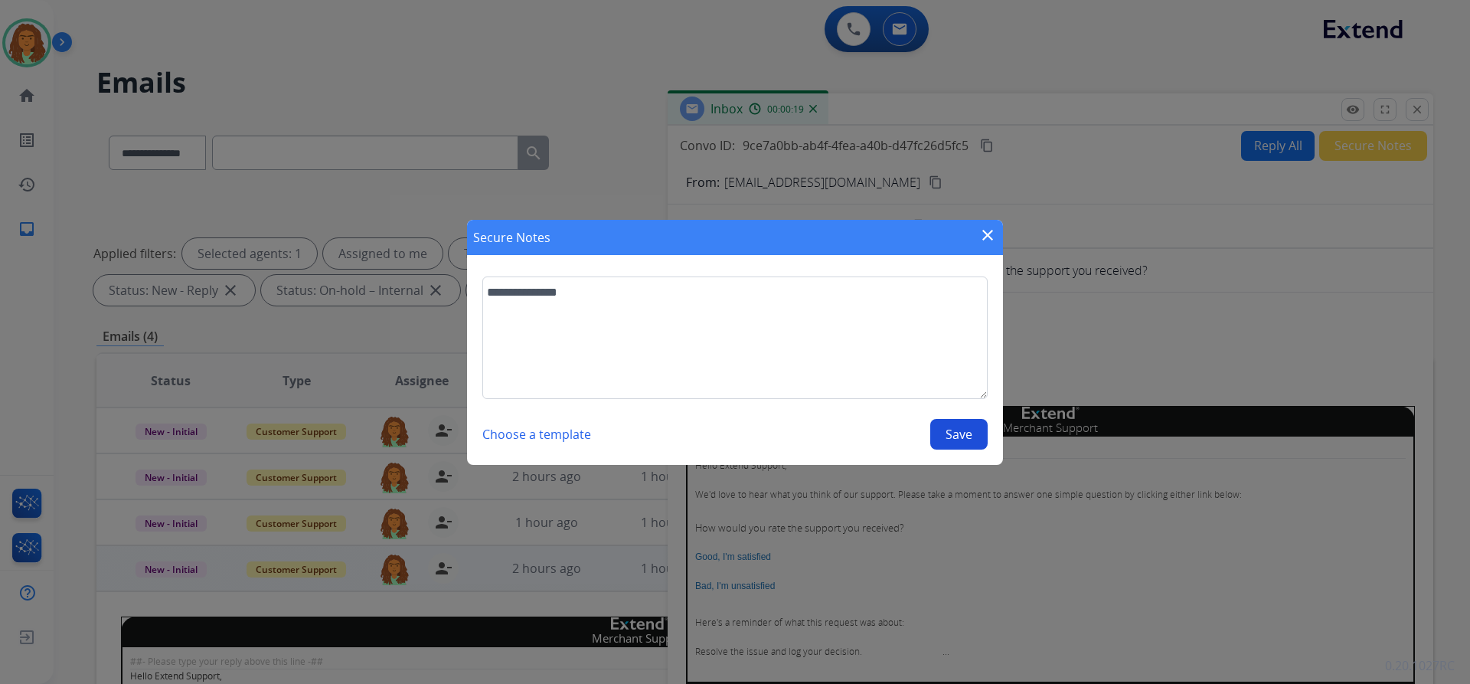
click at [961, 435] on button "Save" at bounding box center [958, 434] width 57 height 31
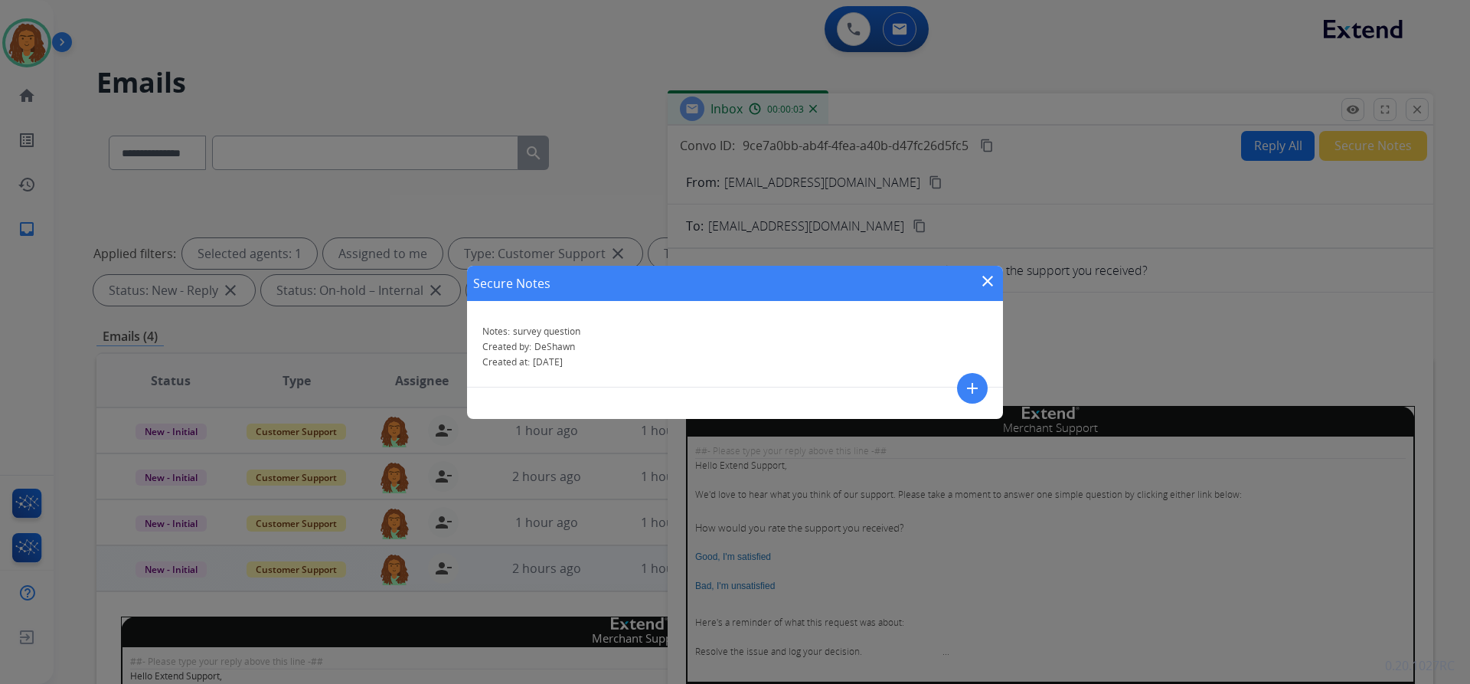
click at [989, 281] on mat-icon "close" at bounding box center [988, 281] width 18 height 18
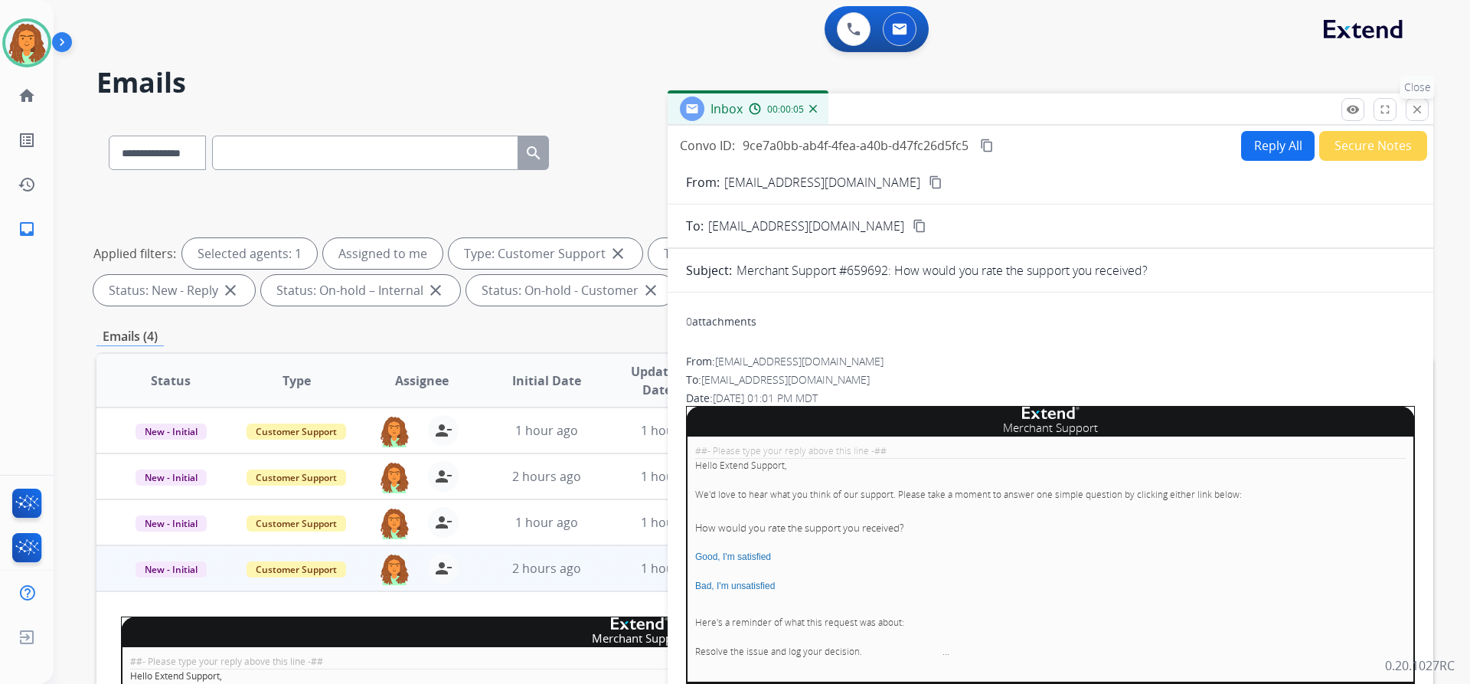
click at [1414, 107] on mat-icon "close" at bounding box center [1418, 110] width 14 height 14
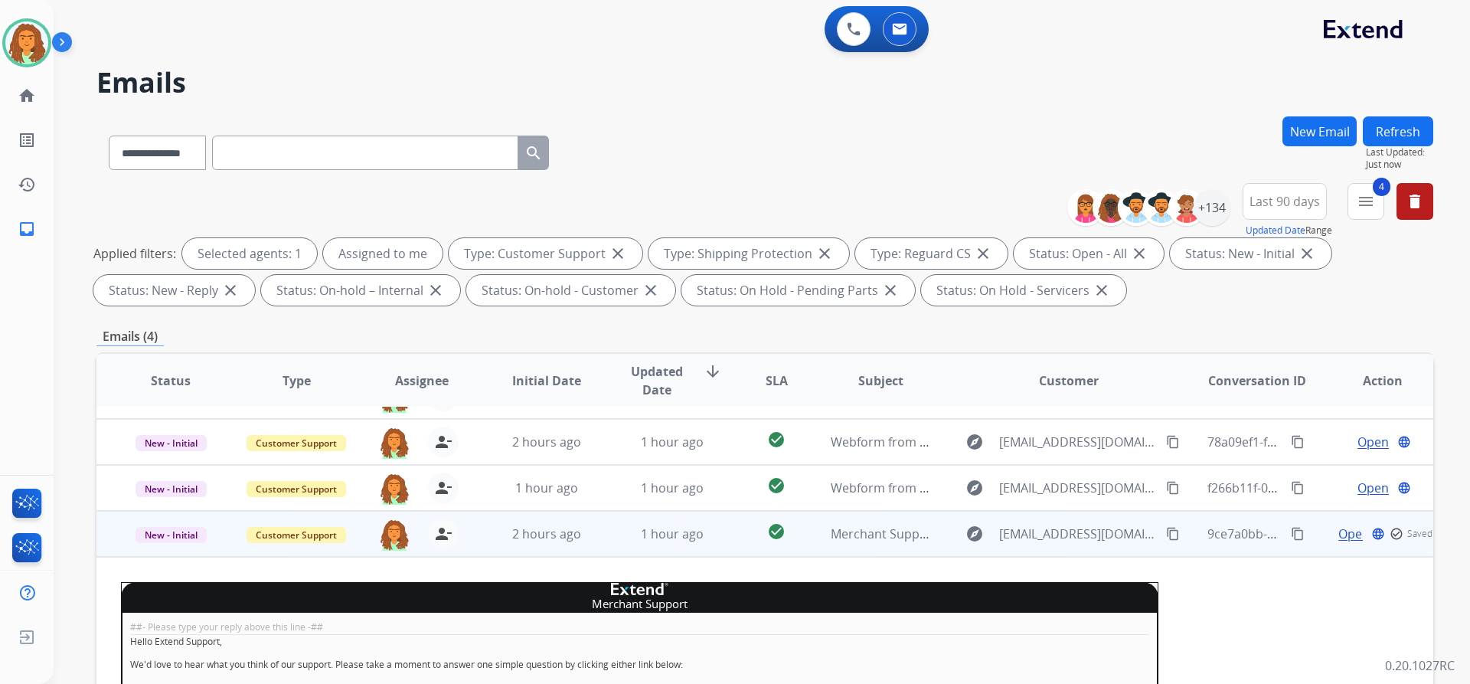
scroll to position [68, 0]
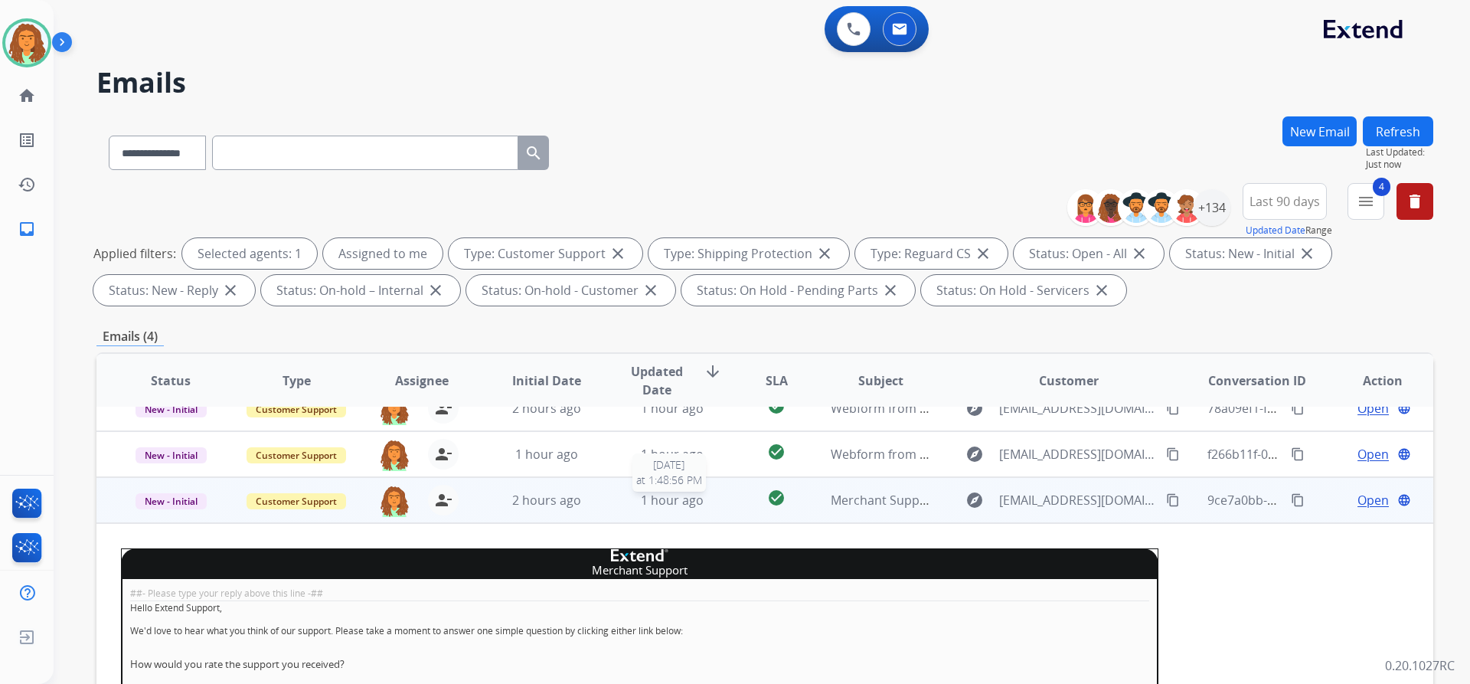
click at [623, 503] on div "1 hour ago" at bounding box center [673, 500] width 100 height 18
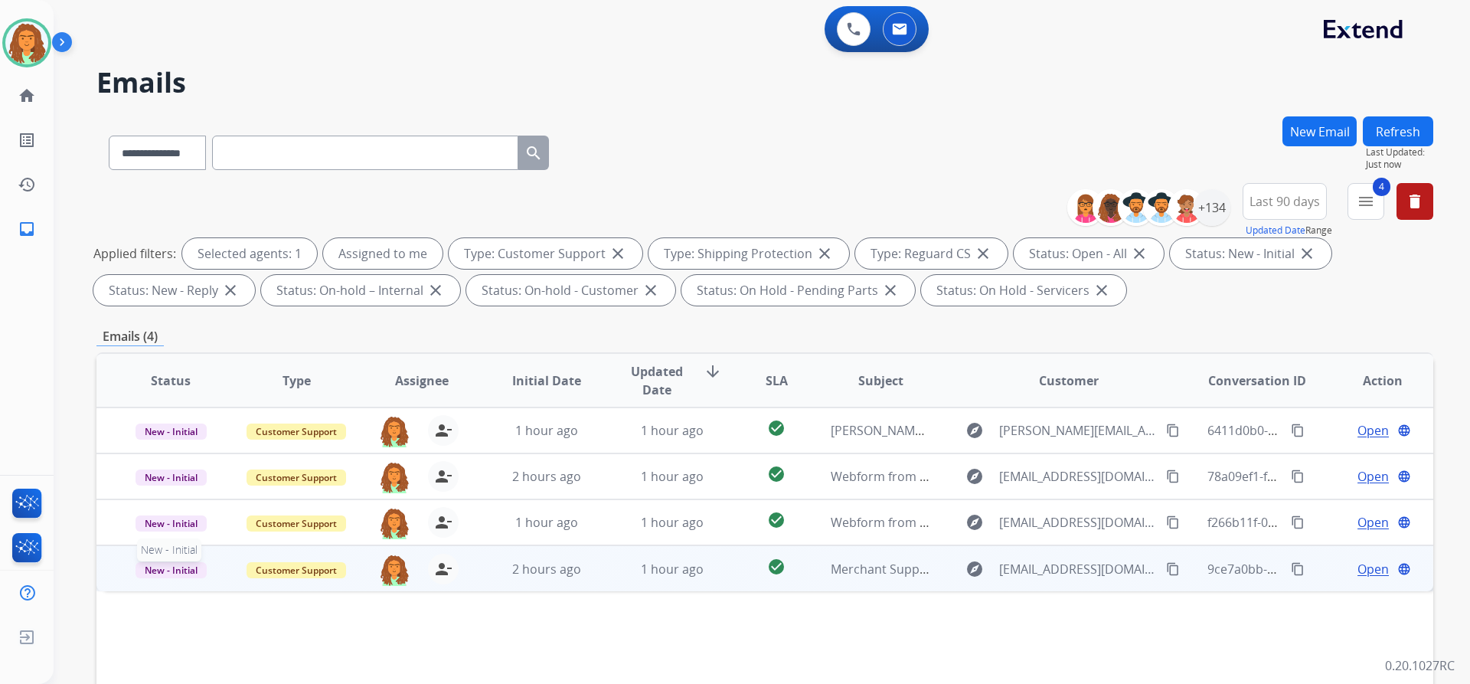
click at [180, 571] on span "New - Initial" at bounding box center [171, 570] width 71 height 16
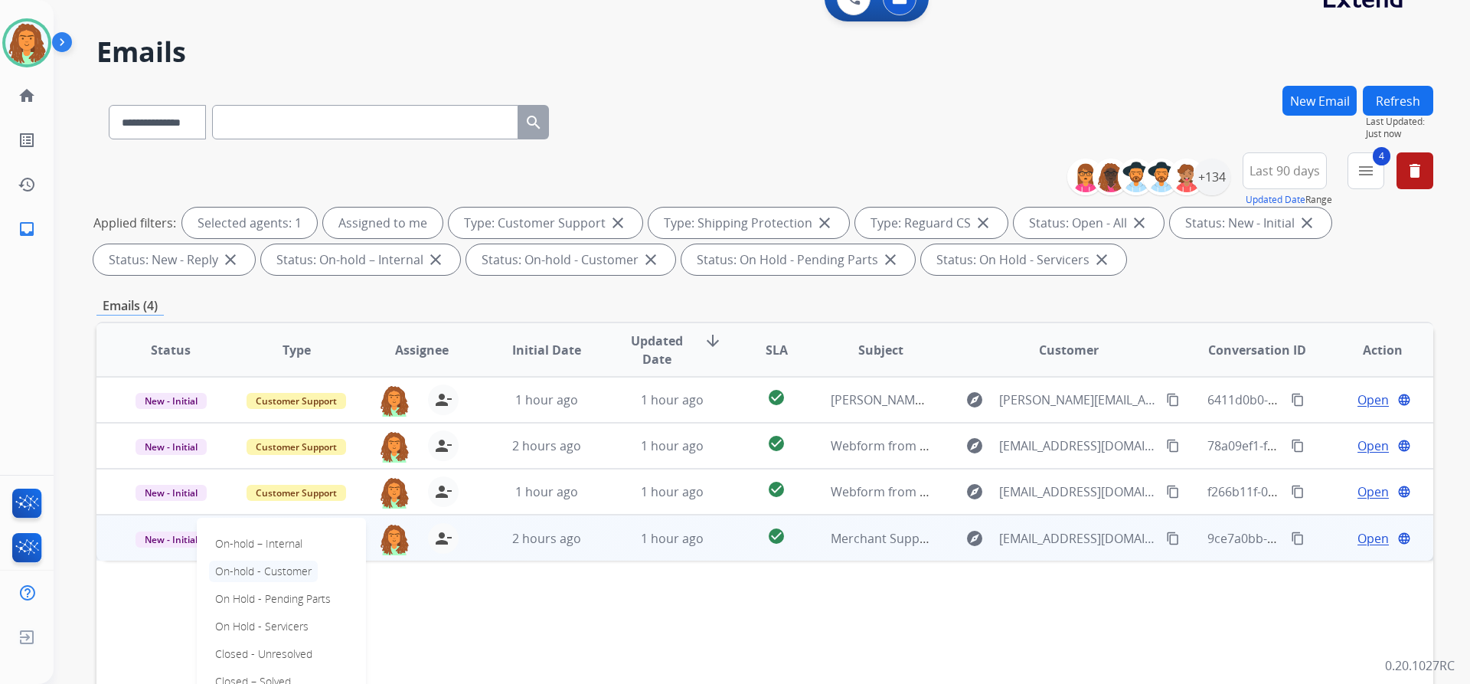
scroll to position [153, 0]
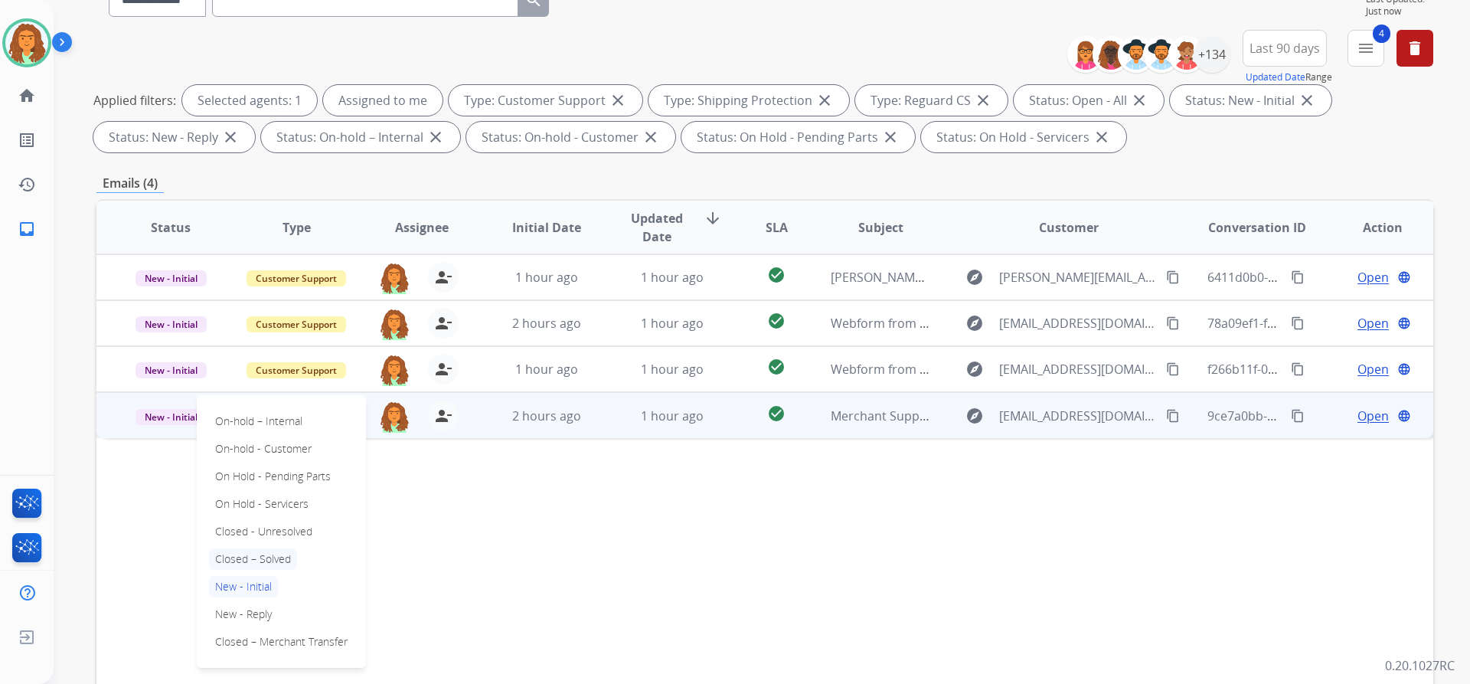
click at [255, 558] on p "Closed – Solved" at bounding box center [253, 558] width 88 height 21
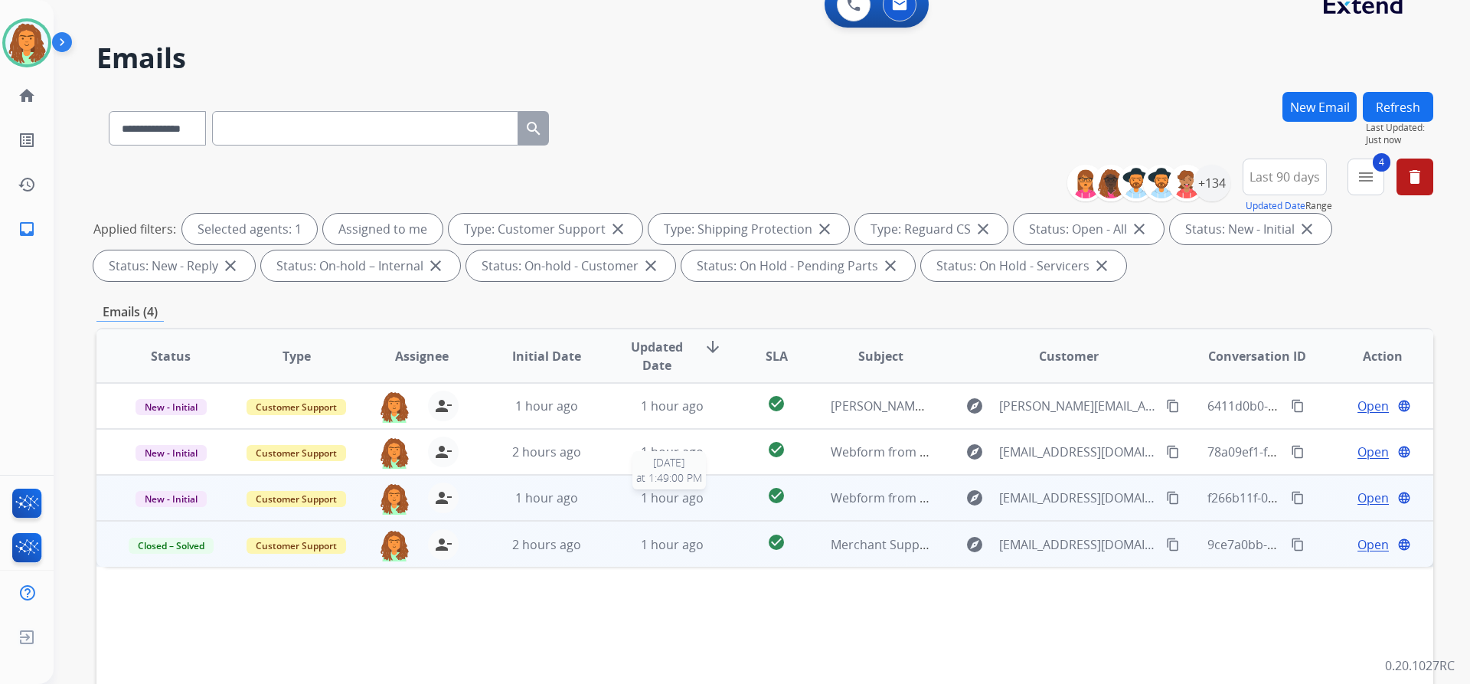
scroll to position [0, 0]
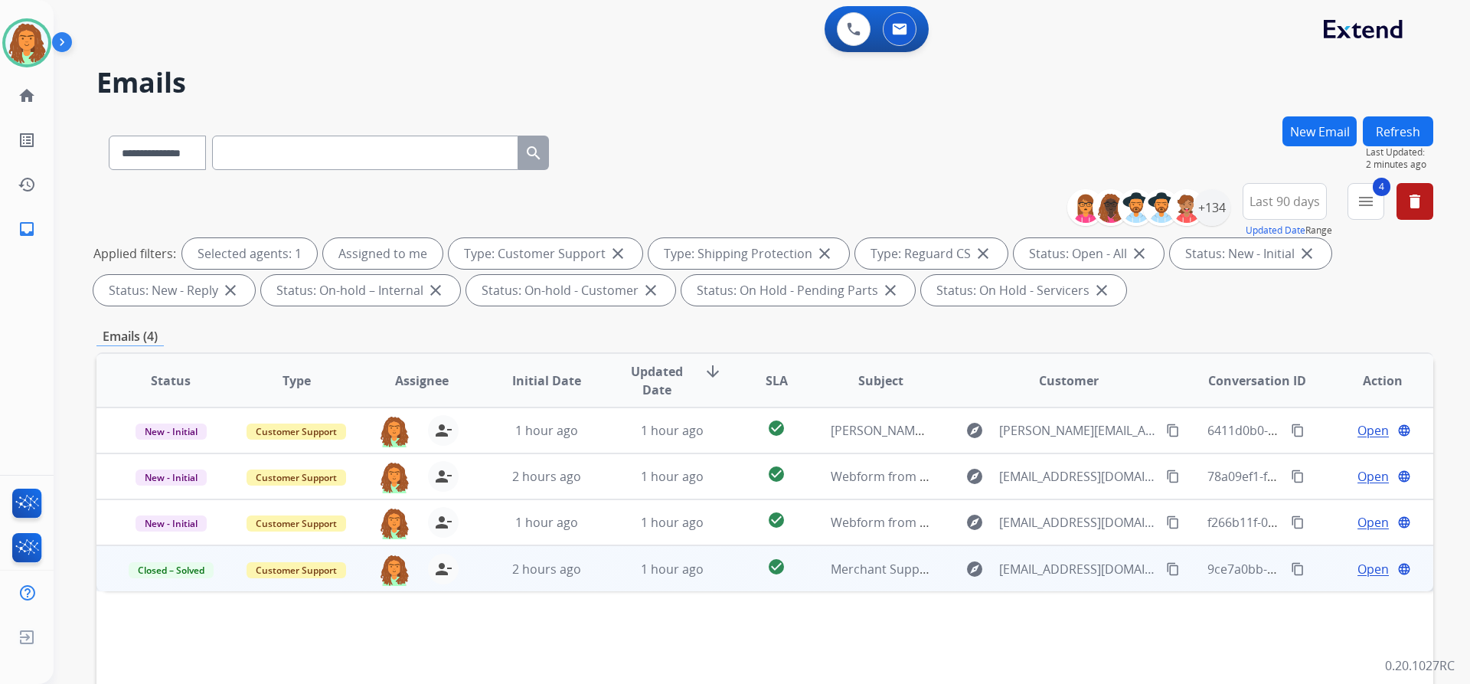
click at [1392, 130] on button "Refresh" at bounding box center [1398, 131] width 70 height 30
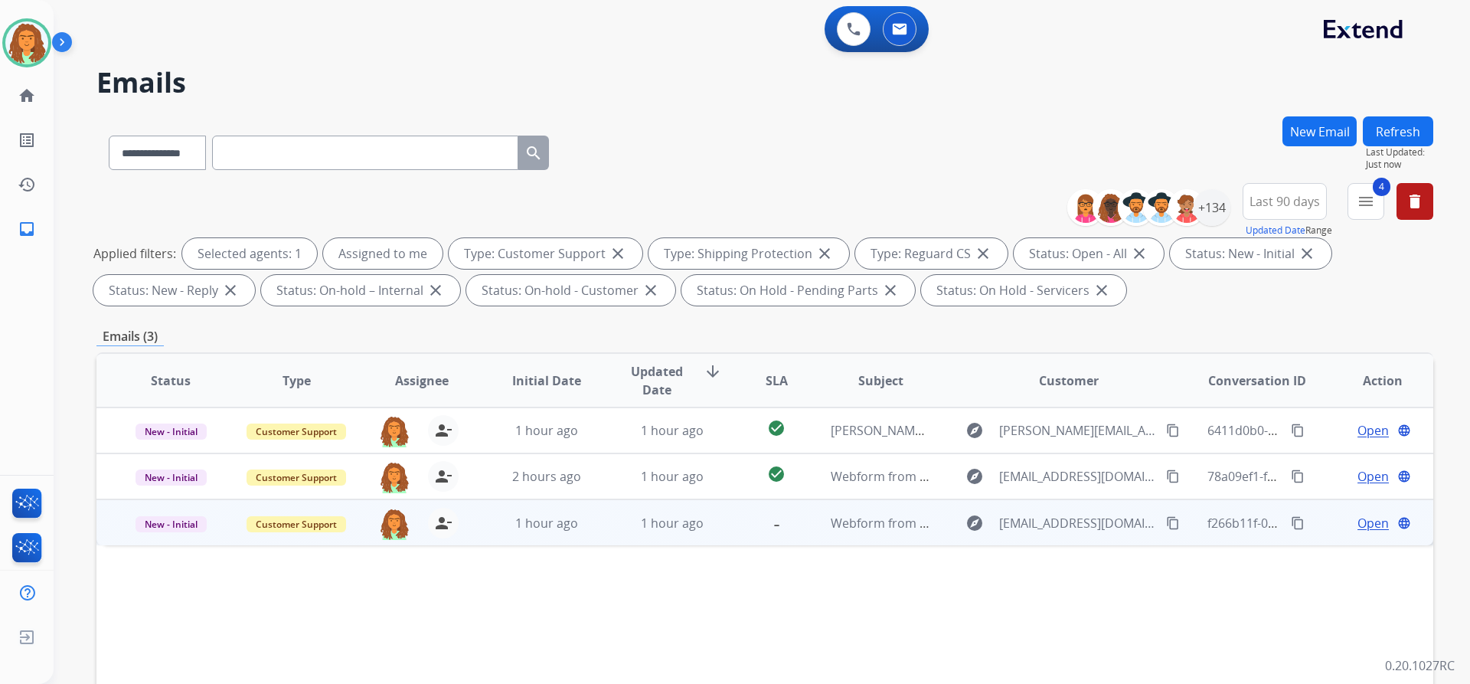
click at [598, 533] on td "1 hour ago" at bounding box center [661, 522] width 126 height 46
drag, startPoint x: 1158, startPoint y: 520, endPoint x: 1145, endPoint y: 520, distance: 13.0
click at [1166, 520] on mat-icon "content_copy" at bounding box center [1173, 522] width 14 height 14
click at [618, 538] on td "1 hour ago" at bounding box center [661, 522] width 126 height 46
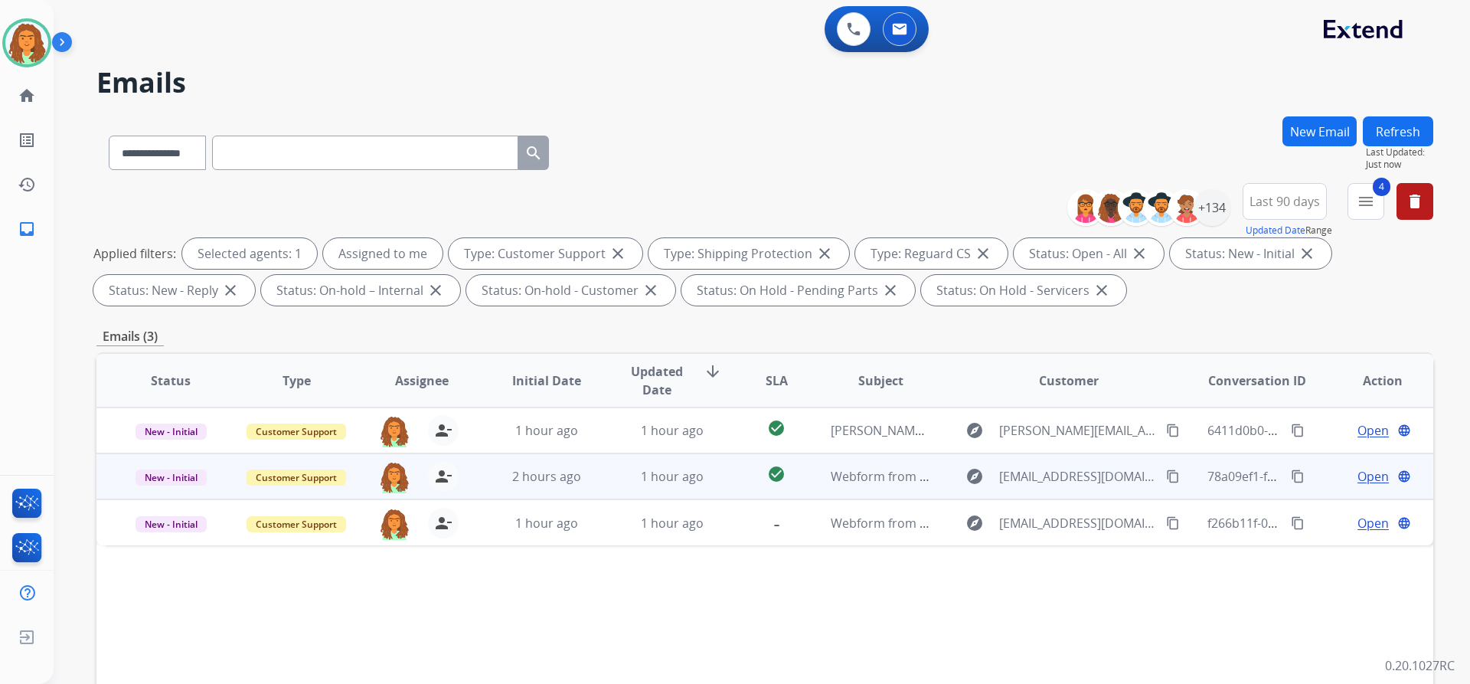
click at [723, 482] on td "check_circle" at bounding box center [764, 476] width 83 height 46
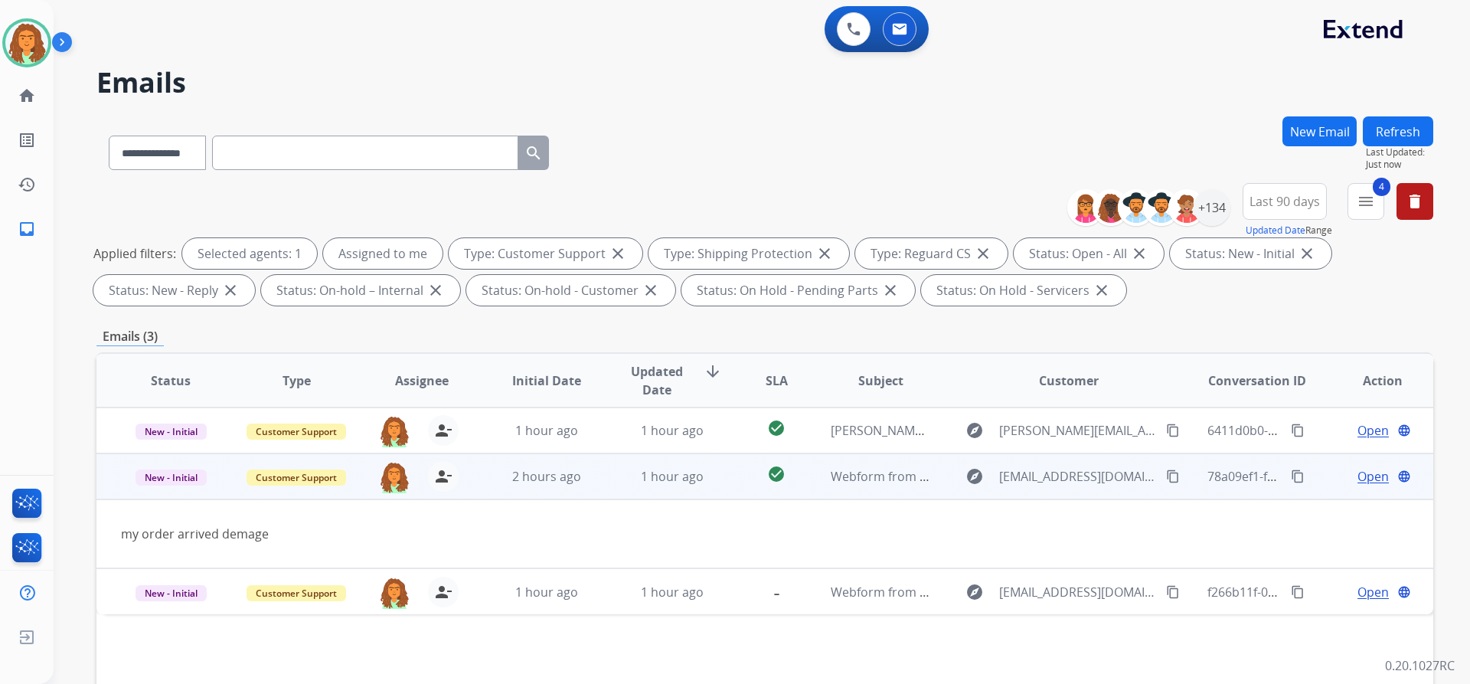
click at [1166, 474] on mat-icon "content_copy" at bounding box center [1173, 476] width 14 height 14
click at [1361, 477] on span "Open" at bounding box center [1373, 476] width 31 height 18
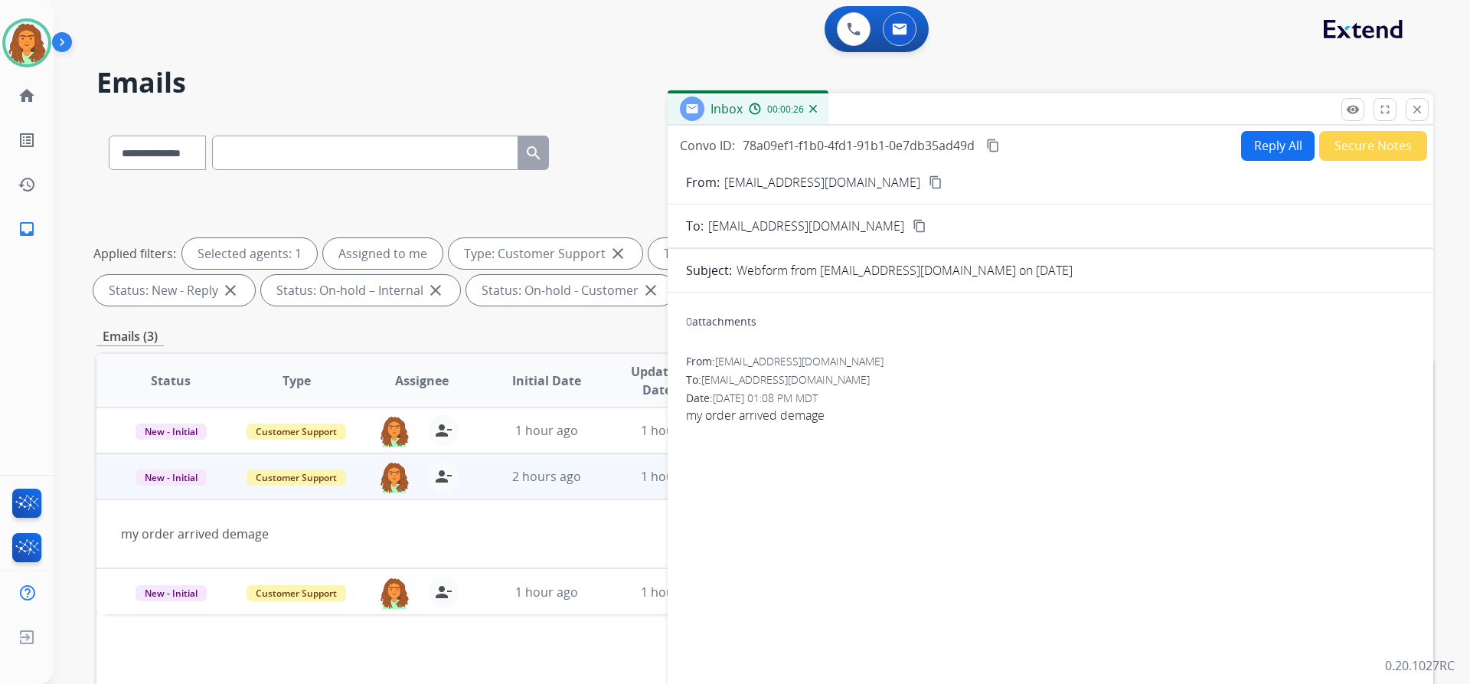
click at [1250, 151] on button "Reply All" at bounding box center [1278, 146] width 74 height 30
select select "**********"
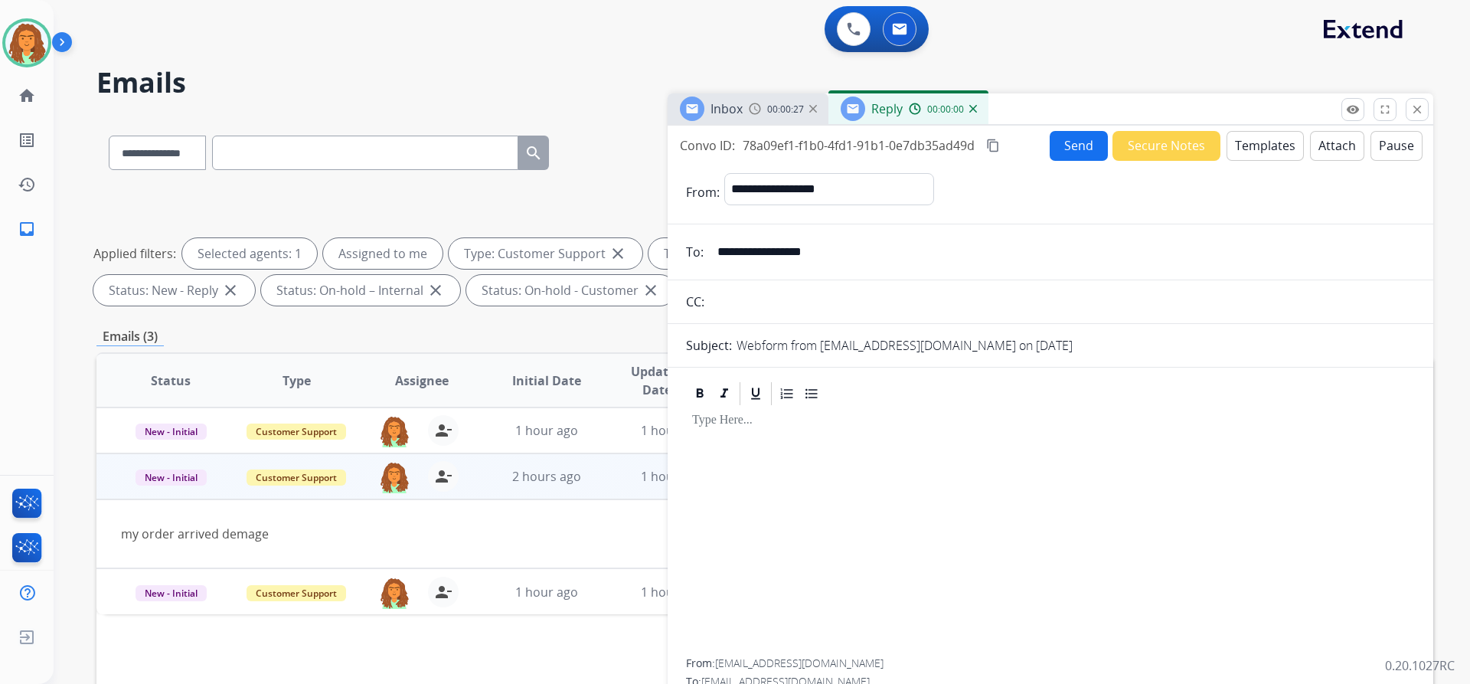
click at [1250, 144] on button "Templates" at bounding box center [1265, 146] width 77 height 30
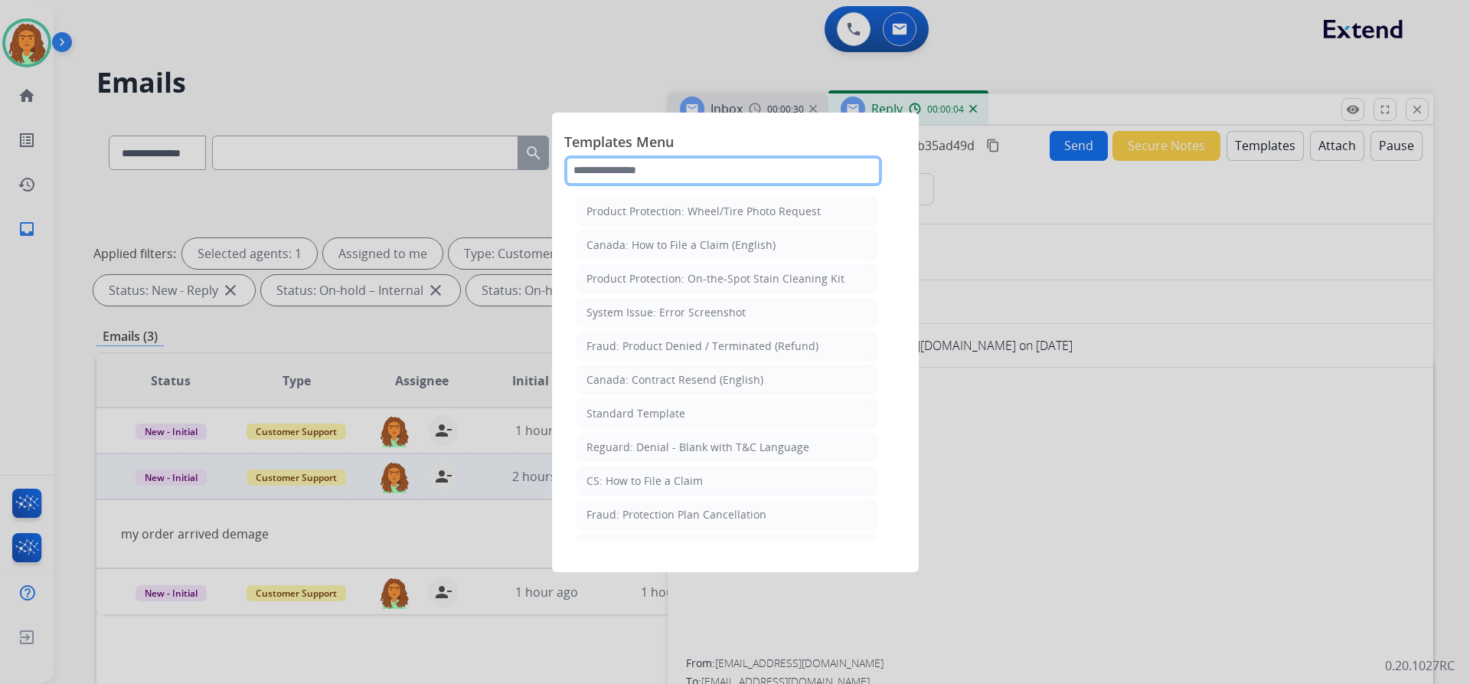
click at [631, 166] on input "text" at bounding box center [723, 170] width 318 height 31
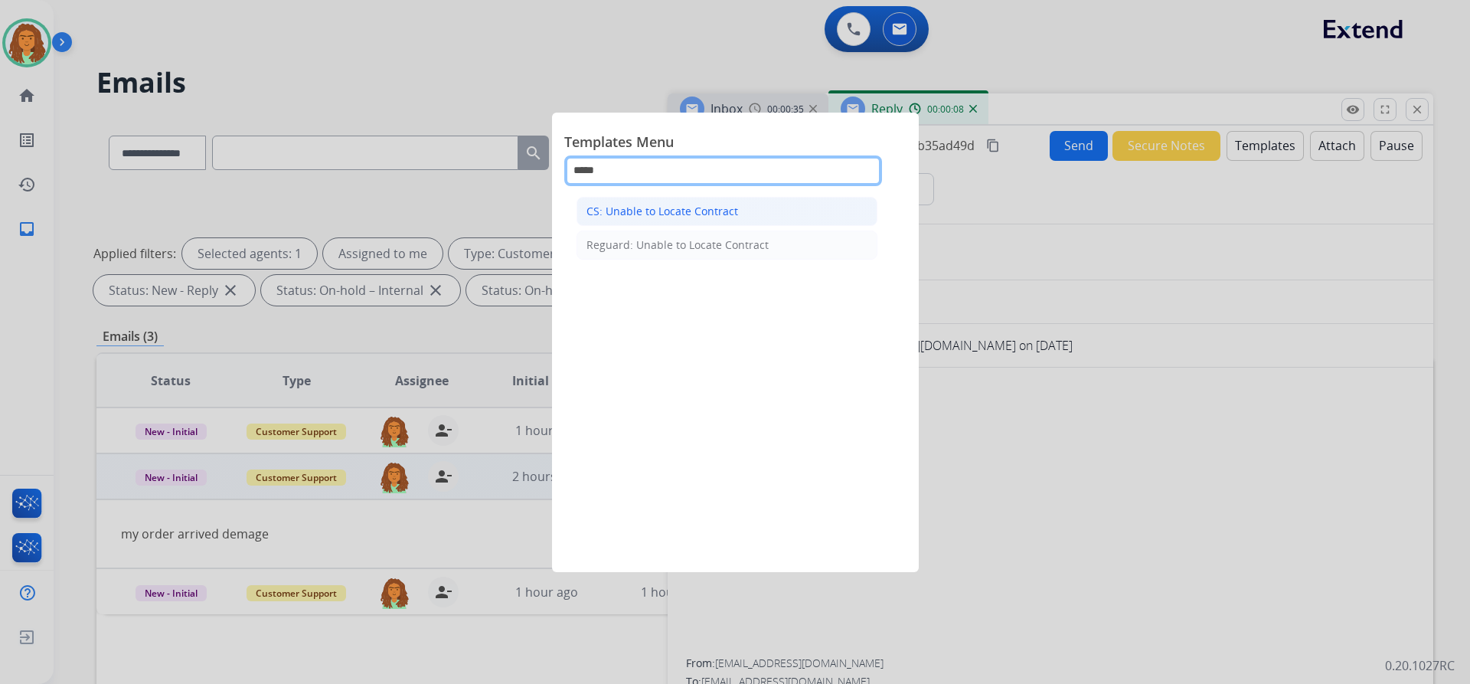
type input "*****"
click at [693, 209] on div "CS: Unable to Locate Contract" at bounding box center [663, 211] width 152 height 15
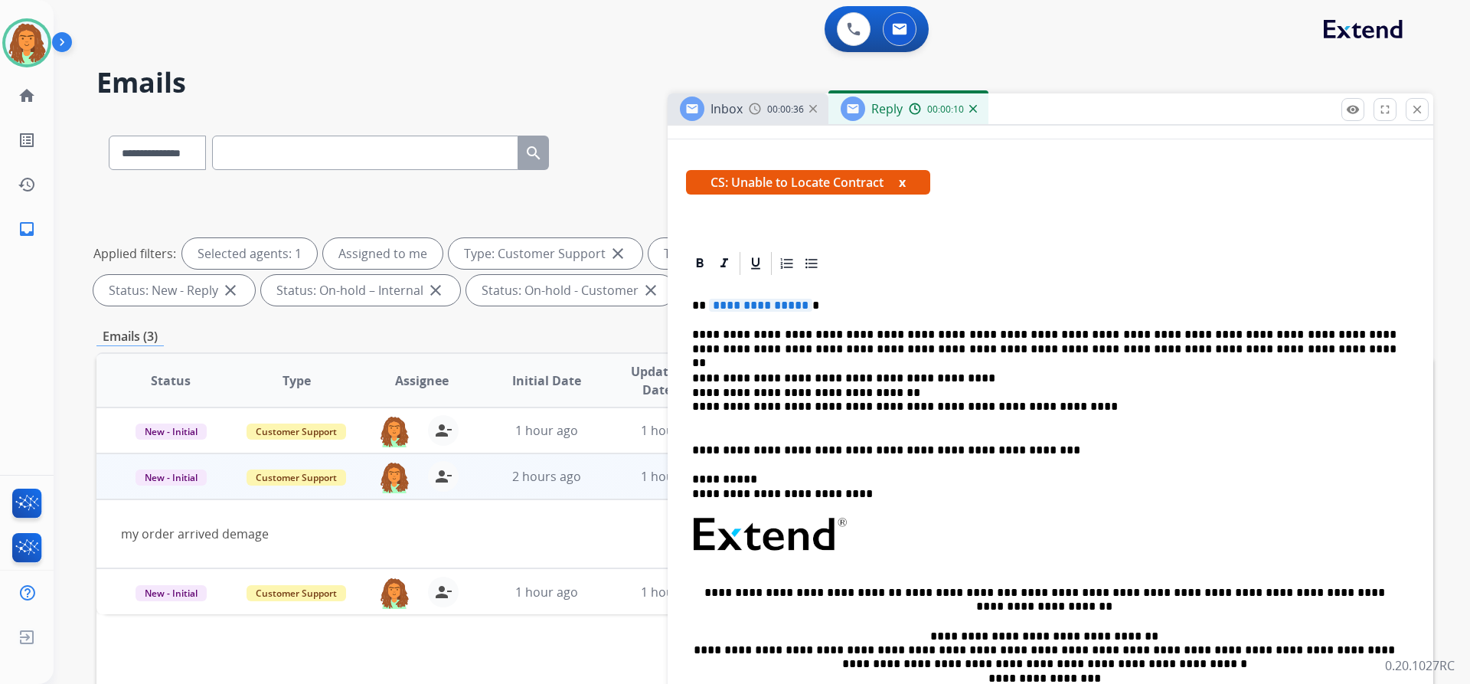
scroll to position [230, 0]
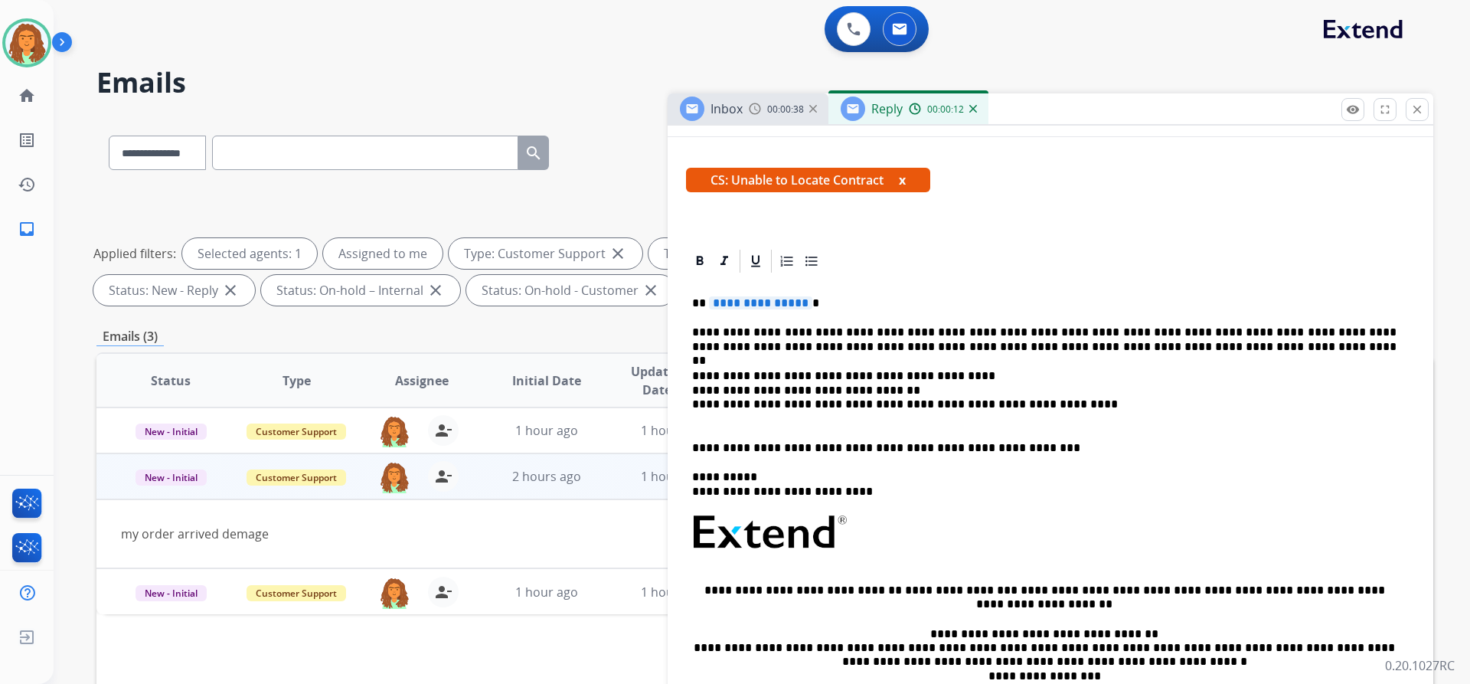
click at [801, 303] on span "**********" at bounding box center [760, 302] width 103 height 13
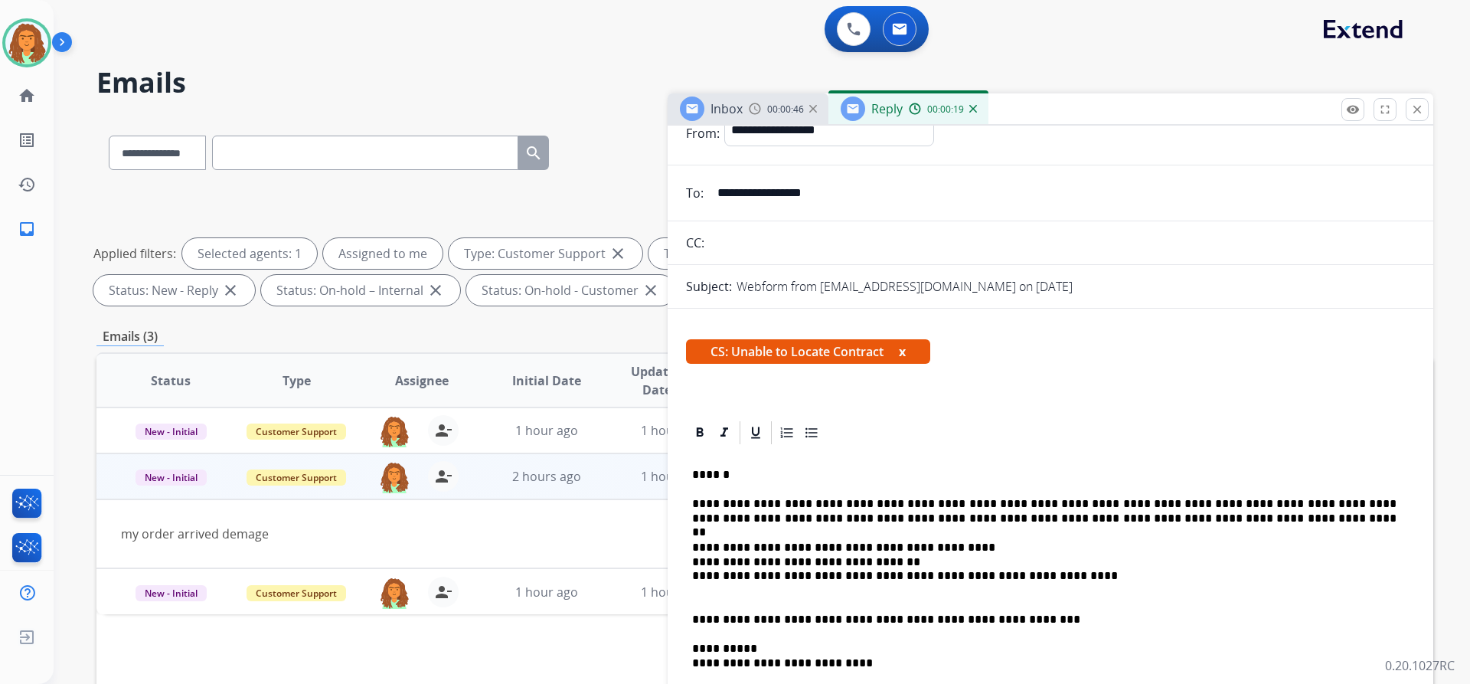
scroll to position [0, 0]
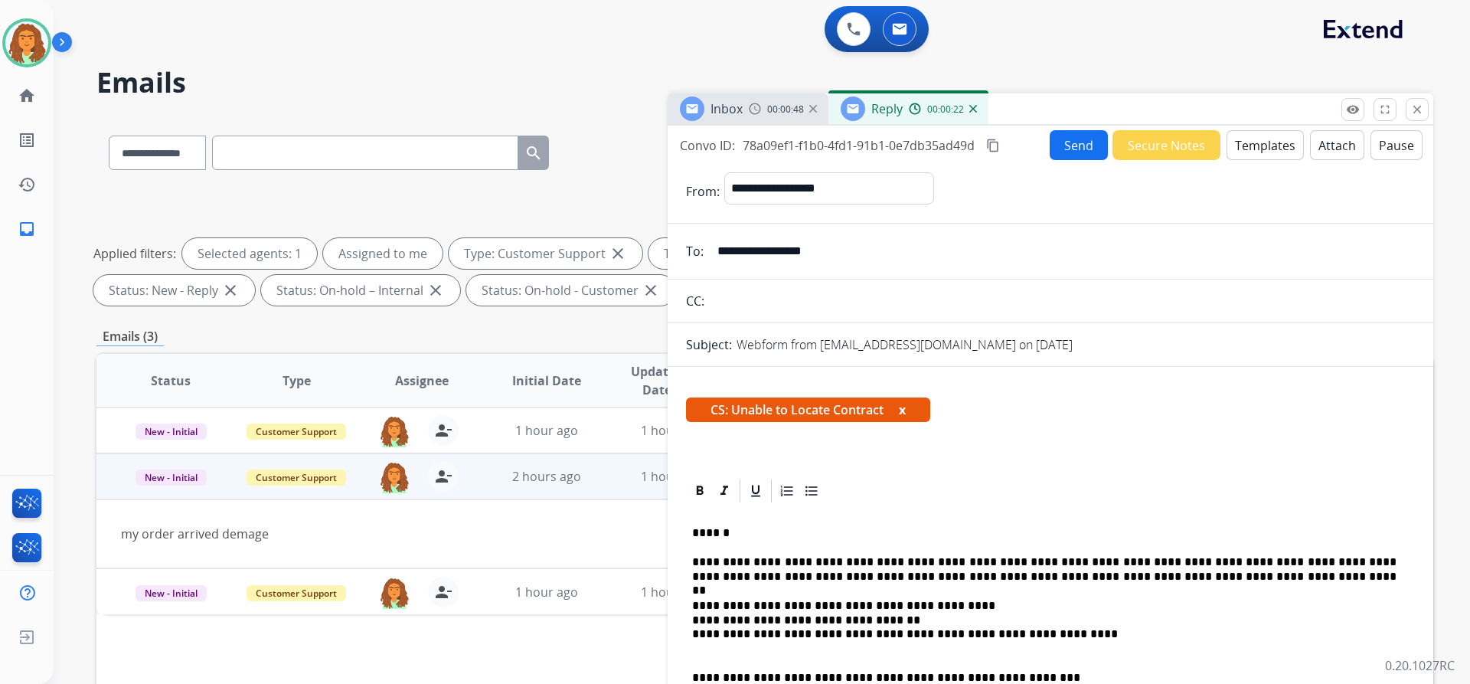
click at [1071, 147] on button "Send" at bounding box center [1079, 145] width 58 height 30
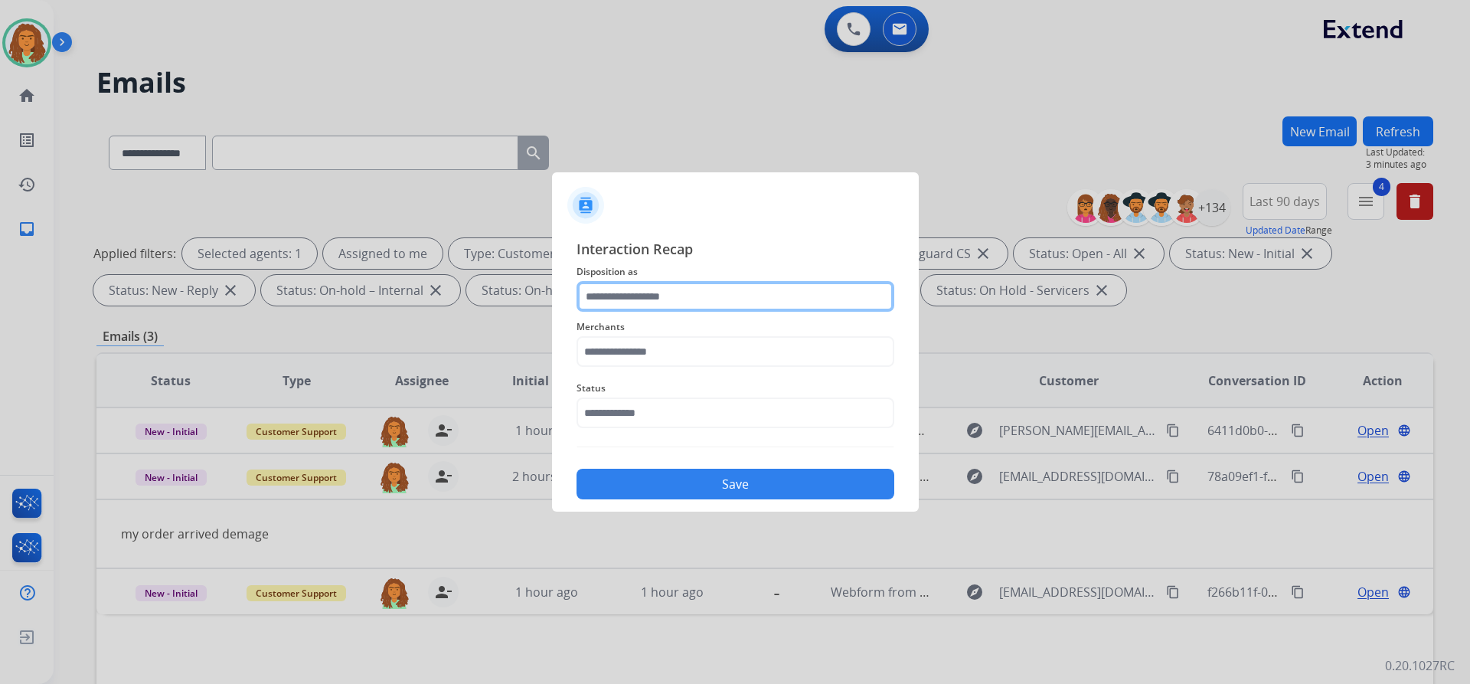
click at [623, 295] on input "text" at bounding box center [736, 296] width 318 height 31
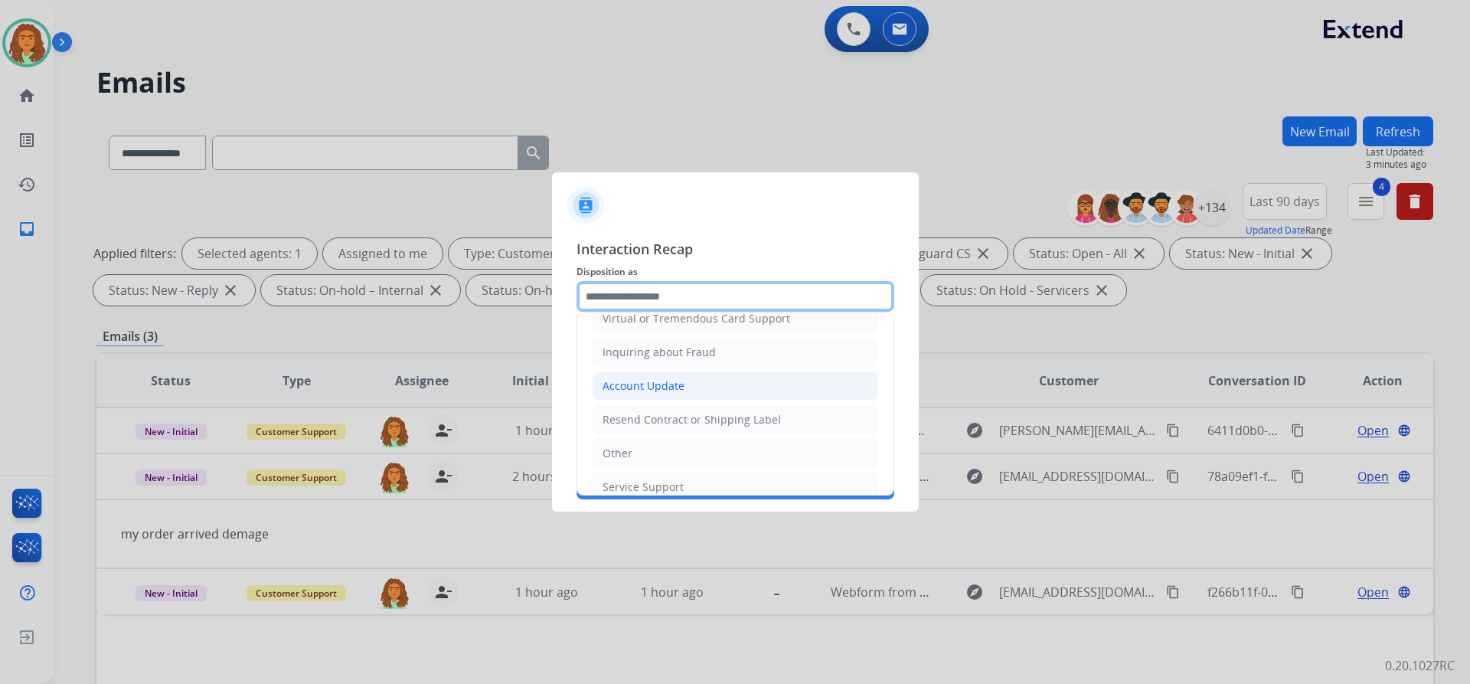
scroll to position [230, 0]
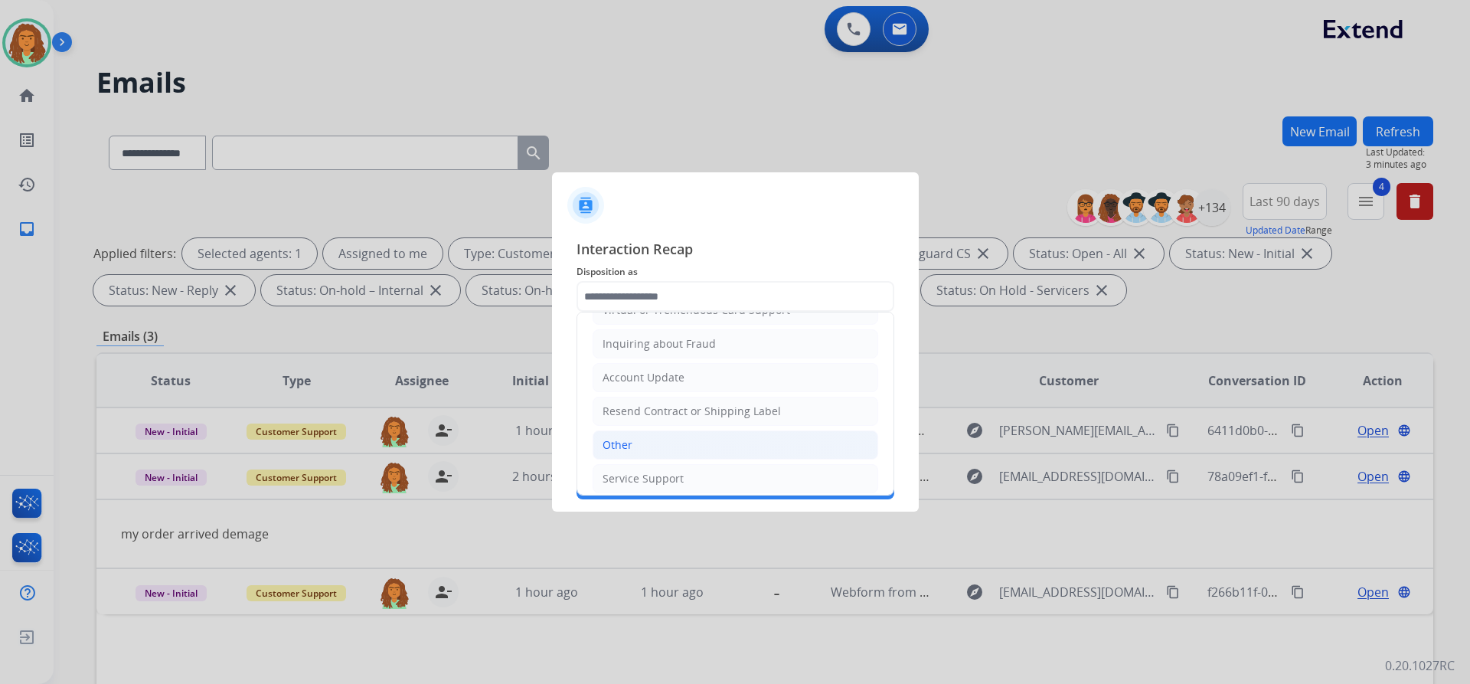
click at [629, 446] on div "Other" at bounding box center [618, 444] width 30 height 15
type input "*****"
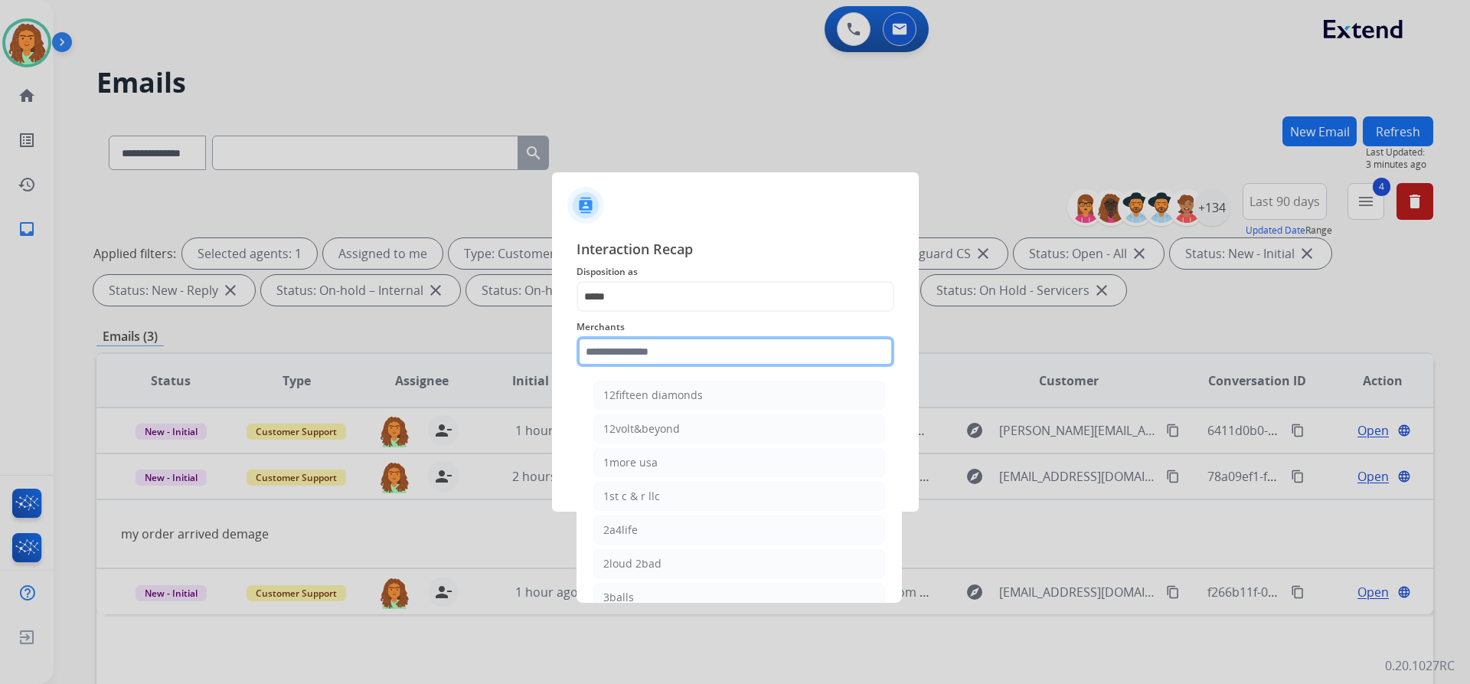
click at [633, 353] on input "text" at bounding box center [736, 351] width 318 height 31
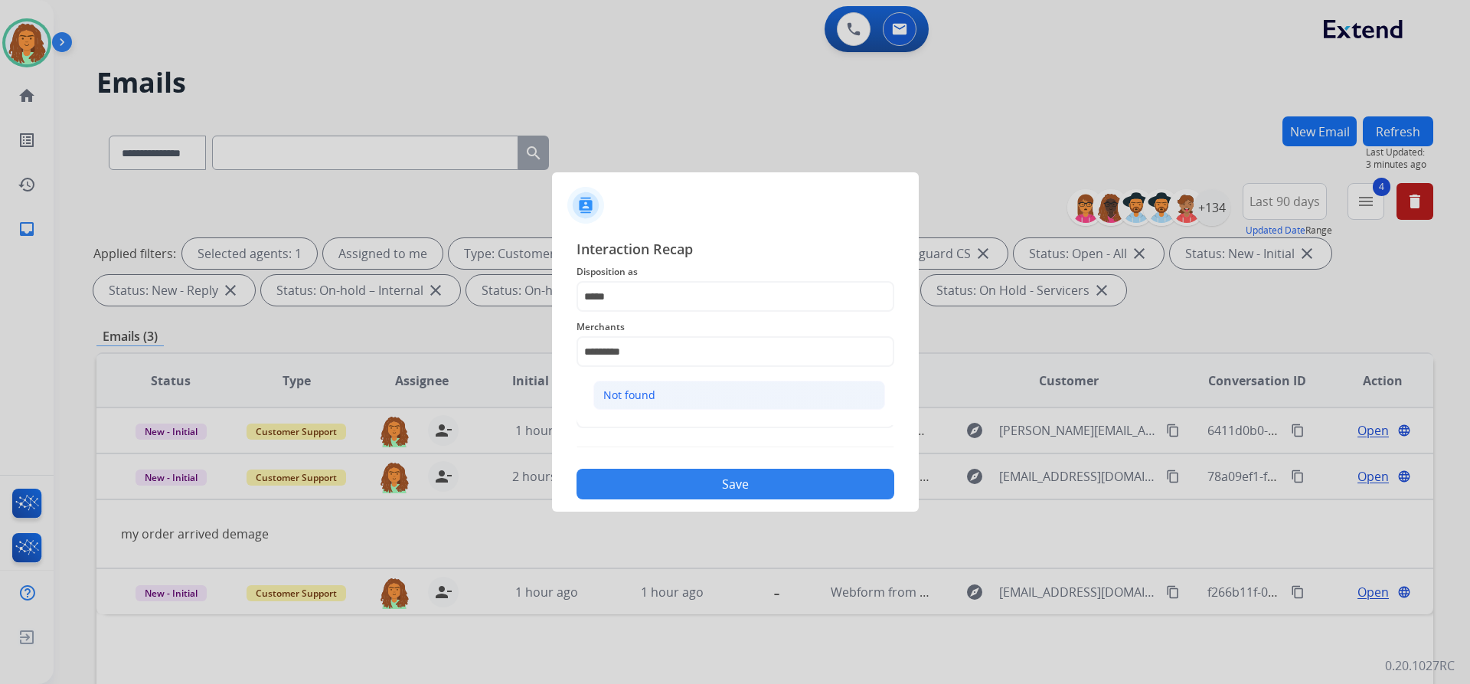
click at [662, 388] on li "Not found" at bounding box center [739, 395] width 292 height 29
type input "*********"
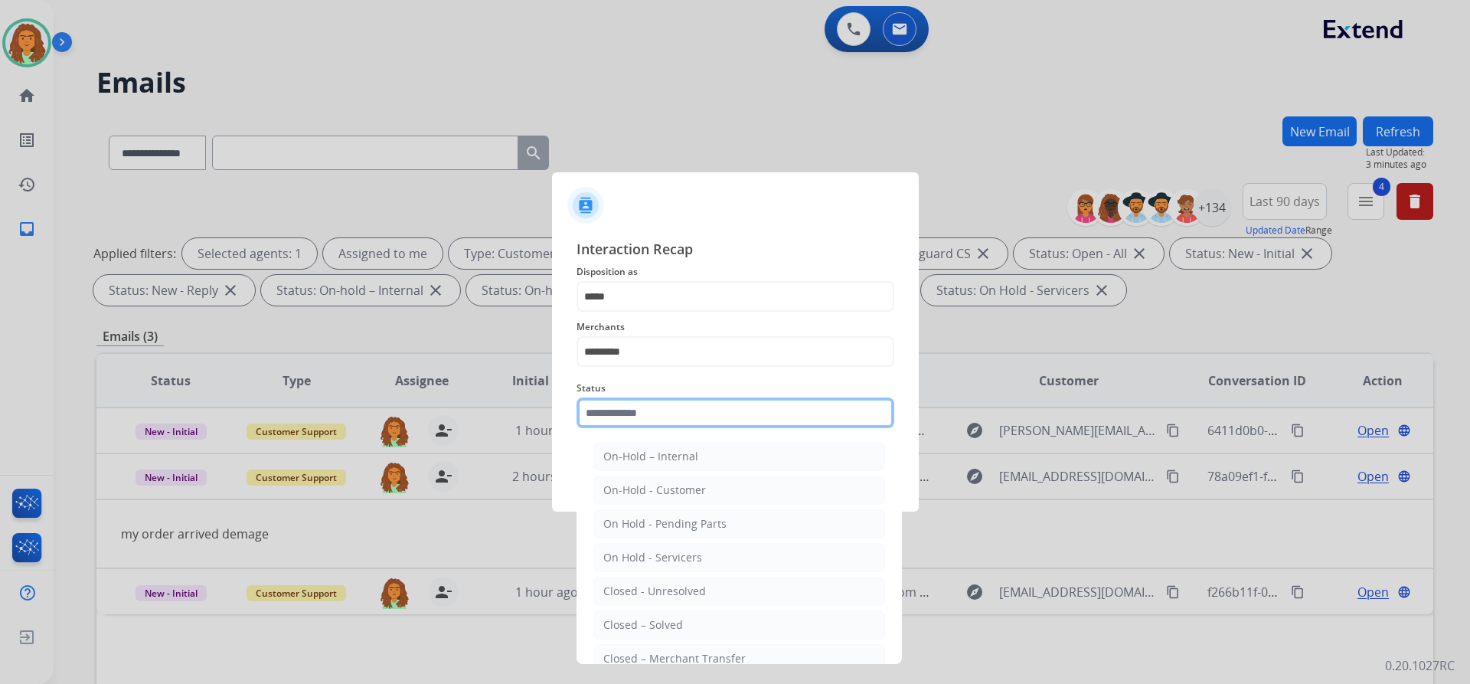
click at [649, 412] on input "text" at bounding box center [736, 412] width 318 height 31
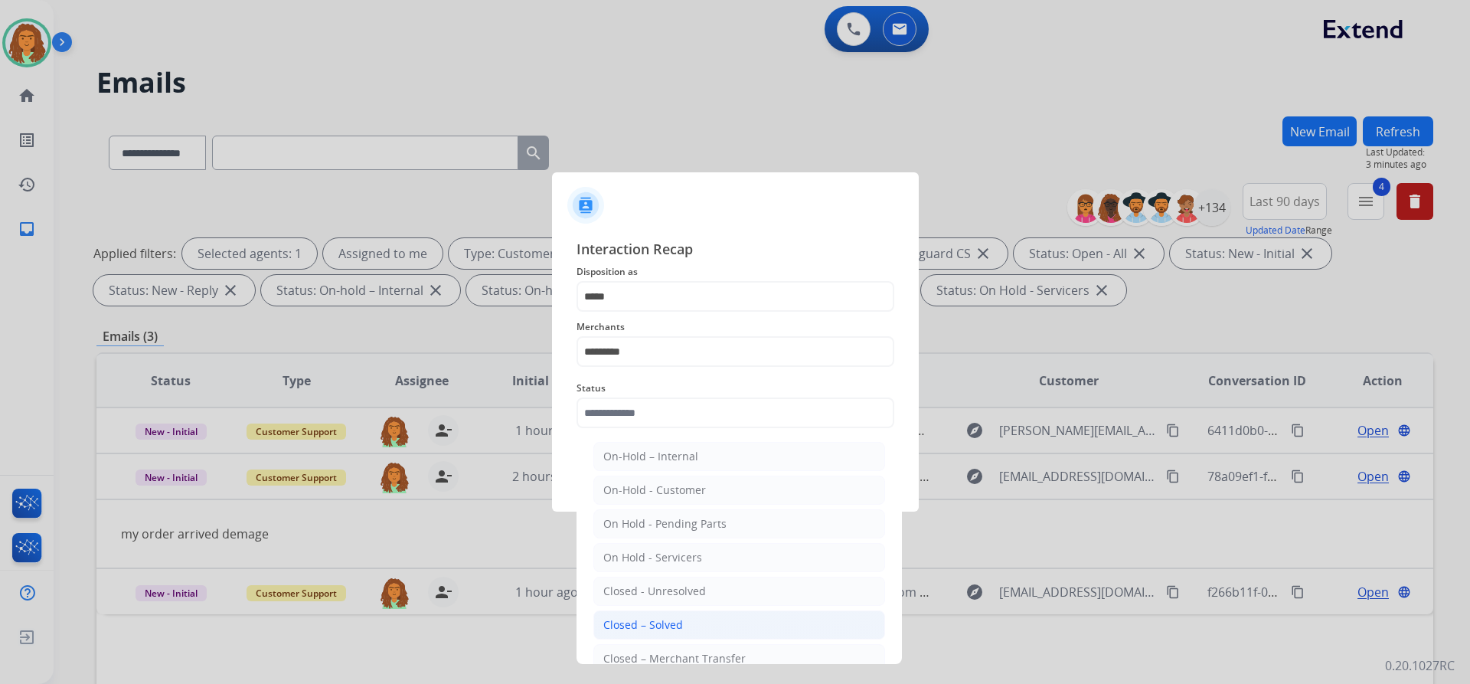
drag, startPoint x: 643, startPoint y: 626, endPoint x: 651, endPoint y: 604, distance: 23.8
click at [643, 626] on div "Closed – Solved" at bounding box center [643, 624] width 80 height 15
type input "**********"
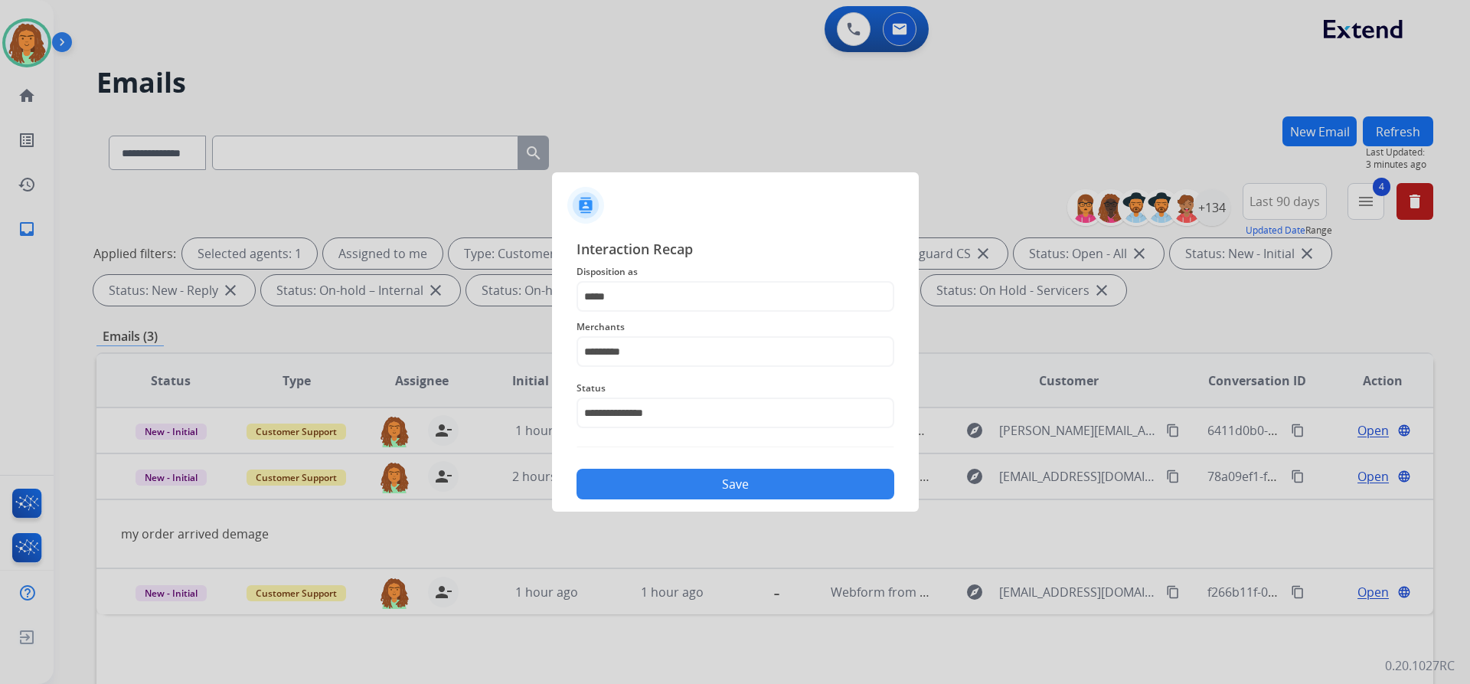
click at [722, 479] on button "Save" at bounding box center [736, 484] width 318 height 31
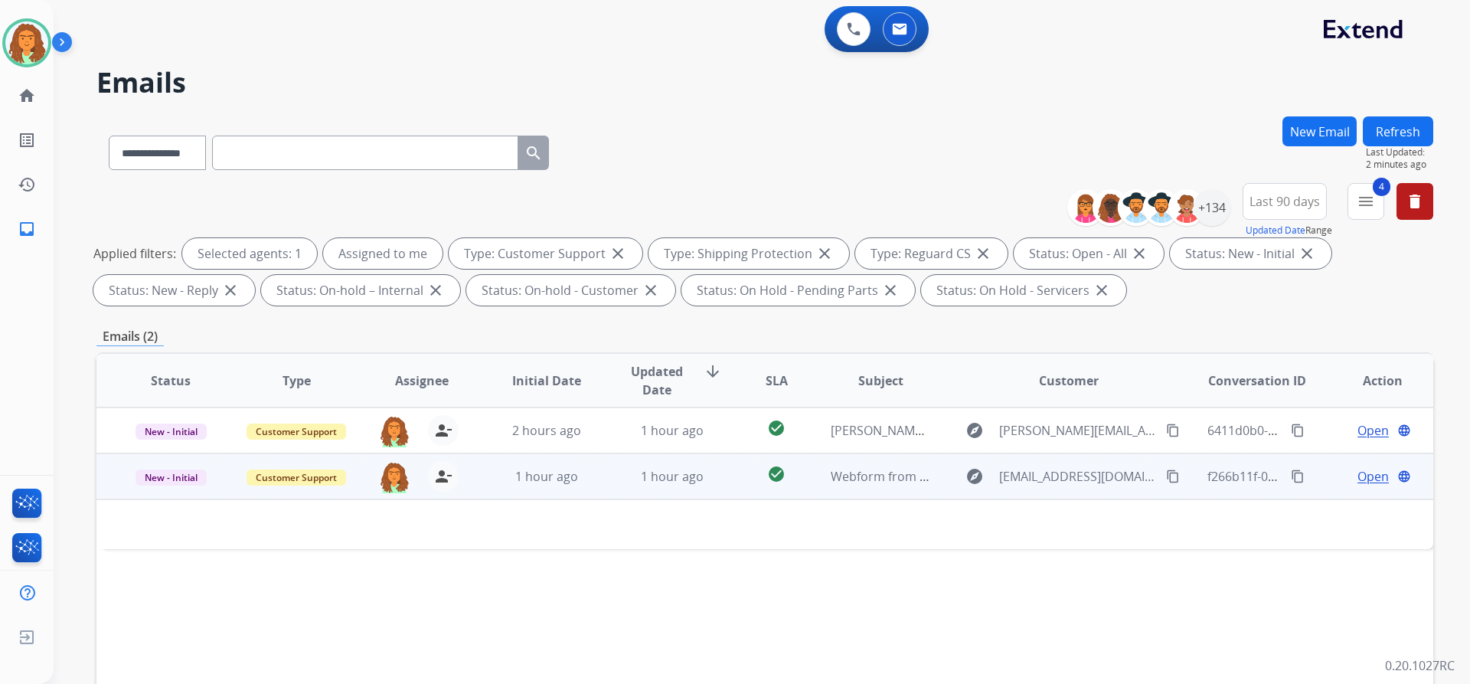
click at [723, 486] on td "check_circle" at bounding box center [764, 476] width 83 height 46
click at [1166, 475] on mat-icon "content_copy" at bounding box center [1173, 477] width 14 height 14
click at [588, 488] on td "1 hour ago" at bounding box center [535, 476] width 126 height 46
drag, startPoint x: 276, startPoint y: 533, endPoint x: 104, endPoint y: 533, distance: 172.3
click at [104, 533] on td "My claim was denied. Why" at bounding box center [639, 533] width 1087 height 68
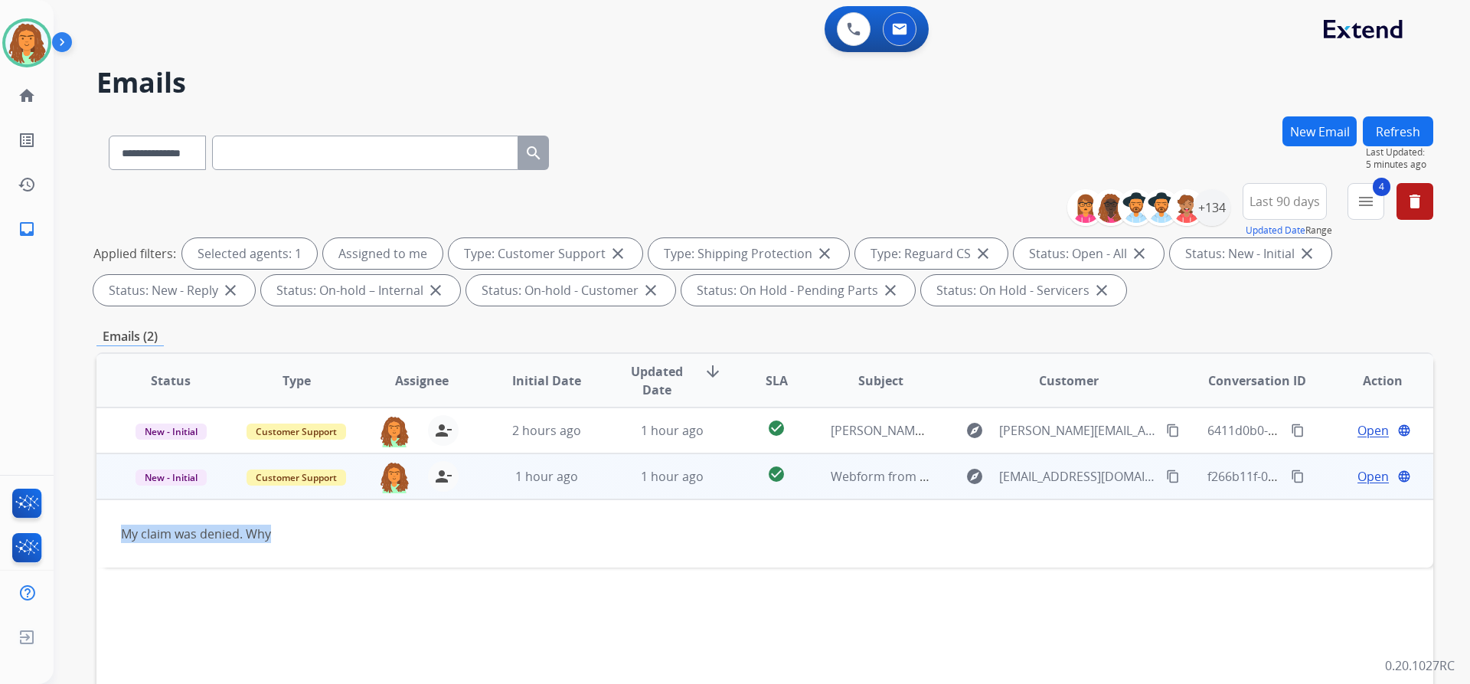
copy div "My claim was denied. Why"
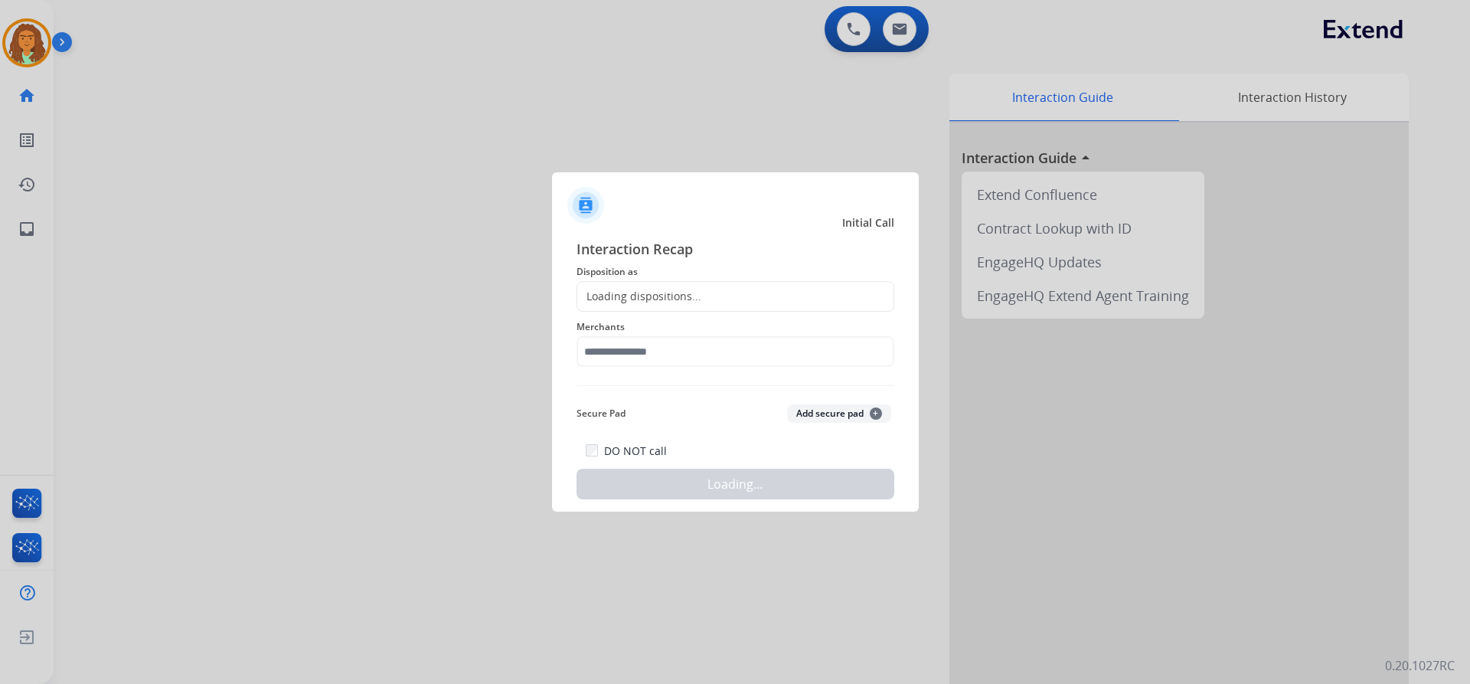
click at [288, 124] on div at bounding box center [735, 342] width 1470 height 684
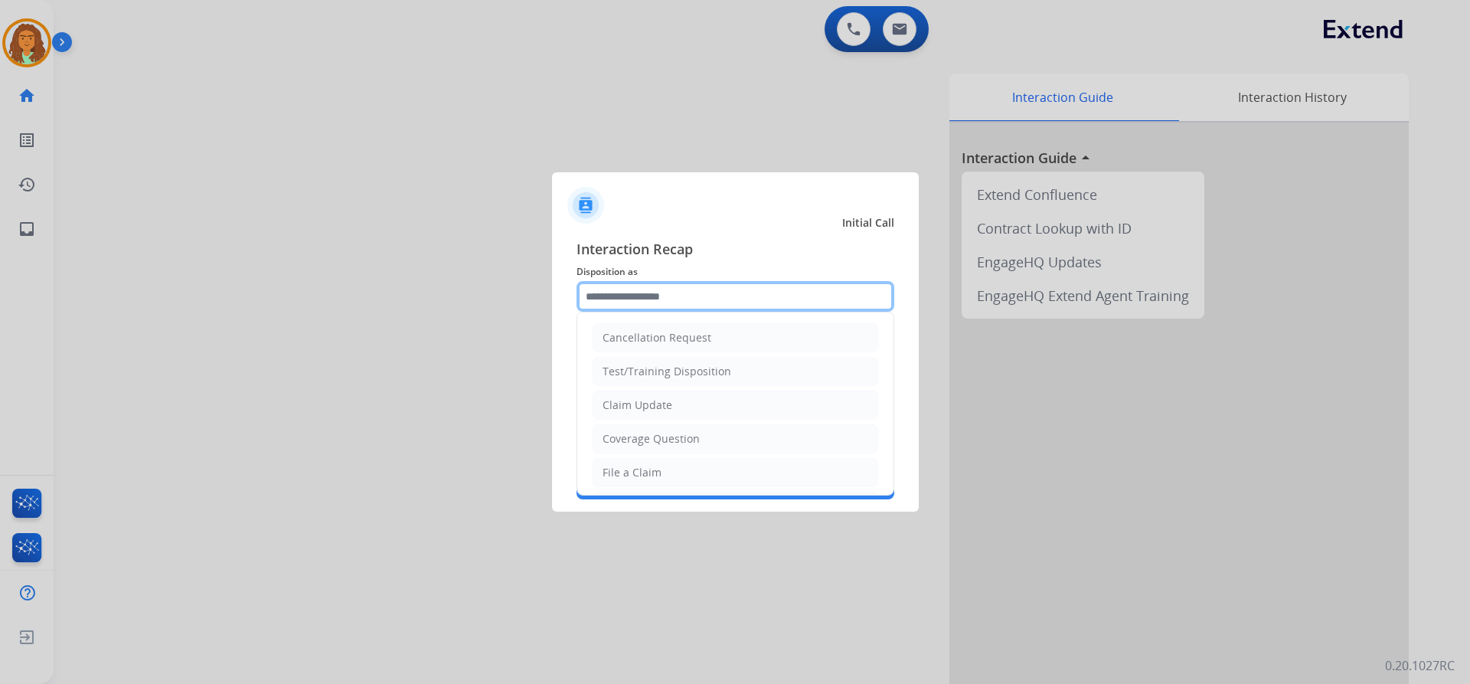
click at [686, 293] on input "text" at bounding box center [736, 296] width 318 height 31
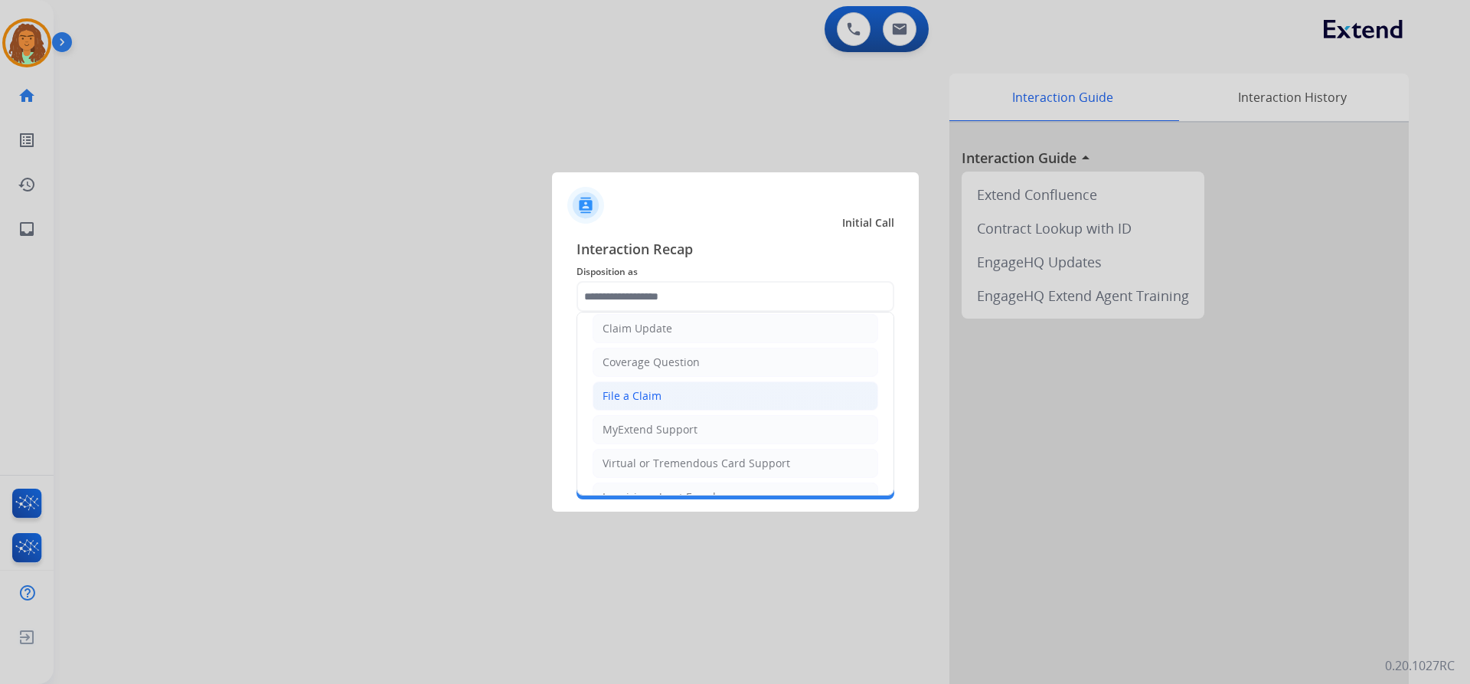
click at [654, 394] on div "File a Claim" at bounding box center [632, 395] width 59 height 15
type input "**********"
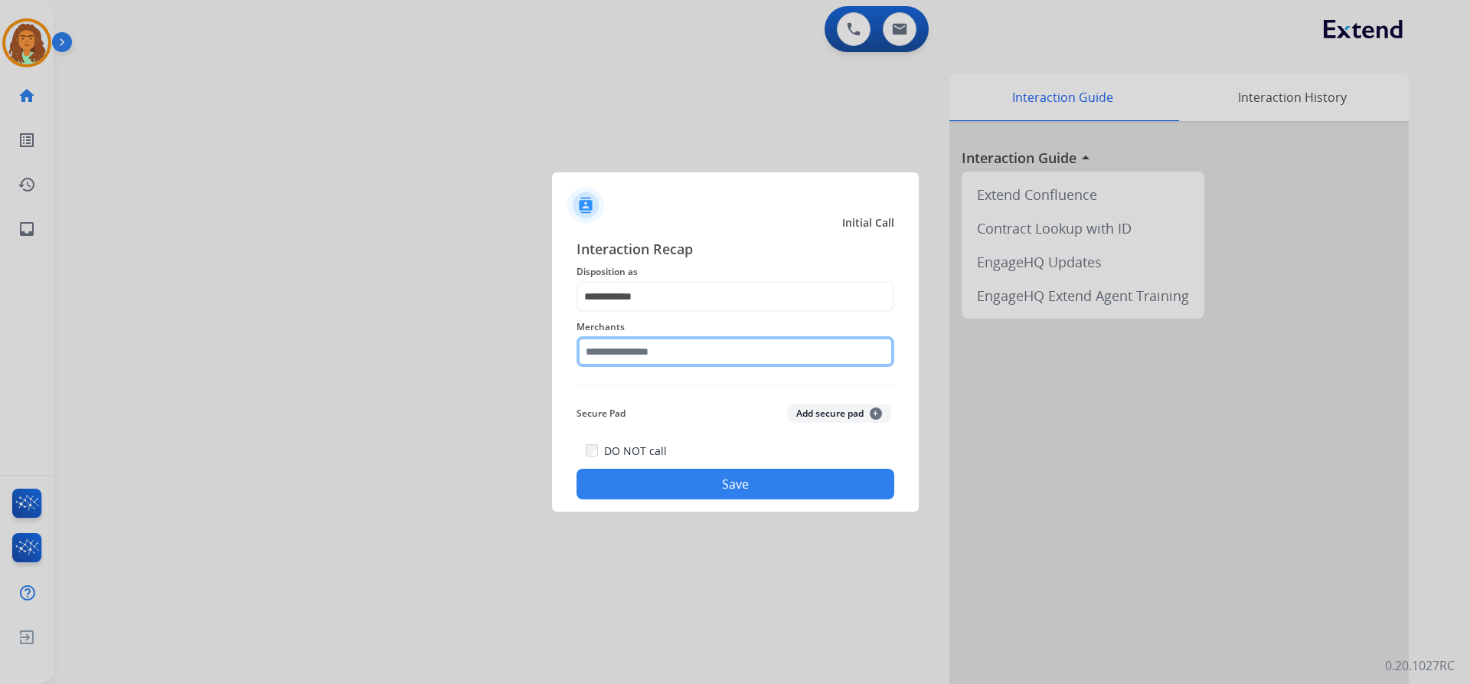
click at [649, 348] on input "text" at bounding box center [736, 351] width 318 height 31
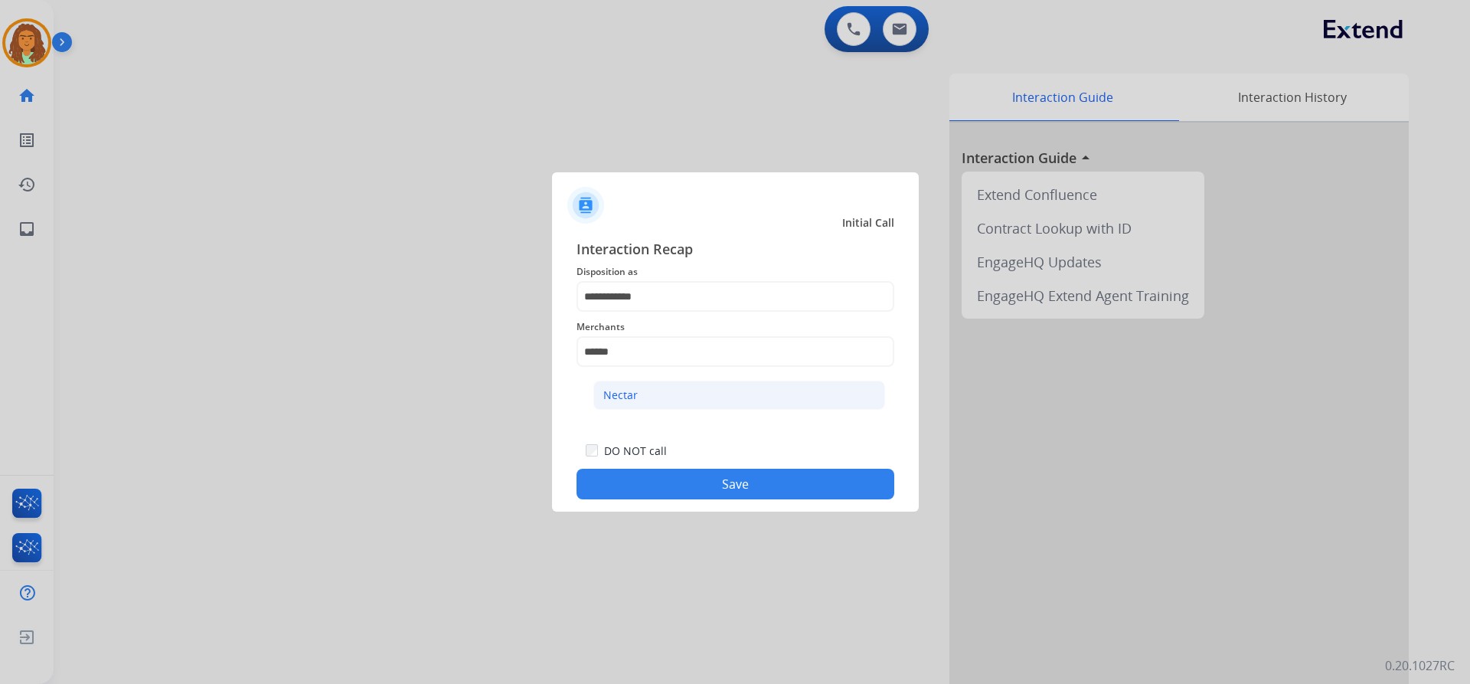
click at [666, 393] on li "Nectar" at bounding box center [739, 395] width 292 height 29
type input "******"
click at [705, 481] on button "Save" at bounding box center [736, 484] width 318 height 31
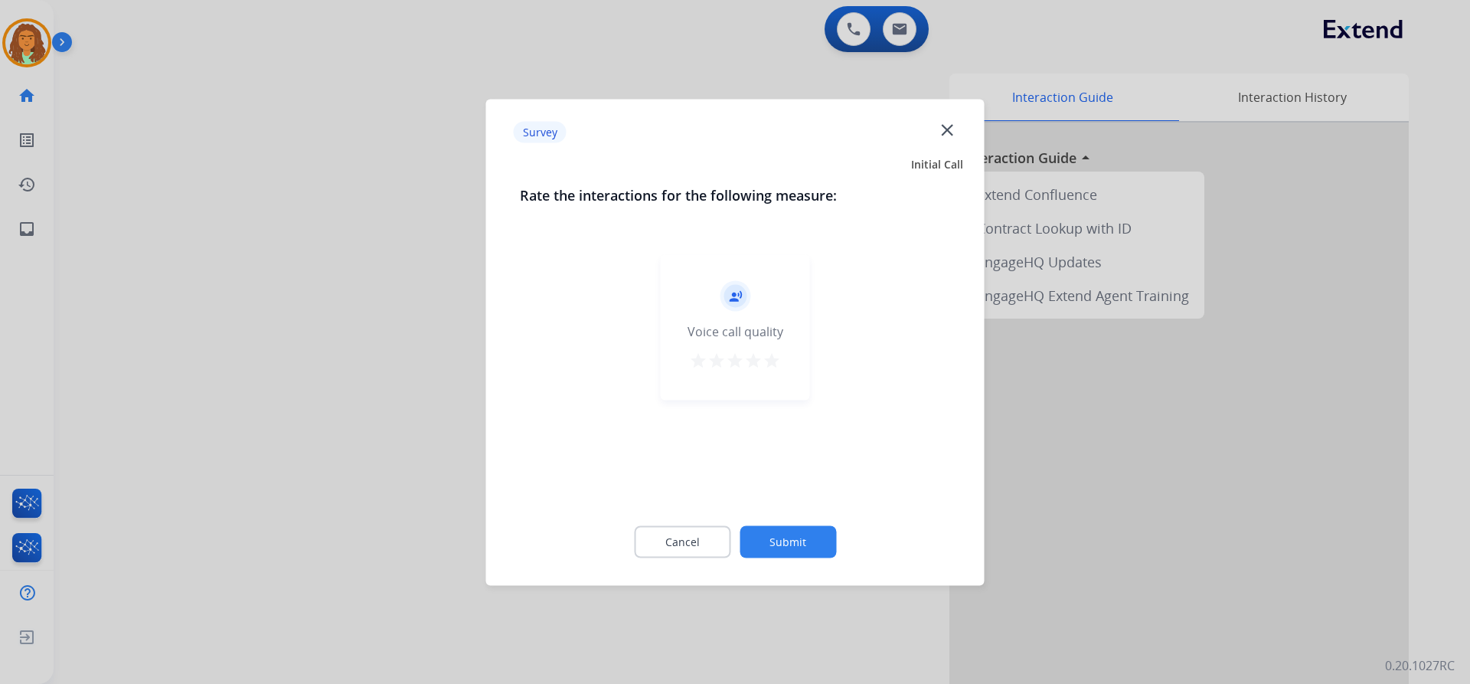
drag, startPoint x: 778, startPoint y: 364, endPoint x: 778, endPoint y: 375, distance: 11.5
click at [777, 364] on mat-icon "star" at bounding box center [772, 360] width 18 height 18
click at [813, 533] on button "Submit" at bounding box center [788, 541] width 96 height 32
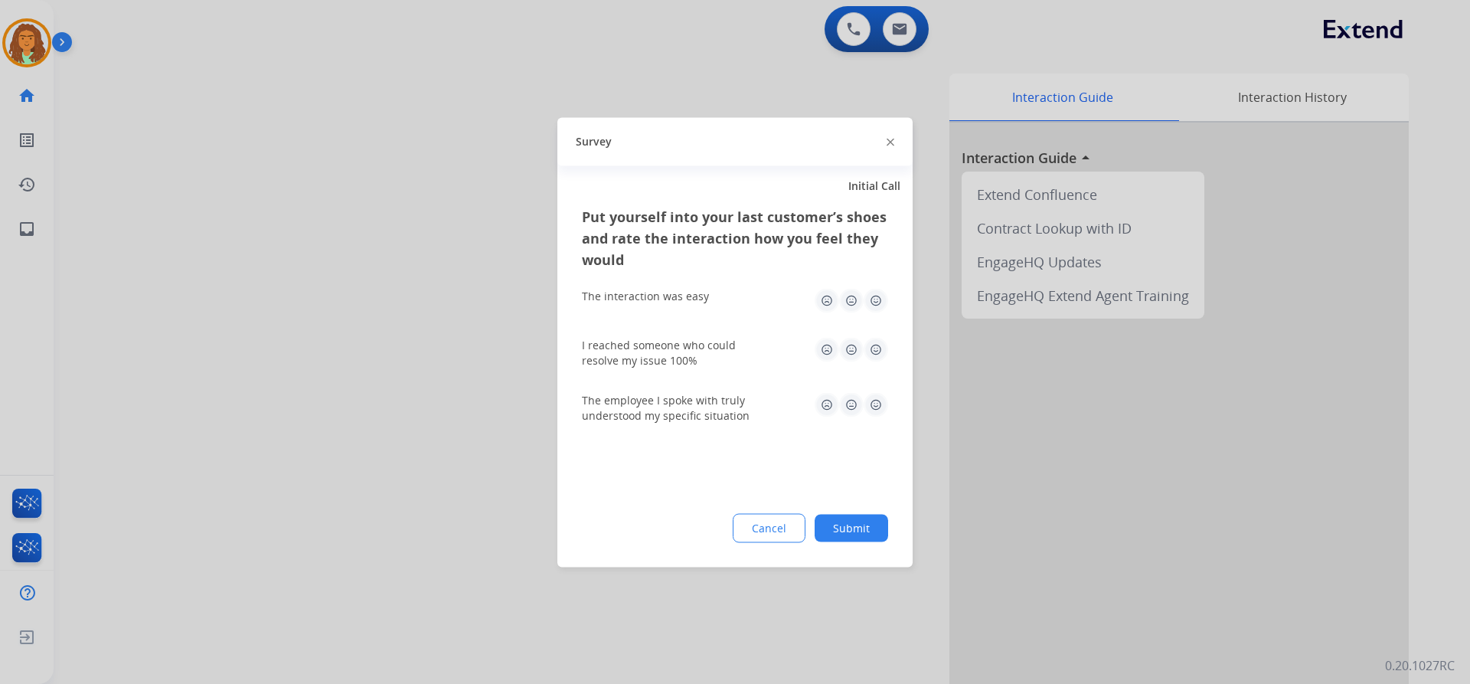
click at [873, 305] on img at bounding box center [876, 300] width 25 height 25
click at [875, 345] on img at bounding box center [876, 349] width 25 height 25
drag, startPoint x: 875, startPoint y: 402, endPoint x: 868, endPoint y: 453, distance: 50.9
click at [875, 403] on img at bounding box center [876, 404] width 25 height 25
click at [857, 522] on button "Submit" at bounding box center [852, 528] width 74 height 28
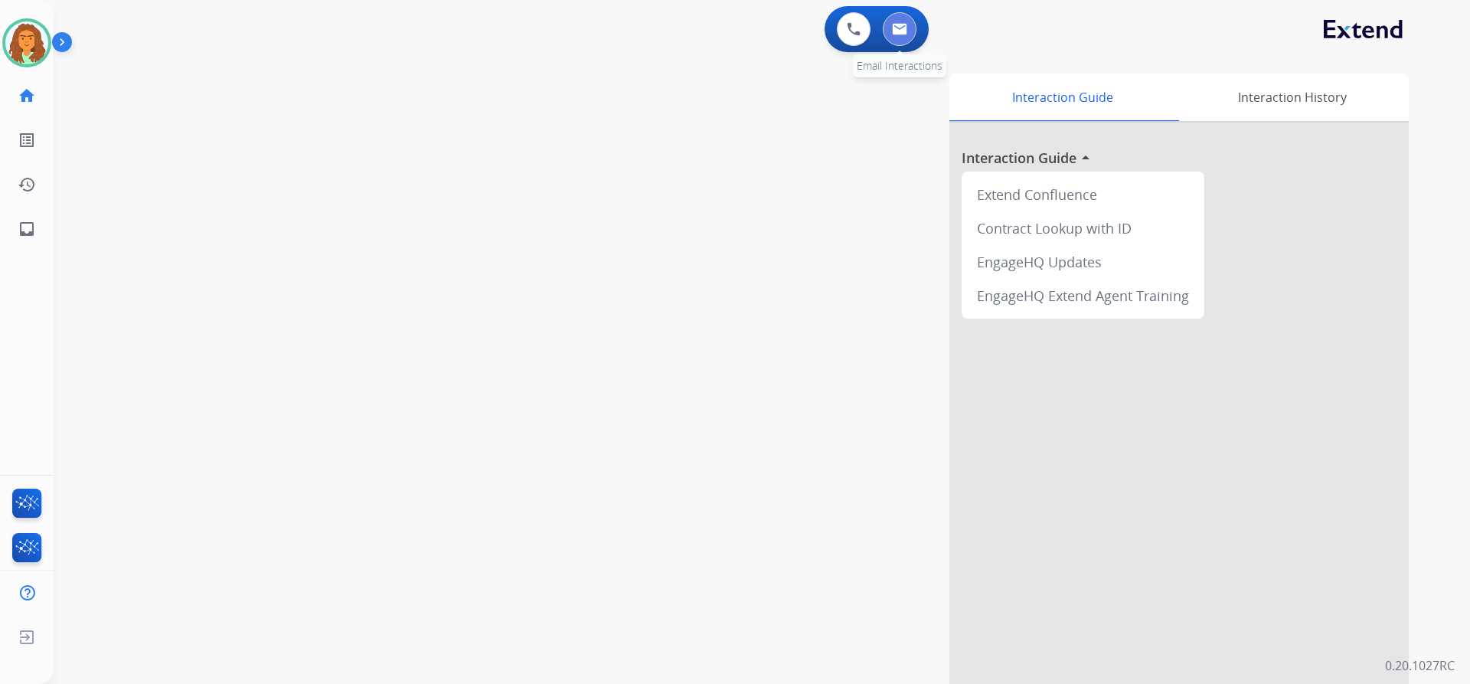
click at [900, 24] on img at bounding box center [899, 29] width 15 height 12
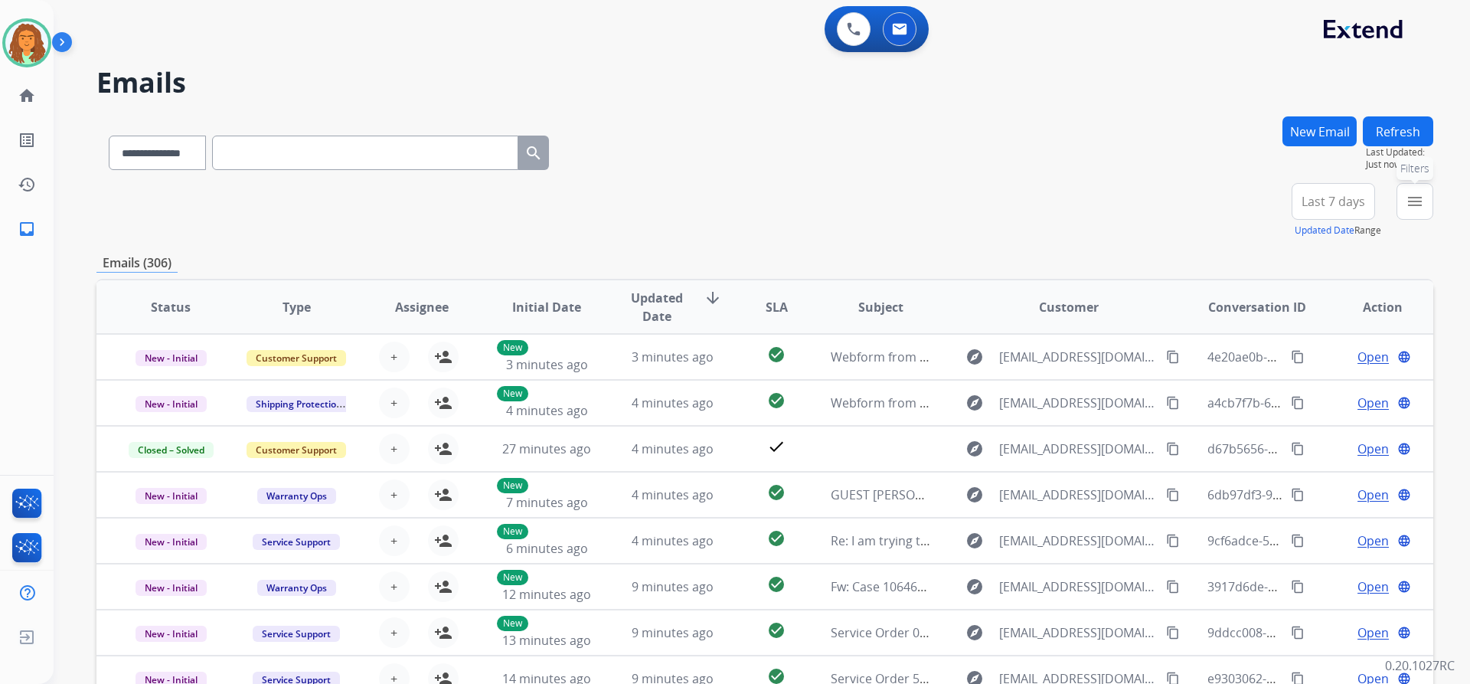
click at [1419, 198] on mat-icon "menu" at bounding box center [1415, 201] width 18 height 18
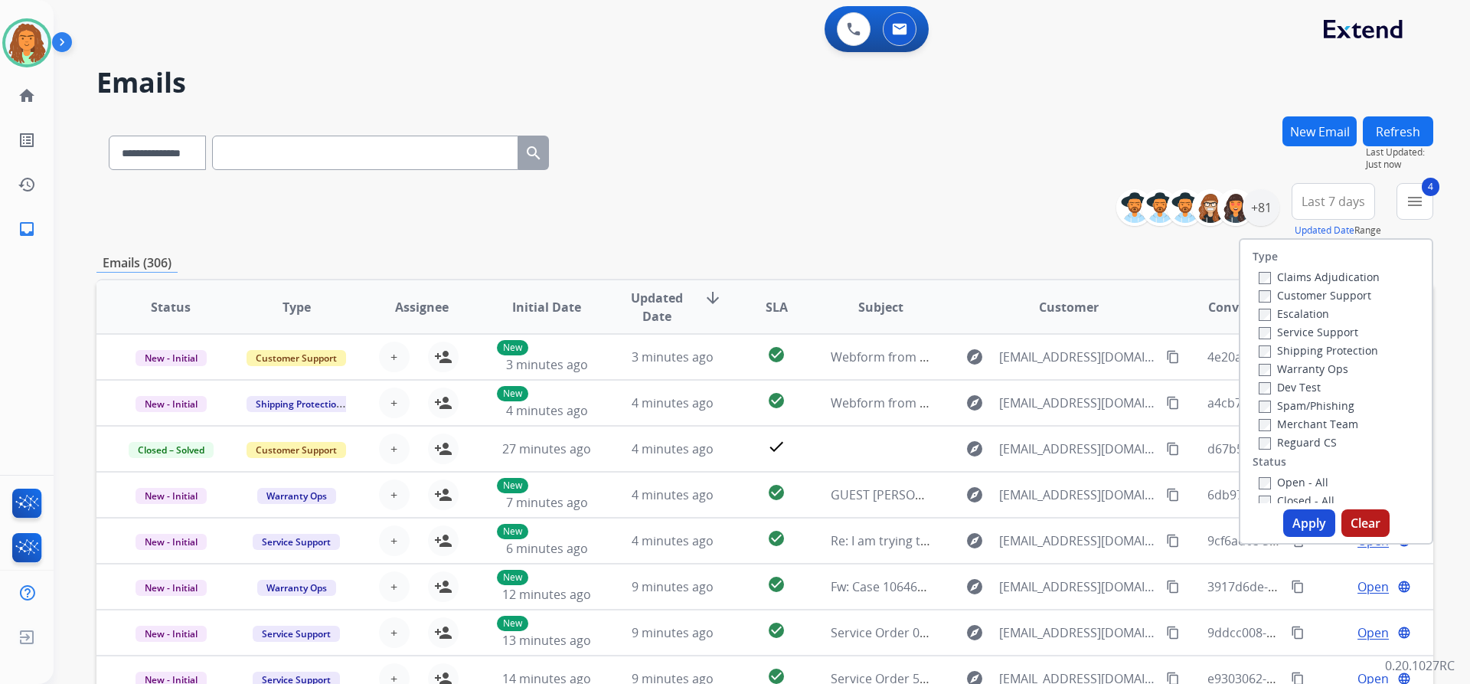
click at [1301, 522] on button "Apply" at bounding box center [1309, 523] width 52 height 28
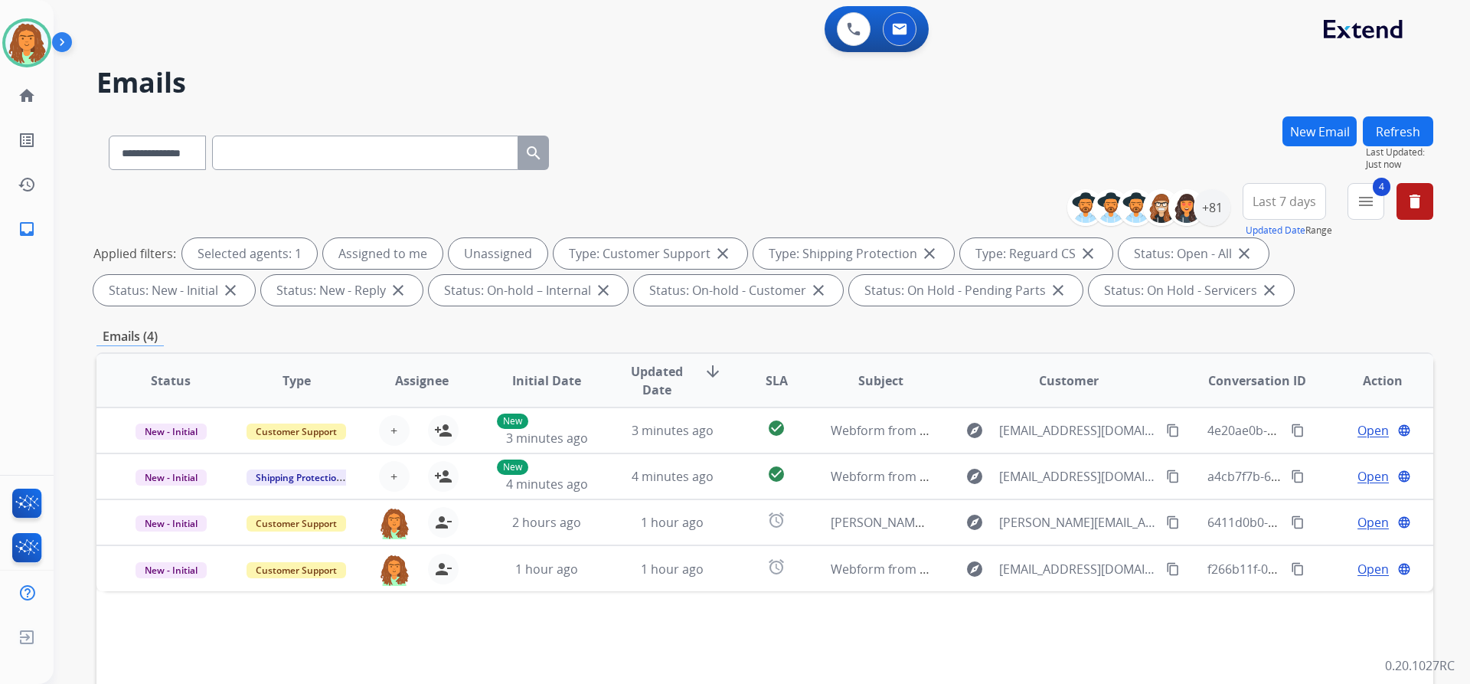
click at [1287, 201] on span "Last 7 days" at bounding box center [1285, 201] width 64 height 6
click at [1263, 385] on div "Last 90 days" at bounding box center [1280, 387] width 84 height 23
click at [1160, 314] on div "**********" at bounding box center [764, 530] width 1337 height 829
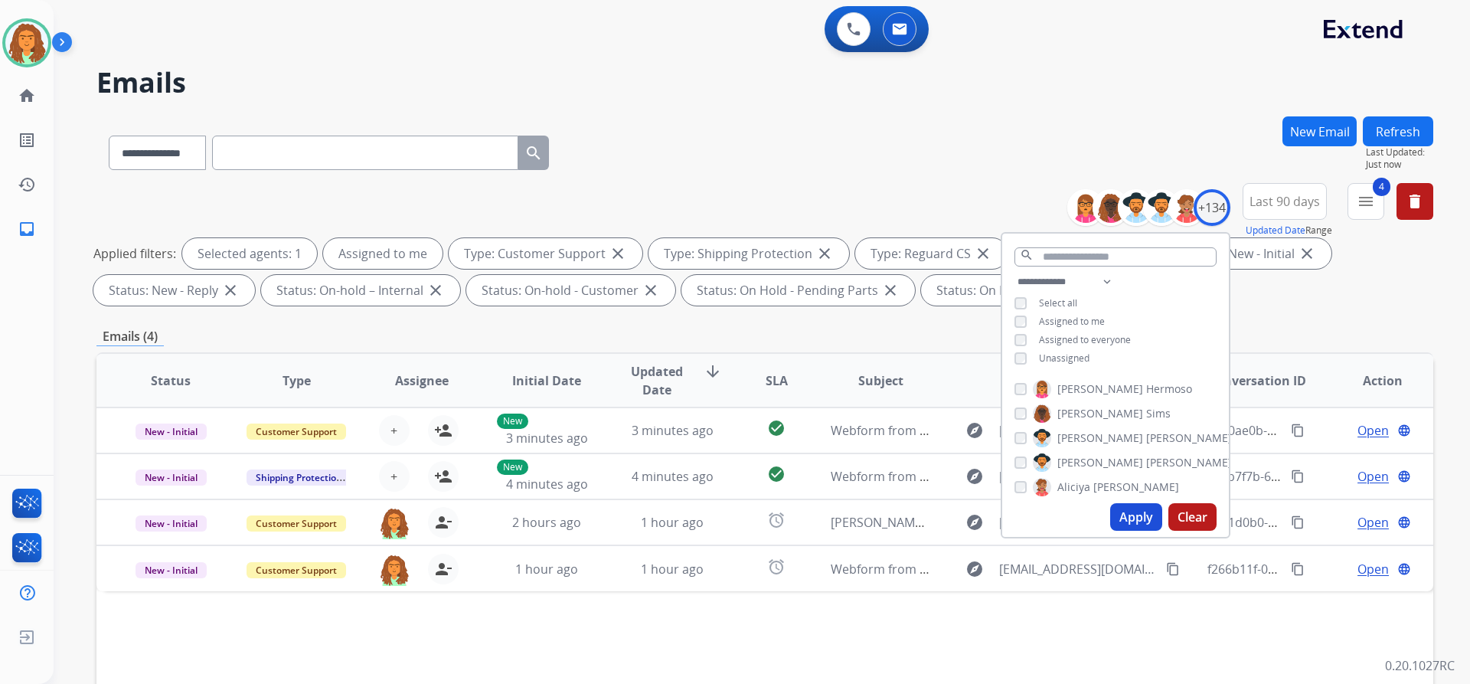
click at [1129, 512] on button "Apply" at bounding box center [1136, 517] width 52 height 28
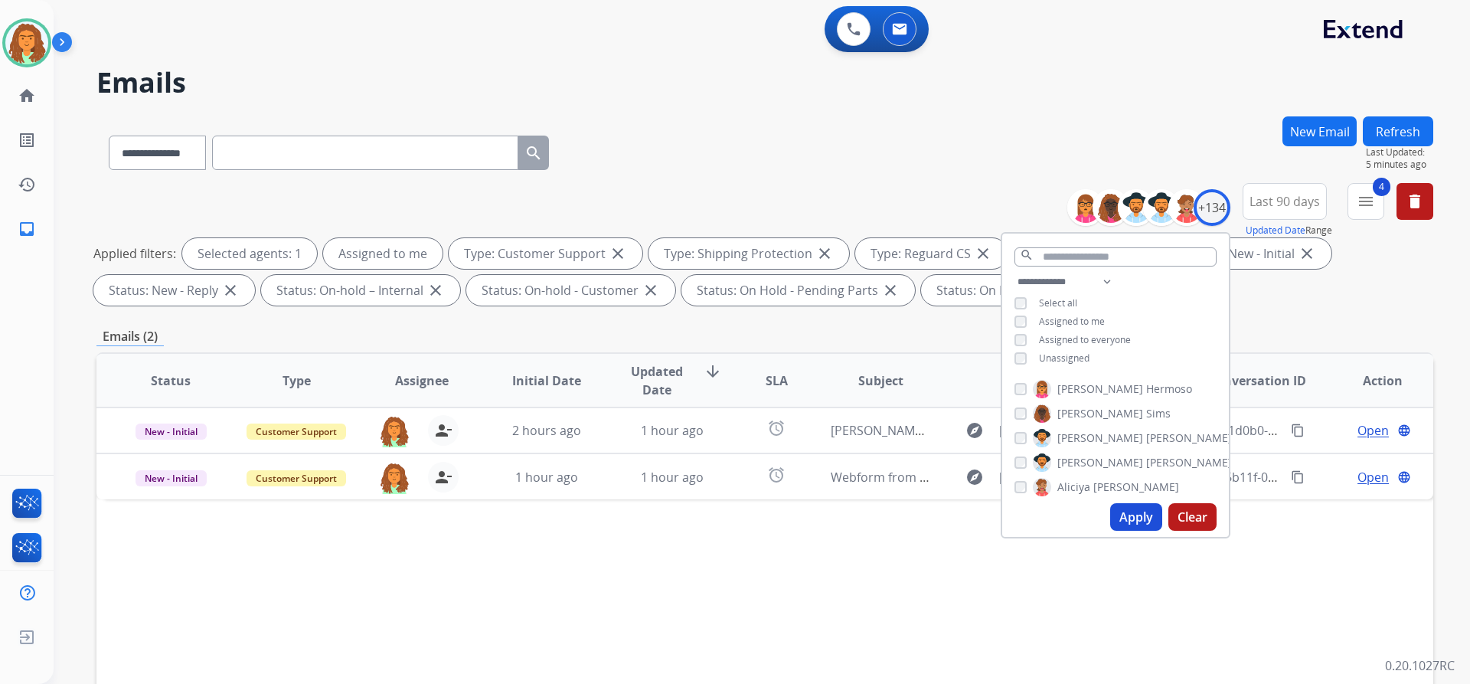
click at [962, 168] on div "**********" at bounding box center [764, 149] width 1337 height 67
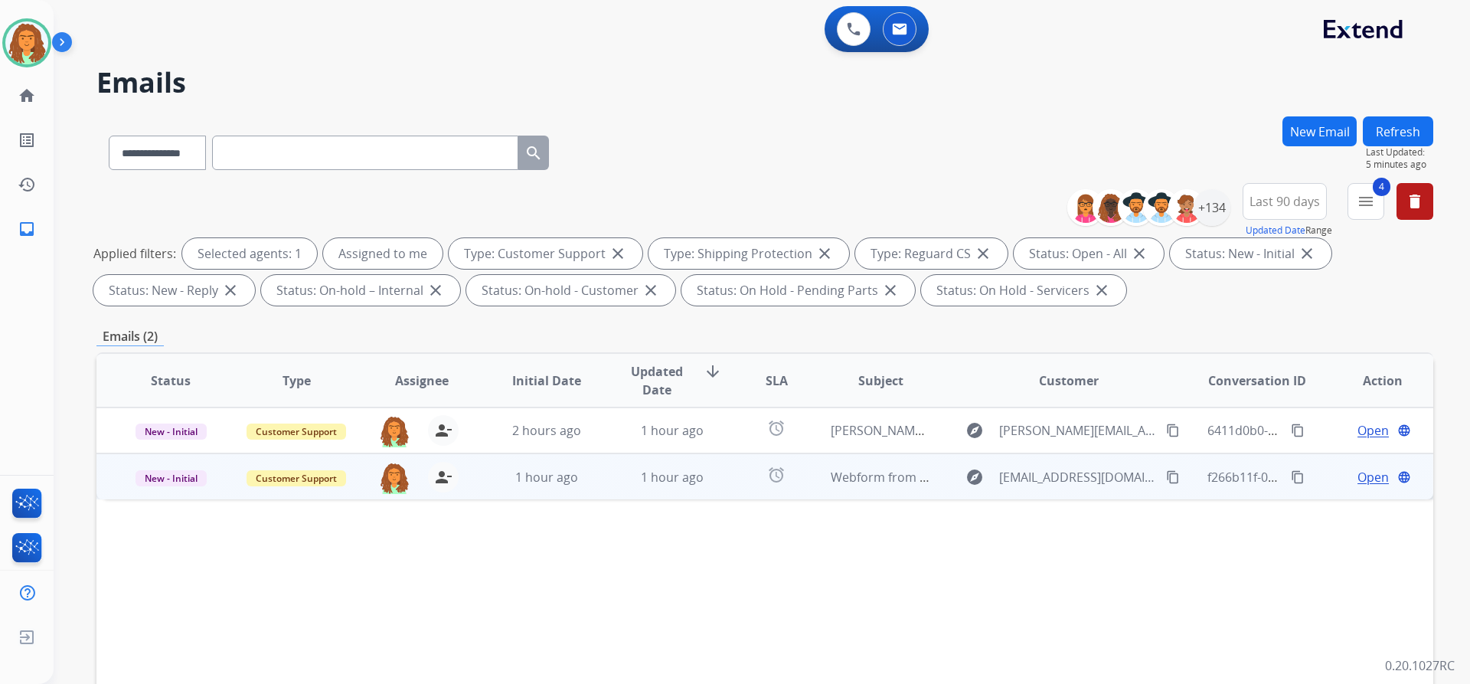
click at [733, 487] on td "alarm" at bounding box center [764, 476] width 83 height 46
click at [1361, 479] on span "Open" at bounding box center [1373, 476] width 31 height 18
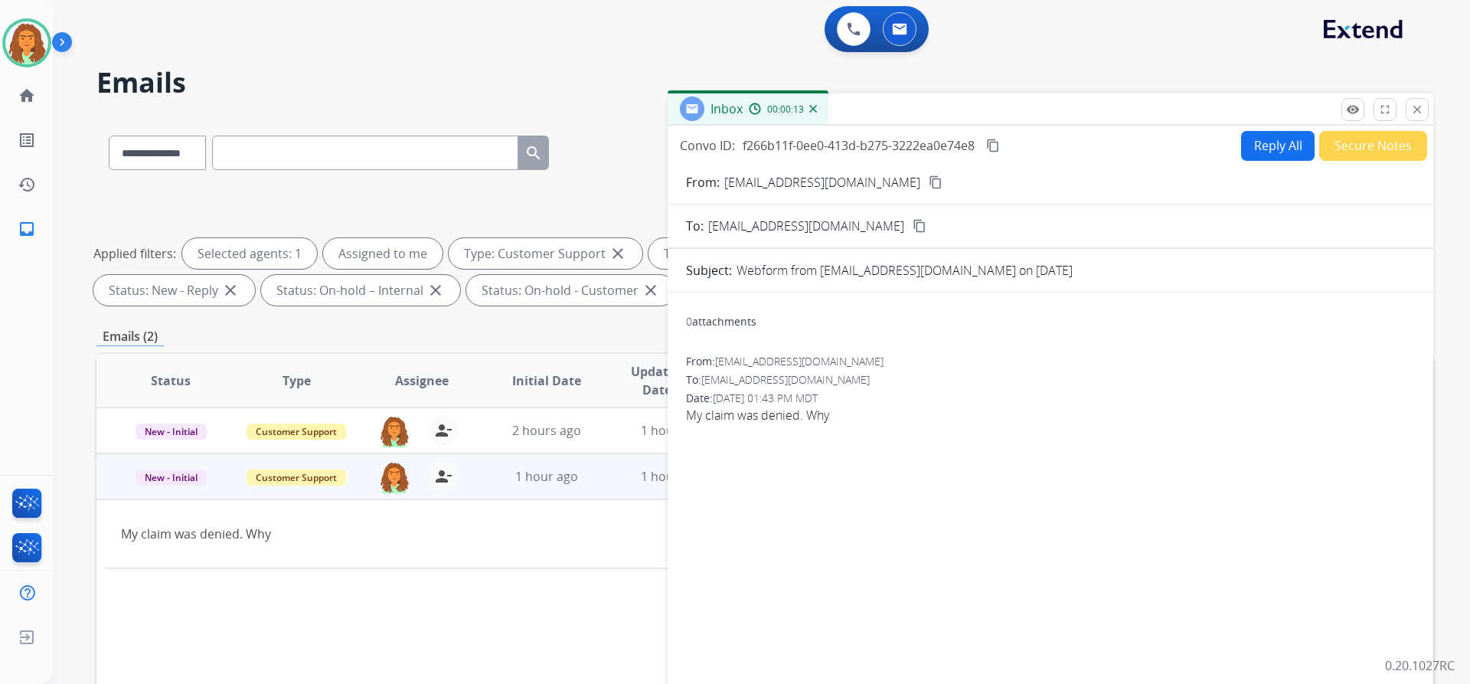
click at [1248, 143] on button "Reply All" at bounding box center [1278, 146] width 74 height 30
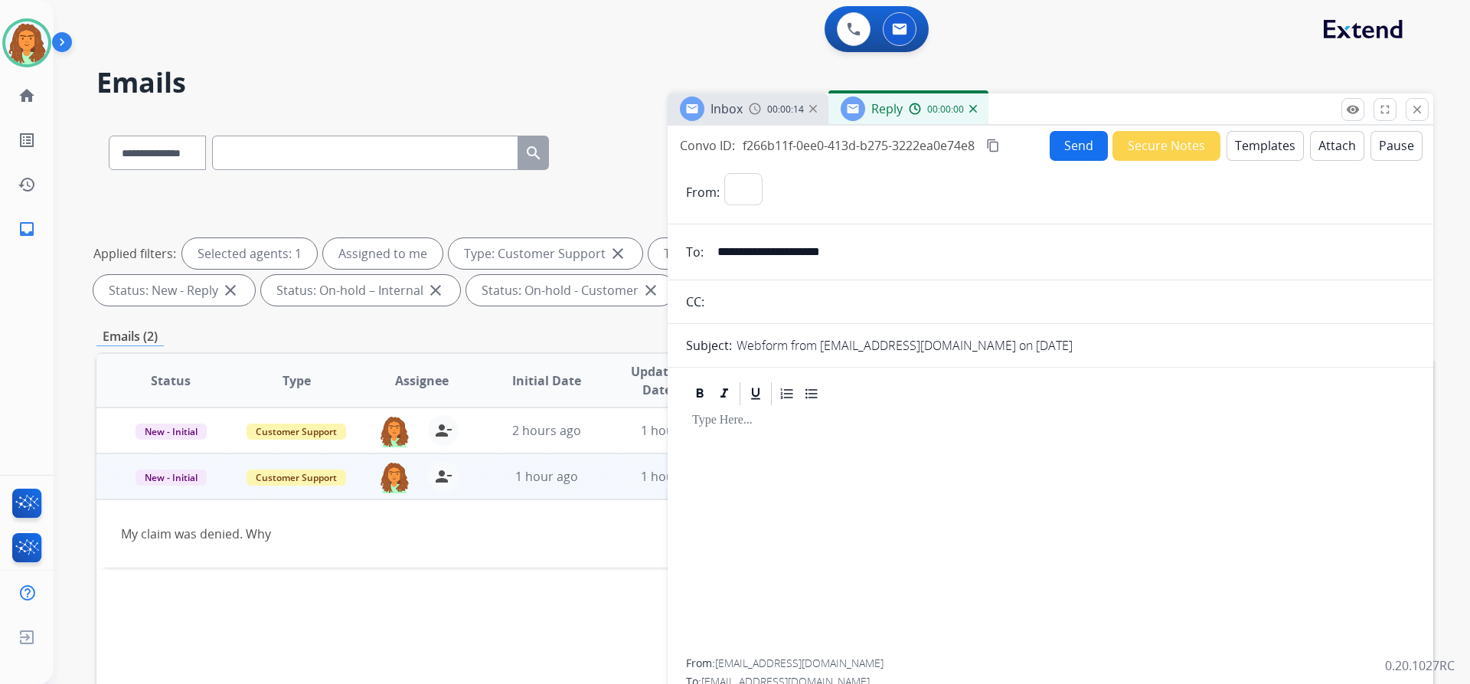
select select "**********"
click at [1256, 144] on button "Templates" at bounding box center [1265, 146] width 77 height 30
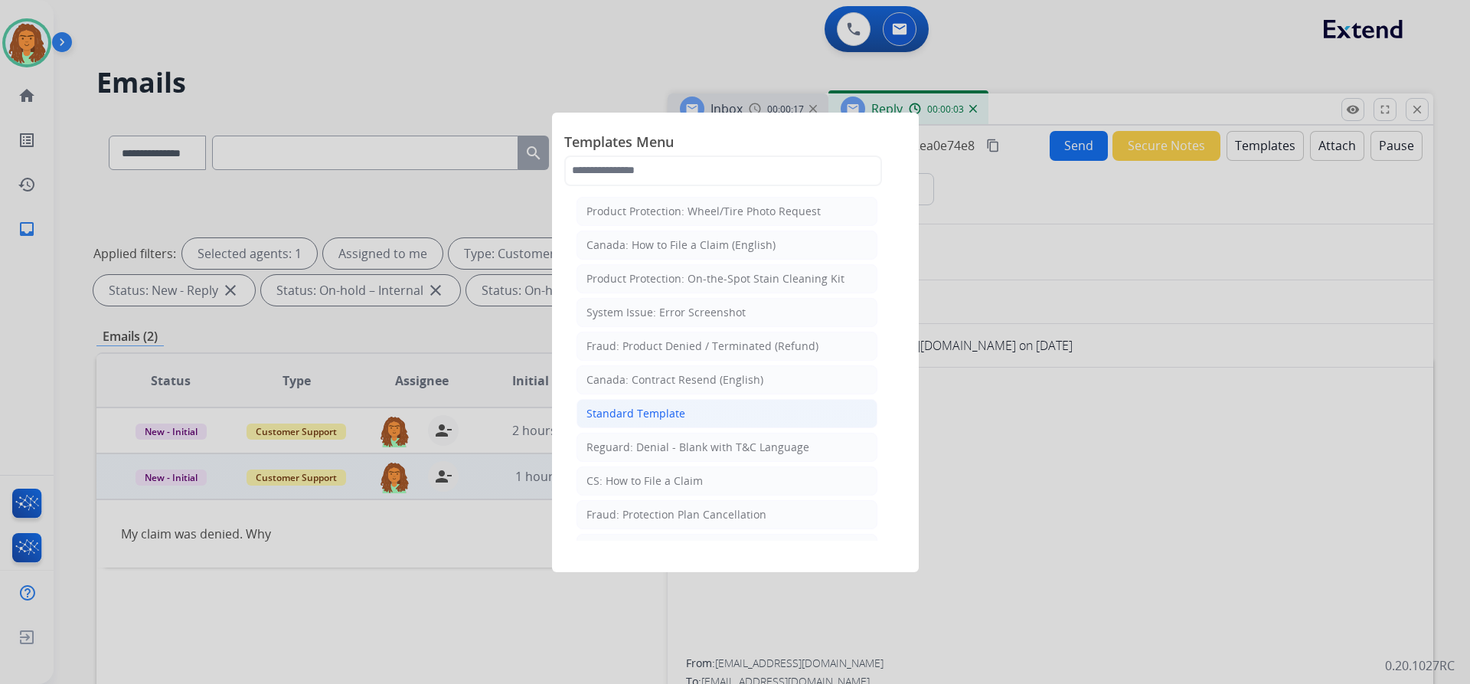
scroll to position [77, 0]
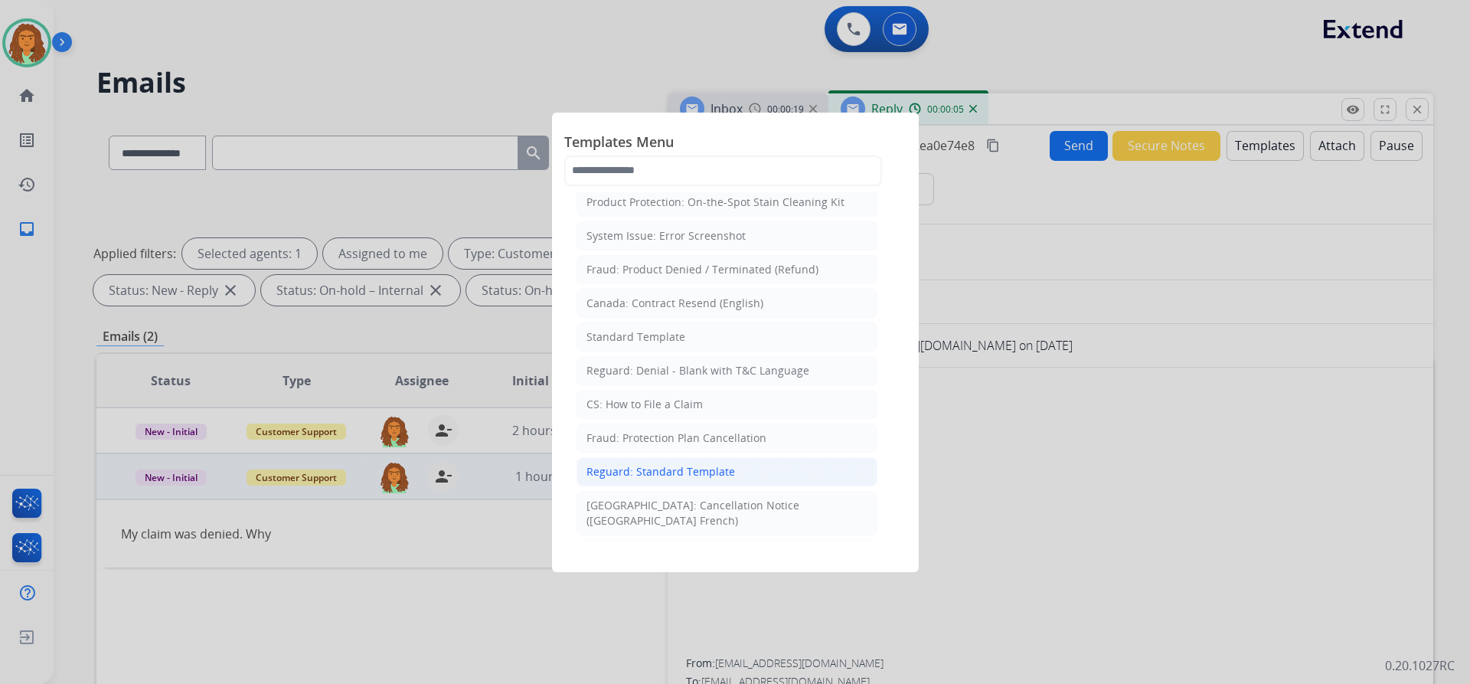
click at [648, 469] on div "Reguard: Standard Template" at bounding box center [661, 471] width 149 height 15
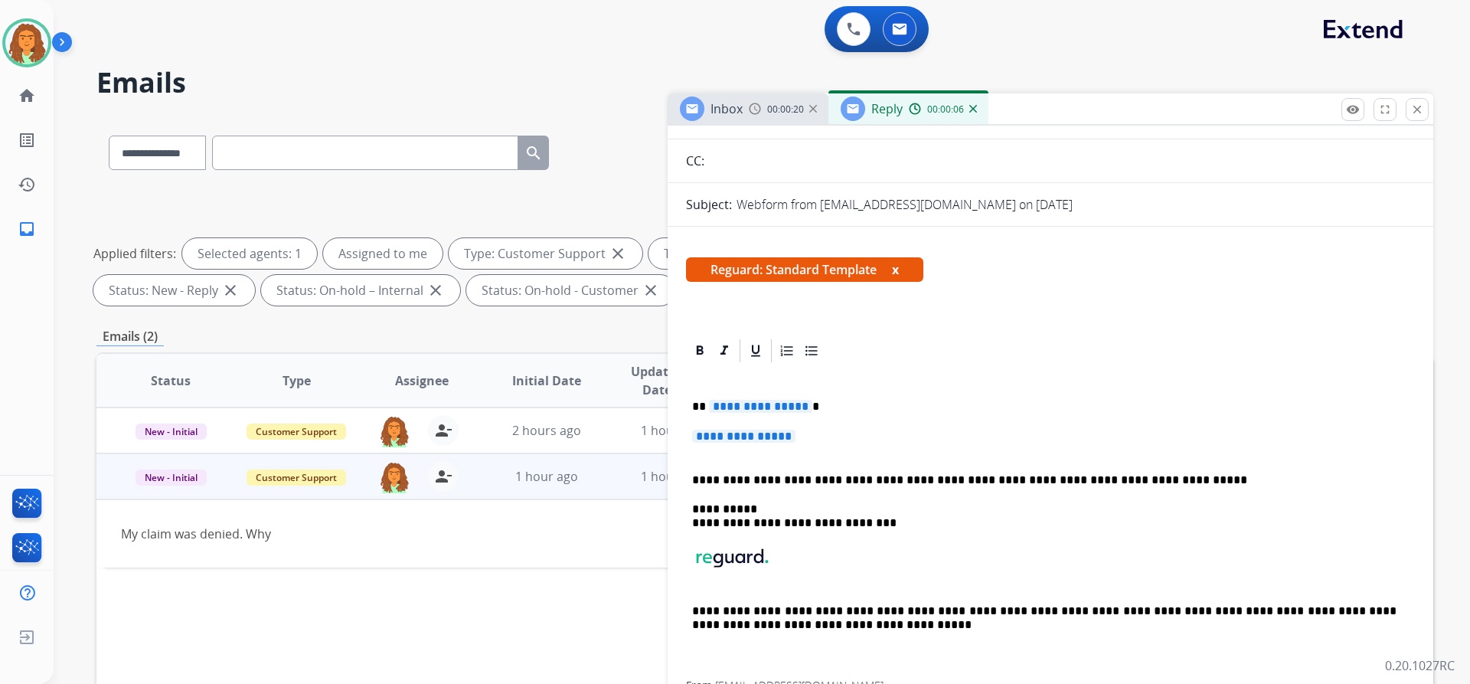
scroll to position [153, 0]
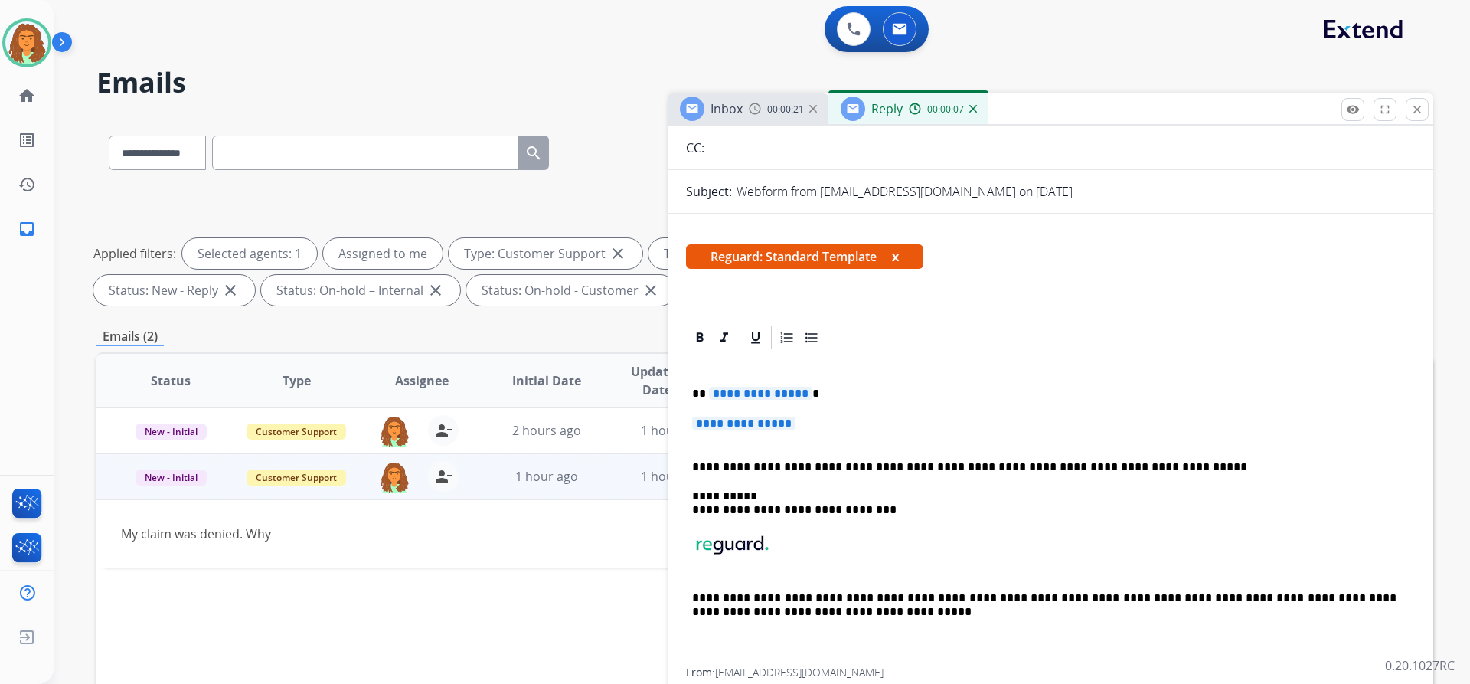
click at [803, 394] on span "**********" at bounding box center [760, 393] width 103 height 13
click at [703, 420] on span "**********" at bounding box center [743, 423] width 103 height 13
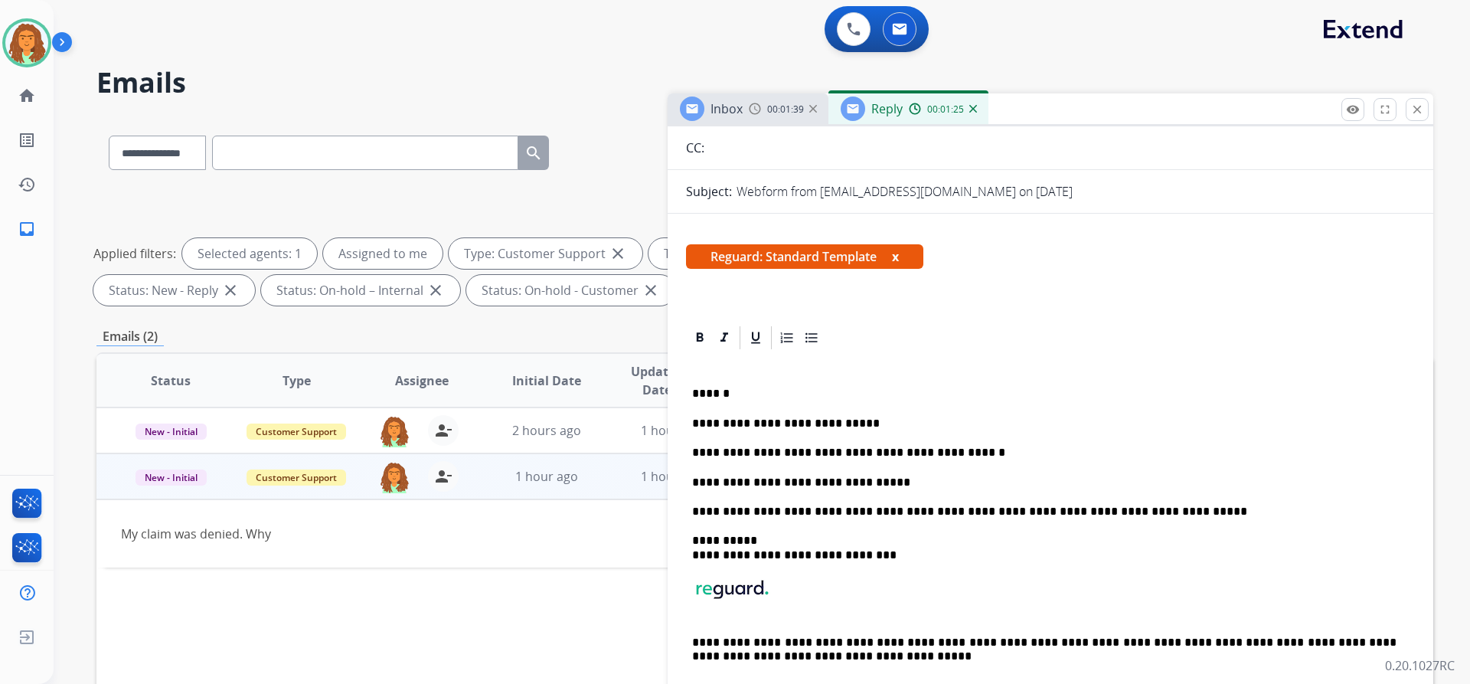
click at [879, 486] on p "**********" at bounding box center [1044, 483] width 705 height 14
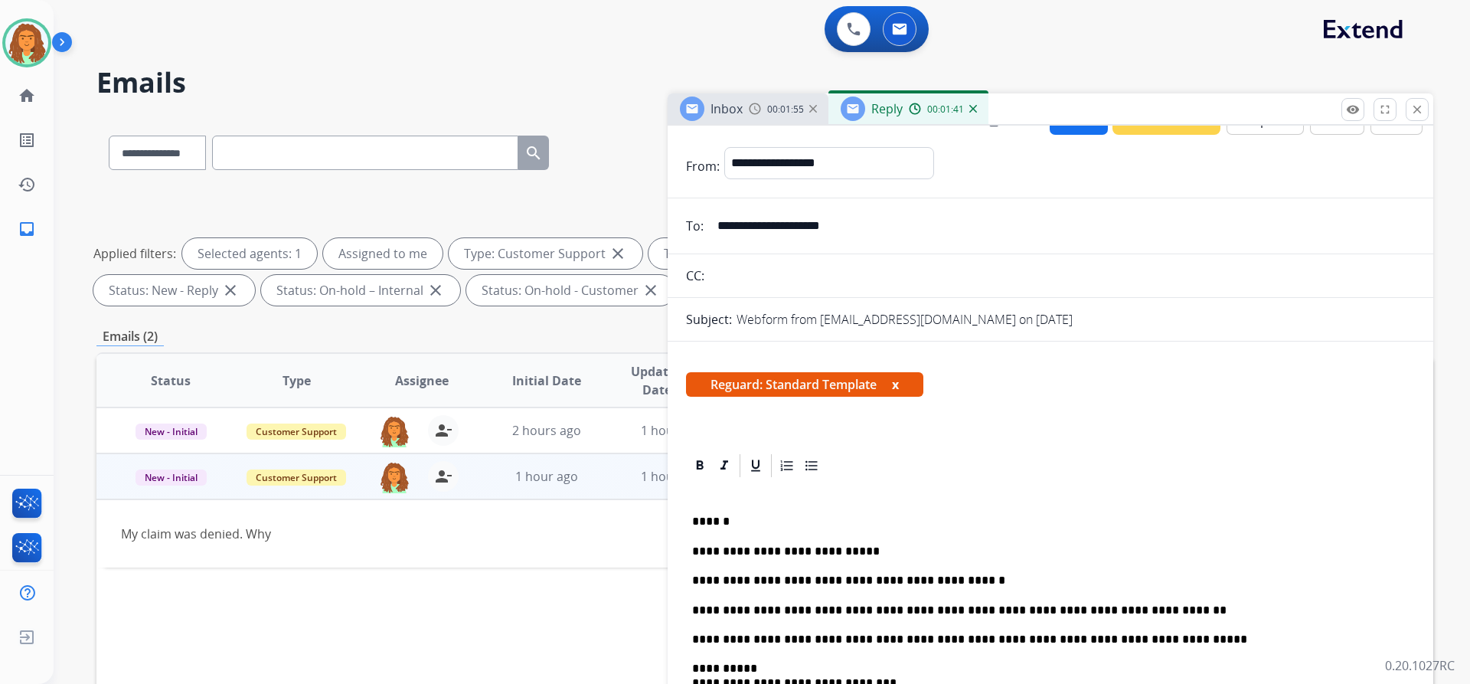
scroll to position [0, 0]
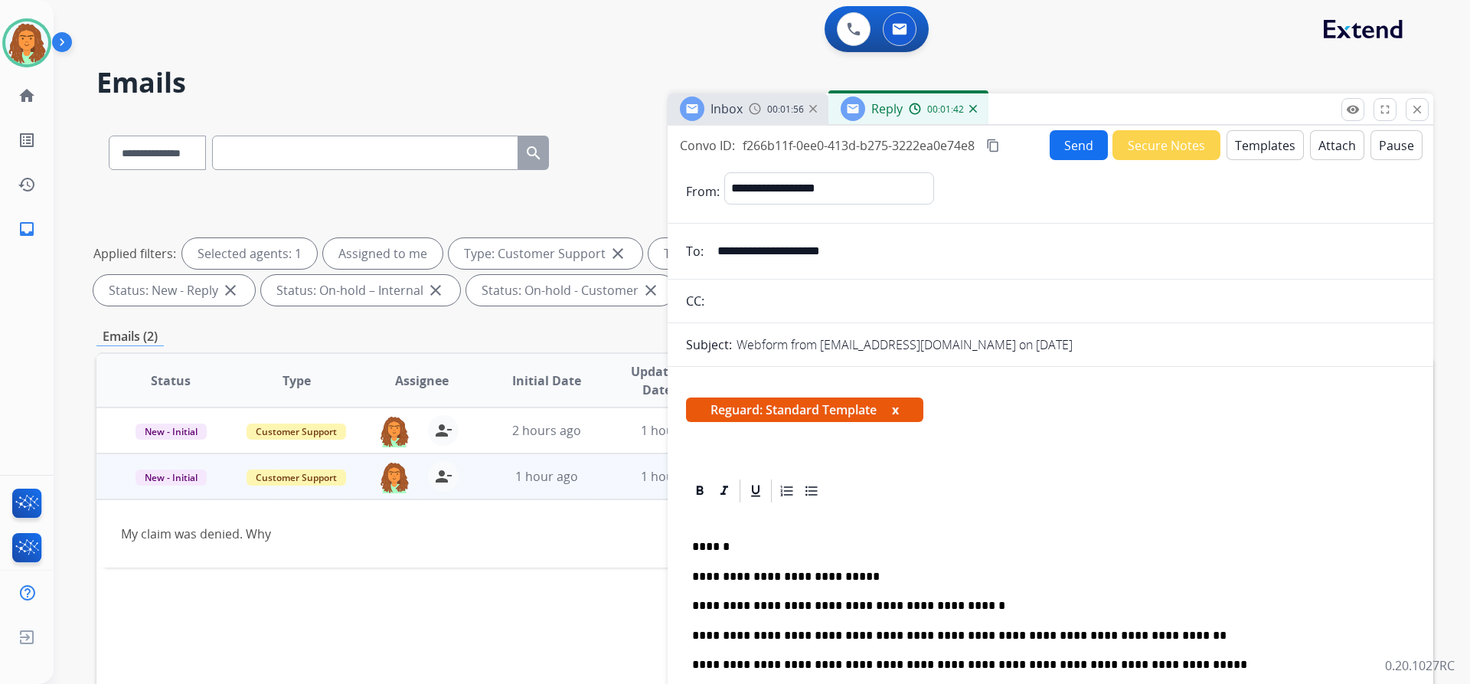
click at [998, 147] on mat-icon "content_copy" at bounding box center [993, 146] width 14 height 14
click at [1068, 146] on button "Send" at bounding box center [1079, 145] width 58 height 30
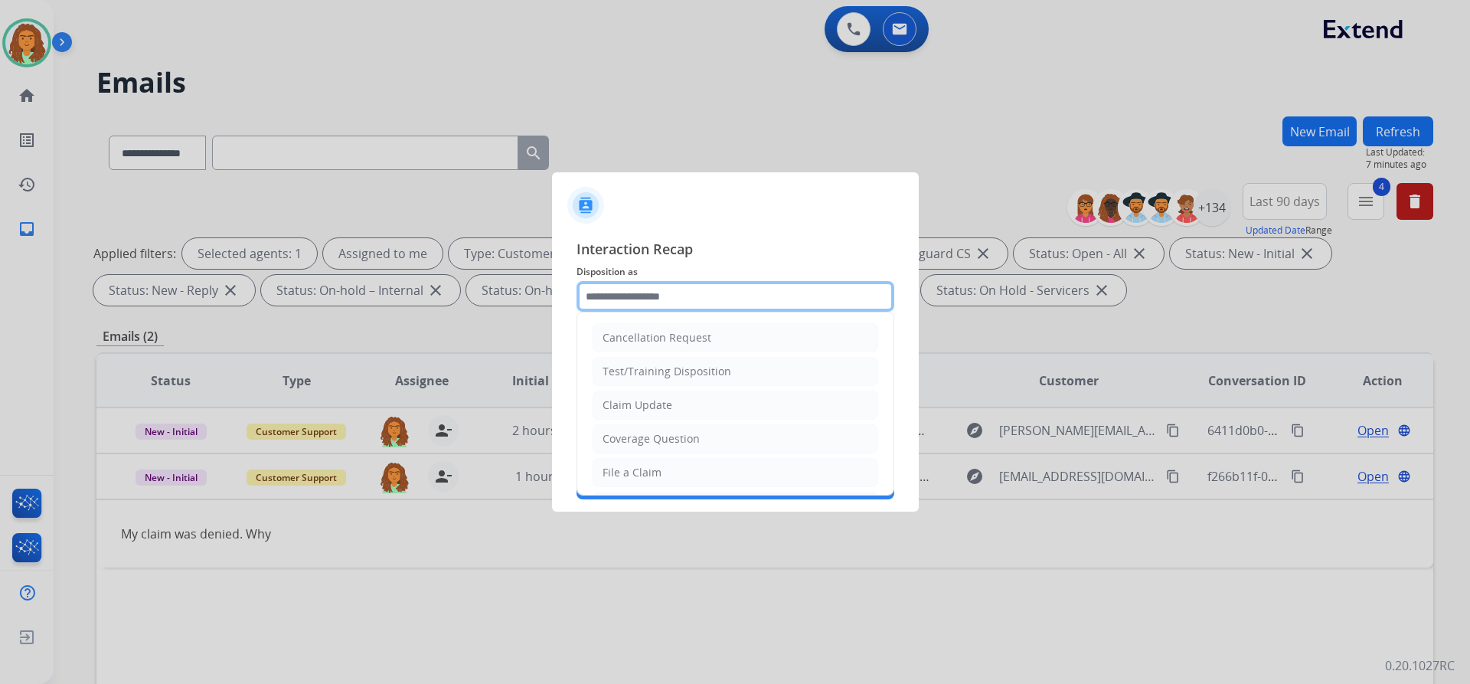
click at [651, 296] on input "text" at bounding box center [736, 296] width 318 height 31
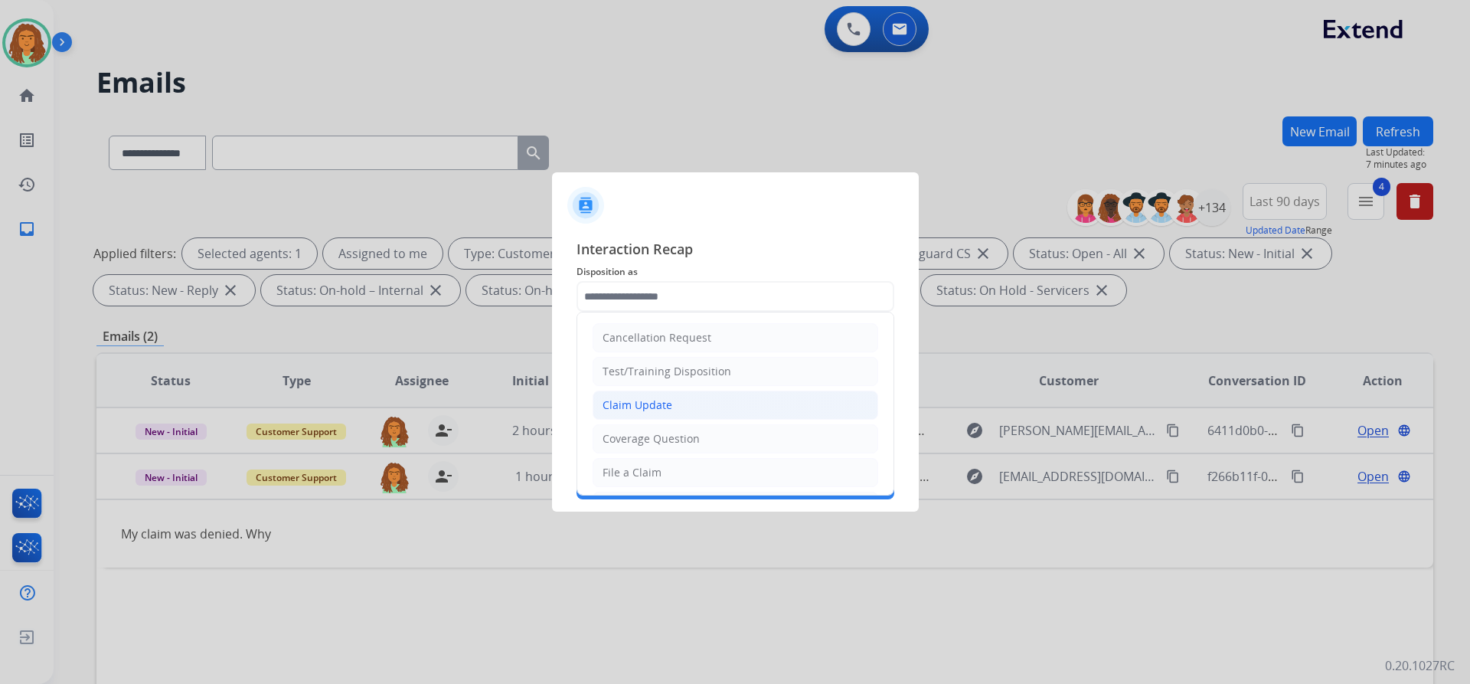
click at [660, 407] on div "Claim Update" at bounding box center [638, 404] width 70 height 15
type input "**********"
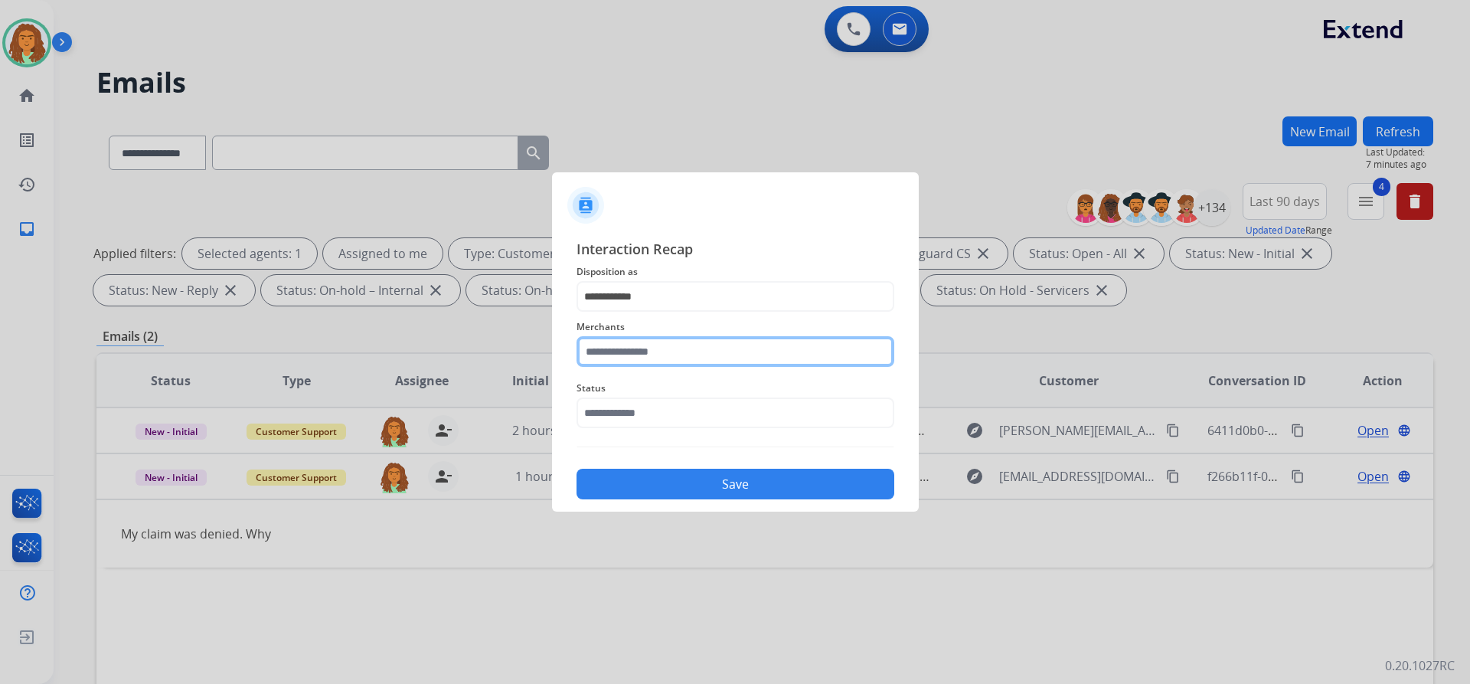
click at [626, 353] on input "text" at bounding box center [736, 351] width 318 height 31
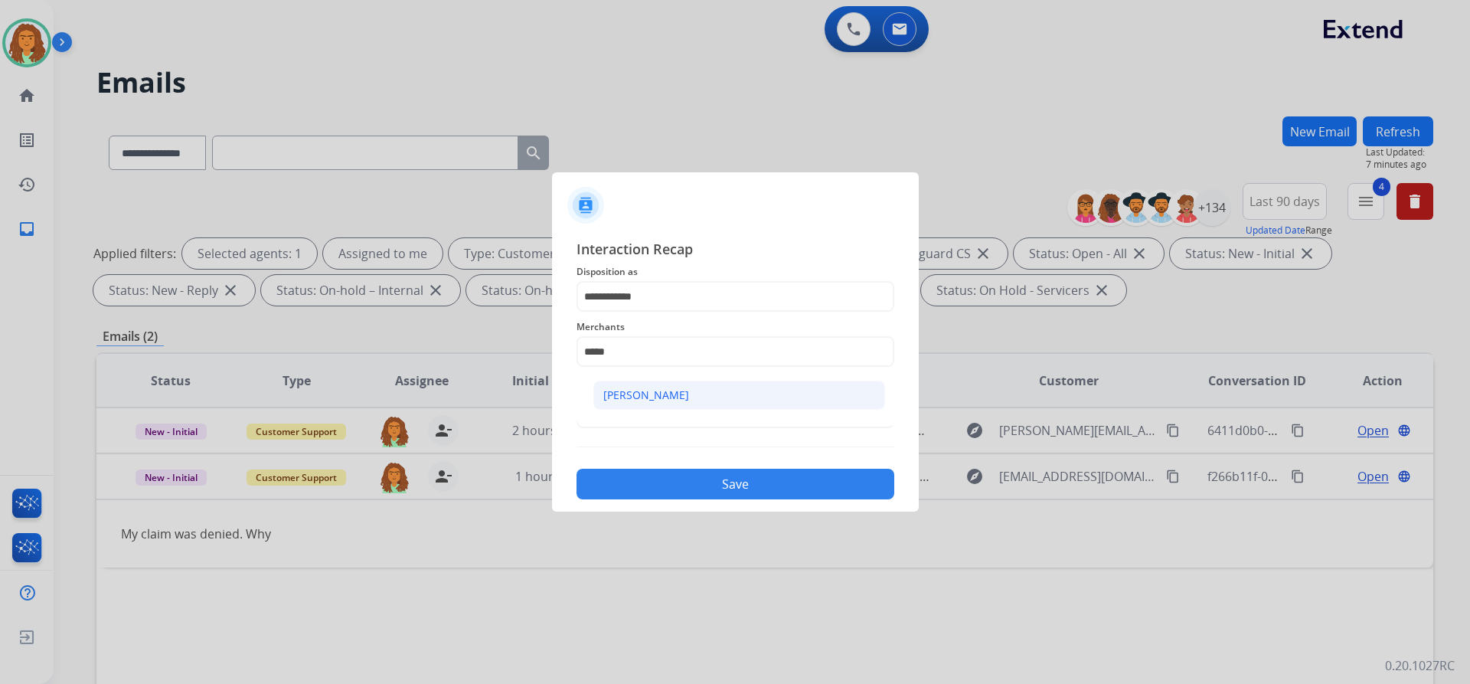
click at [693, 391] on li "[PERSON_NAME]" at bounding box center [739, 395] width 292 height 29
type input "**********"
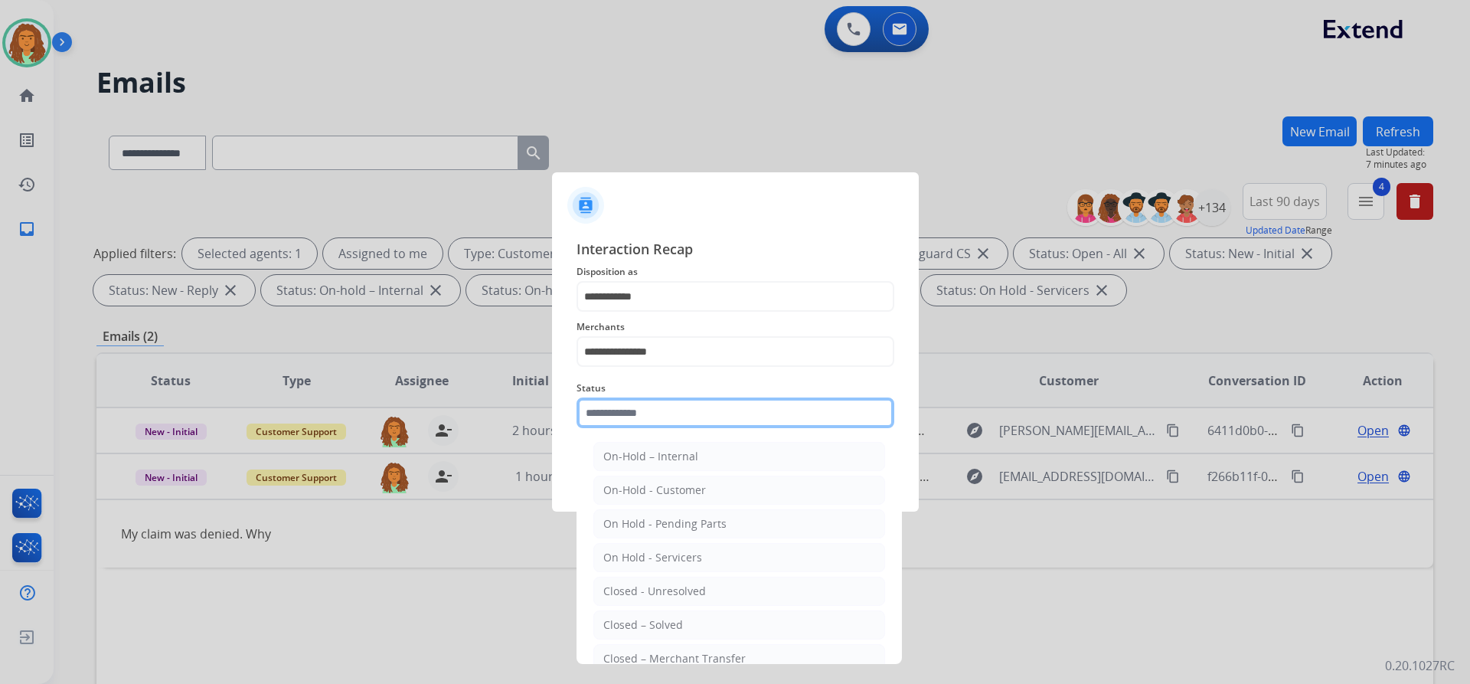
click at [657, 410] on input "text" at bounding box center [736, 412] width 318 height 31
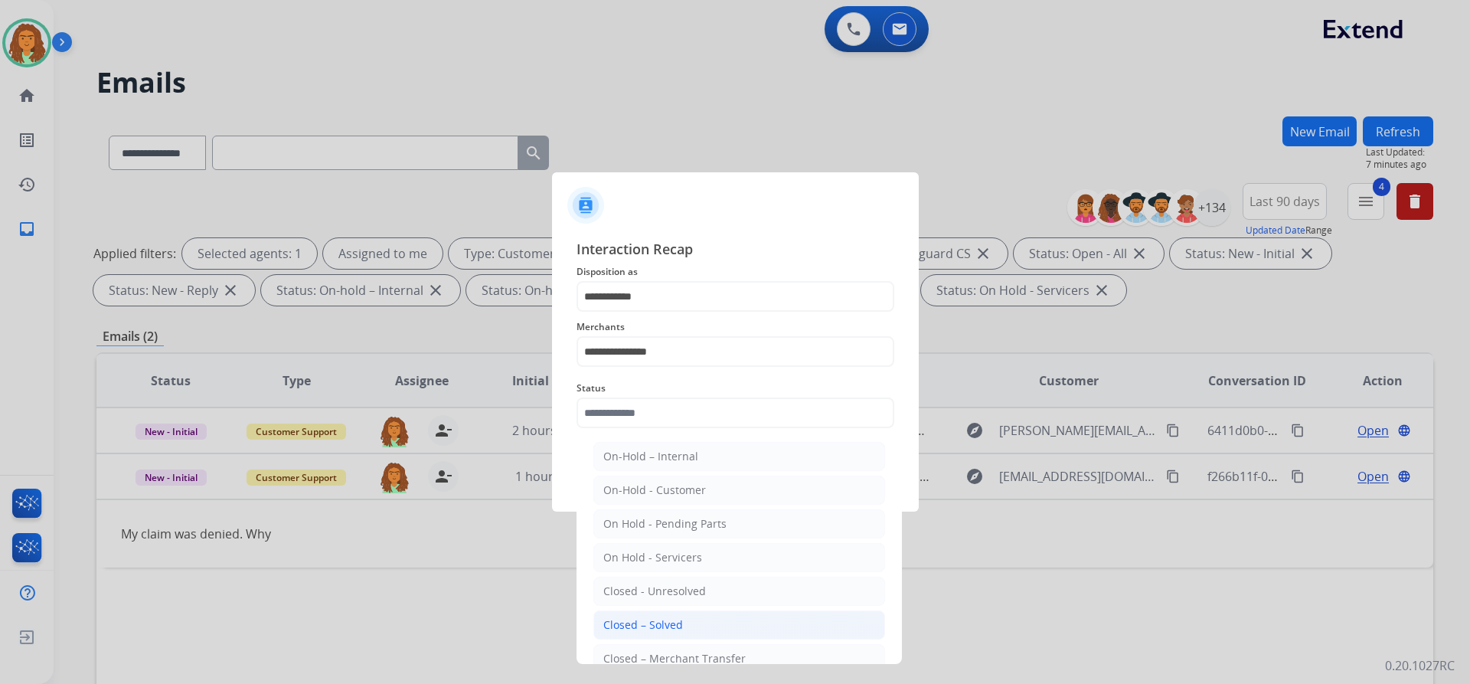
click at [649, 623] on div "Closed – Solved" at bounding box center [643, 624] width 80 height 15
type input "**********"
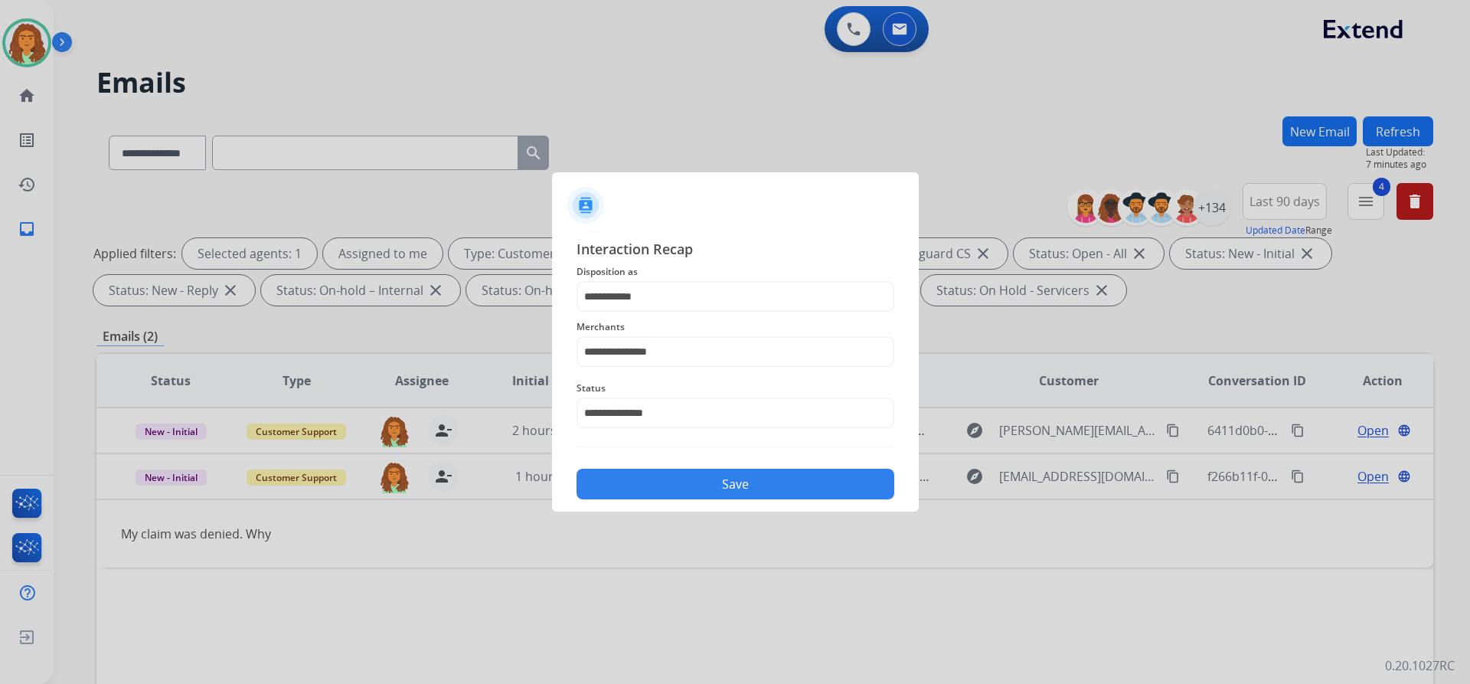
click at [688, 484] on button "Save" at bounding box center [736, 484] width 318 height 31
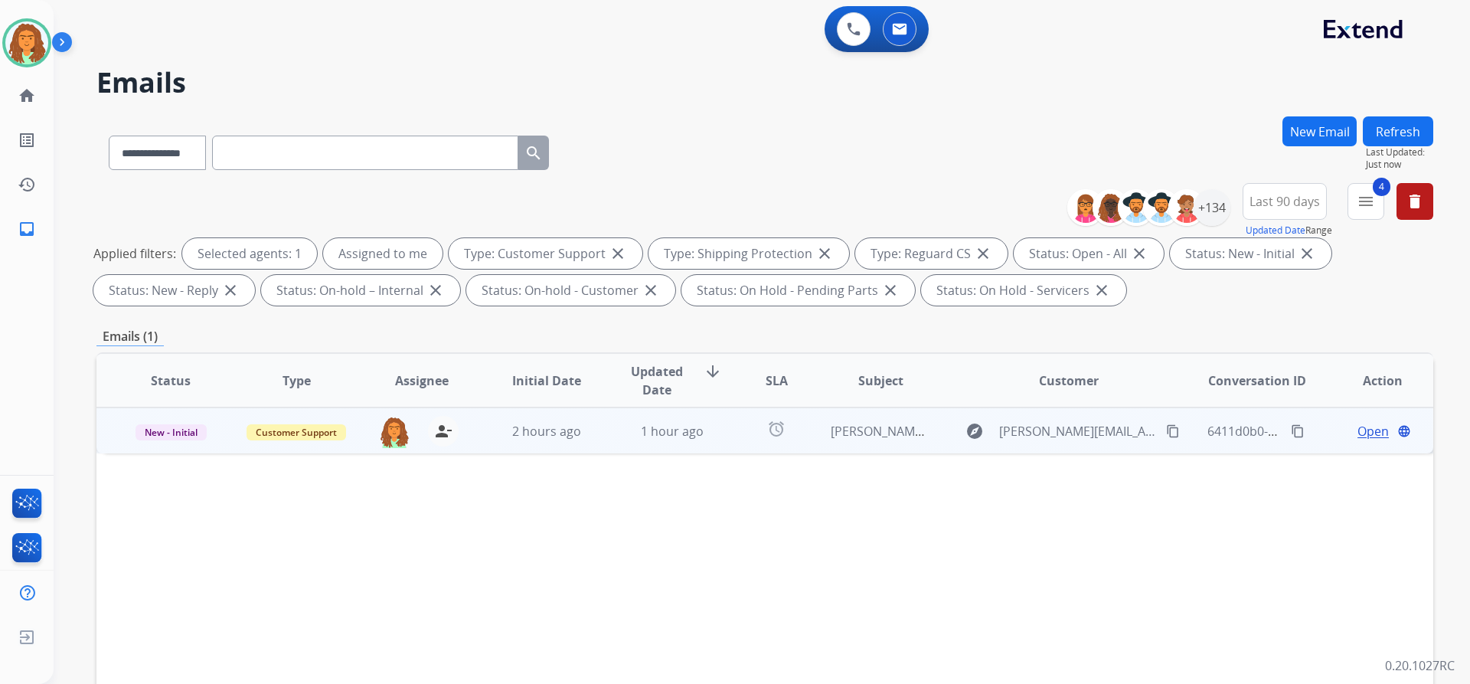
click at [715, 443] on td "1 hour ago" at bounding box center [661, 430] width 126 height 46
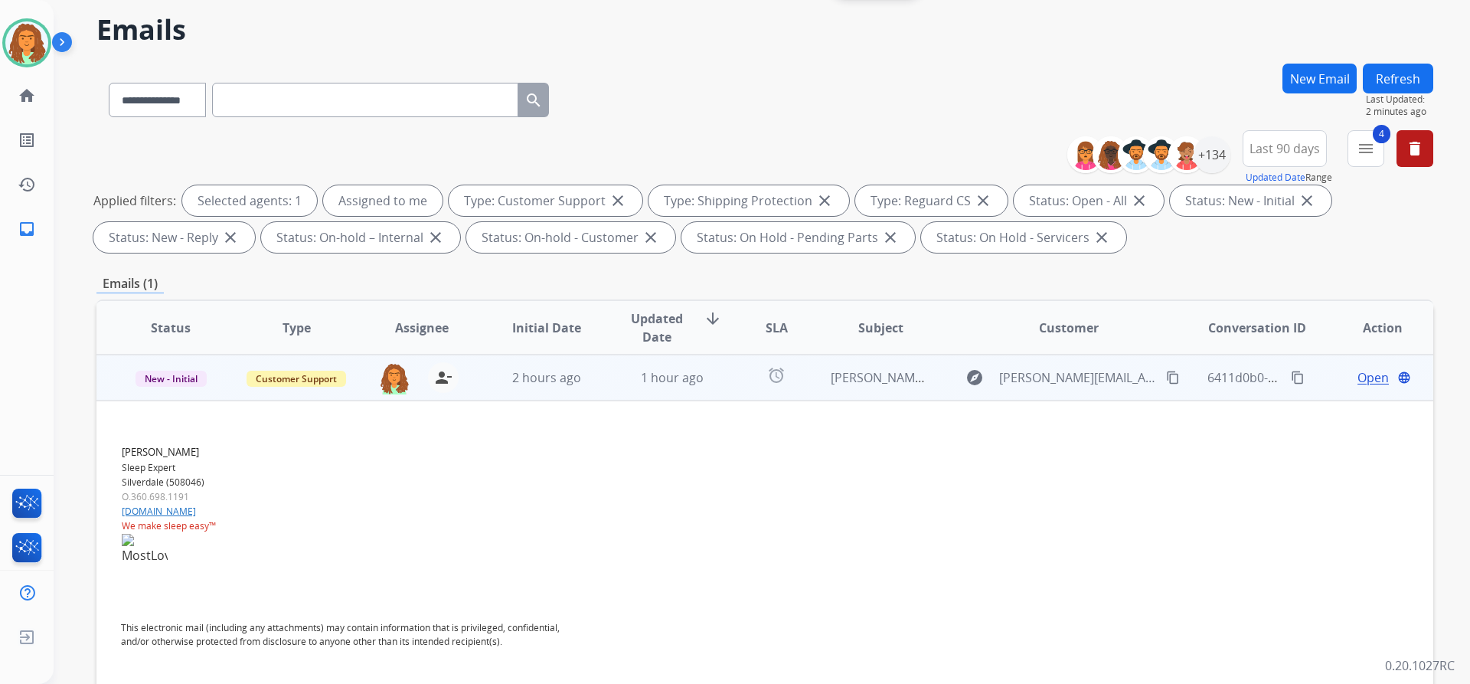
scroll to position [77, 0]
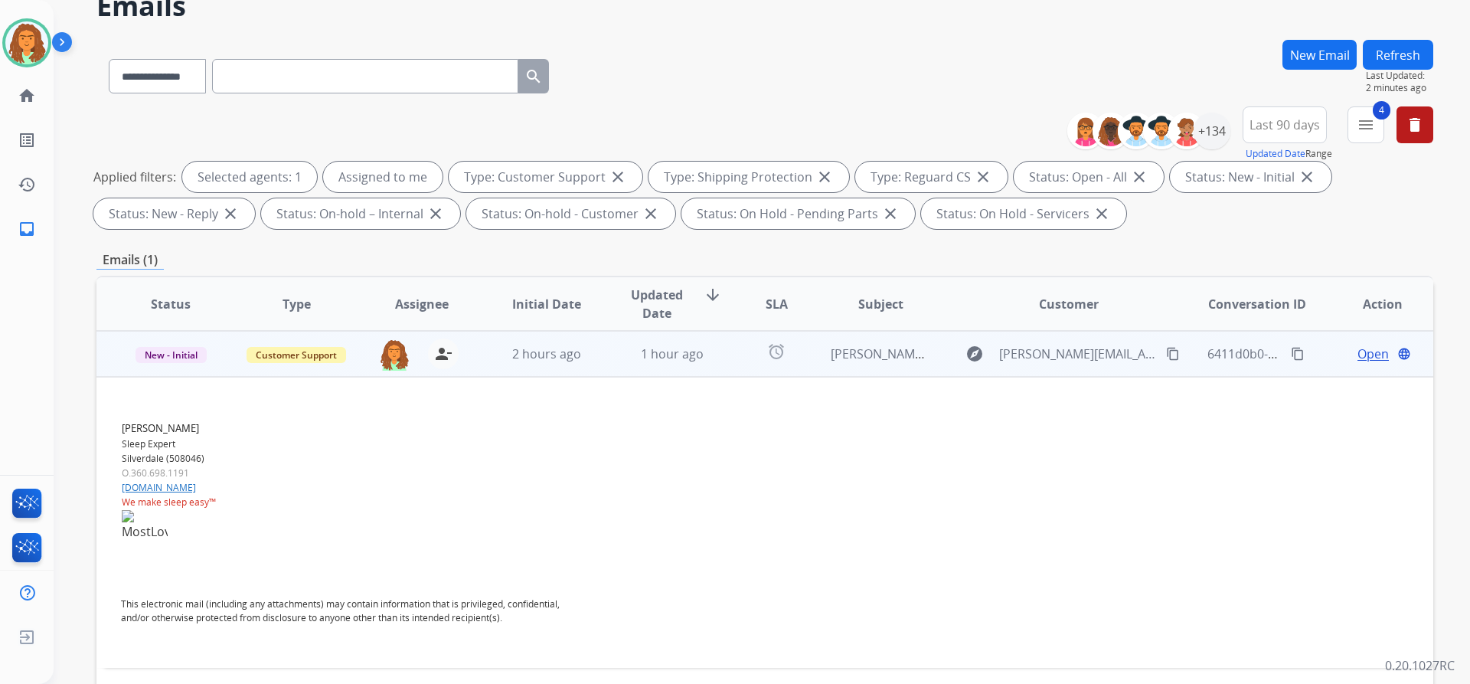
click at [1166, 356] on mat-icon "content_copy" at bounding box center [1173, 354] width 14 height 14
click at [1358, 354] on span "Open" at bounding box center [1373, 354] width 31 height 18
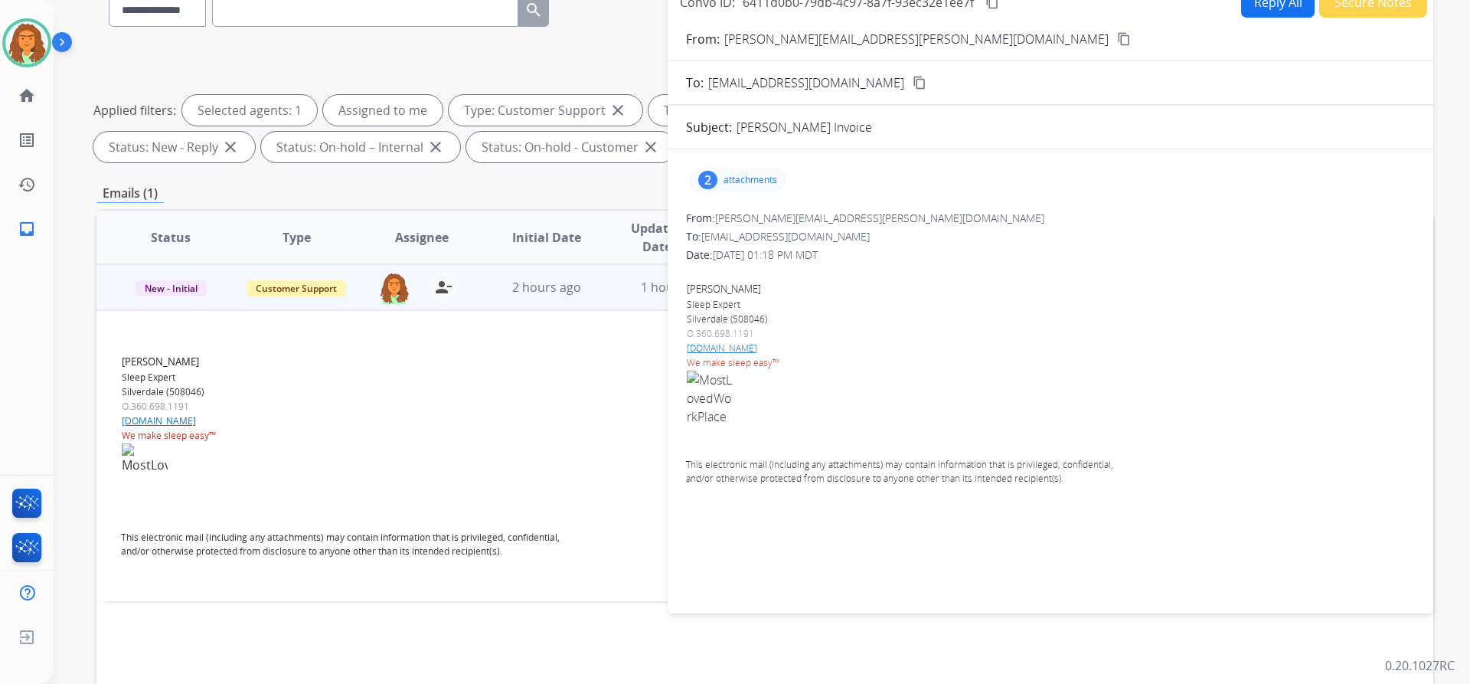
scroll to position [153, 0]
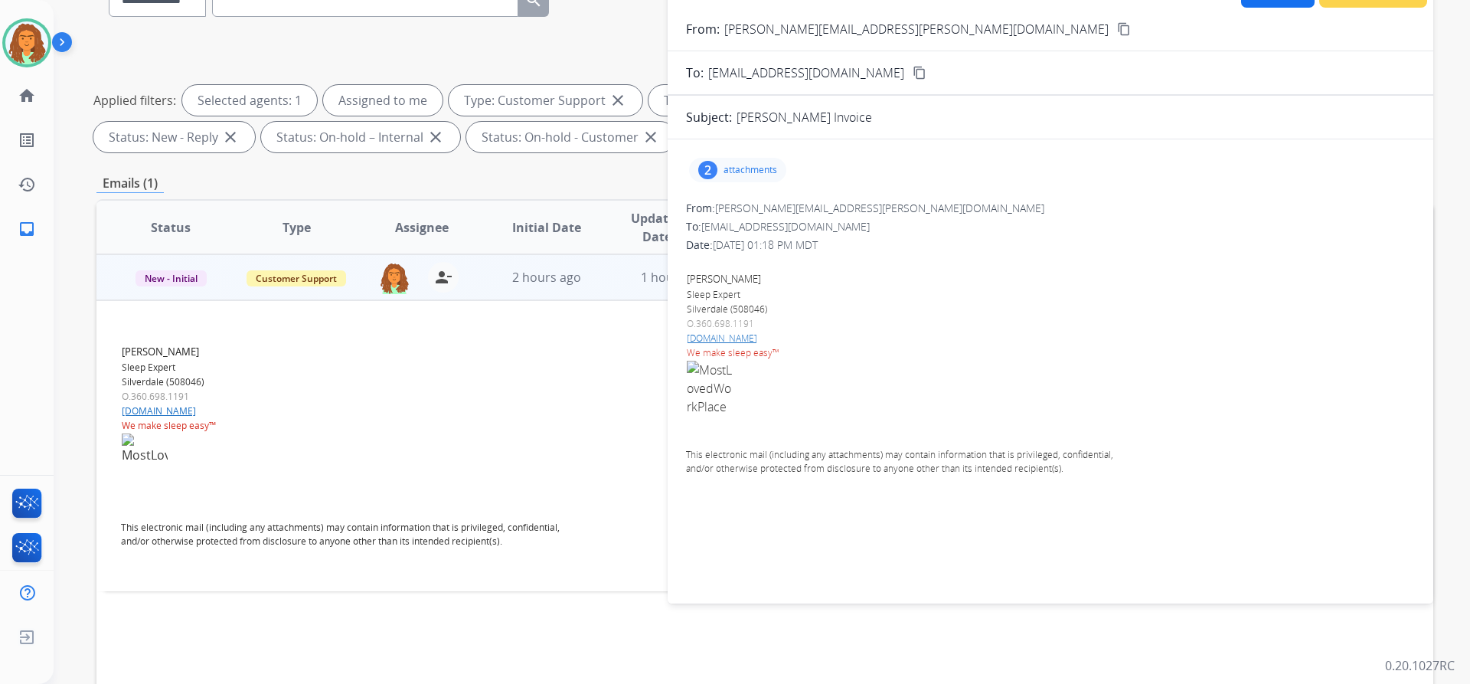
click at [750, 169] on p "attachments" at bounding box center [751, 170] width 54 height 12
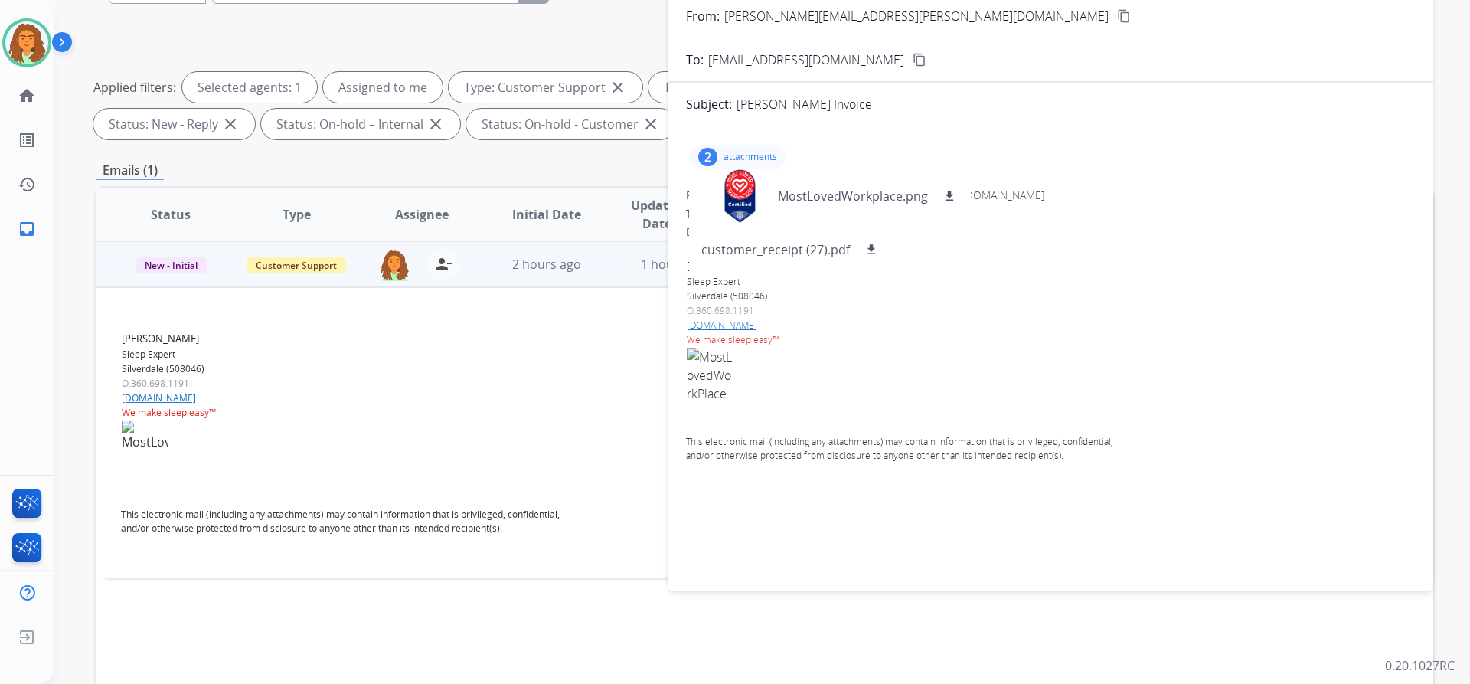
scroll to position [108, 0]
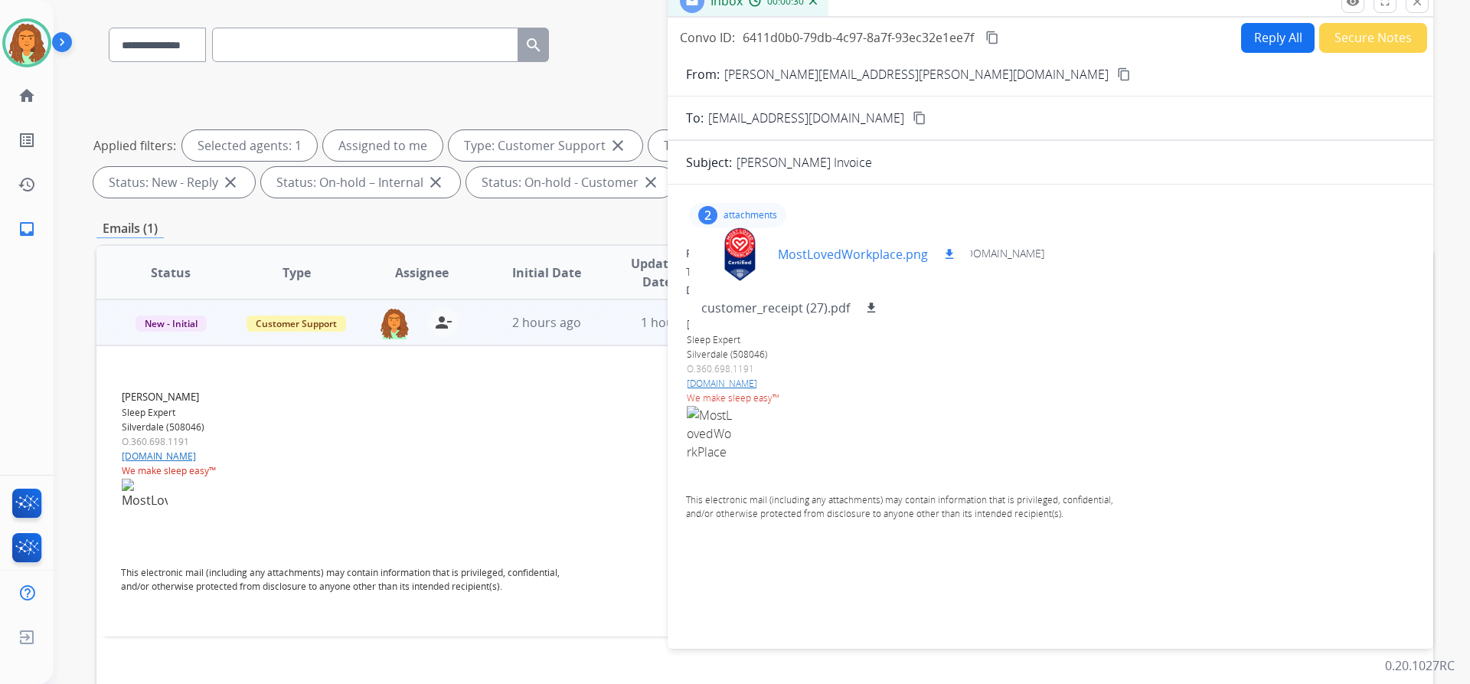
click at [745, 244] on div at bounding box center [739, 254] width 77 height 54
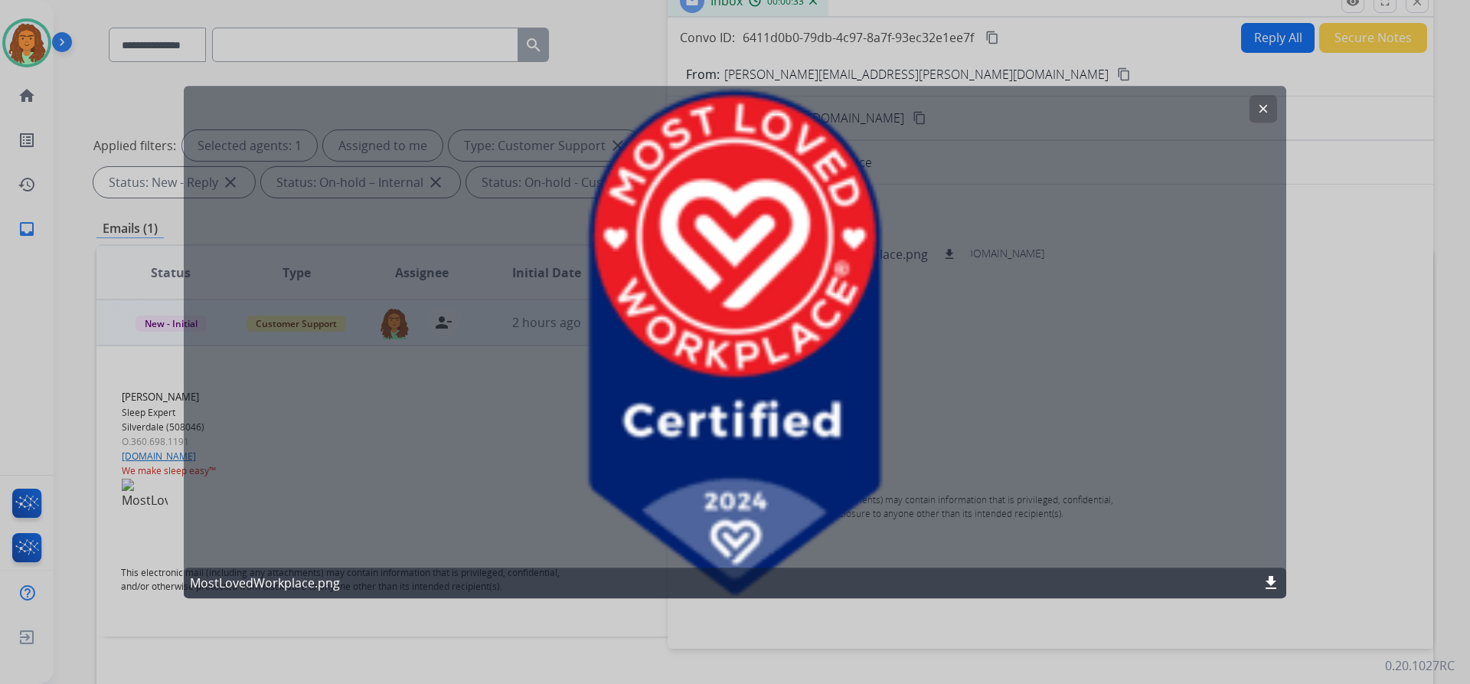
click at [1264, 112] on mat-icon "clear" at bounding box center [1264, 109] width 14 height 14
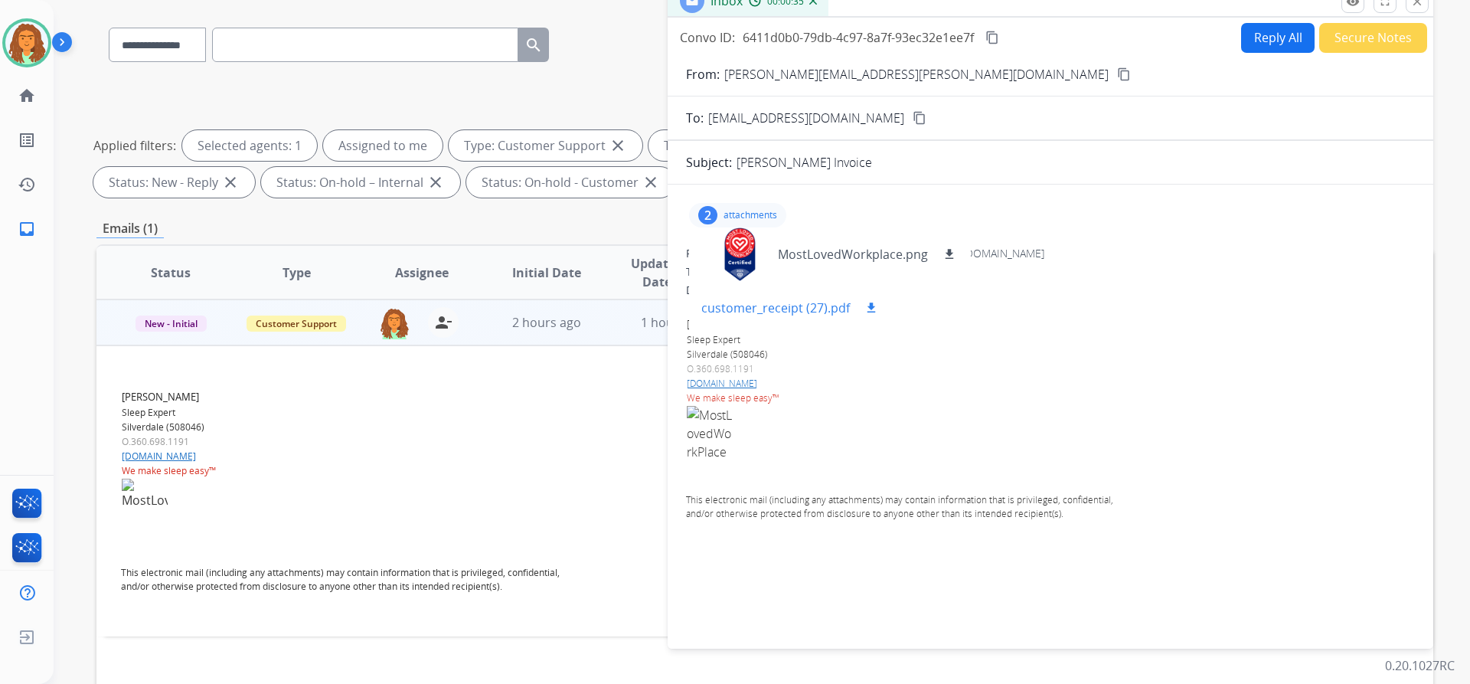
click at [753, 311] on p "customer_receipt (27).pdf" at bounding box center [775, 308] width 149 height 18
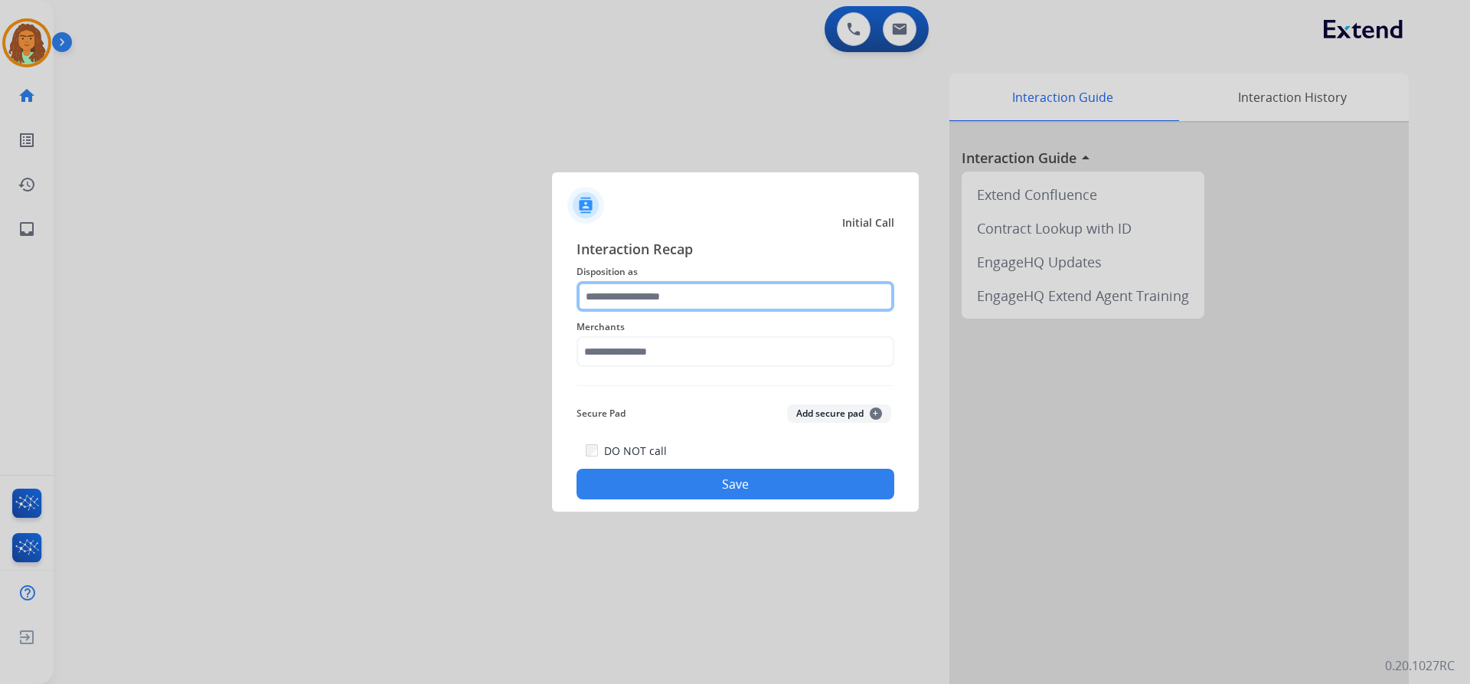
click at [697, 300] on input "text" at bounding box center [736, 296] width 318 height 31
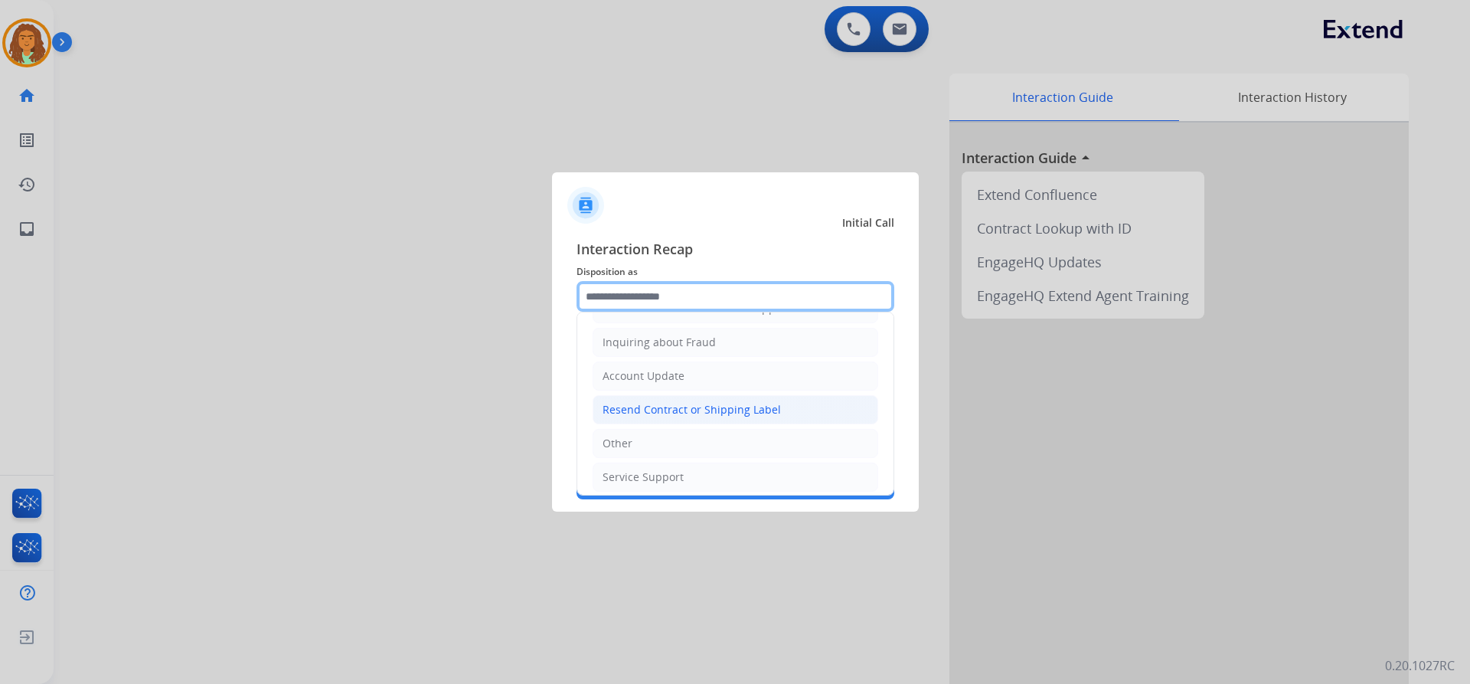
scroll to position [239, 0]
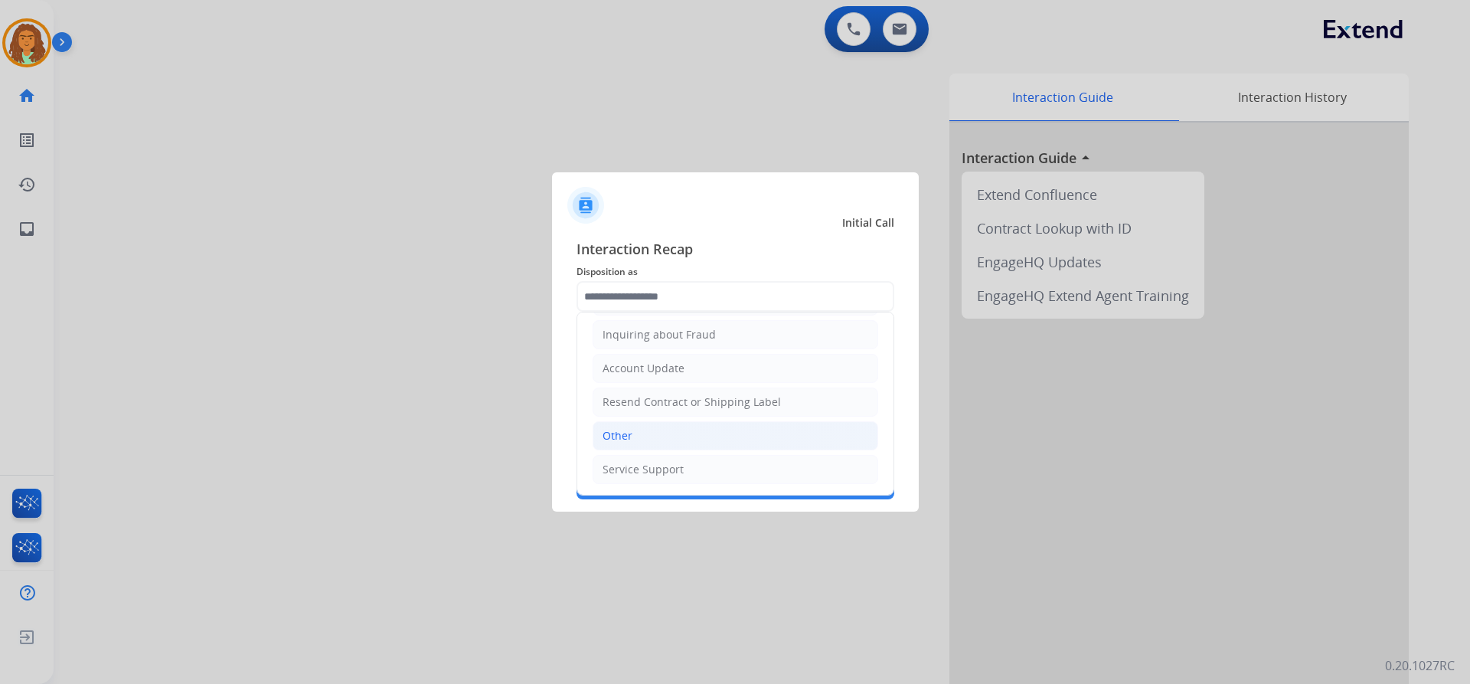
click at [620, 435] on div "Other" at bounding box center [618, 435] width 30 height 15
type input "*****"
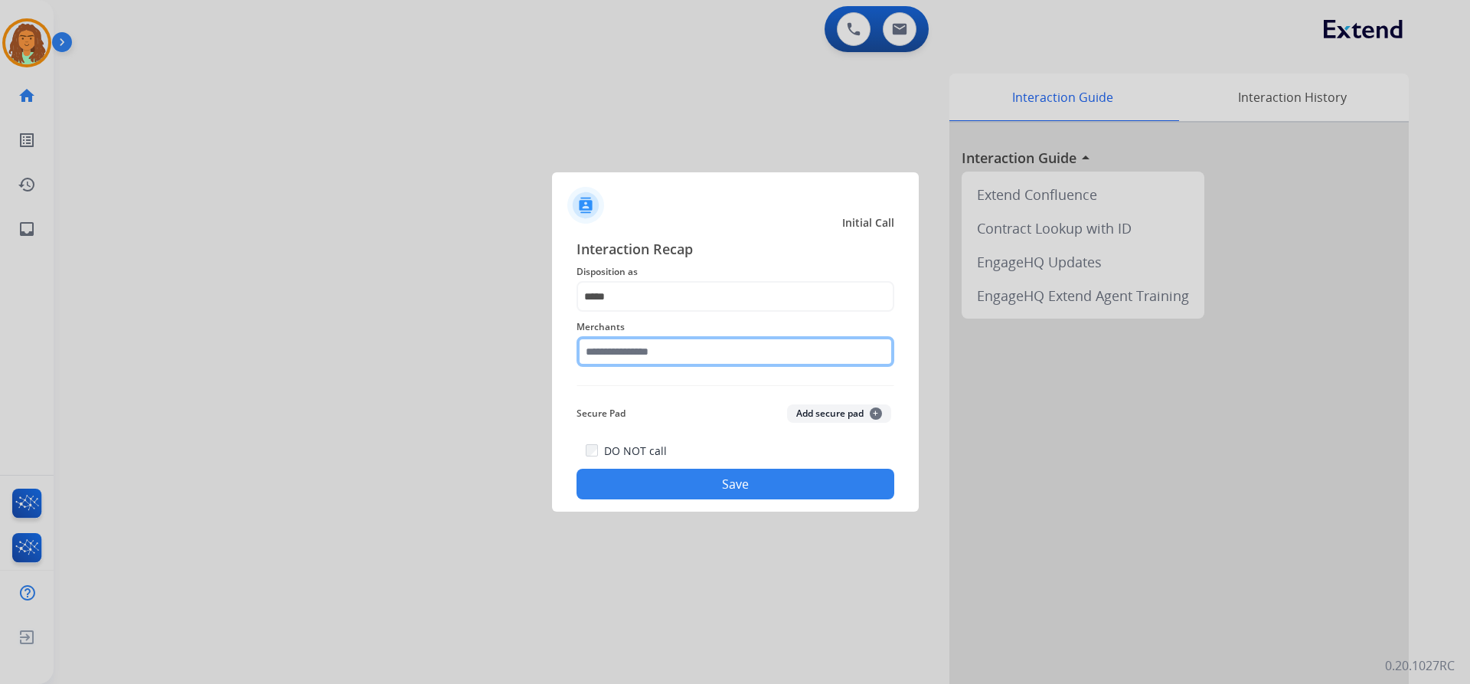
click at [624, 351] on input "text" at bounding box center [736, 351] width 318 height 31
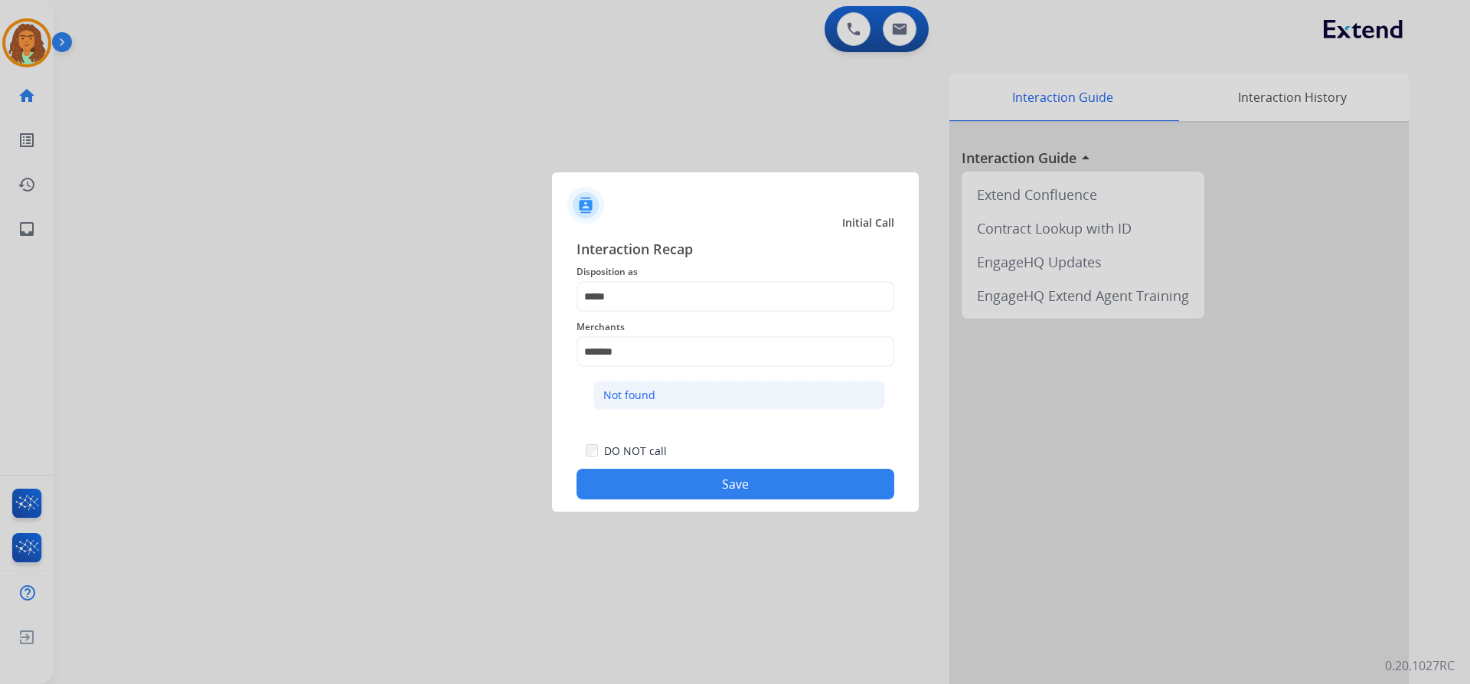
click at [645, 390] on div "Not found" at bounding box center [629, 394] width 52 height 15
type input "*********"
click at [717, 480] on button "Save" at bounding box center [736, 484] width 318 height 31
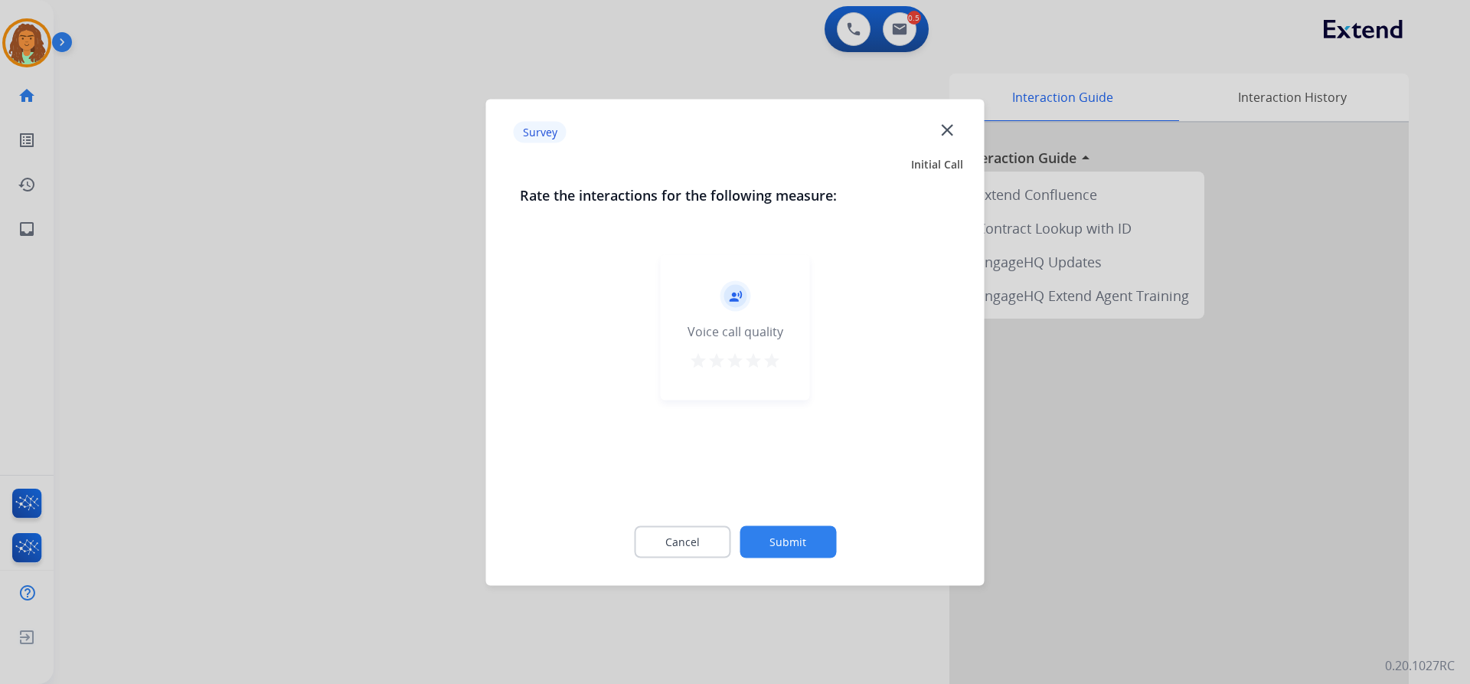
click at [772, 358] on mat-icon "star" at bounding box center [772, 360] width 18 height 18
click at [775, 535] on button "Submit" at bounding box center [788, 541] width 96 height 32
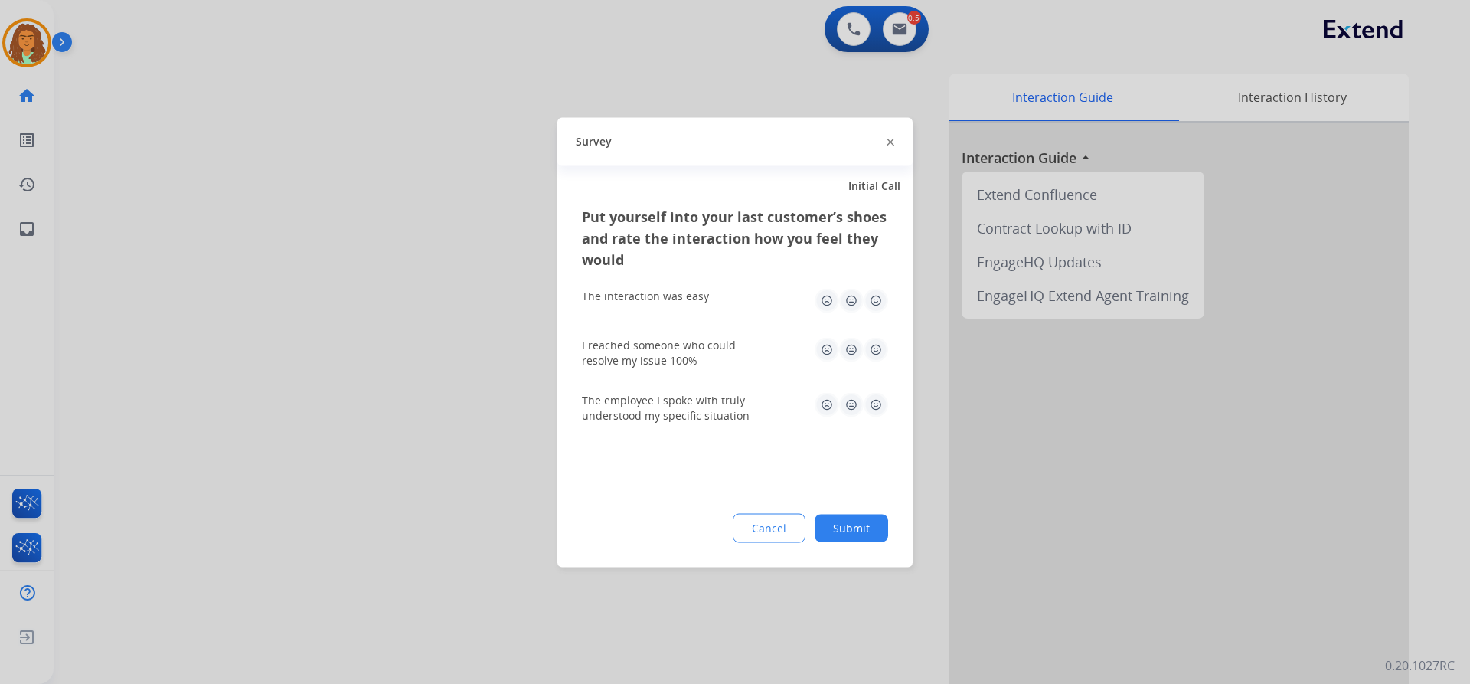
click at [878, 300] on img at bounding box center [876, 300] width 25 height 25
click at [876, 348] on img at bounding box center [876, 349] width 25 height 25
click at [876, 400] on img at bounding box center [876, 404] width 25 height 25
click at [858, 531] on button "Submit" at bounding box center [852, 528] width 74 height 28
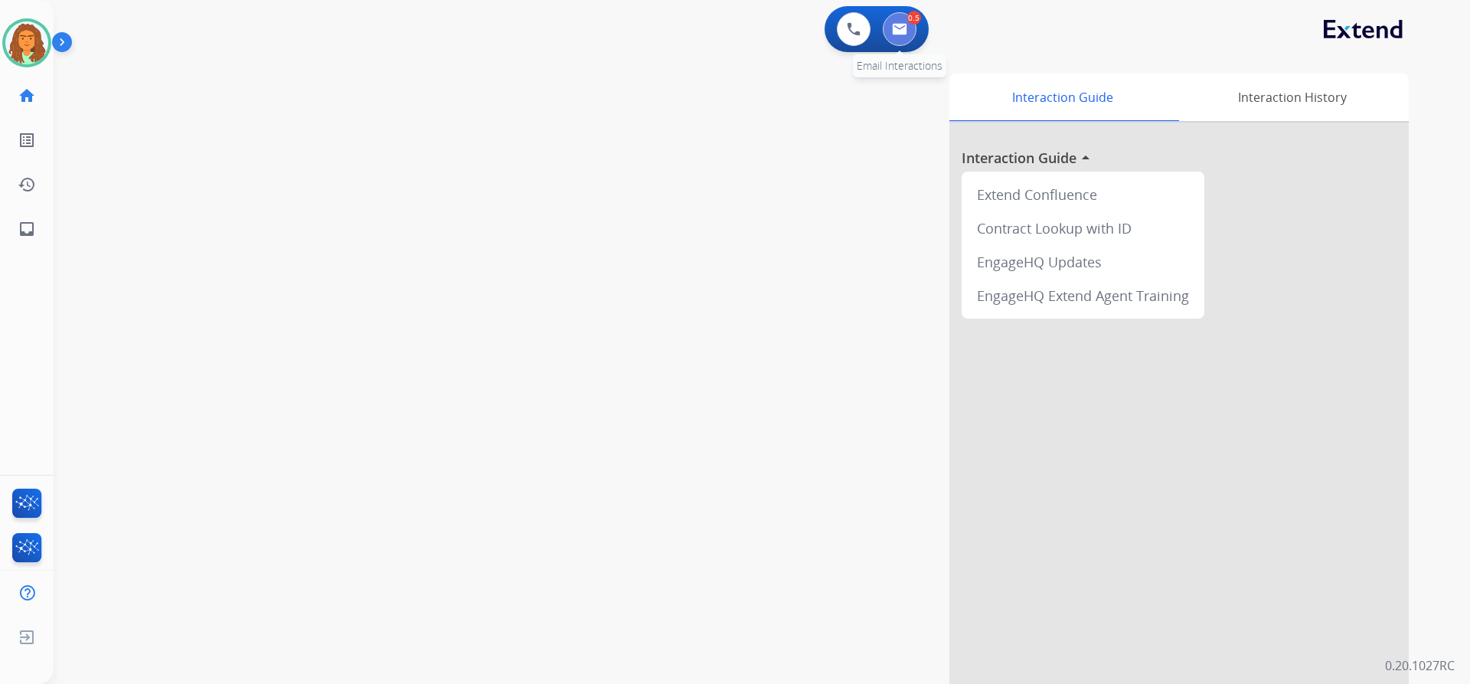
click at [904, 30] on img at bounding box center [899, 29] width 15 height 12
select select "**********"
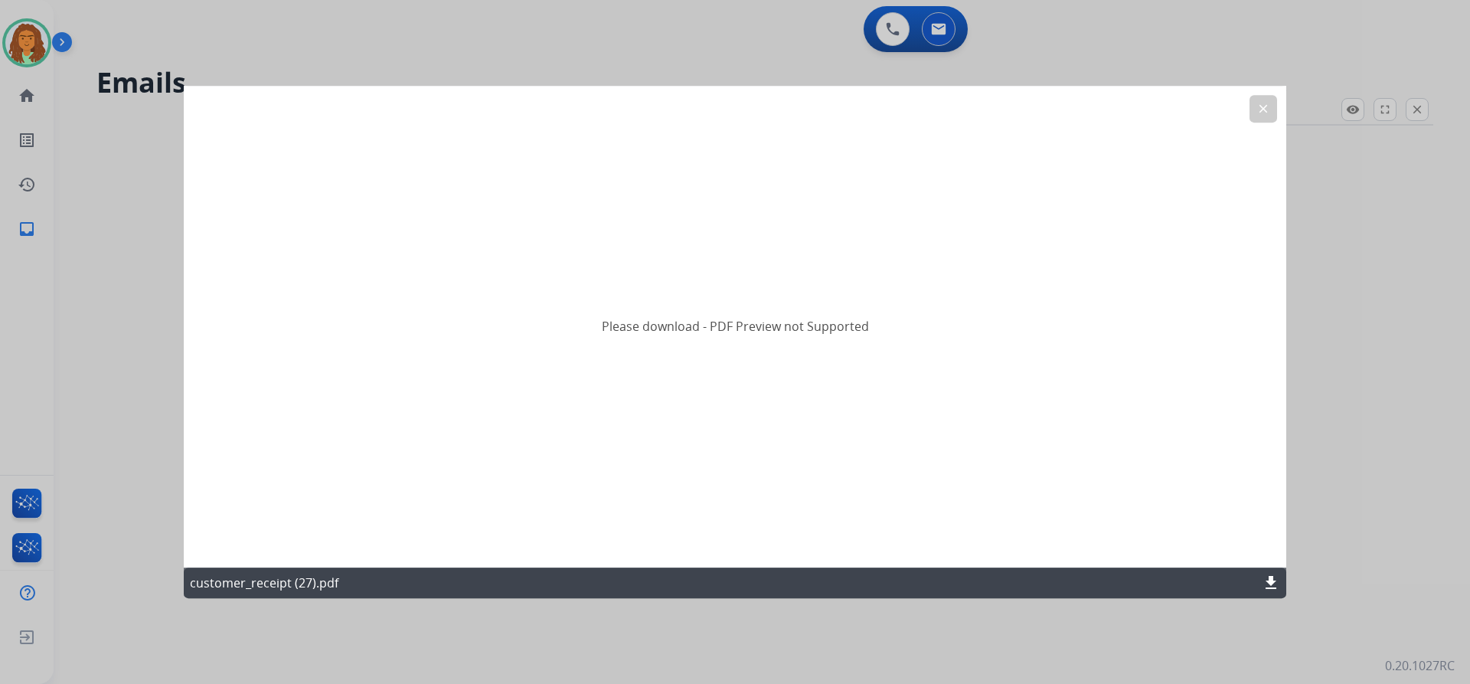
select select "**********"
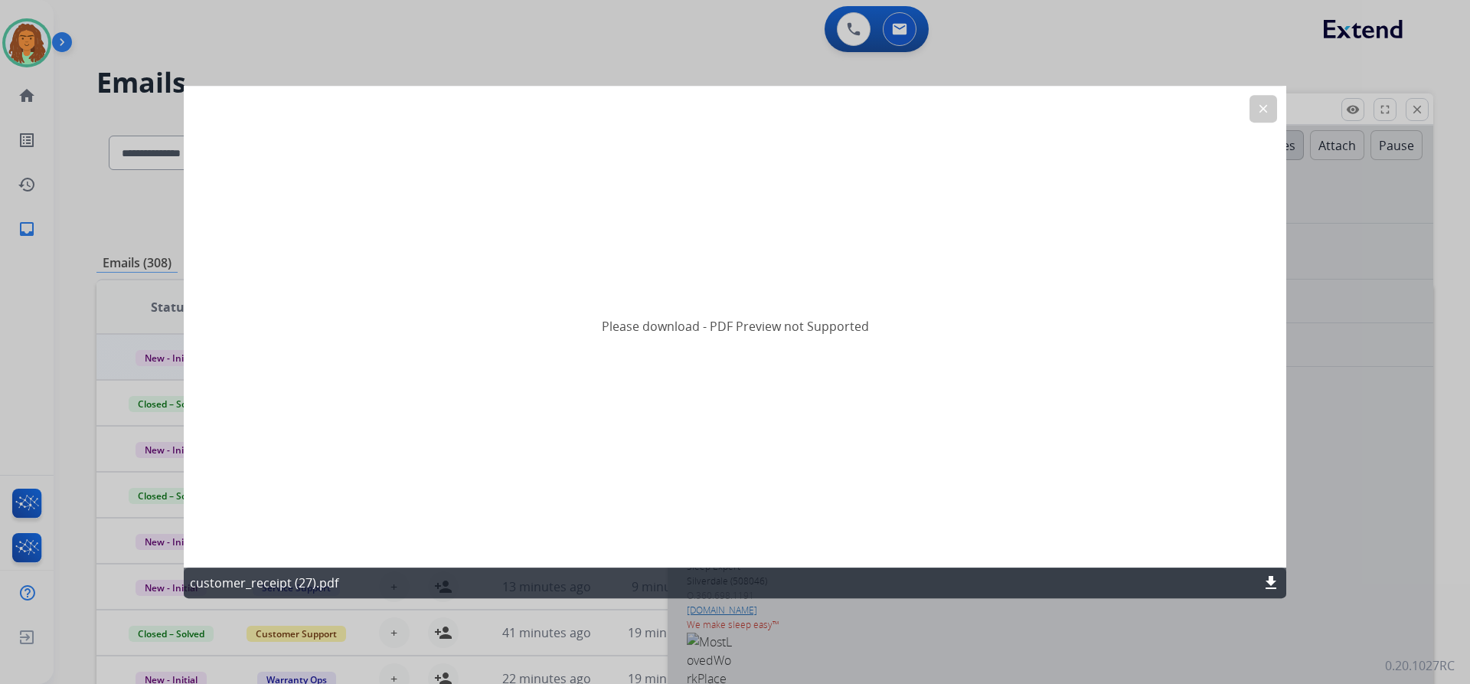
click at [1266, 104] on mat-icon "clear" at bounding box center [1264, 109] width 14 height 14
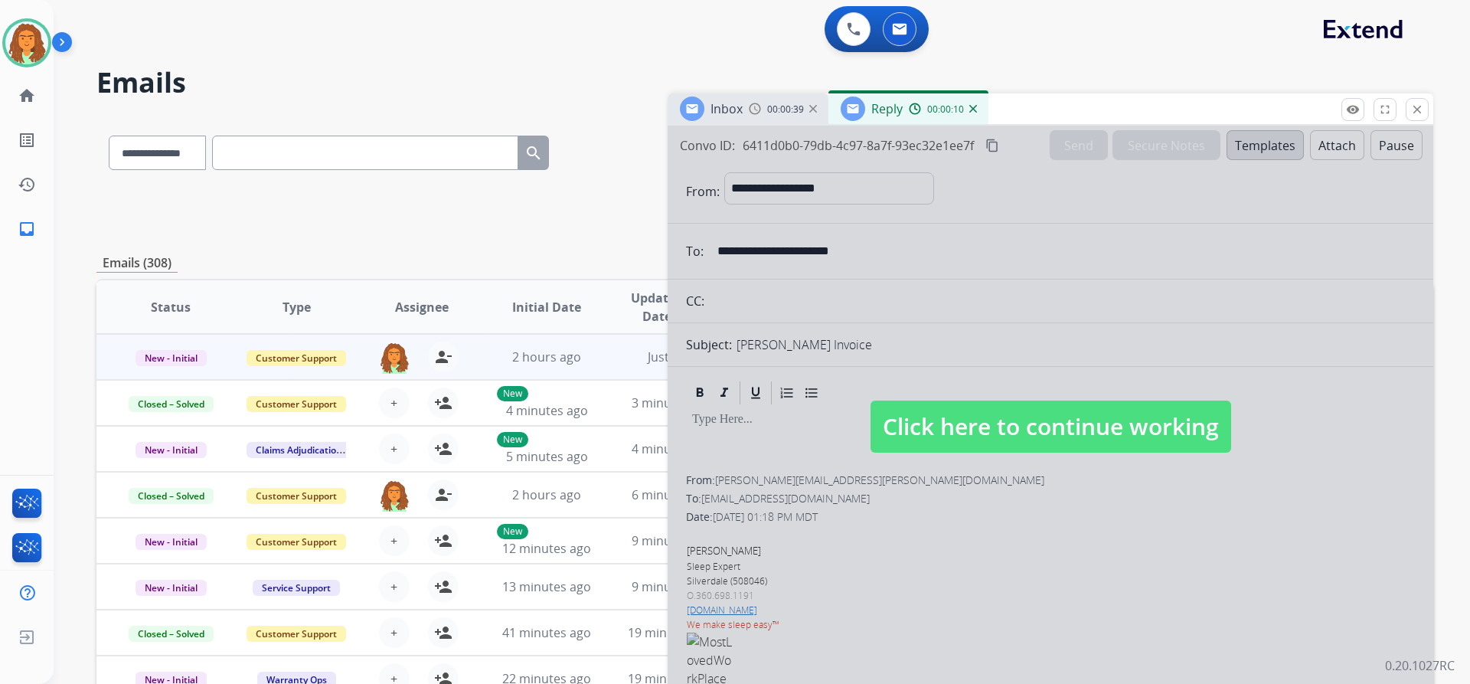
click at [1003, 427] on span "Click here to continue working" at bounding box center [1051, 427] width 361 height 52
select select
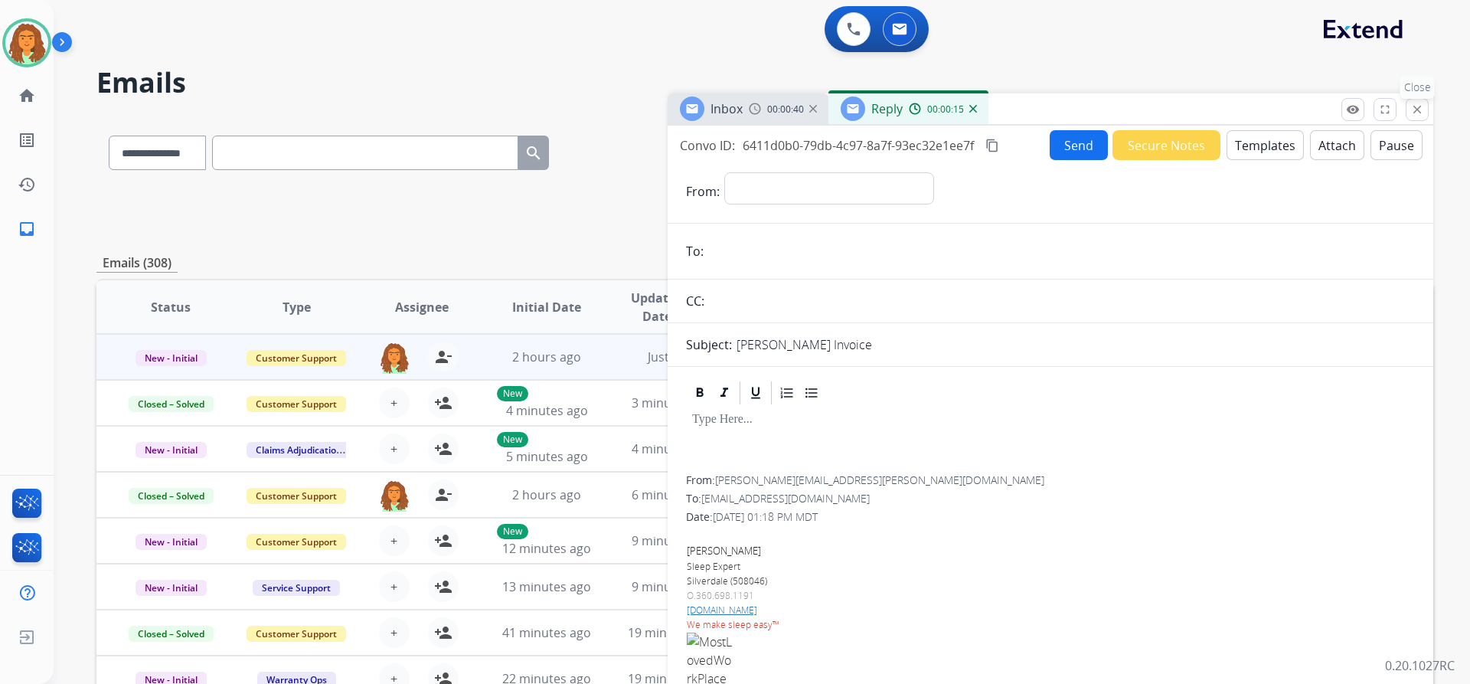
click at [1421, 105] on mat-icon "close" at bounding box center [1418, 110] width 14 height 14
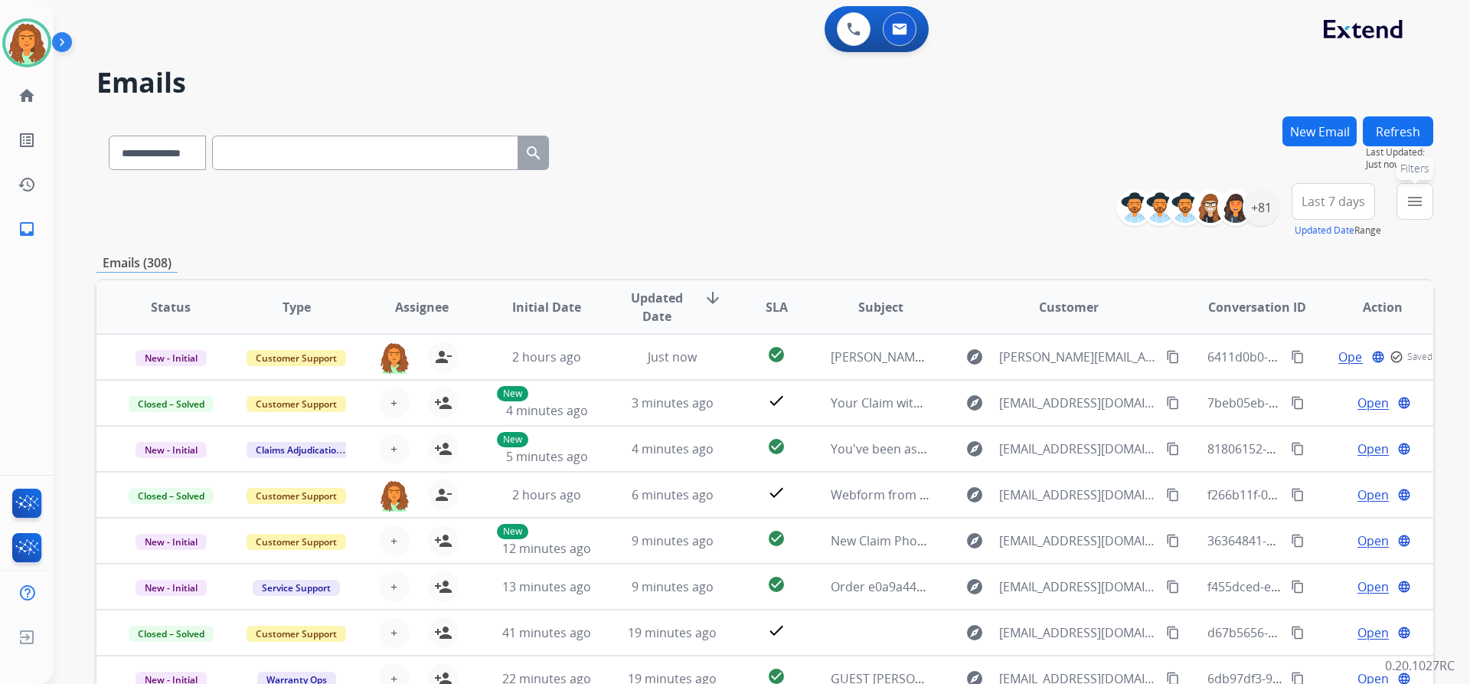
click at [1427, 201] on button "menu Filters" at bounding box center [1415, 201] width 37 height 37
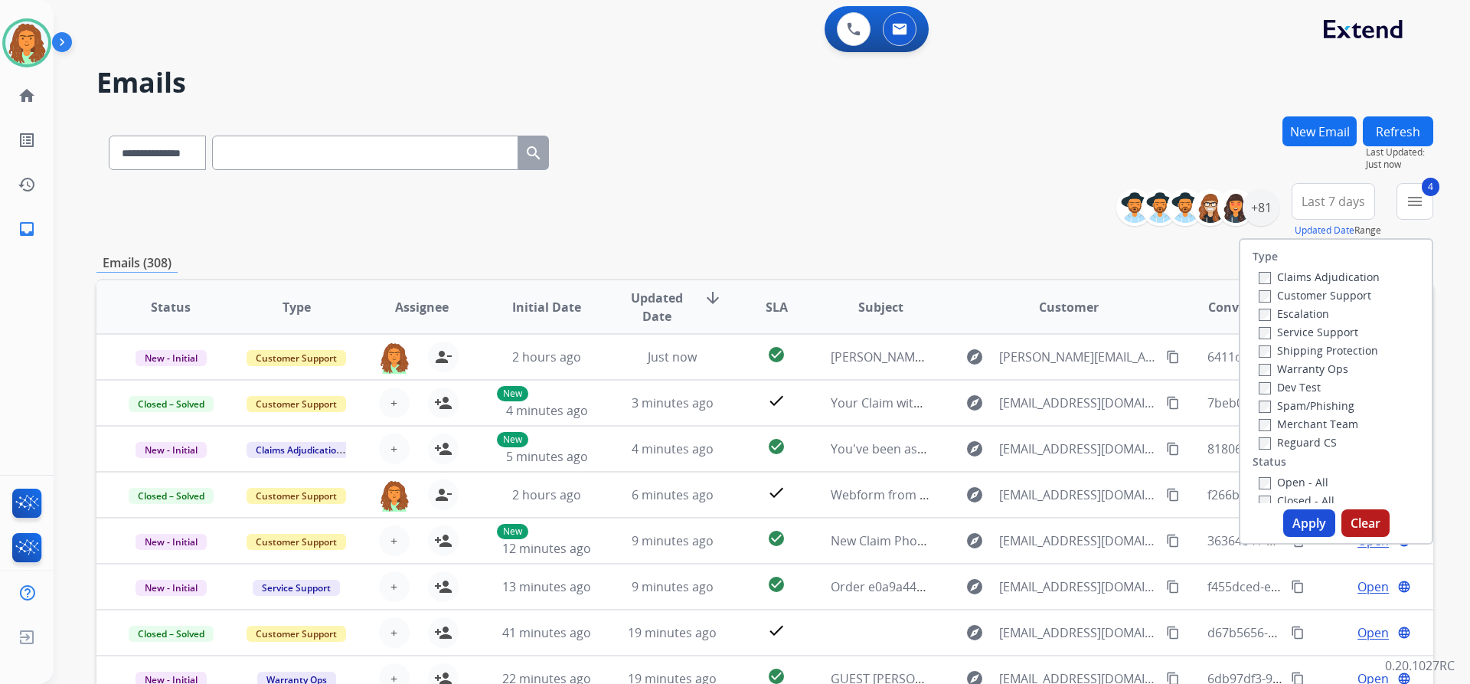
click at [1306, 518] on button "Apply" at bounding box center [1309, 523] width 52 height 28
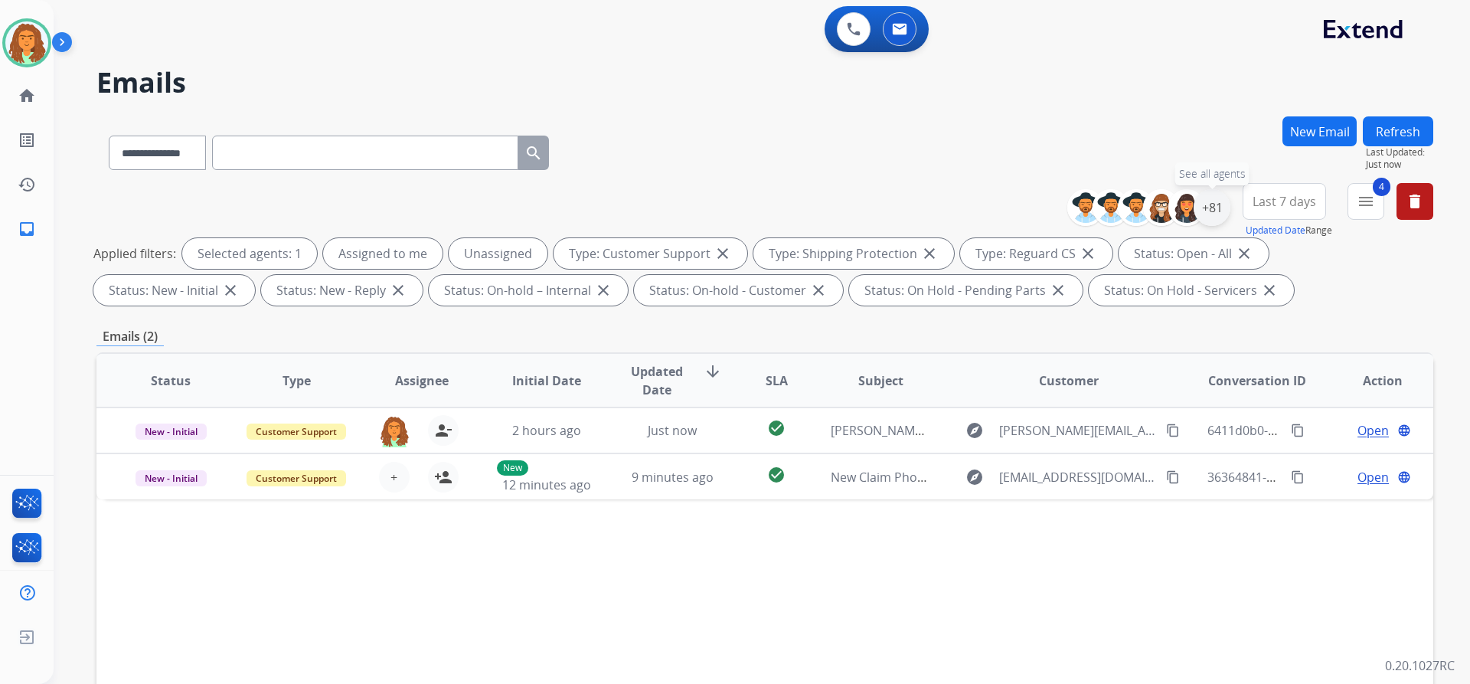
click at [1214, 209] on div "+81" at bounding box center [1212, 207] width 37 height 37
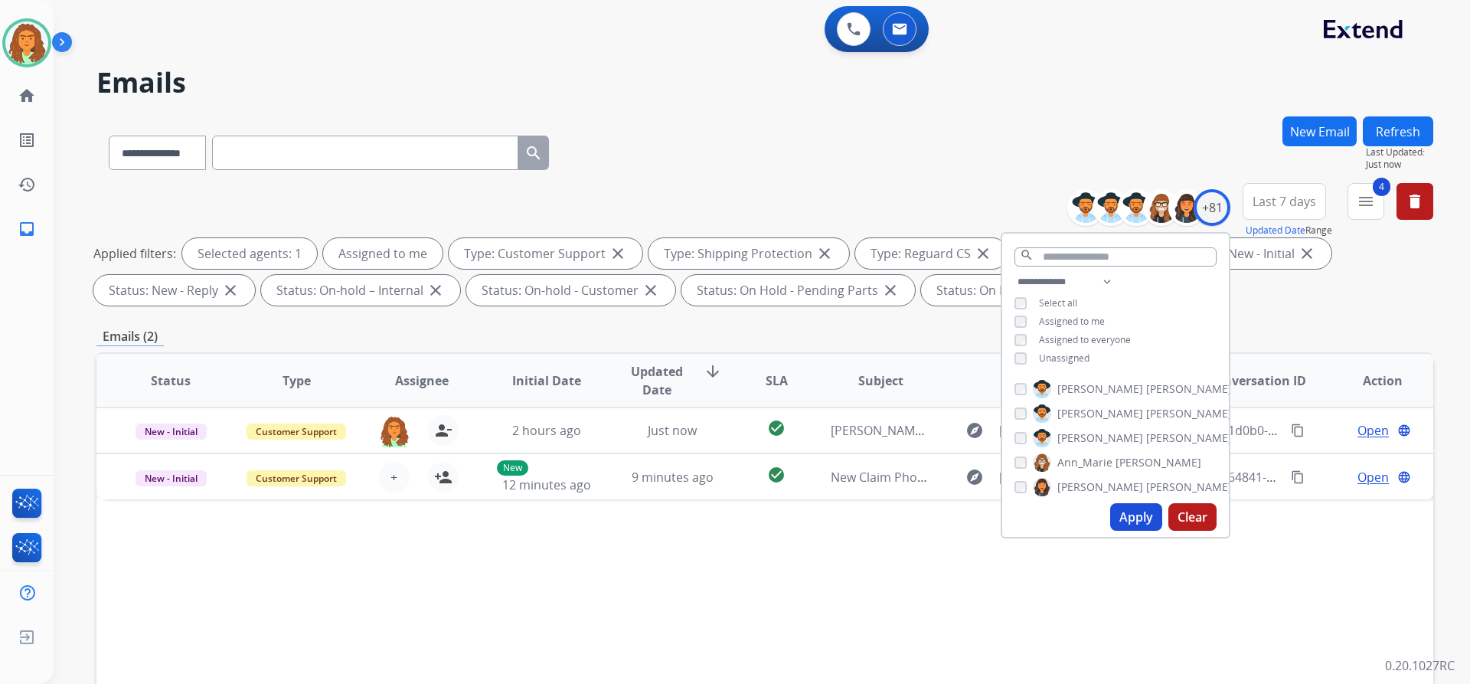
click at [1135, 510] on button "Apply" at bounding box center [1136, 517] width 52 height 28
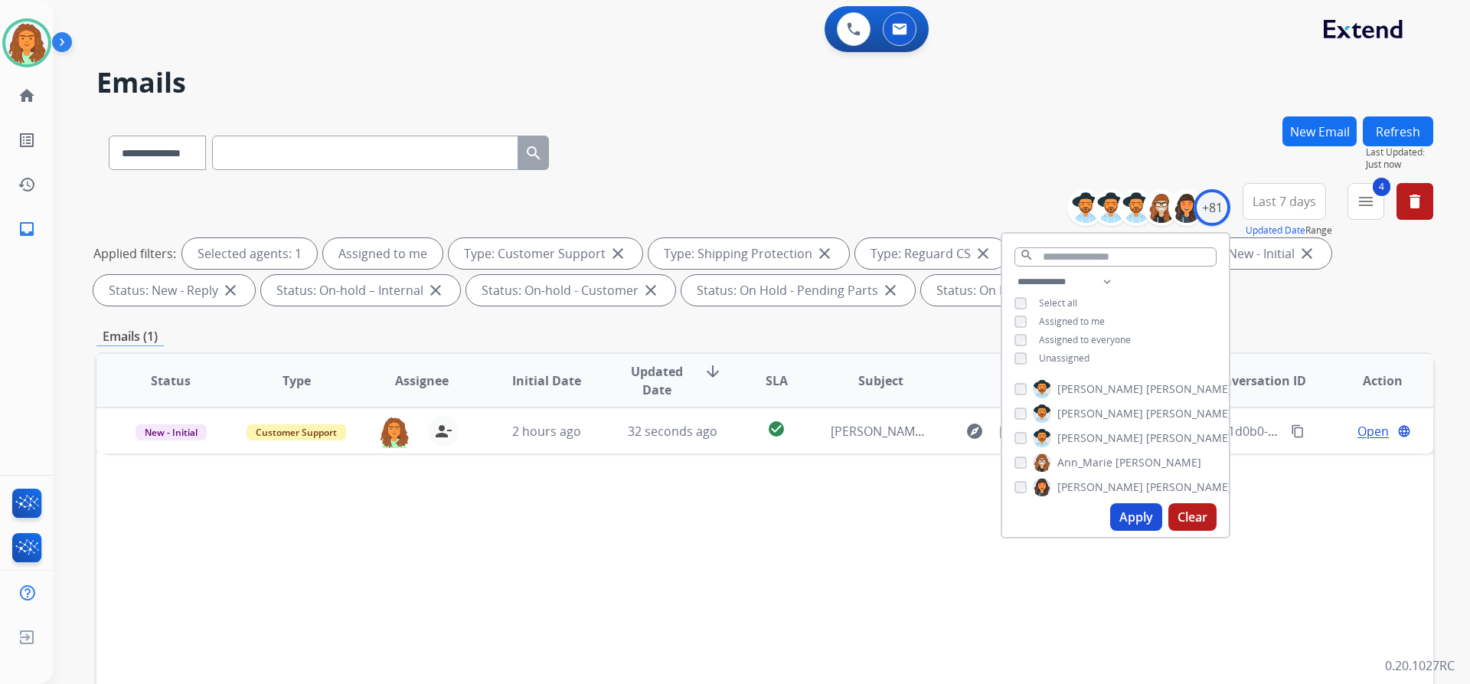
click at [1285, 296] on div "Applied filters: Selected agents: 1 Assigned to me Type: Customer Support close…" at bounding box center [761, 271] width 1337 height 67
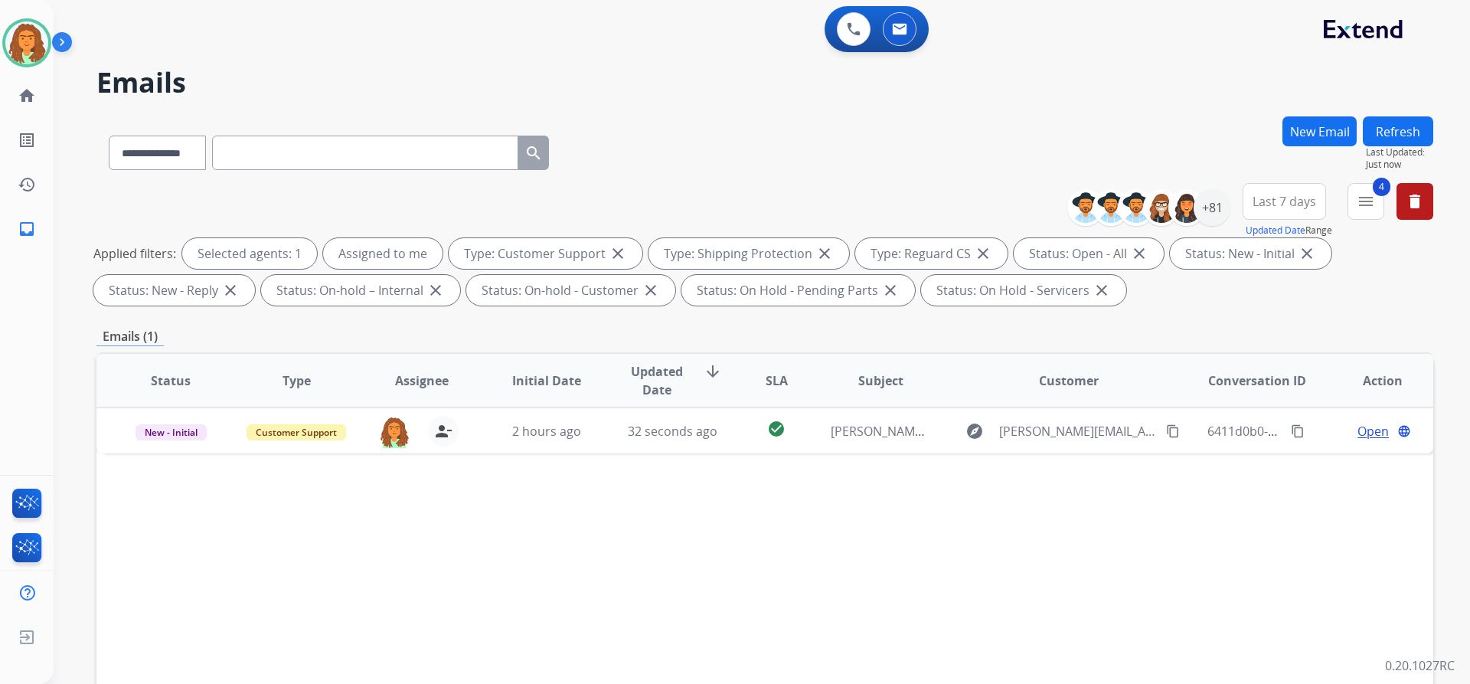
click at [1285, 202] on span "Last 7 days" at bounding box center [1285, 201] width 64 height 6
click at [1253, 385] on div "Last 90 days" at bounding box center [1280, 387] width 84 height 23
click at [1125, 327] on div "Emails (1)" at bounding box center [764, 336] width 1337 height 19
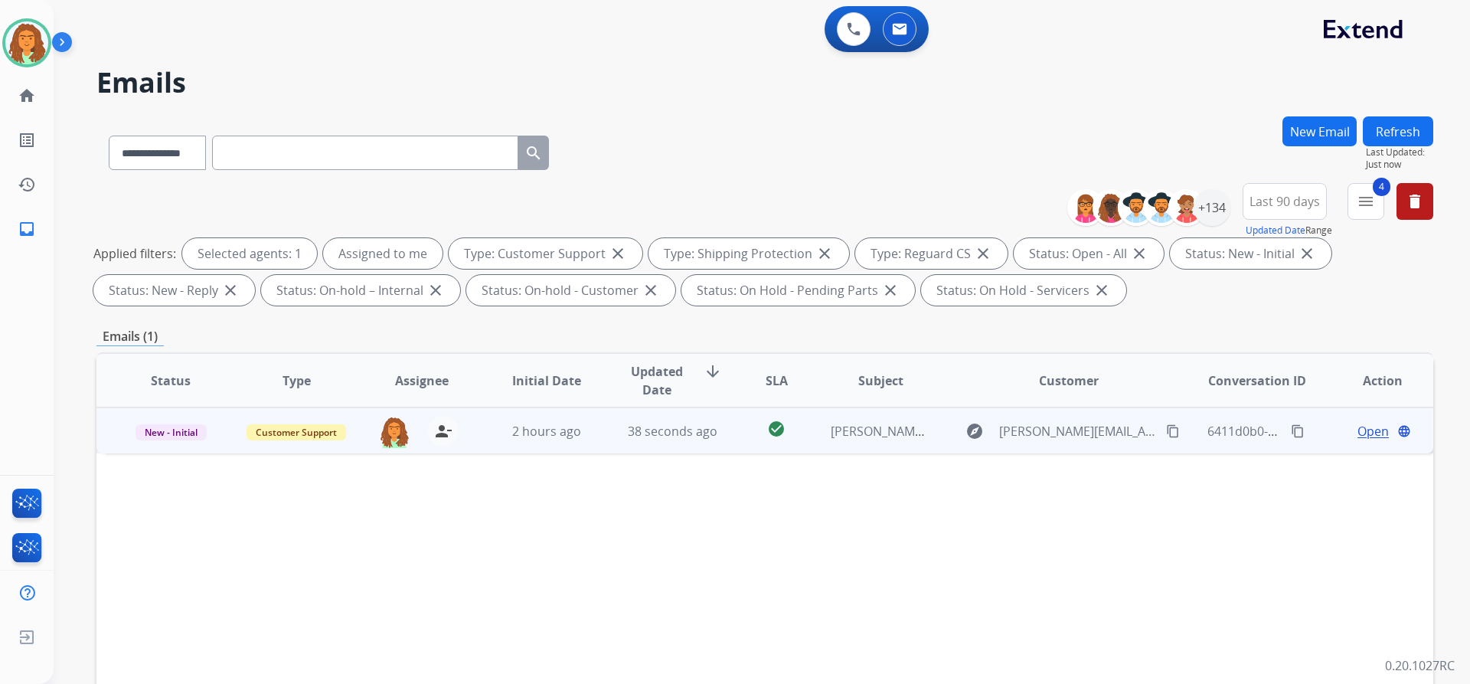
click at [835, 446] on td "[PERSON_NAME] Invoice" at bounding box center [869, 430] width 126 height 46
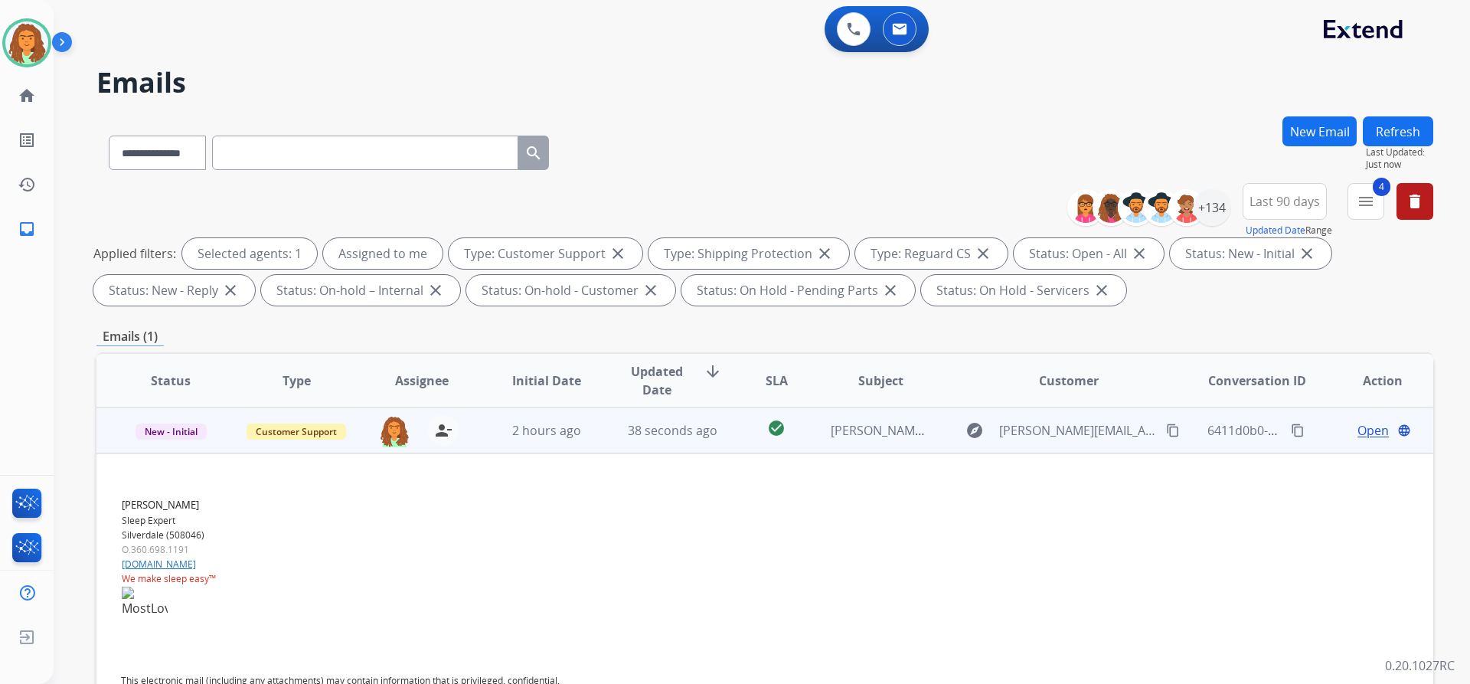
click at [1362, 433] on span "Open" at bounding box center [1373, 430] width 31 height 18
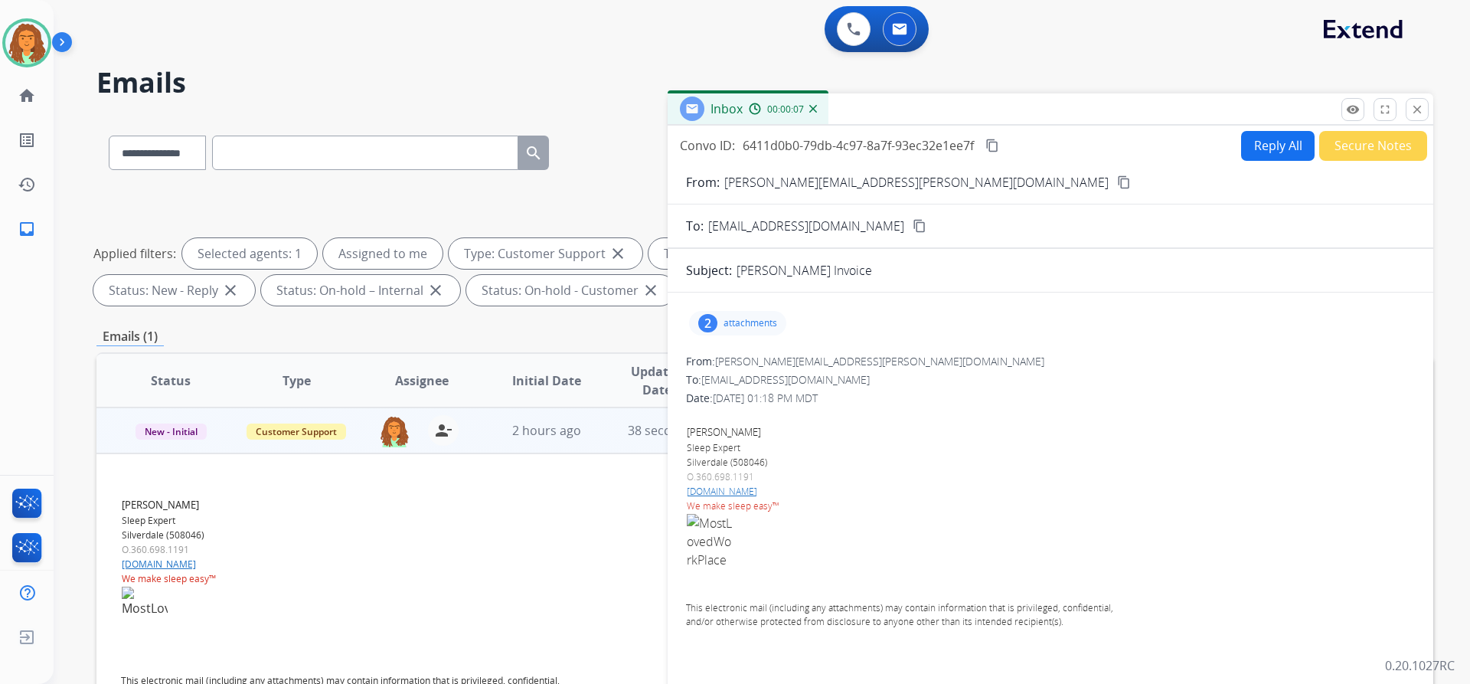
click at [721, 323] on div "2 attachments" at bounding box center [737, 323] width 97 height 25
click at [746, 414] on p "customer_receipt (27).pdf" at bounding box center [775, 416] width 149 height 18
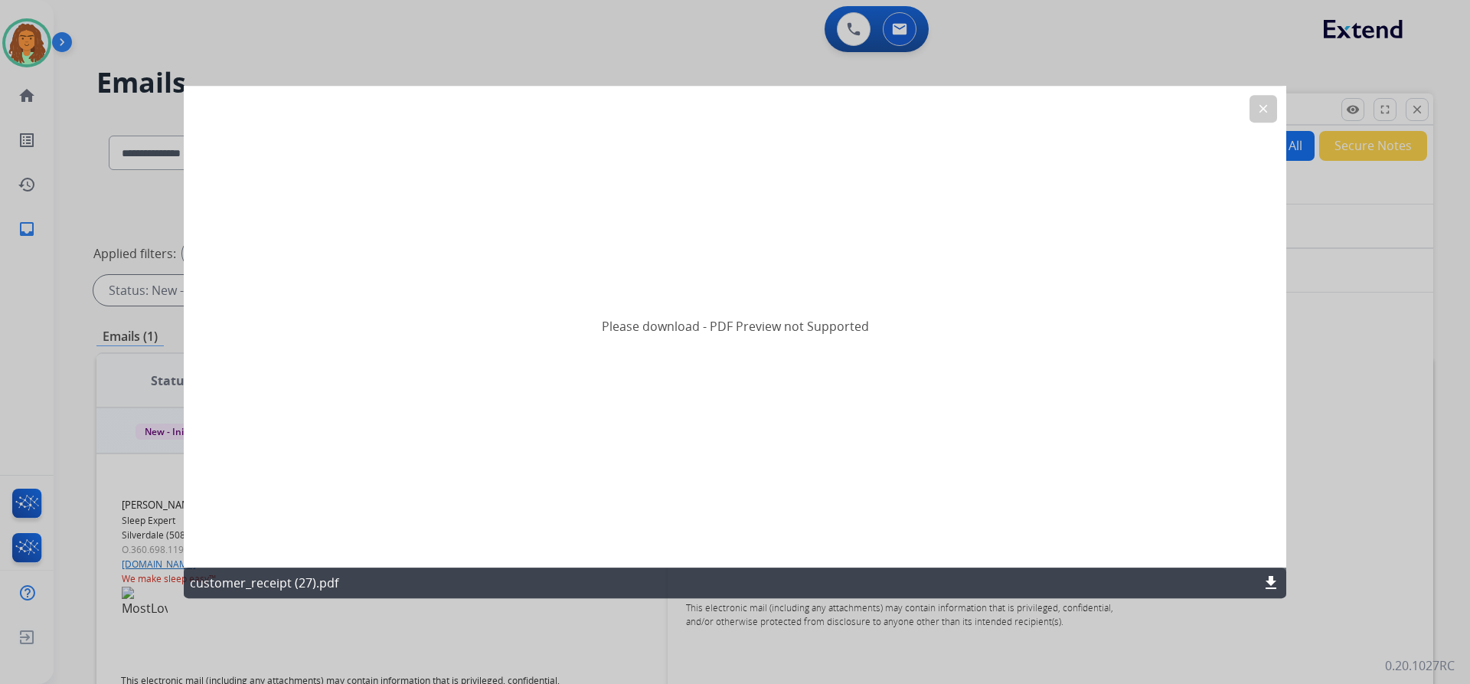
click at [1274, 575] on mat-icon "download" at bounding box center [1271, 583] width 18 height 18
click at [1267, 113] on mat-icon "clear" at bounding box center [1264, 109] width 14 height 14
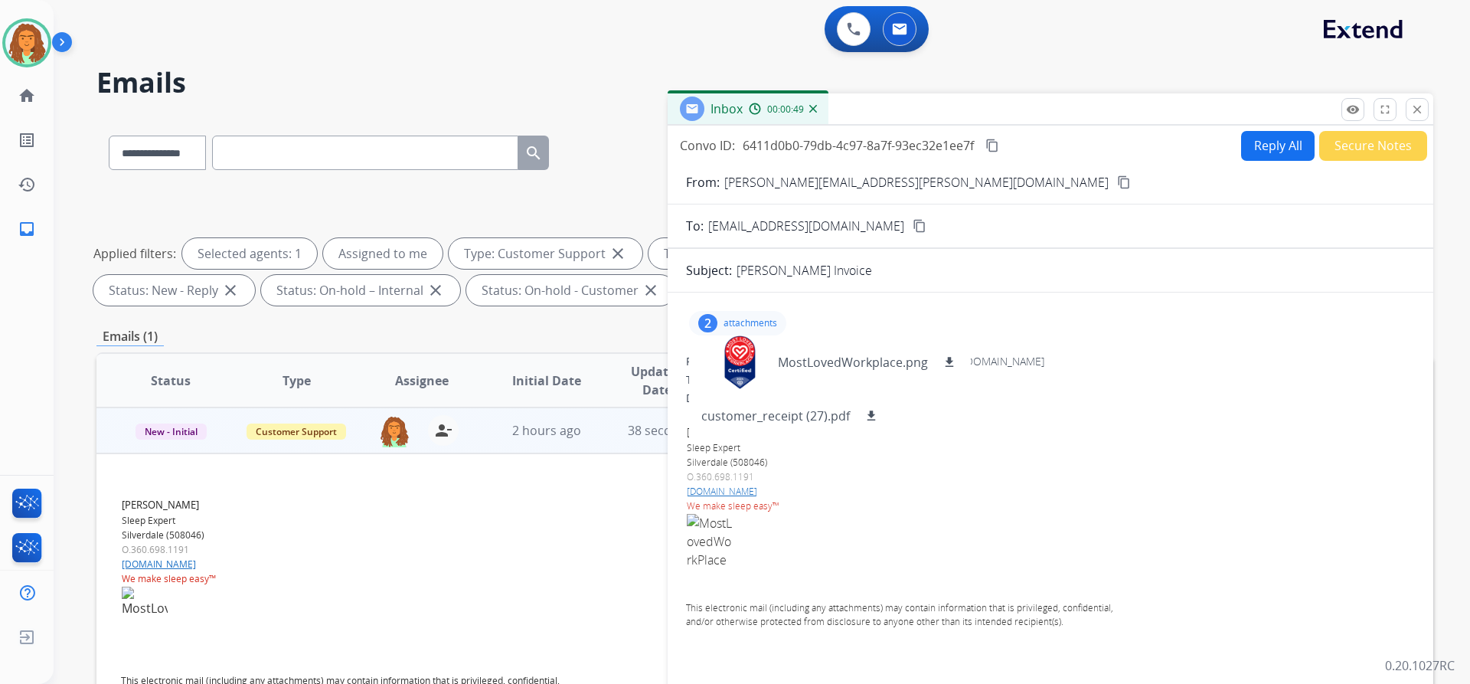
click at [1251, 149] on button "Reply All" at bounding box center [1278, 146] width 74 height 30
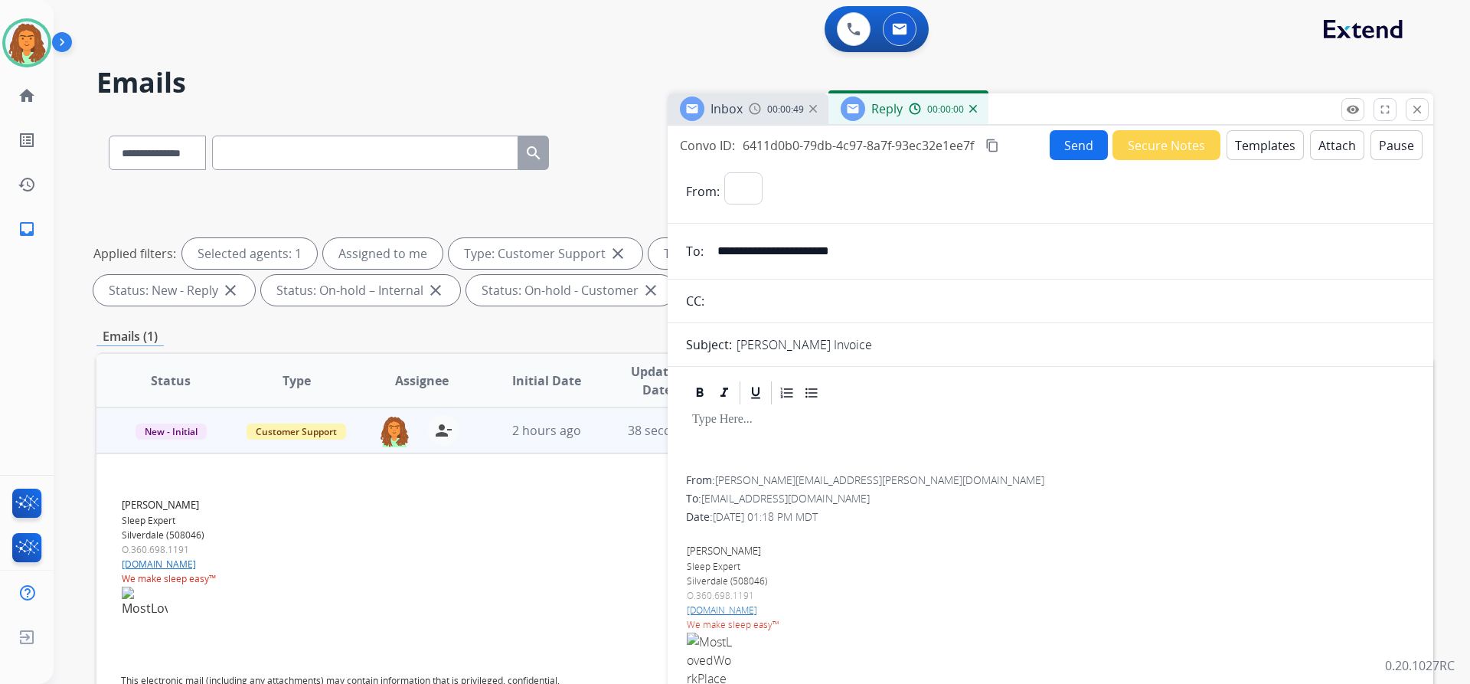
select select "**********"
click at [1264, 150] on button "Templates" at bounding box center [1265, 145] width 77 height 30
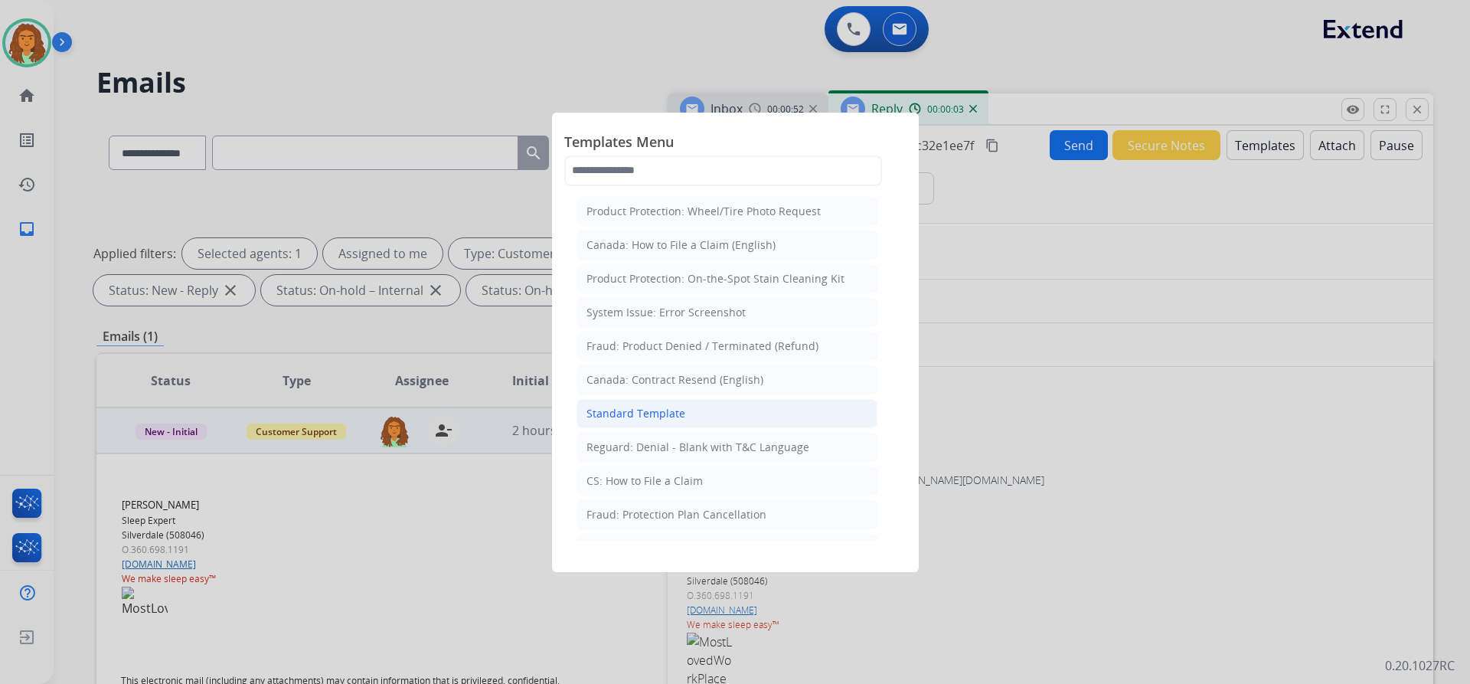
click at [657, 415] on div "Standard Template" at bounding box center [636, 413] width 99 height 15
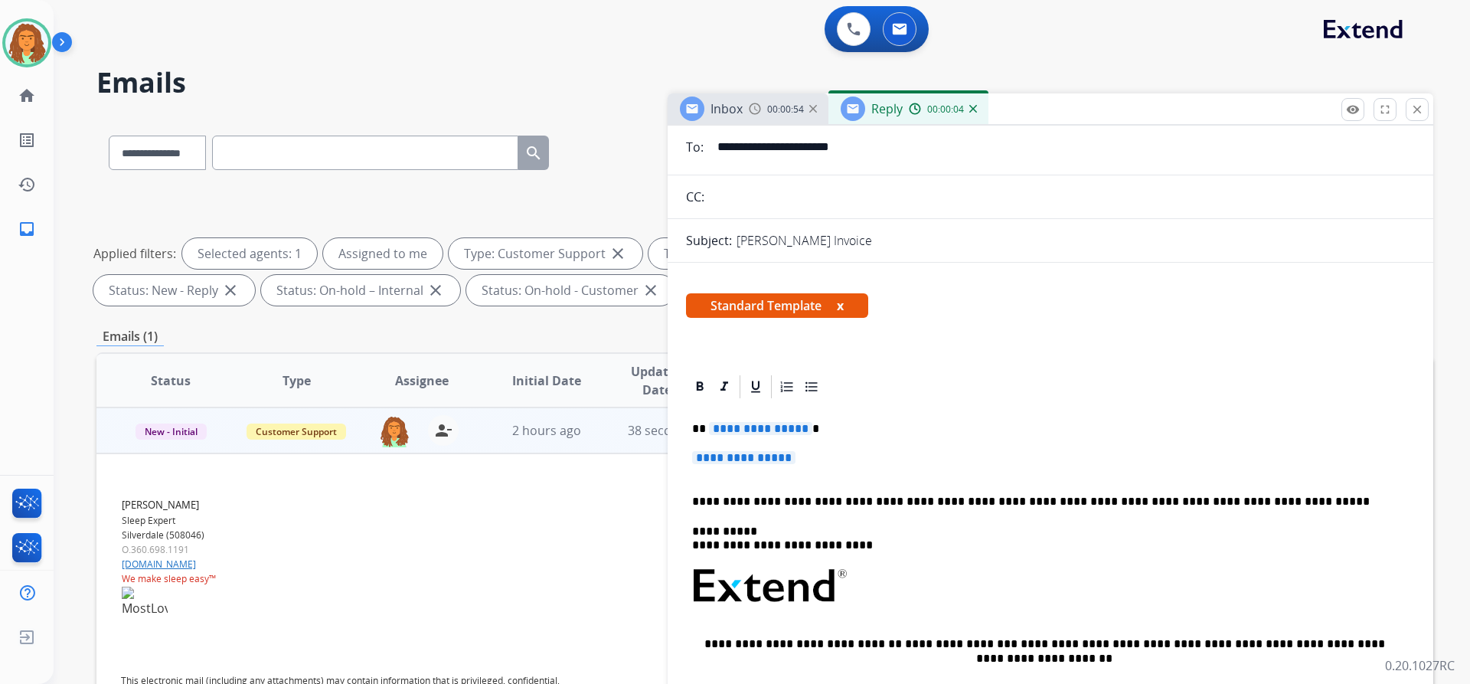
scroll to position [153, 0]
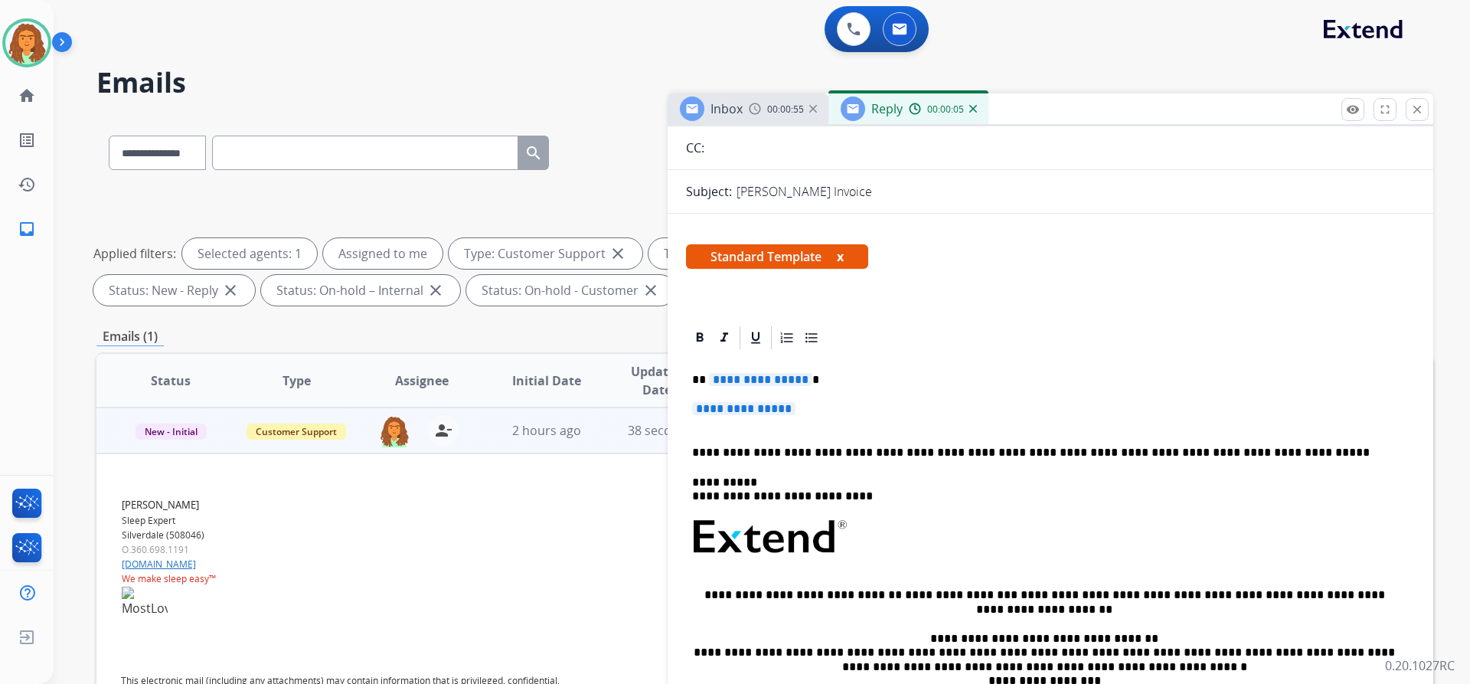
click at [804, 383] on p "**********" at bounding box center [1044, 380] width 705 height 14
click at [700, 408] on span "**********" at bounding box center [743, 408] width 103 height 13
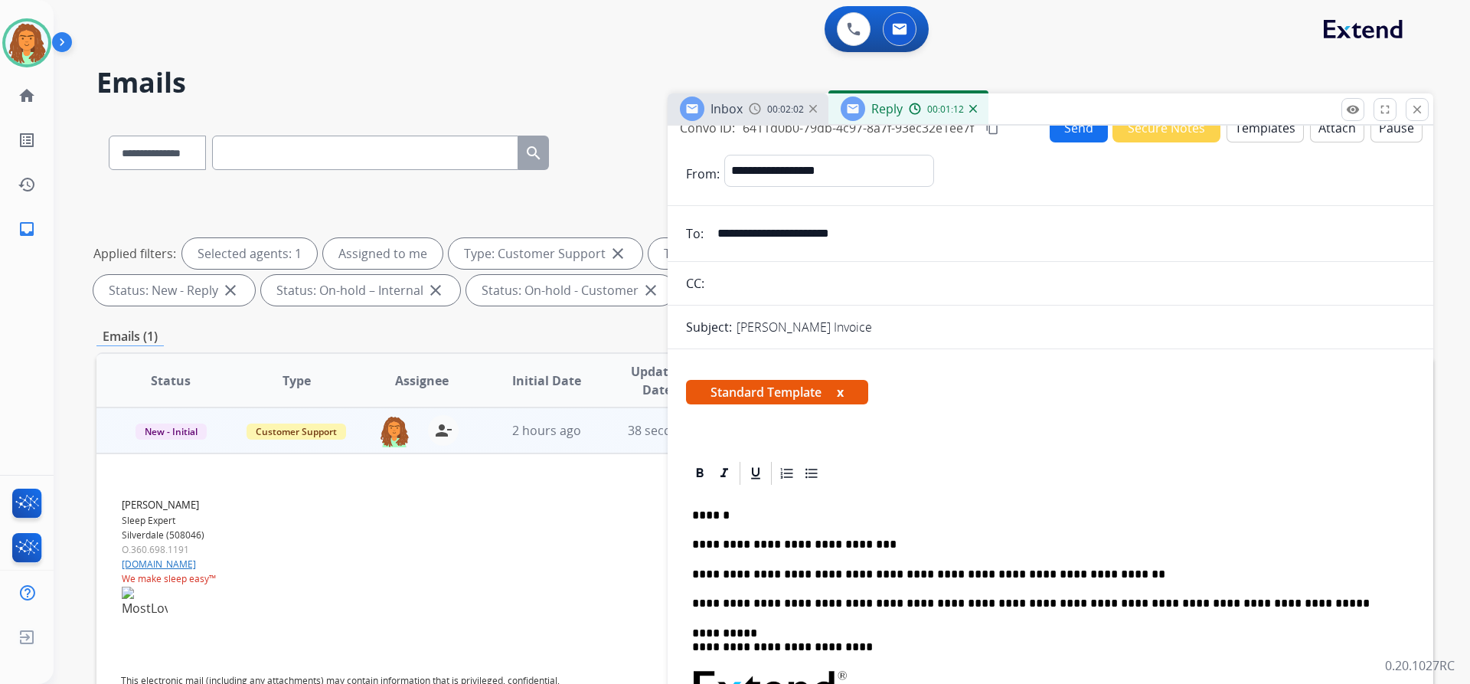
scroll to position [0, 0]
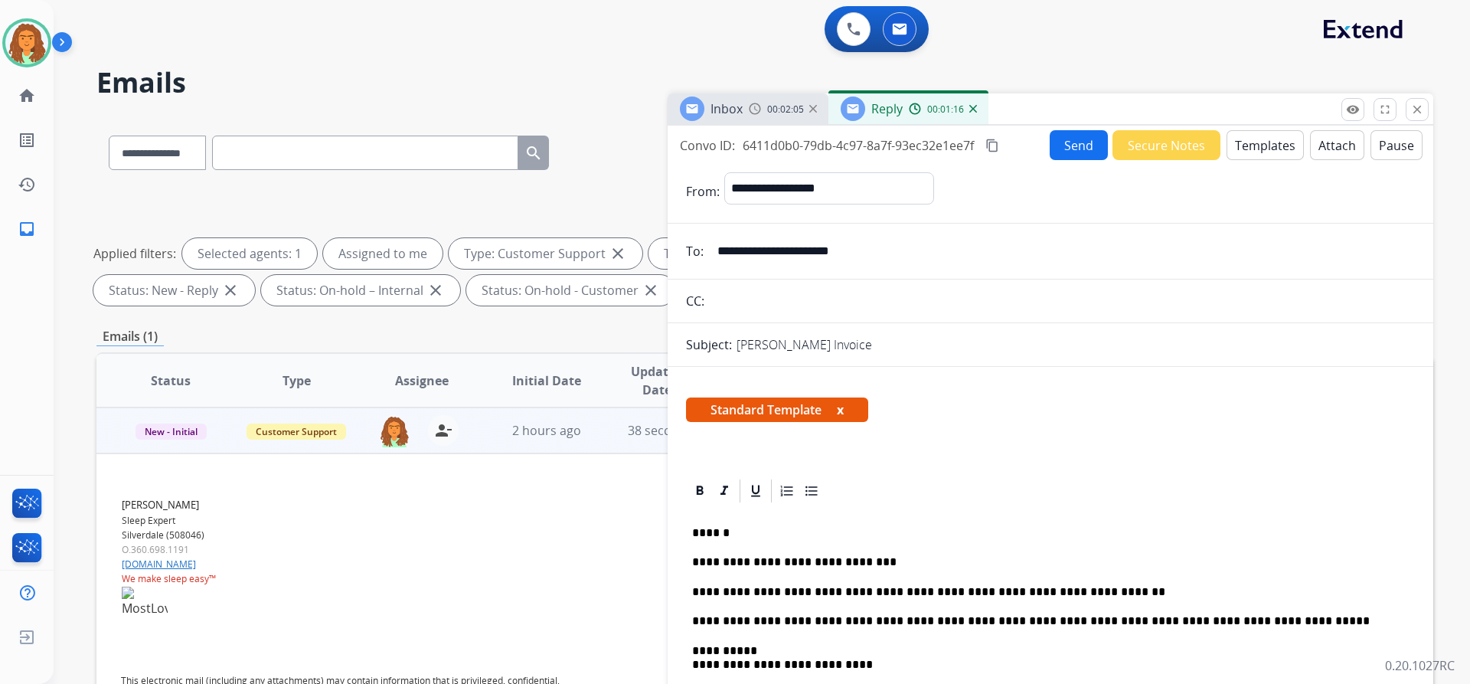
click at [1062, 146] on button "Send" at bounding box center [1079, 145] width 58 height 30
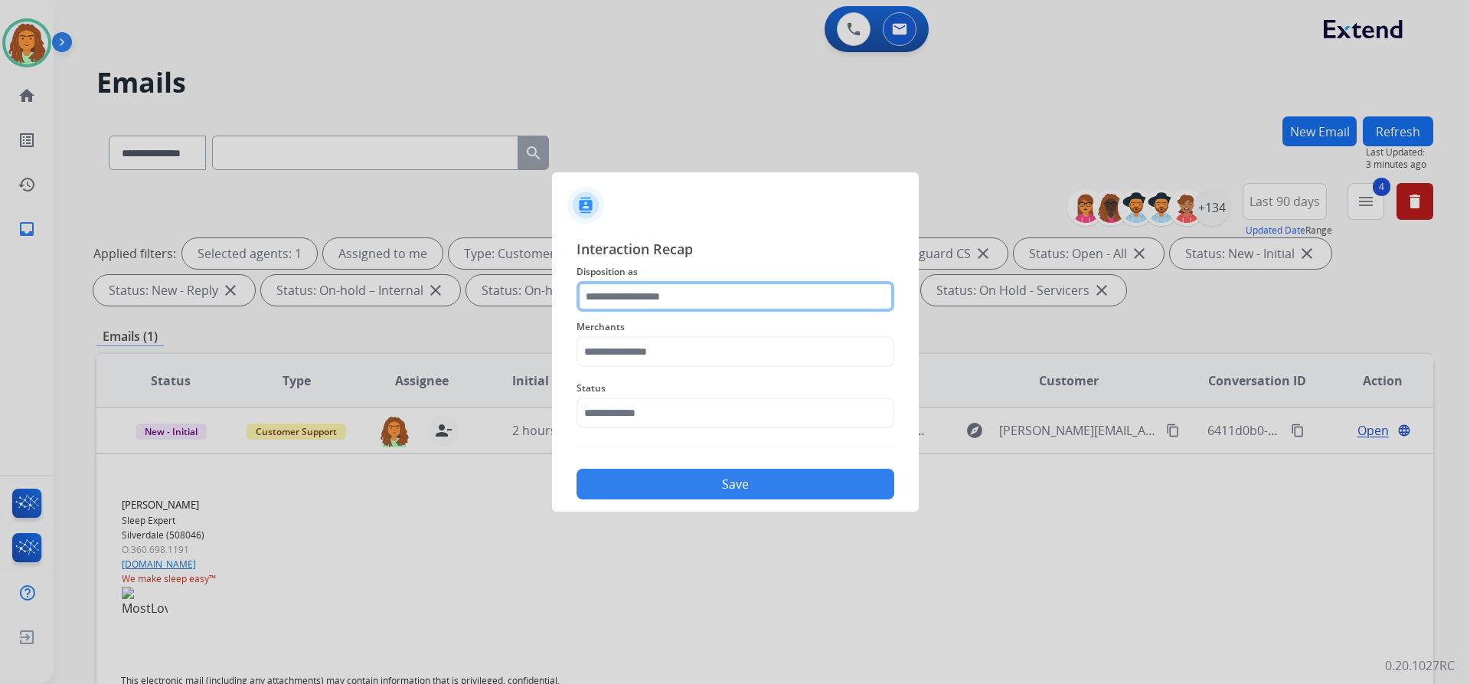
click at [625, 297] on input "text" at bounding box center [736, 296] width 318 height 31
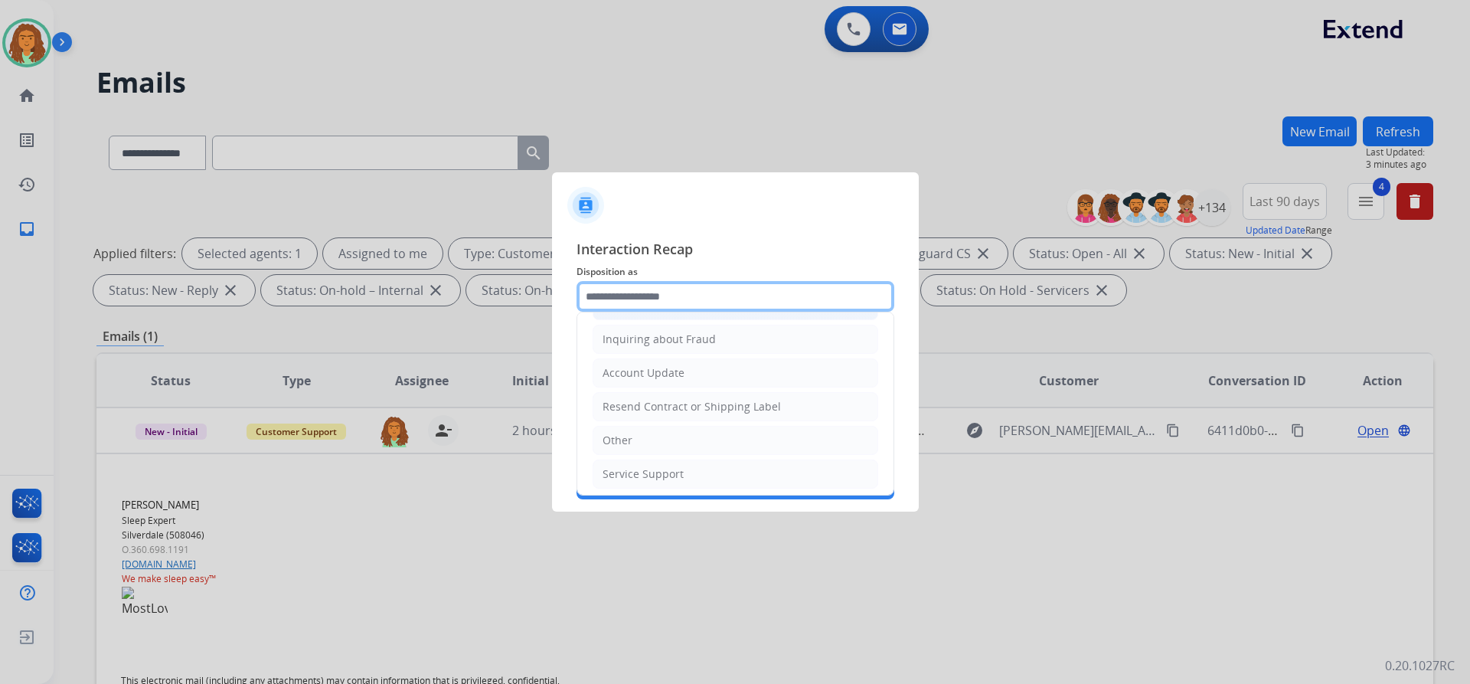
scroll to position [239, 0]
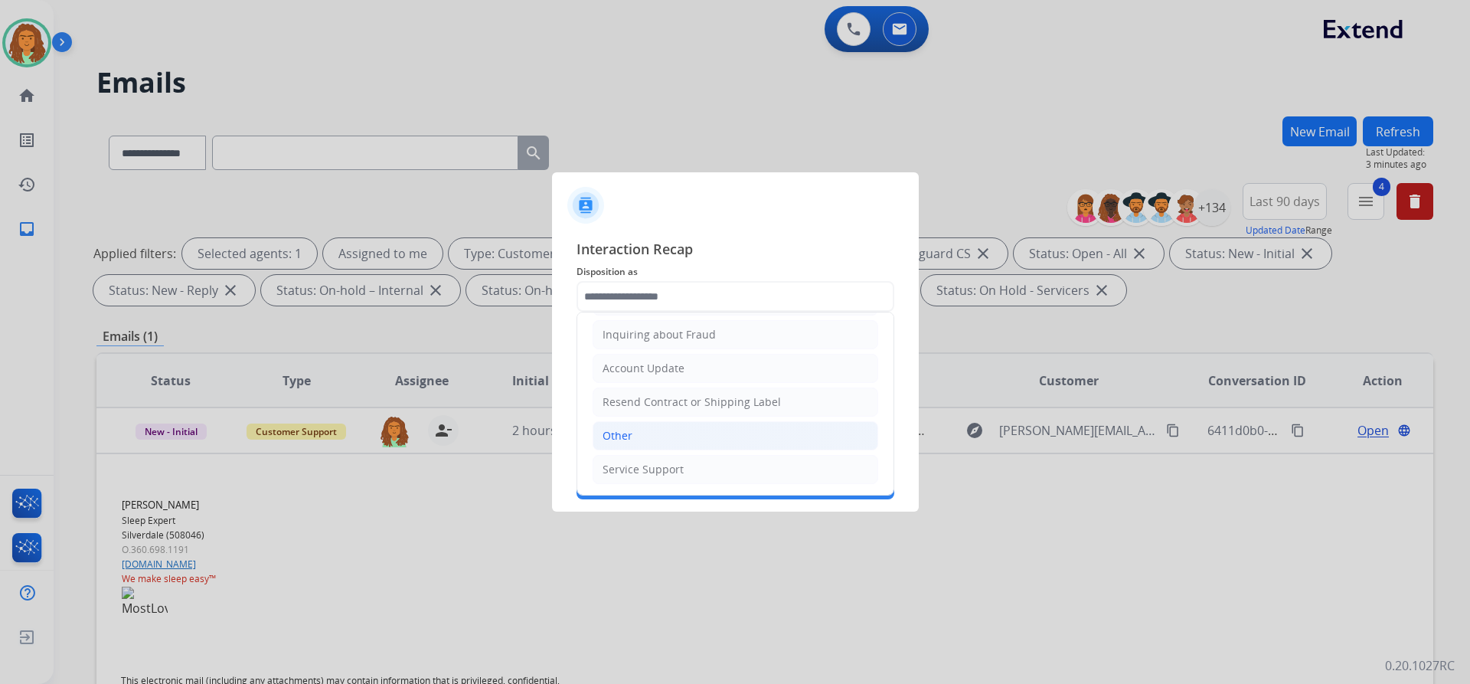
click at [638, 432] on li "Other" at bounding box center [736, 435] width 286 height 29
type input "*****"
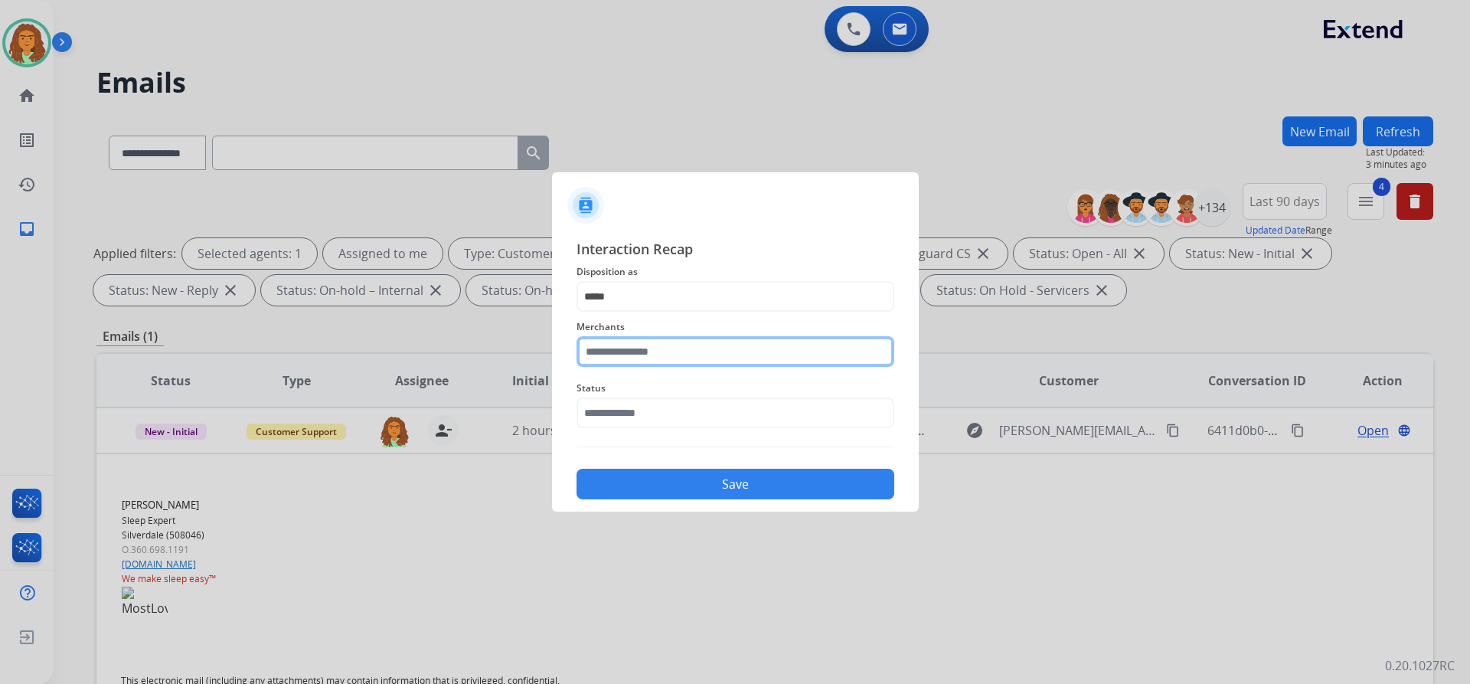
click at [630, 352] on input "text" at bounding box center [736, 351] width 318 height 31
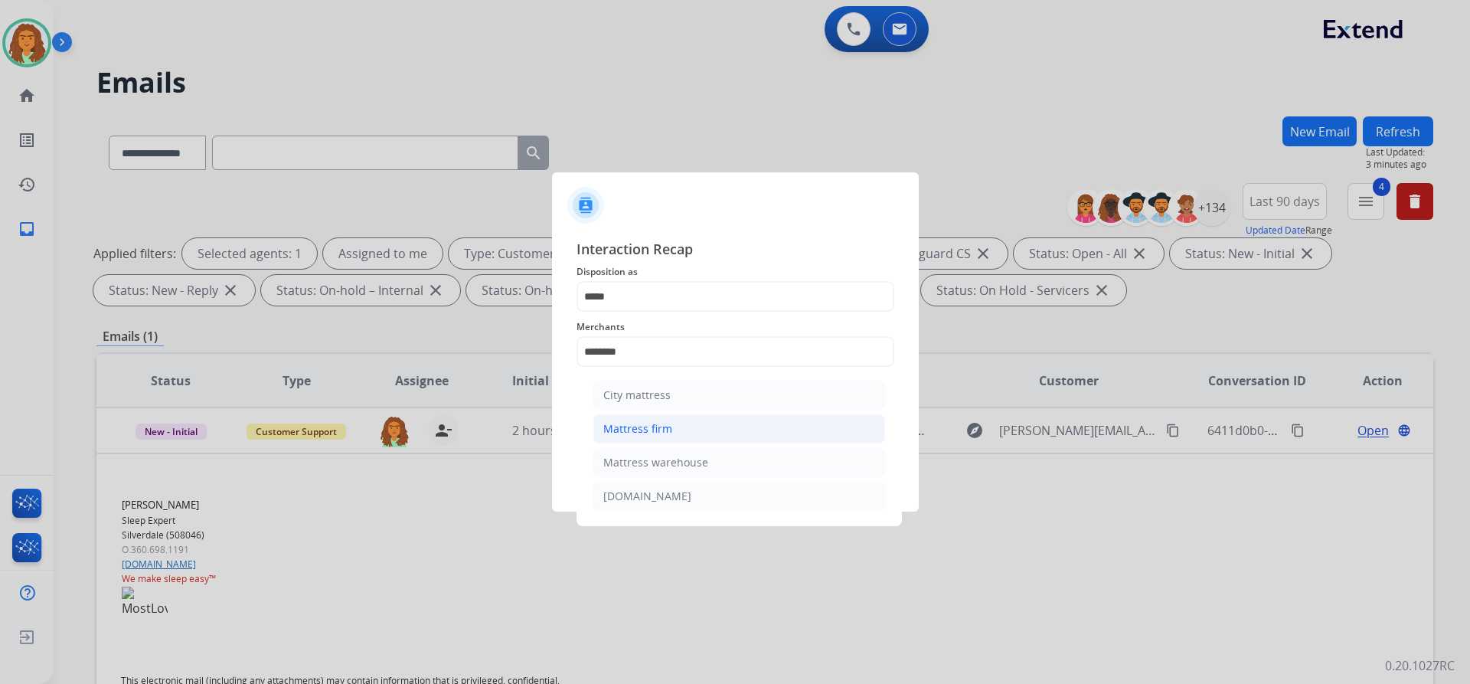
click at [652, 427] on div "Mattress firm" at bounding box center [637, 428] width 69 height 15
type input "**********"
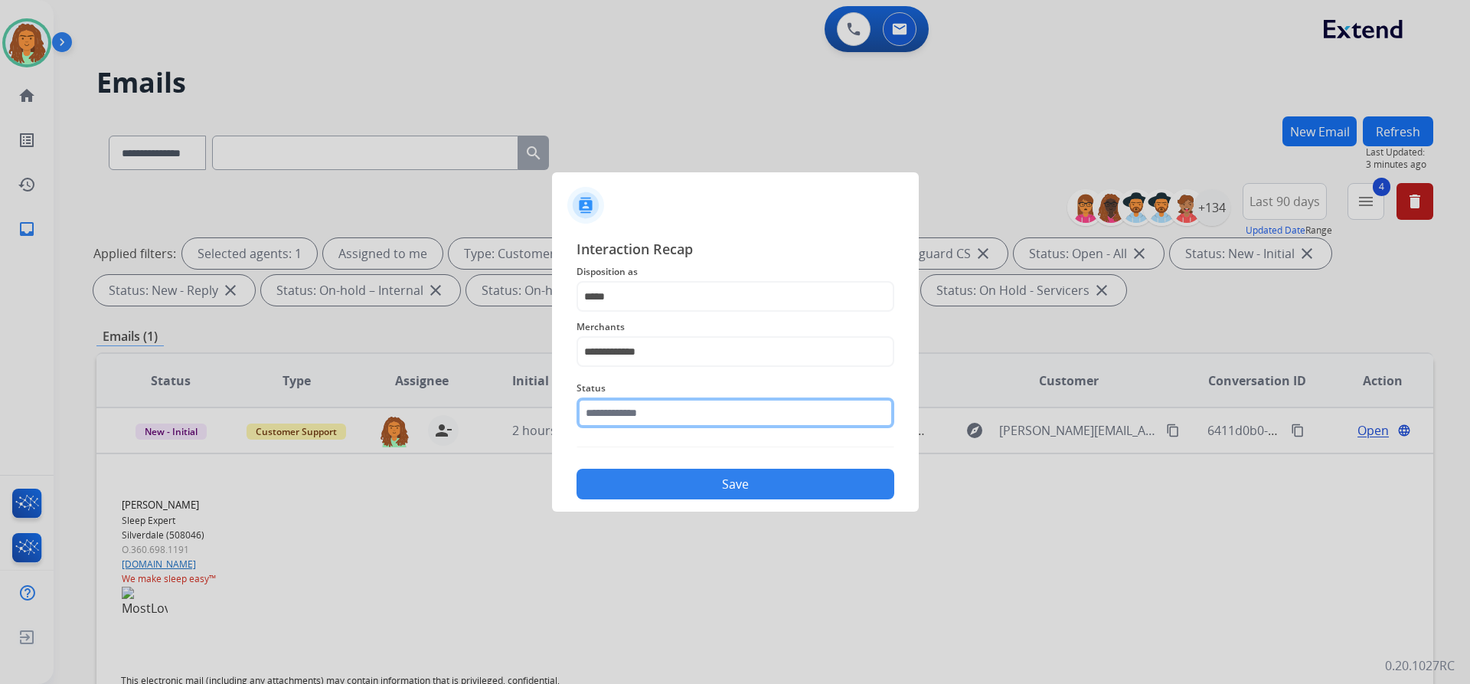
click at [655, 415] on input "text" at bounding box center [736, 412] width 318 height 31
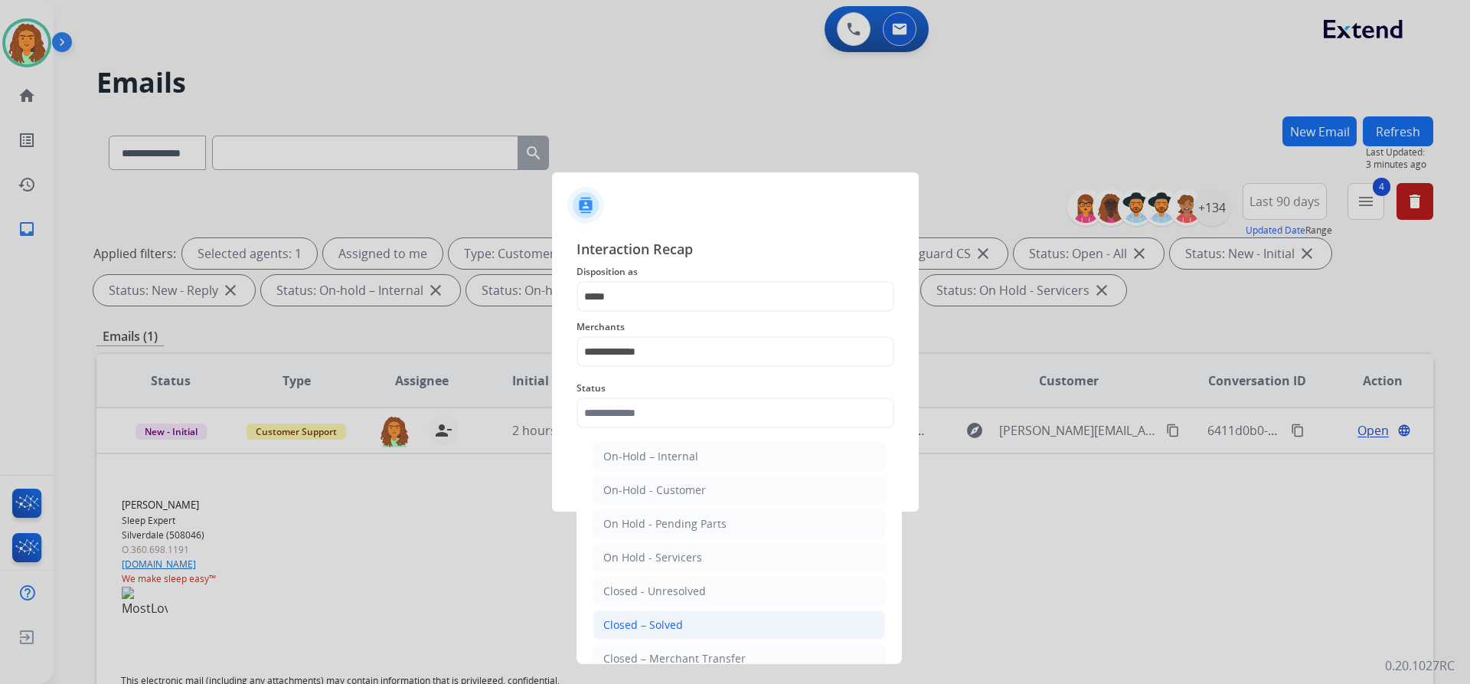
click at [652, 626] on div "Closed – Solved" at bounding box center [643, 624] width 80 height 15
type input "**********"
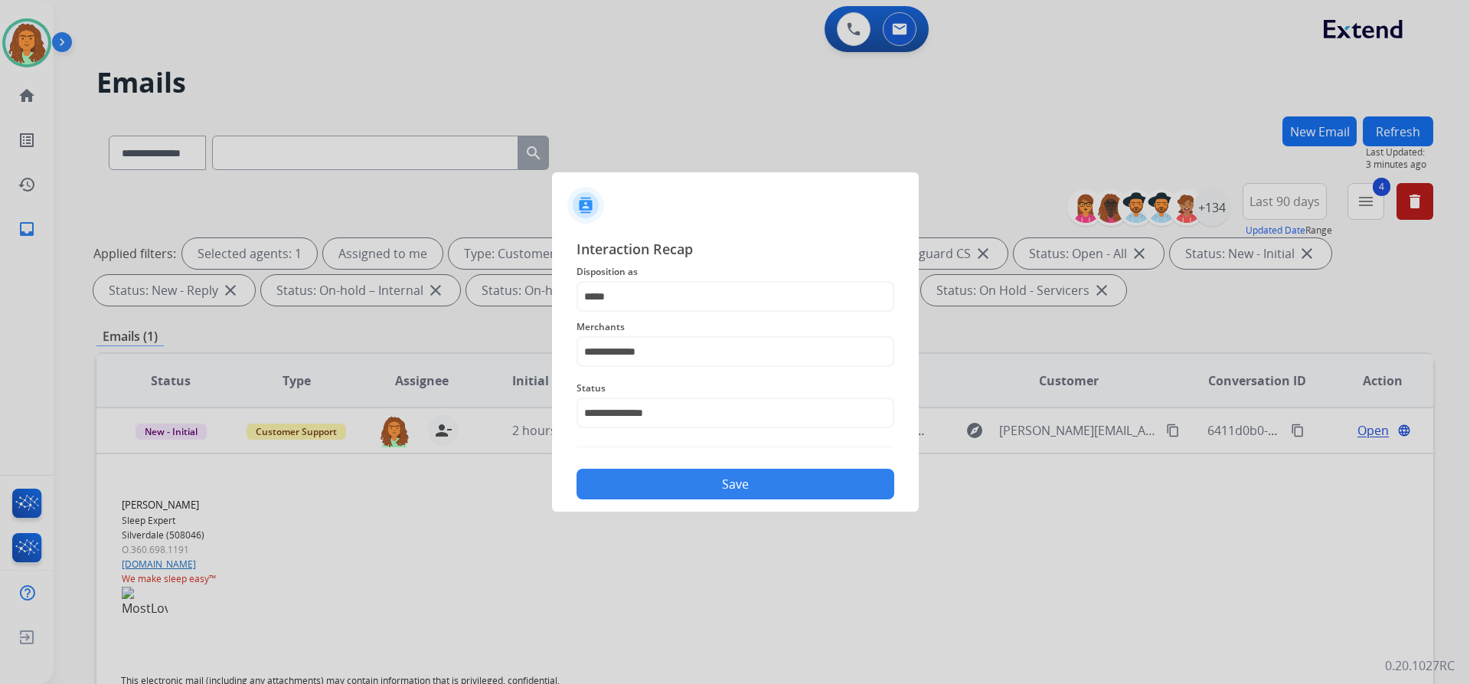
click at [731, 485] on button "Save" at bounding box center [736, 484] width 318 height 31
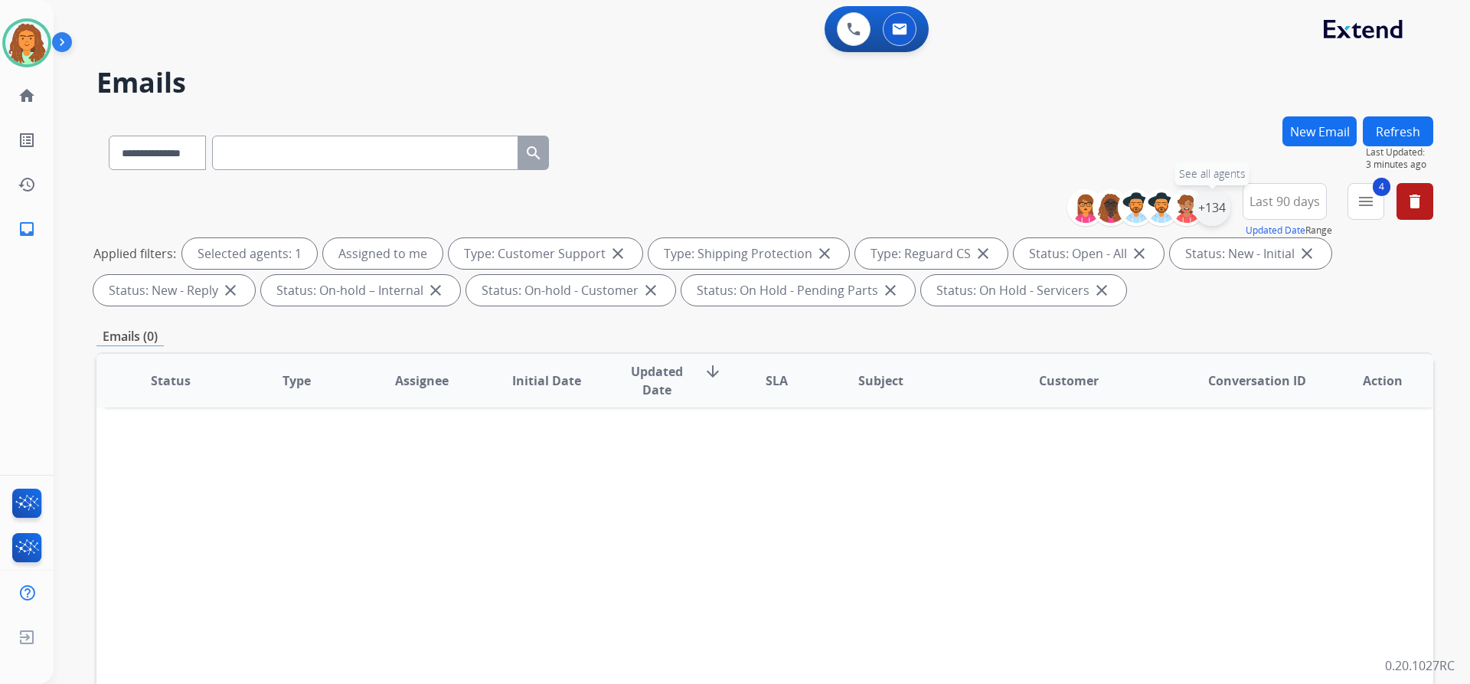
click at [1206, 205] on div "+134" at bounding box center [1212, 207] width 37 height 37
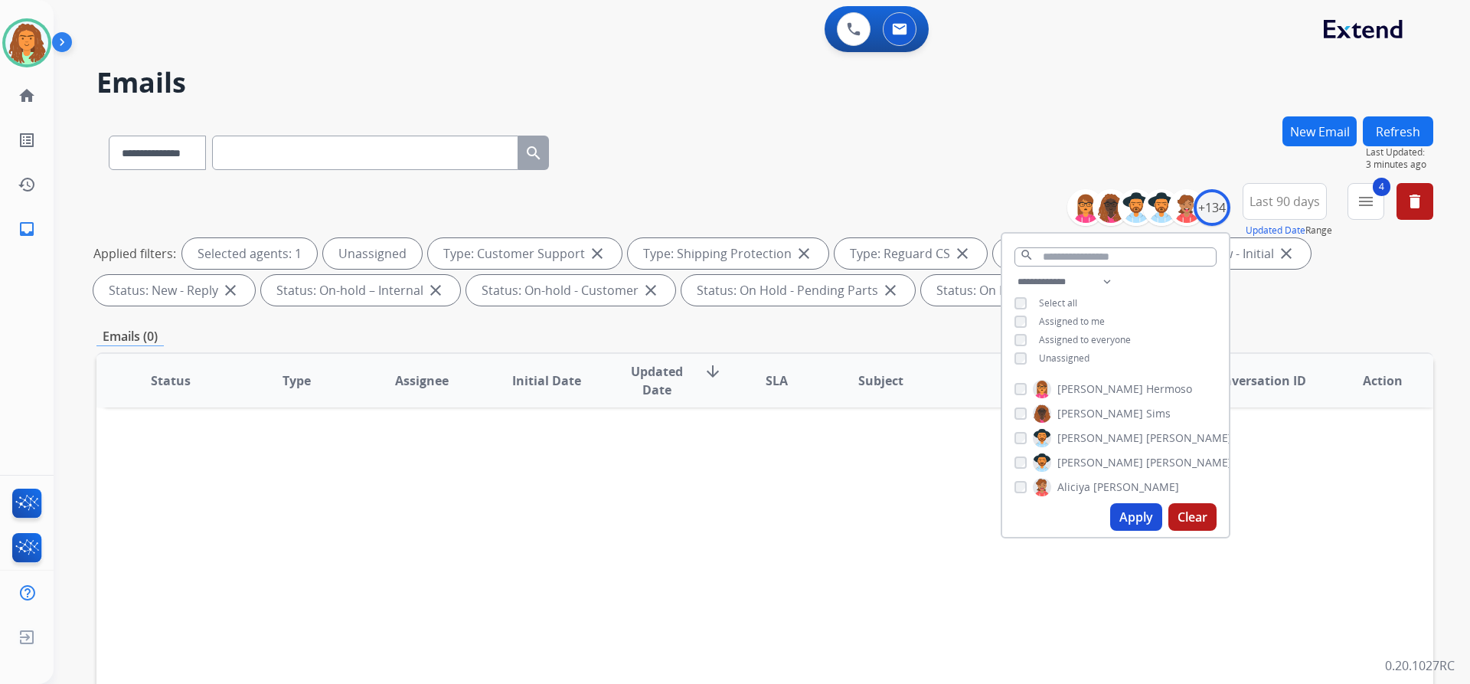
click at [1126, 515] on button "Apply" at bounding box center [1136, 517] width 52 height 28
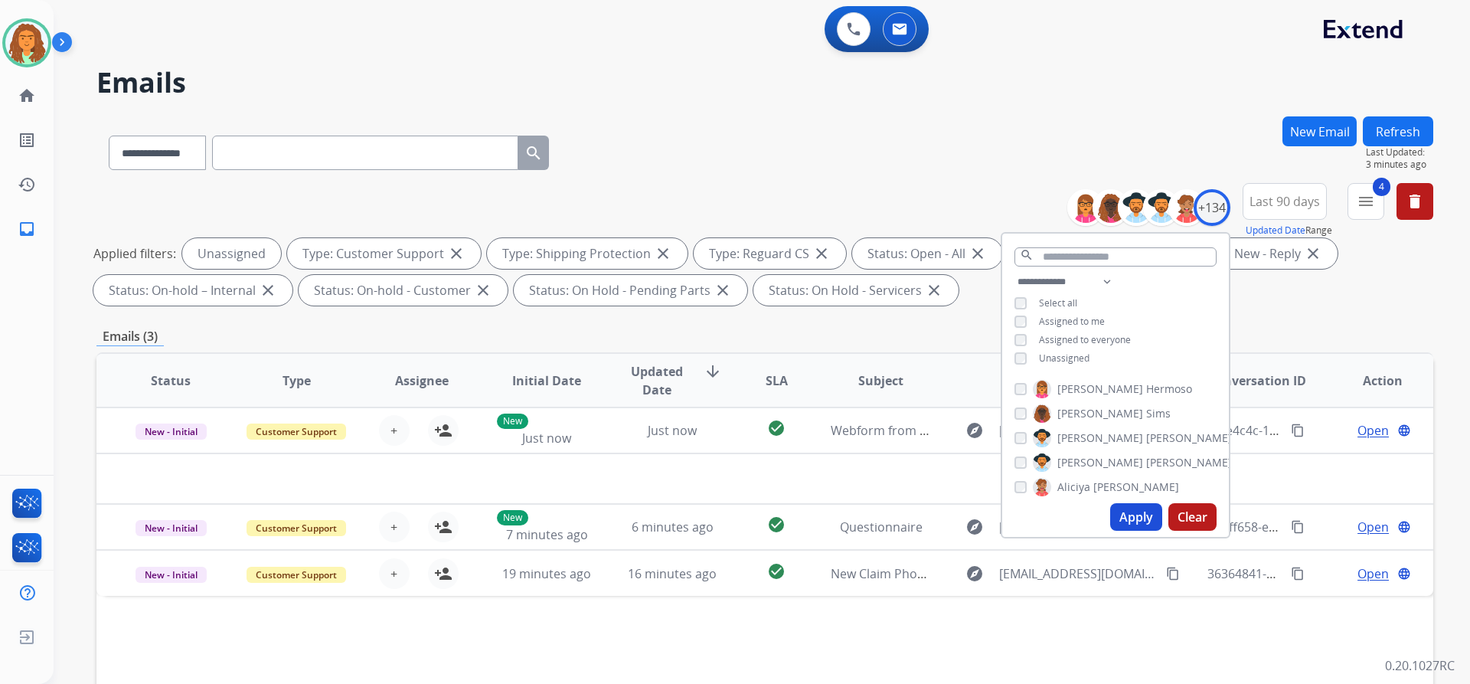
click at [944, 334] on div "Emails (3)" at bounding box center [764, 336] width 1337 height 19
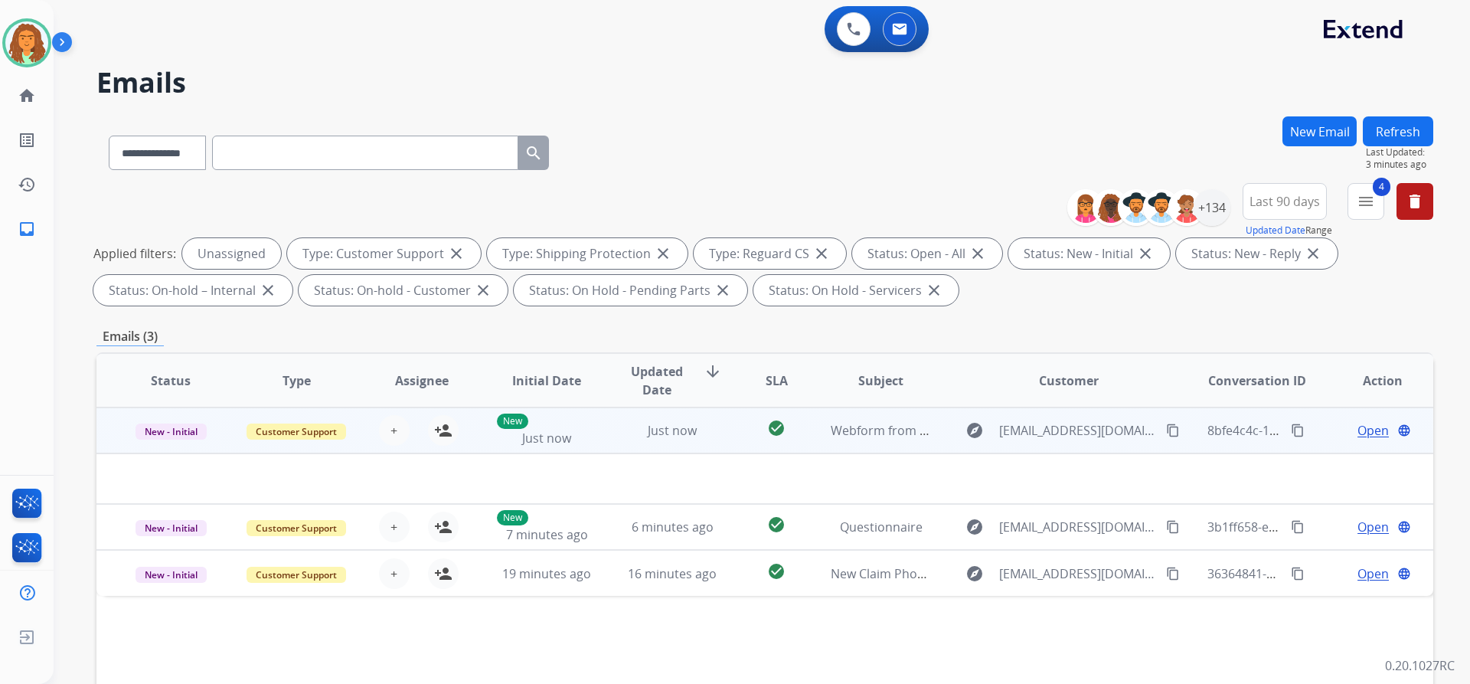
click at [723, 441] on td "check_circle" at bounding box center [764, 430] width 83 height 46
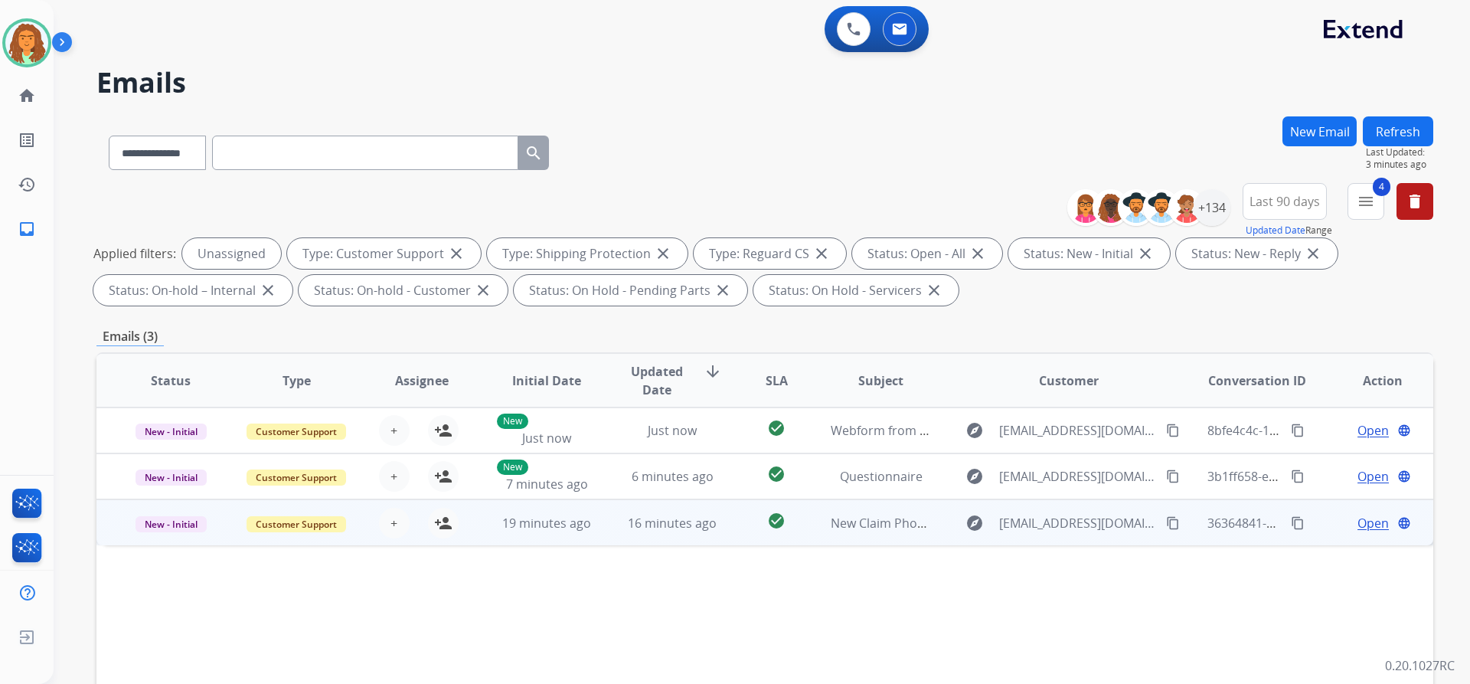
click at [727, 535] on td "check_circle" at bounding box center [764, 522] width 83 height 46
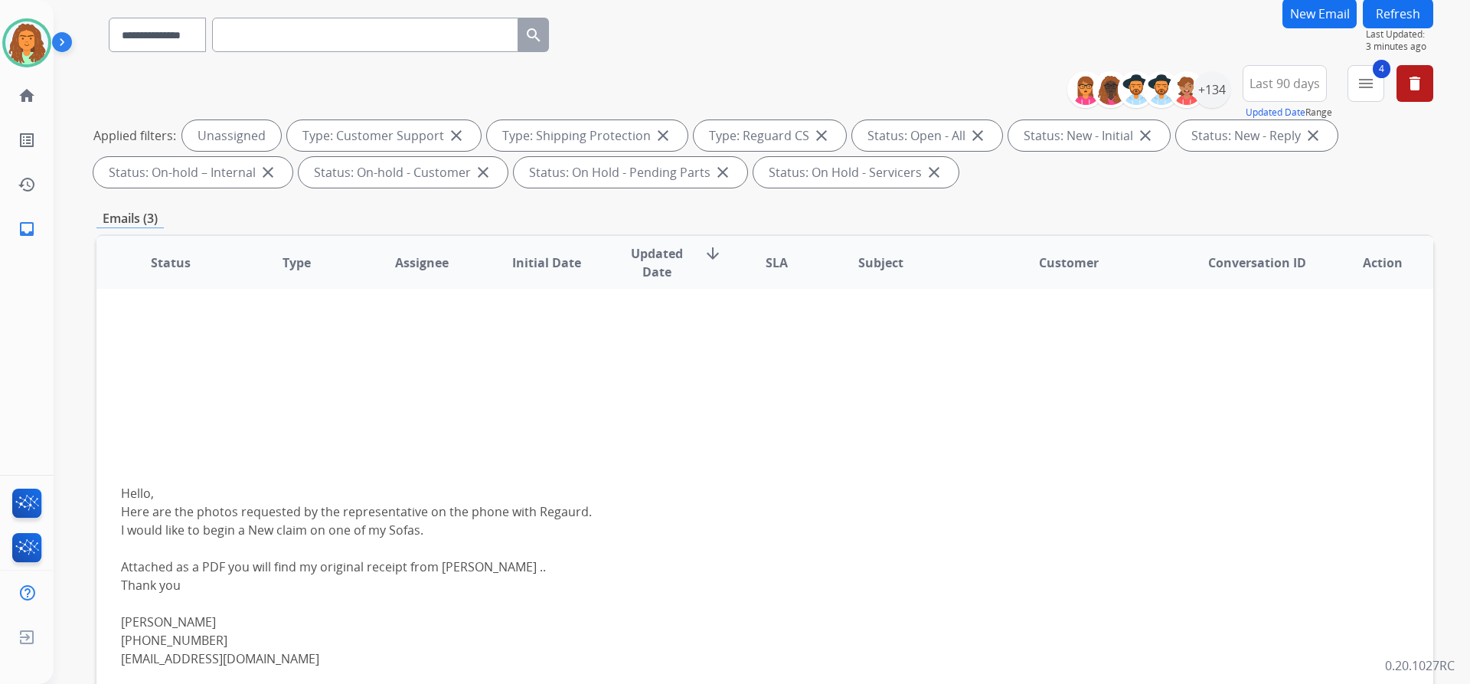
scroll to position [261, 0]
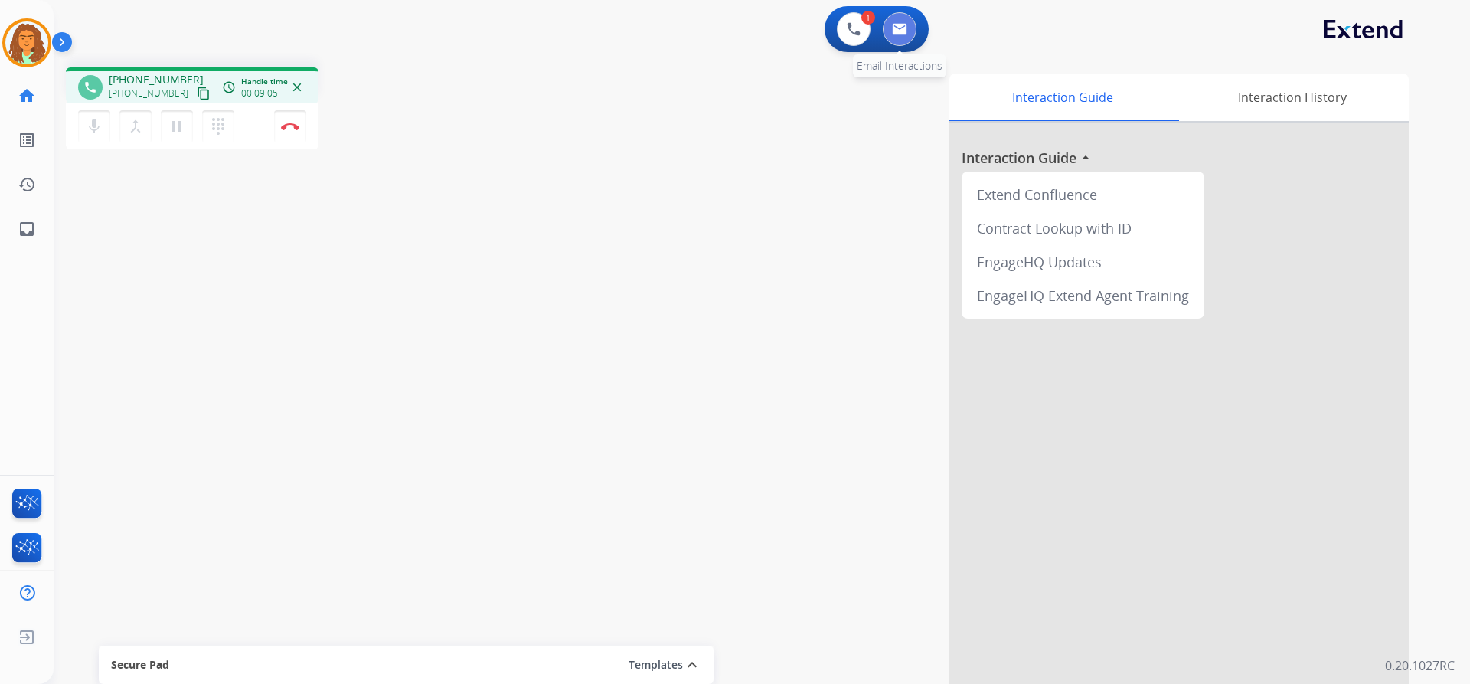
click at [907, 31] on img at bounding box center [899, 29] width 15 height 12
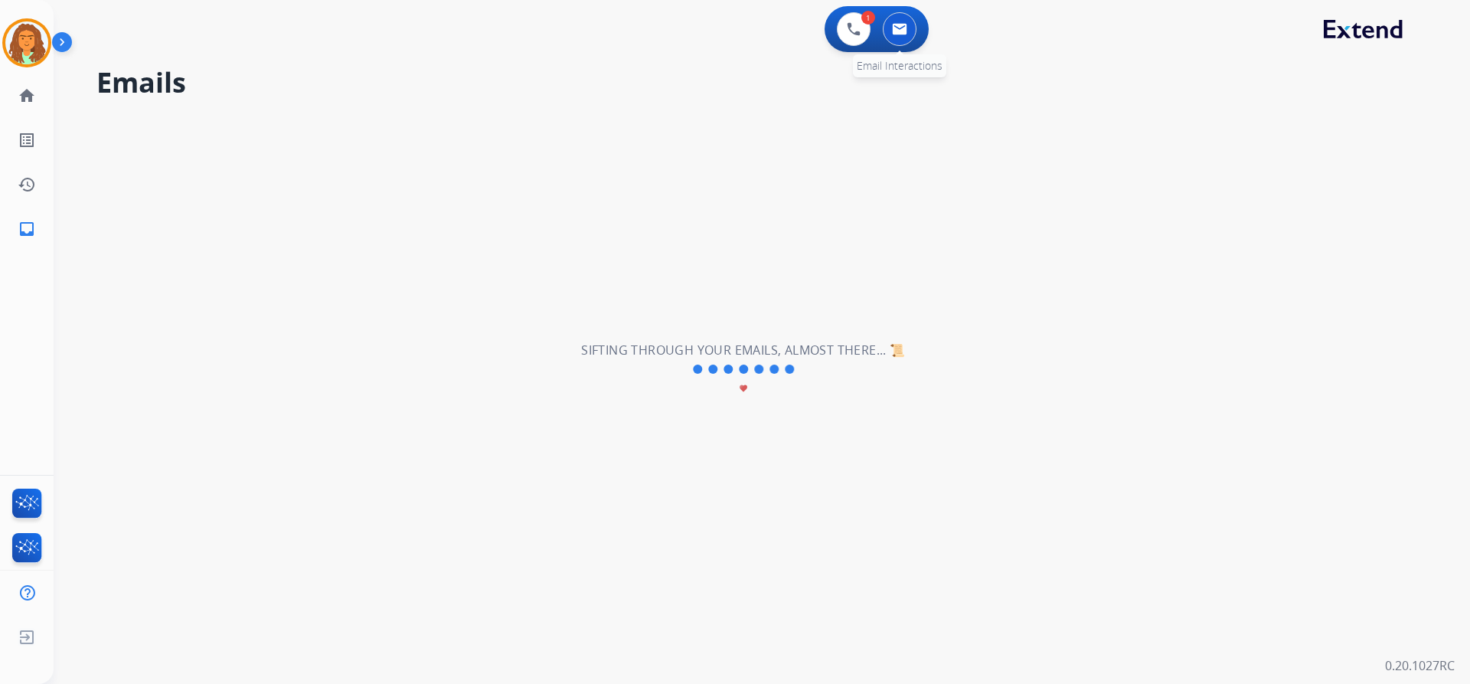
click at [905, 28] on img at bounding box center [899, 29] width 15 height 12
click at [858, 21] on button at bounding box center [854, 29] width 34 height 34
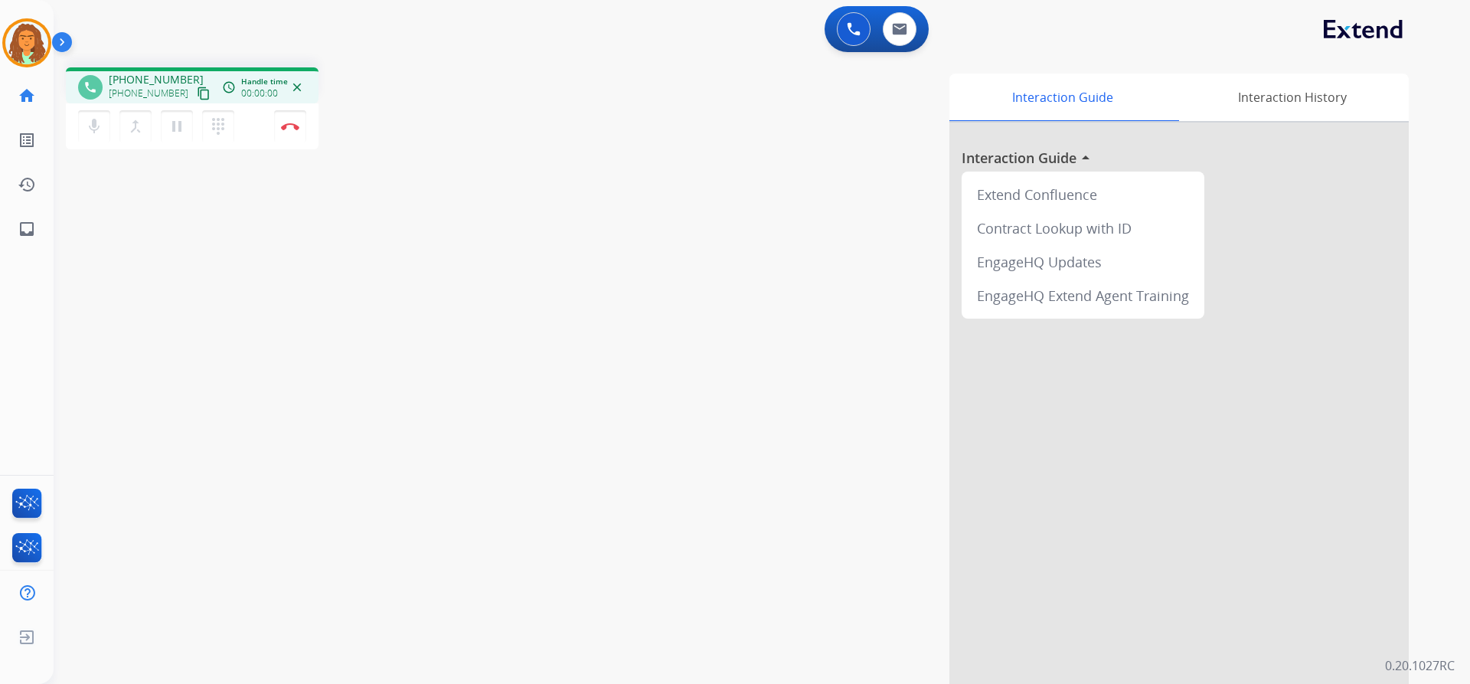
click at [289, 108] on div "mic Mute merge_type Bridge pause Hold dialpad Dialpad Disconnect" at bounding box center [192, 126] width 253 height 46
click at [298, 123] on img at bounding box center [290, 127] width 18 height 8
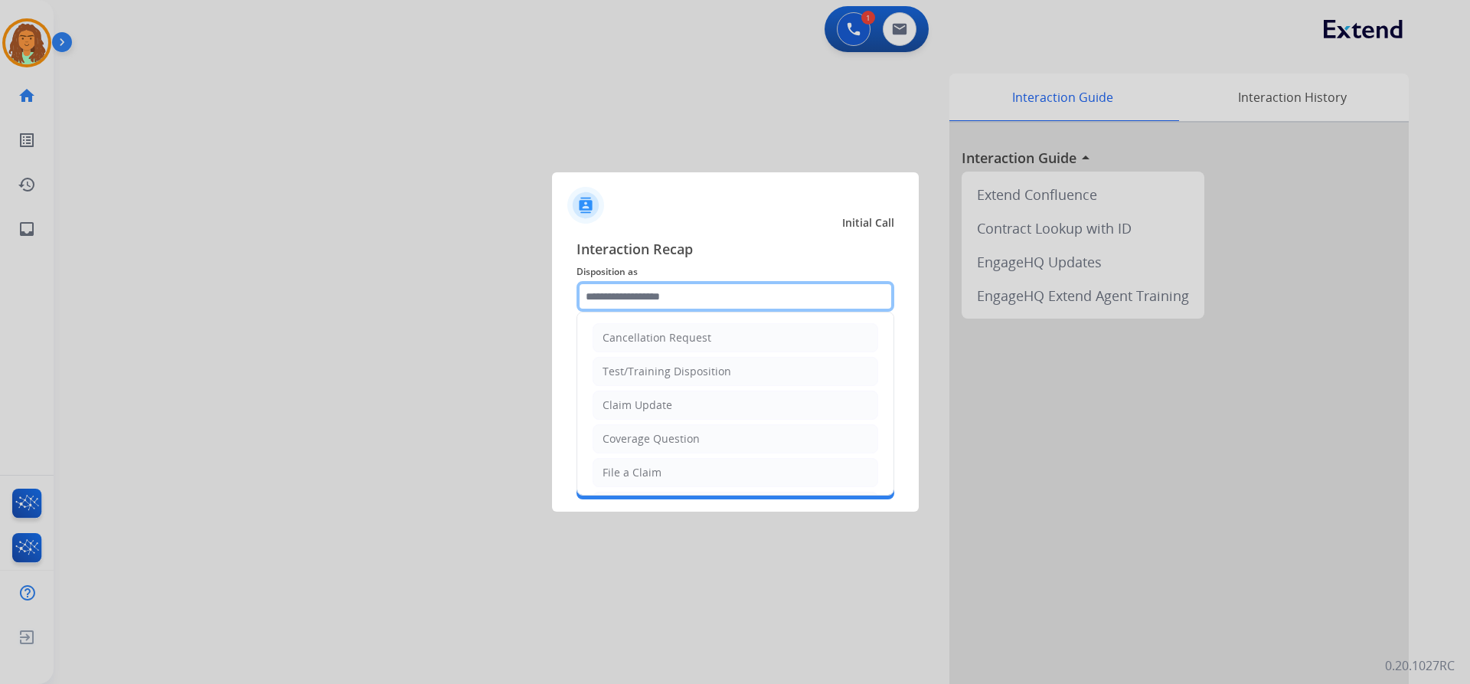
click at [688, 291] on input "text" at bounding box center [736, 296] width 318 height 31
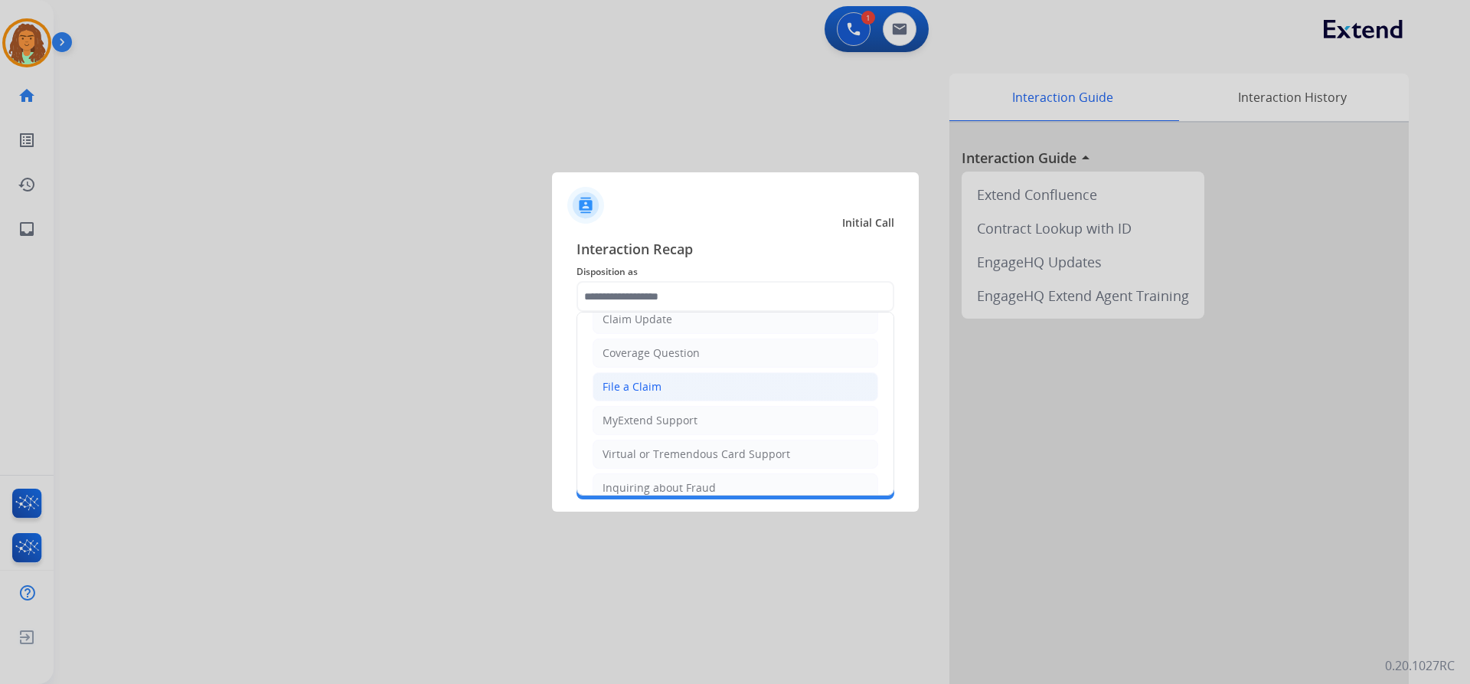
click at [639, 386] on div "File a Claim" at bounding box center [632, 386] width 59 height 15
type input "**********"
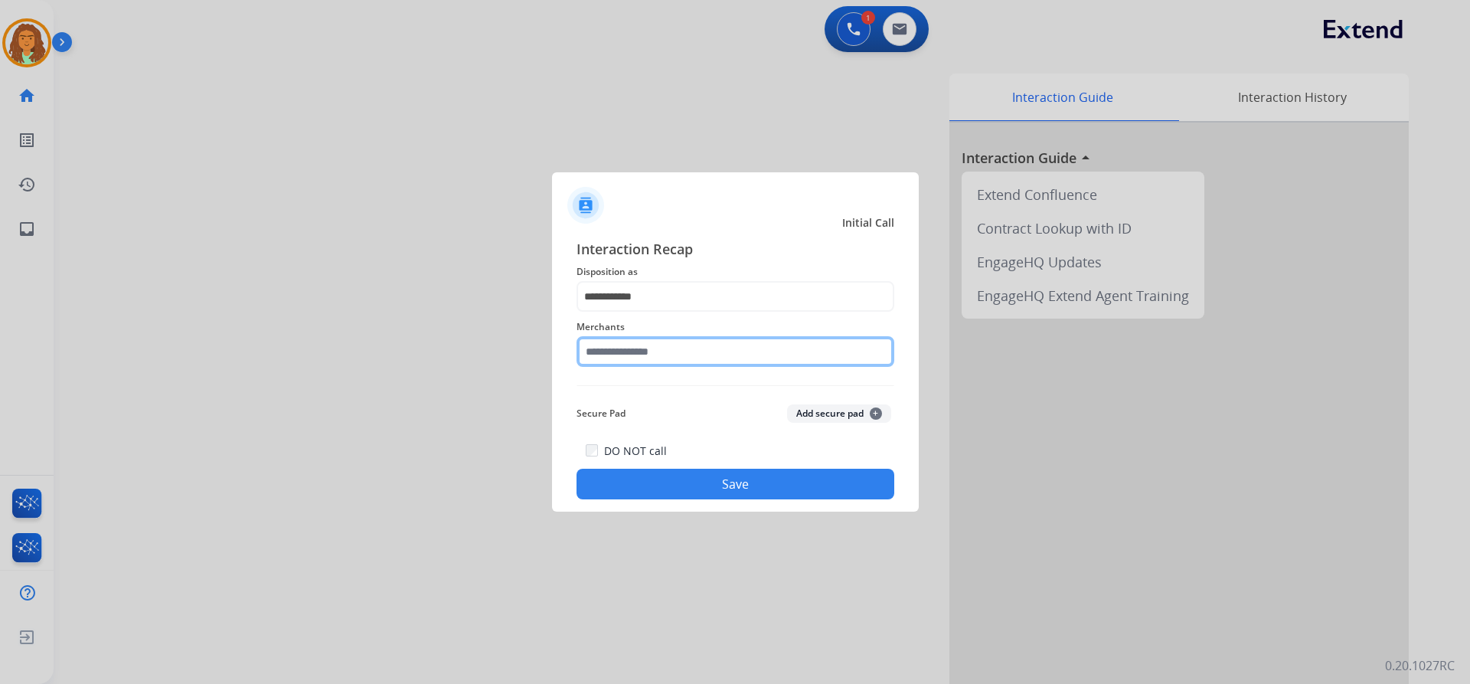
click at [685, 352] on input "text" at bounding box center [736, 351] width 318 height 31
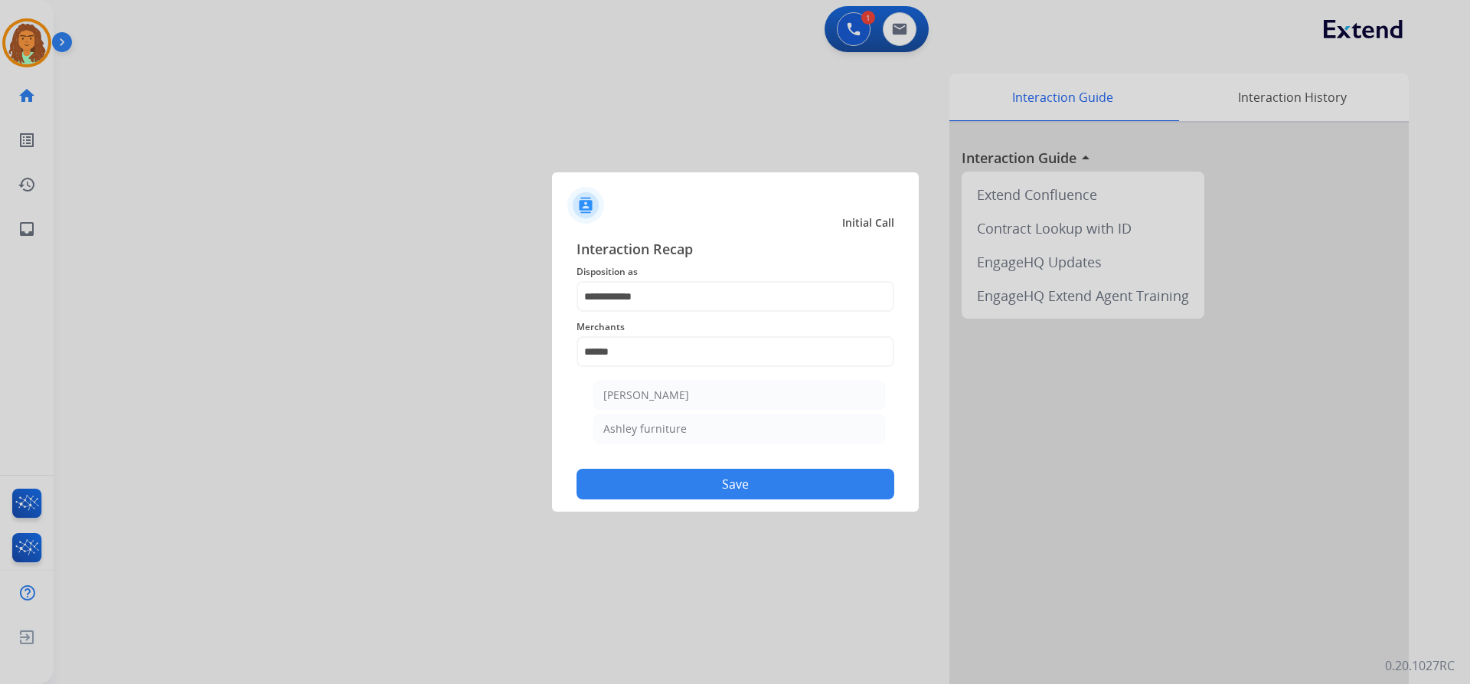
click at [691, 431] on li "Ashley furniture" at bounding box center [739, 428] width 292 height 29
type input "**********"
click at [705, 469] on div "DO NOT call Save" at bounding box center [736, 470] width 318 height 58
click at [669, 479] on button "Save" at bounding box center [736, 484] width 318 height 31
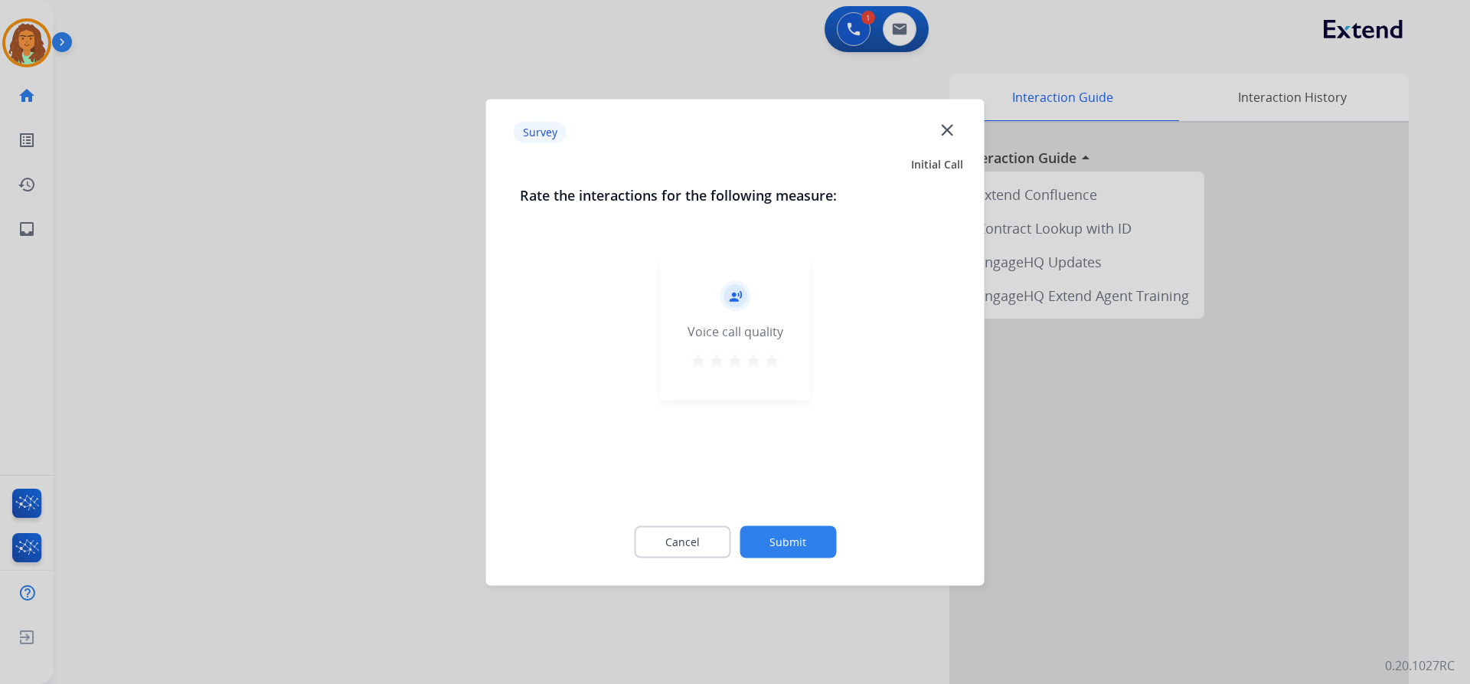
click at [774, 356] on mat-icon "star" at bounding box center [772, 360] width 18 height 18
click at [784, 535] on button "Submit" at bounding box center [788, 541] width 96 height 32
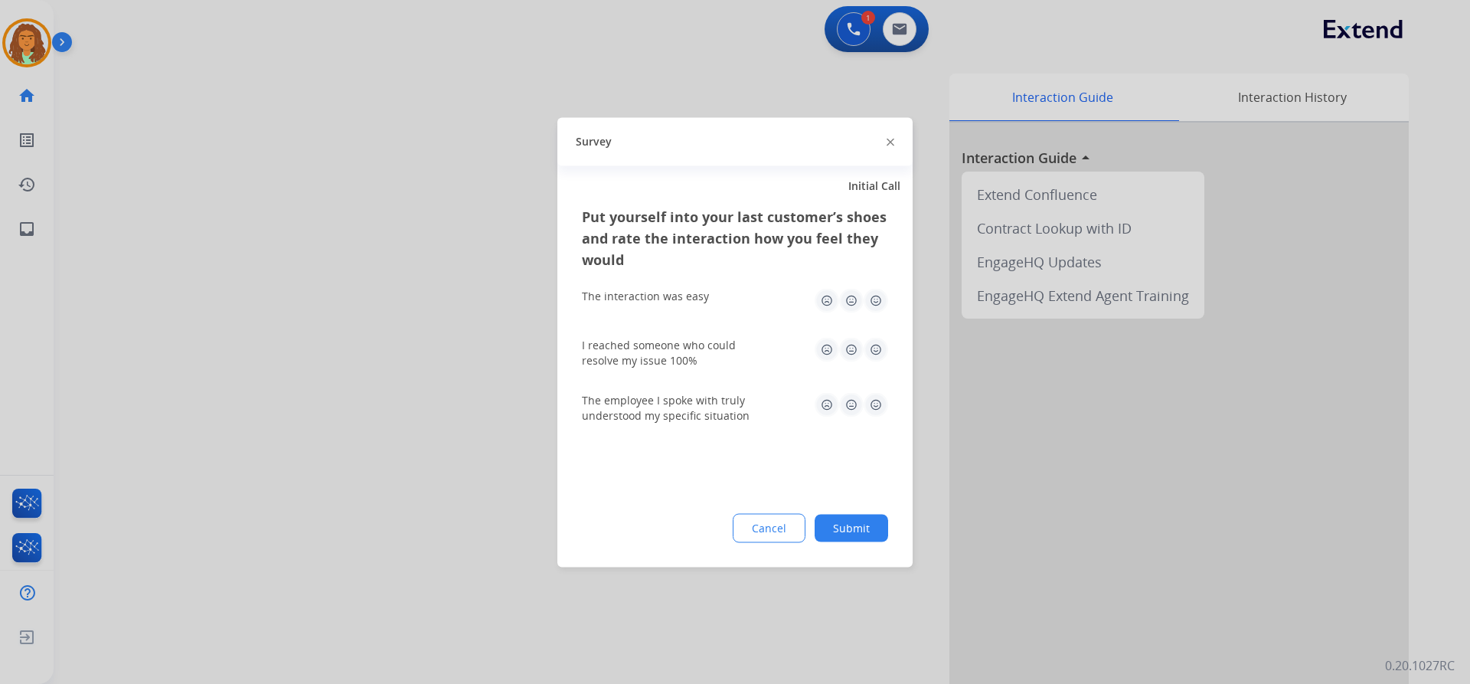
click at [878, 299] on img at bounding box center [876, 300] width 25 height 25
click at [874, 348] on img at bounding box center [876, 349] width 25 height 25
drag, startPoint x: 878, startPoint y: 399, endPoint x: 871, endPoint y: 461, distance: 62.5
click at [878, 400] on img at bounding box center [876, 404] width 25 height 25
click at [858, 518] on button "Submit" at bounding box center [852, 528] width 74 height 28
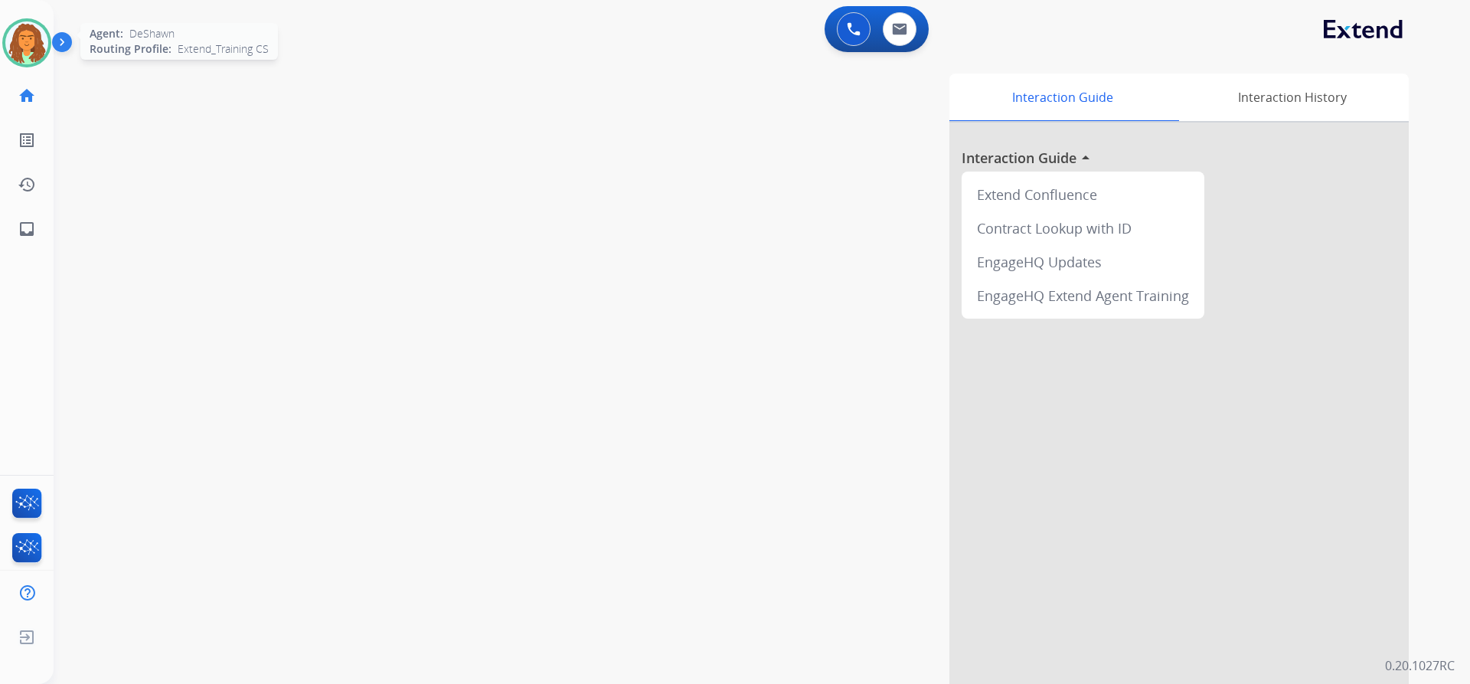
click at [36, 34] on img at bounding box center [26, 42] width 43 height 43
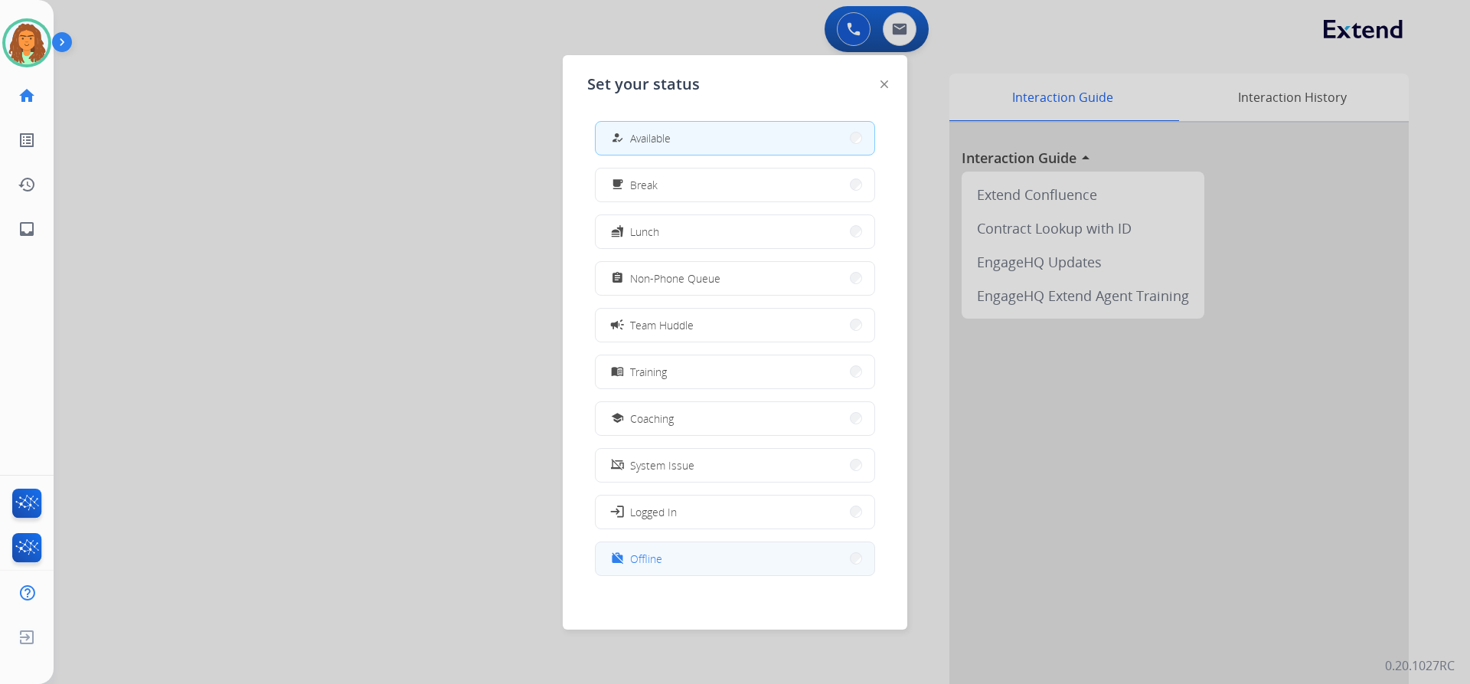
click at [650, 564] on span "Offline" at bounding box center [646, 559] width 32 height 16
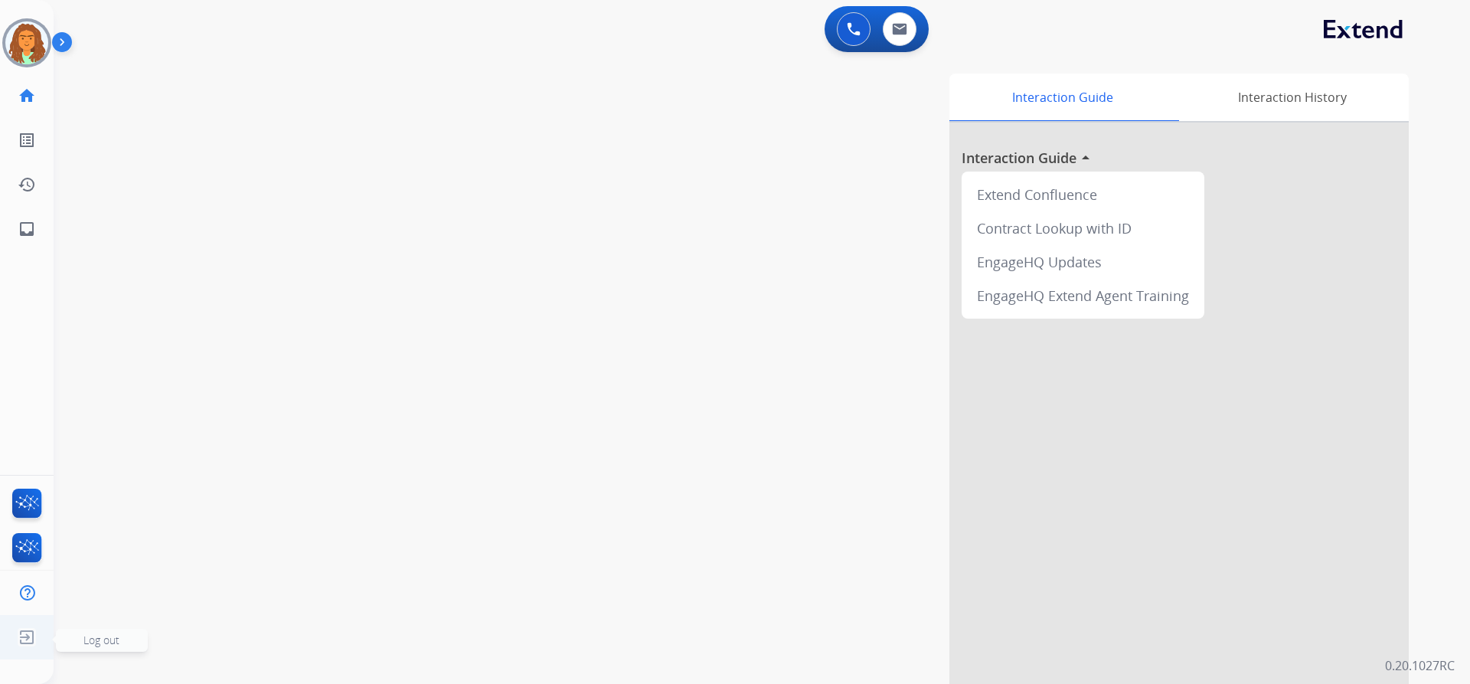
click at [28, 628] on img at bounding box center [27, 637] width 28 height 29
click at [96, 638] on span "Log out" at bounding box center [101, 640] width 36 height 15
